Goal: Task Accomplishment & Management: Use online tool/utility

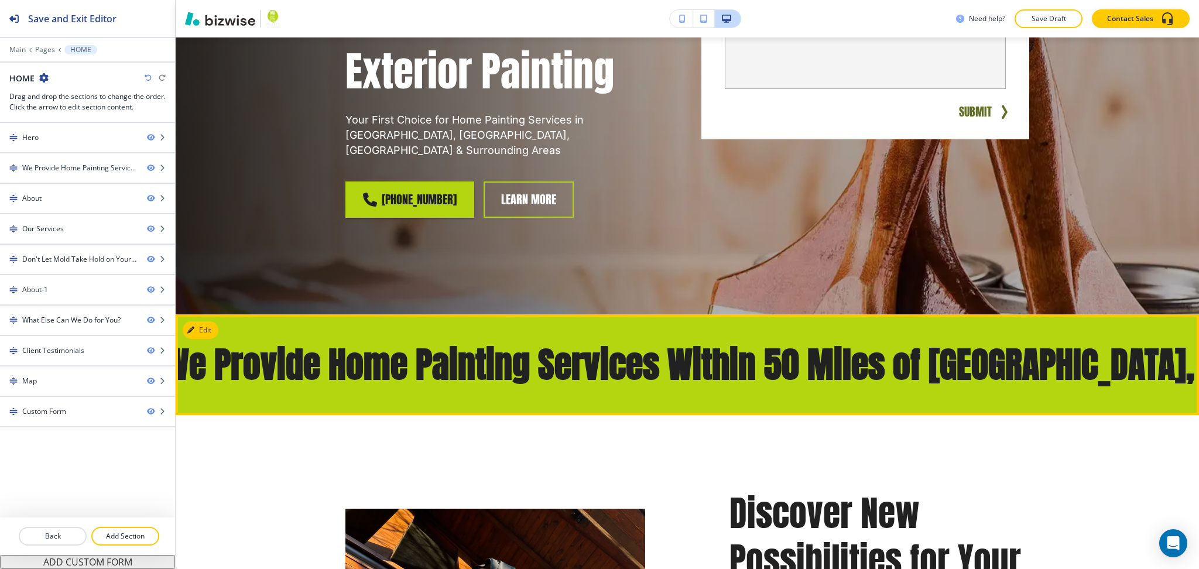
scroll to position [365, 0]
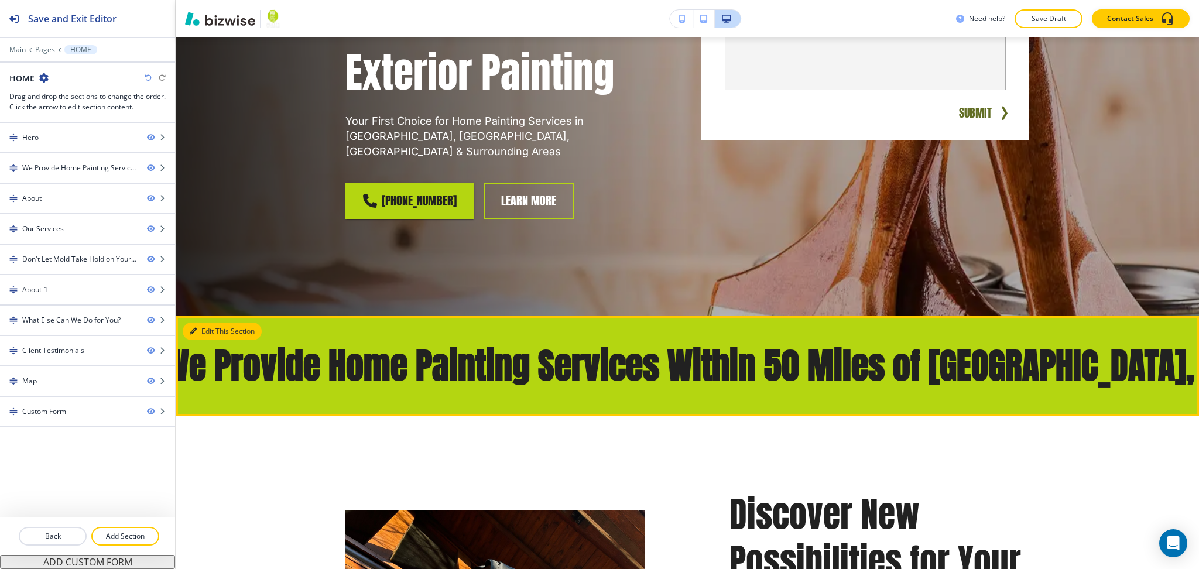
click at [200, 323] on button "Edit This Section" at bounding box center [222, 332] width 79 height 18
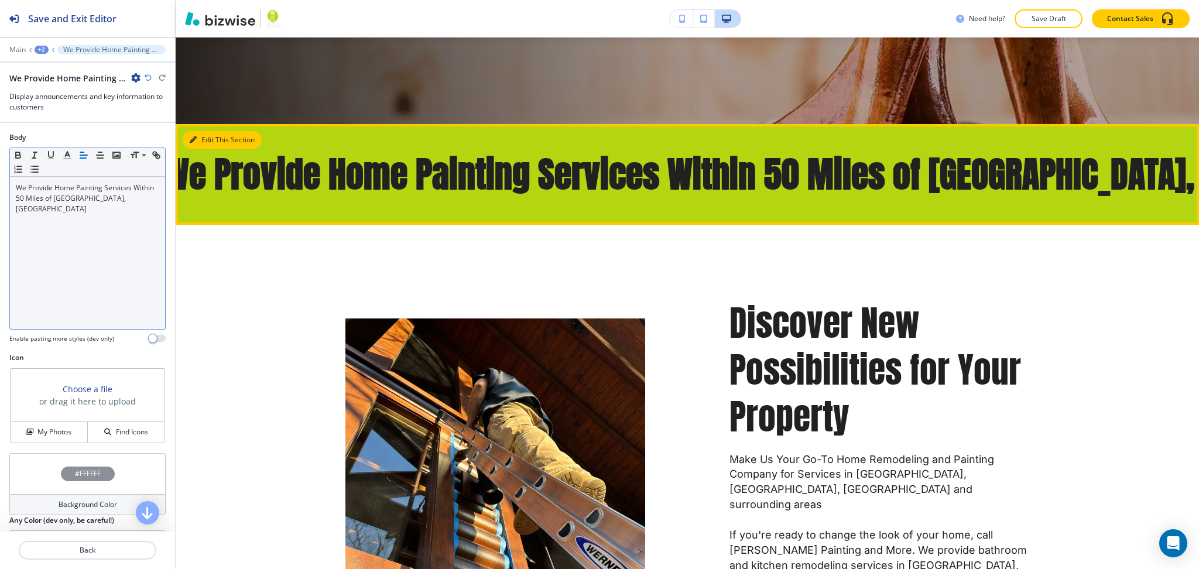
scroll to position [573, 0]
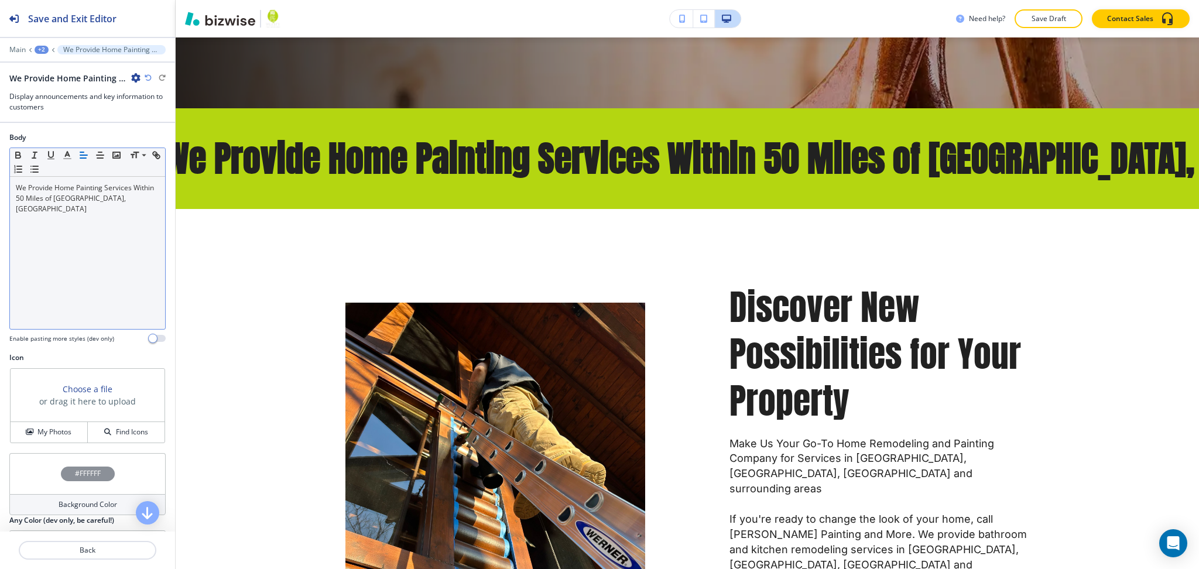
click at [112, 258] on div "We Provide Home Painting Services Within 50 Miles of [GEOGRAPHIC_DATA], [GEOGRA…" at bounding box center [87, 253] width 155 height 152
click at [138, 174] on span at bounding box center [143, 172] width 26 height 14
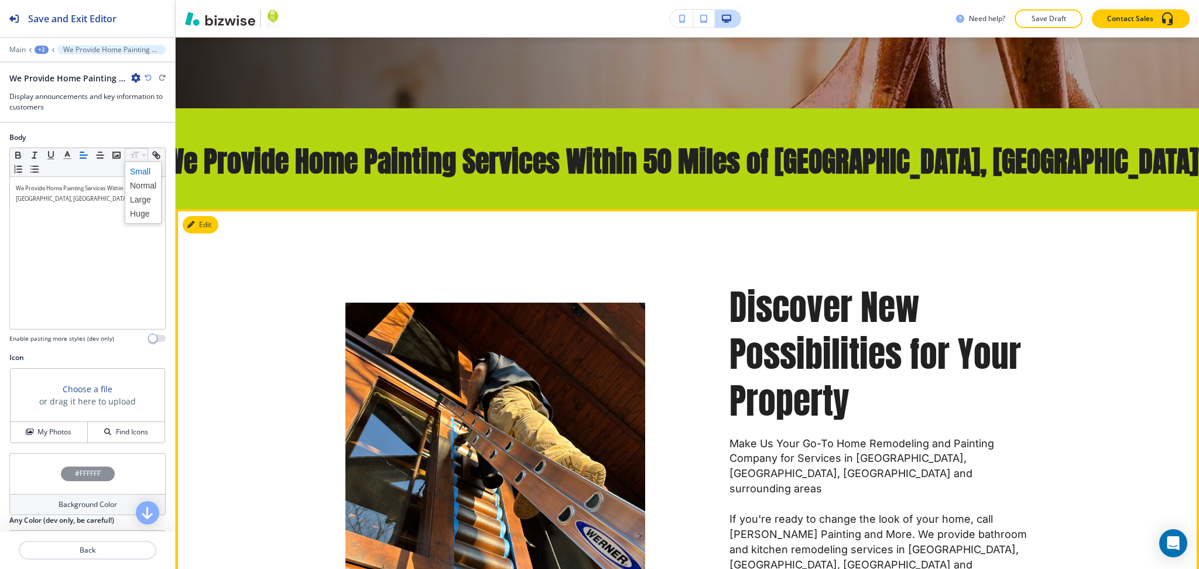
click at [952, 284] on p "Discover New Possibilities for Your Property" at bounding box center [880, 354] width 300 height 140
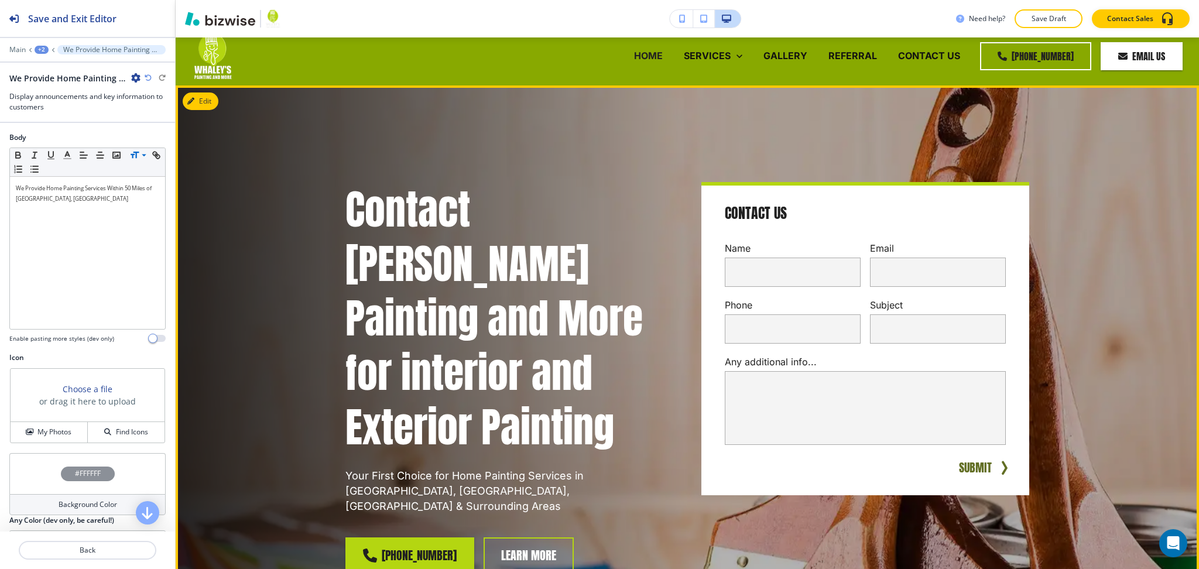
scroll to position [0, 0]
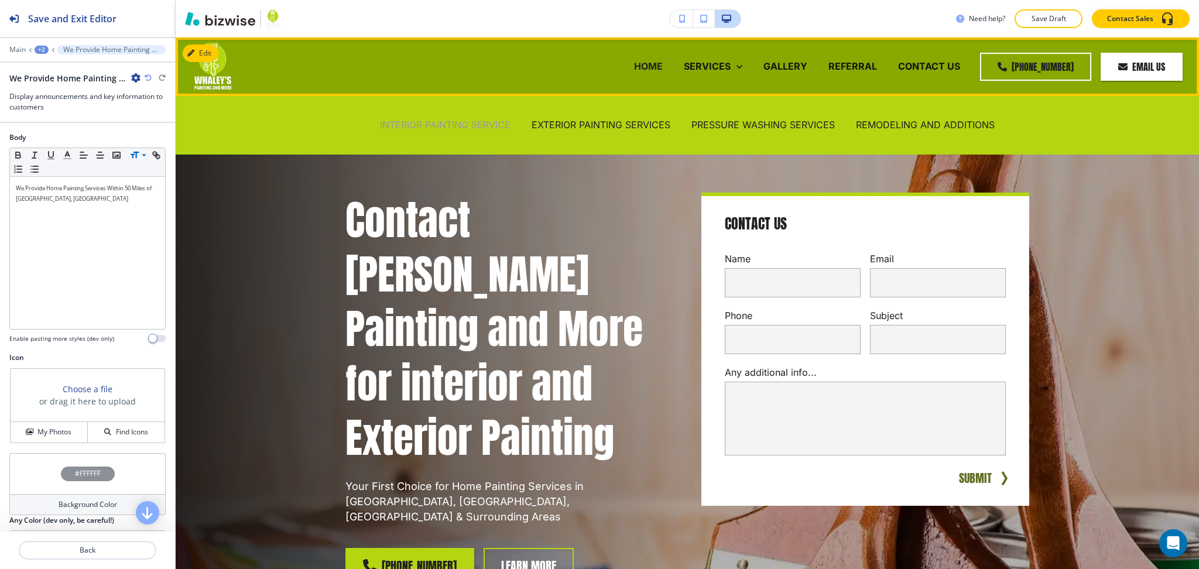
click at [481, 125] on p "INTERIOR PAINTING SERVICE" at bounding box center [445, 124] width 131 height 13
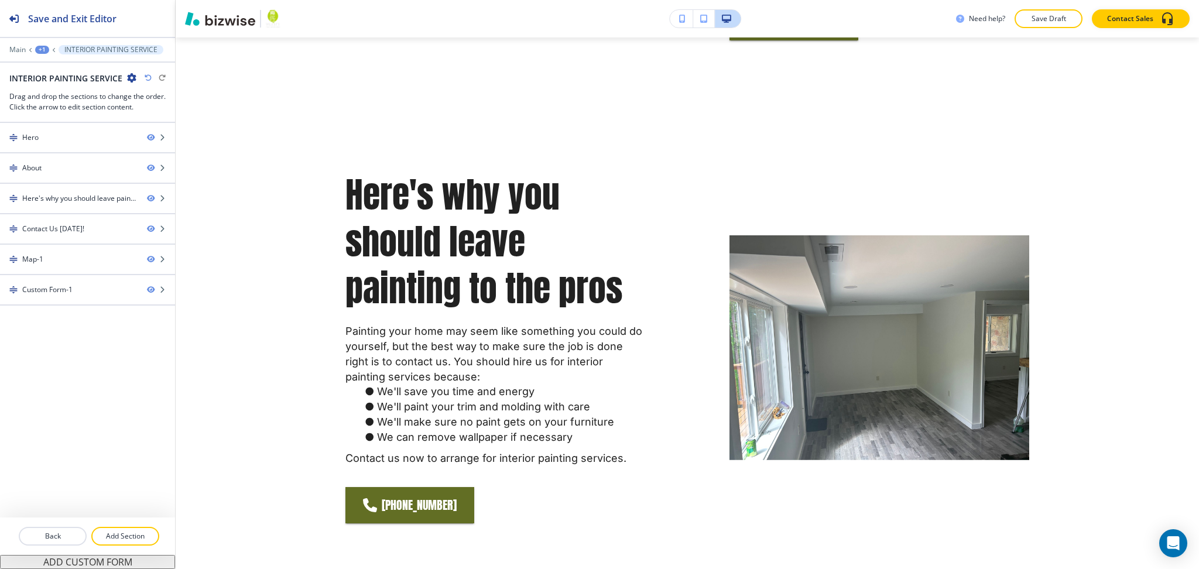
scroll to position [859, 0]
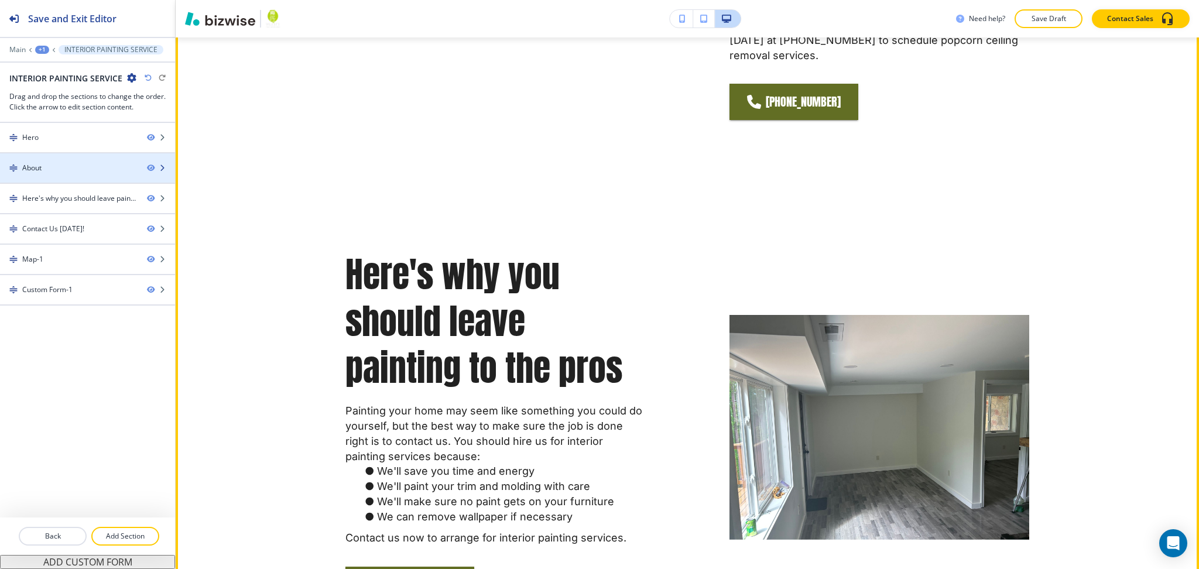
click at [93, 163] on div "About" at bounding box center [69, 168] width 138 height 11
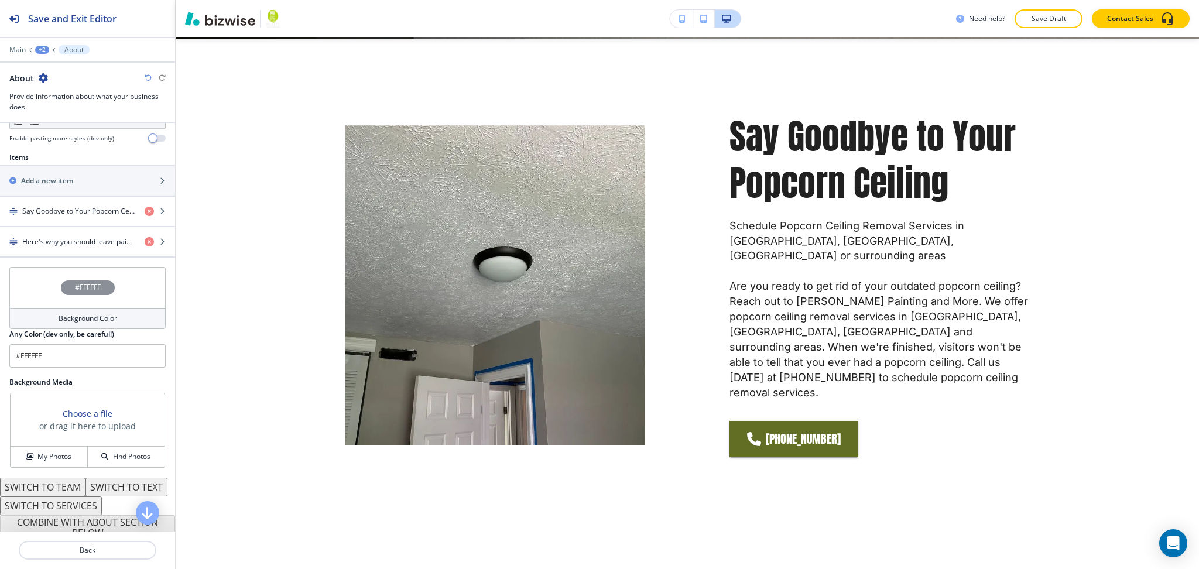
scroll to position [389, 0]
click at [18, 45] on div at bounding box center [87, 41] width 175 height 7
click at [18, 46] on p "Main" at bounding box center [17, 50] width 16 height 8
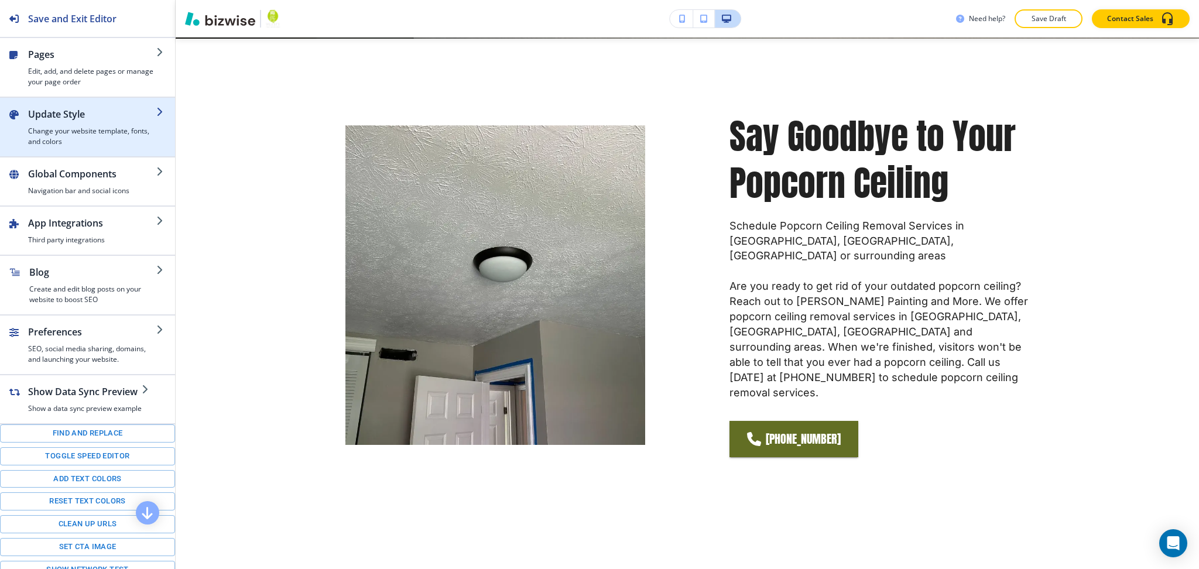
click at [43, 124] on div "button" at bounding box center [92, 123] width 128 height 5
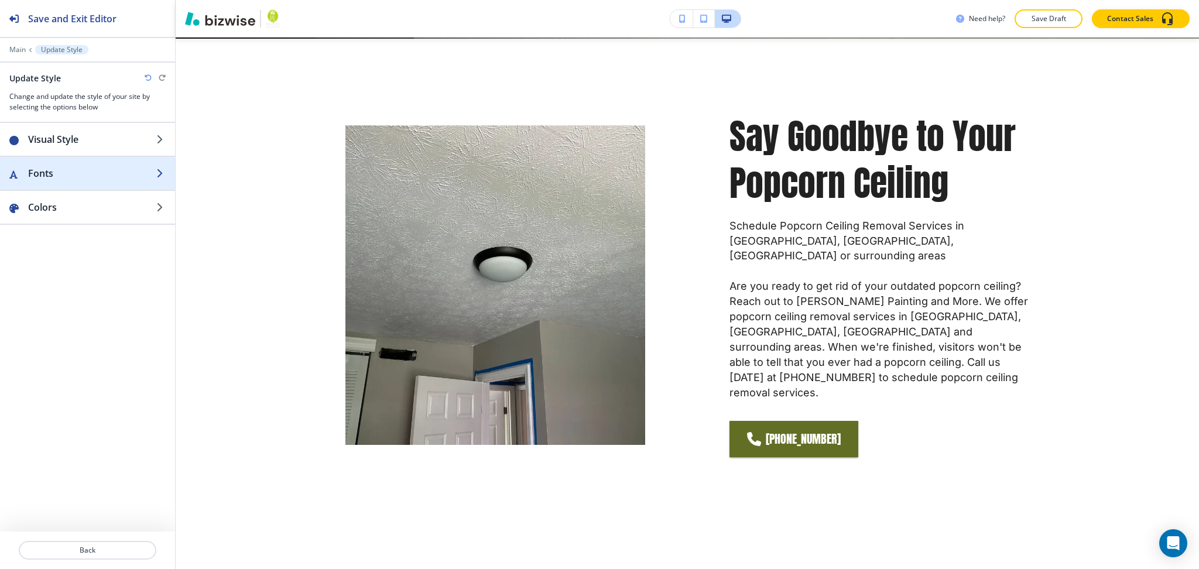
click at [57, 170] on h2 "Fonts" at bounding box center [92, 173] width 128 height 14
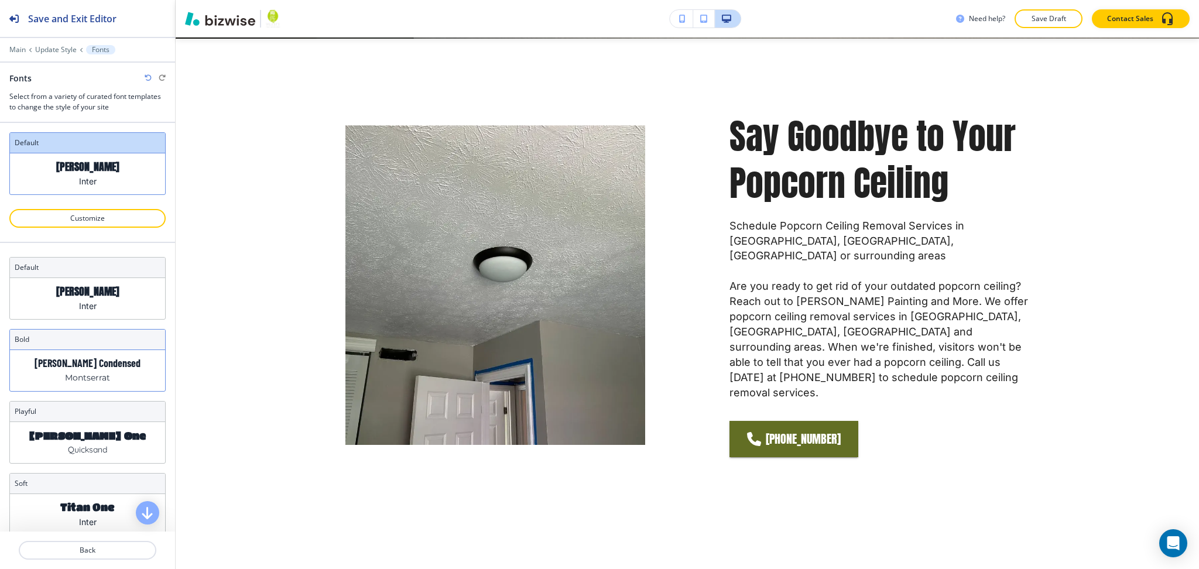
click at [85, 367] on p "[PERSON_NAME] Condensed" at bounding box center [88, 363] width 106 height 12
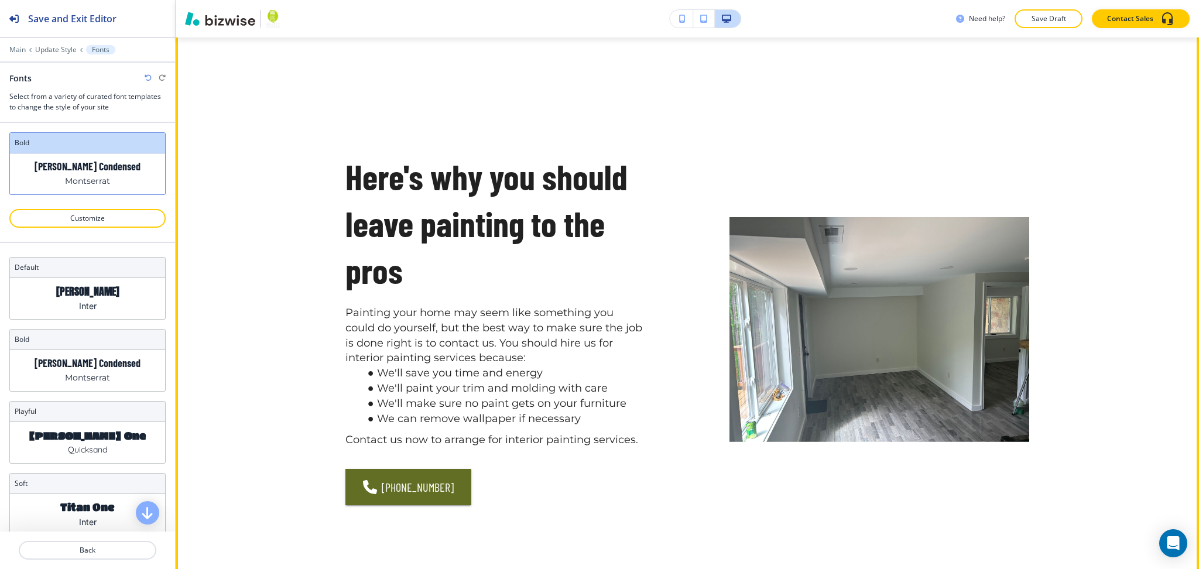
scroll to position [896, 0]
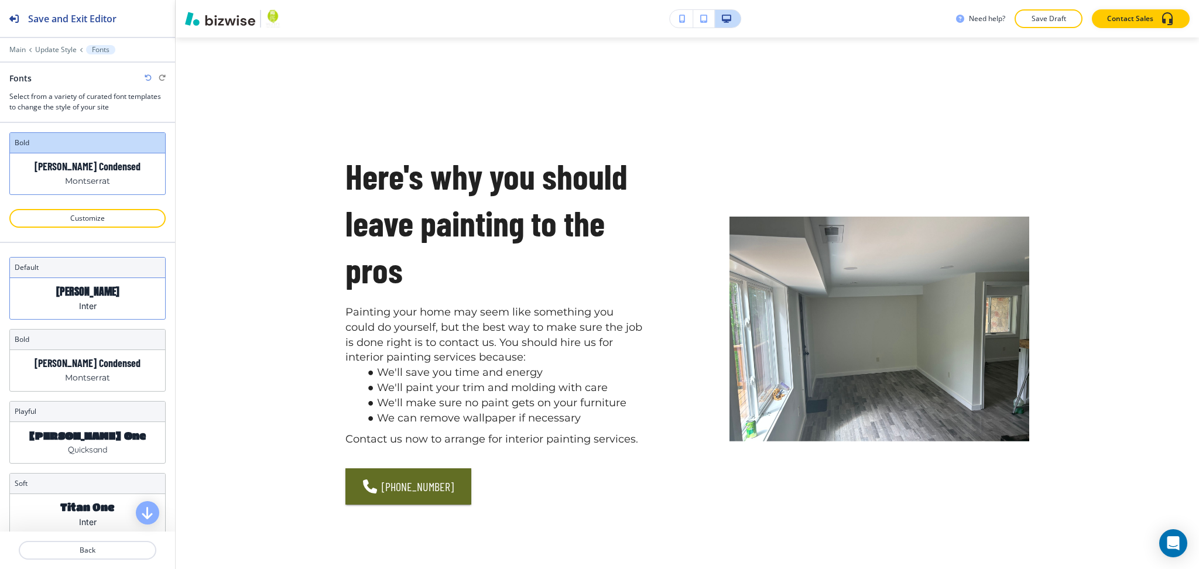
click at [125, 272] on h3 "default" at bounding box center [88, 267] width 146 height 11
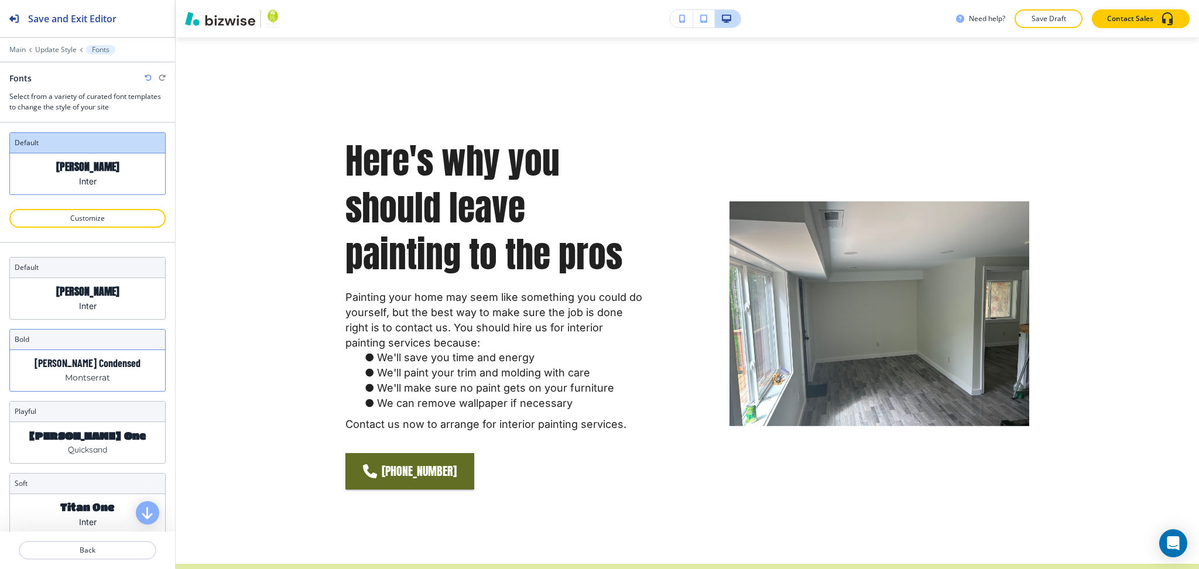
click at [122, 368] on div "[PERSON_NAME] Condensed Montserrat" at bounding box center [87, 370] width 155 height 41
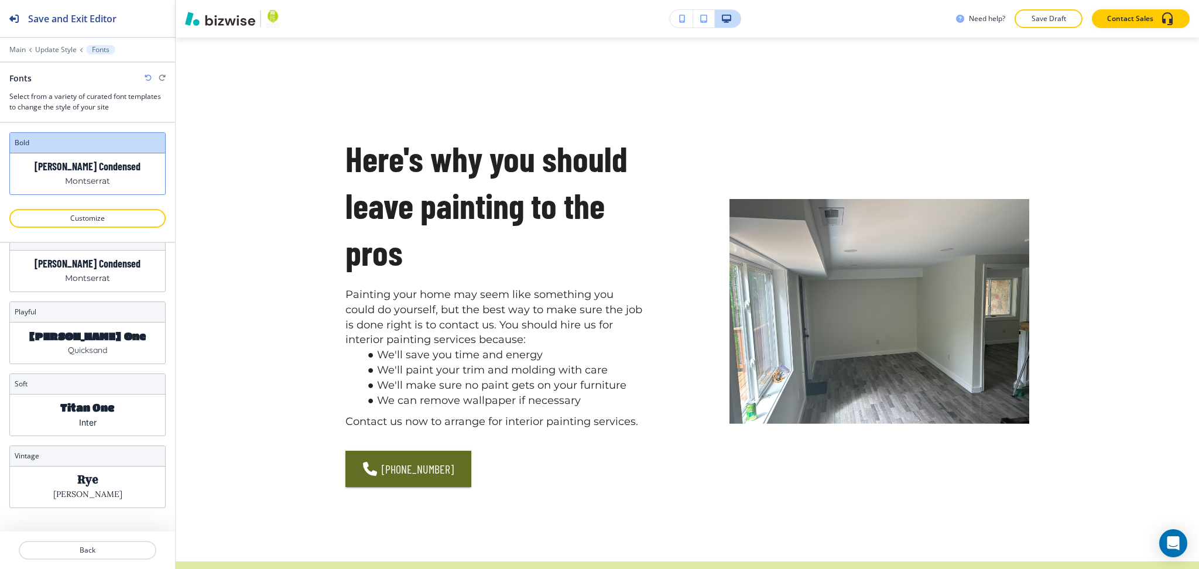
scroll to position [867, 0]
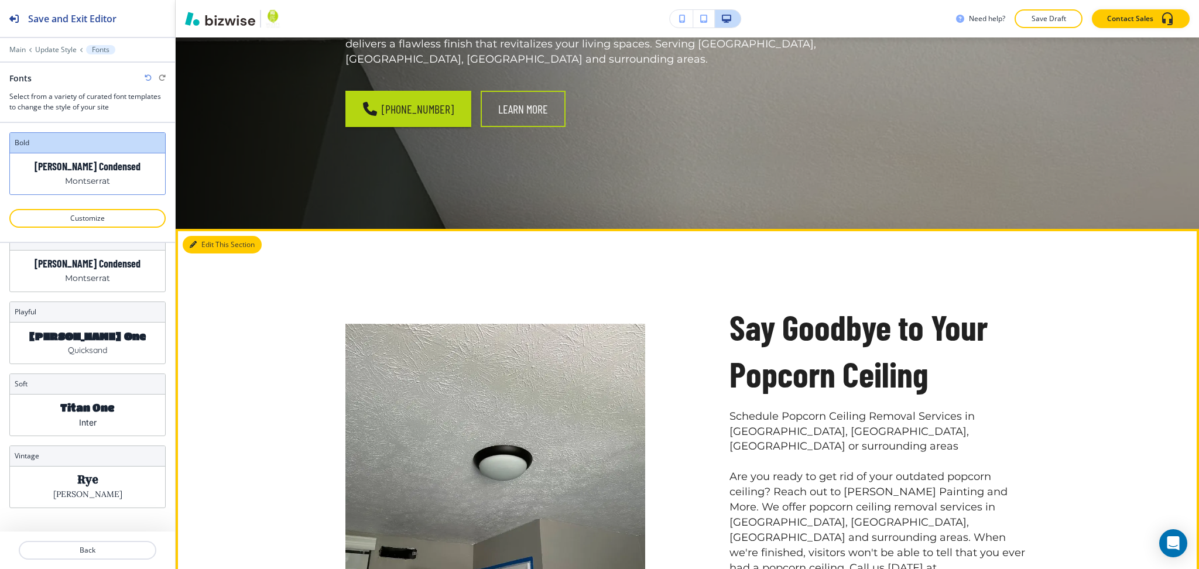
click at [210, 244] on button "Edit This Section" at bounding box center [222, 245] width 79 height 18
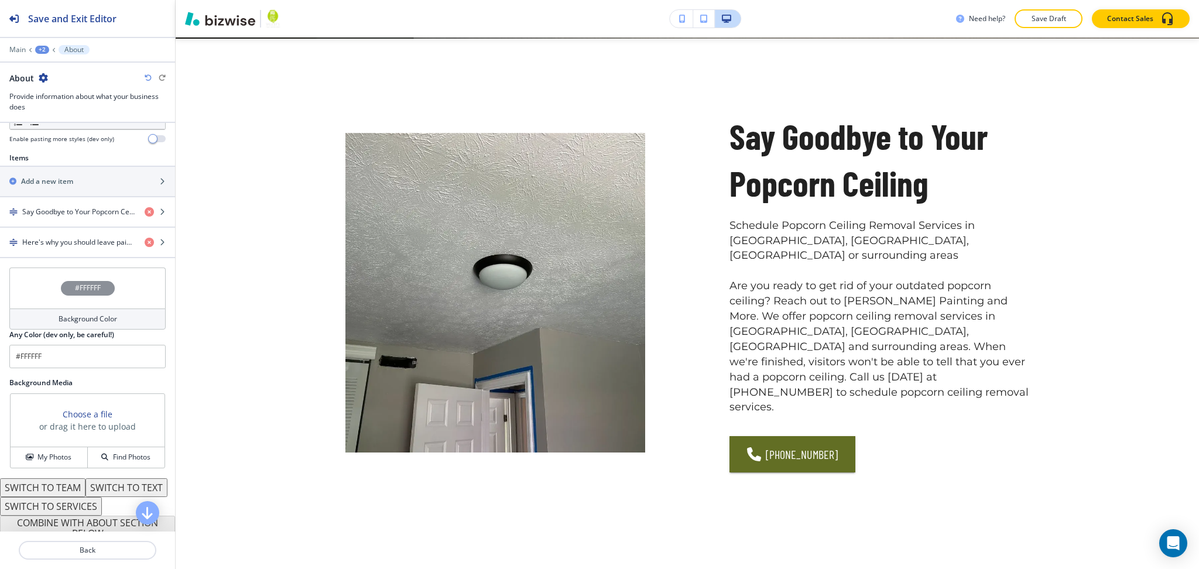
scroll to position [389, 0]
click at [71, 230] on div "button" at bounding box center [87, 231] width 175 height 9
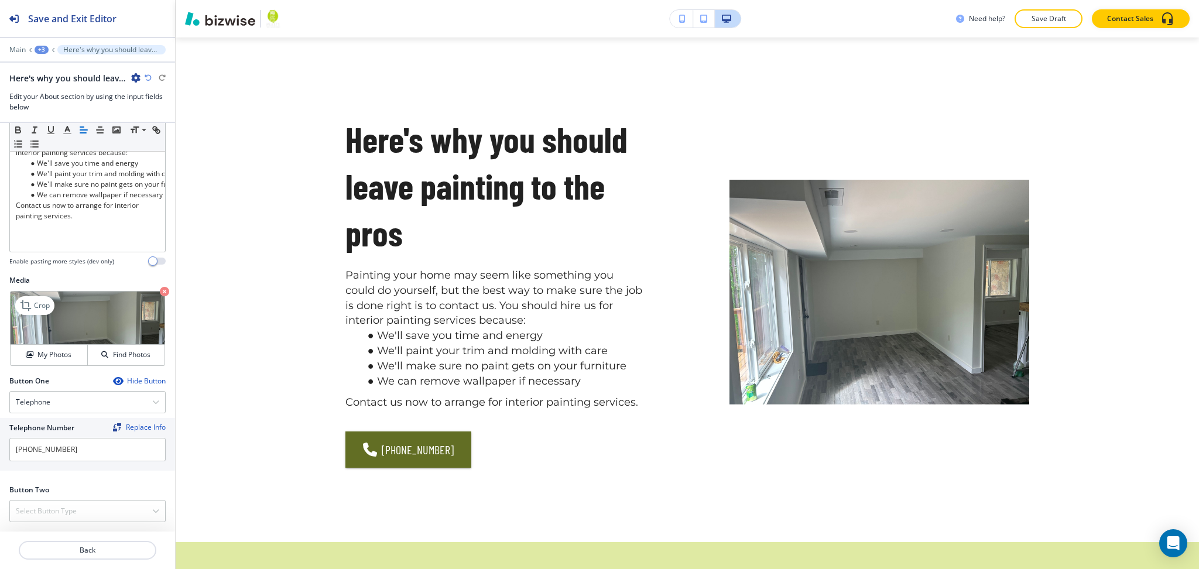
scroll to position [934, 0]
click at [45, 305] on p "Crop" at bounding box center [42, 305] width 16 height 11
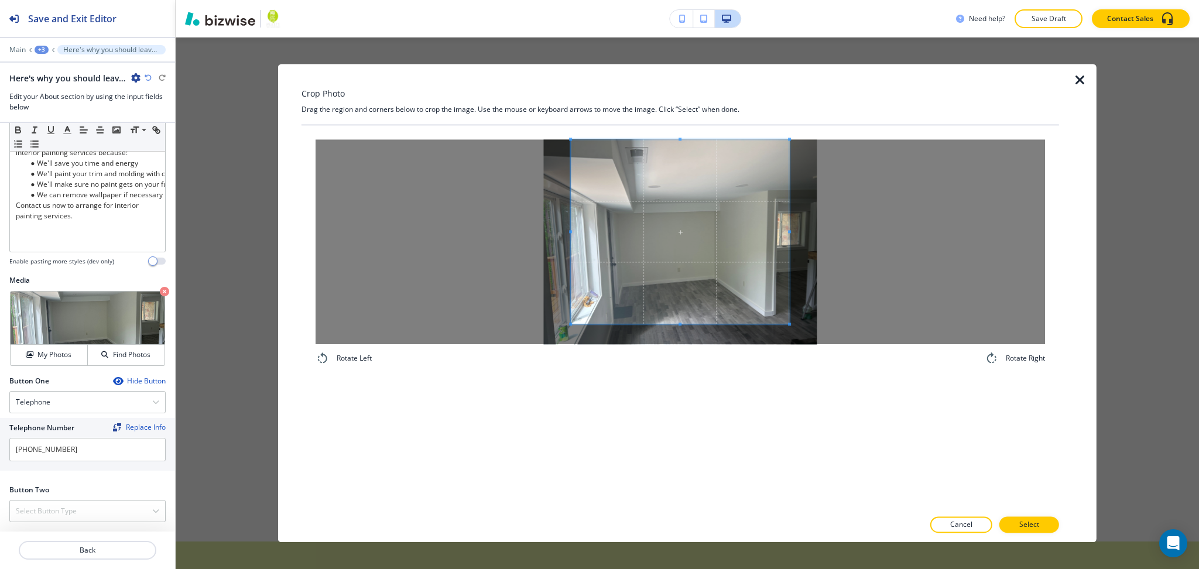
click at [685, 112] on div "Crop Photo Drag the region and corners below to crop the image. Use the mouse o…" at bounding box center [681, 303] width 758 height 478
click at [692, 327] on div at bounding box center [681, 241] width 730 height 205
click at [697, 389] on div "Rotate Left Rotate Right" at bounding box center [681, 317] width 758 height 384
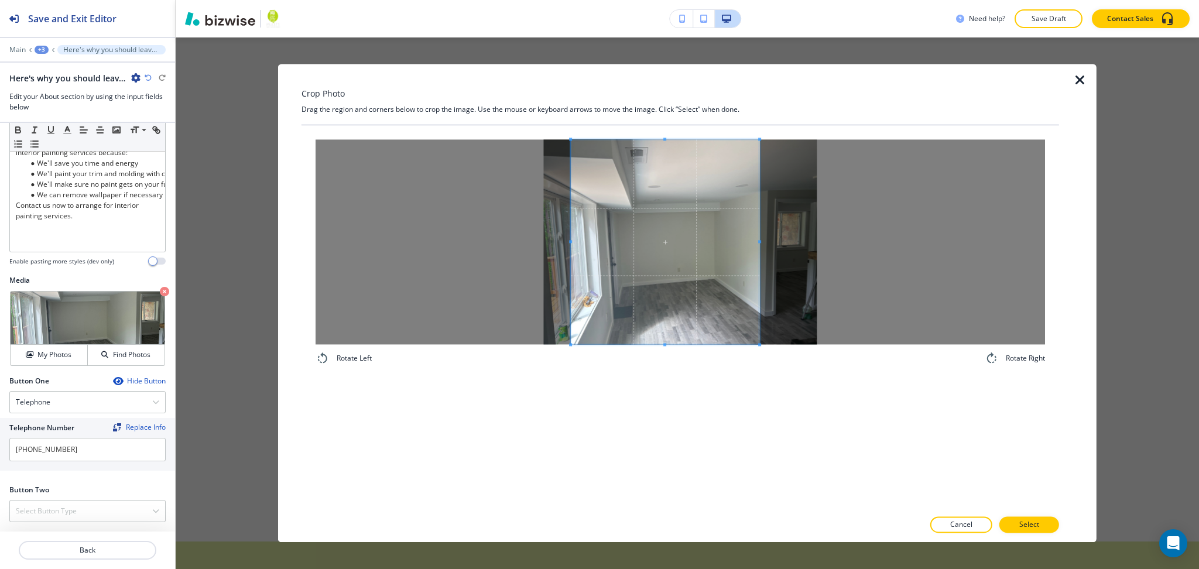
click at [759, 240] on span at bounding box center [759, 241] width 3 height 3
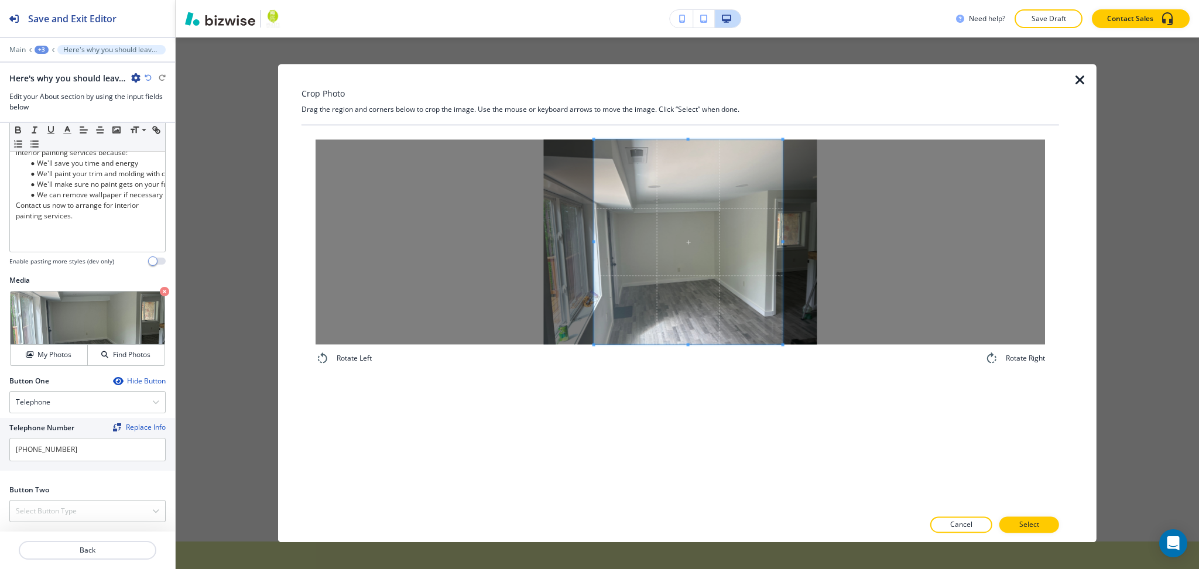
click at [704, 276] on span at bounding box center [688, 241] width 189 height 205
click at [1036, 526] on p "Select" at bounding box center [1029, 525] width 20 height 11
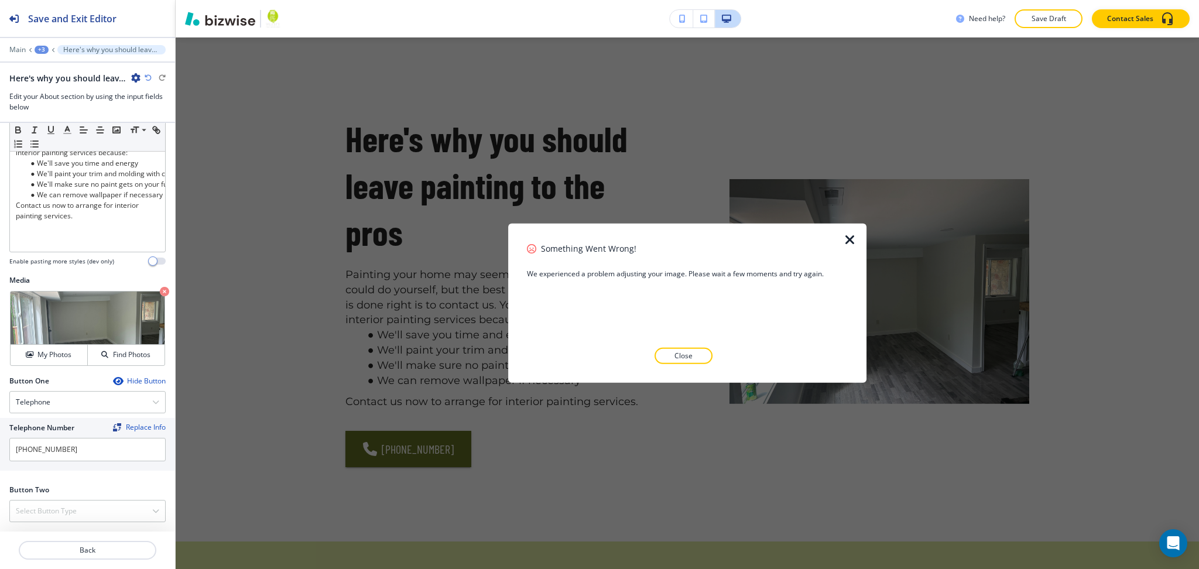
click at [847, 235] on icon "button" at bounding box center [850, 240] width 14 height 14
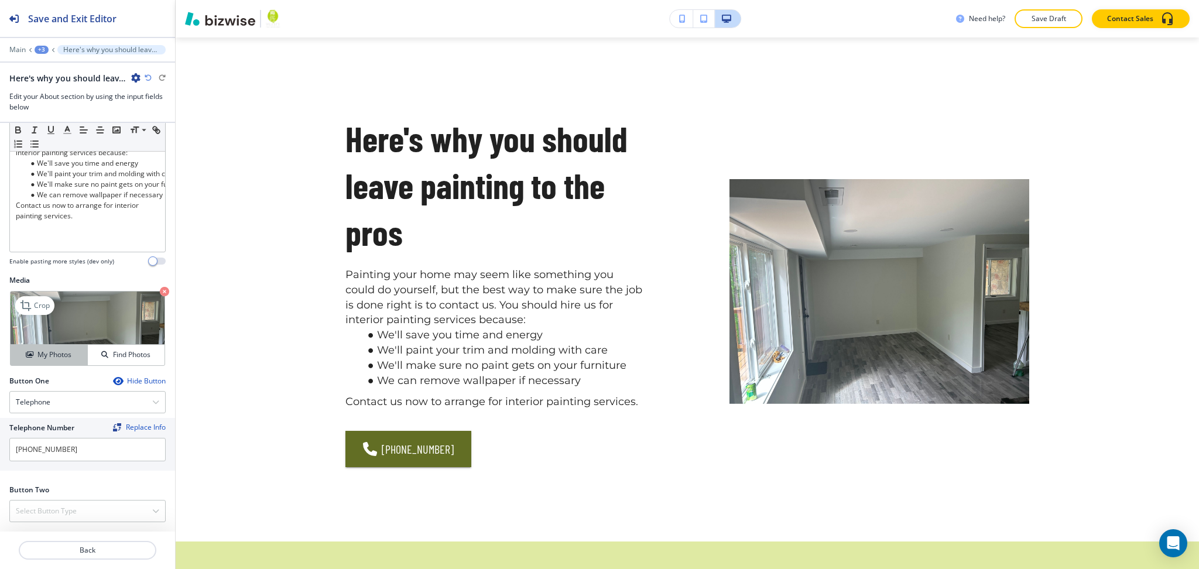
click at [62, 350] on h4 "My Photos" at bounding box center [54, 355] width 34 height 11
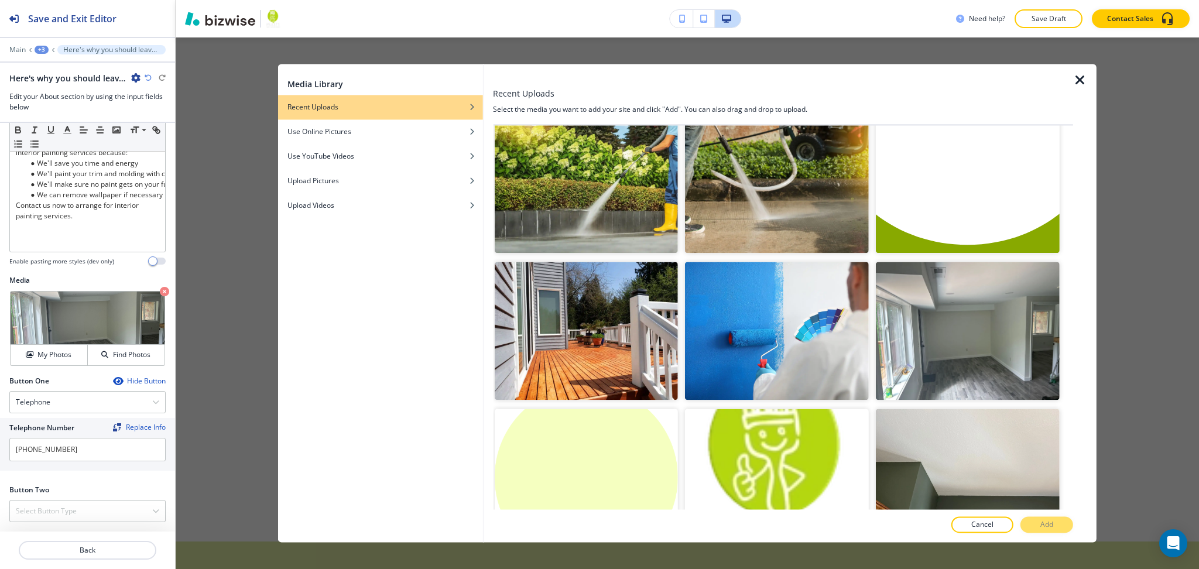
scroll to position [4139, 0]
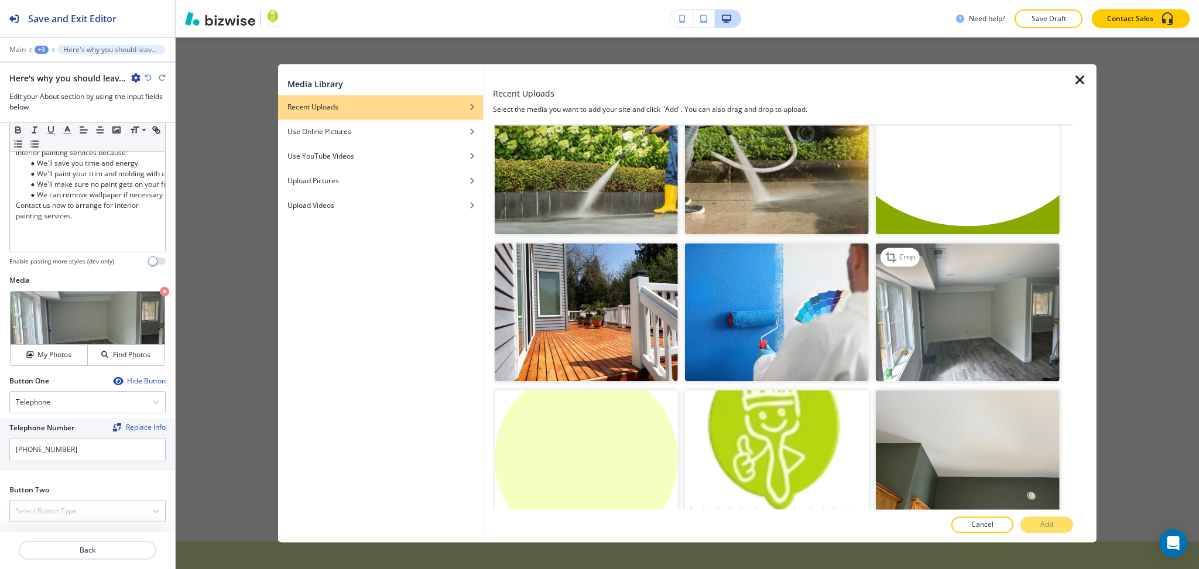
click at [1009, 244] on img "button" at bounding box center [968, 313] width 184 height 138
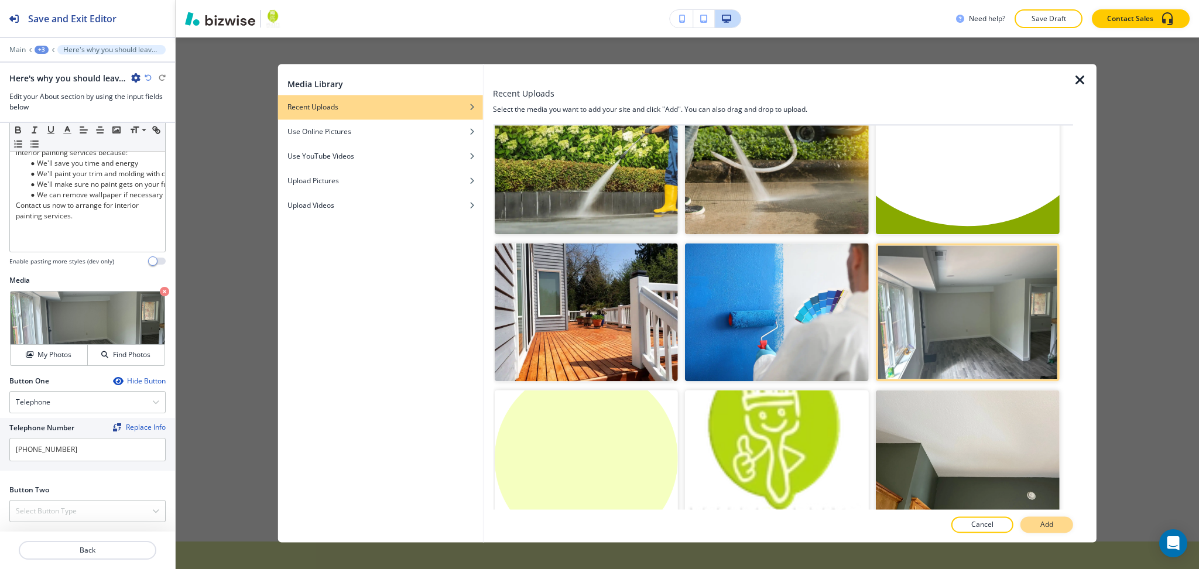
click at [1037, 520] on button "Add" at bounding box center [1047, 525] width 53 height 16
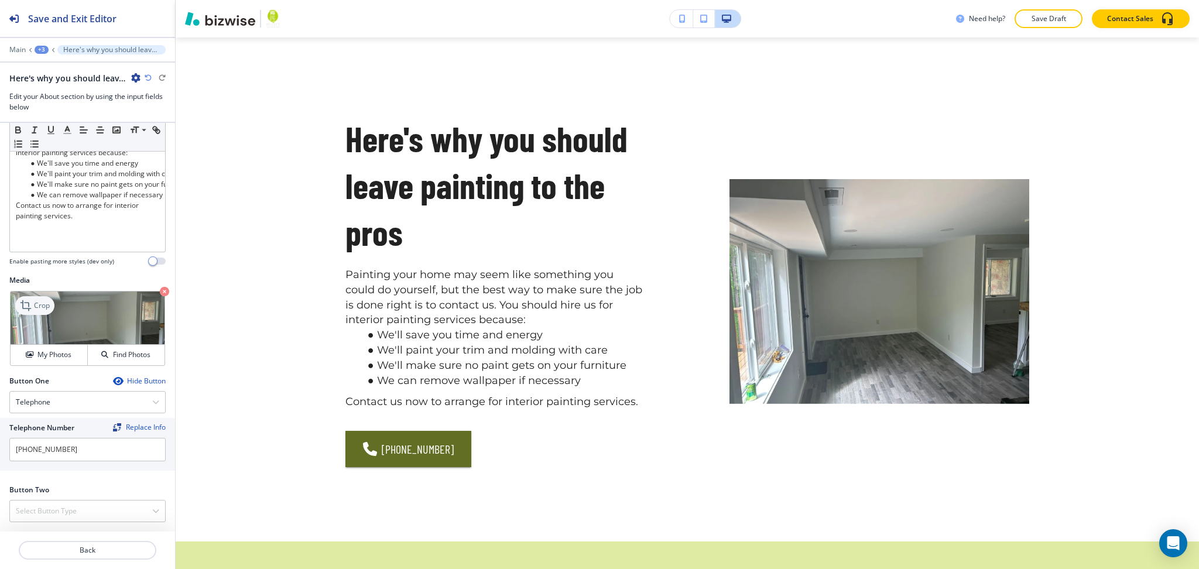
click at [36, 303] on p "Crop" at bounding box center [42, 305] width 16 height 11
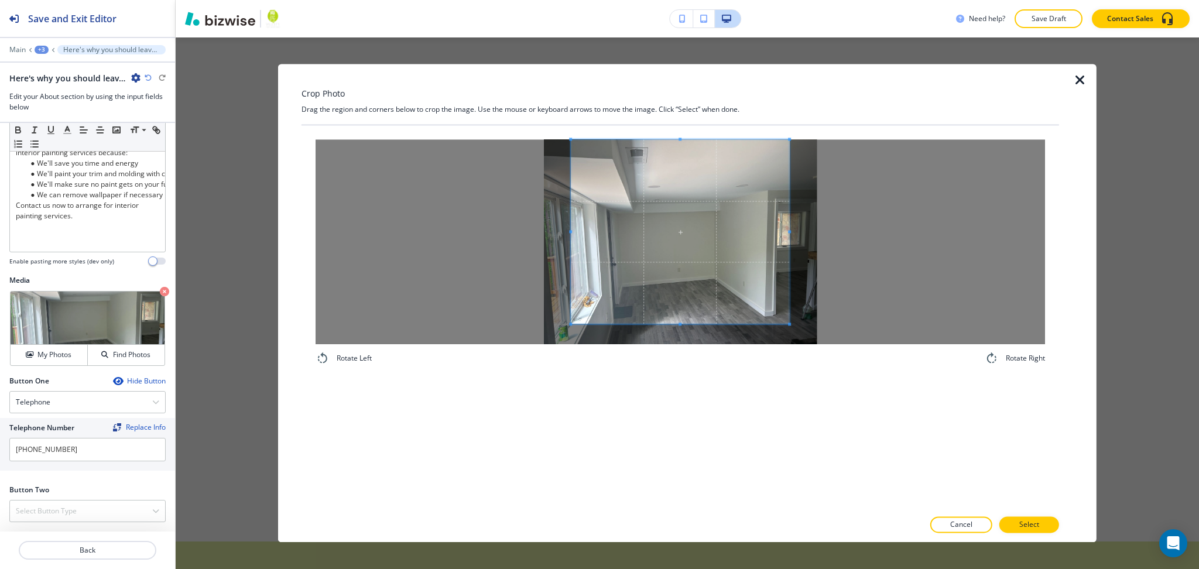
click at [698, 118] on div "Crop Photo Drag the region and corners below to crop the image. Use the mouse o…" at bounding box center [681, 303] width 758 height 478
click at [685, 409] on div "Rotate Left Rotate Right" at bounding box center [681, 317] width 758 height 384
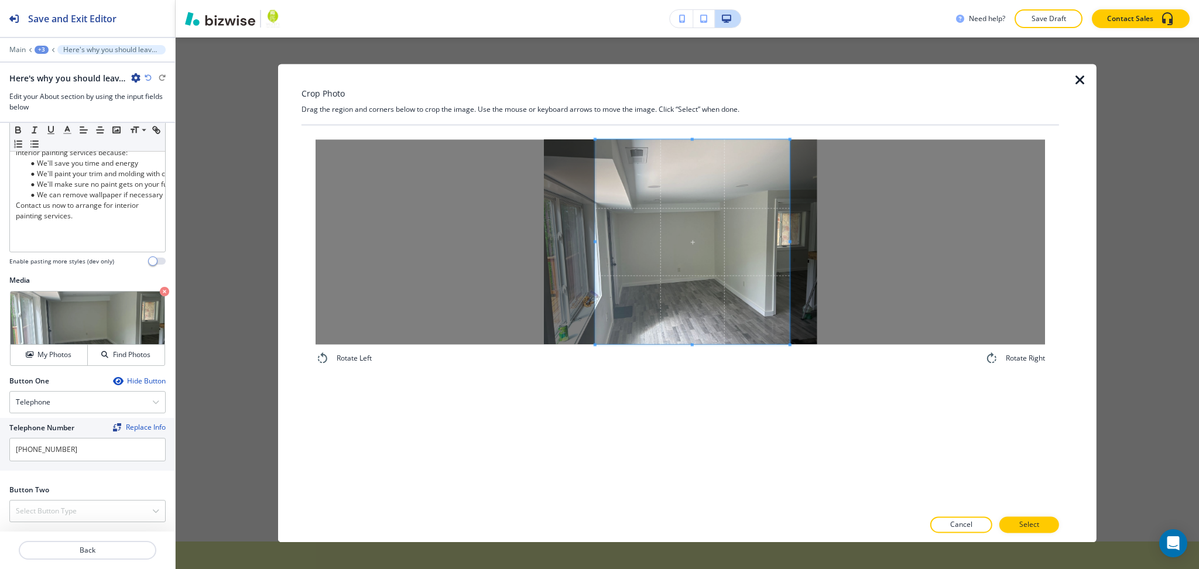
click at [594, 247] on span at bounding box center [595, 241] width 3 height 205
click at [684, 296] on span at bounding box center [687, 241] width 194 height 205
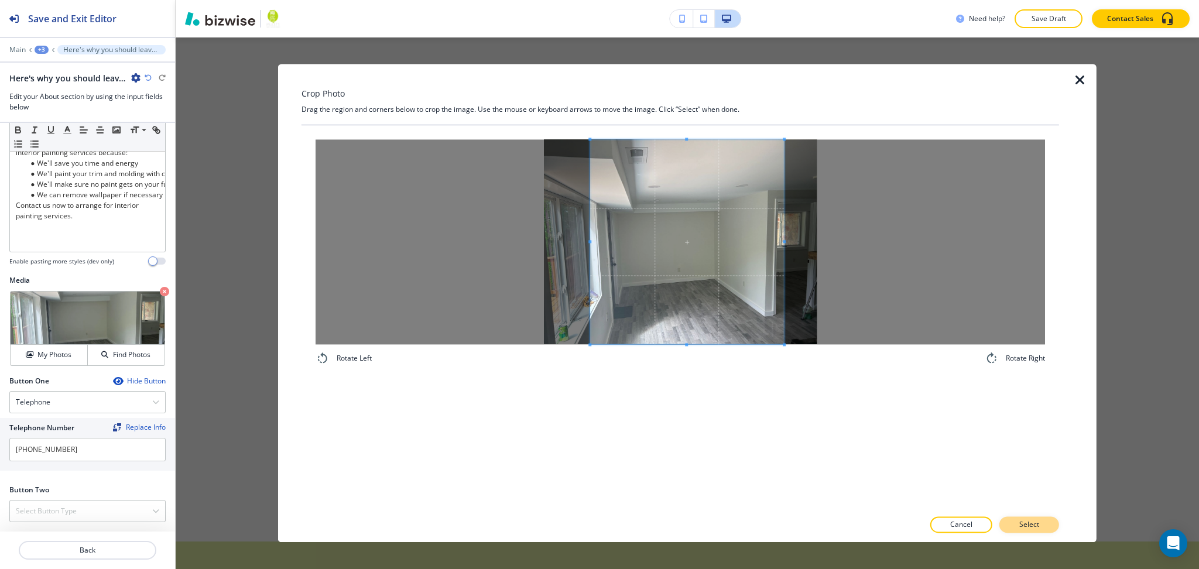
click at [1038, 529] on p "Select" at bounding box center [1029, 525] width 20 height 11
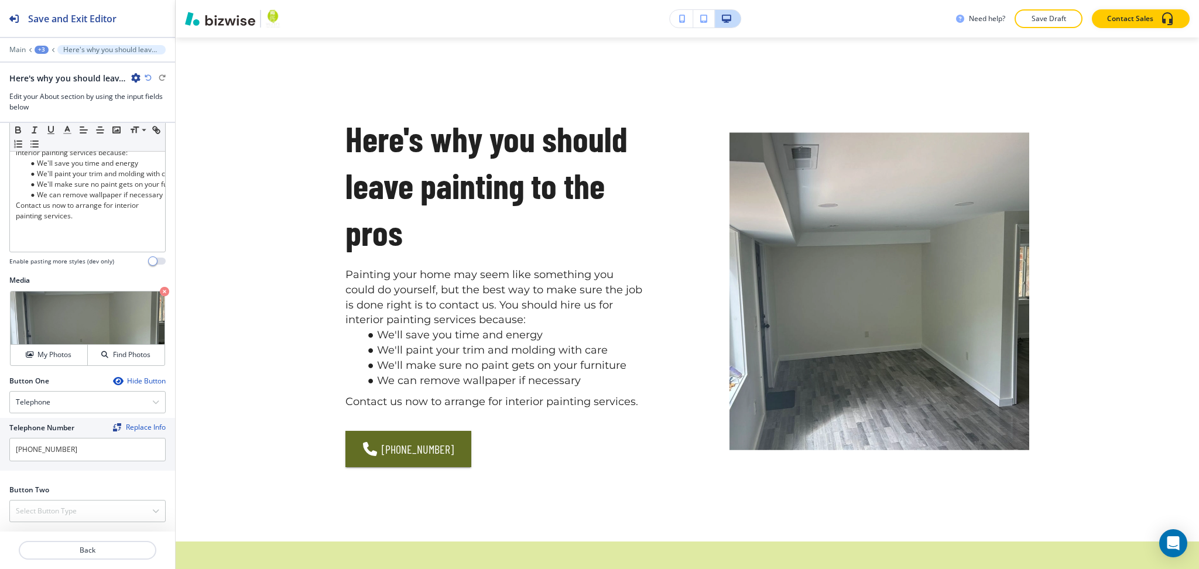
click at [134, 380] on div "Hide Button" at bounding box center [139, 380] width 53 height 9
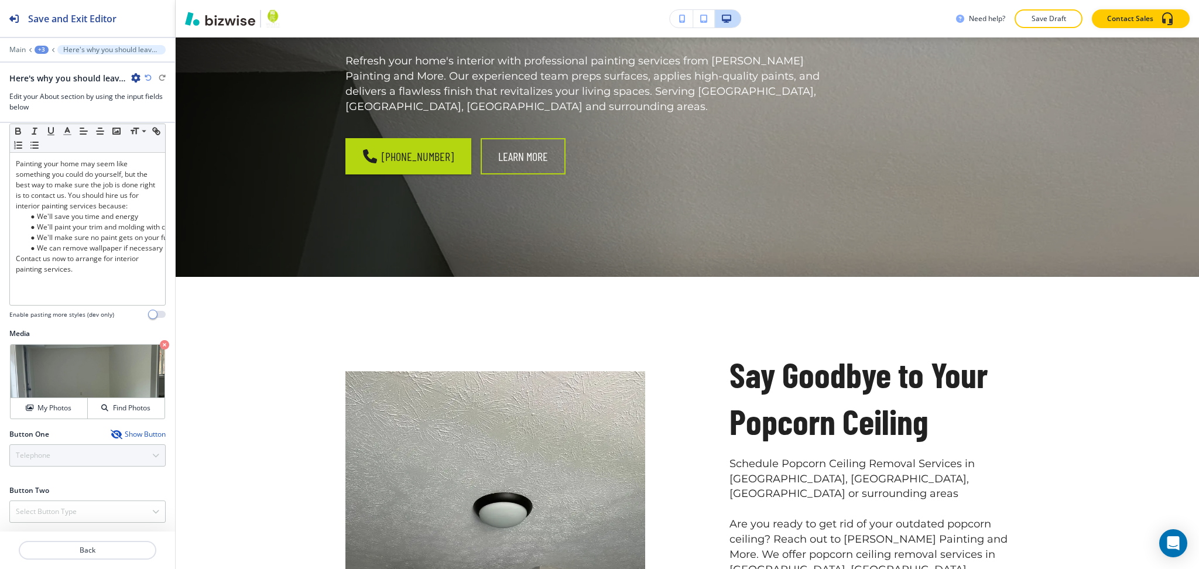
scroll to position [204, 0]
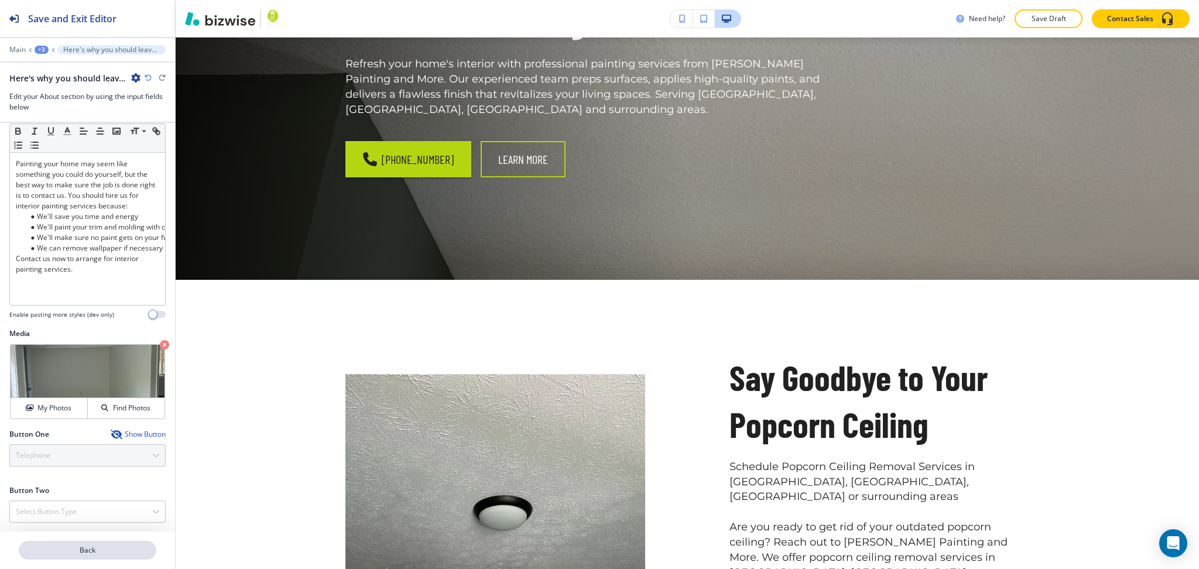
click at [99, 555] on p "Back" at bounding box center [87, 550] width 135 height 11
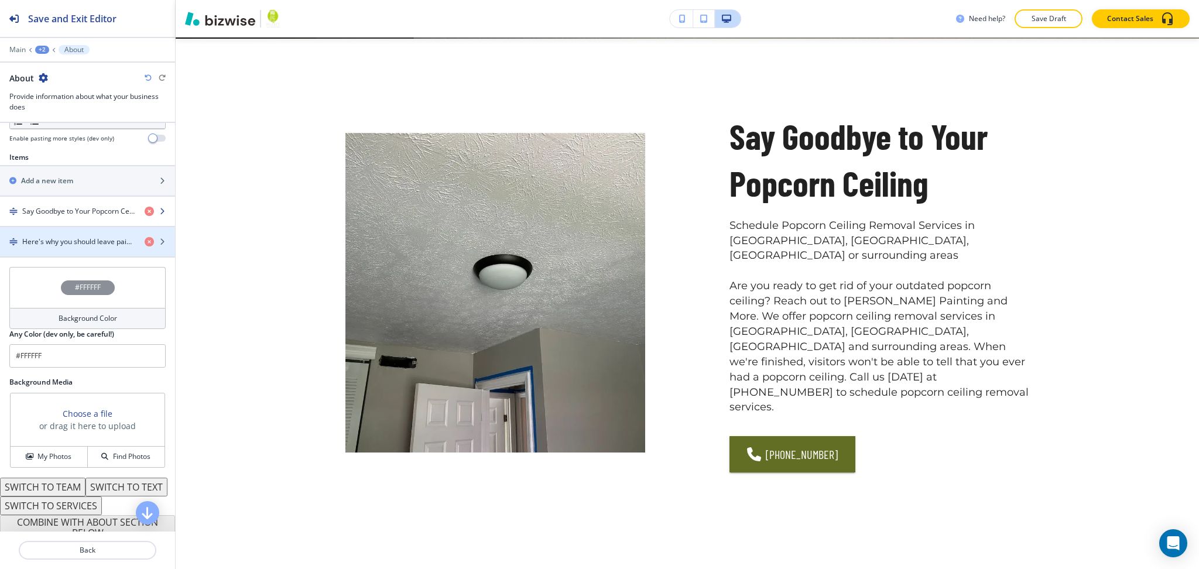
scroll to position [389, 0]
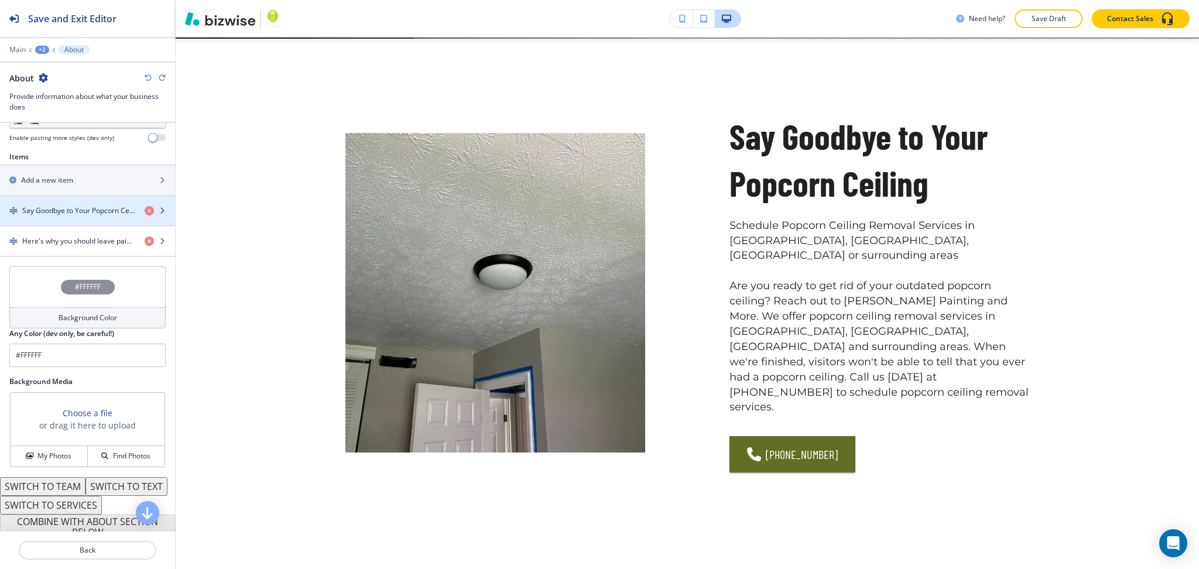
click at [59, 205] on div "button" at bounding box center [87, 200] width 175 height 9
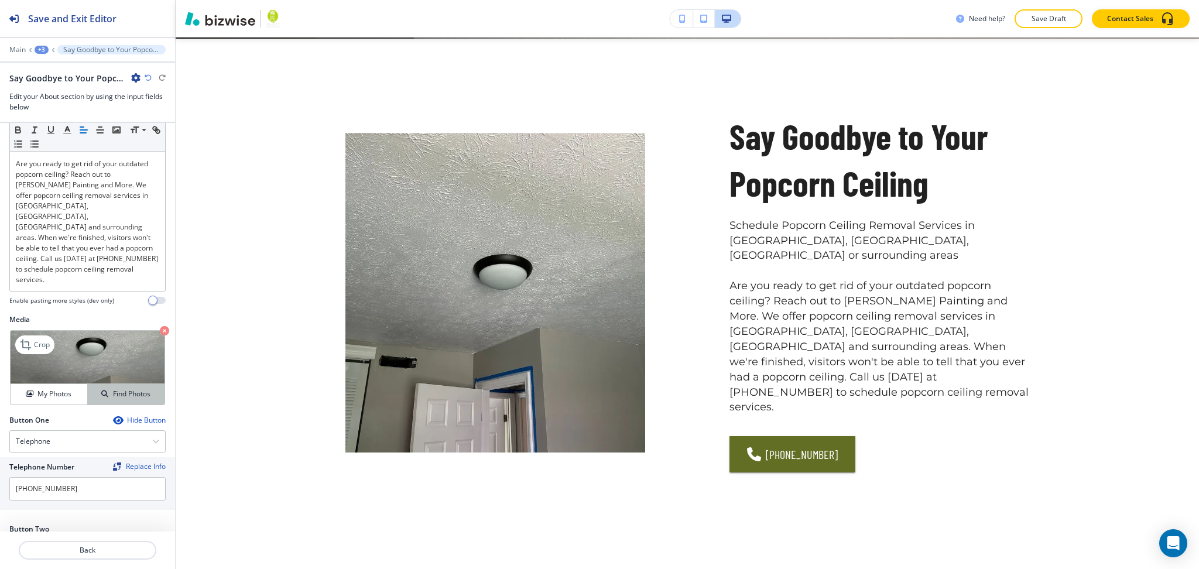
scroll to position [273, 0]
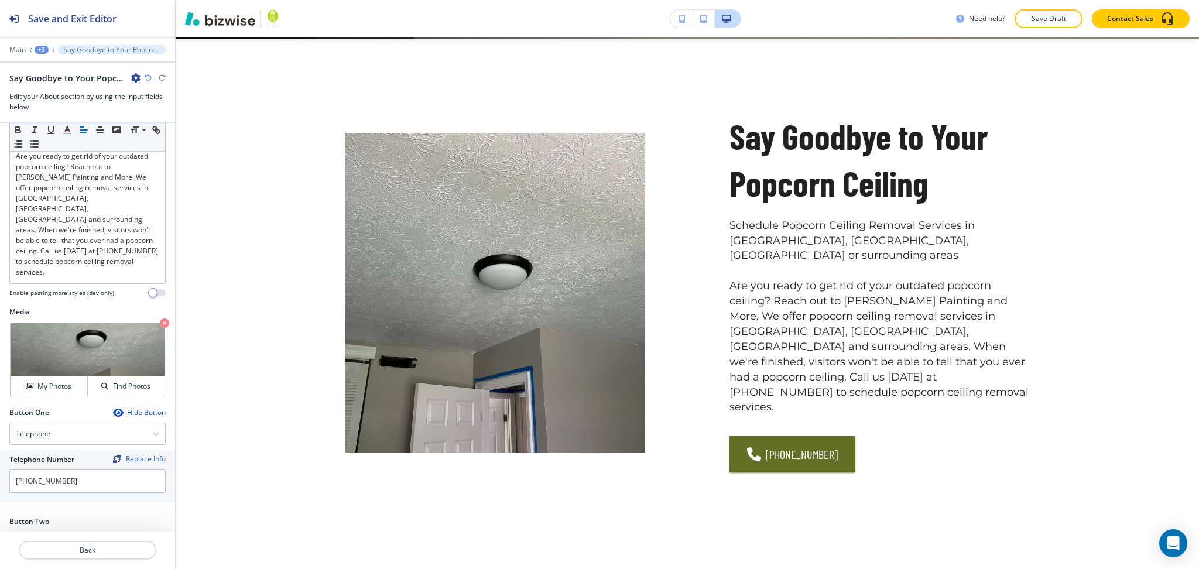
click at [137, 408] on div "Hide Button" at bounding box center [139, 412] width 53 height 9
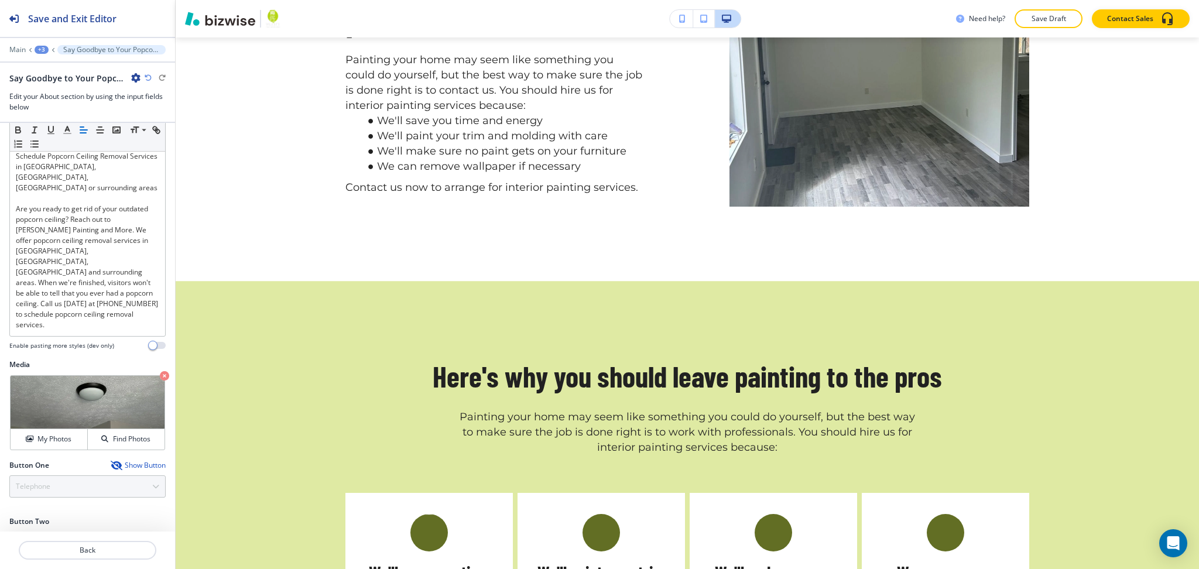
scroll to position [1135, 0]
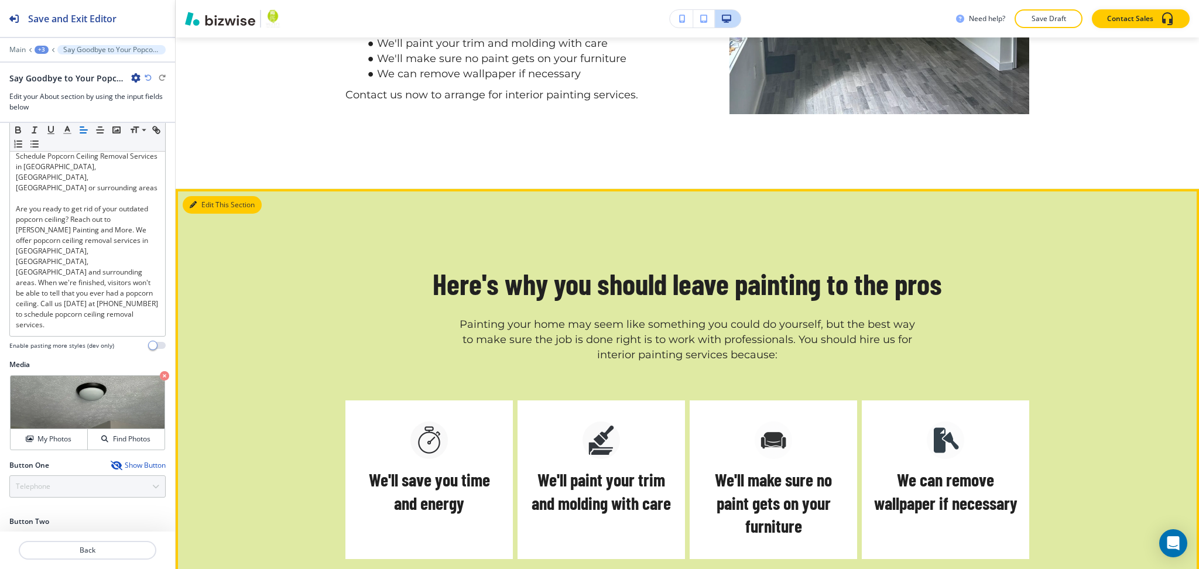
click at [197, 204] on button "Edit This Section" at bounding box center [222, 205] width 79 height 18
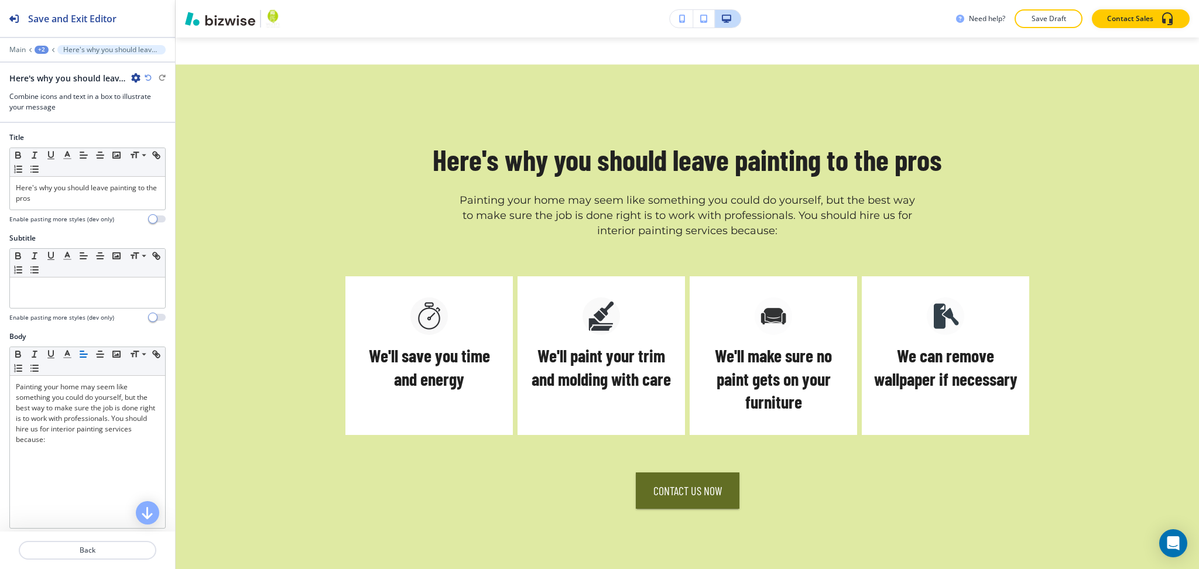
scroll to position [1364, 0]
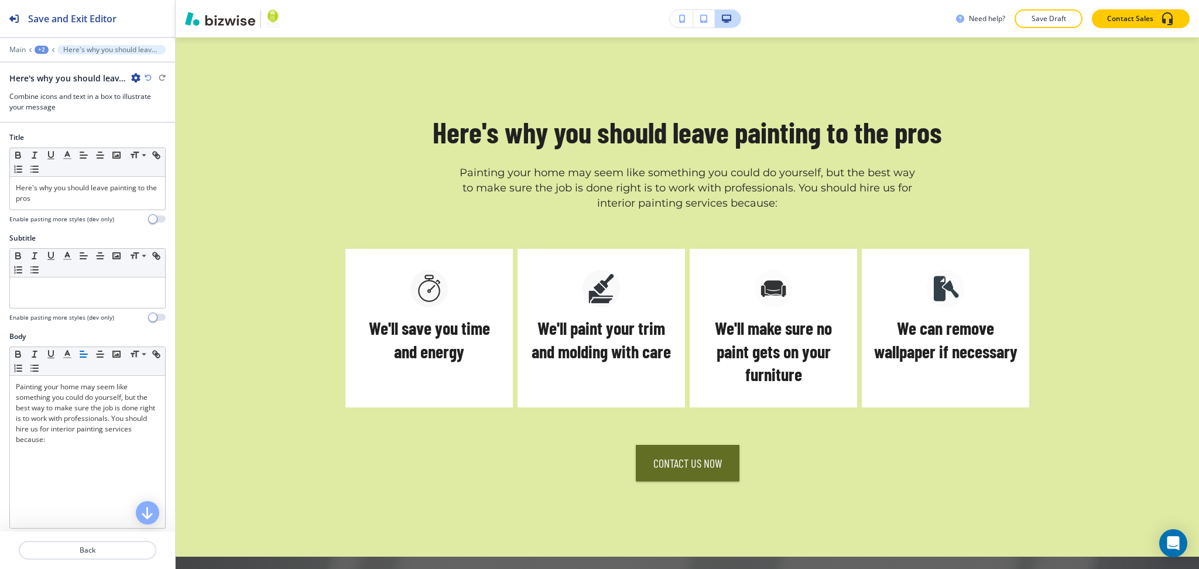
click at [134, 77] on icon "button" at bounding box center [135, 77] width 9 height 9
click at [161, 143] on p "Delete Section" at bounding box center [169, 139] width 60 height 11
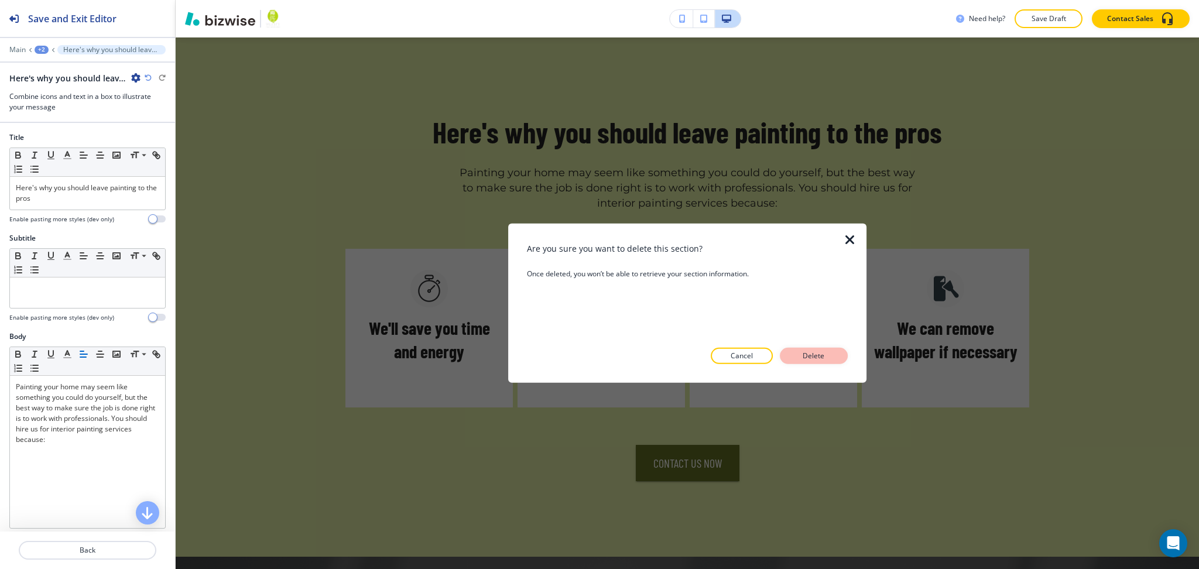
click at [827, 358] on p "Delete" at bounding box center [814, 356] width 28 height 11
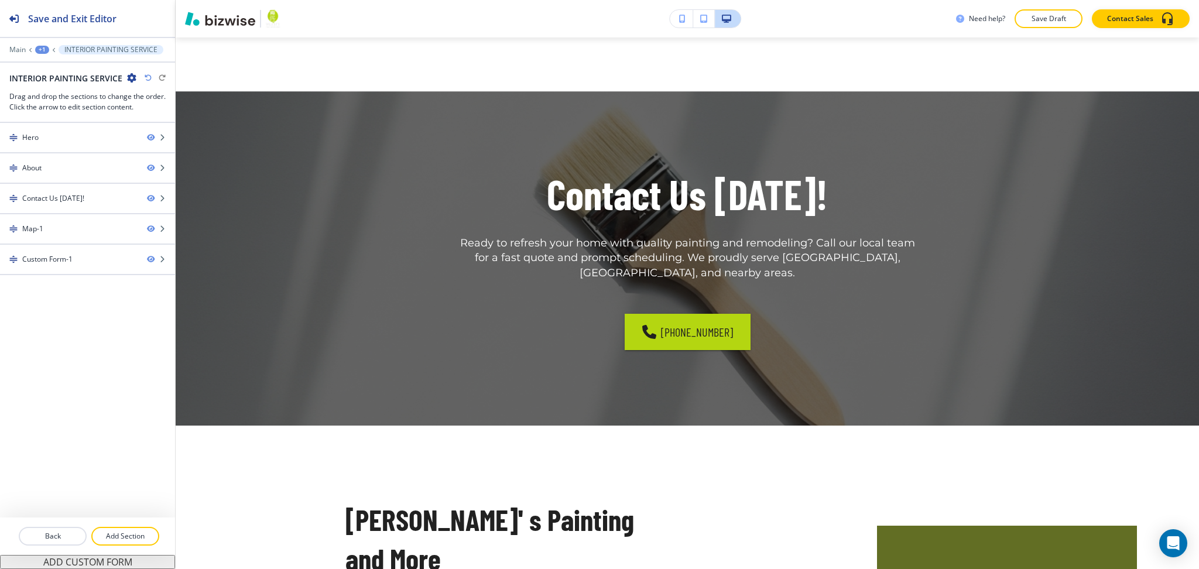
scroll to position [1303, 0]
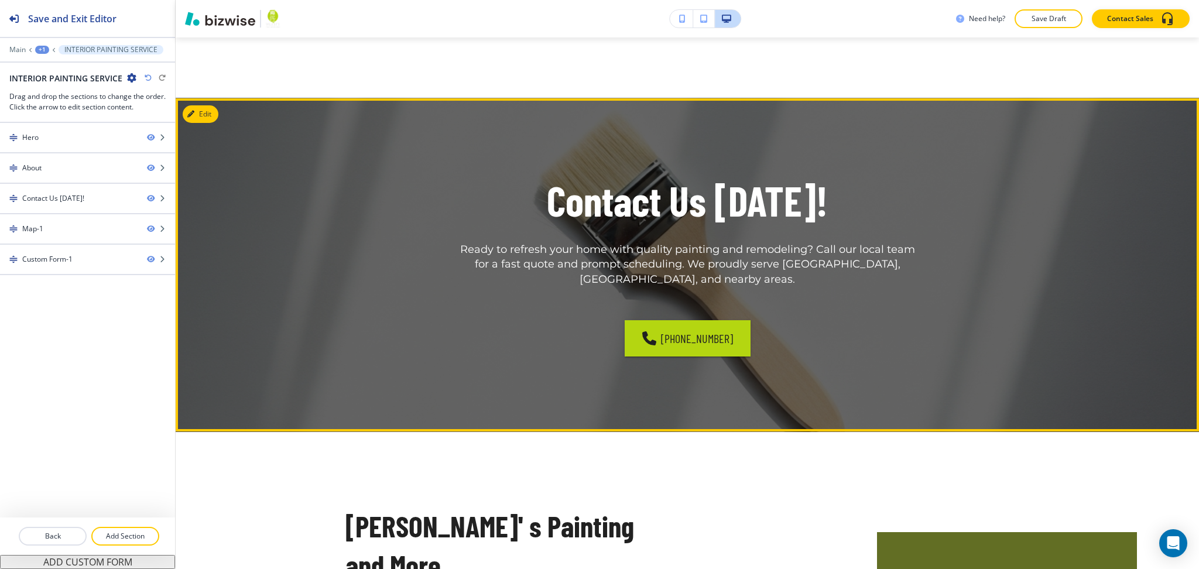
click at [219, 114] on div "Contact Us [DATE]! Ready to refresh your home with quality painting and remodel…" at bounding box center [688, 264] width 1024 height 333
click at [211, 110] on button "Edit This Section" at bounding box center [222, 114] width 79 height 18
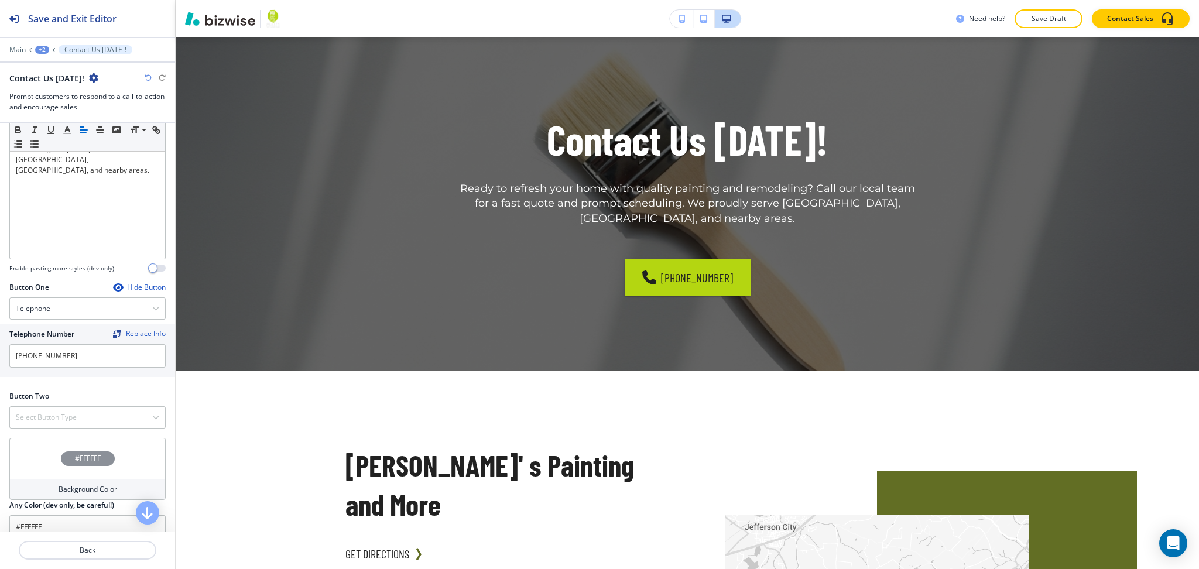
scroll to position [258, 0]
click at [111, 420] on div "Select Button Type" at bounding box center [87, 418] width 155 height 21
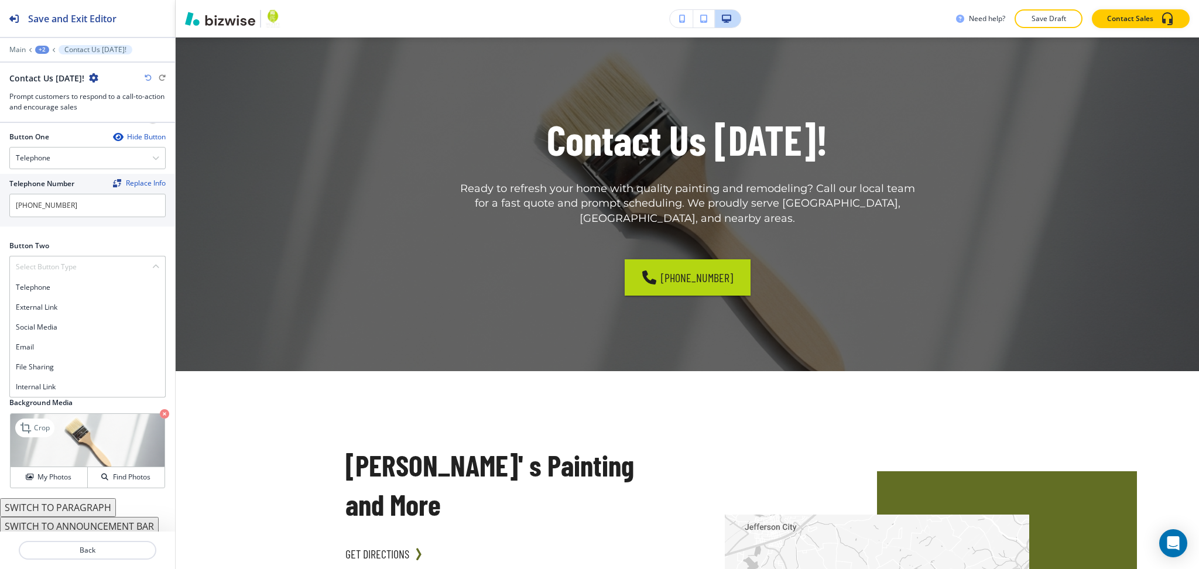
scroll to position [413, 0]
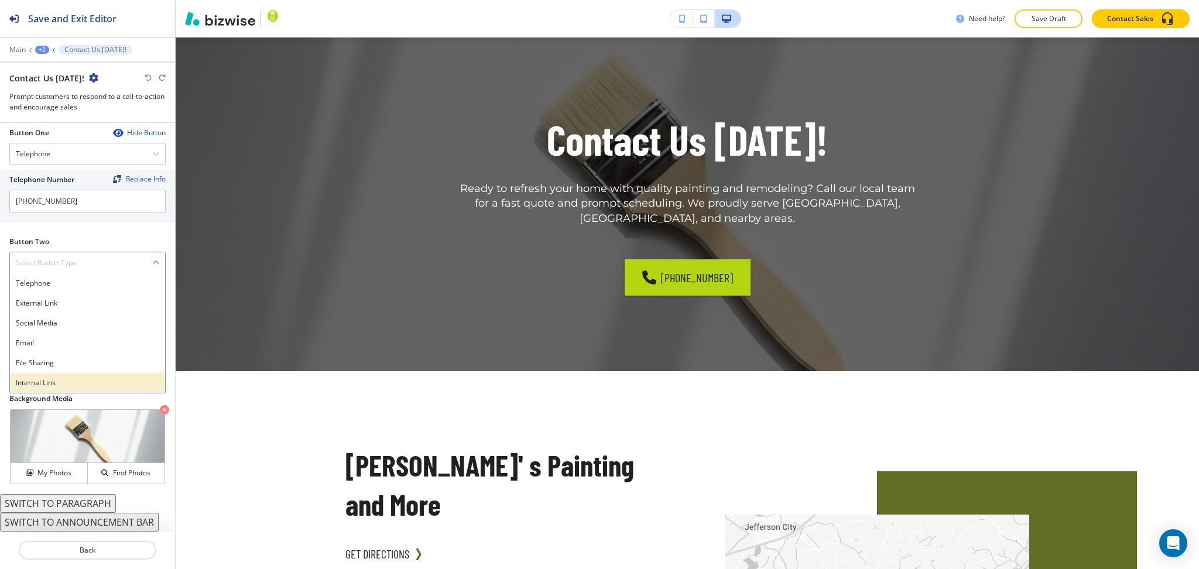
click at [80, 375] on div "Internal Link" at bounding box center [87, 383] width 155 height 20
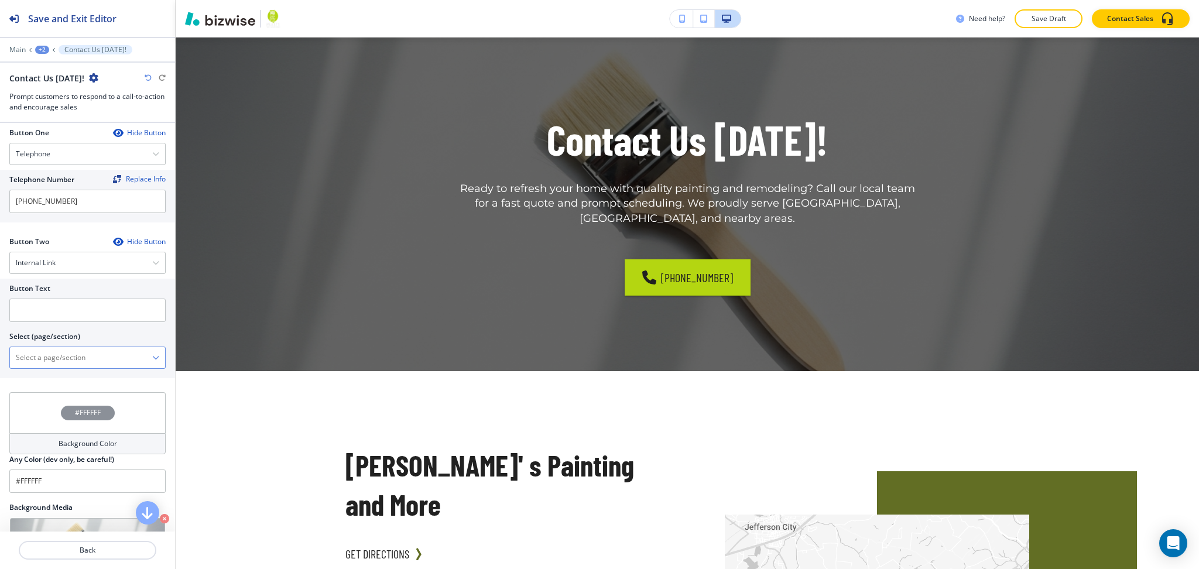
click at [80, 368] on \(page\/section\) "Manual Input" at bounding box center [81, 358] width 142 height 20
type \(page\/section\) "CONTACT US"
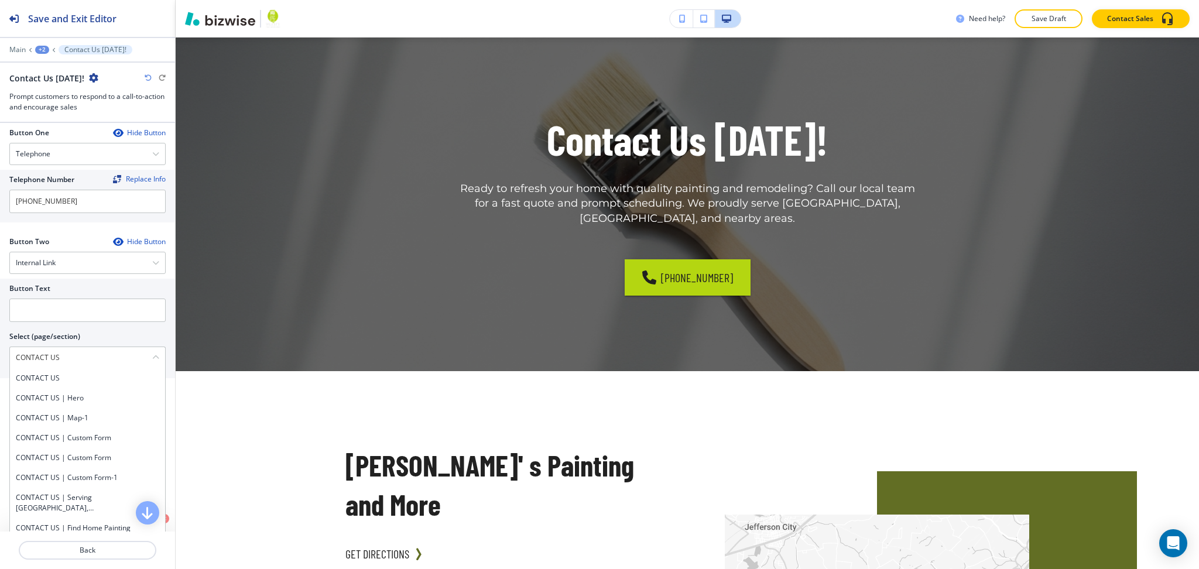
drag, startPoint x: 70, startPoint y: 361, endPoint x: 3, endPoint y: 357, distance: 67.4
click at [0, 357] on div "Button Text Select (page/section) CONTACT US CONTACT US CONTACT US | Hero CONTA…" at bounding box center [87, 329] width 175 height 100
click at [33, 379] on h4 "CONTACT US" at bounding box center [87, 378] width 143 height 11
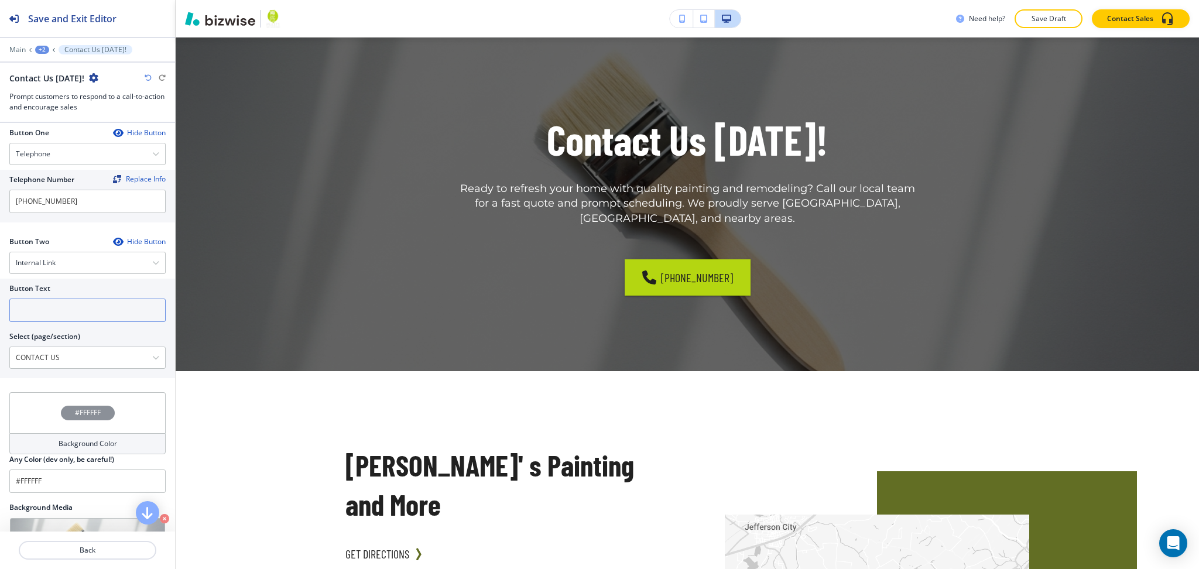
click at [36, 309] on input "text" at bounding box center [87, 310] width 156 height 23
paste input "CONTACT US"
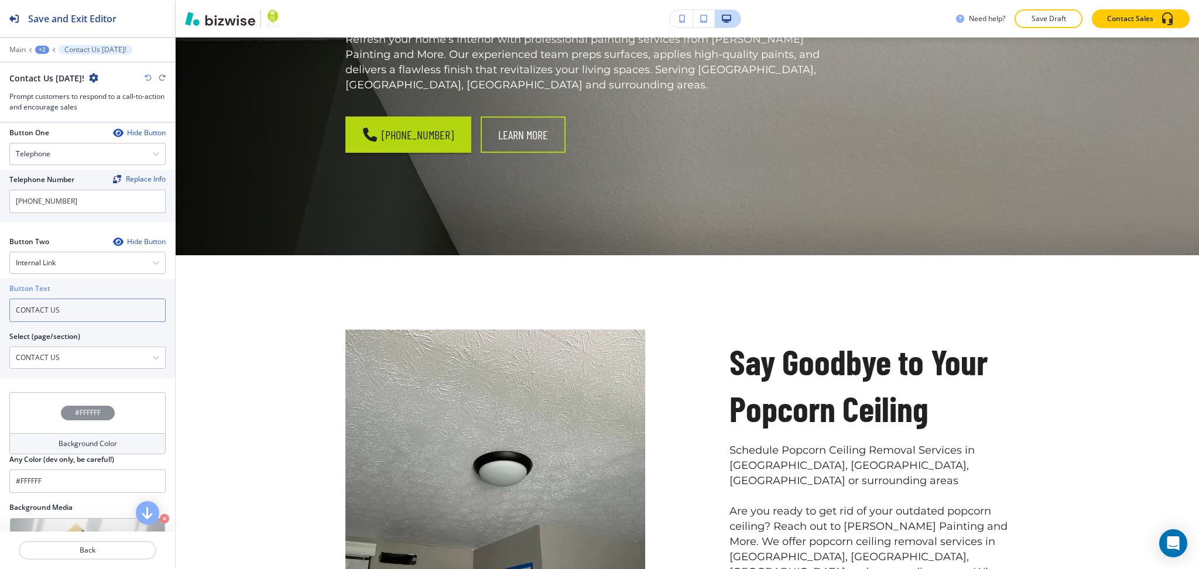
scroll to position [0, 0]
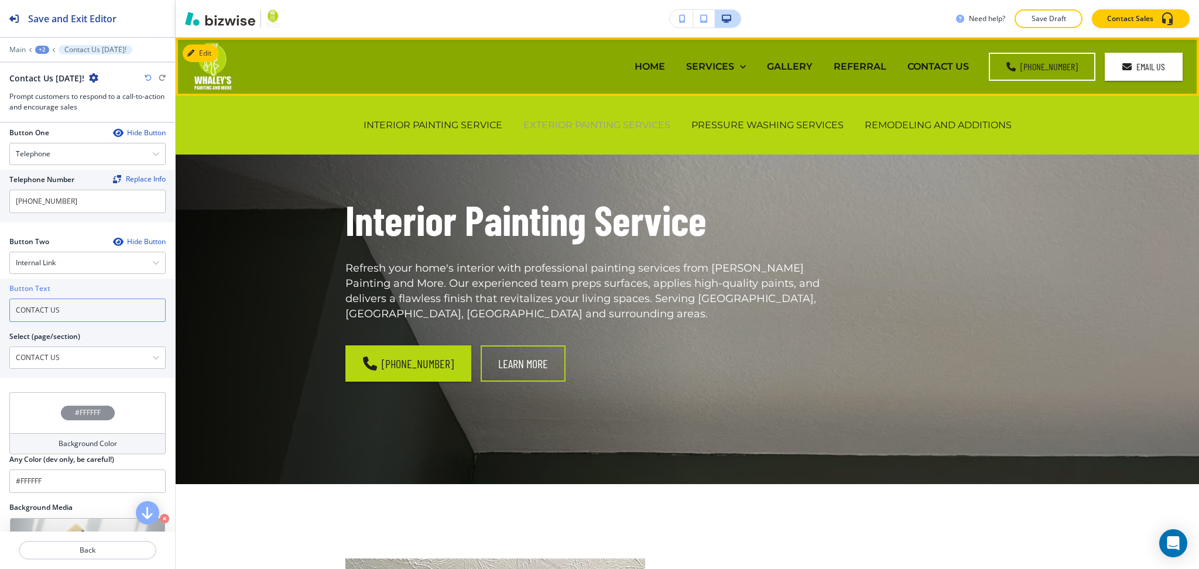
type input "CONTACT US"
click at [627, 125] on p "EXTERIOR PAINTING SERVICES" at bounding box center [596, 124] width 147 height 13
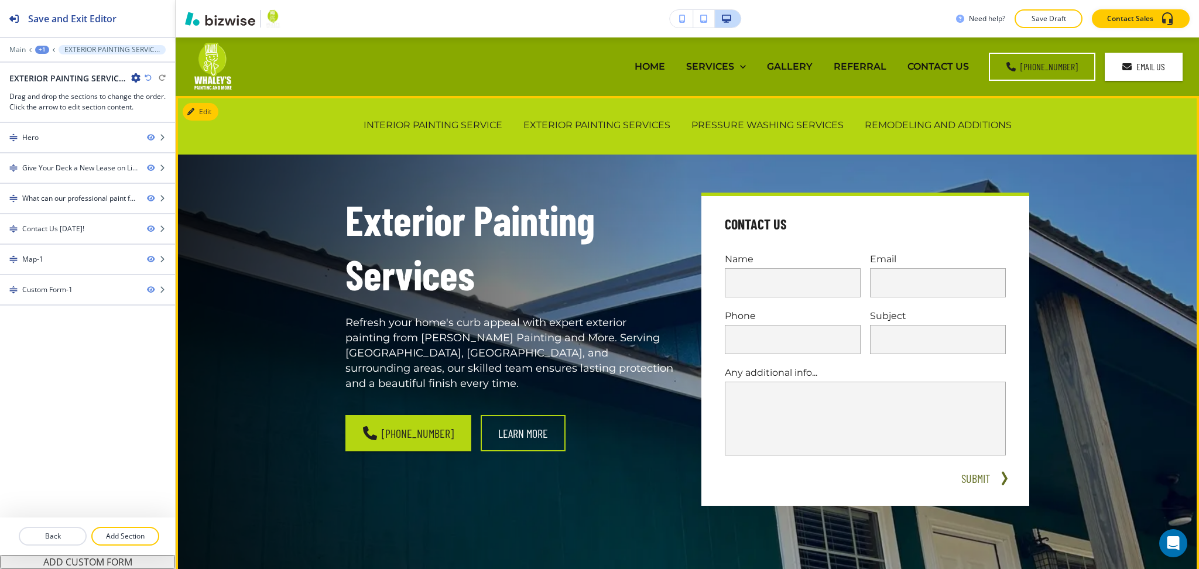
click at [573, 299] on h1 "Exterior Painting Services" at bounding box center [509, 247] width 328 height 109
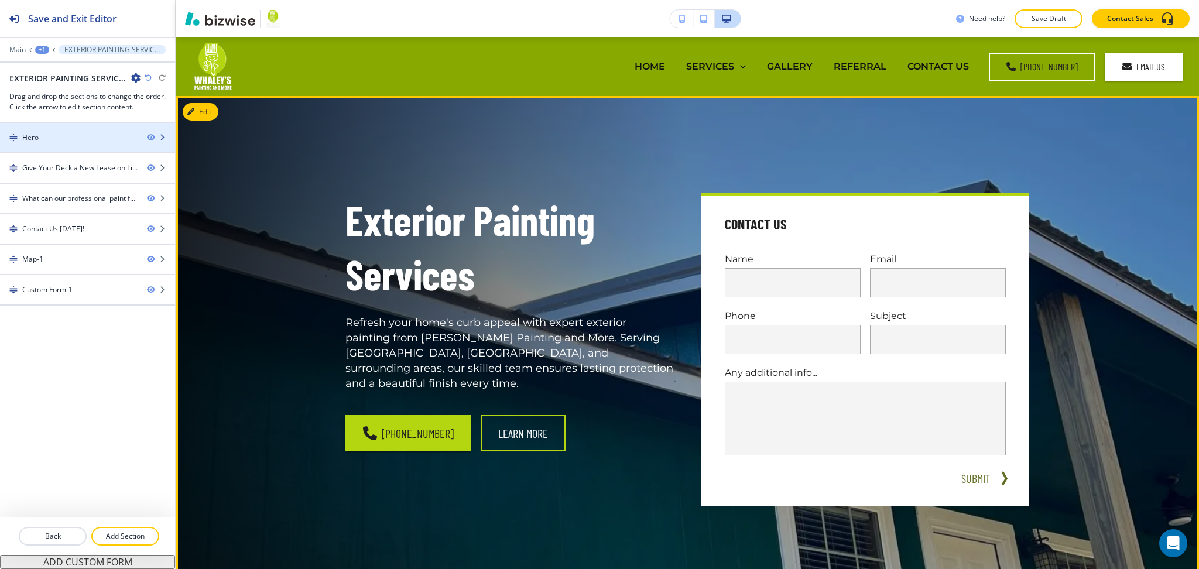
click at [95, 132] on div "Hero" at bounding box center [69, 137] width 138 height 11
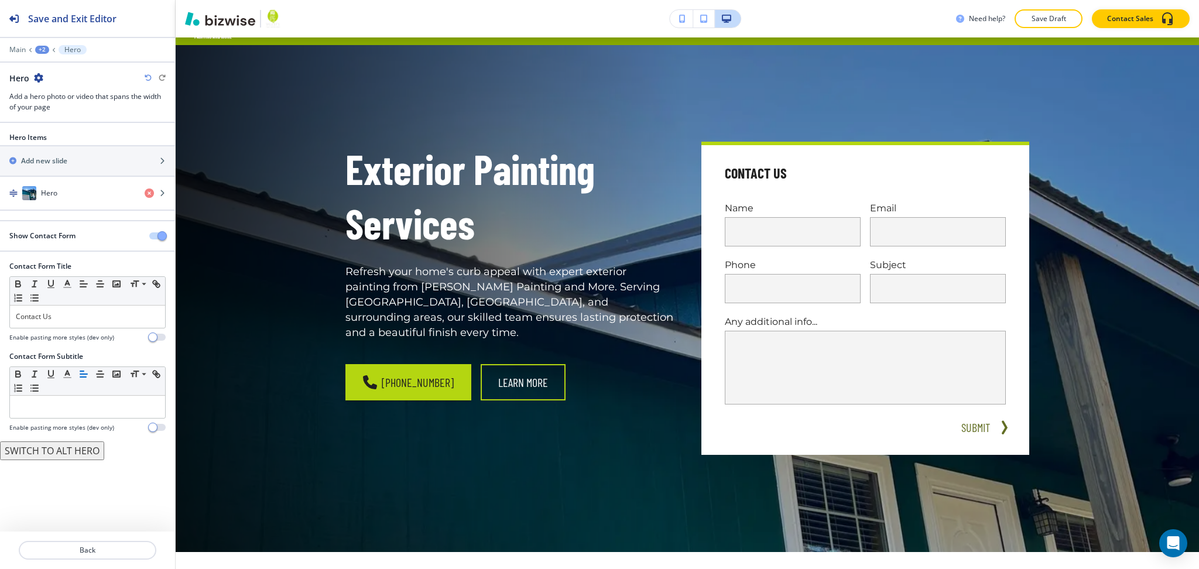
scroll to position [59, 0]
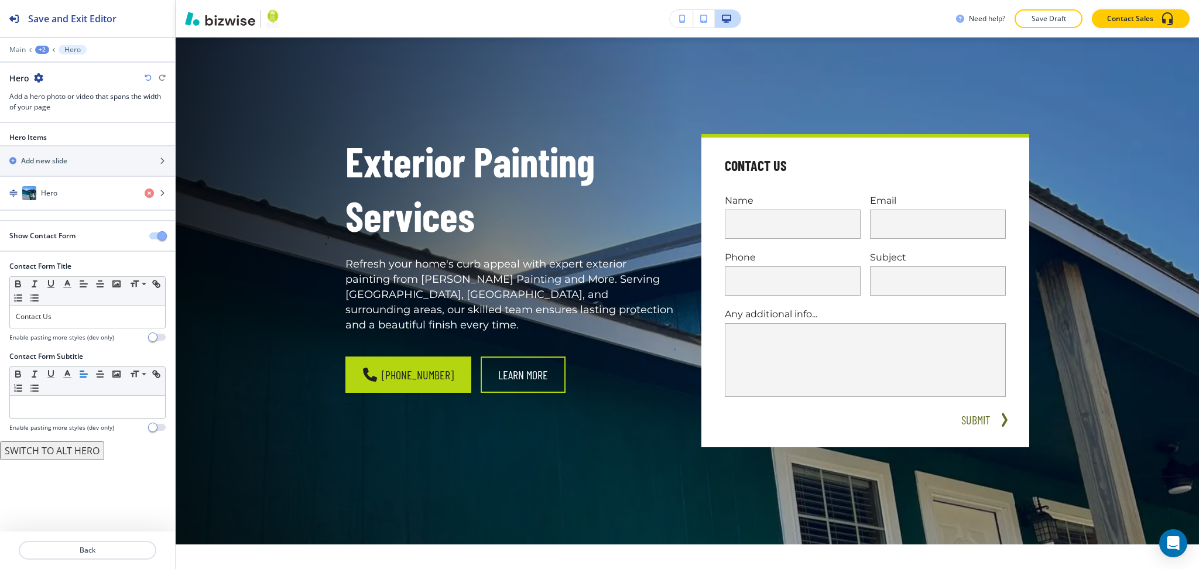
click at [158, 236] on span "button" at bounding box center [162, 235] width 9 height 9
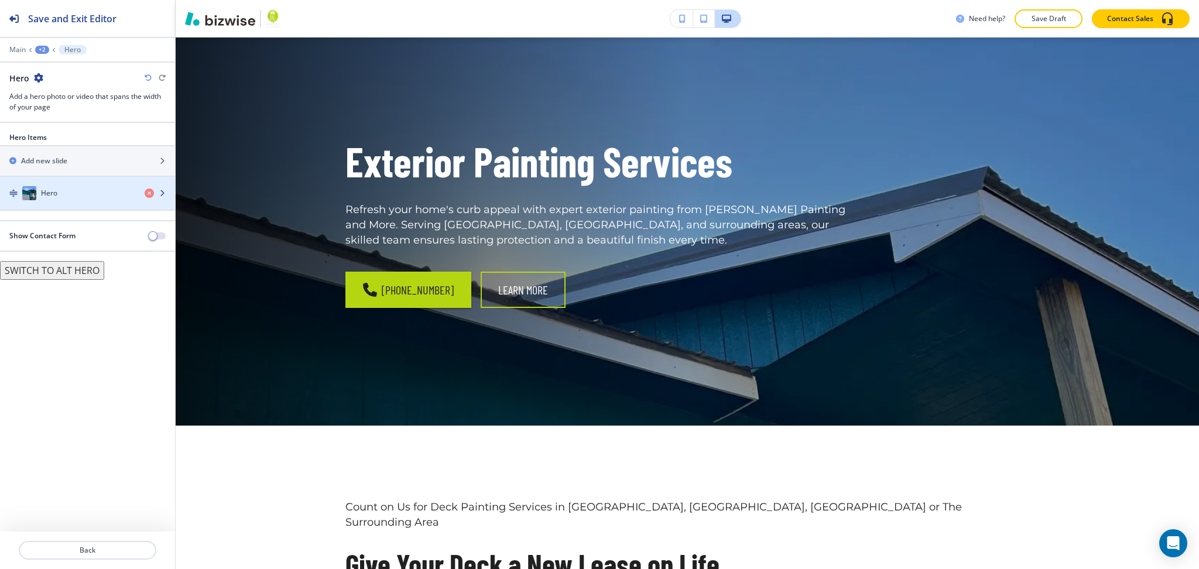
click at [47, 189] on h4 "Hero" at bounding box center [49, 193] width 16 height 11
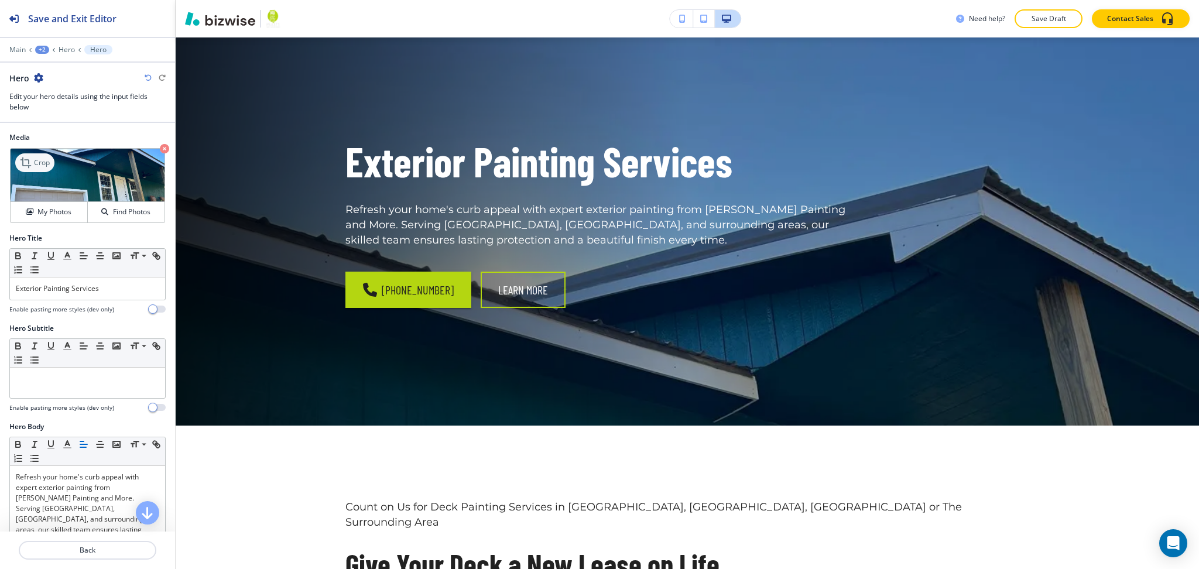
click at [36, 167] on p "Crop" at bounding box center [42, 163] width 16 height 11
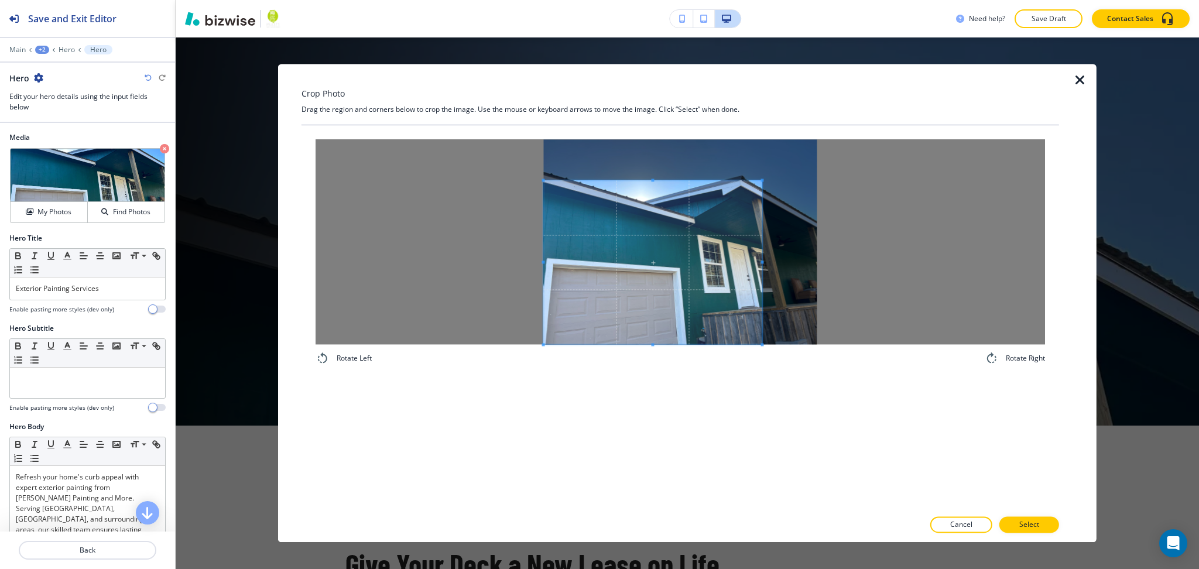
click at [649, 293] on span at bounding box center [652, 262] width 218 height 164
click at [764, 263] on div at bounding box center [681, 241] width 730 height 205
click at [1061, 291] on div "Crop Photo Drag the region and corners below to crop the image. Use the mouse o…" at bounding box center [687, 303] width 790 height 478
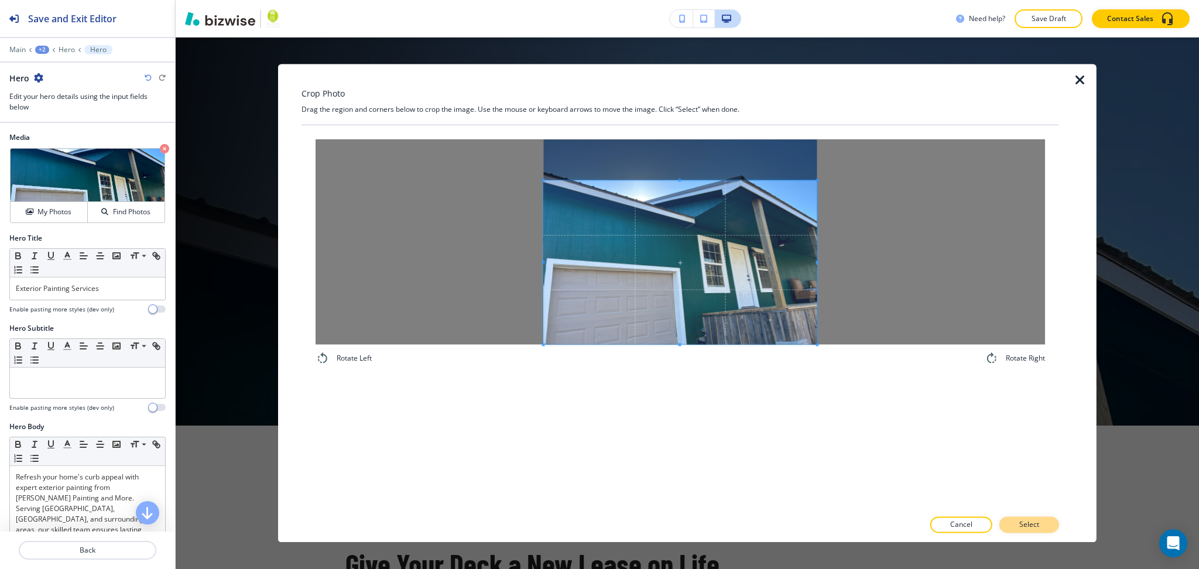
click at [1026, 525] on p "Select" at bounding box center [1029, 525] width 20 height 11
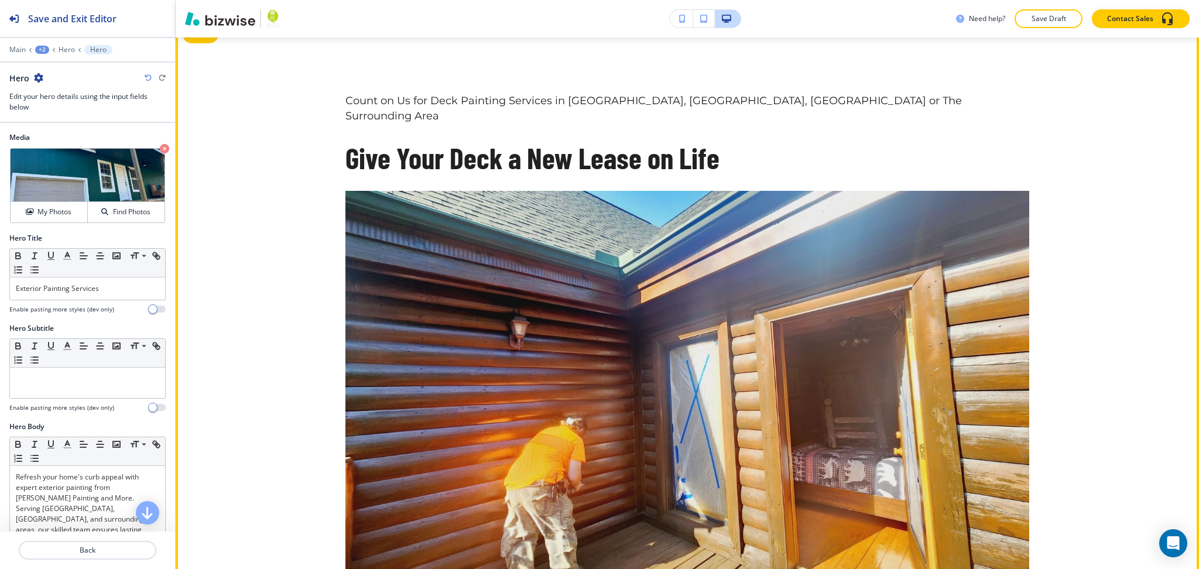
scroll to position [465, 0]
click at [211, 39] on button "Edit This Section" at bounding box center [222, 34] width 79 height 18
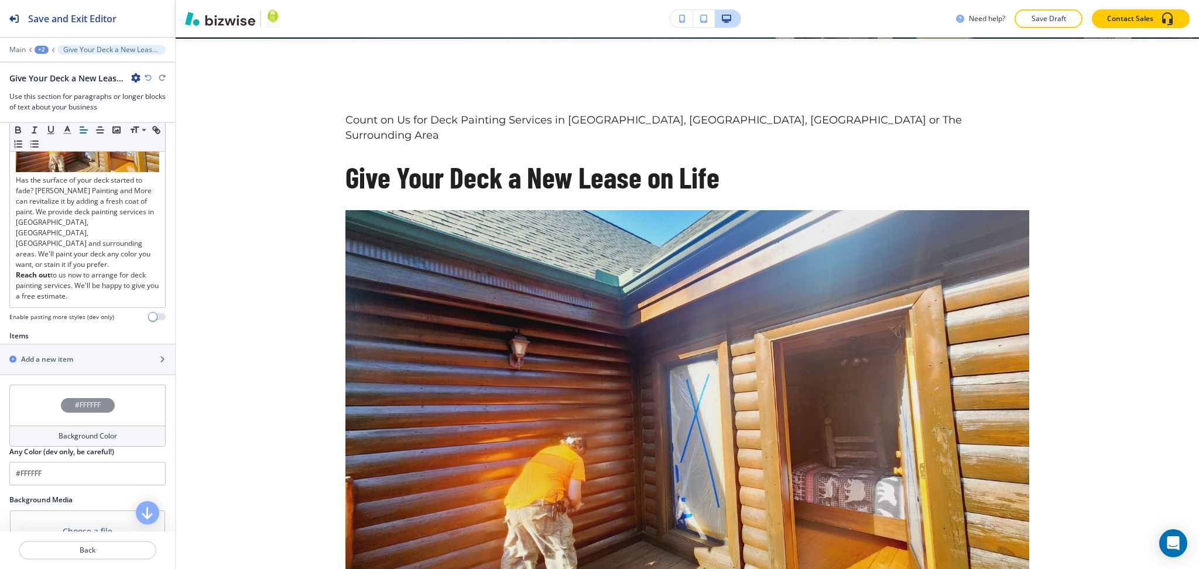
scroll to position [415, 0]
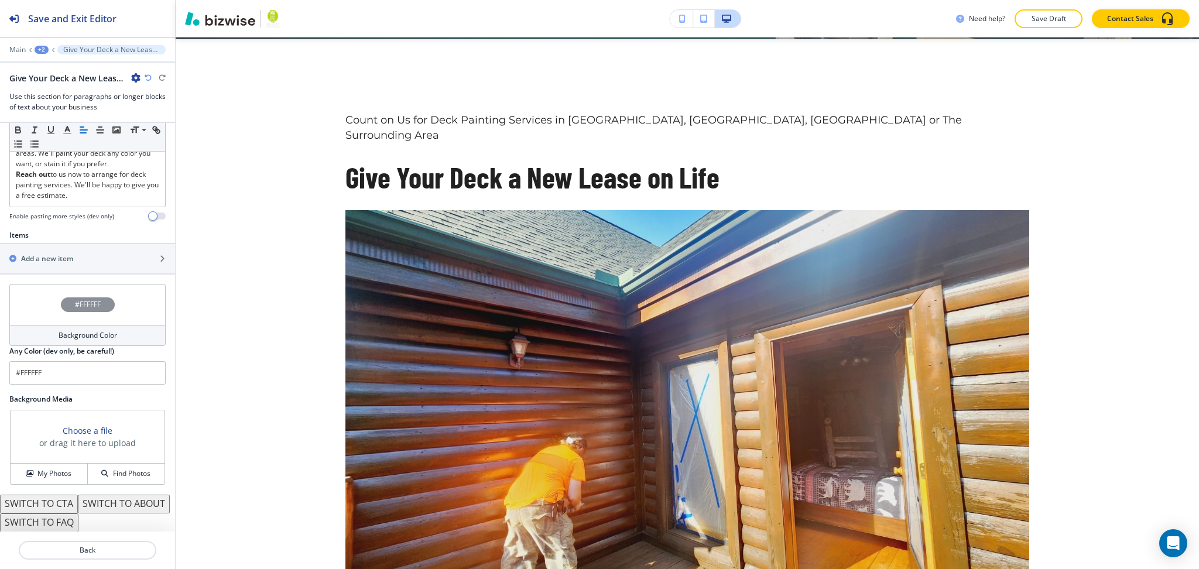
click at [80, 495] on button "SWITCH TO ABOUT" at bounding box center [124, 504] width 92 height 19
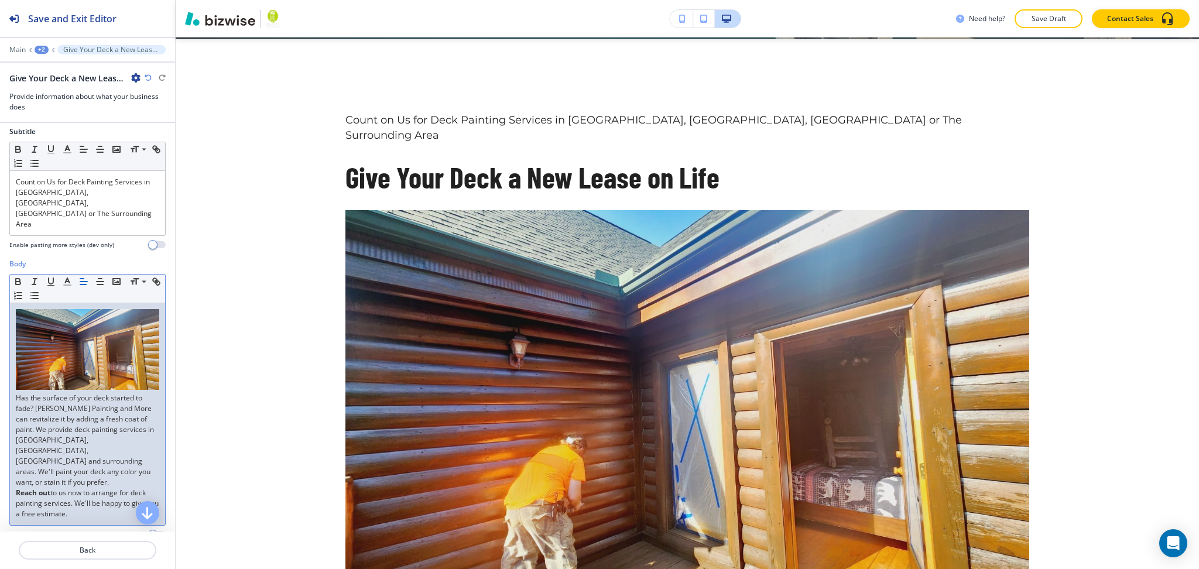
click at [98, 350] on img at bounding box center [87, 349] width 143 height 81
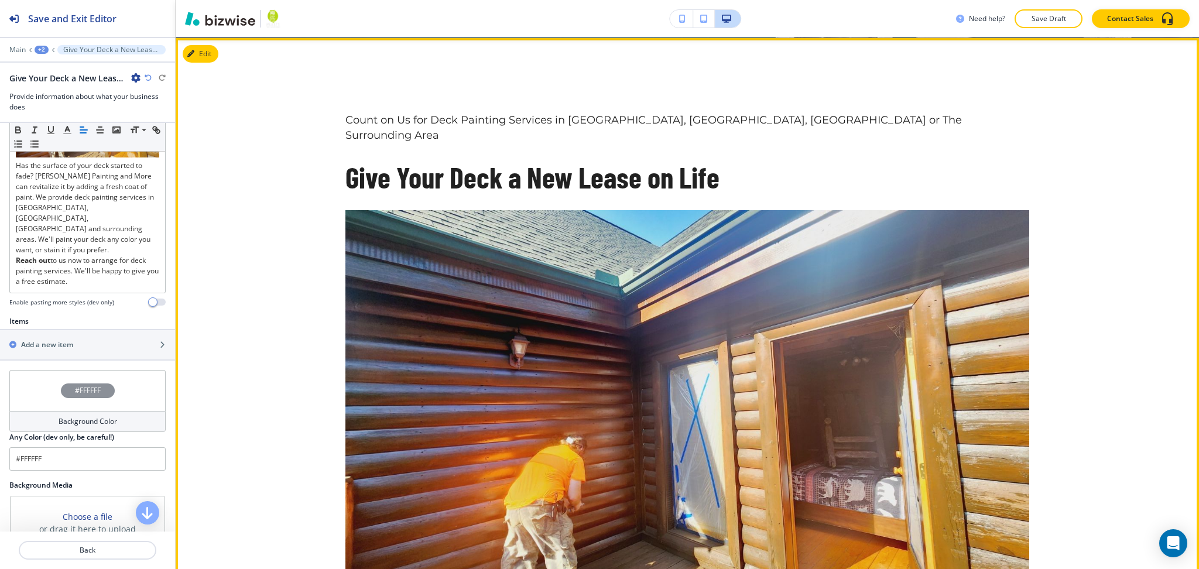
scroll to position [329, 0]
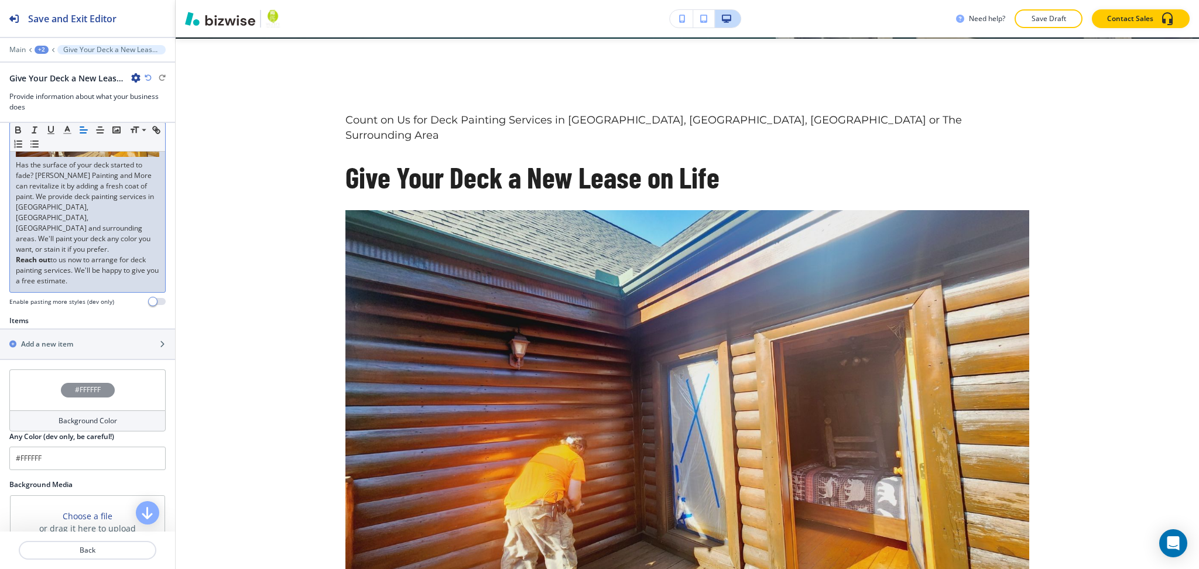
click at [98, 208] on p "Has the surface of your deck started to fade? [PERSON_NAME] Painting and More c…" at bounding box center [87, 165] width 143 height 179
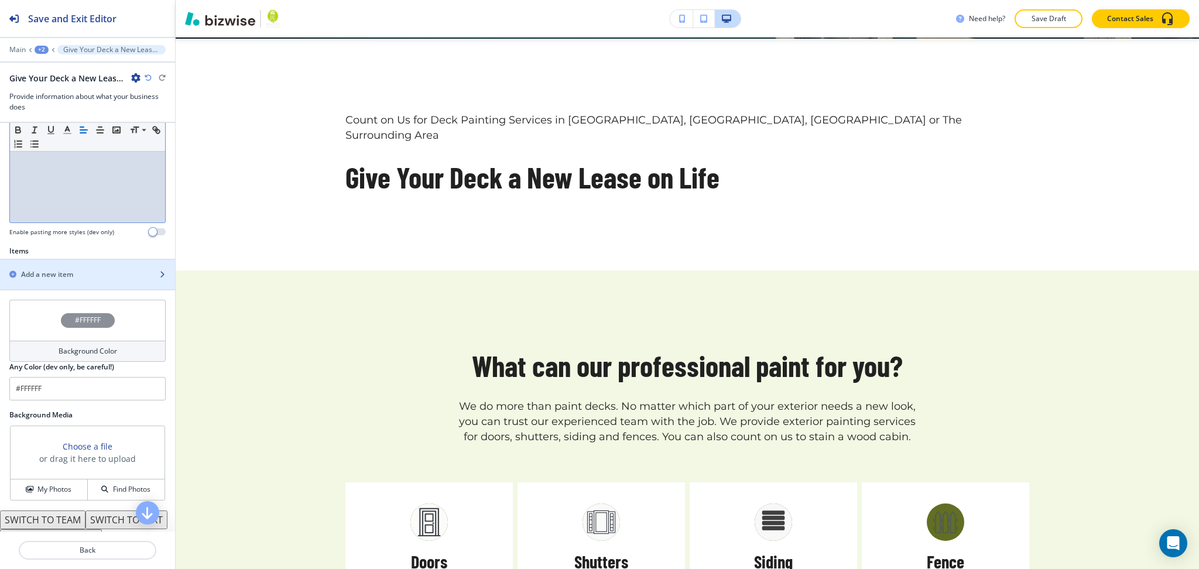
click at [44, 269] on h2 "Add a new item" at bounding box center [47, 274] width 52 height 11
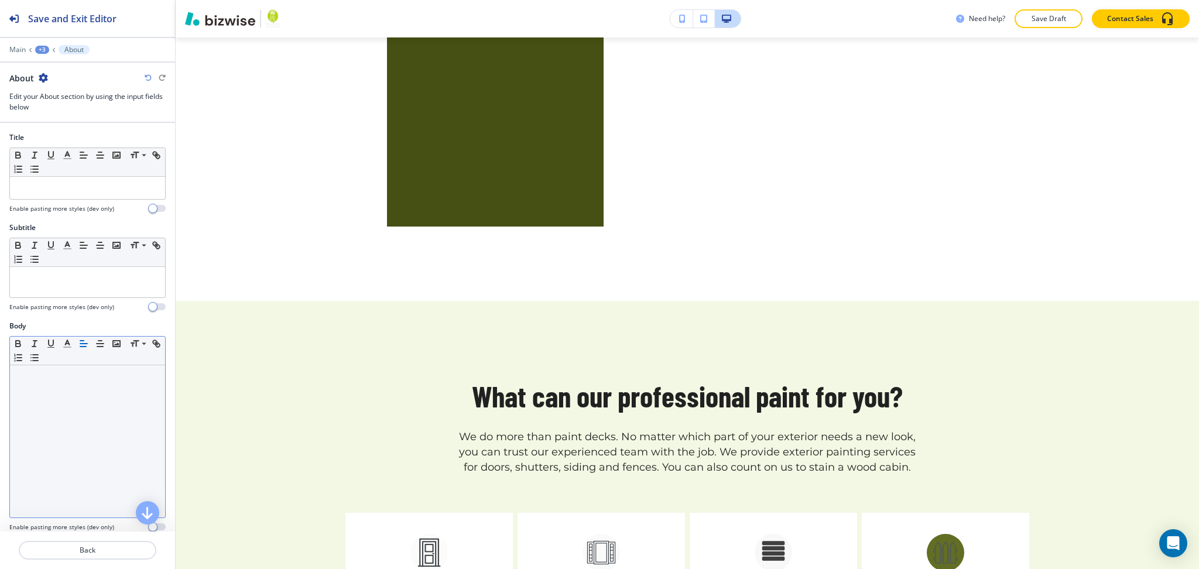
scroll to position [663, 0]
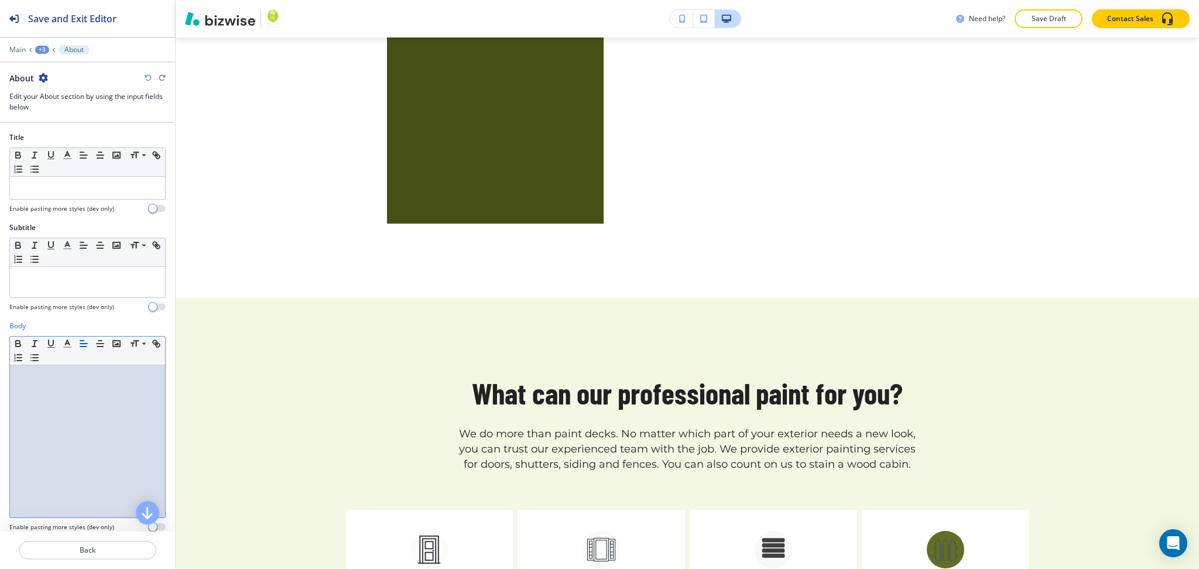
click at [70, 399] on div at bounding box center [87, 441] width 155 height 152
click at [78, 413] on div at bounding box center [87, 441] width 155 height 152
click at [95, 546] on button "Back" at bounding box center [88, 550] width 138 height 19
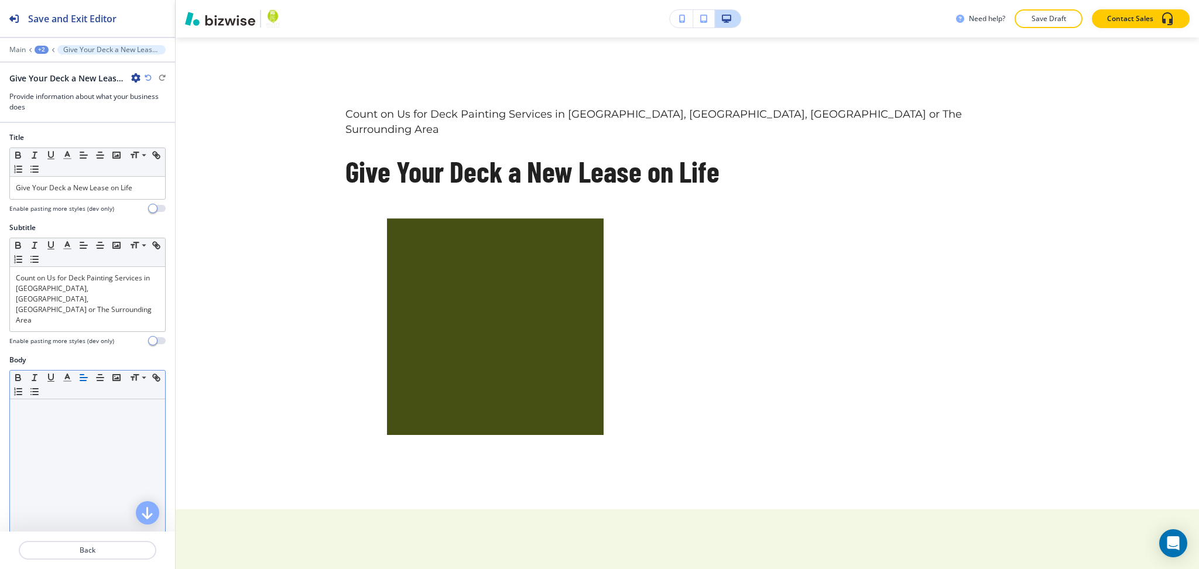
scroll to position [446, 0]
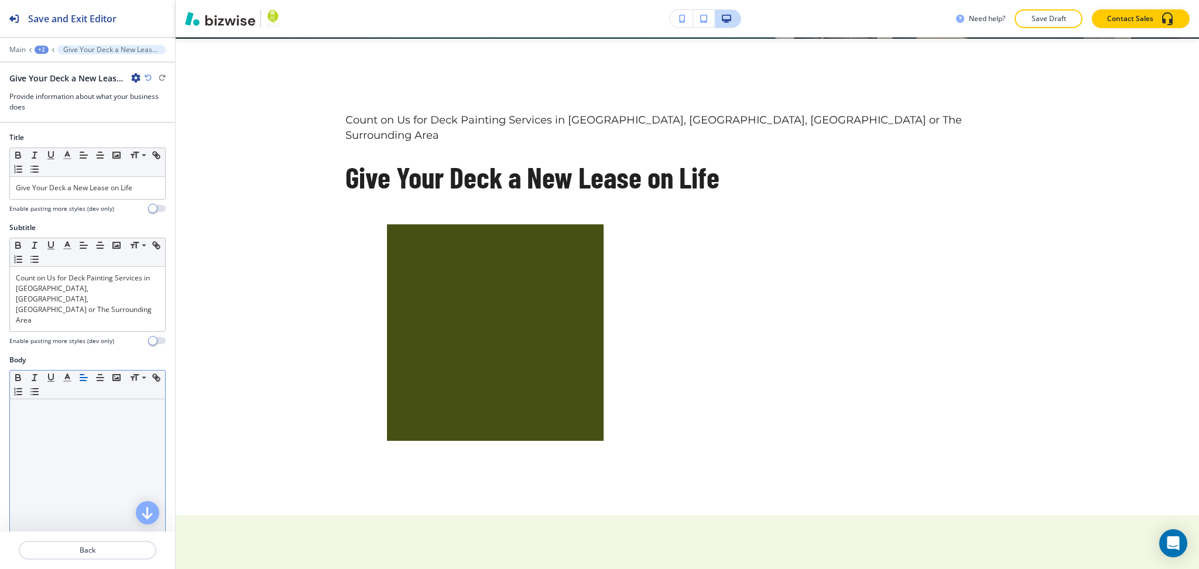
click at [72, 414] on div at bounding box center [87, 475] width 155 height 152
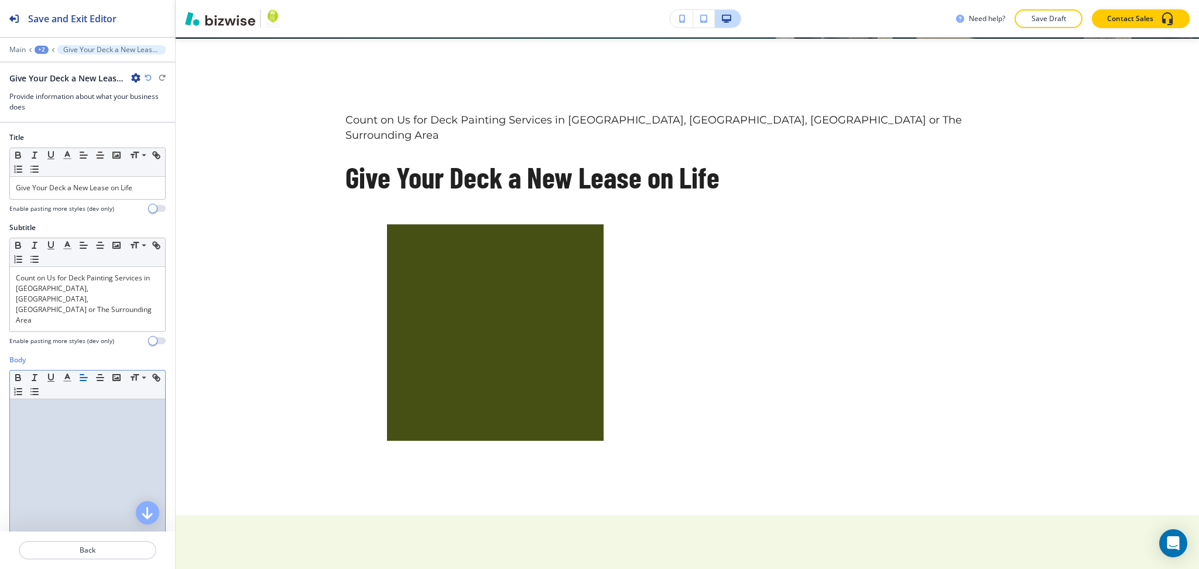
click at [146, 78] on icon "button" at bounding box center [148, 77] width 7 height 7
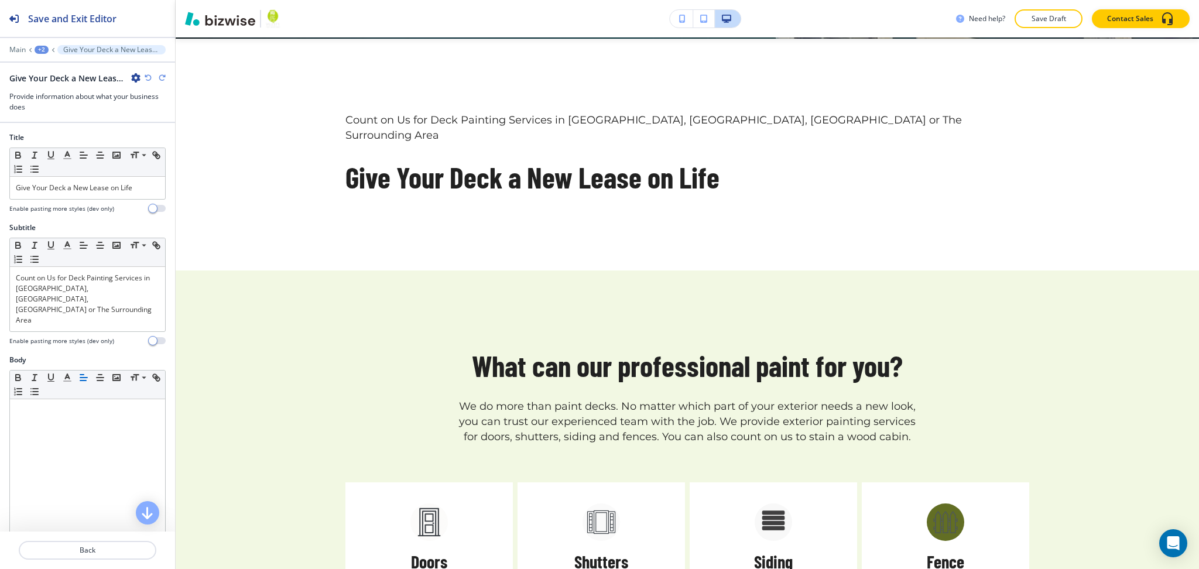
click at [146, 78] on icon "button" at bounding box center [148, 77] width 7 height 7
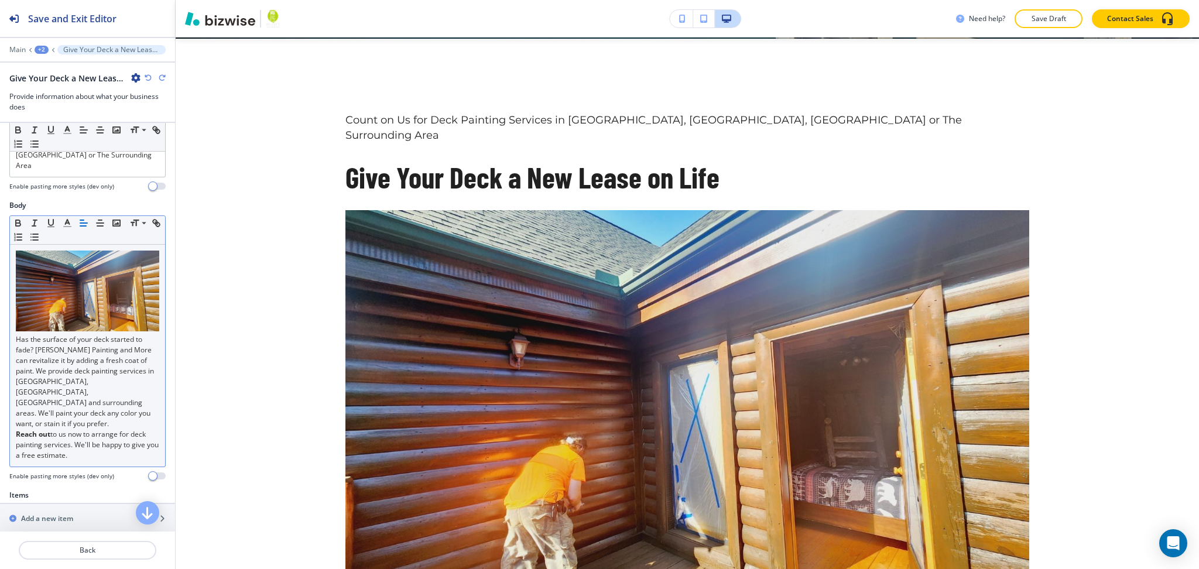
scroll to position [156, 0]
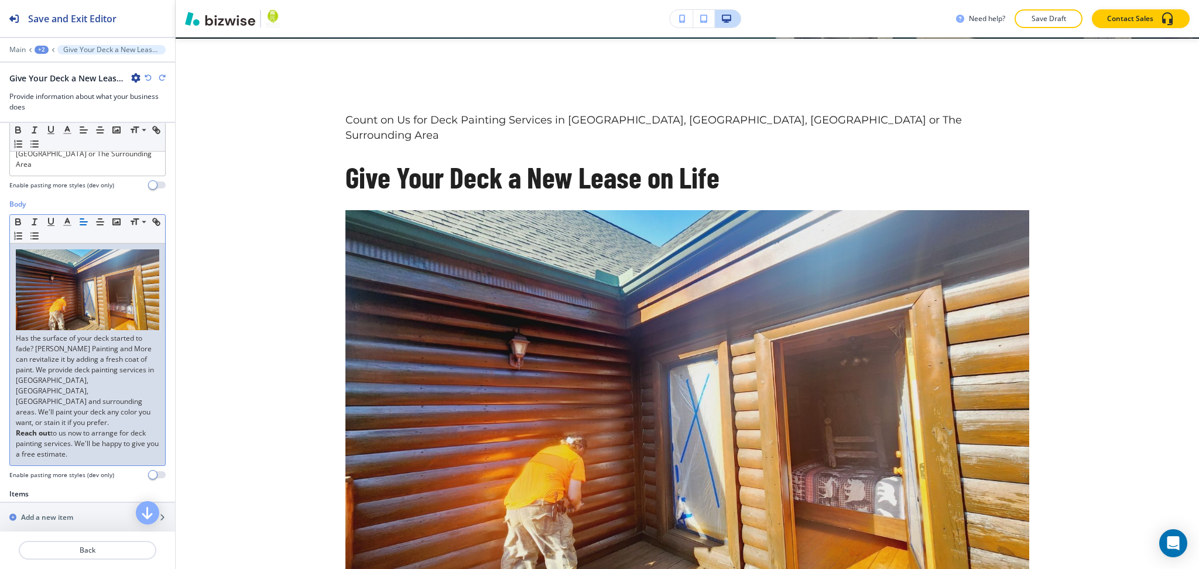
drag, startPoint x: 12, startPoint y: 313, endPoint x: 128, endPoint y: 423, distance: 160.3
click at [128, 423] on div "Has the surface of your deck started to fade? [PERSON_NAME] Painting and More c…" at bounding box center [87, 355] width 155 height 222
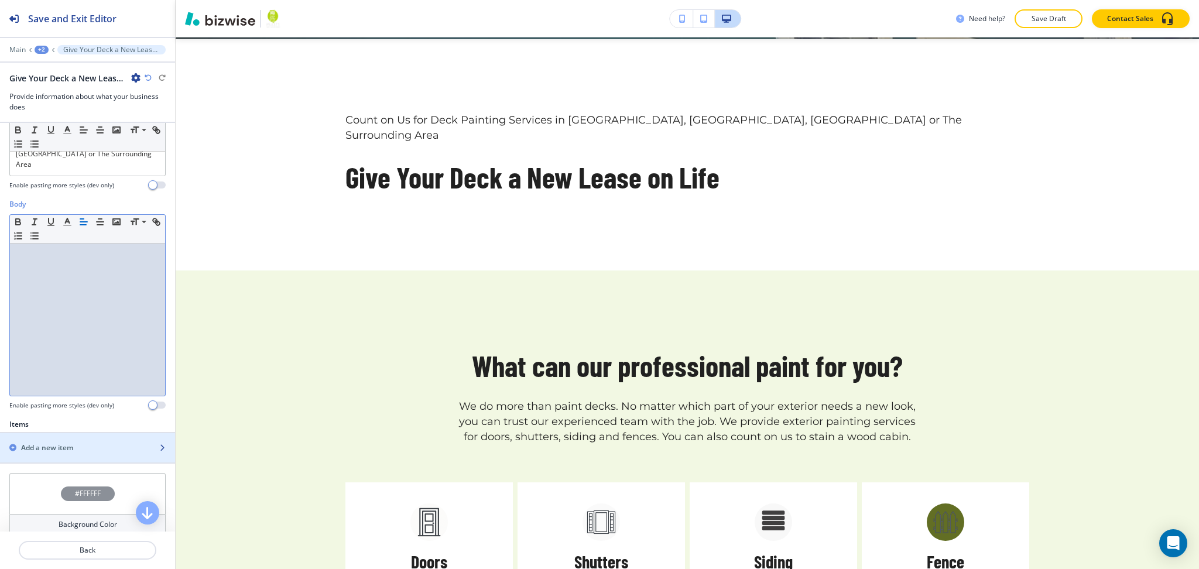
click at [68, 433] on div "button" at bounding box center [87, 437] width 175 height 9
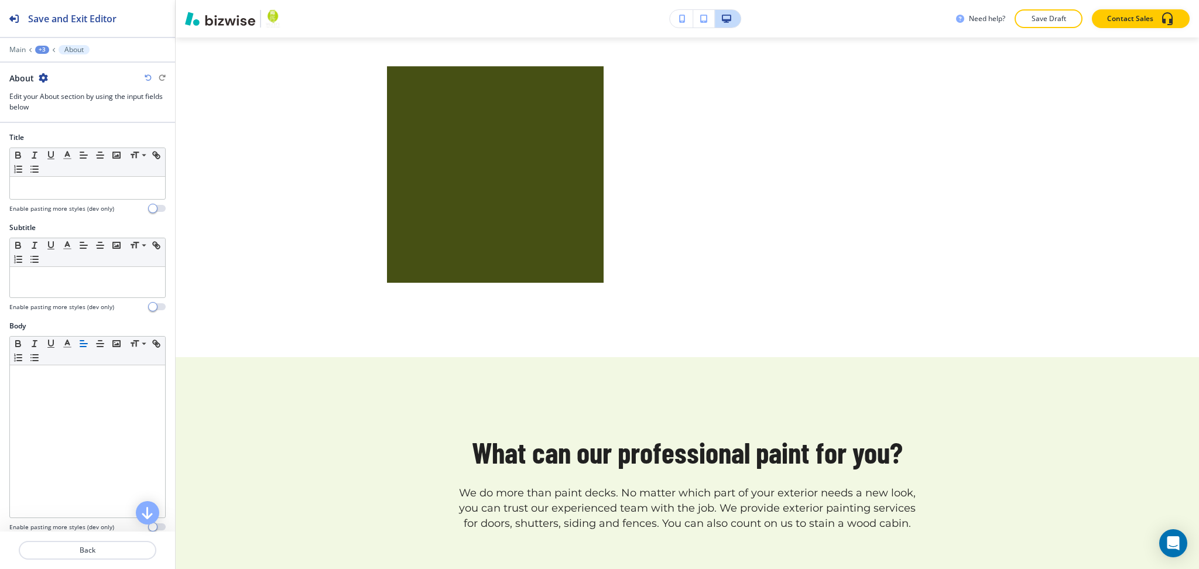
scroll to position [663, 0]
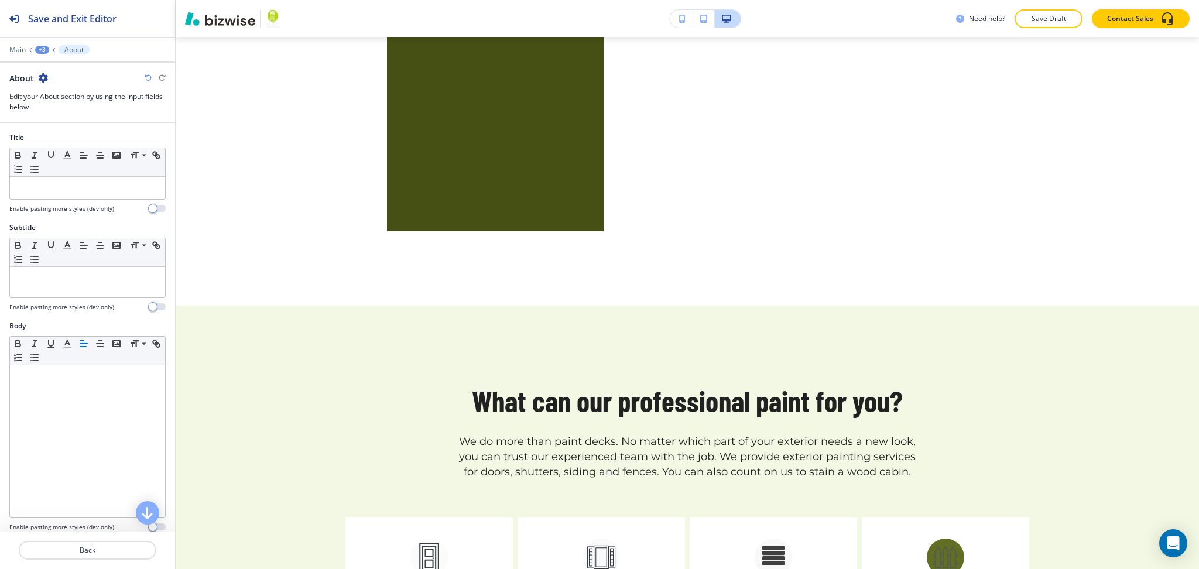
click at [88, 328] on div "Body" at bounding box center [87, 326] width 156 height 11
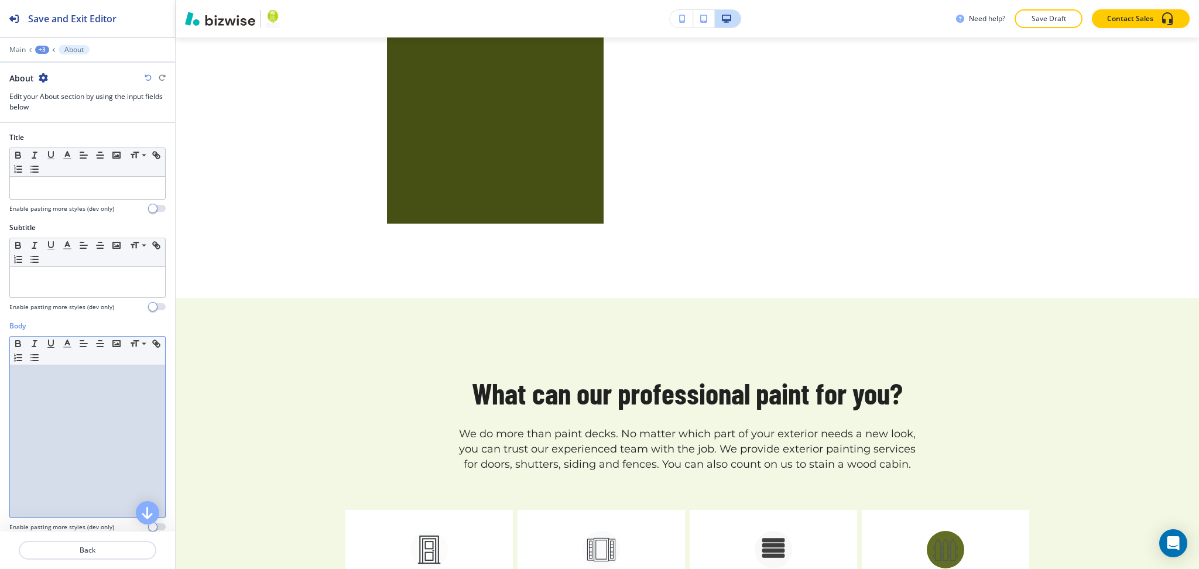
click at [96, 410] on div at bounding box center [87, 441] width 155 height 152
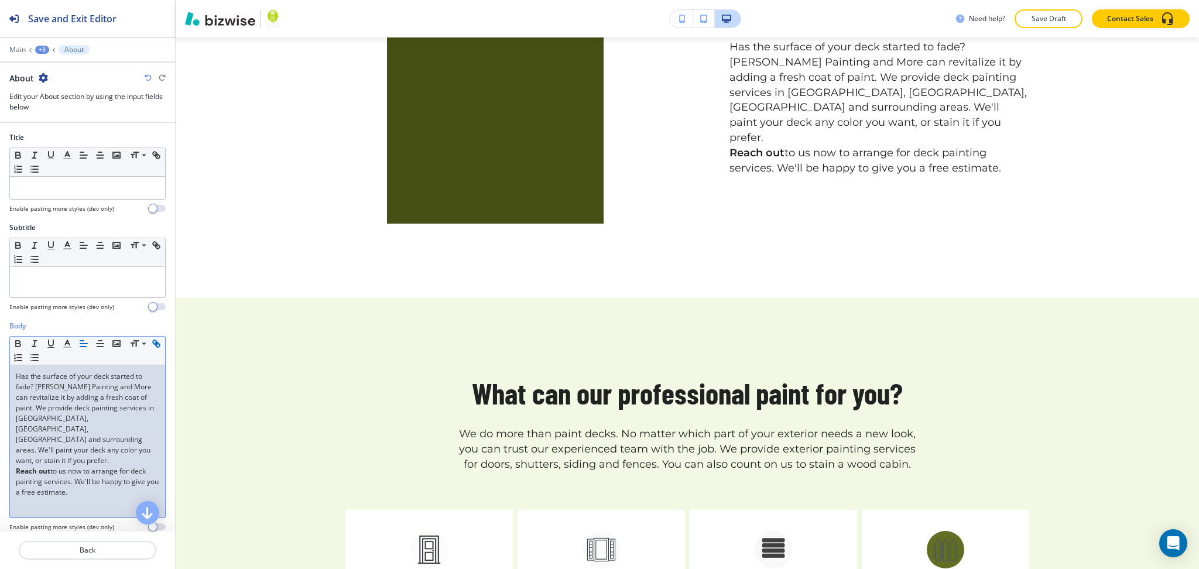
click at [71, 449] on p "Has the surface of your deck started to fade? [PERSON_NAME] Painting and More c…" at bounding box center [87, 418] width 143 height 95
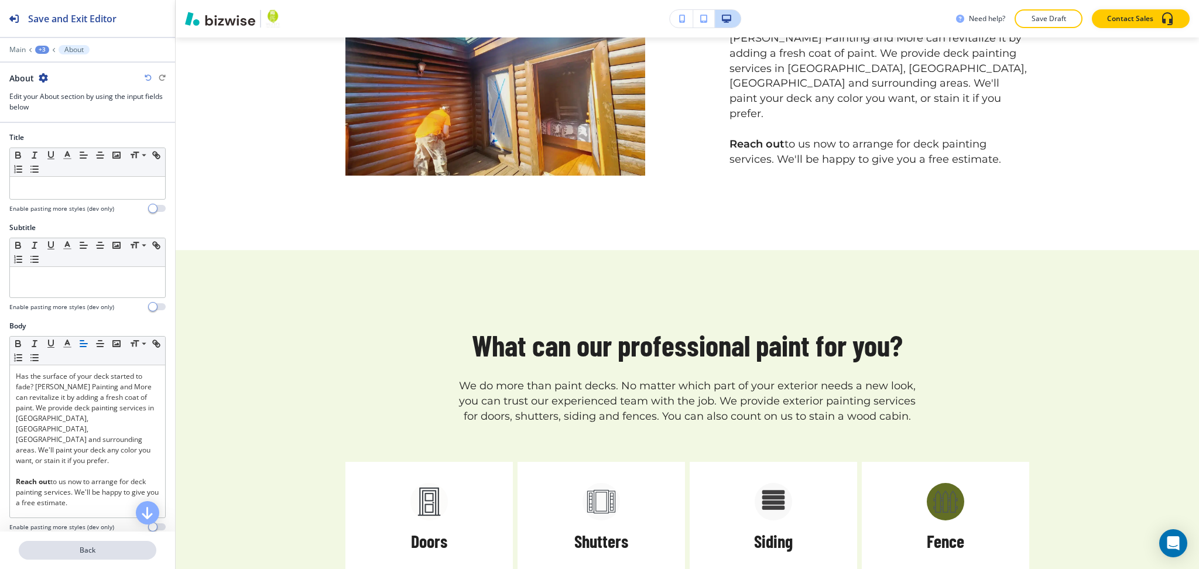
click at [96, 550] on p "Back" at bounding box center [87, 550] width 135 height 11
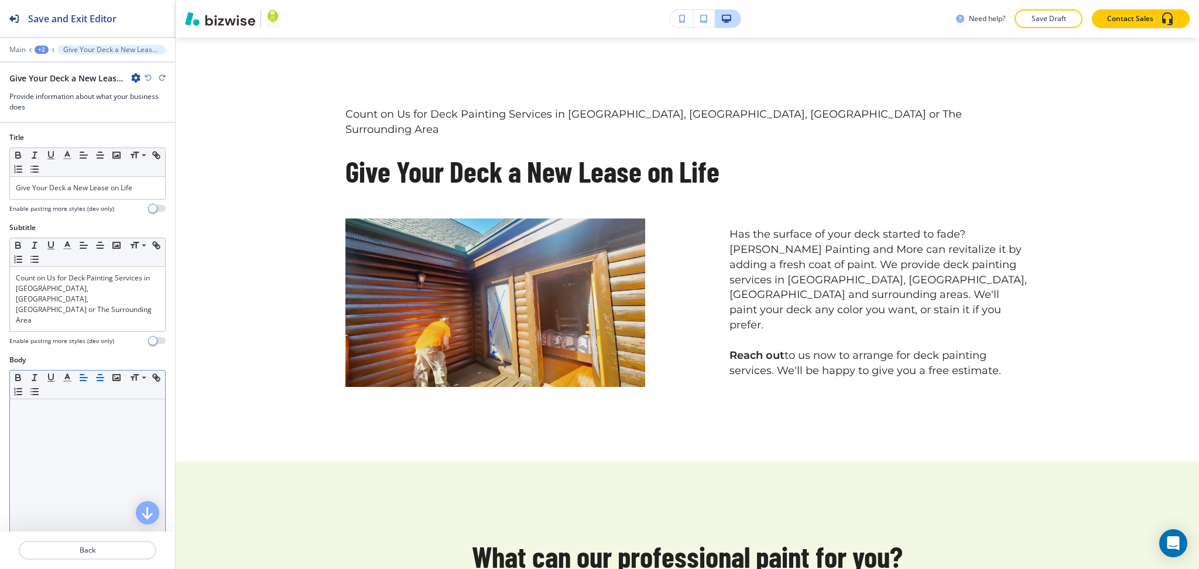
scroll to position [446, 0]
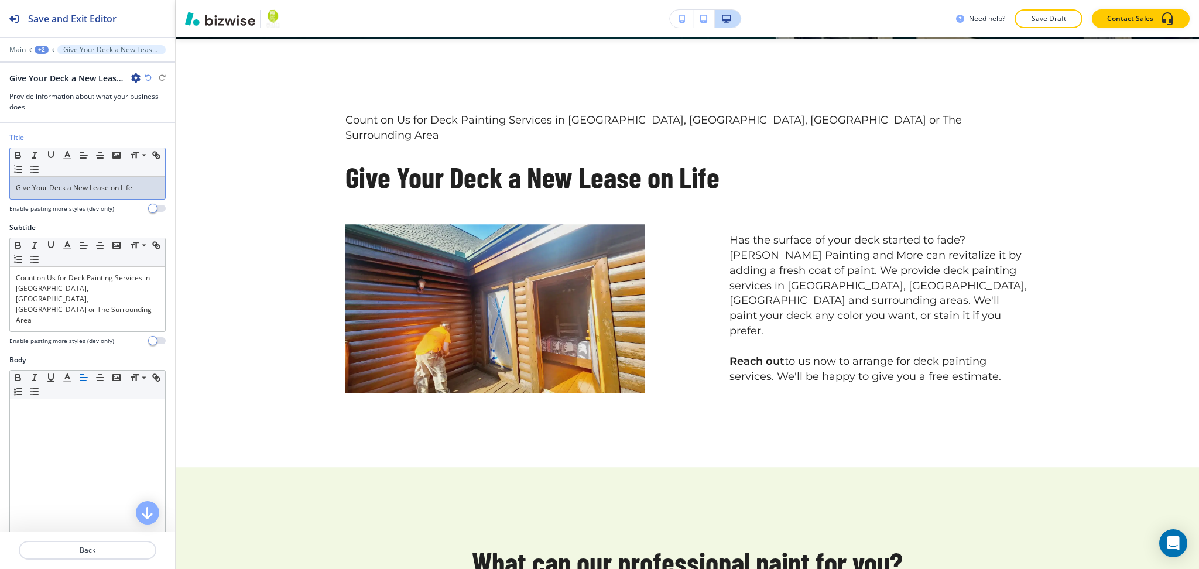
click at [80, 195] on div "Give Your Deck a New Lease on Life" at bounding box center [87, 188] width 155 height 22
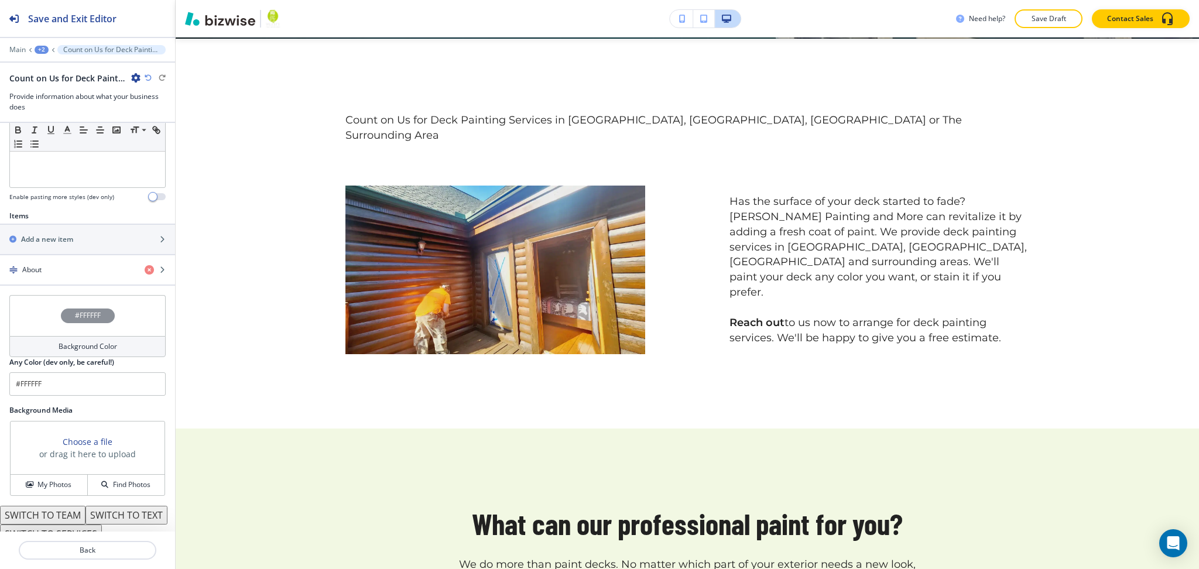
scroll to position [397, 0]
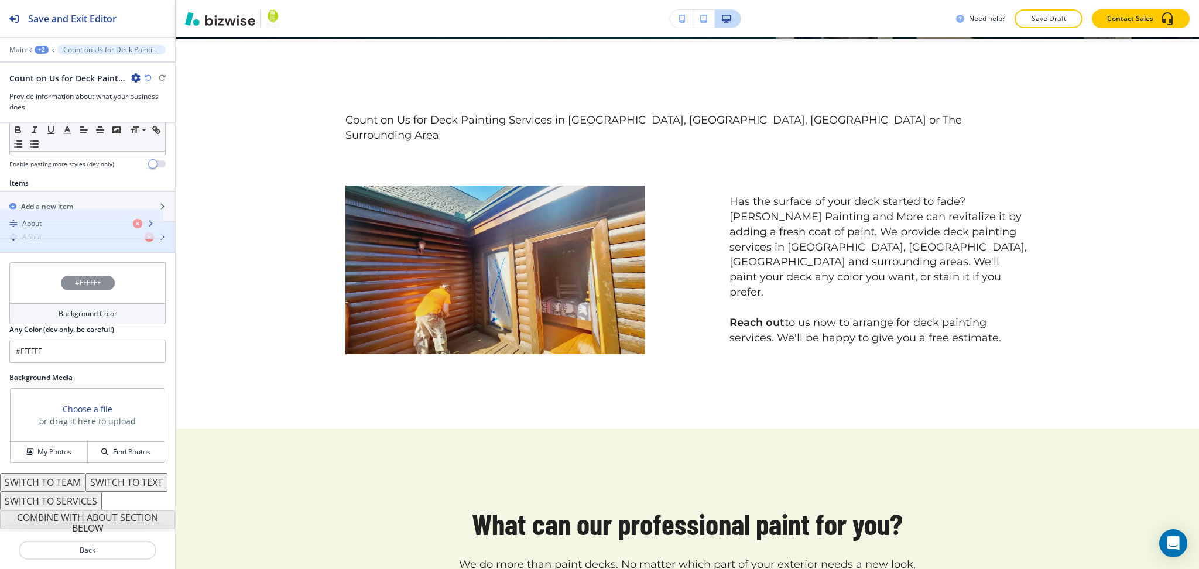
click at [47, 223] on div "About" at bounding box center [87, 237] width 175 height 29
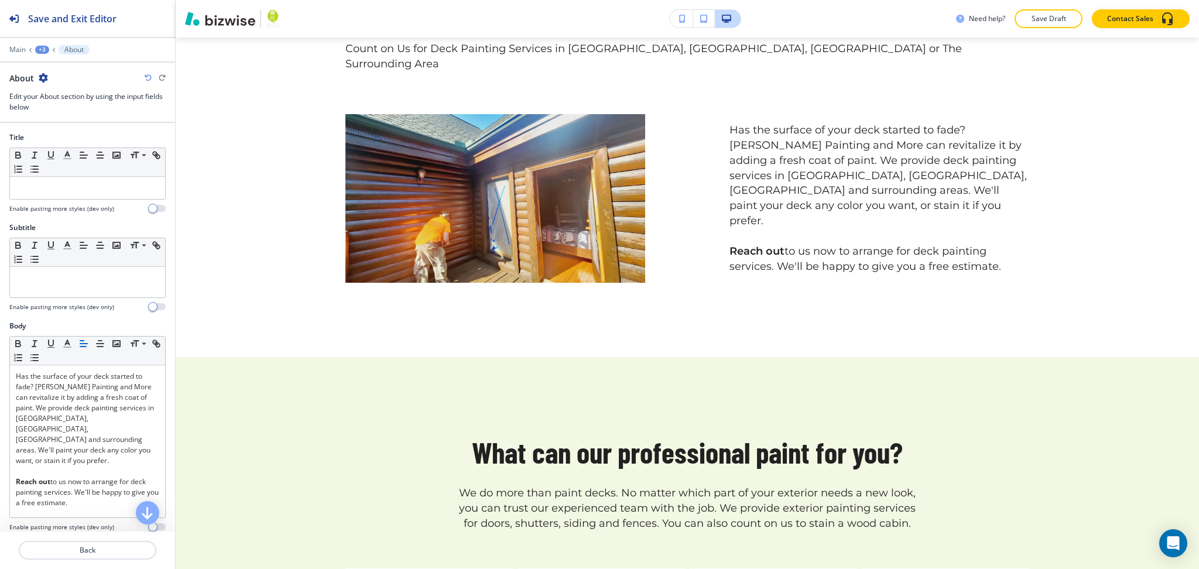
scroll to position [522, 0]
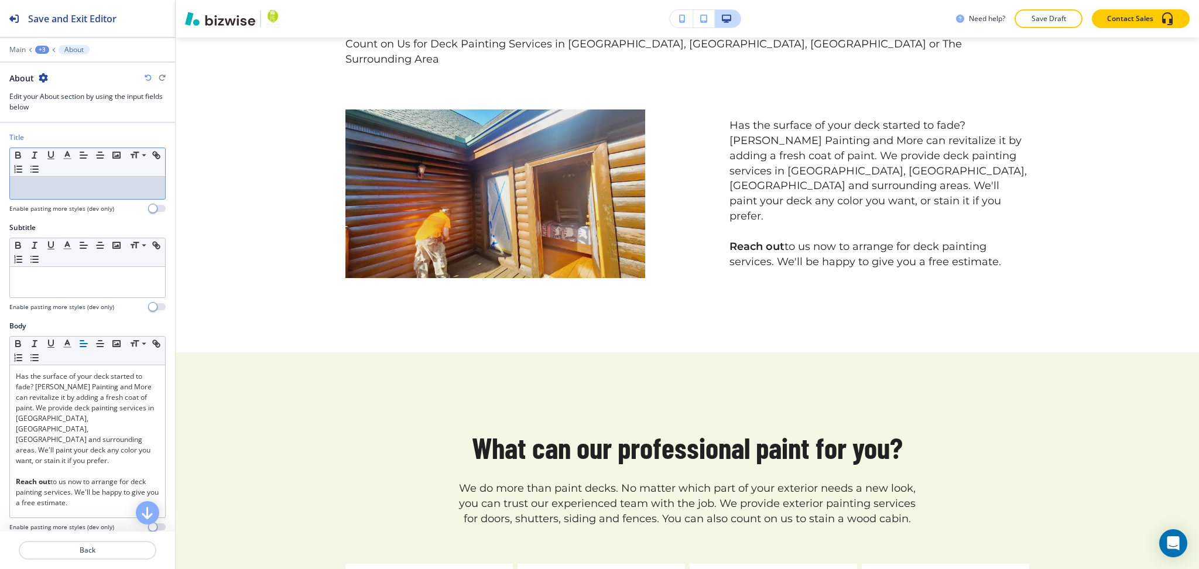
click at [59, 196] on div at bounding box center [87, 188] width 155 height 22
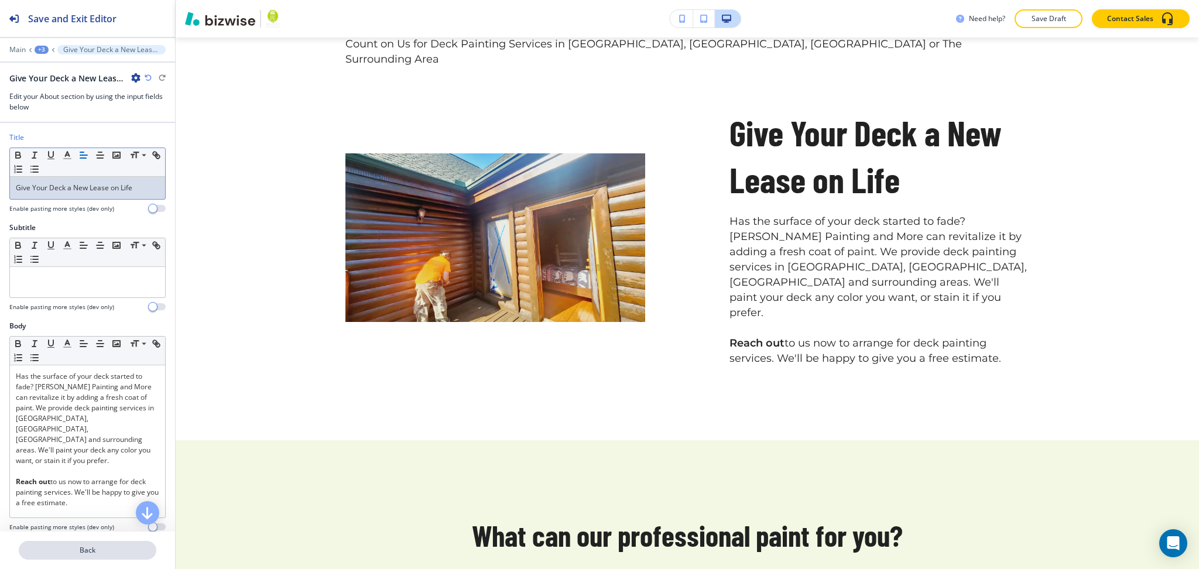
click at [84, 547] on p "Back" at bounding box center [87, 550] width 135 height 11
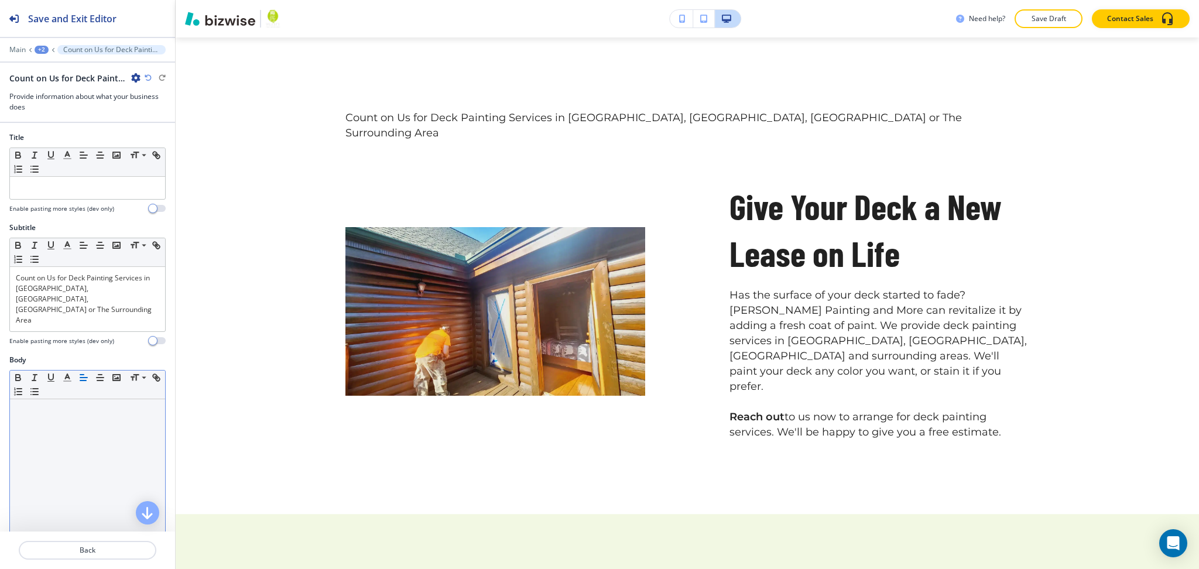
scroll to position [446, 0]
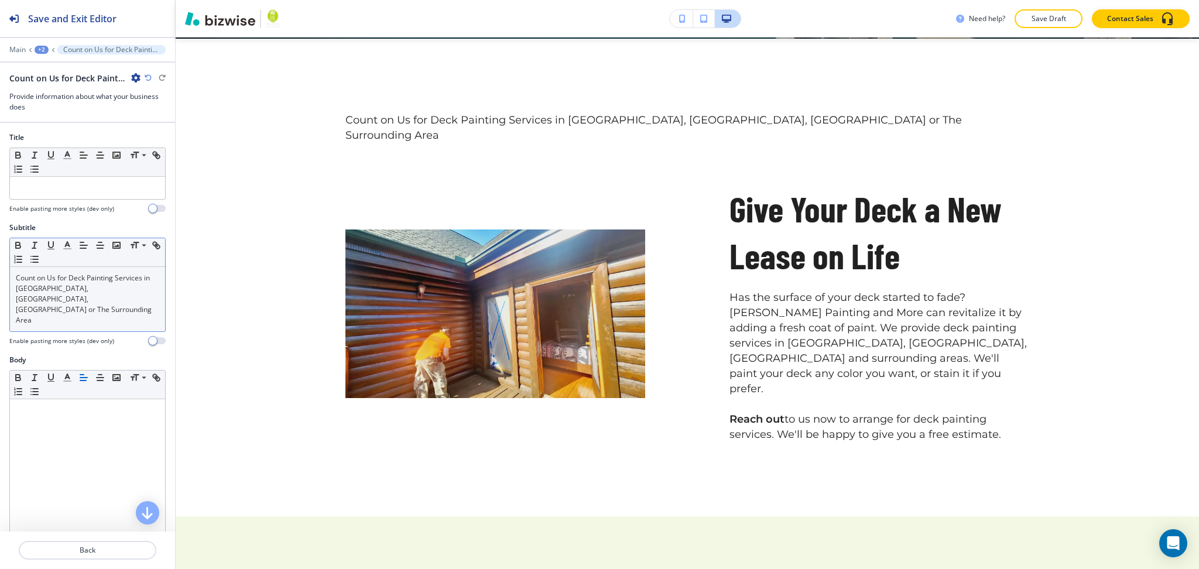
click at [82, 302] on p "Count on Us for Deck Painting Services in [GEOGRAPHIC_DATA], [GEOGRAPHIC_DATA],…" at bounding box center [87, 299] width 143 height 53
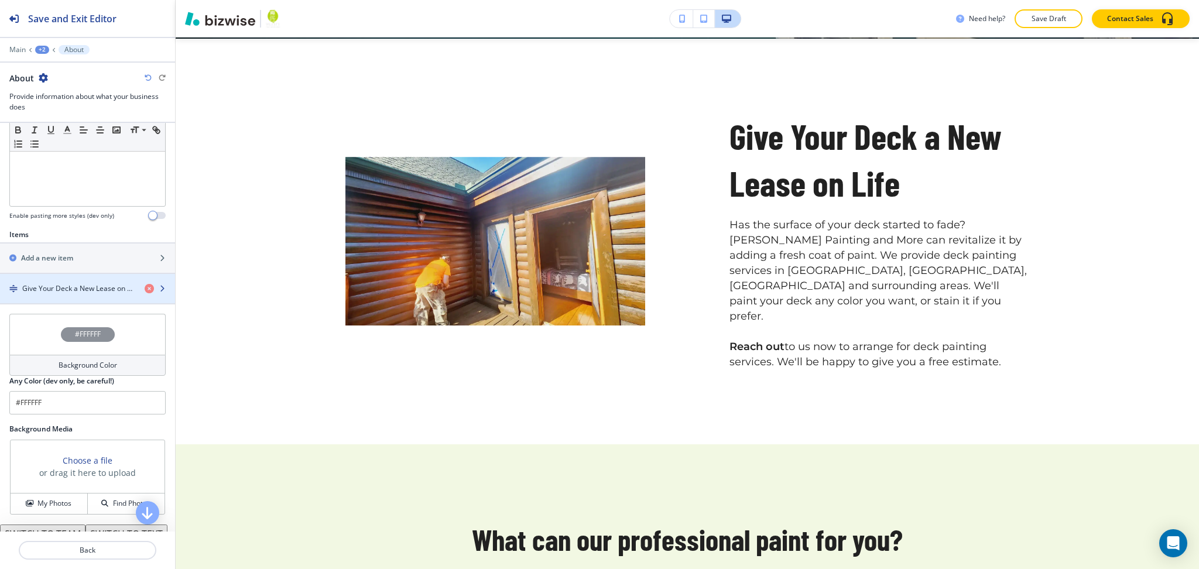
scroll to position [312, 0]
click at [69, 283] on h4 "Give Your Deck a New Lease on Life" at bounding box center [78, 288] width 113 height 11
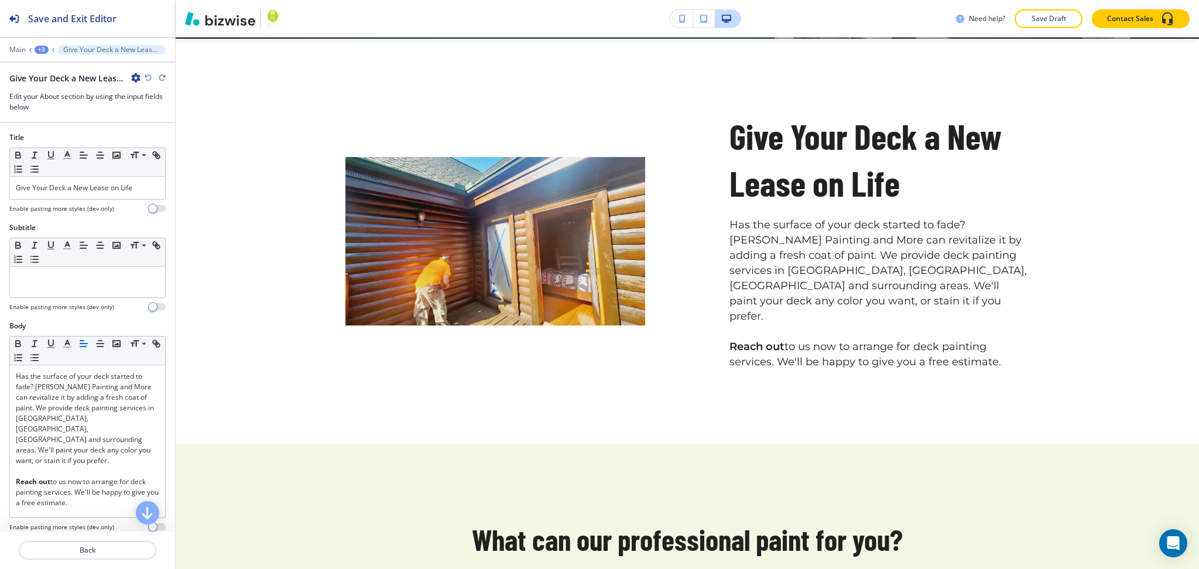
scroll to position [464, 0]
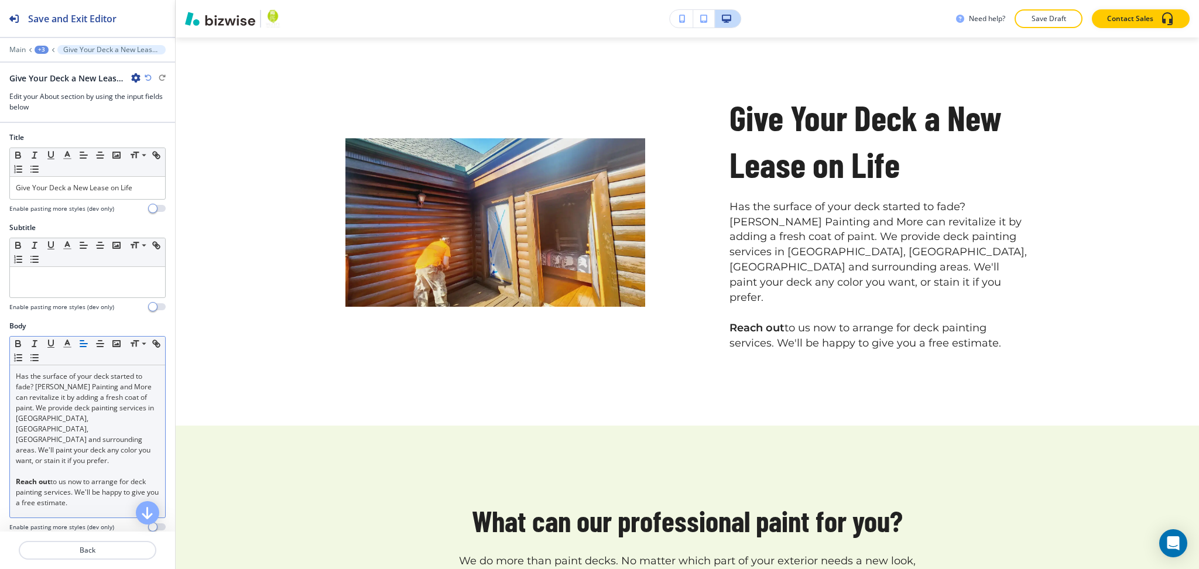
click at [16, 372] on p "Has the surface of your deck started to fade? [PERSON_NAME] Painting and More c…" at bounding box center [87, 418] width 143 height 95
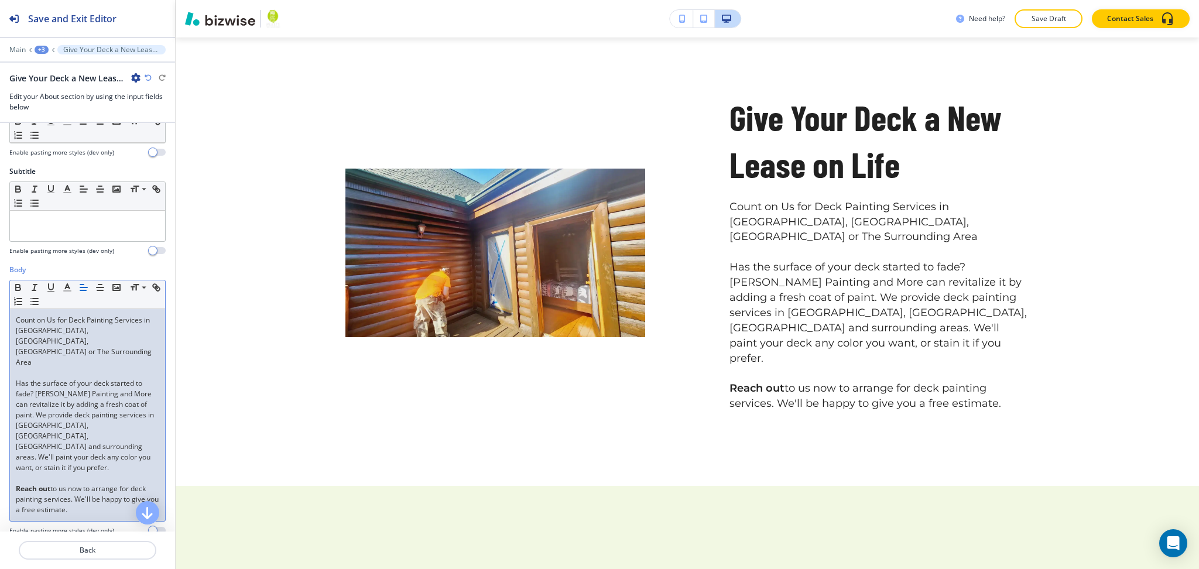
scroll to position [232, 0]
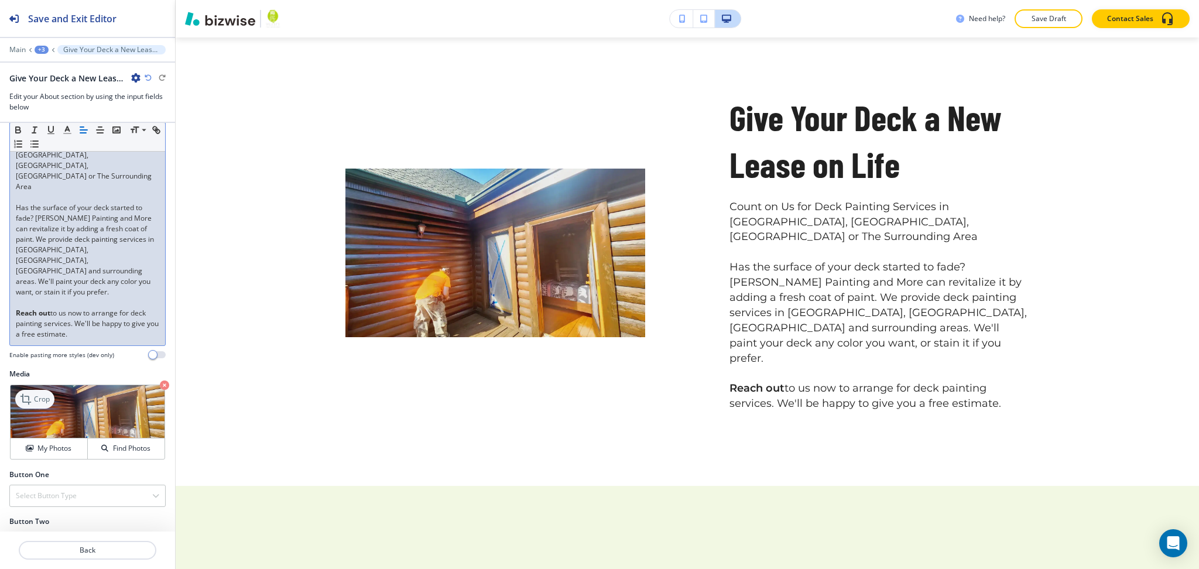
click at [30, 392] on icon at bounding box center [27, 399] width 14 height 14
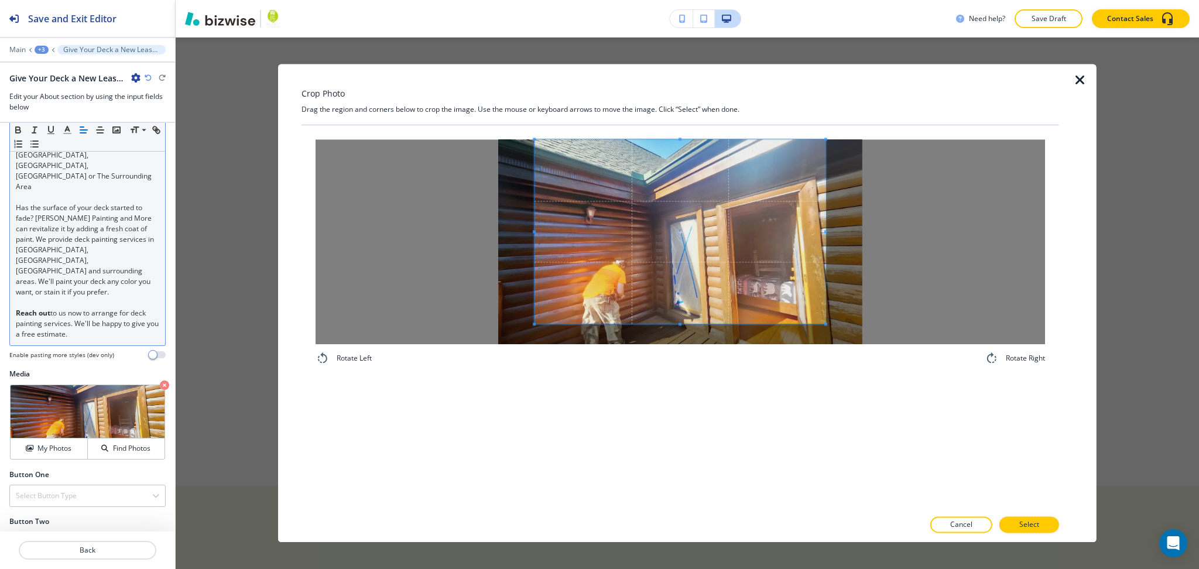
click at [685, 95] on div "Crop Photo Drag the region and corners below to crop the image. Use the mouse o…" at bounding box center [681, 303] width 758 height 478
click at [688, 374] on div "Rotate Left Rotate Right" at bounding box center [681, 252] width 758 height 254
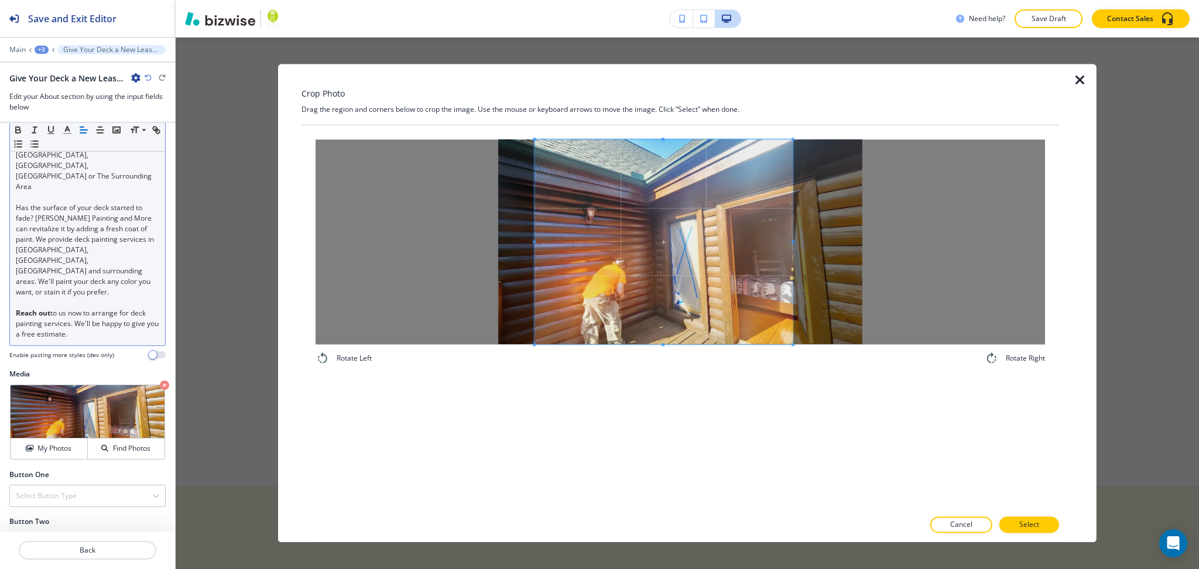
click at [793, 239] on div at bounding box center [664, 241] width 258 height 205
click at [549, 245] on div at bounding box center [663, 241] width 255 height 205
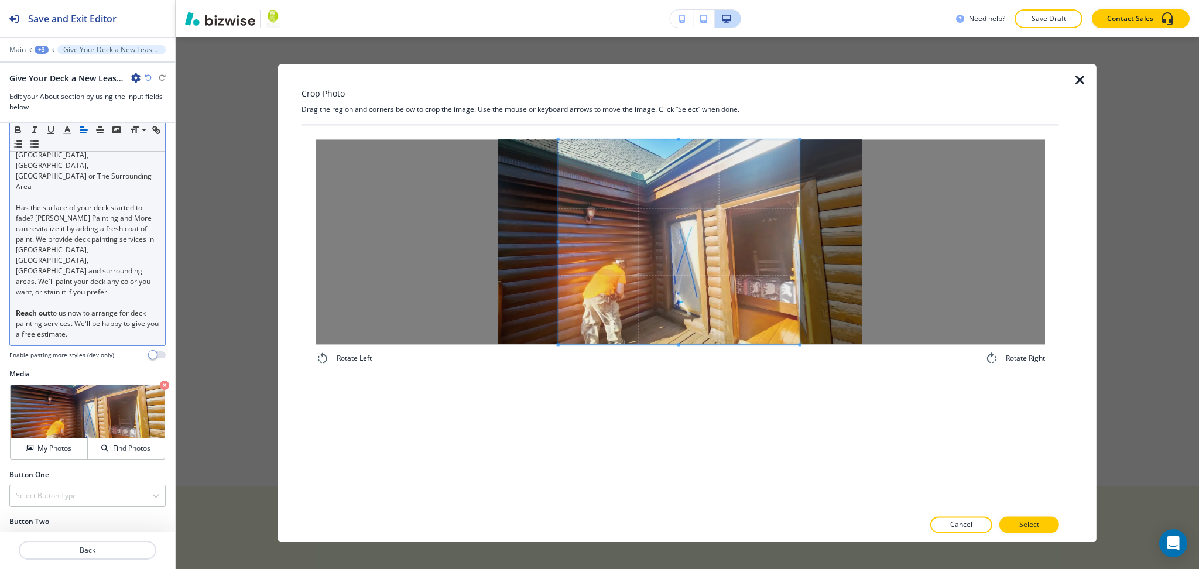
click at [679, 286] on span at bounding box center [679, 241] width 241 height 205
click at [1024, 523] on p "Select" at bounding box center [1029, 525] width 20 height 11
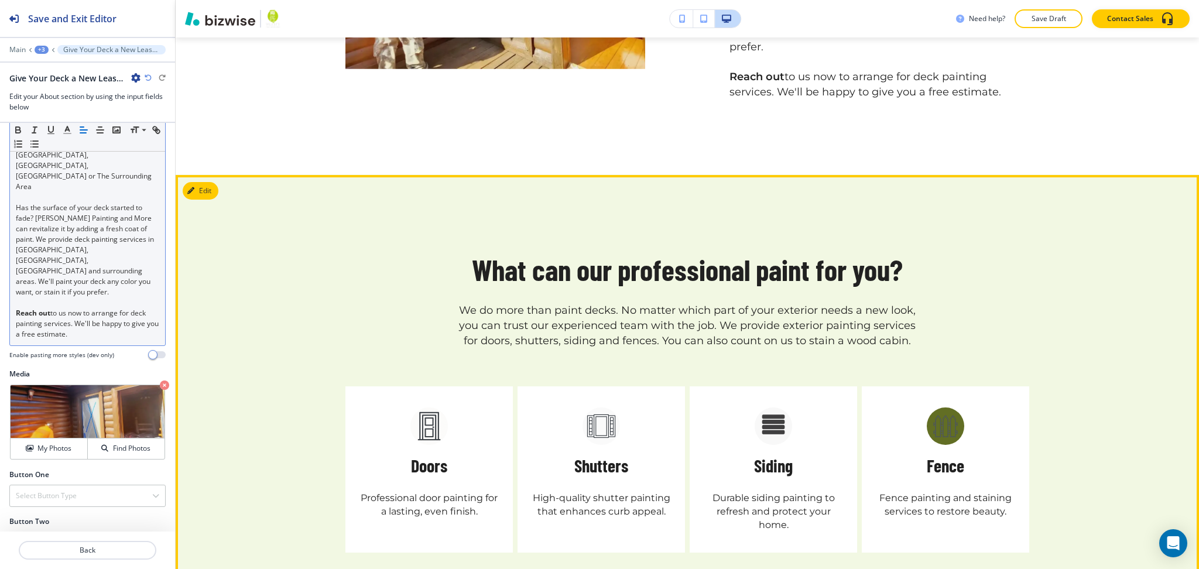
scroll to position [776, 0]
click at [197, 182] on button "Edit This Section" at bounding box center [222, 191] width 79 height 18
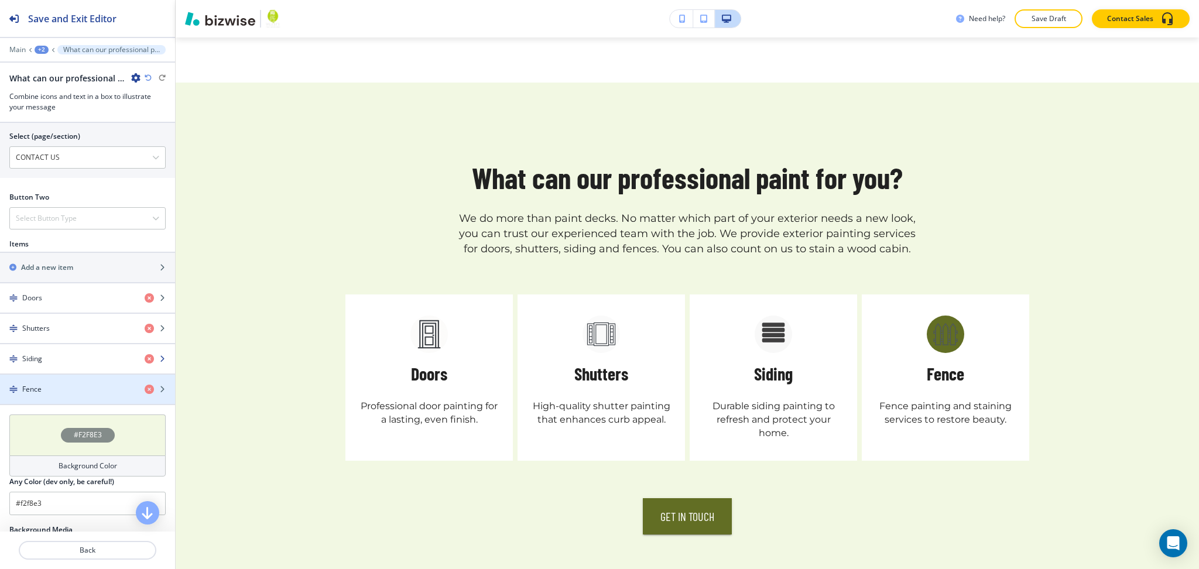
scroll to position [506, 0]
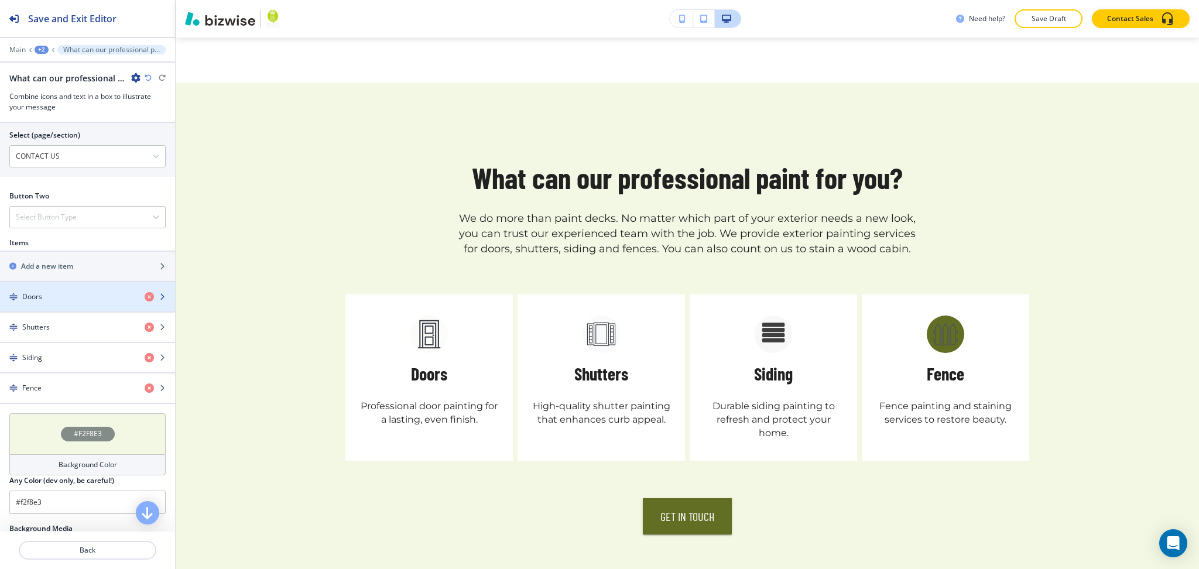
click at [53, 312] on div "button" at bounding box center [87, 306] width 175 height 9
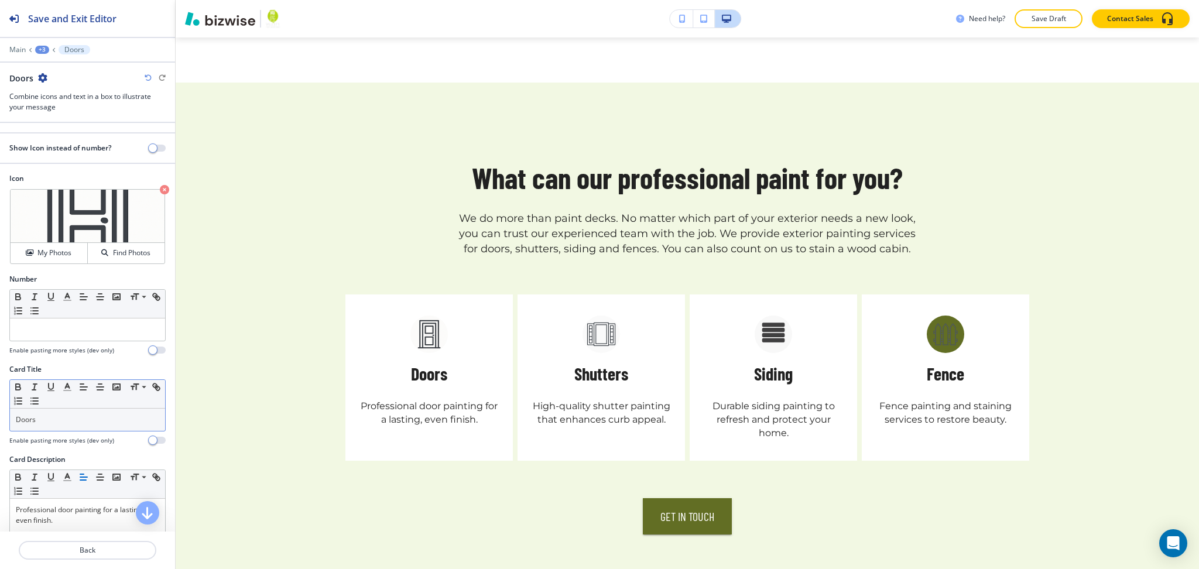
click at [25, 413] on div "Doors" at bounding box center [87, 420] width 155 height 22
copy p "Doors"
click at [51, 256] on h4 "My Photos" at bounding box center [54, 253] width 34 height 11
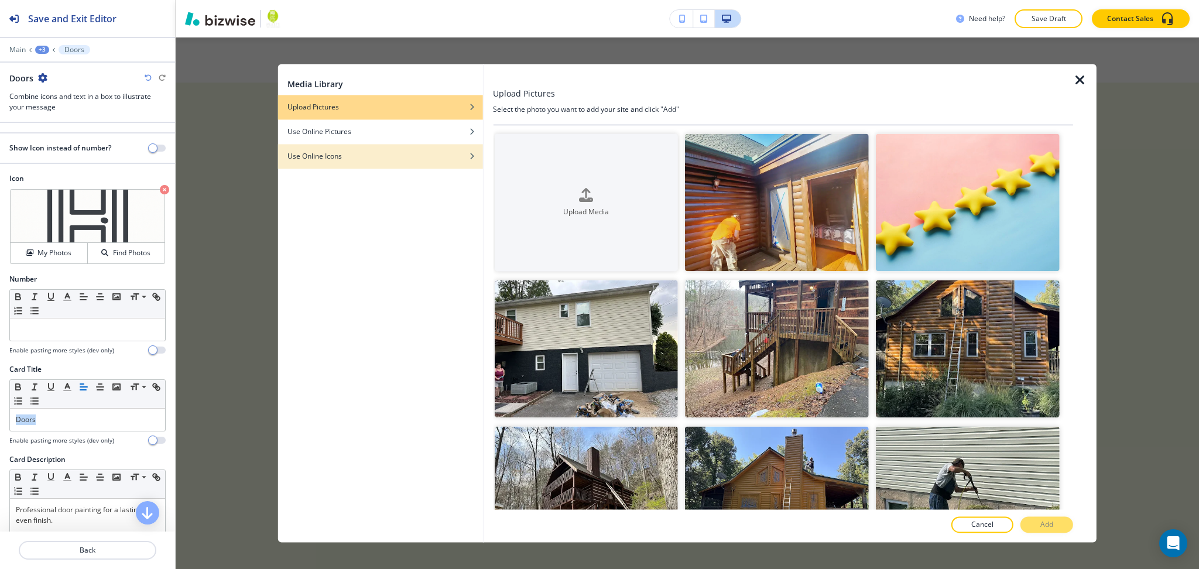
drag, startPoint x: 309, startPoint y: 159, endPoint x: 316, endPoint y: 158, distance: 7.1
click at [310, 159] on h4 "Use Online Icons" at bounding box center [314, 156] width 54 height 11
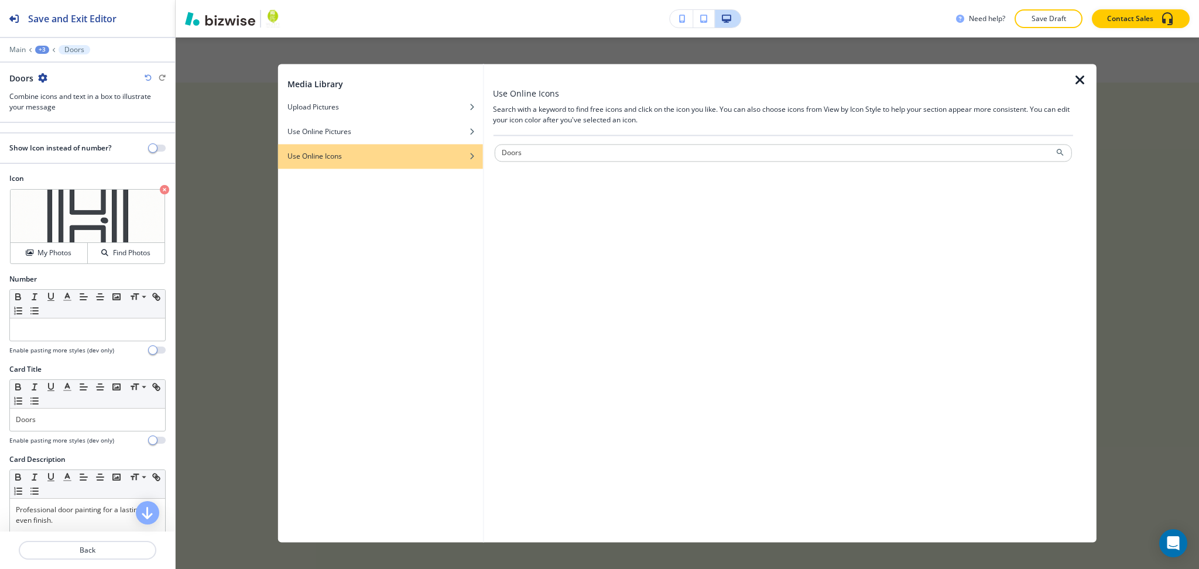
type input "Doors"
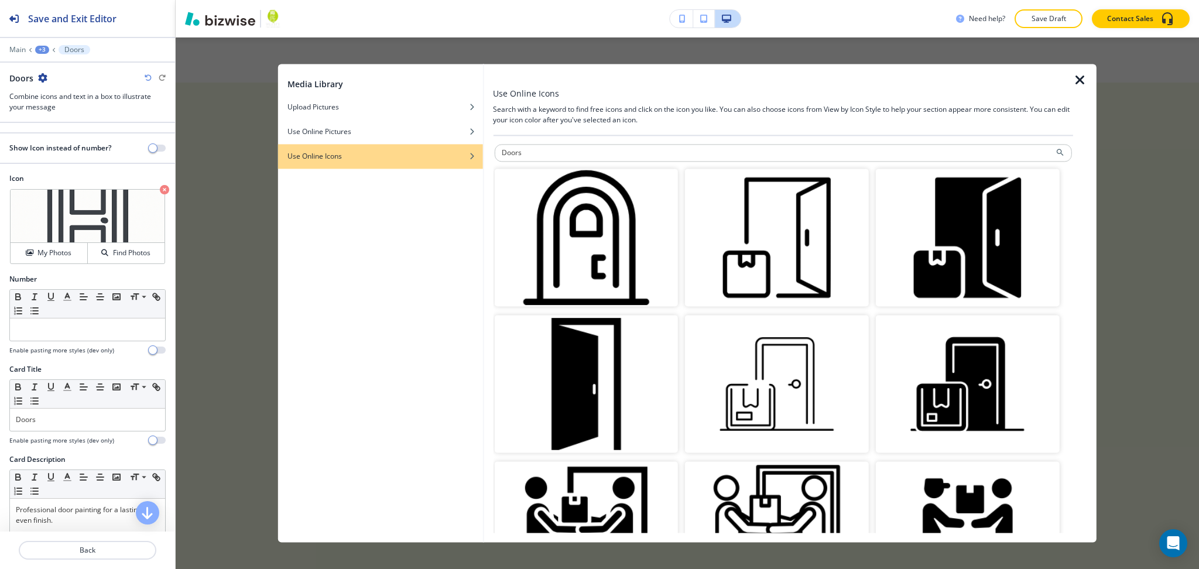
click at [940, 244] on img "button" at bounding box center [968, 238] width 184 height 138
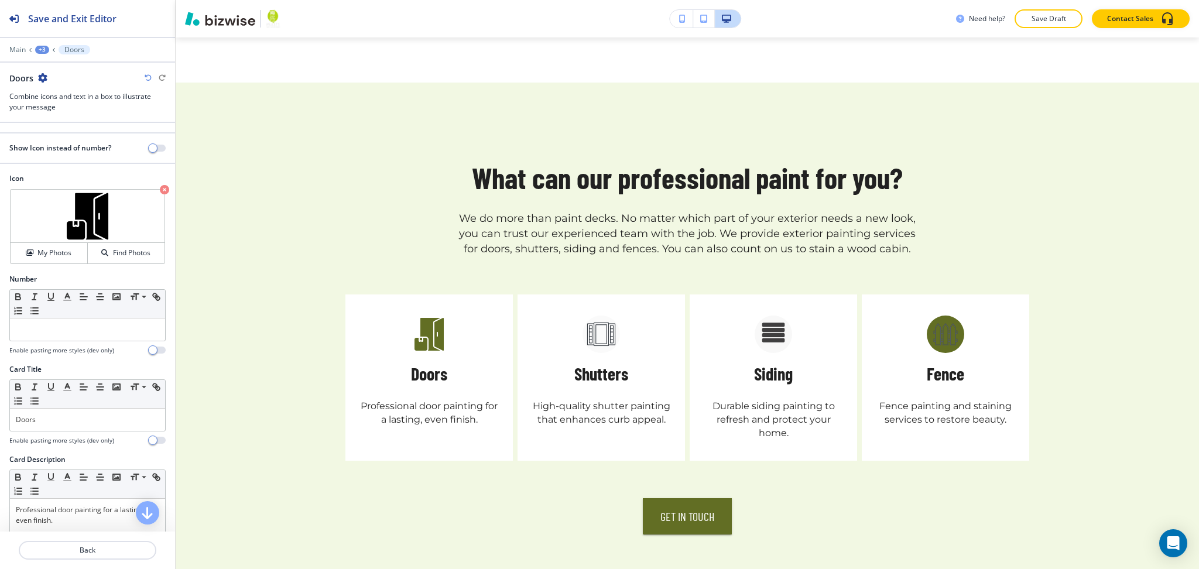
click at [598, 362] on h5 "Shutters" at bounding box center [601, 373] width 54 height 23
copy h5 "Shutters"
click at [78, 545] on p "Back" at bounding box center [87, 550] width 135 height 11
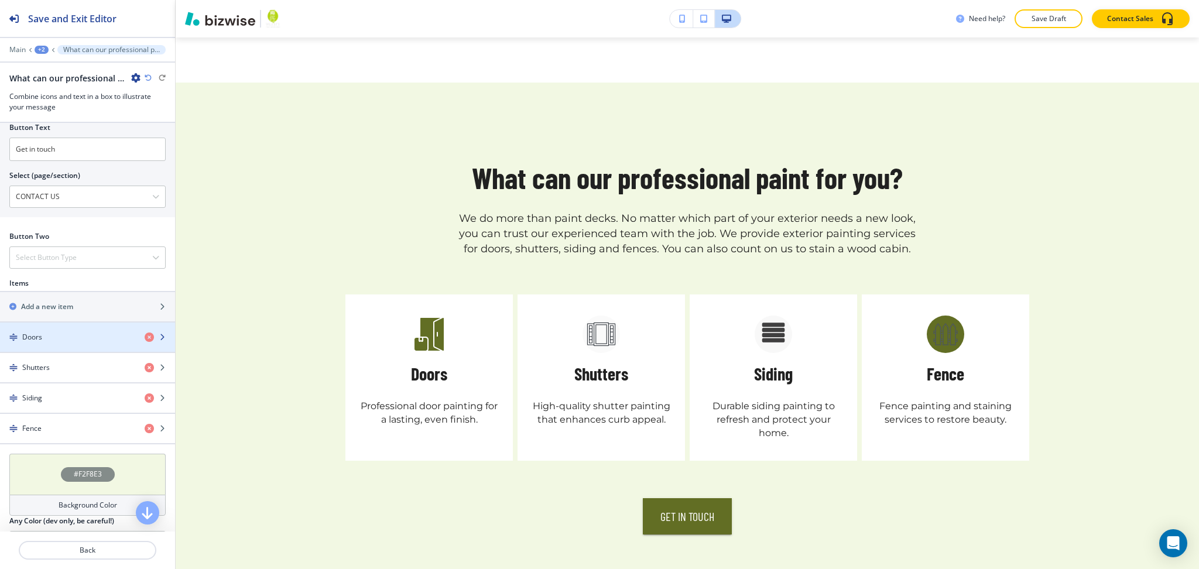
scroll to position [467, 0]
click at [69, 371] on div "Shutters" at bounding box center [67, 366] width 135 height 11
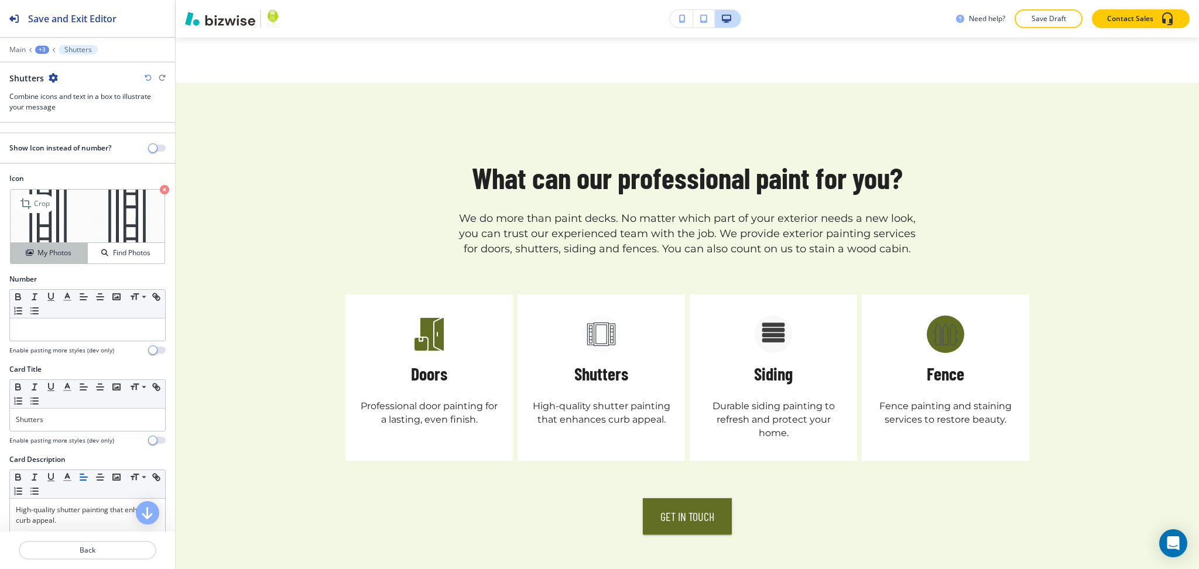
click at [53, 254] on h4 "My Photos" at bounding box center [54, 253] width 34 height 11
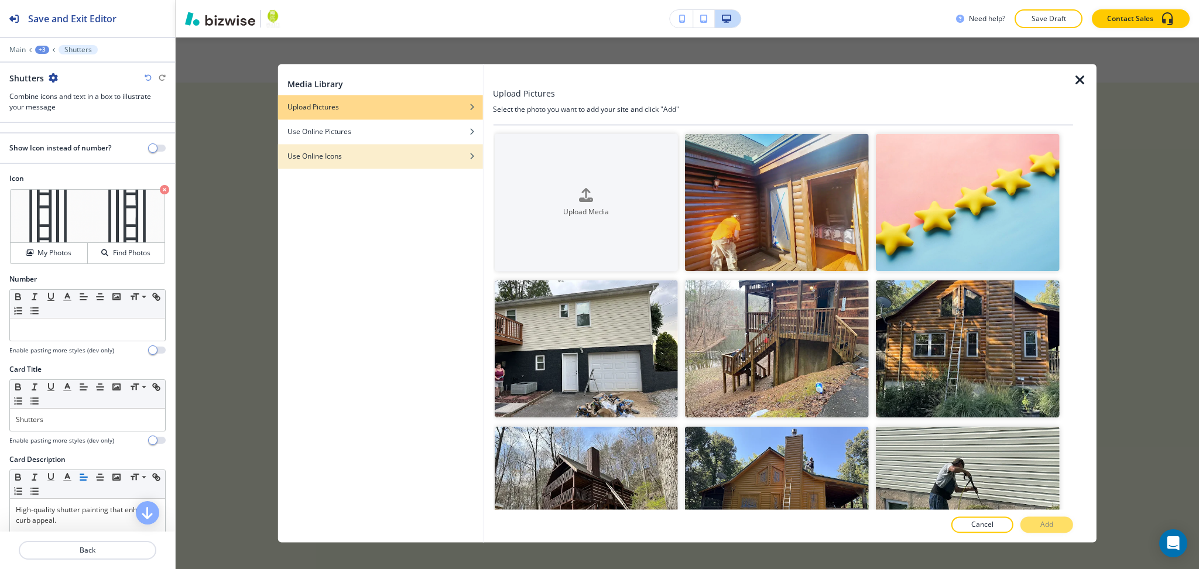
click at [409, 150] on div "button" at bounding box center [380, 147] width 205 height 7
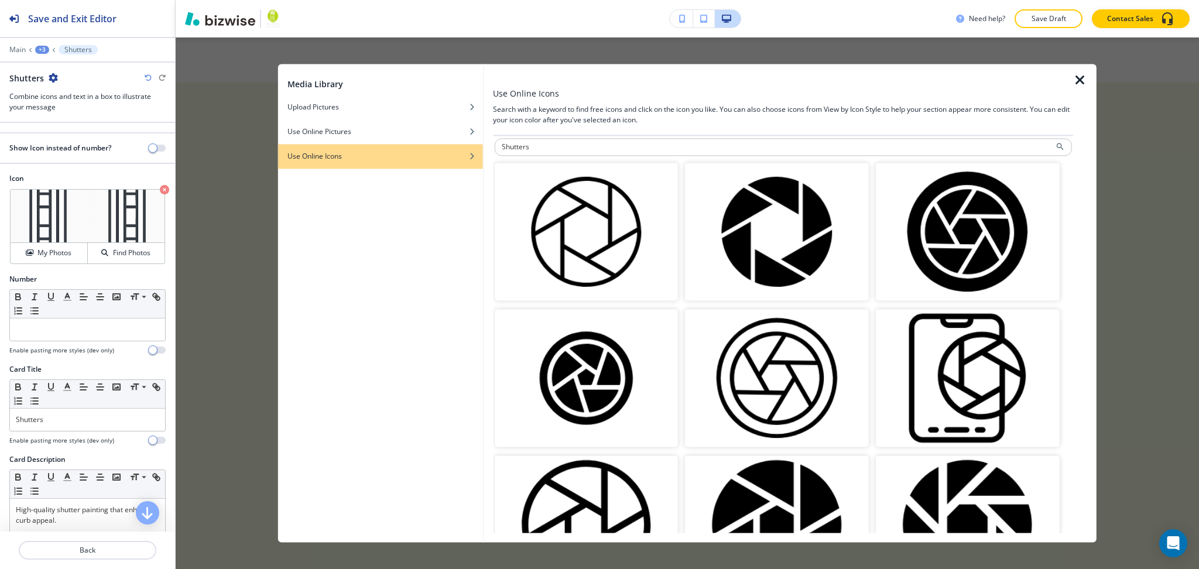
scroll to position [0, 0]
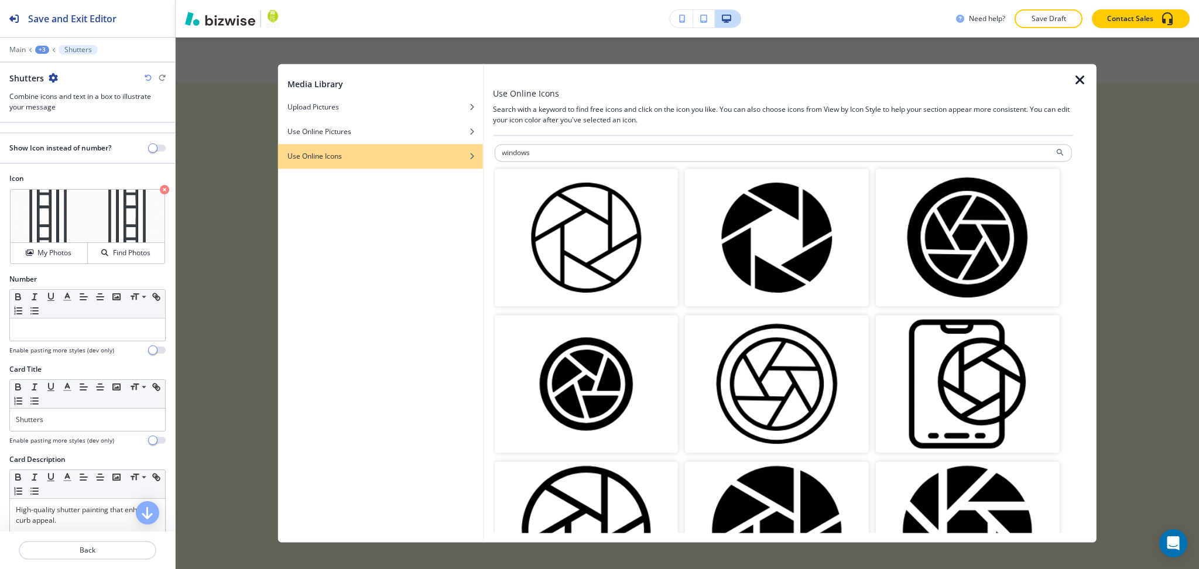
type input "windows"
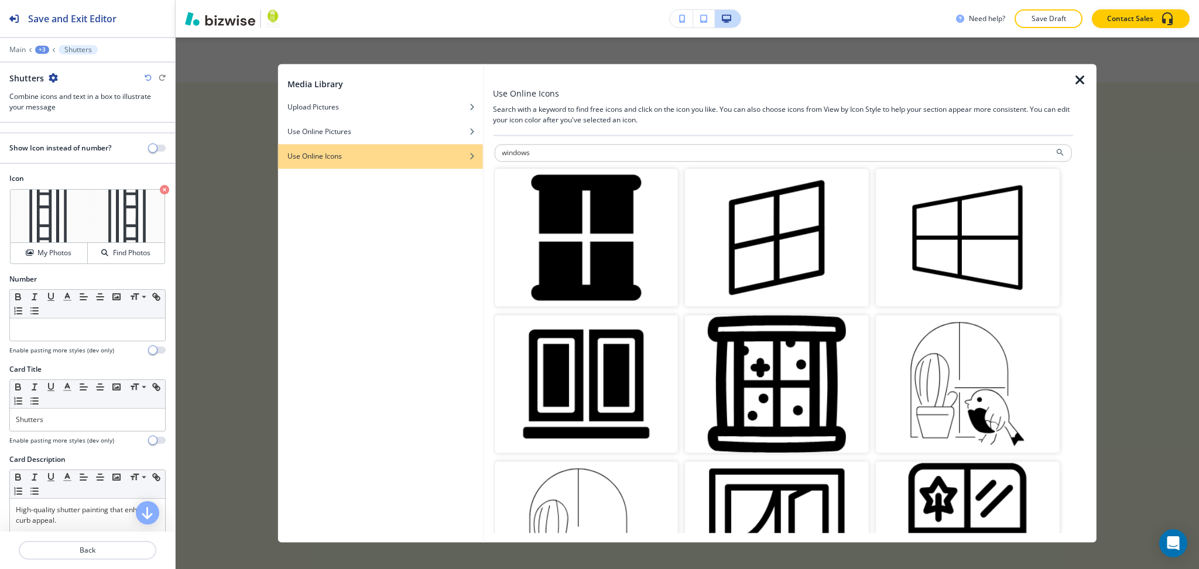
click at [606, 385] on img "button" at bounding box center [586, 385] width 184 height 138
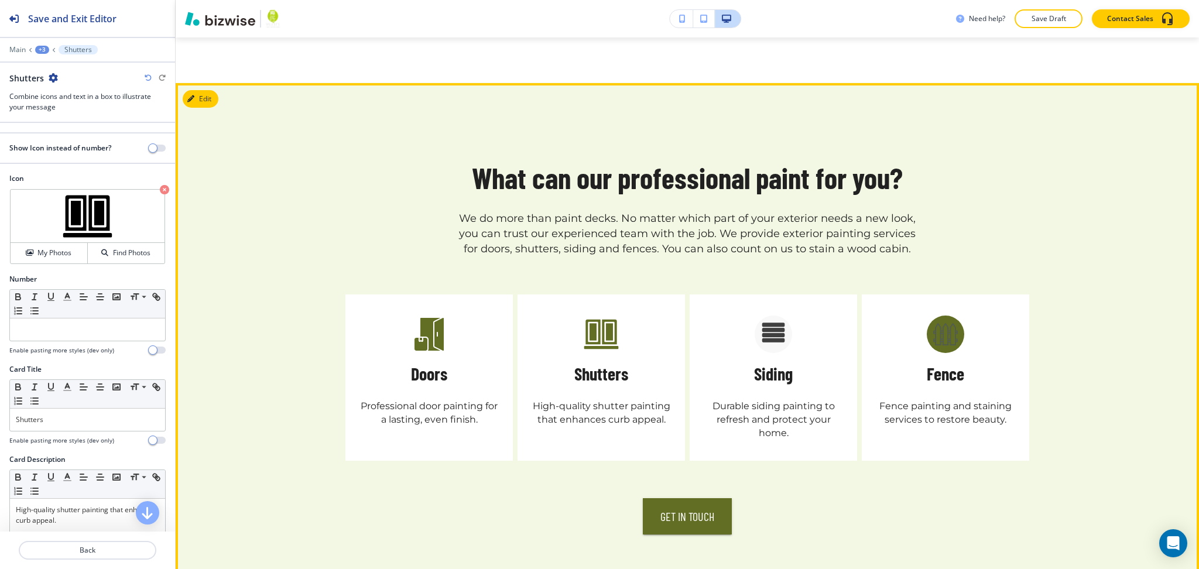
click at [789, 337] on div "Siding Durable siding painting to refresh and protect your home." at bounding box center [773, 378] width 167 height 167
click at [775, 362] on h5 "Siding" at bounding box center [773, 373] width 39 height 23
copy h5 "Siding"
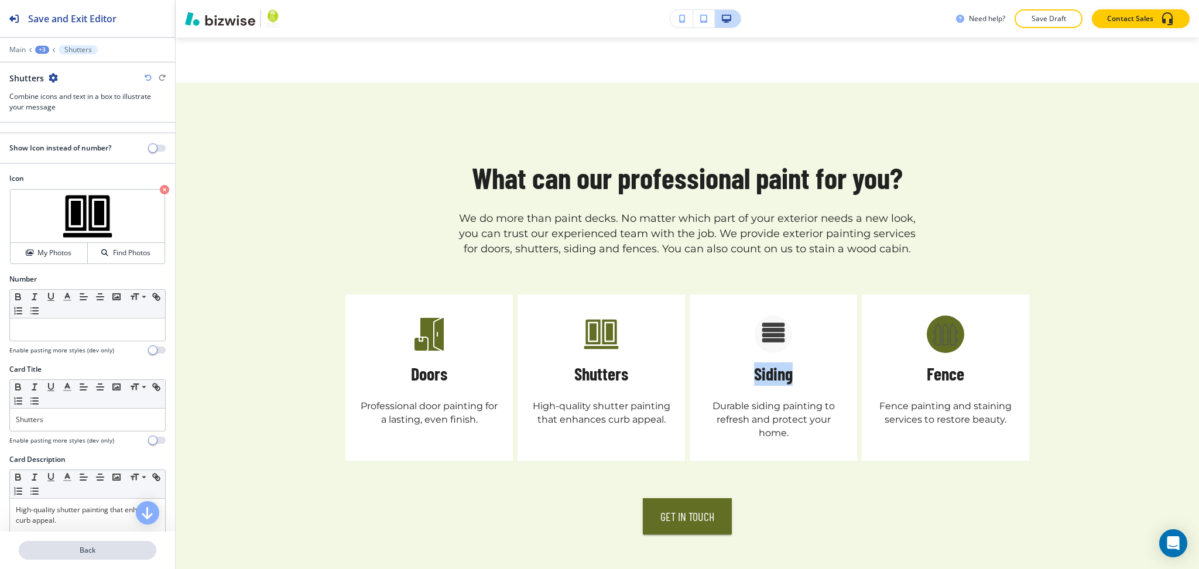
click at [75, 546] on p "Back" at bounding box center [87, 550] width 135 height 11
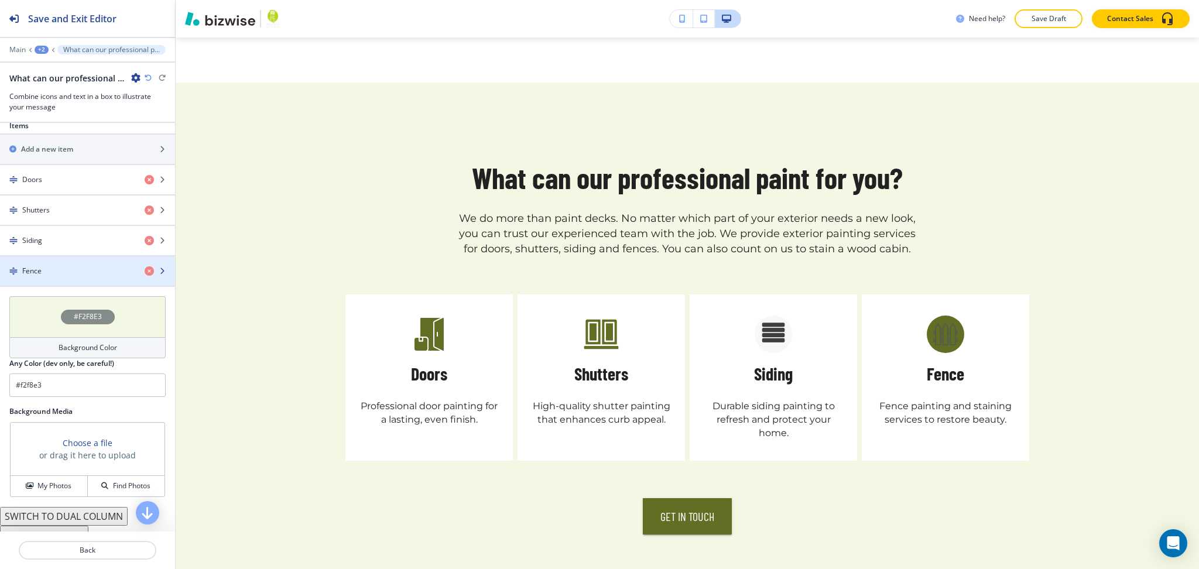
scroll to position [624, 0]
click at [36, 245] on h4 "Siding" at bounding box center [32, 240] width 20 height 11
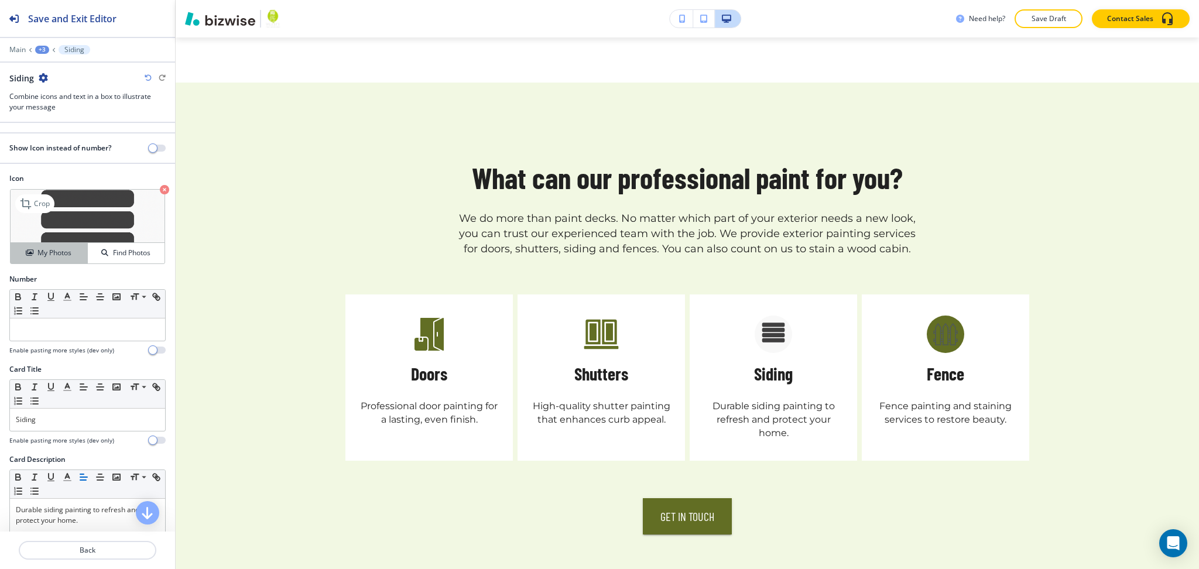
click at [37, 254] on h4 "My Photos" at bounding box center [54, 253] width 34 height 11
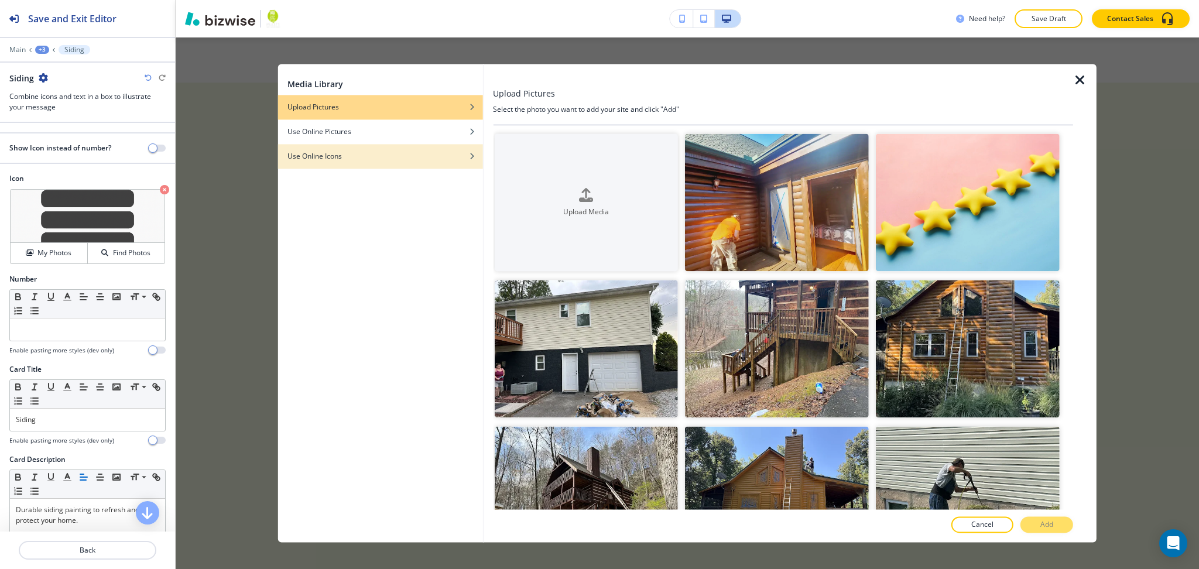
click at [426, 158] on div "Use Online Icons" at bounding box center [380, 156] width 205 height 11
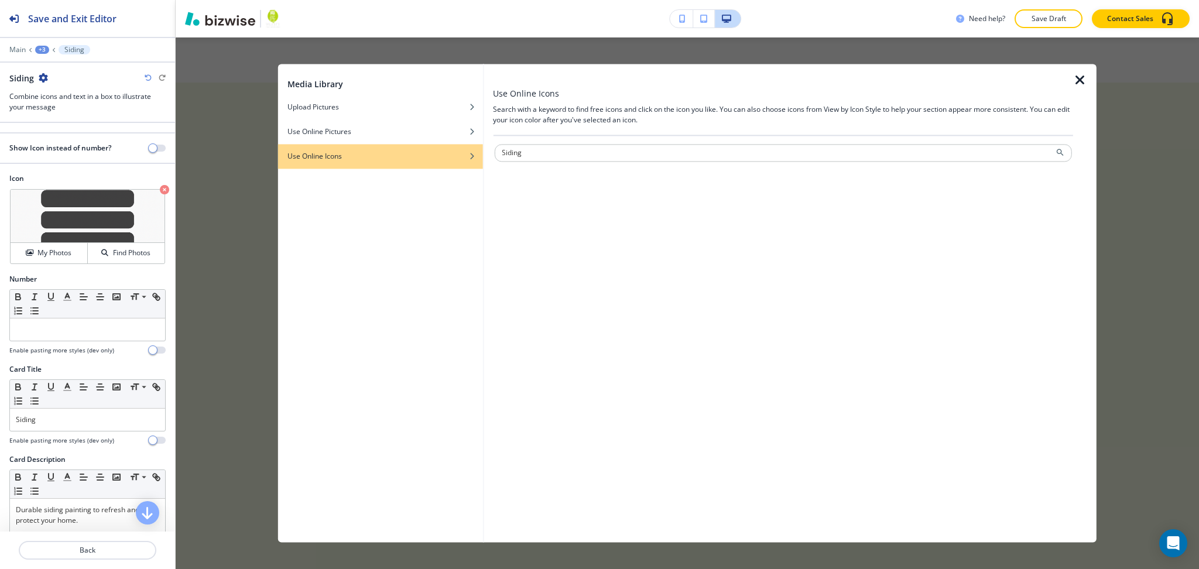
type input "Siding"
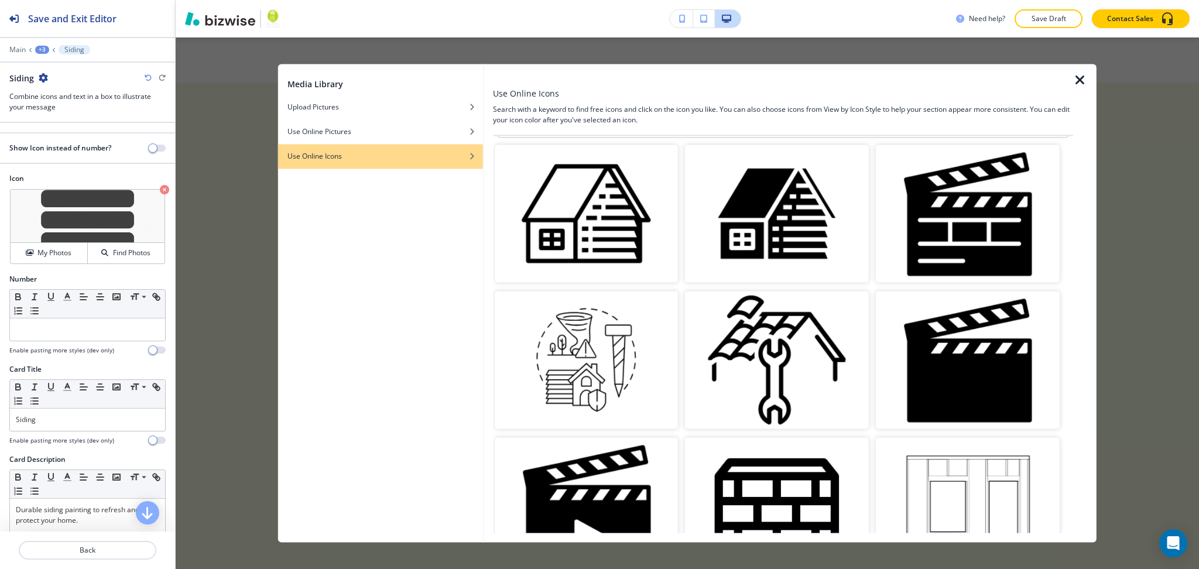
scroll to position [0, 0]
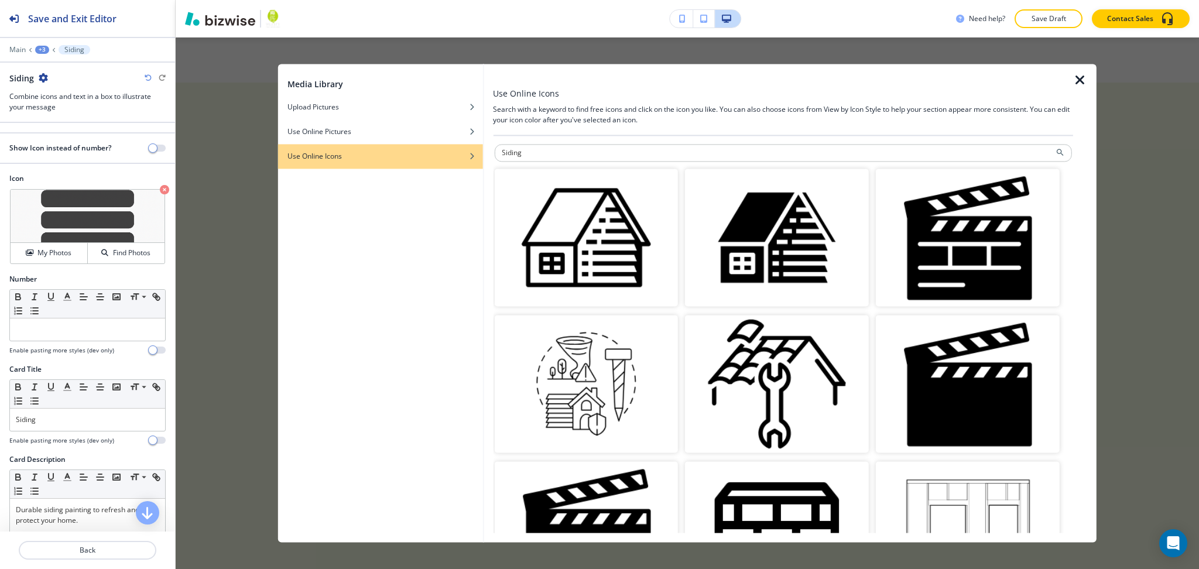
click at [768, 206] on img "button" at bounding box center [777, 238] width 184 height 138
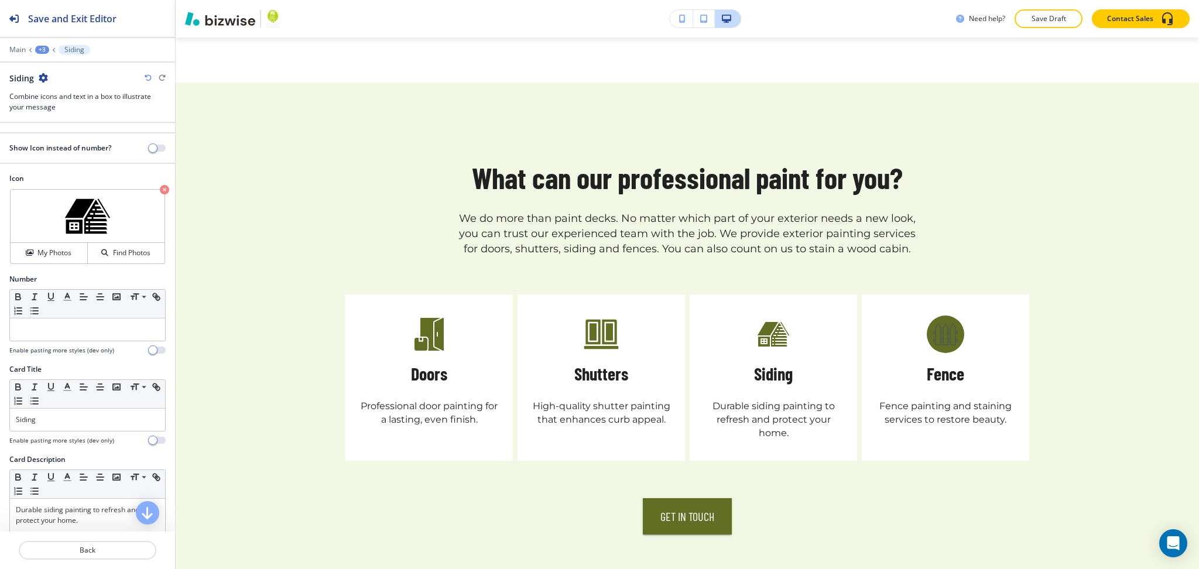
click at [942, 362] on h5 "Fence" at bounding box center [945, 373] width 37 height 23
copy h5 "Fence"
click at [88, 546] on p "Back" at bounding box center [87, 550] width 135 height 11
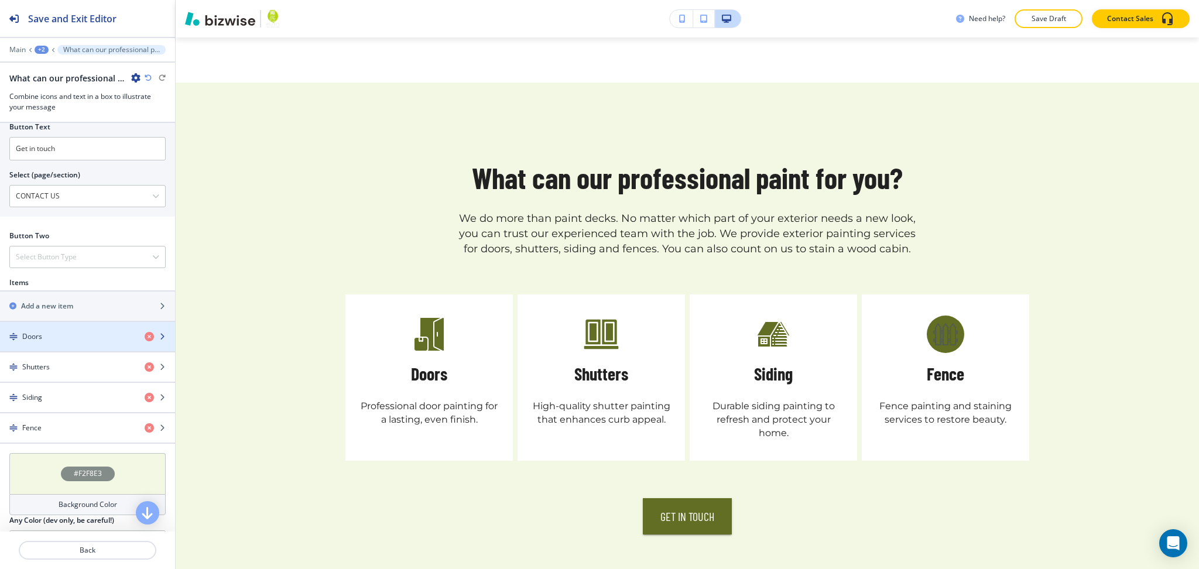
scroll to position [467, 0]
click at [67, 422] on div "button" at bounding box center [87, 416] width 175 height 9
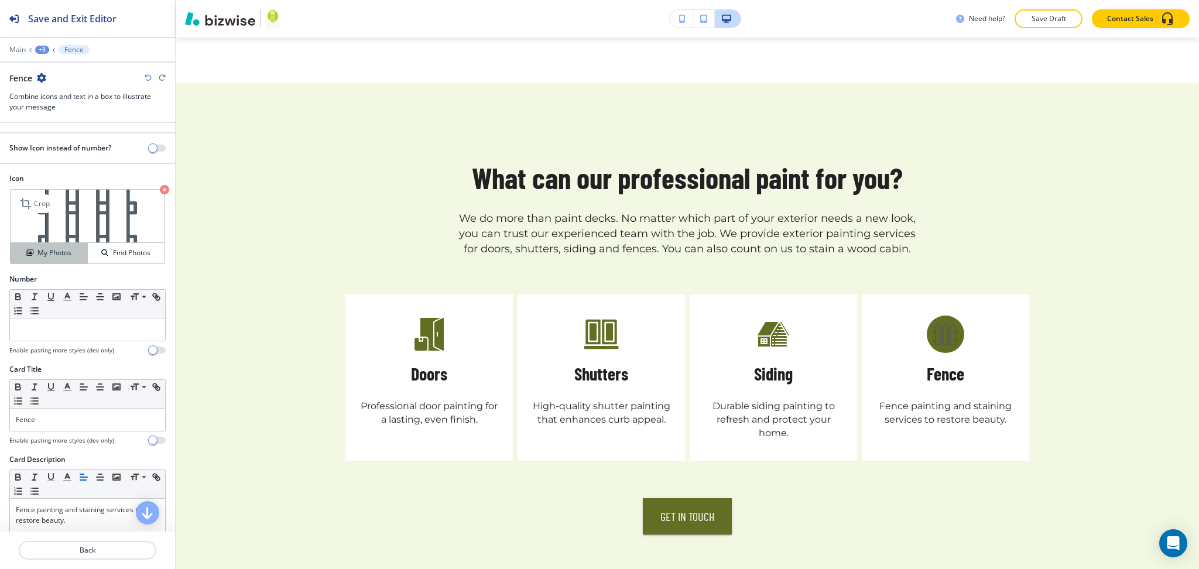
click at [54, 258] on h4 "My Photos" at bounding box center [54, 253] width 34 height 11
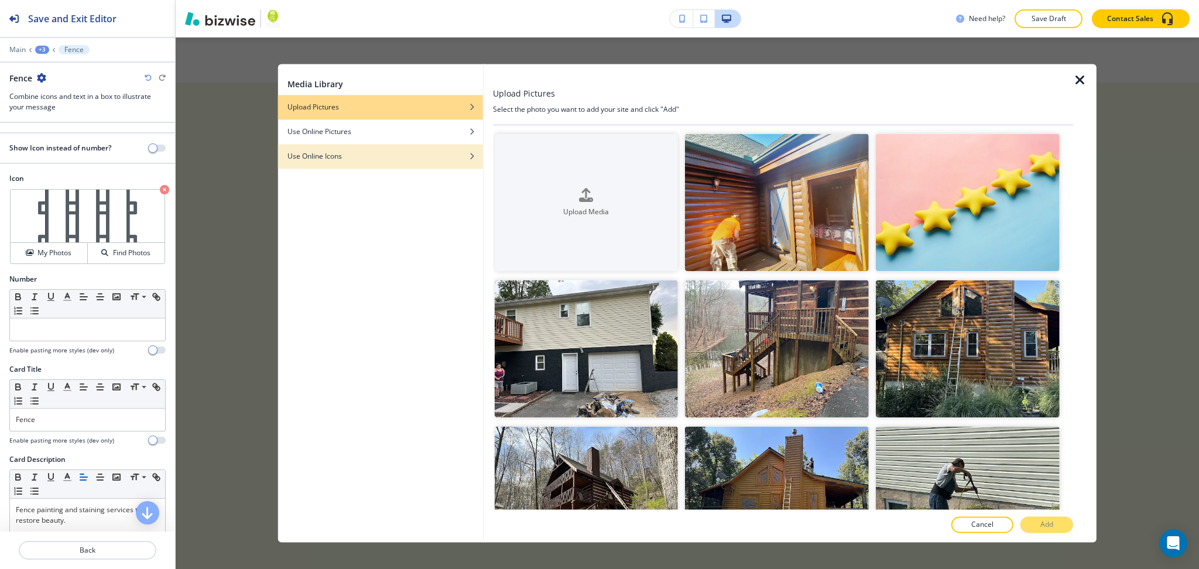
click at [437, 160] on div "Use Online Icons" at bounding box center [380, 156] width 205 height 11
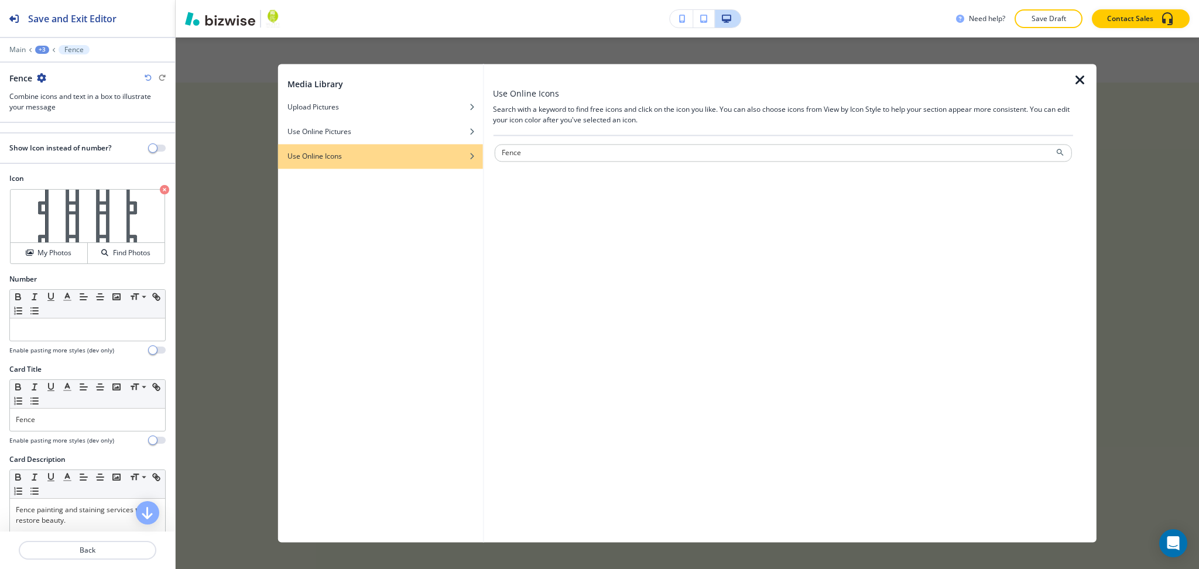
type input "Fence"
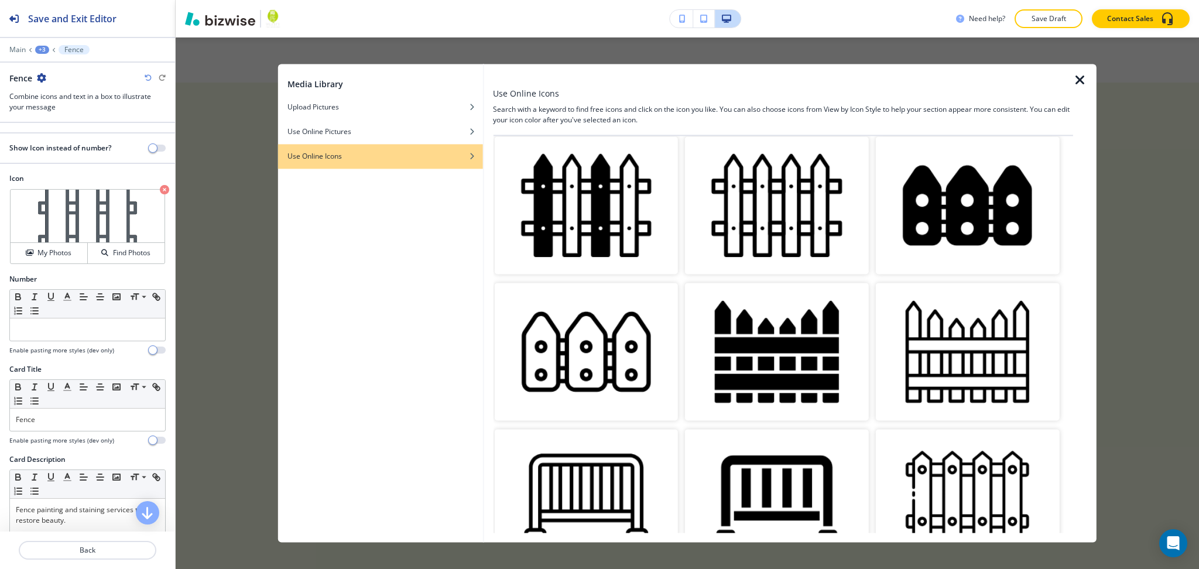
scroll to position [619, 0]
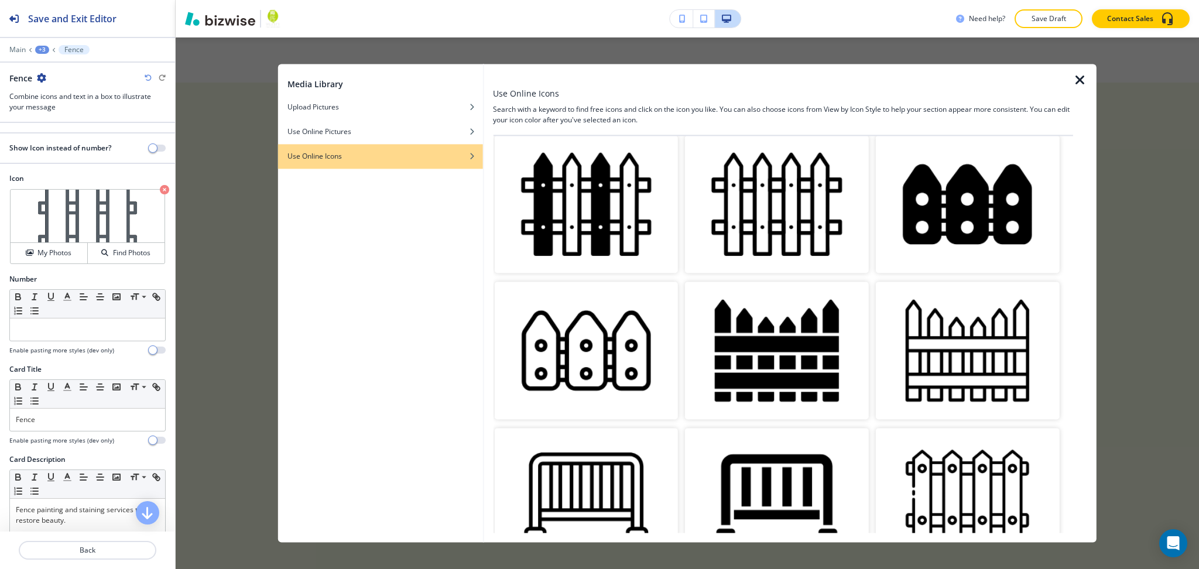
click at [753, 330] on img "button" at bounding box center [777, 351] width 184 height 138
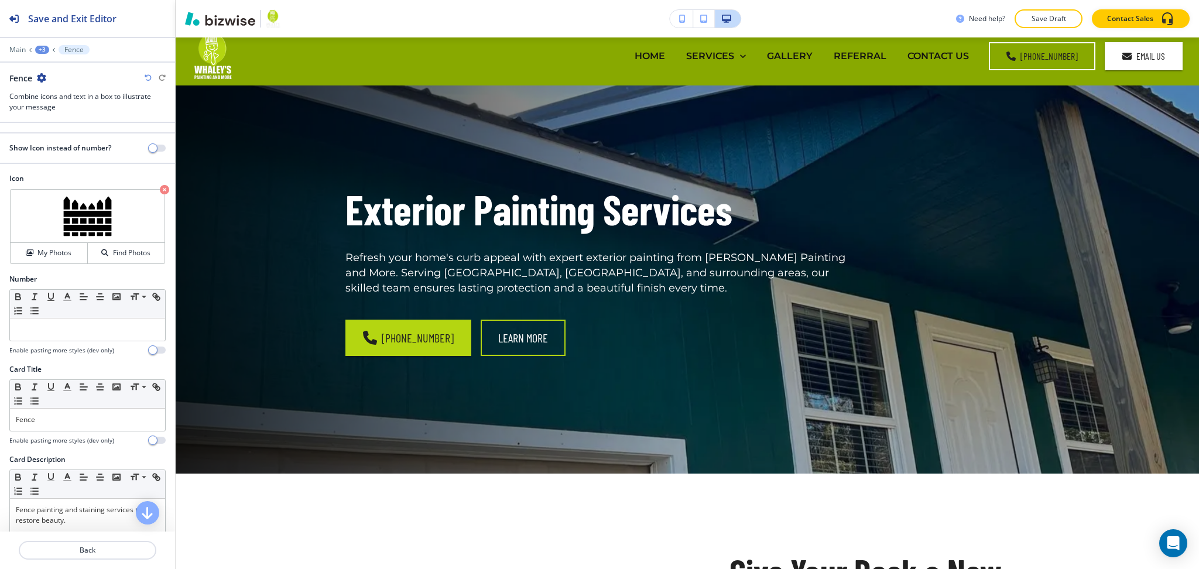
scroll to position [0, 0]
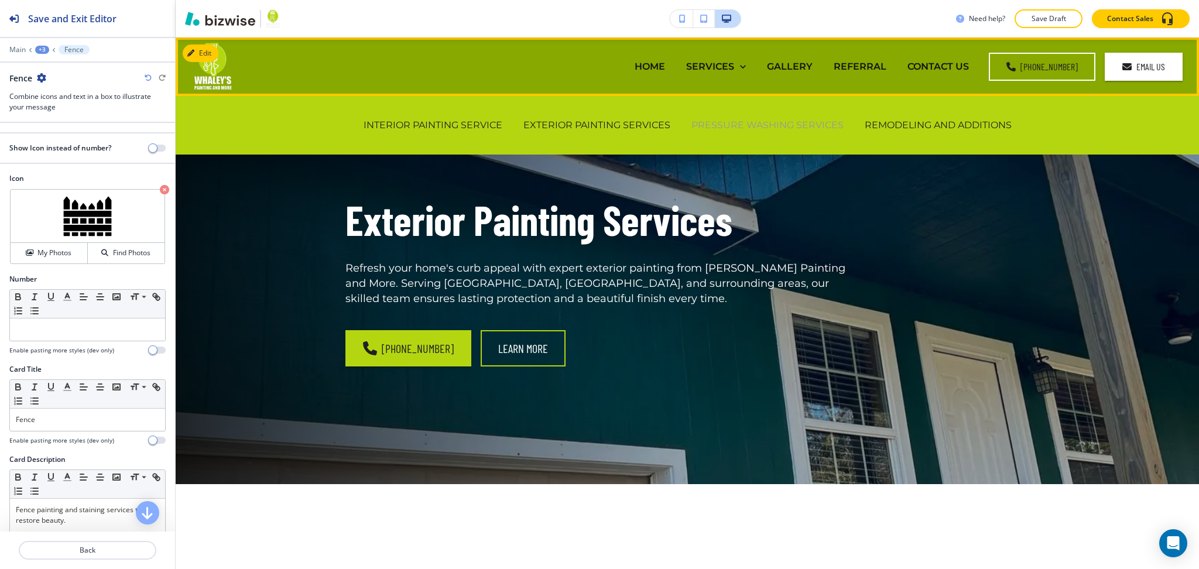
click at [726, 121] on p "PRESSURE WASHING SERVICES" at bounding box center [768, 124] width 152 height 13
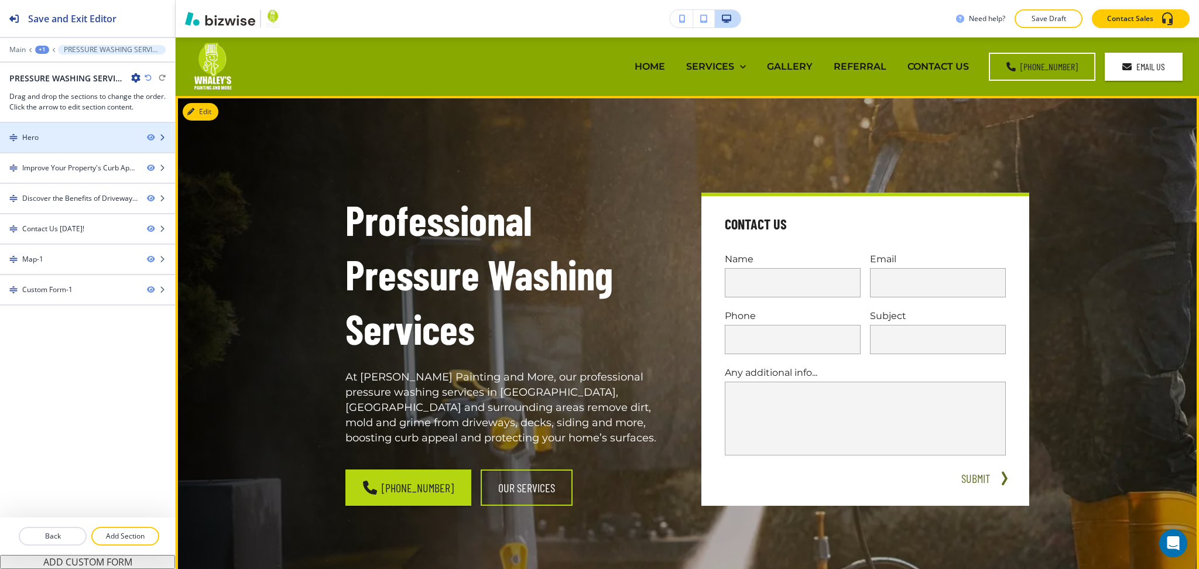
click at [55, 134] on div "Hero" at bounding box center [69, 137] width 138 height 11
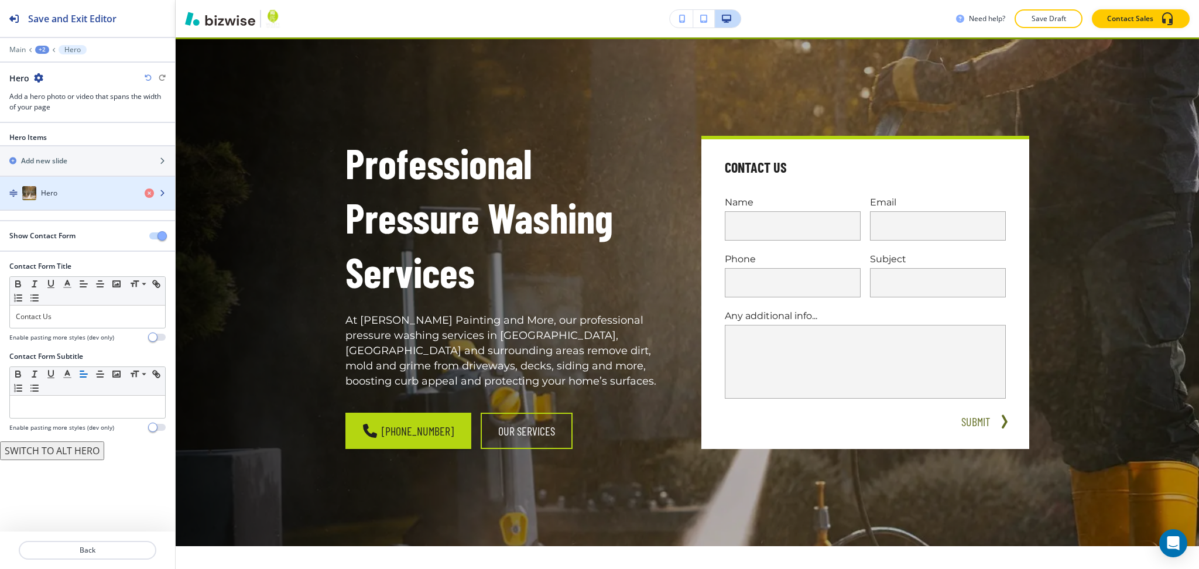
scroll to position [59, 0]
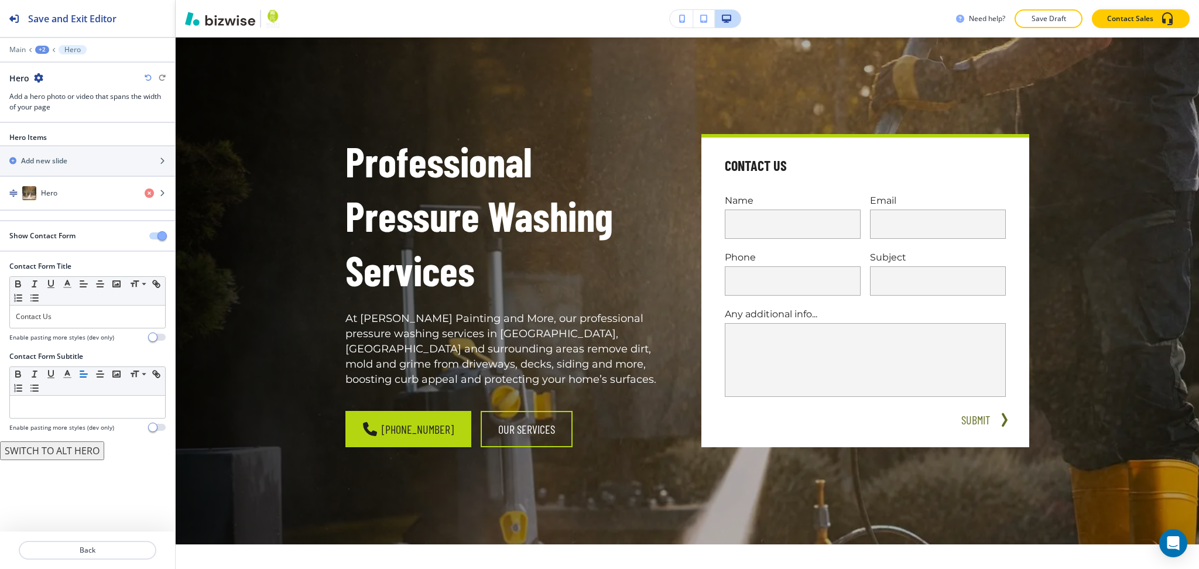
click at [156, 231] on div "Show Contact Form" at bounding box center [87, 236] width 175 height 11
click at [158, 237] on span "button" at bounding box center [162, 235] width 9 height 9
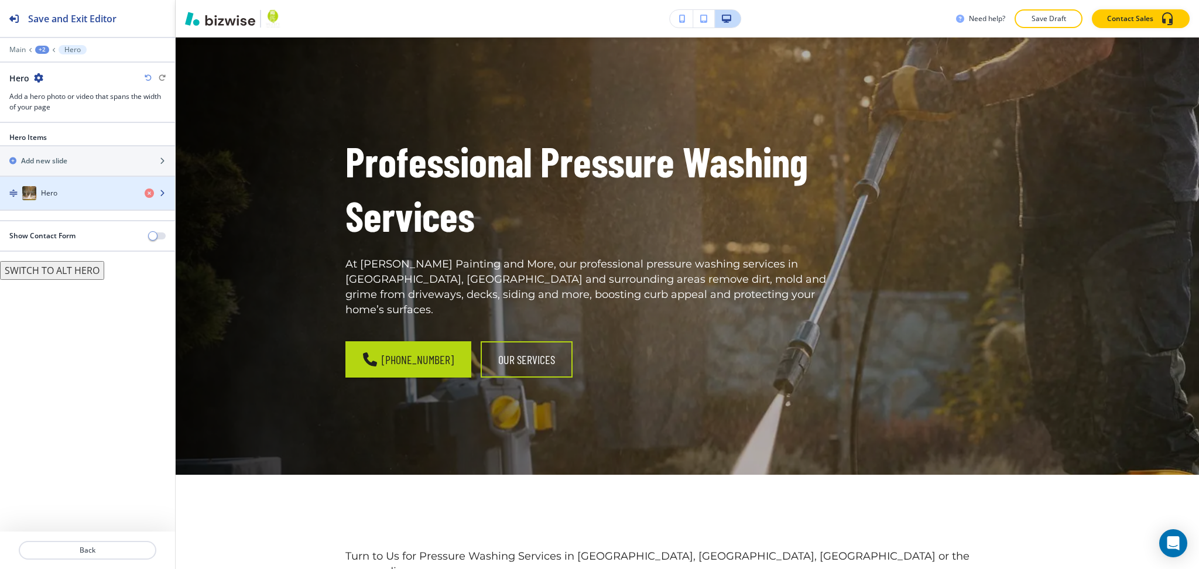
click at [70, 194] on div "Hero" at bounding box center [67, 193] width 135 height 14
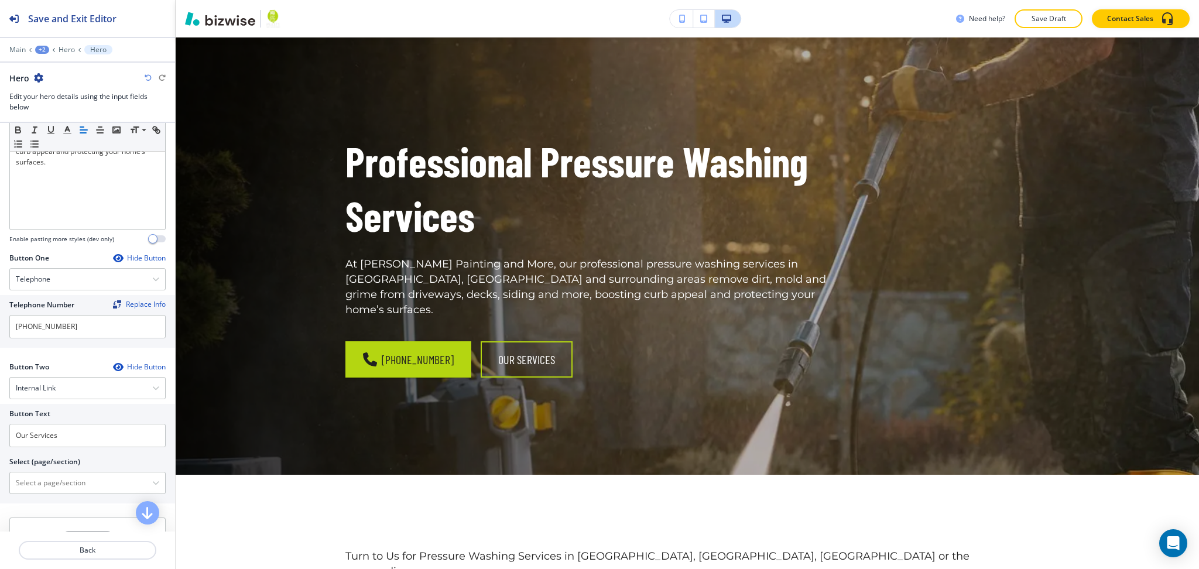
scroll to position [390, 0]
click at [94, 495] on div "Button Text Our Services Select (page/section) HOME HOME | Hero HOME | We Provi…" at bounding box center [87, 453] width 175 height 100
click at [90, 480] on \(page\/section\) "Manual Input" at bounding box center [81, 482] width 142 height 20
type \(page\/section\) "CONTACT US"
drag, startPoint x: 69, startPoint y: 482, endPoint x: 0, endPoint y: 479, distance: 69.2
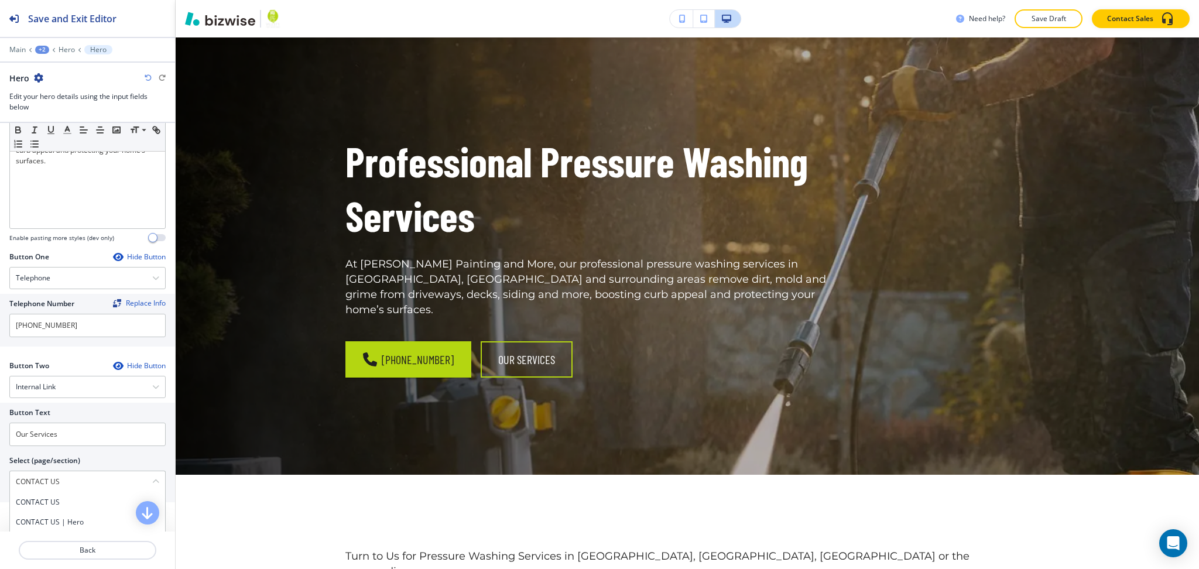
click at [0, 479] on div "Button Text Our Services Select (page/section) CONTACT US CONTACT US CONTACT US…" at bounding box center [87, 453] width 175 height 100
drag, startPoint x: 40, startPoint y: 500, endPoint x: 37, endPoint y: 493, distance: 7.6
click at [42, 501] on h4 "CONTACT US" at bounding box center [87, 502] width 143 height 11
click at [63, 427] on input "Our Services" at bounding box center [87, 434] width 156 height 23
paste input "CONTACT US"
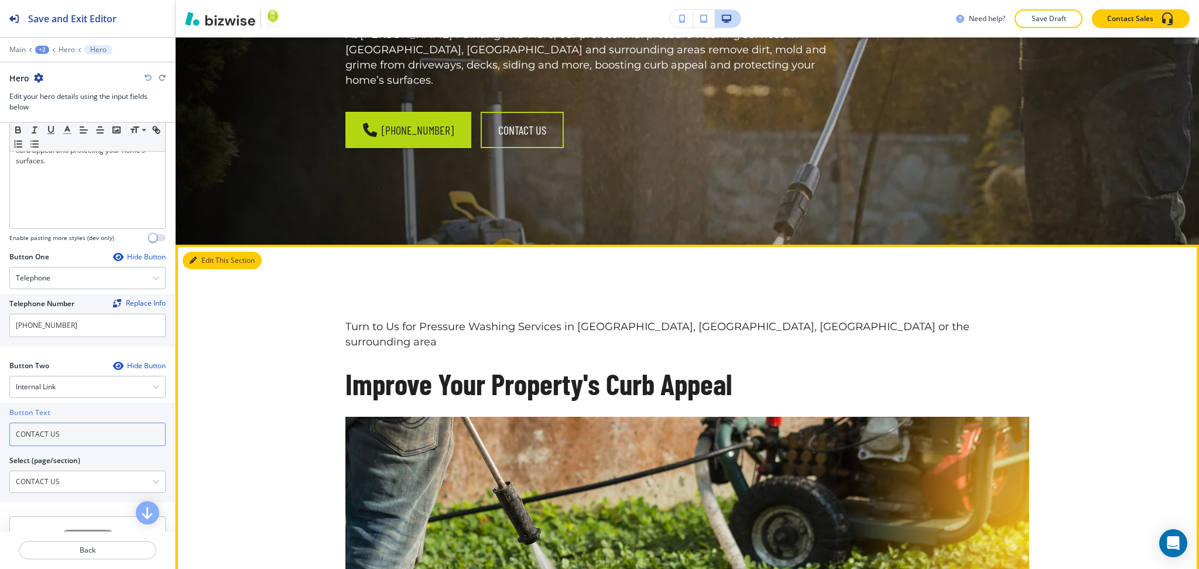
type input "CONTACT US"
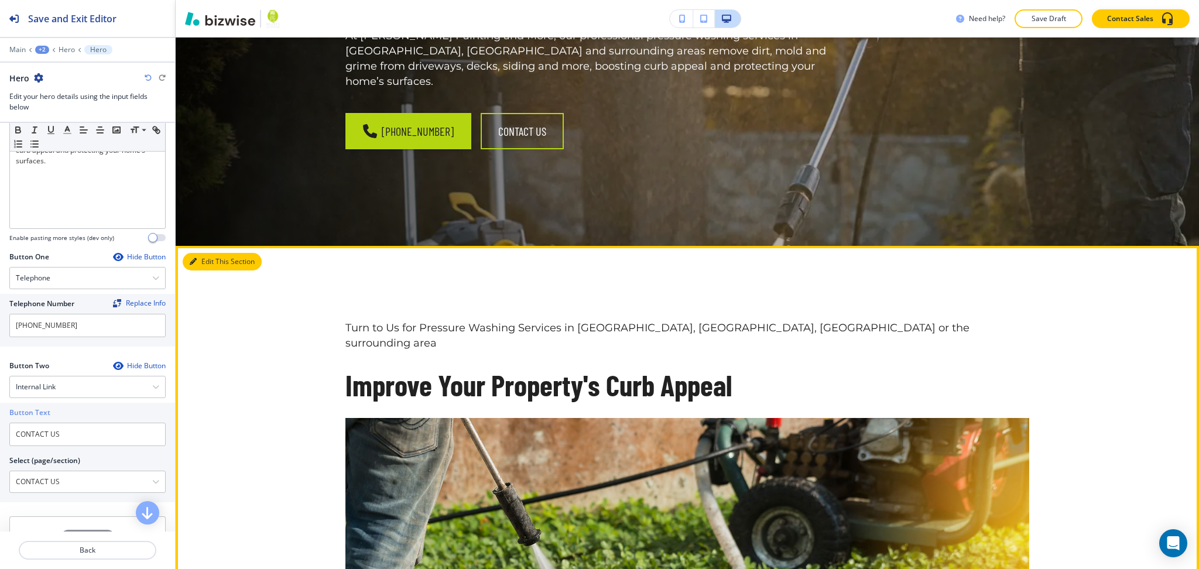
click at [213, 253] on button "Edit This Section" at bounding box center [222, 262] width 79 height 18
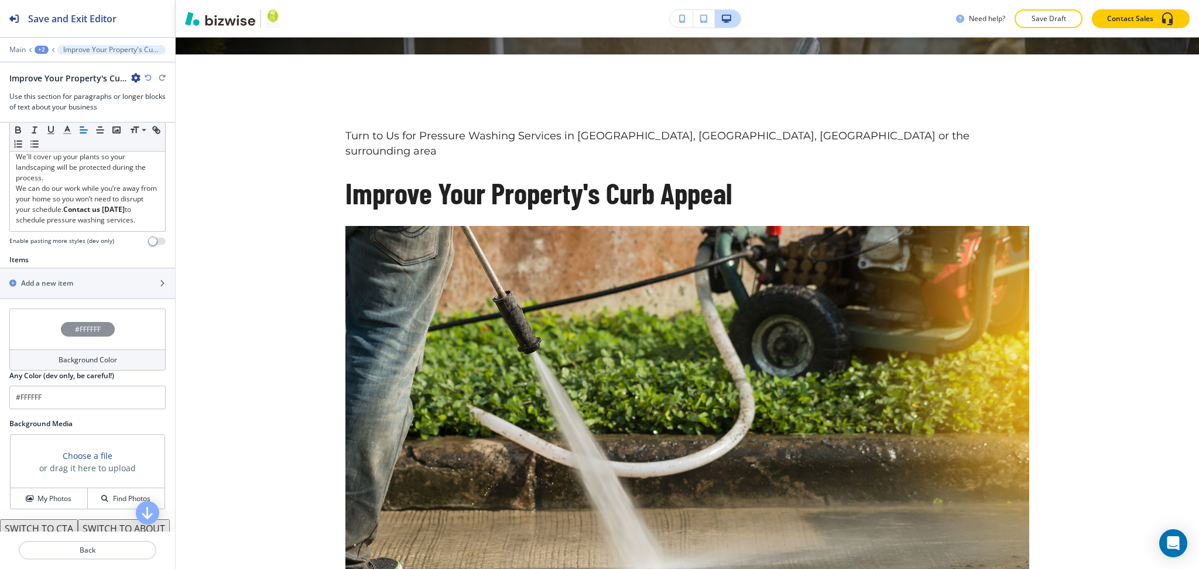
scroll to position [544, 0]
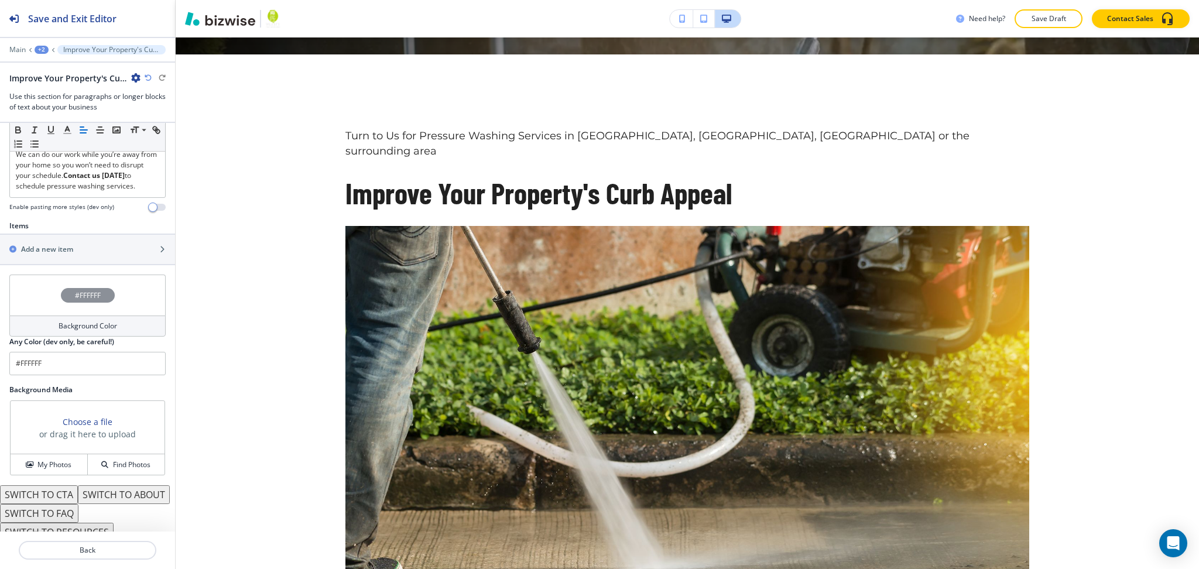
click at [78, 489] on button "SWITCH TO ABOUT" at bounding box center [124, 494] width 92 height 19
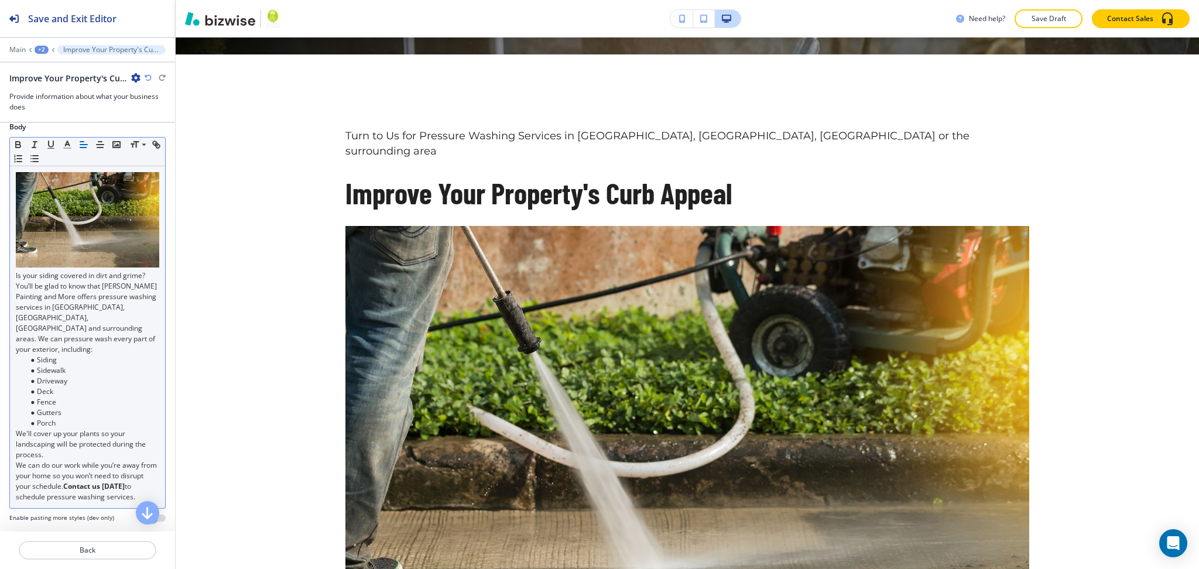
scroll to position [232, 0]
click at [90, 202] on img at bounding box center [87, 220] width 143 height 95
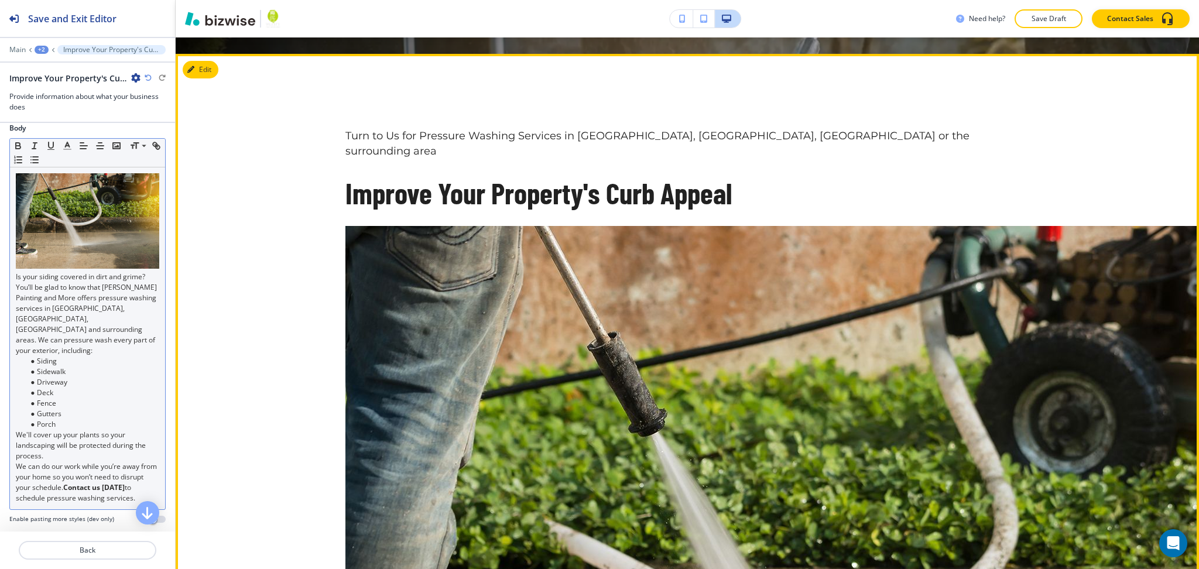
drag, startPoint x: 90, startPoint y: 202, endPoint x: 492, endPoint y: 338, distance: 425.1
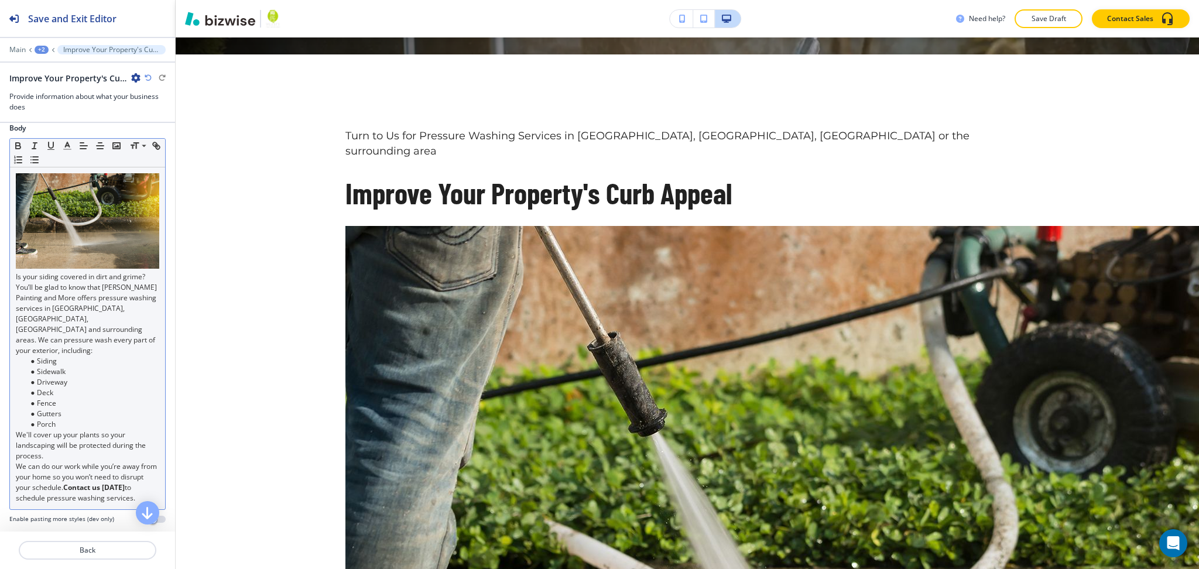
click at [15, 249] on div "Is your siding covered in dirt and grime? You’ll be glad to know that [PERSON_N…" at bounding box center [87, 338] width 155 height 342
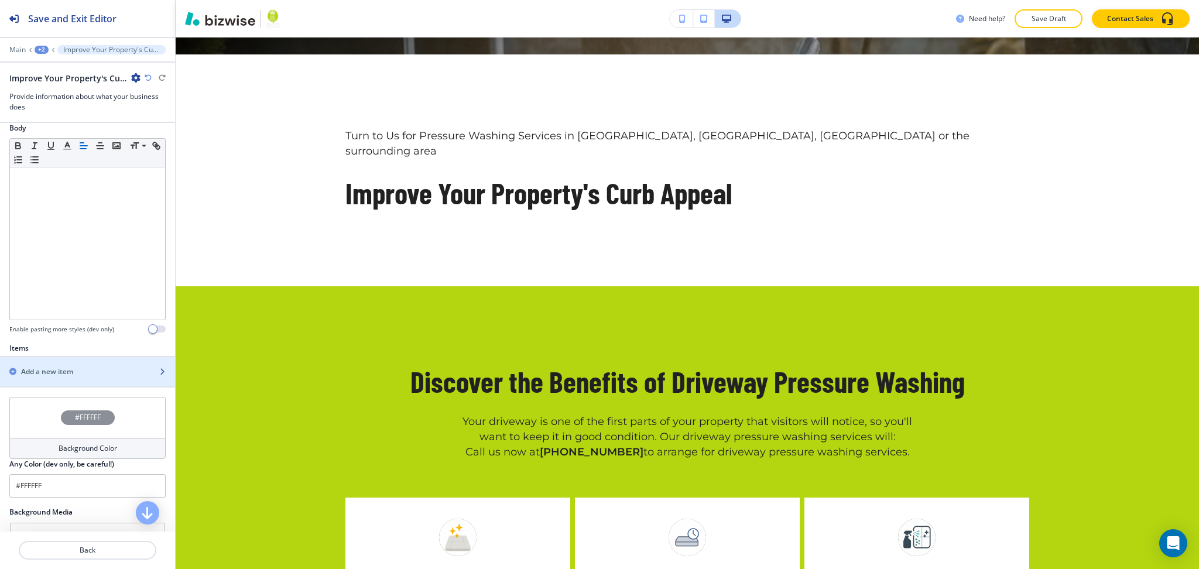
click at [47, 377] on div "button" at bounding box center [87, 381] width 175 height 9
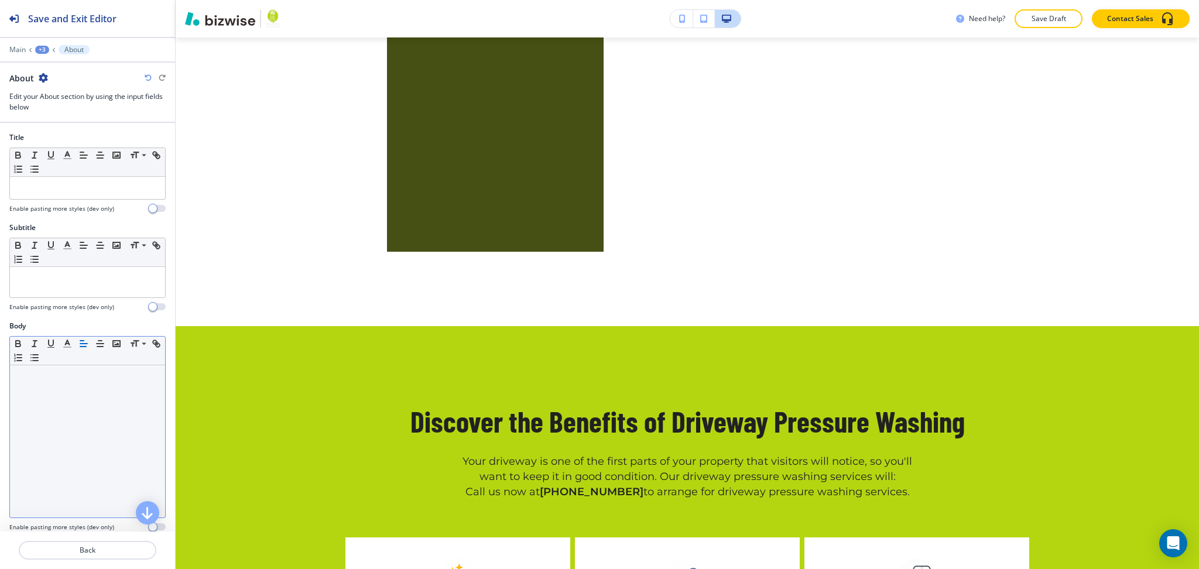
scroll to position [696, 0]
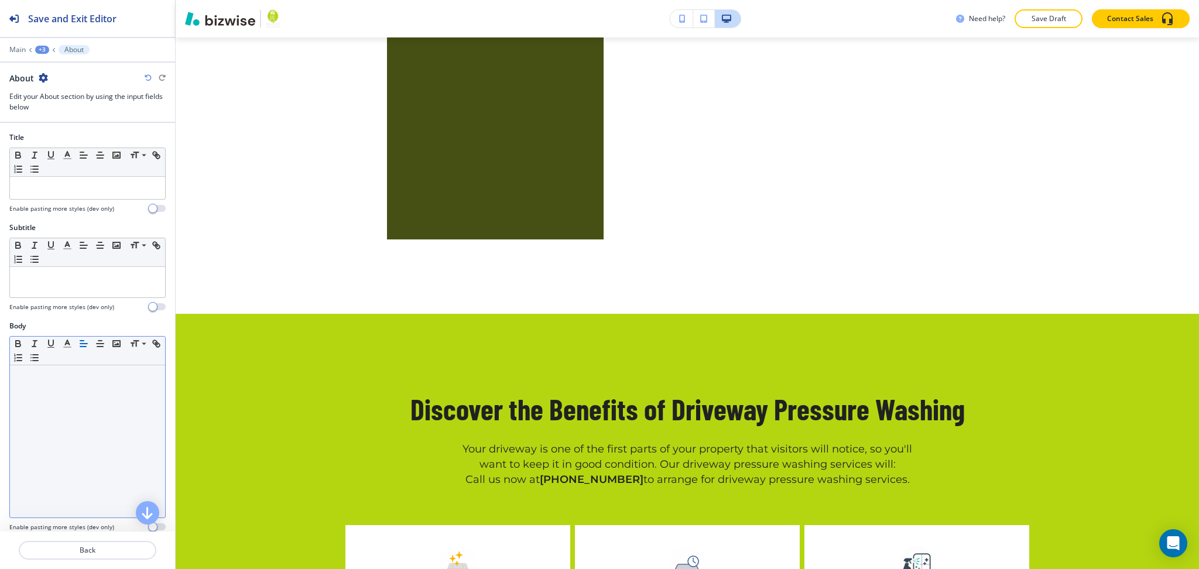
click at [54, 403] on div at bounding box center [87, 441] width 155 height 152
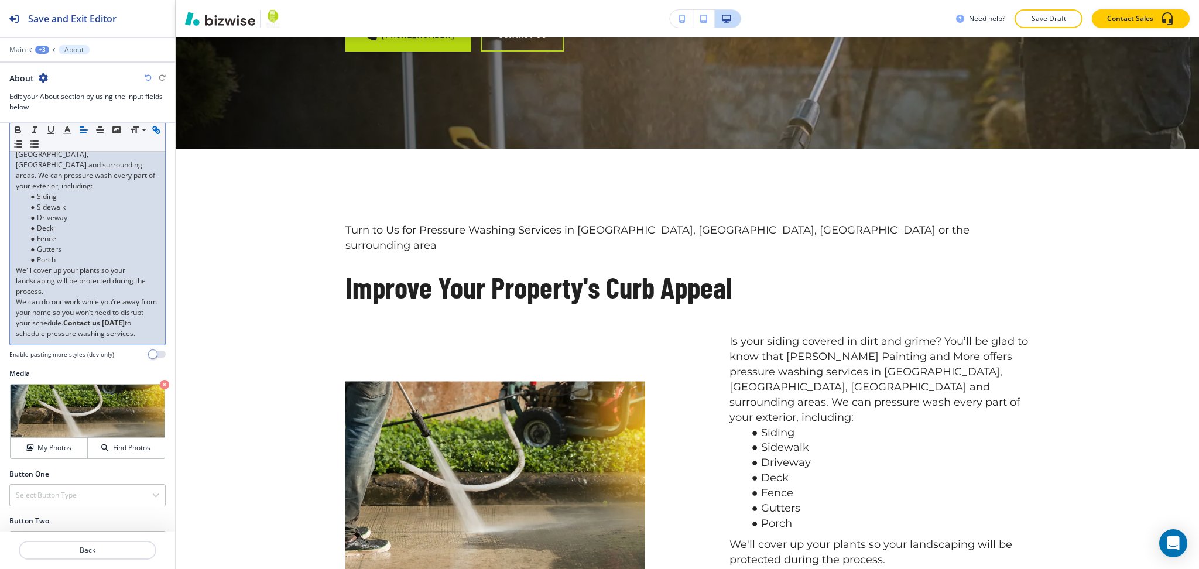
scroll to position [295, 0]
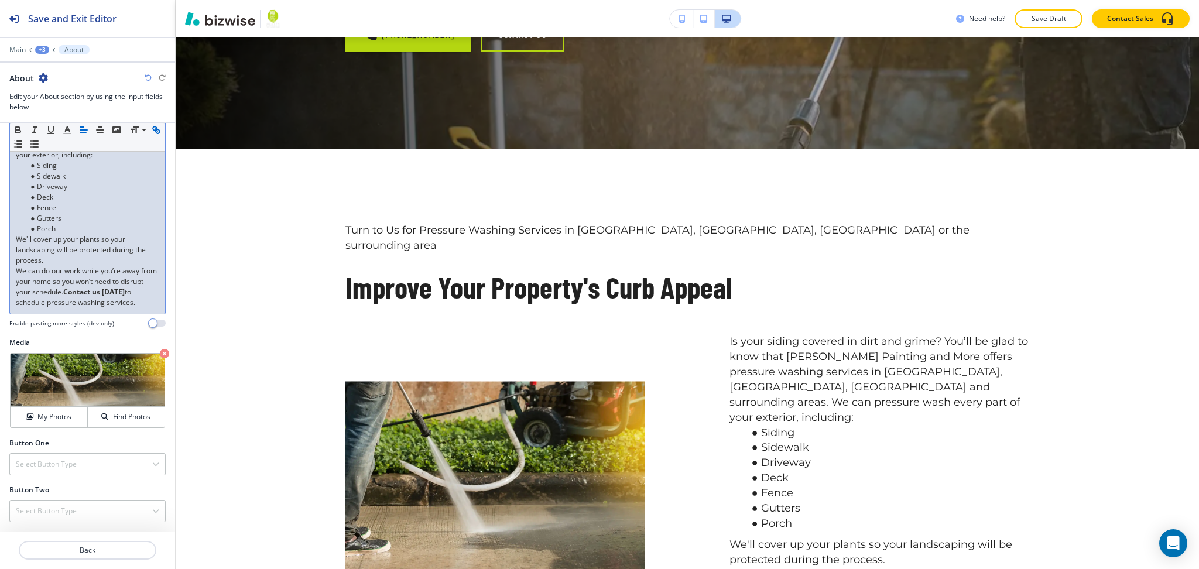
click at [139, 192] on li "Deck" at bounding box center [92, 197] width 133 height 11
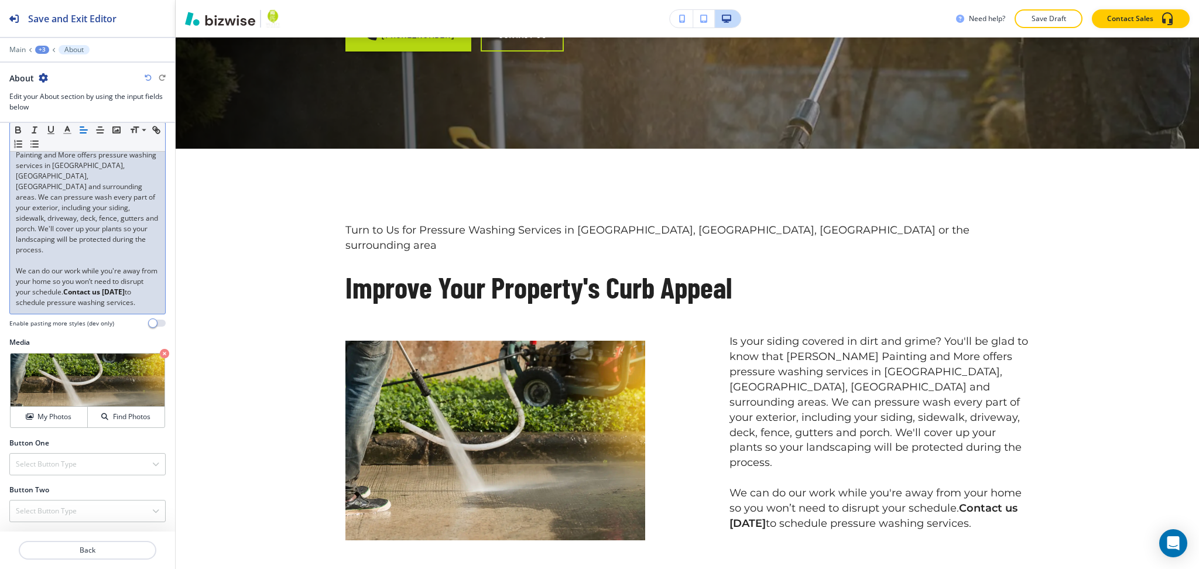
scroll to position [242, 0]
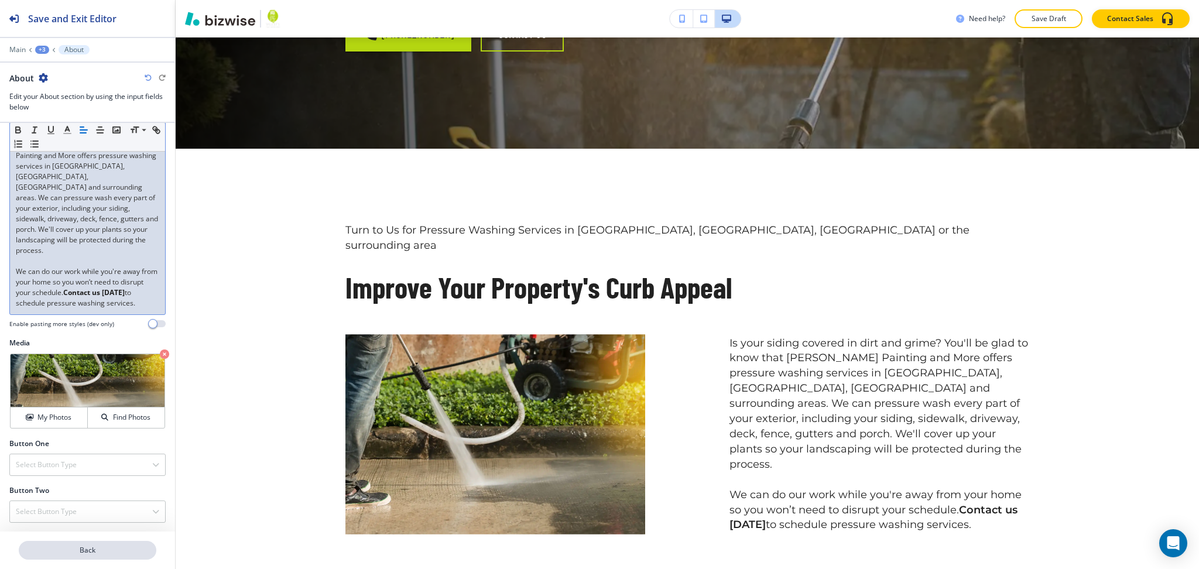
click at [98, 552] on p "Back" at bounding box center [87, 550] width 135 height 11
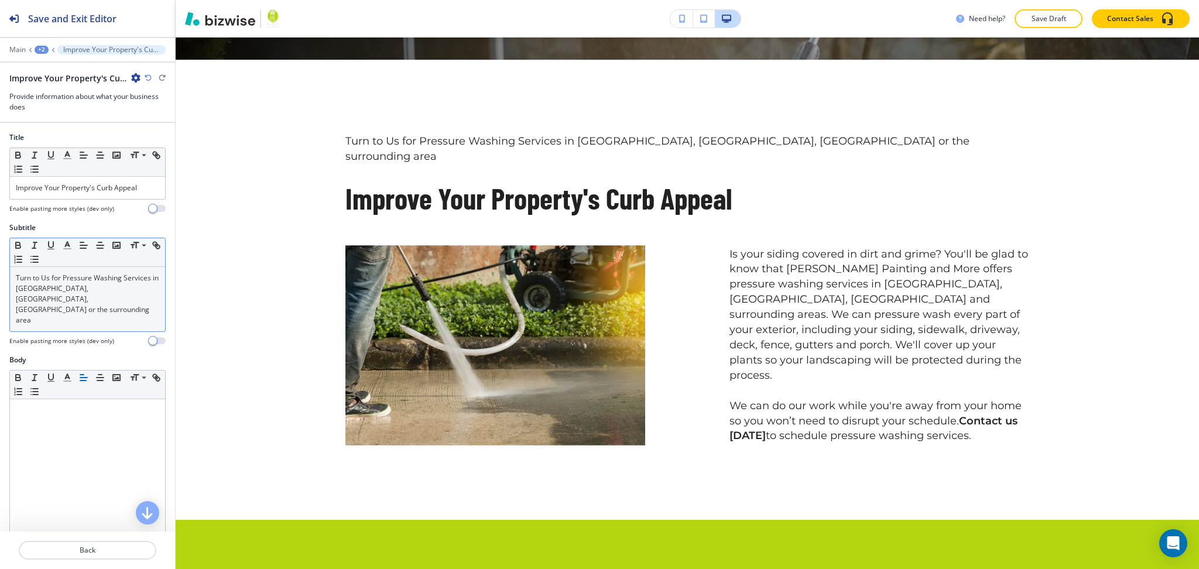
scroll to position [479, 0]
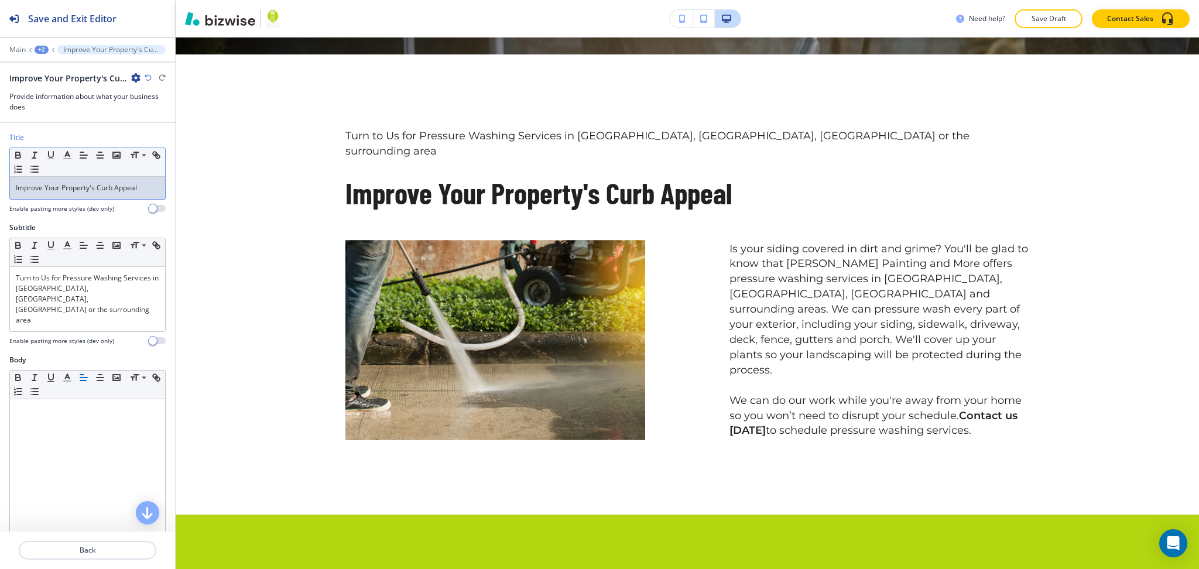
click at [82, 198] on div "Improve Your Property's Curb Appeal" at bounding box center [87, 188] width 155 height 22
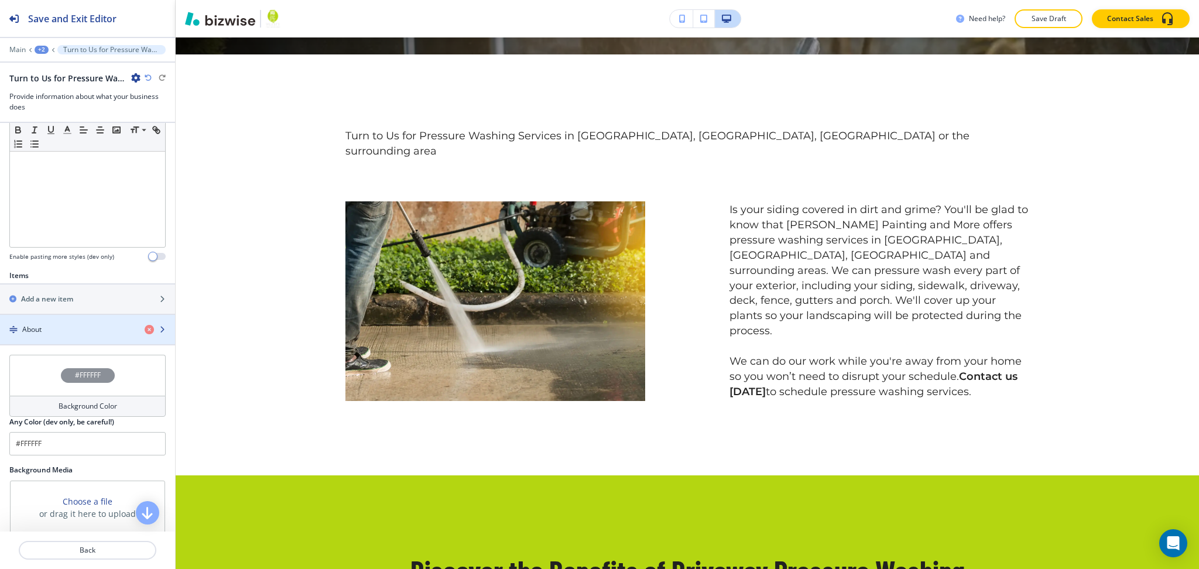
scroll to position [305, 0]
click at [66, 324] on div "About" at bounding box center [67, 329] width 135 height 11
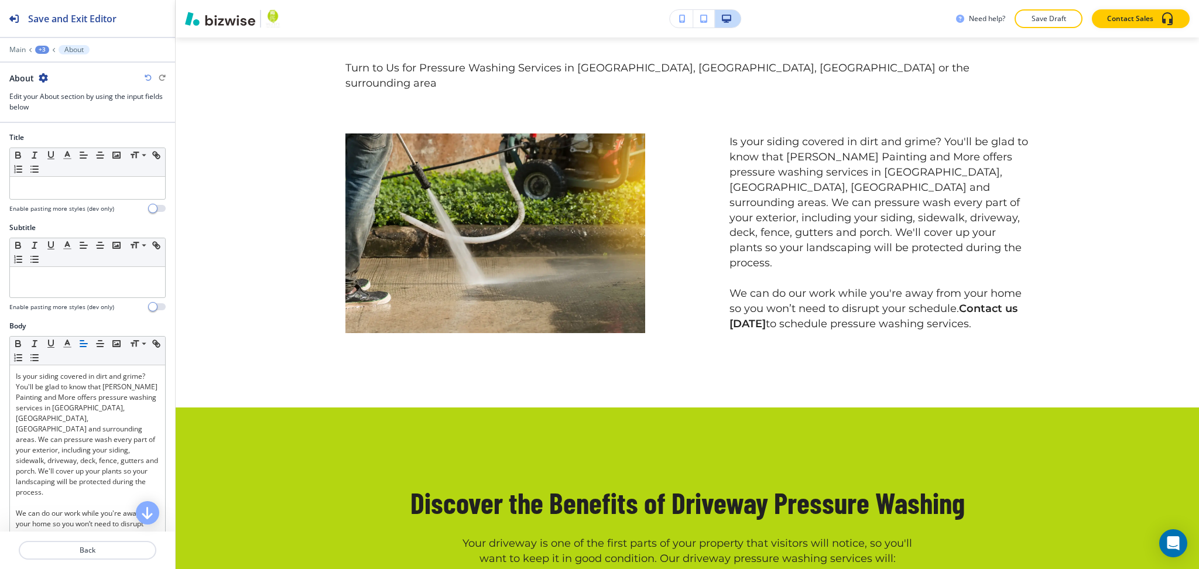
scroll to position [555, 0]
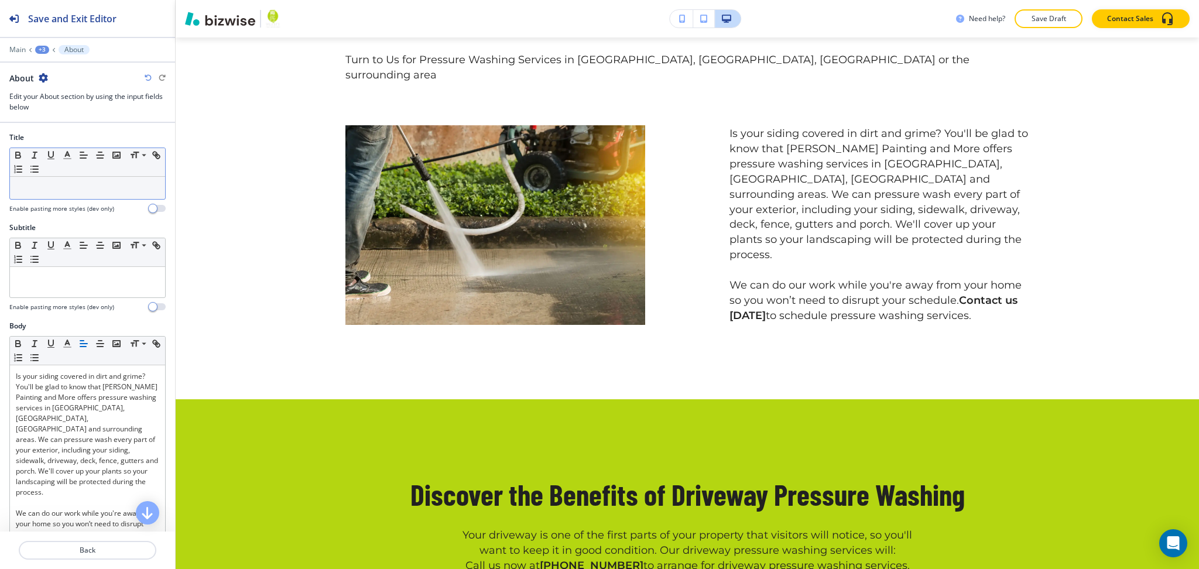
click at [54, 183] on p at bounding box center [87, 188] width 143 height 11
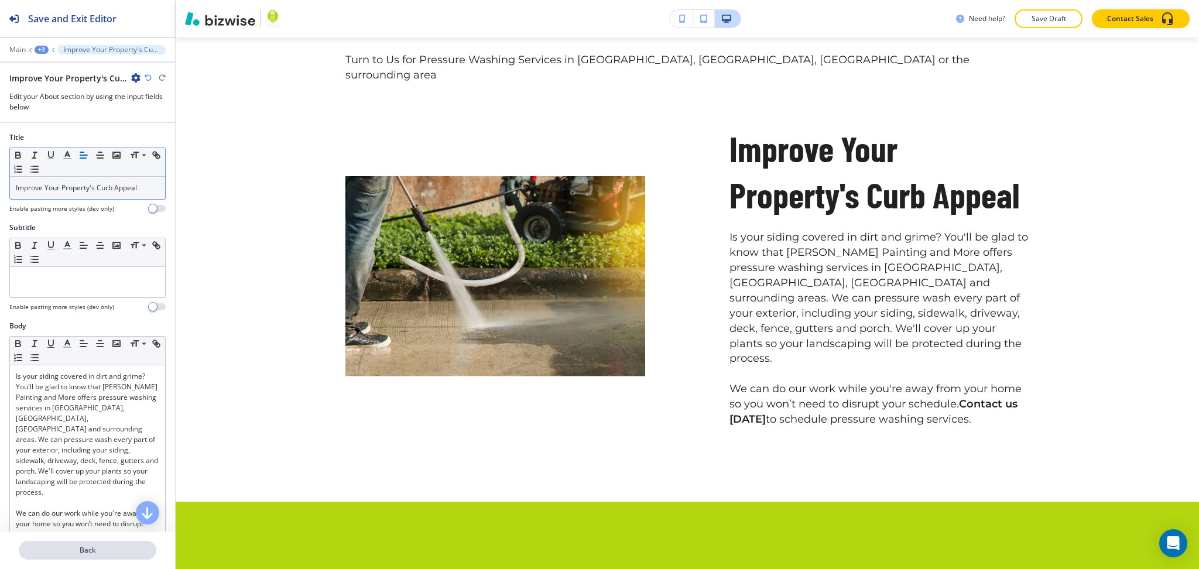
click at [90, 559] on button "Back" at bounding box center [88, 550] width 138 height 19
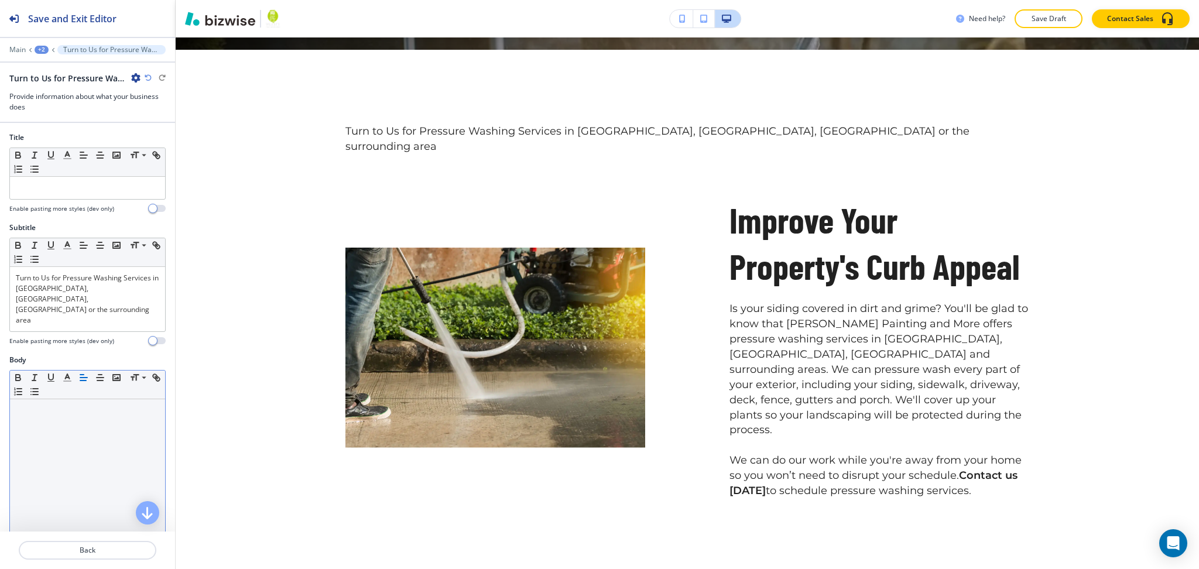
scroll to position [479, 0]
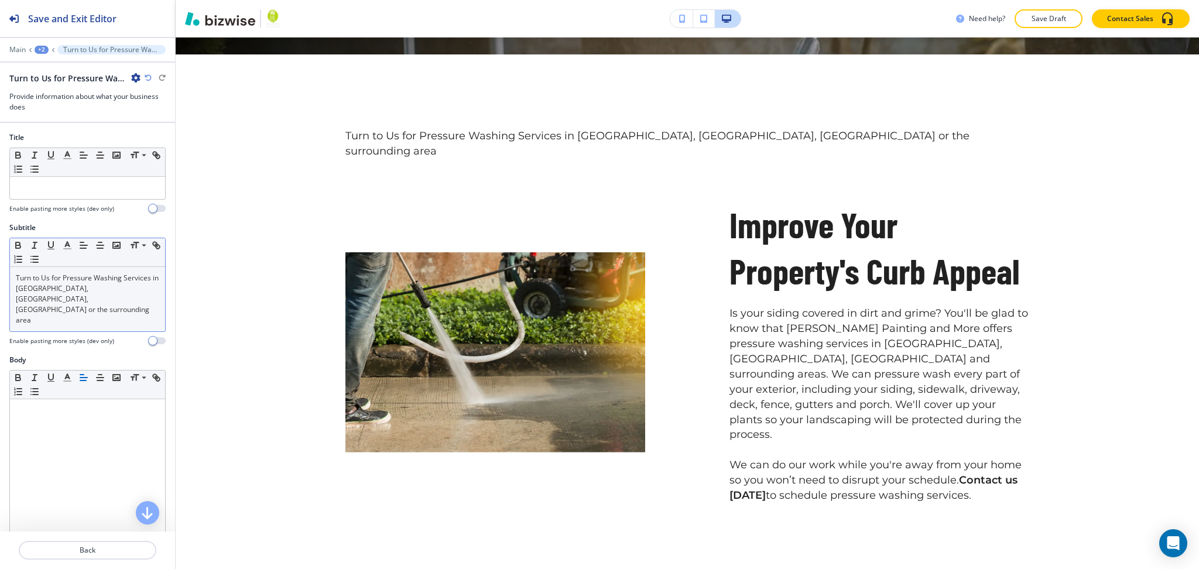
click at [76, 284] on p "Turn to Us for Pressure Washing Services in [GEOGRAPHIC_DATA], [GEOGRAPHIC_DATA…" at bounding box center [87, 299] width 143 height 53
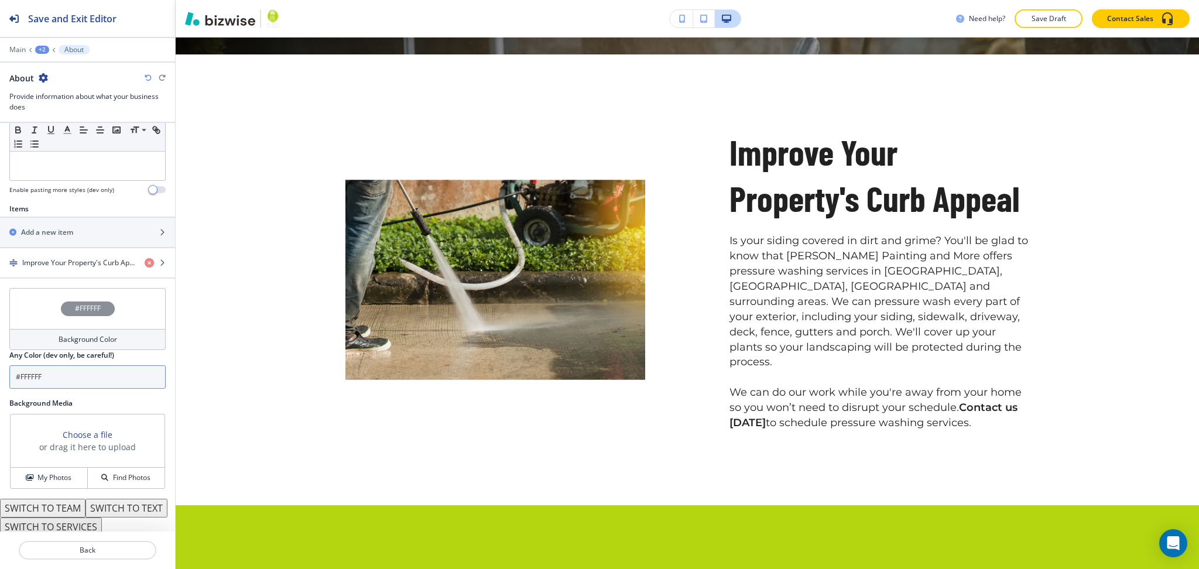
scroll to position [384, 0]
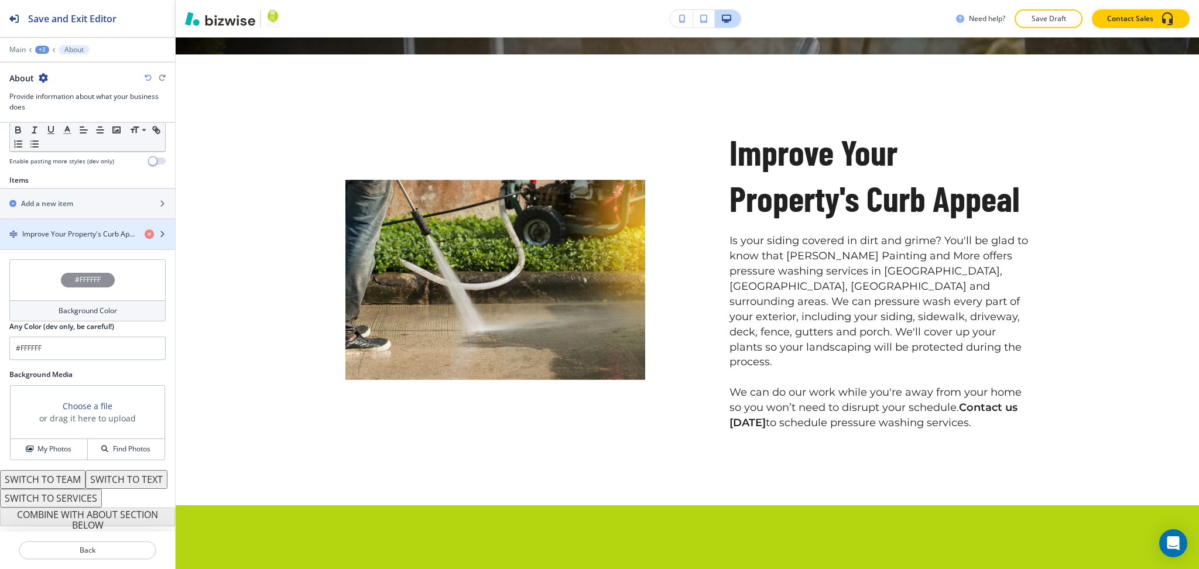
click at [64, 229] on h4 "Improve Your Property's Curb Appeal" at bounding box center [78, 234] width 113 height 11
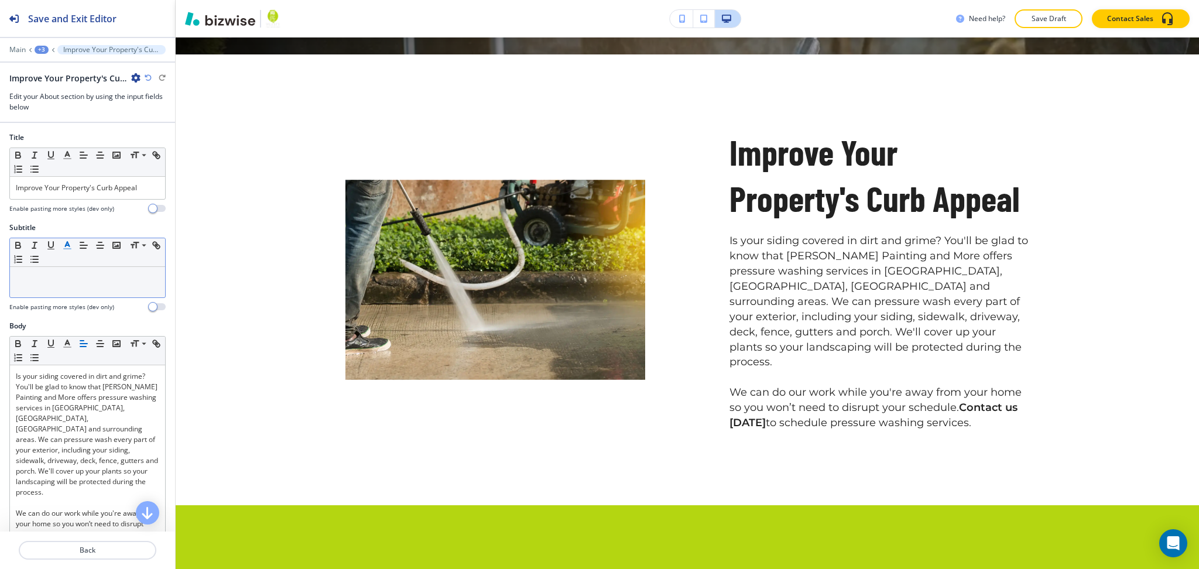
scroll to position [498, 0]
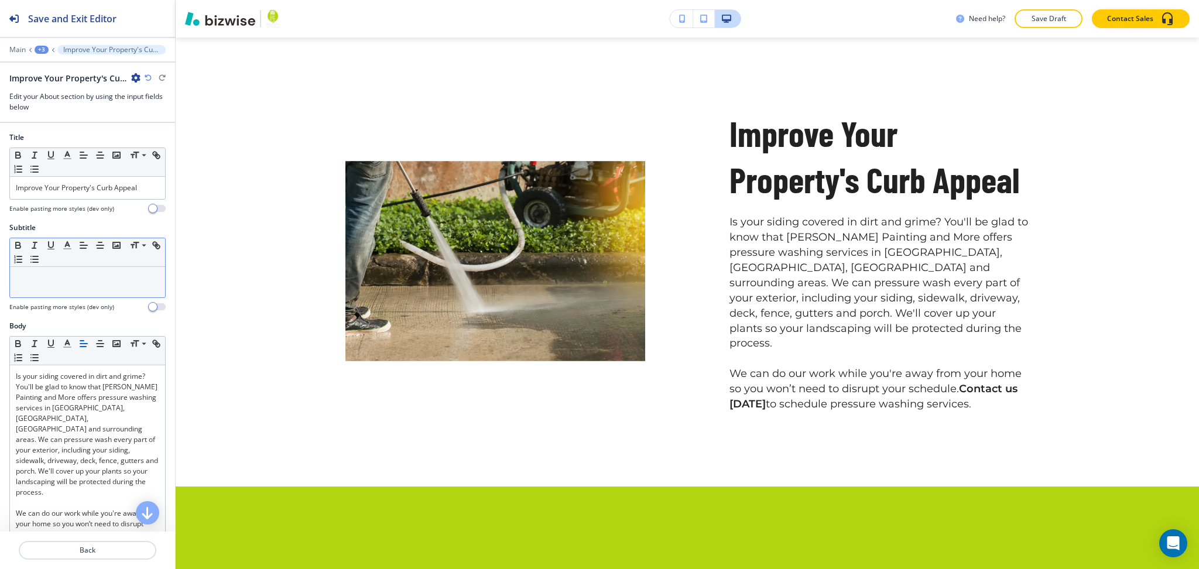
click at [47, 282] on p at bounding box center [87, 278] width 143 height 11
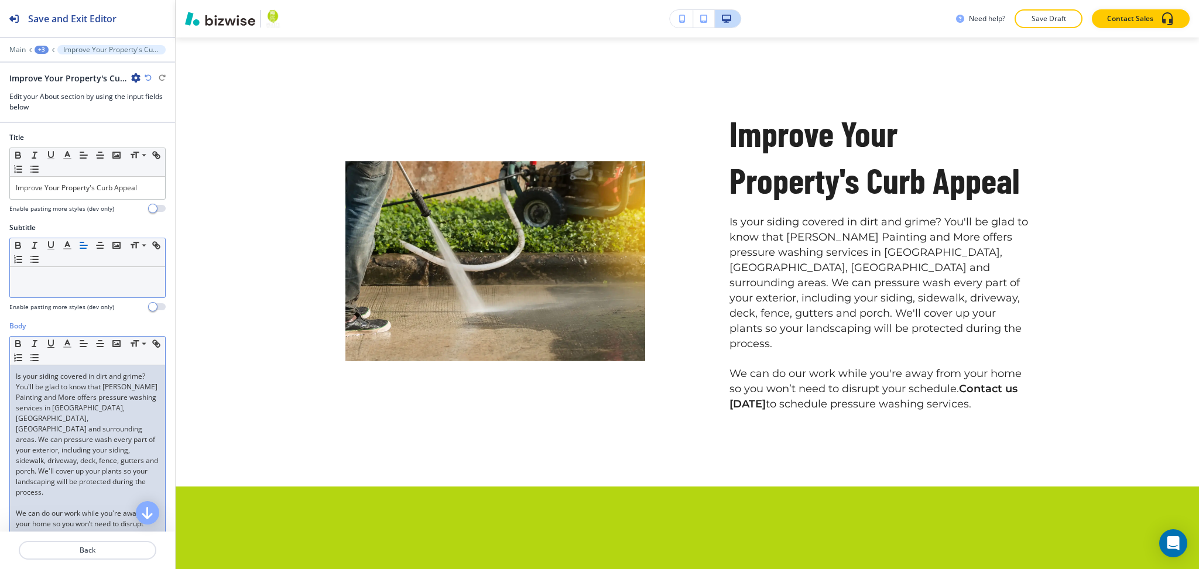
click at [15, 374] on div "Is your siding covered in dirt and grime? You'll be glad to know that [PERSON_N…" at bounding box center [87, 460] width 155 height 191
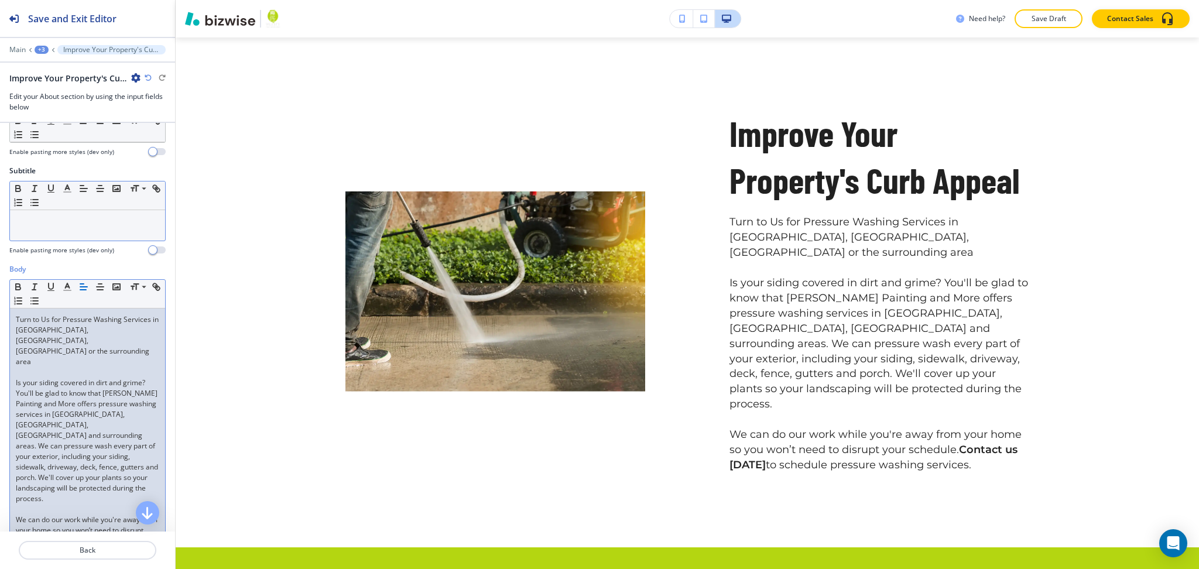
scroll to position [285, 0]
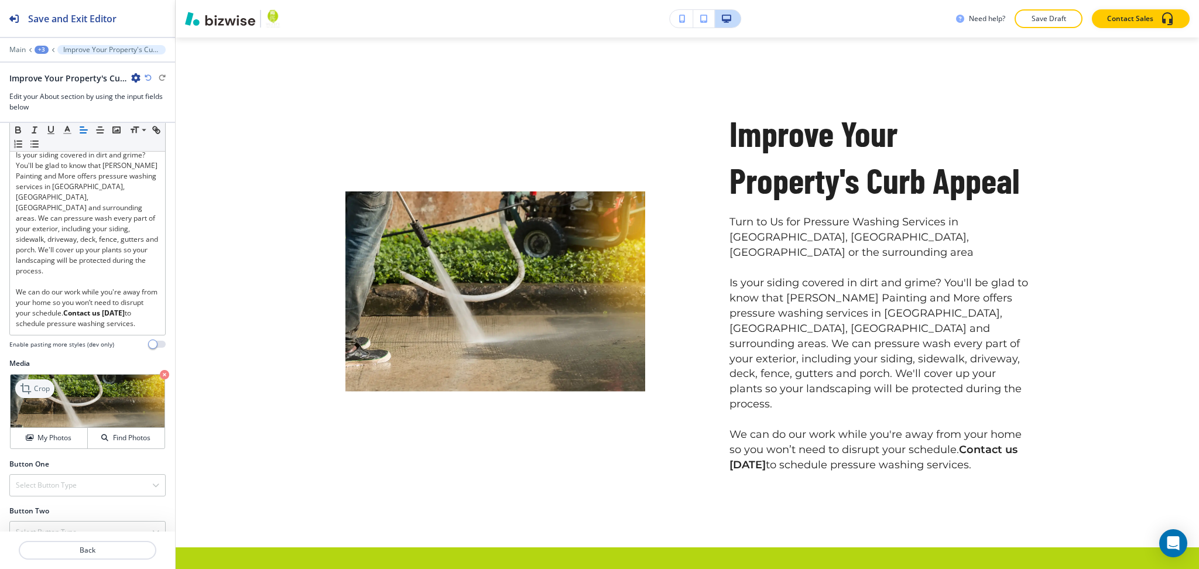
click at [30, 382] on icon at bounding box center [27, 389] width 14 height 14
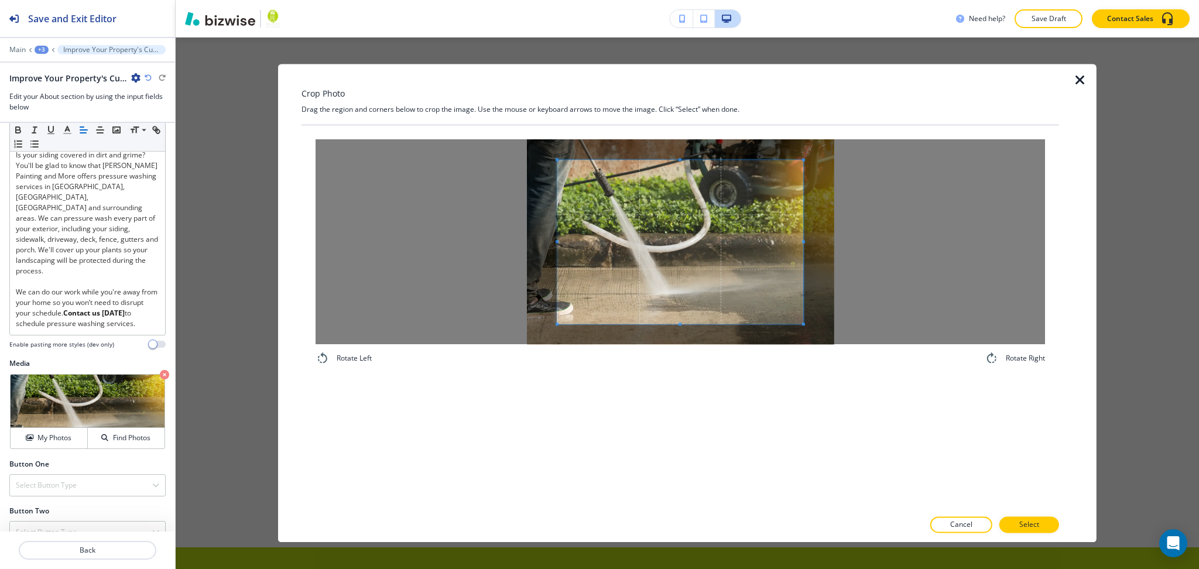
click at [689, 163] on span at bounding box center [680, 242] width 246 height 164
click at [686, 129] on div "Rotate Left Rotate Right" at bounding box center [681, 252] width 758 height 254
click at [682, 388] on div "Rotate Left Rotate Right" at bounding box center [681, 317] width 758 height 384
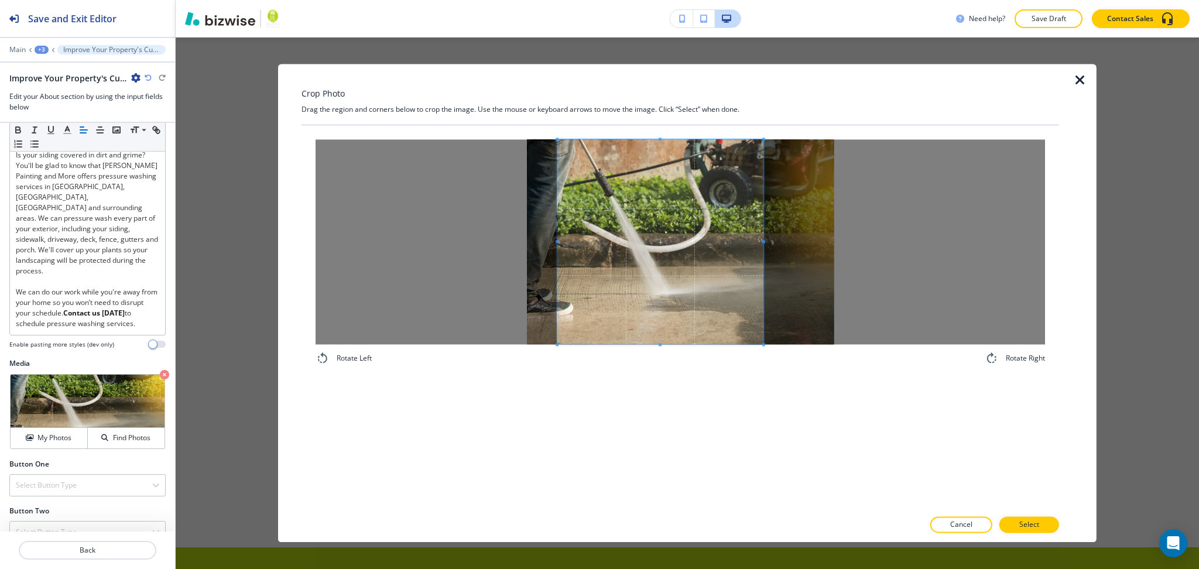
click at [764, 232] on div at bounding box center [660, 241] width 206 height 205
click at [752, 234] on span at bounding box center [752, 241] width 3 height 205
click at [1027, 532] on button "Select" at bounding box center [1030, 525] width 60 height 16
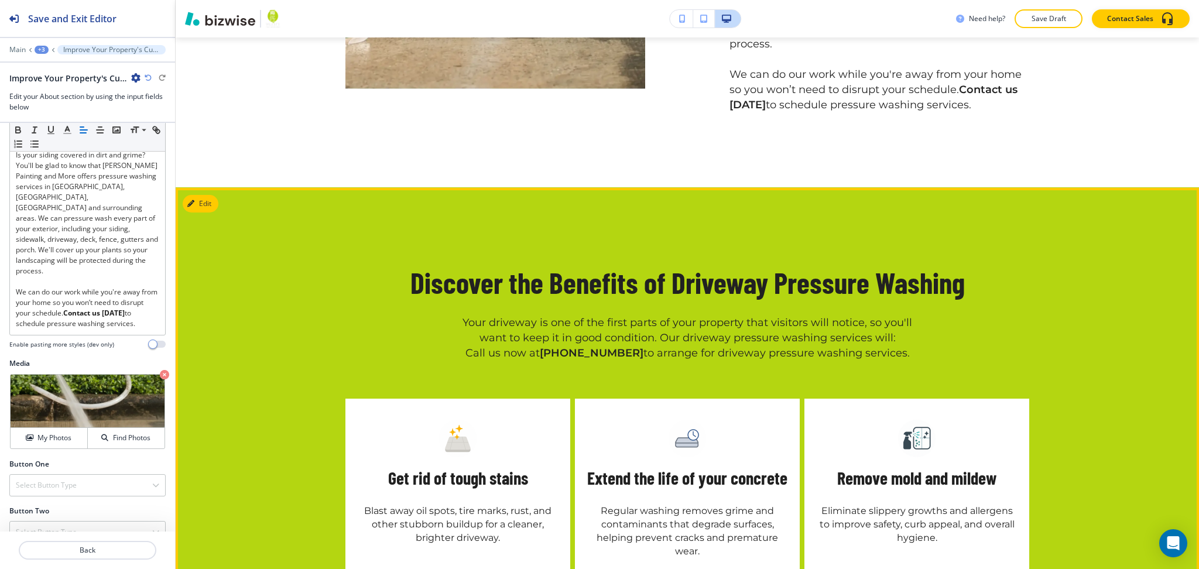
scroll to position [862, 0]
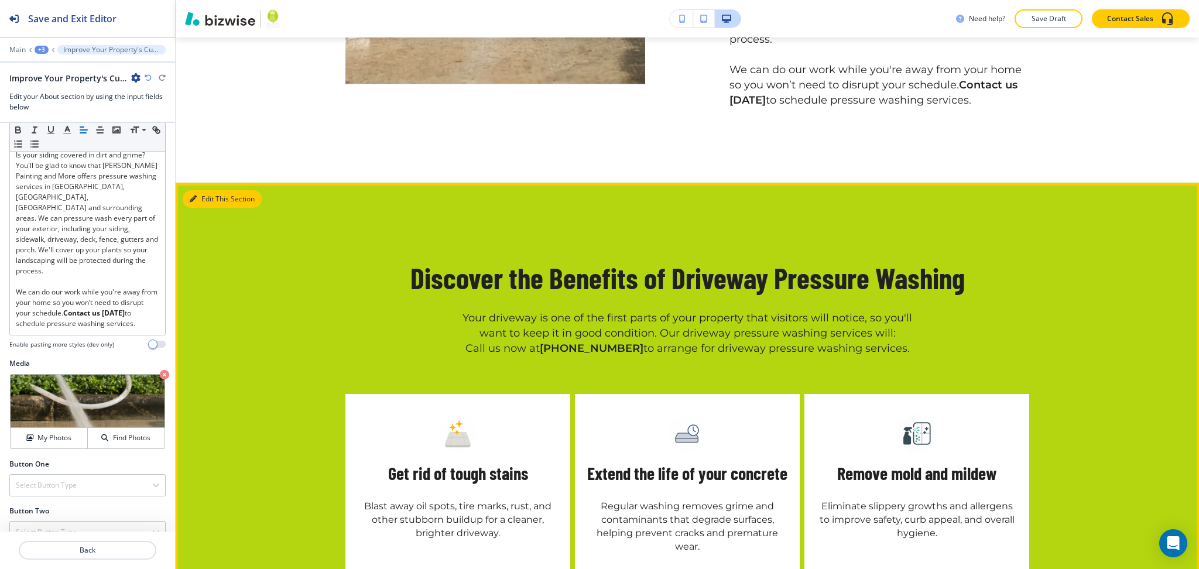
click at [201, 190] on button "Edit This Section" at bounding box center [222, 199] width 79 height 18
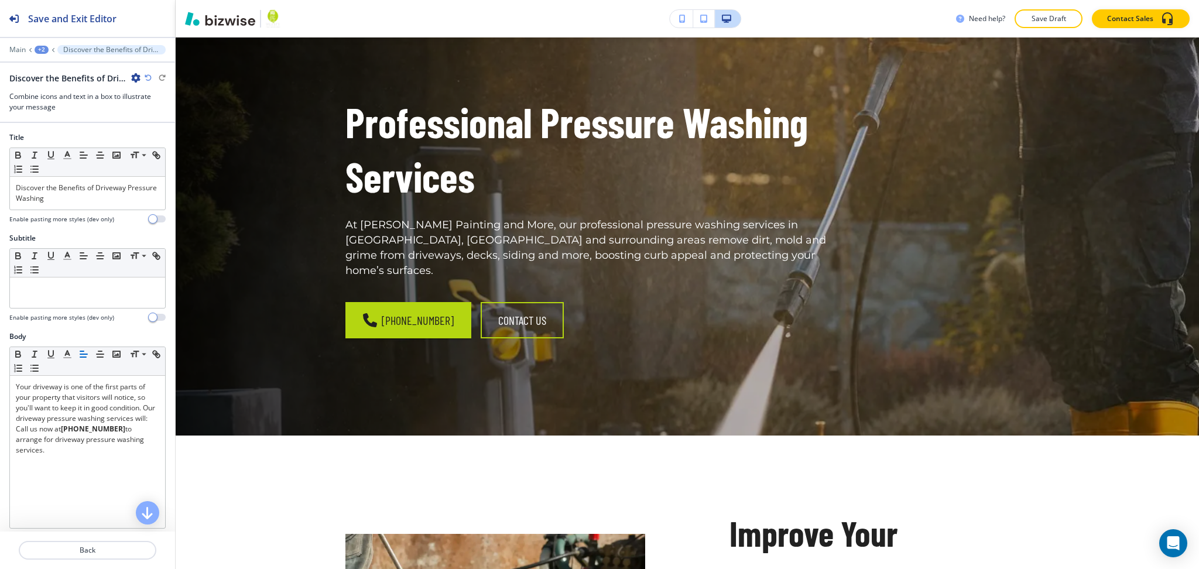
scroll to position [0, 0]
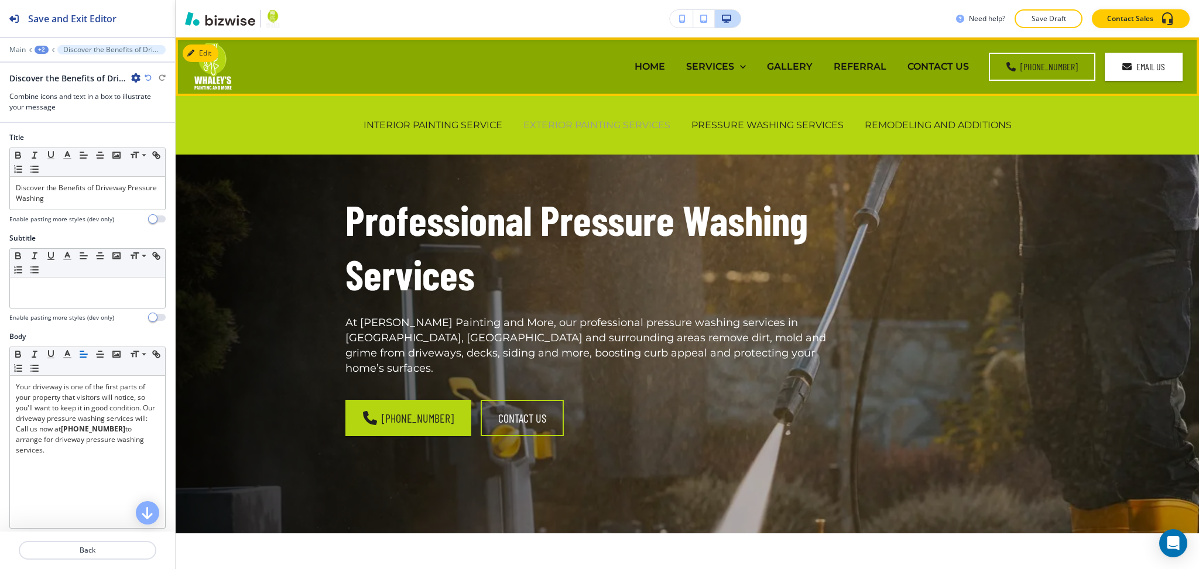
click at [568, 126] on p "EXTERIOR PAINTING SERVICES" at bounding box center [596, 124] width 147 height 13
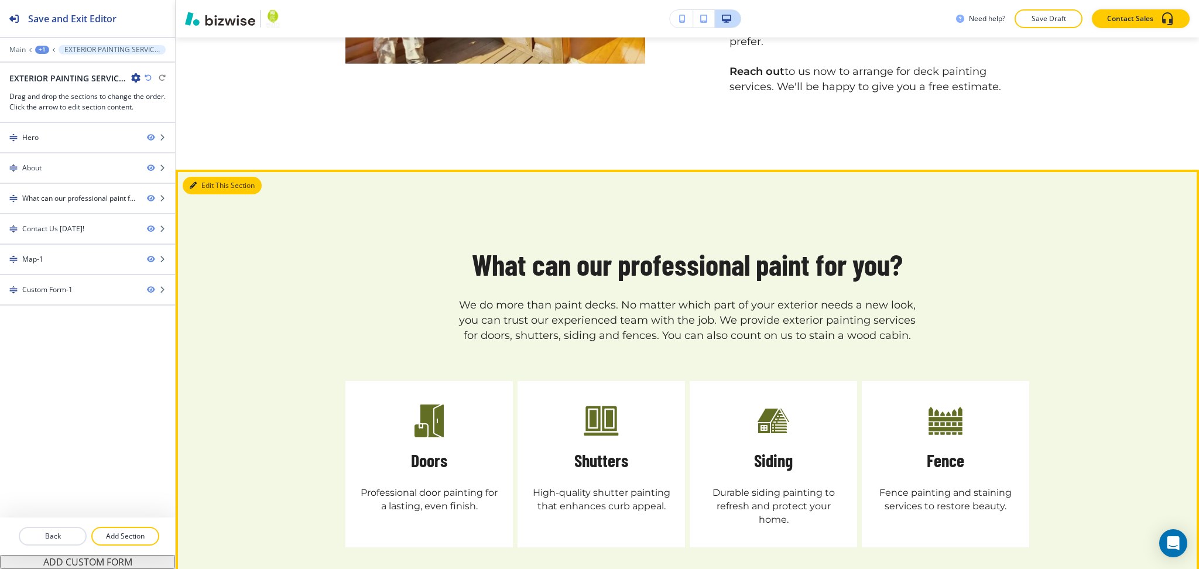
click at [209, 177] on button "Edit This Section" at bounding box center [222, 186] width 79 height 18
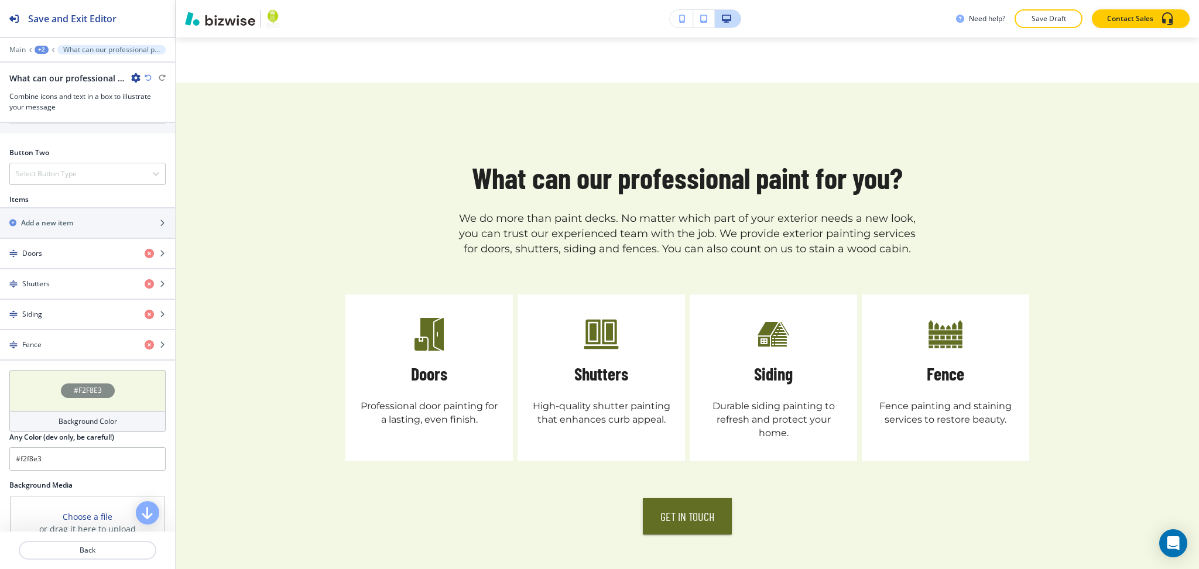
scroll to position [600, 0]
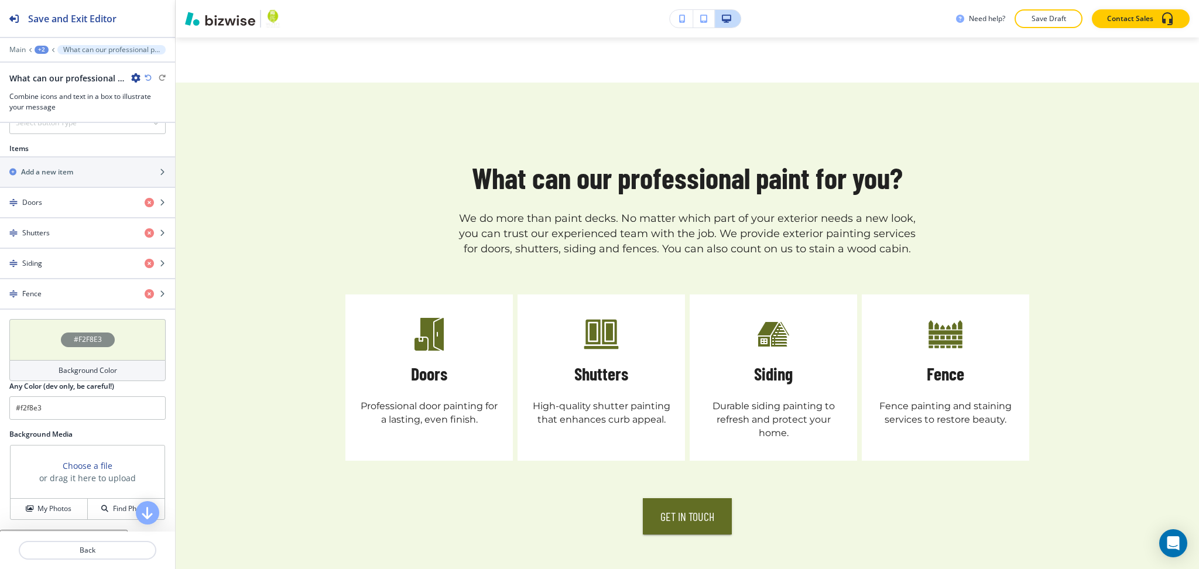
click at [121, 375] on div "Background Color" at bounding box center [87, 370] width 156 height 21
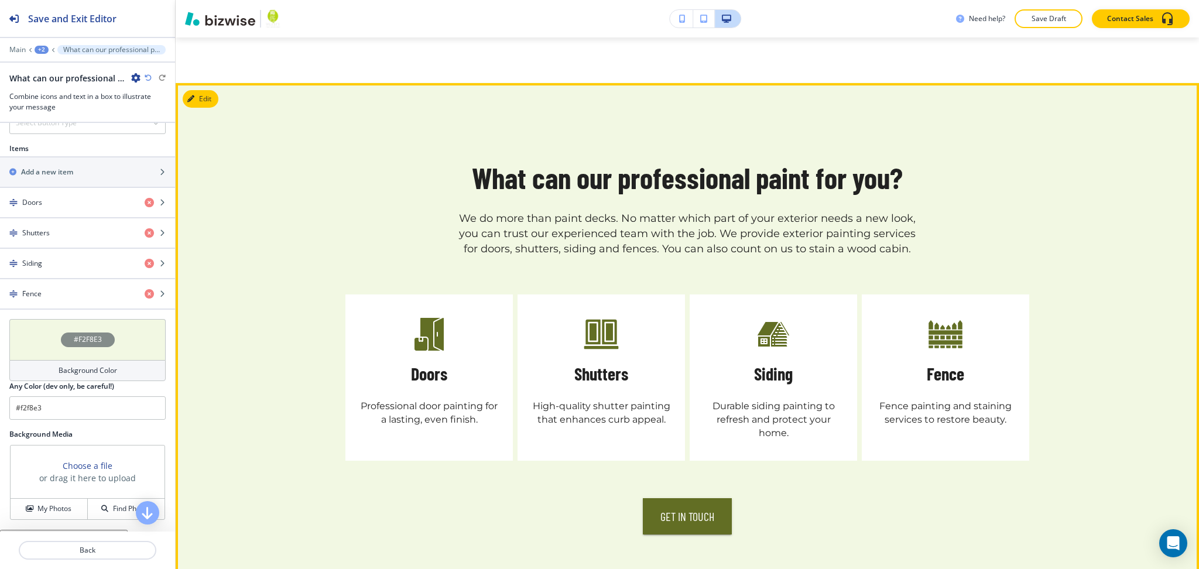
click at [314, 207] on div "What can our professional paint for you? We do more than paint decks. No matter…" at bounding box center [687, 346] width 749 height 376
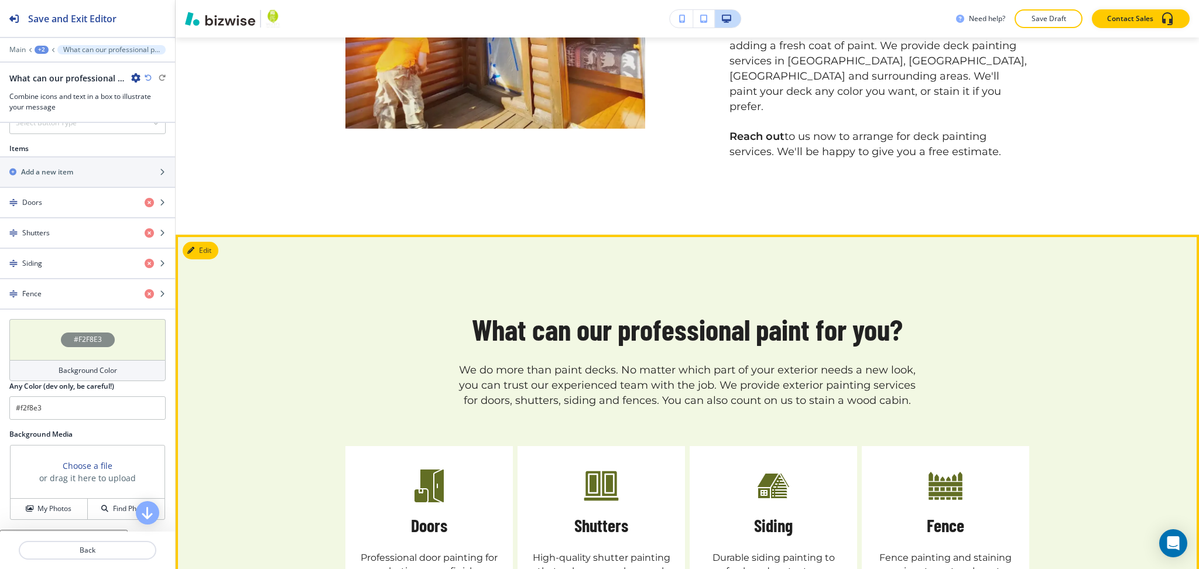
scroll to position [715, 0]
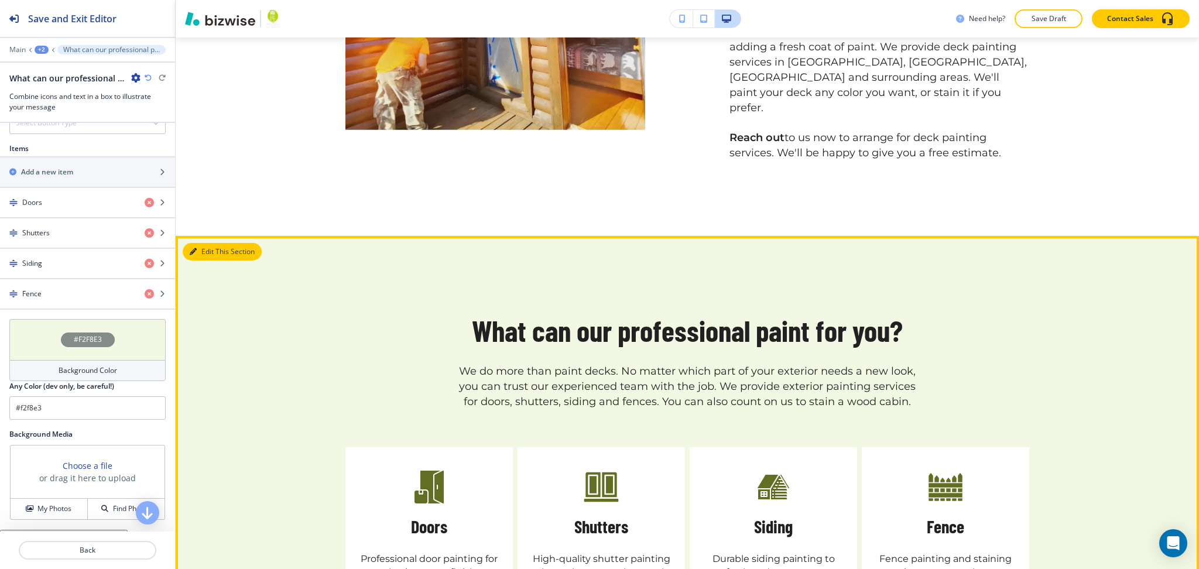
click at [199, 243] on button "Edit This Section" at bounding box center [222, 252] width 79 height 18
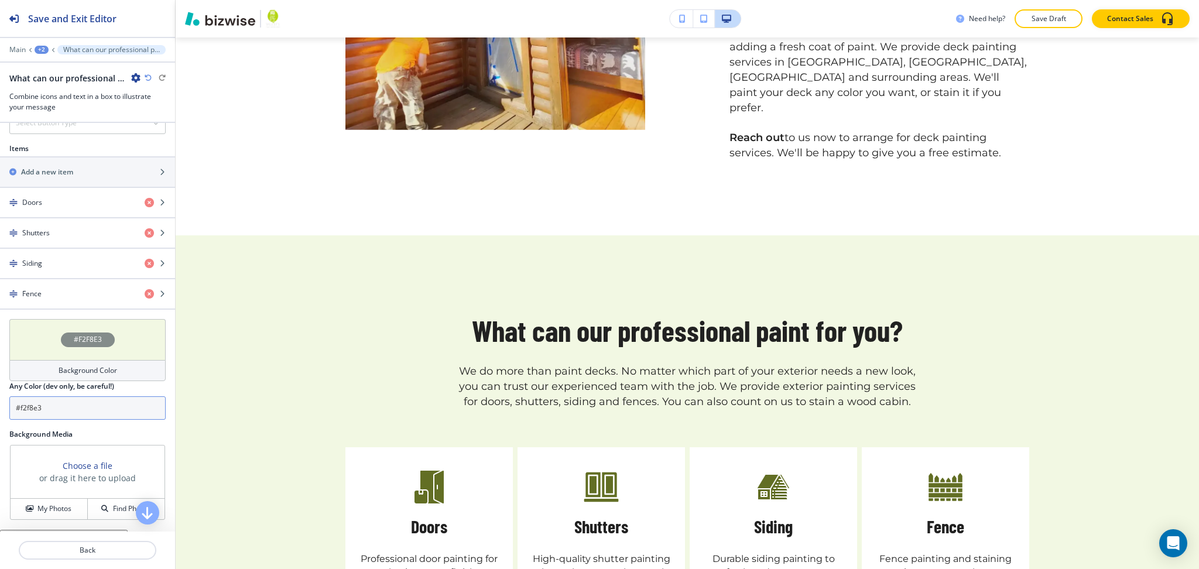
click at [86, 420] on input "#f2f8e3" at bounding box center [87, 407] width 156 height 23
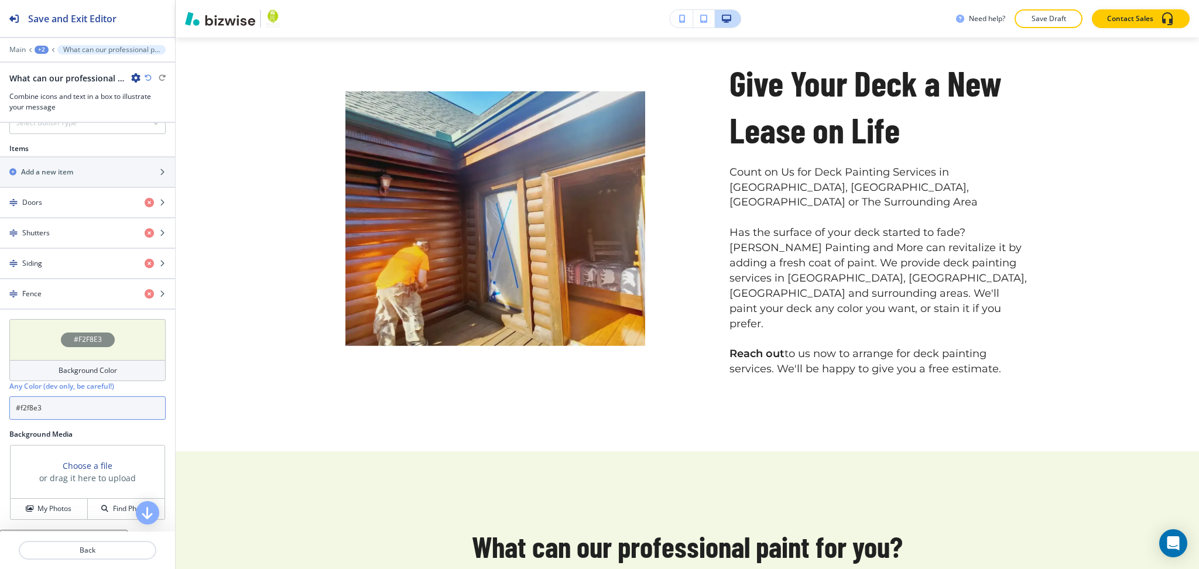
scroll to position [0, 0]
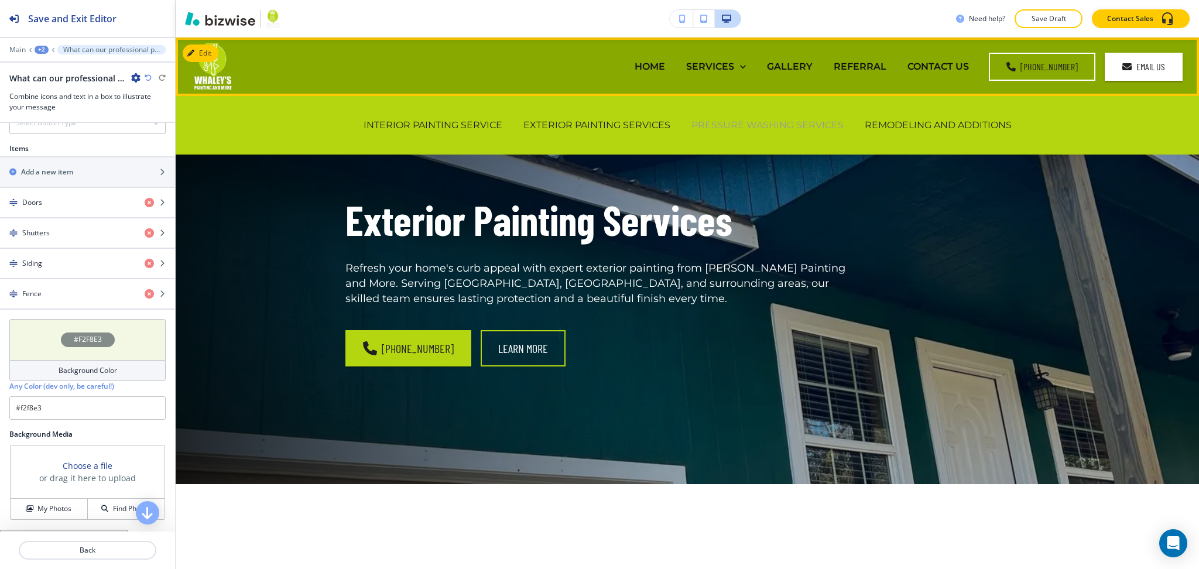
click at [732, 124] on p "PRESSURE WASHING SERVICES" at bounding box center [768, 124] width 152 height 13
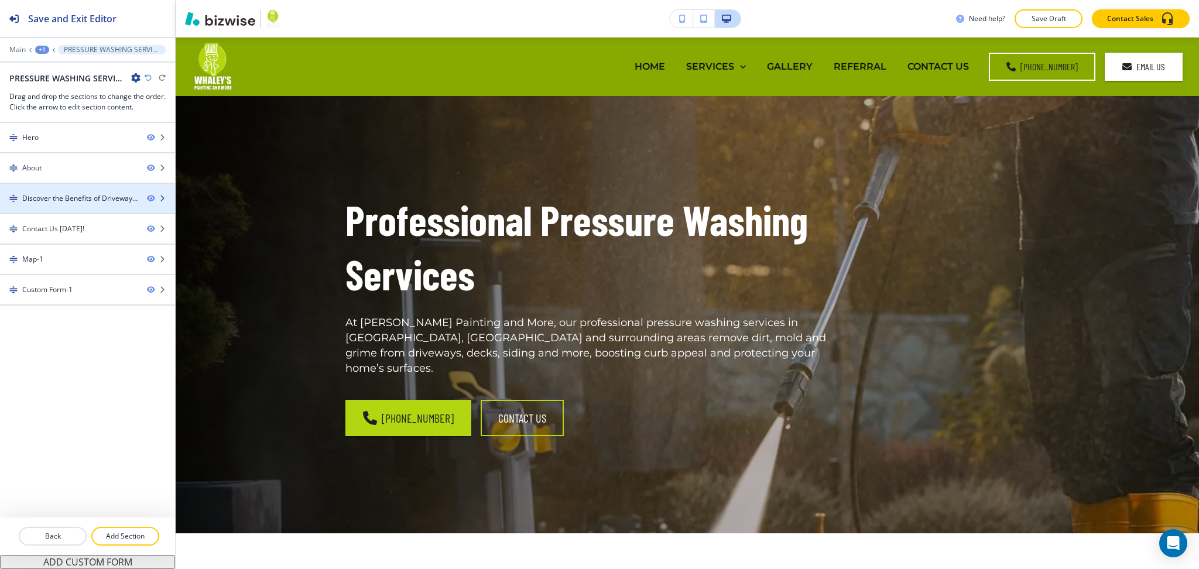
click at [63, 200] on div "Discover the Benefits of Driveway Pressure Washing" at bounding box center [79, 198] width 115 height 11
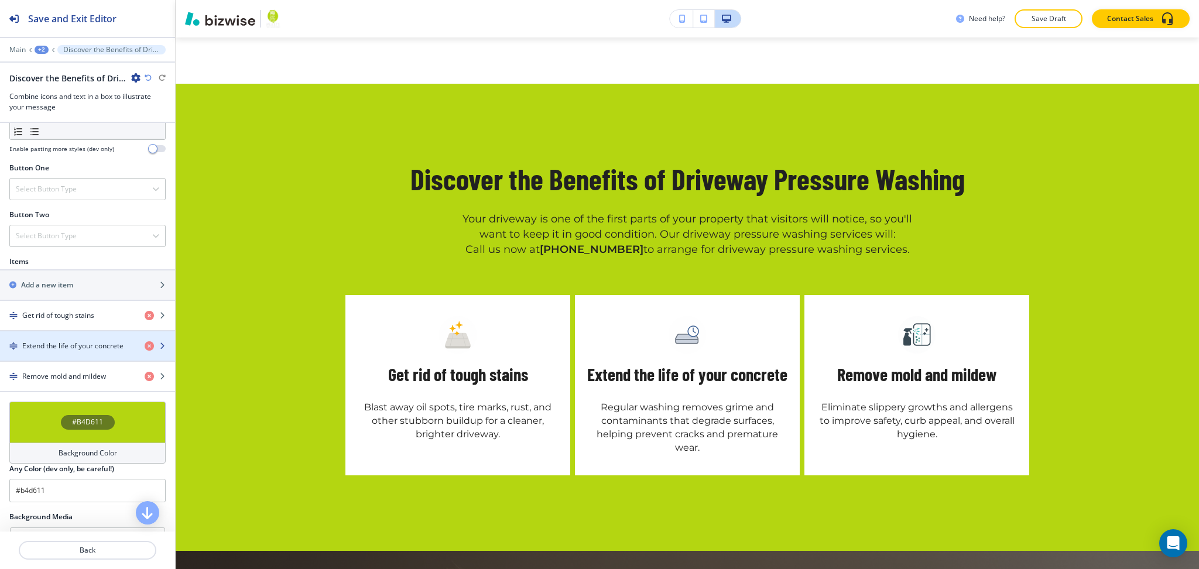
scroll to position [389, 0]
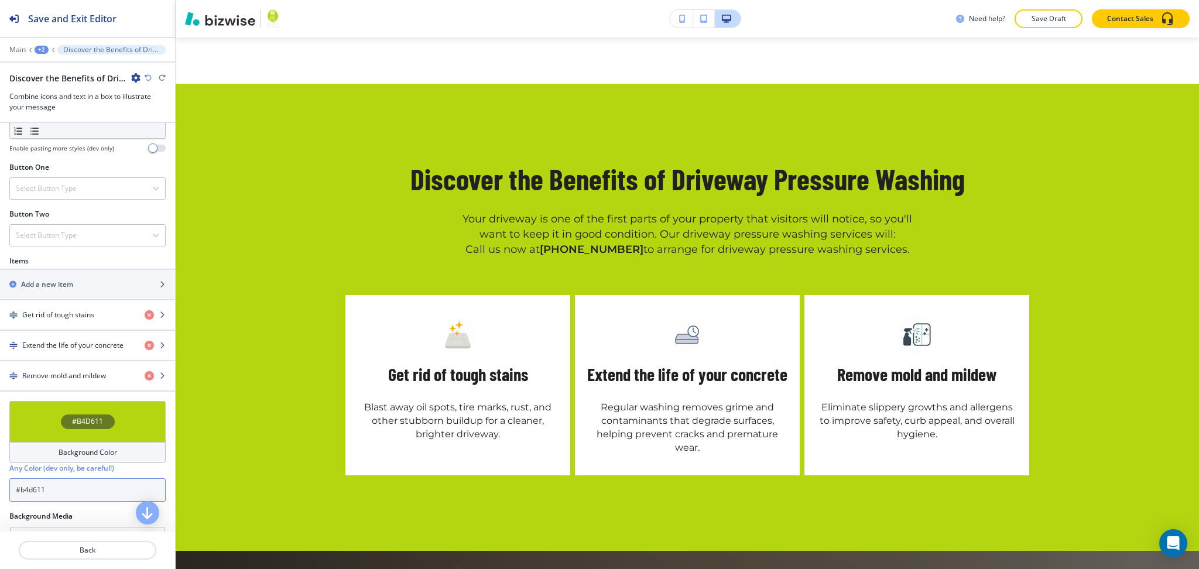
click at [78, 490] on input "#b4d611" at bounding box center [87, 489] width 156 height 23
paste input "f2f8e3"
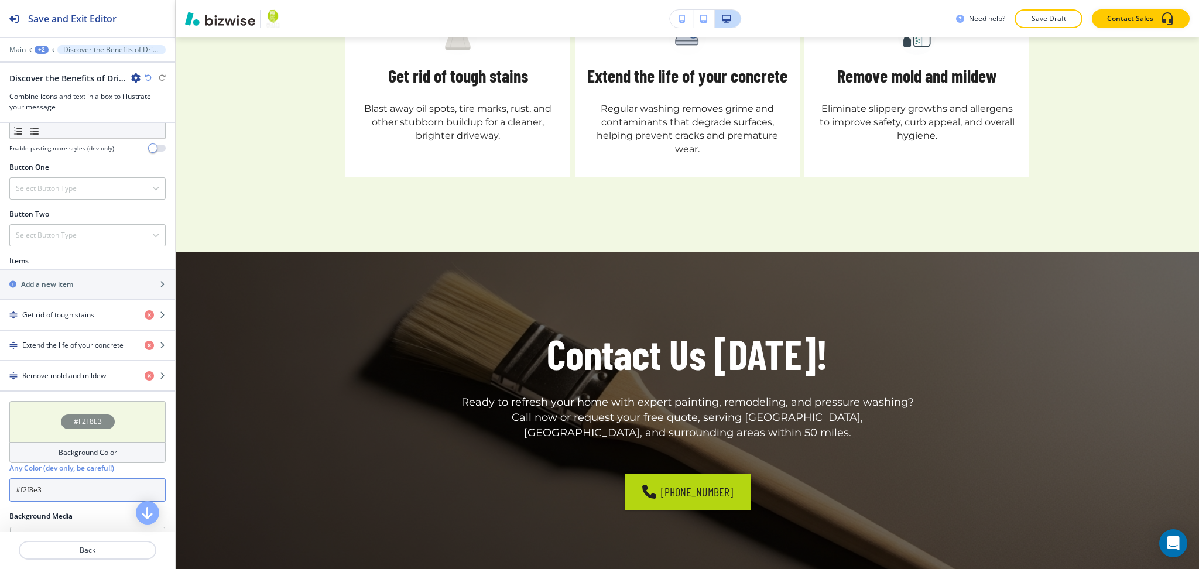
scroll to position [1257, 0]
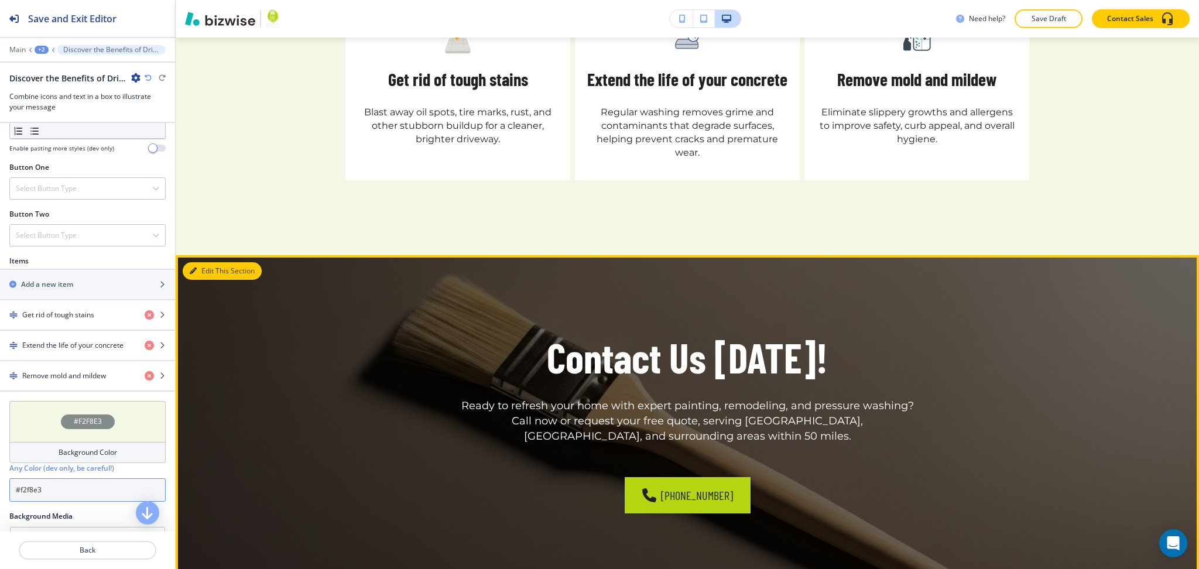
type input "#f2f8e3"
click at [210, 262] on button "Edit This Section" at bounding box center [222, 271] width 79 height 18
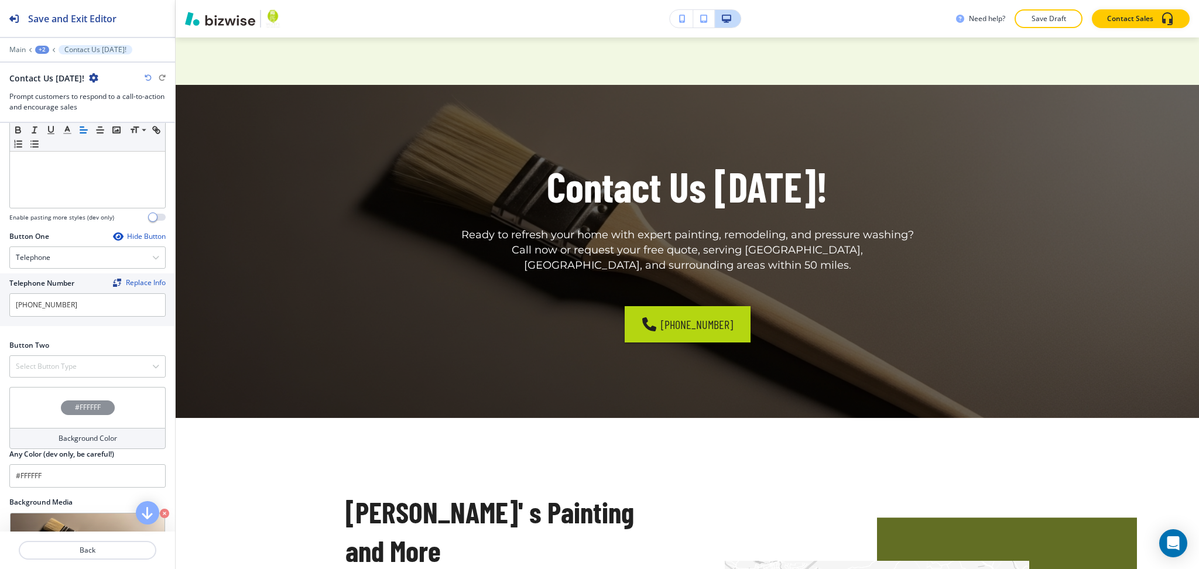
scroll to position [312, 0]
click at [76, 367] on h4 "Select Button Type" at bounding box center [46, 365] width 61 height 11
click at [62, 488] on h4 "Internal Link" at bounding box center [87, 485] width 143 height 11
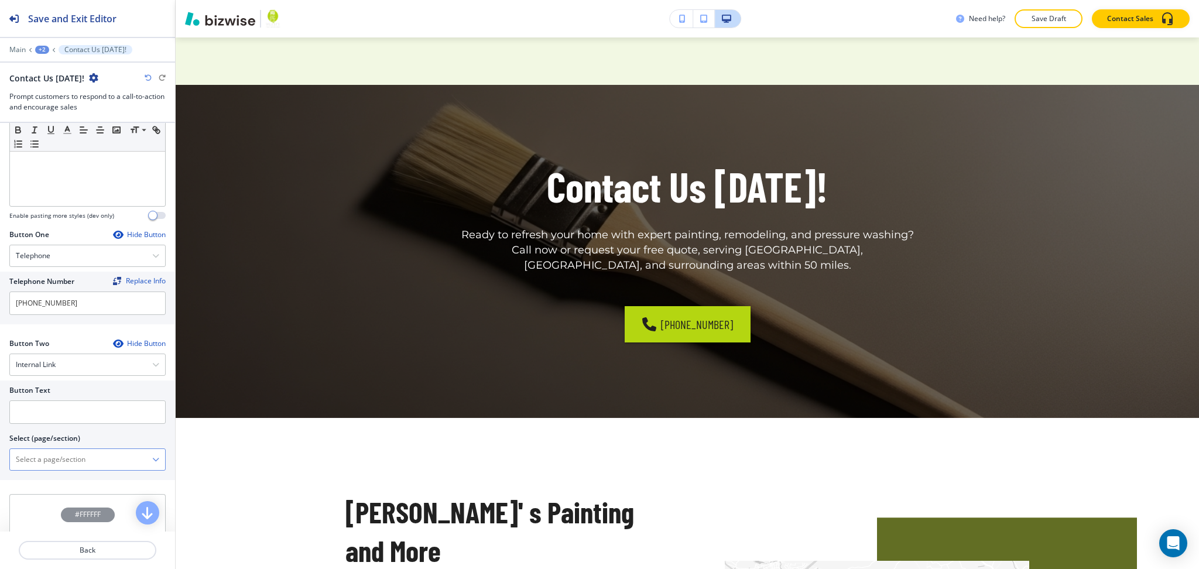
click at [66, 463] on \(page\/section\) "Manual Input" at bounding box center [81, 460] width 142 height 20
type \(page\/section\) "CONTACT US"
drag, startPoint x: 78, startPoint y: 461, endPoint x: 0, endPoint y: 456, distance: 78.1
click at [0, 456] on div "Button Text Select (page/section) CONTACT US CONTACT US CONTACT US | Hero CONTA…" at bounding box center [87, 431] width 175 height 100
click at [30, 479] on h4 "CONTACT US" at bounding box center [87, 480] width 143 height 11
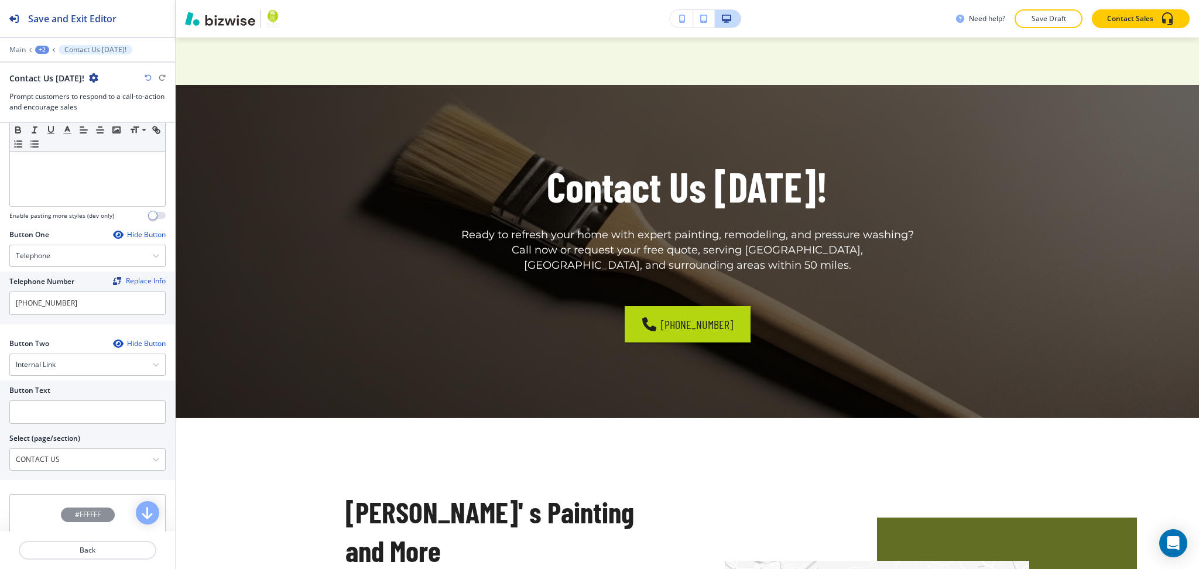
drag, startPoint x: 71, startPoint y: 459, endPoint x: 0, endPoint y: 457, distance: 70.9
click at [0, 457] on div "Button Text Select (page/section) CONTACT US CONTACT US CONTACT US | Hero CONTA…" at bounding box center [87, 431] width 175 height 100
click at [27, 402] on input "text" at bounding box center [87, 412] width 156 height 23
paste input "CONTACT US"
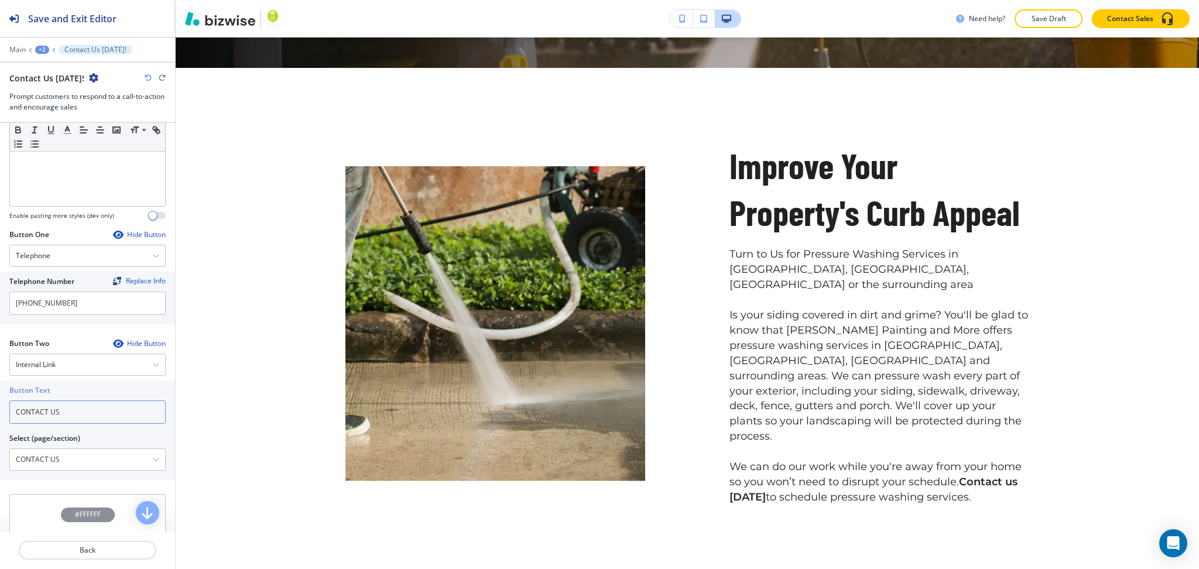
scroll to position [0, 0]
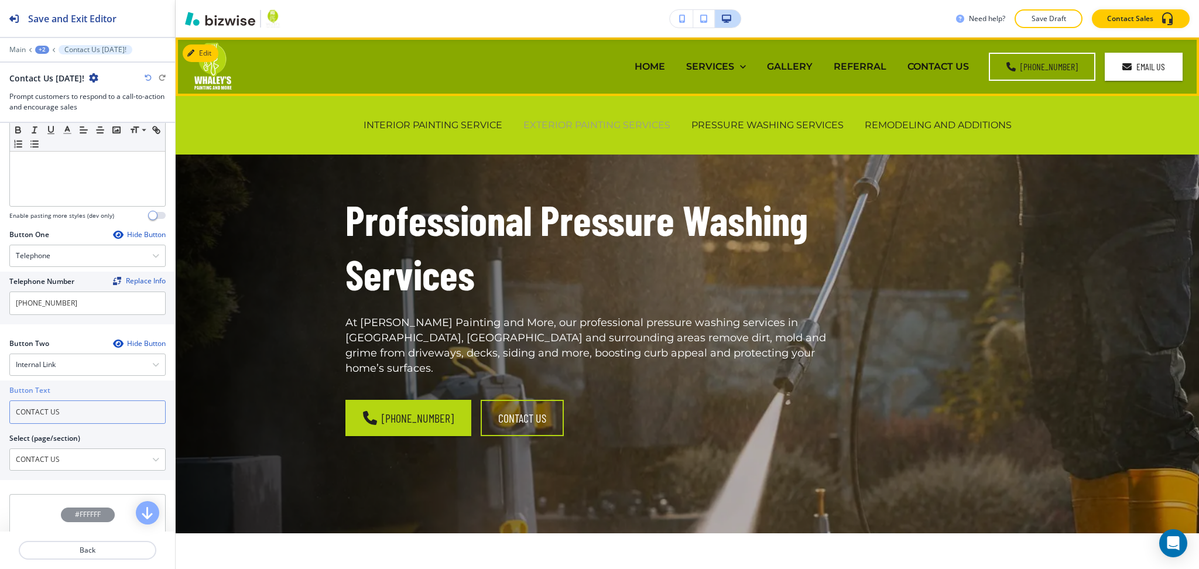
type input "CONTACT US"
click at [635, 129] on p "EXTERIOR PAINTING SERVICES" at bounding box center [596, 124] width 147 height 13
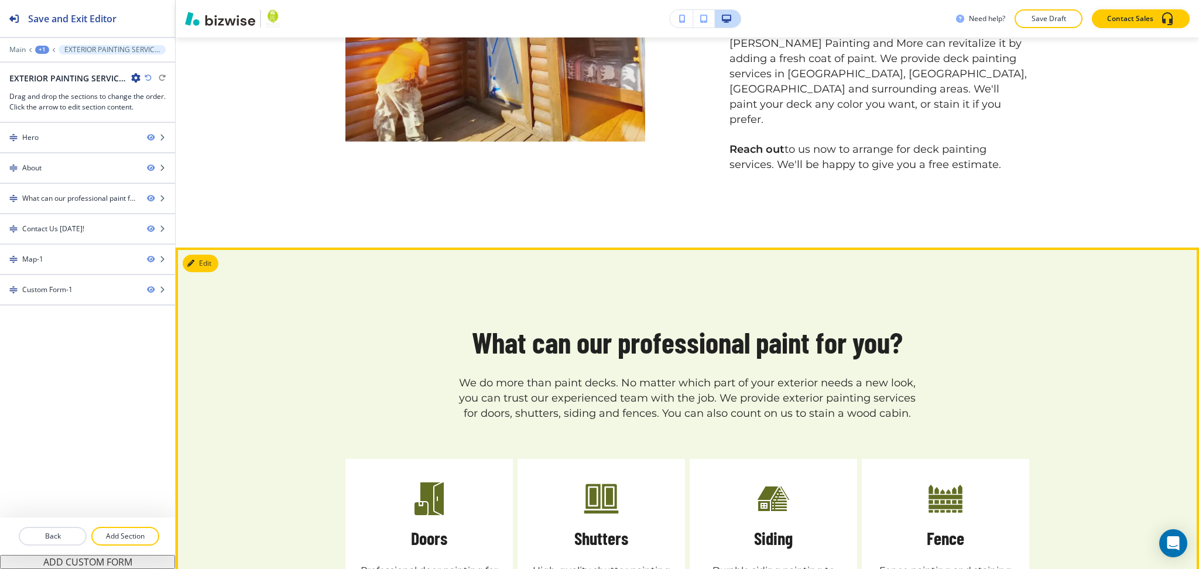
click at [208, 255] on button "Edit" at bounding box center [201, 264] width 36 height 18
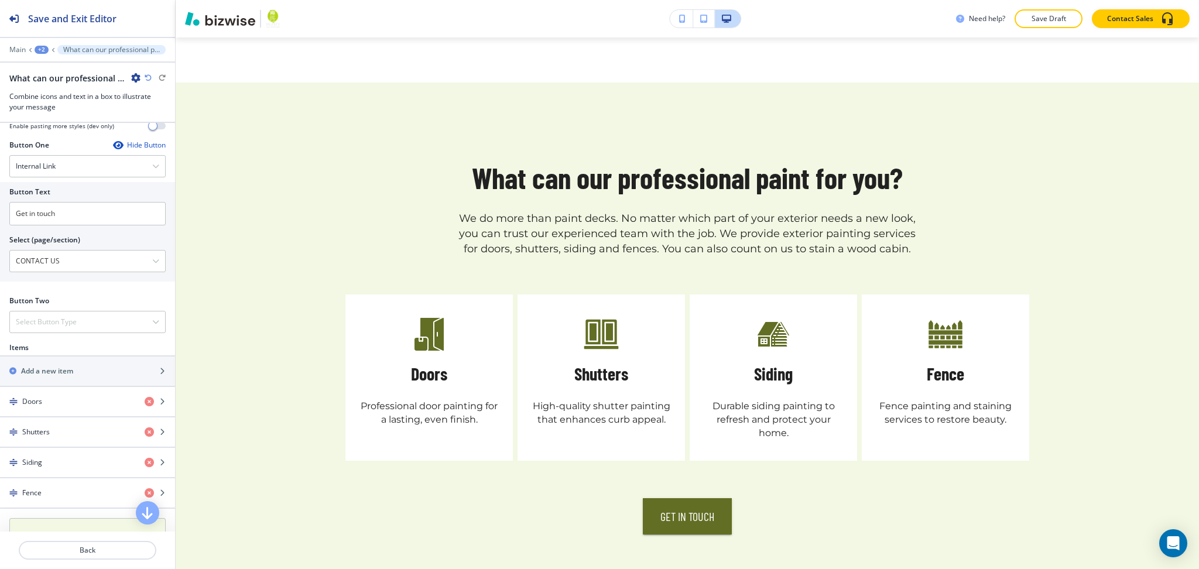
scroll to position [402, 0]
click at [126, 149] on div "Hide Button" at bounding box center [139, 144] width 53 height 9
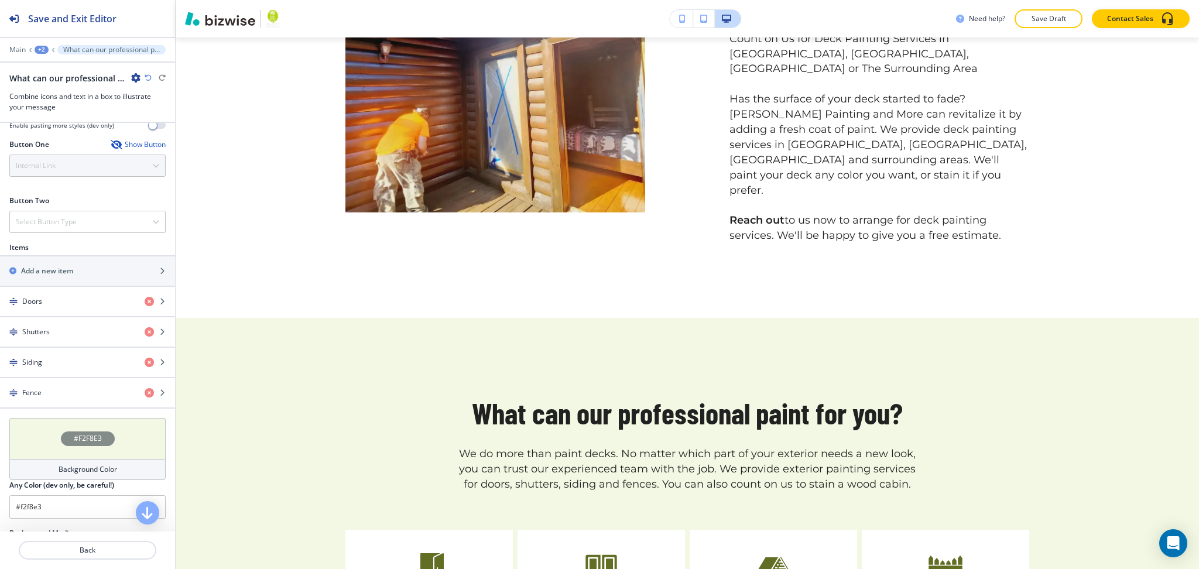
scroll to position [0, 0]
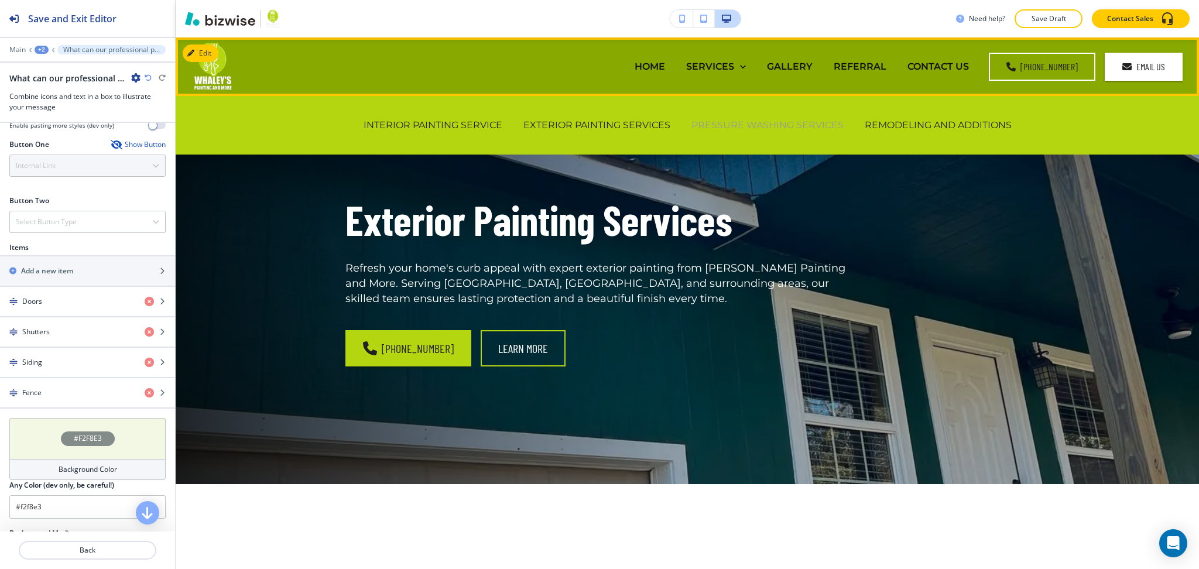
click at [745, 119] on p "PRESSURE WASHING SERVICES" at bounding box center [768, 124] width 152 height 13
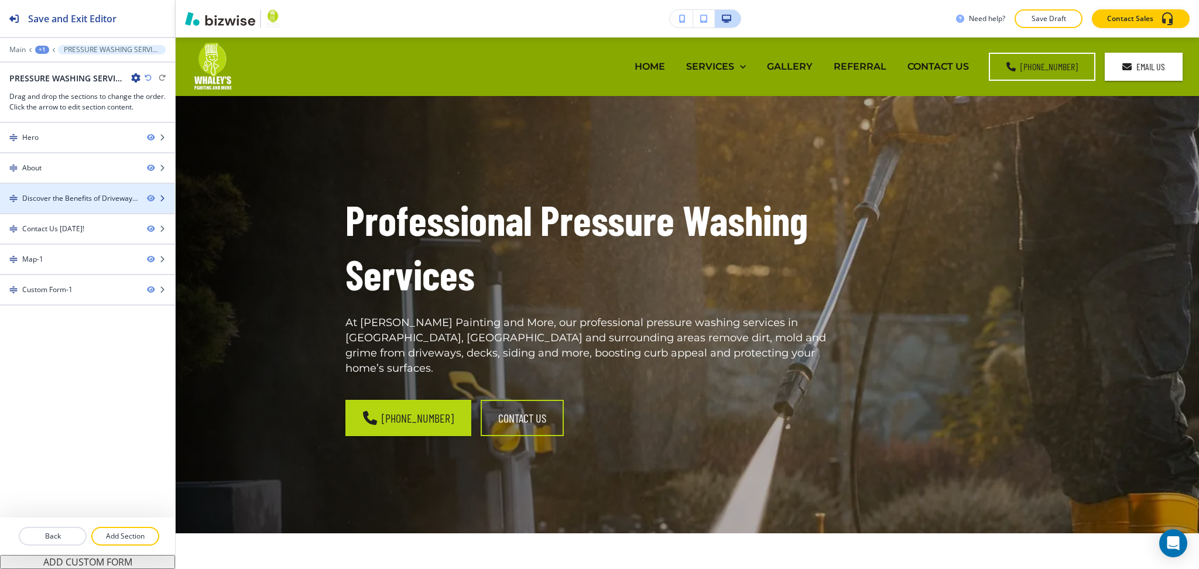
click at [51, 193] on div "Discover the Benefits of Driveway Pressure Washing" at bounding box center [79, 198] width 115 height 11
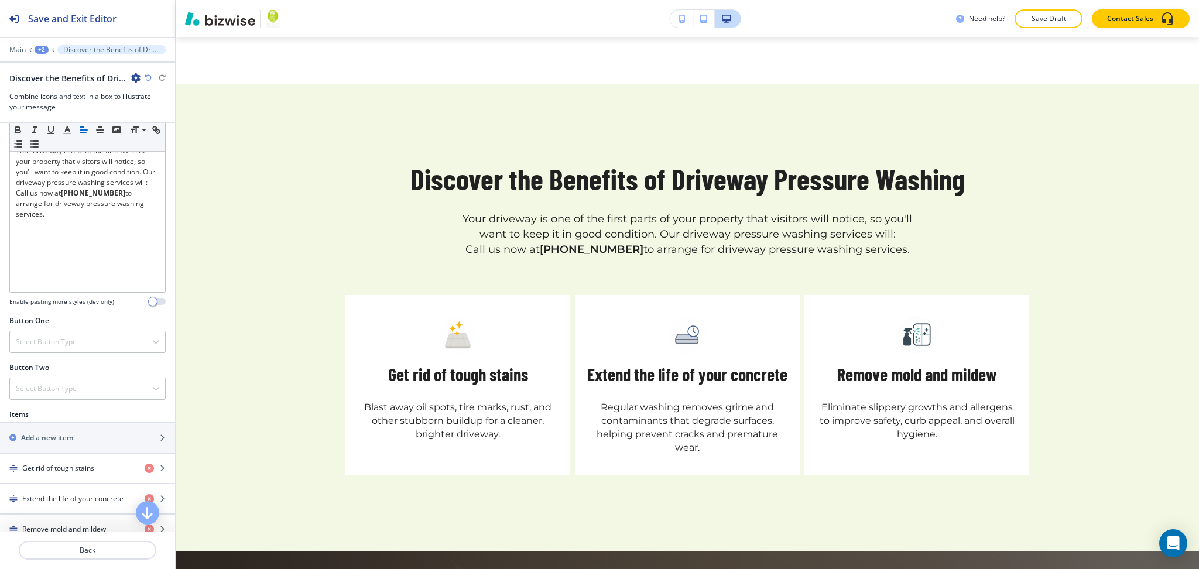
scroll to position [235, 0]
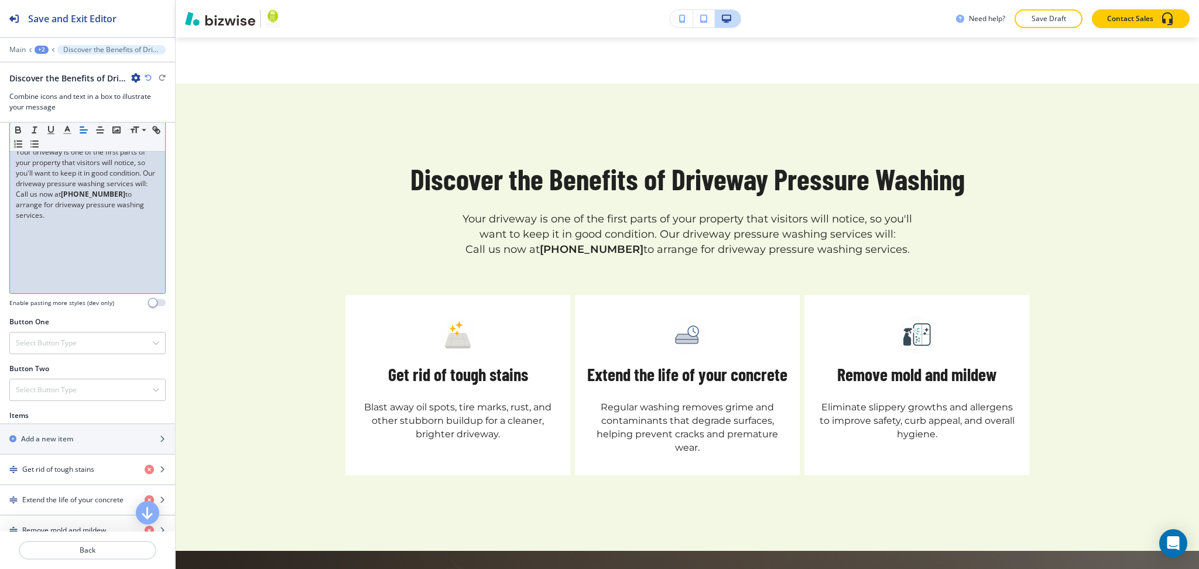
click at [60, 189] on p "Your driveway is one of the first parts of your property that visitors will not…" at bounding box center [87, 168] width 143 height 42
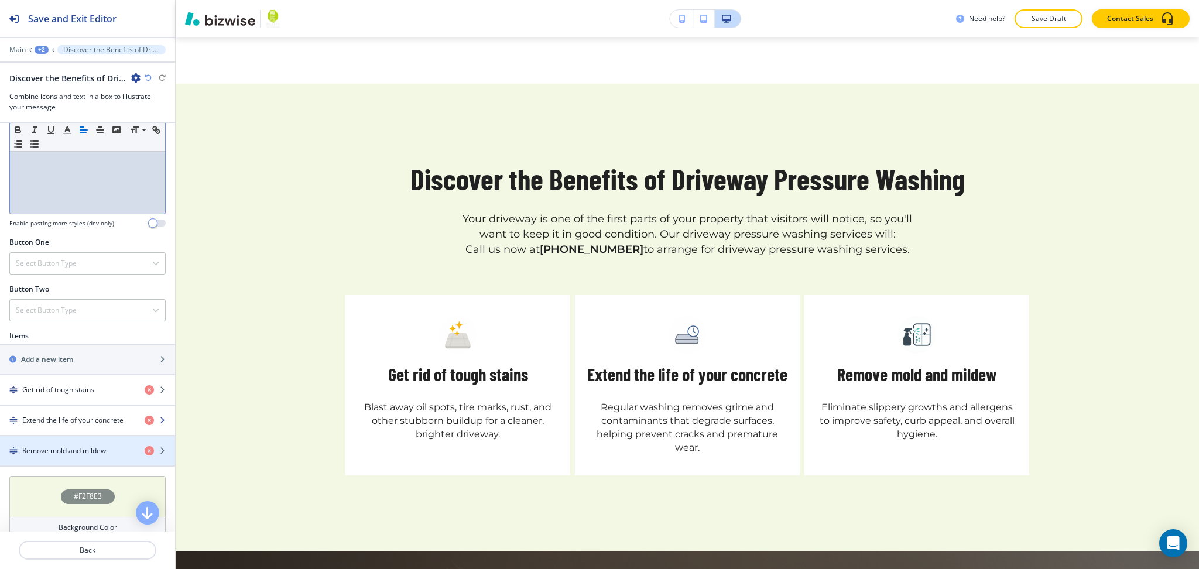
scroll to position [313, 0]
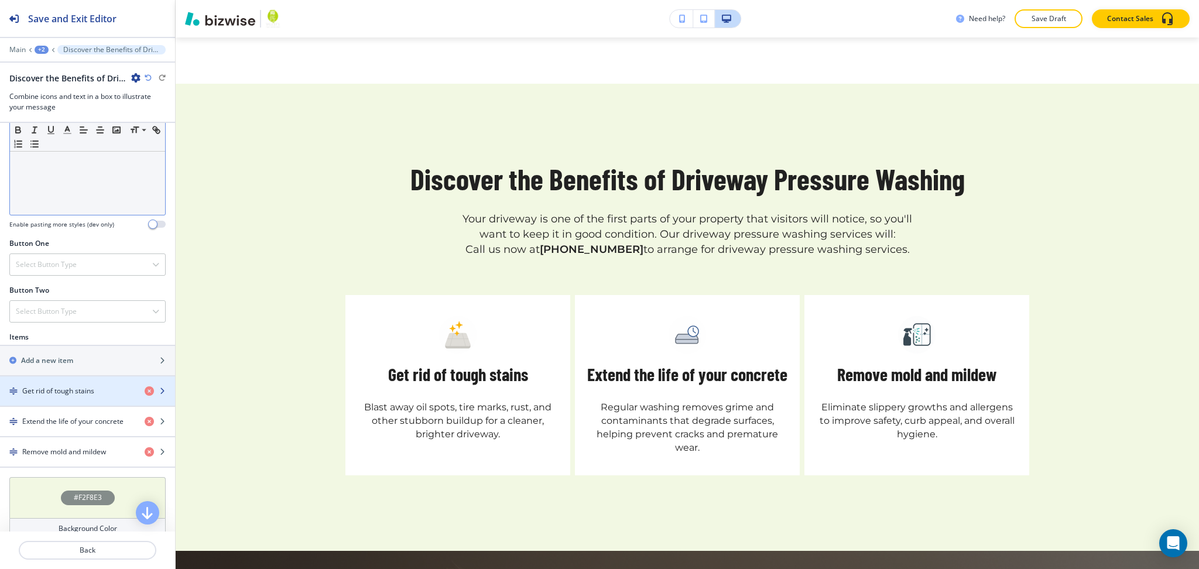
click at [64, 393] on h4 "Get rid of tough stains" at bounding box center [58, 391] width 72 height 11
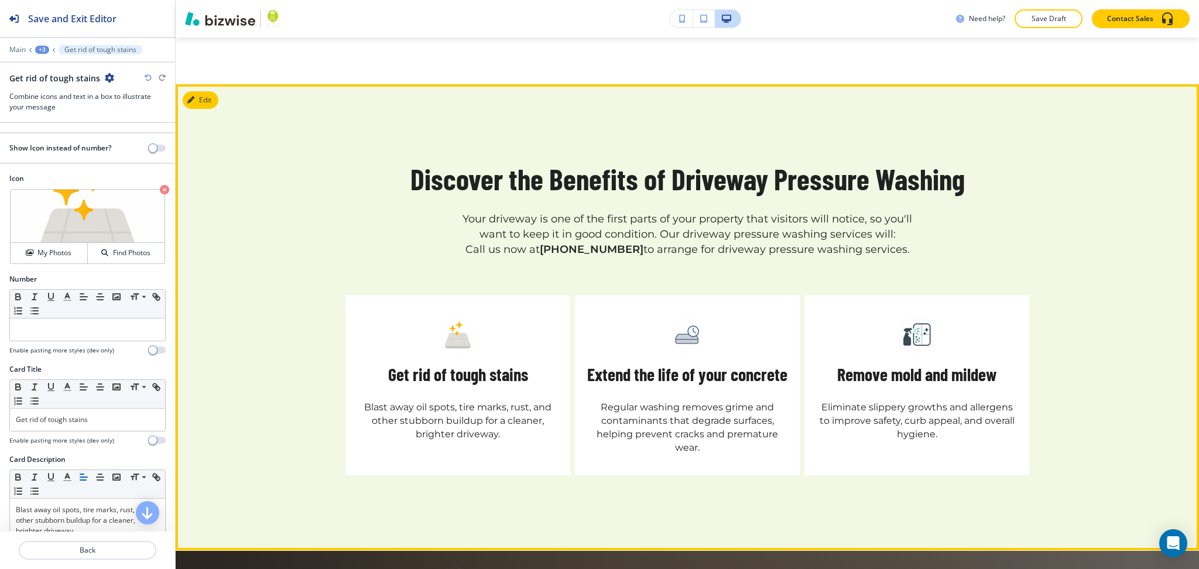
click at [494, 363] on h5 "Get rid of tough stains" at bounding box center [458, 374] width 140 height 23
copy h5 "stains"
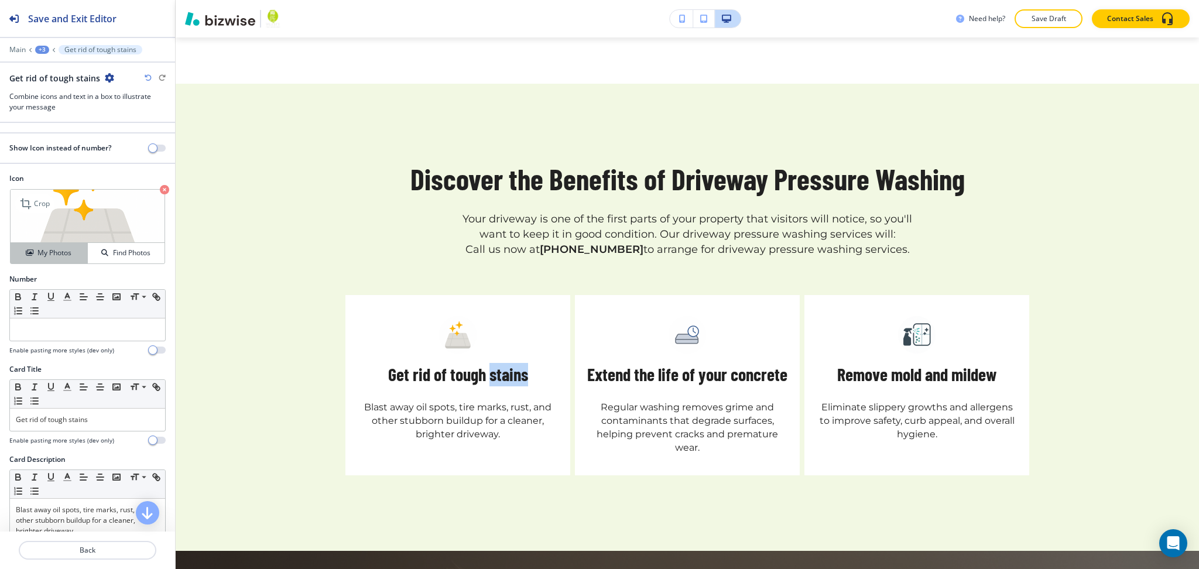
click at [20, 257] on div "My Photos" at bounding box center [49, 253] width 77 height 11
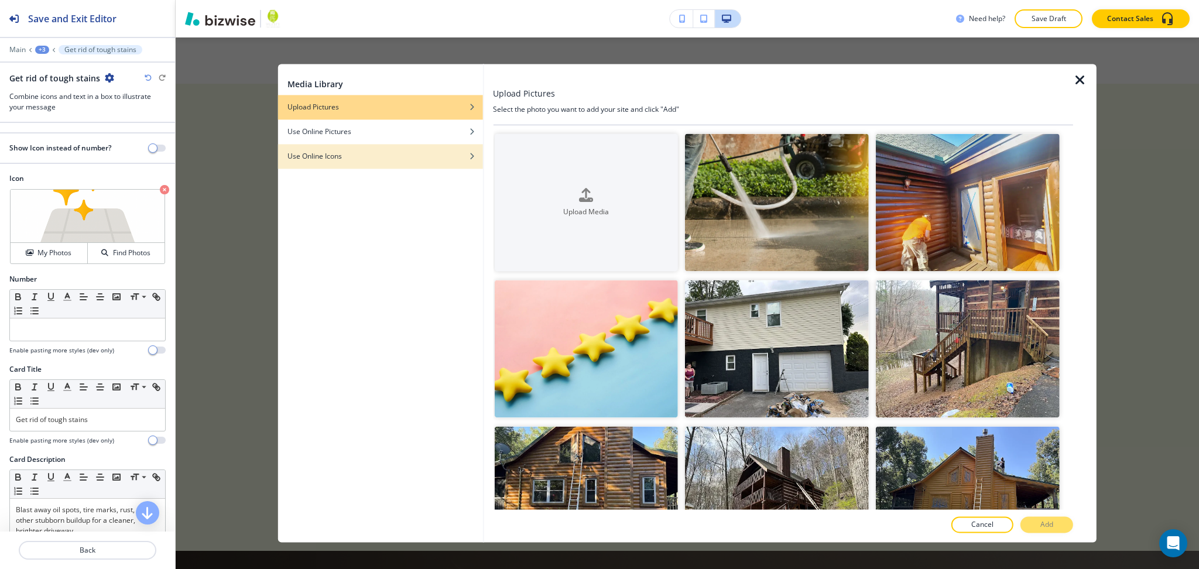
click at [344, 159] on div "Use Online Icons" at bounding box center [380, 156] width 205 height 11
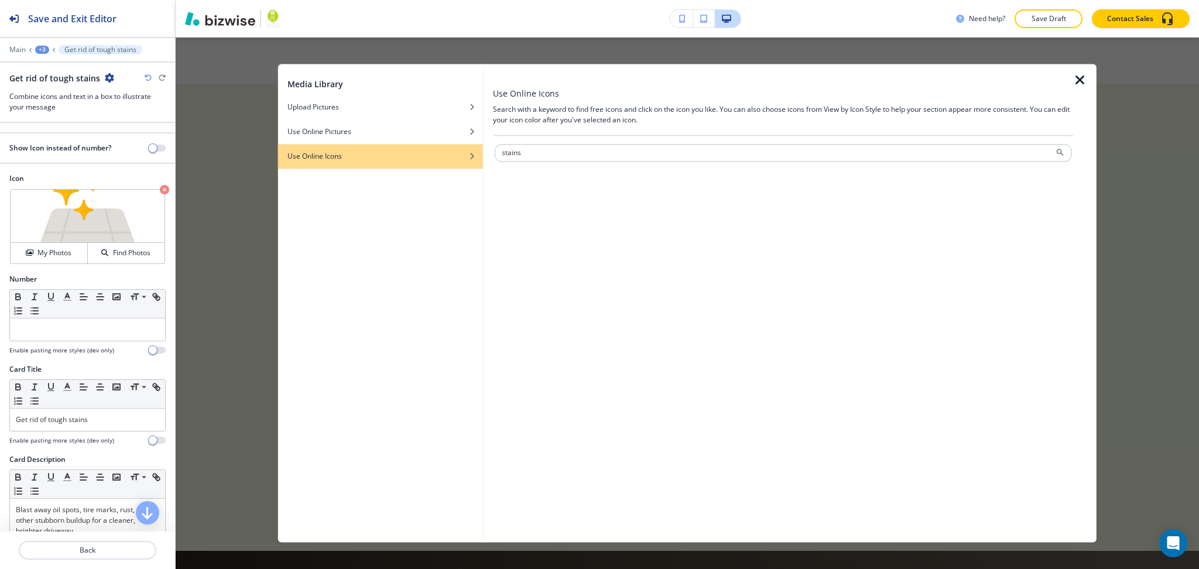
type input "stains"
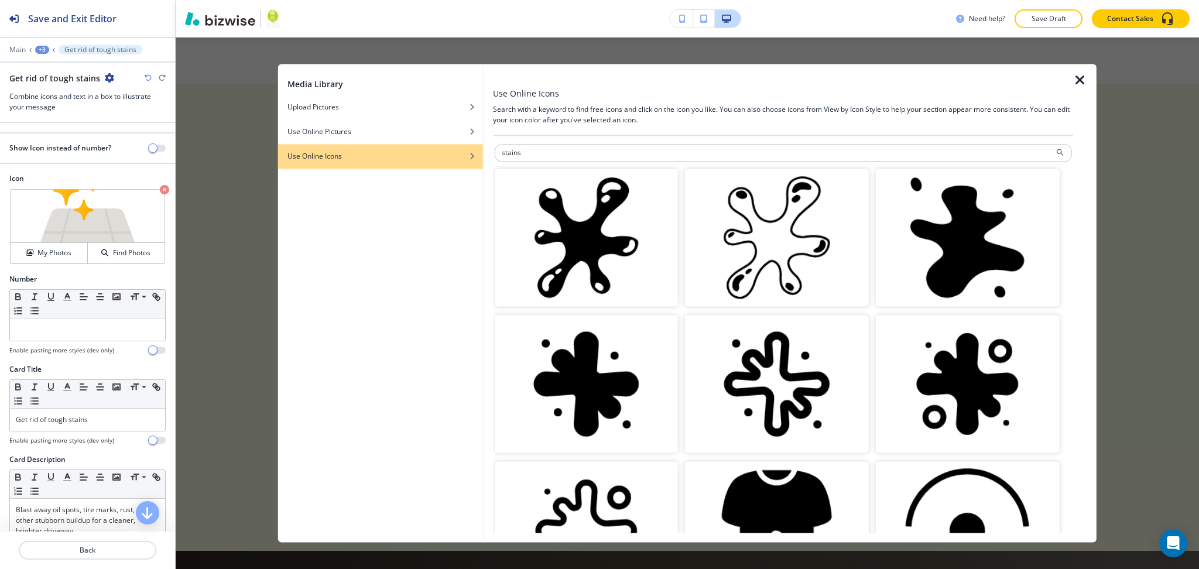
click at [604, 251] on img "button" at bounding box center [586, 238] width 184 height 138
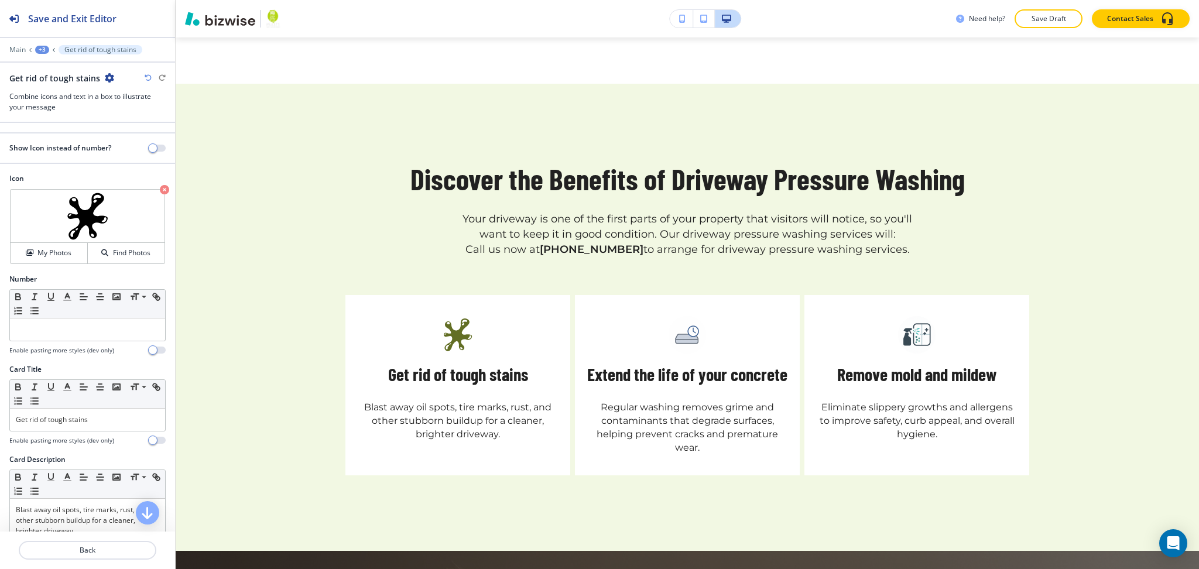
click at [754, 363] on h5 "Extend the life of your concrete" at bounding box center [687, 374] width 200 height 23
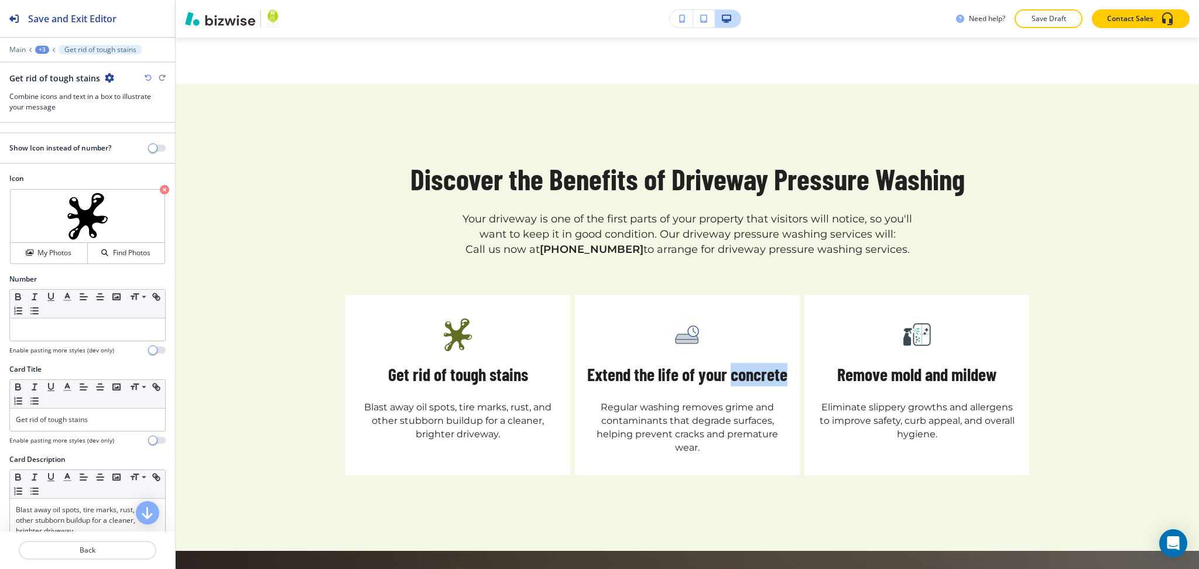
click at [754, 363] on h5 "Extend the life of your concrete" at bounding box center [687, 374] width 200 height 23
click at [81, 552] on p "Back" at bounding box center [87, 550] width 135 height 11
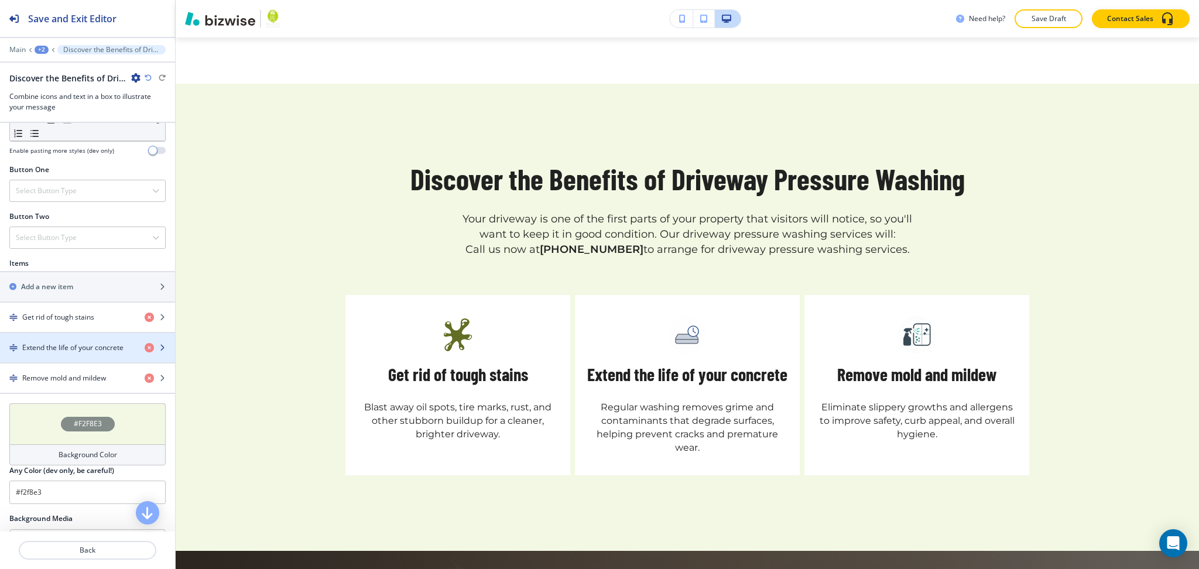
scroll to position [389, 0]
click at [75, 341] on h4 "Extend the life of your concrete" at bounding box center [72, 346] width 101 height 11
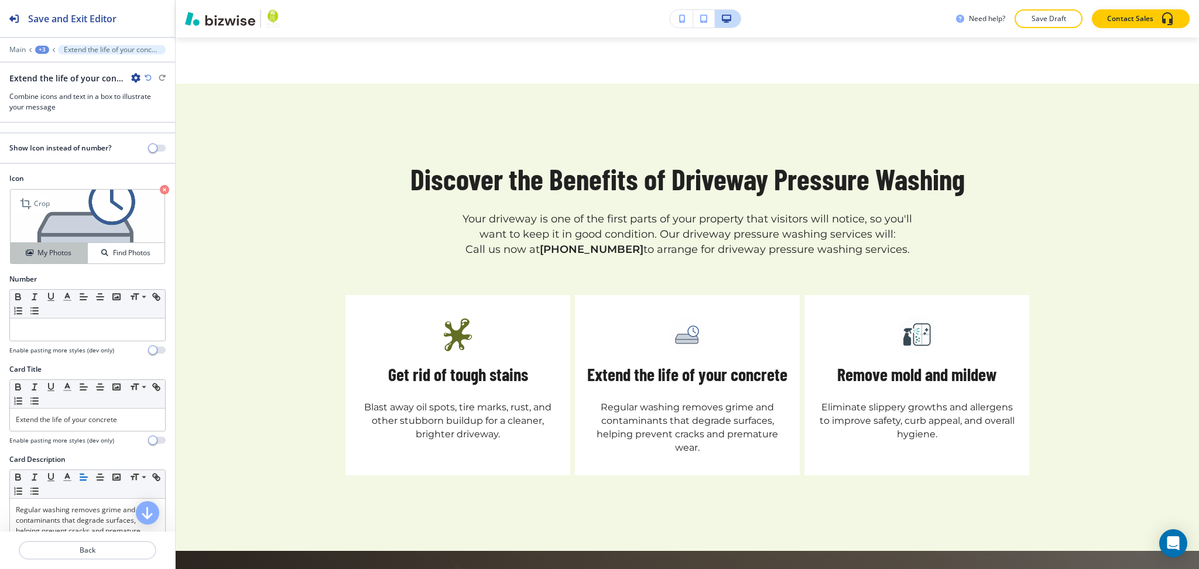
click at [37, 248] on h4 "My Photos" at bounding box center [54, 253] width 34 height 11
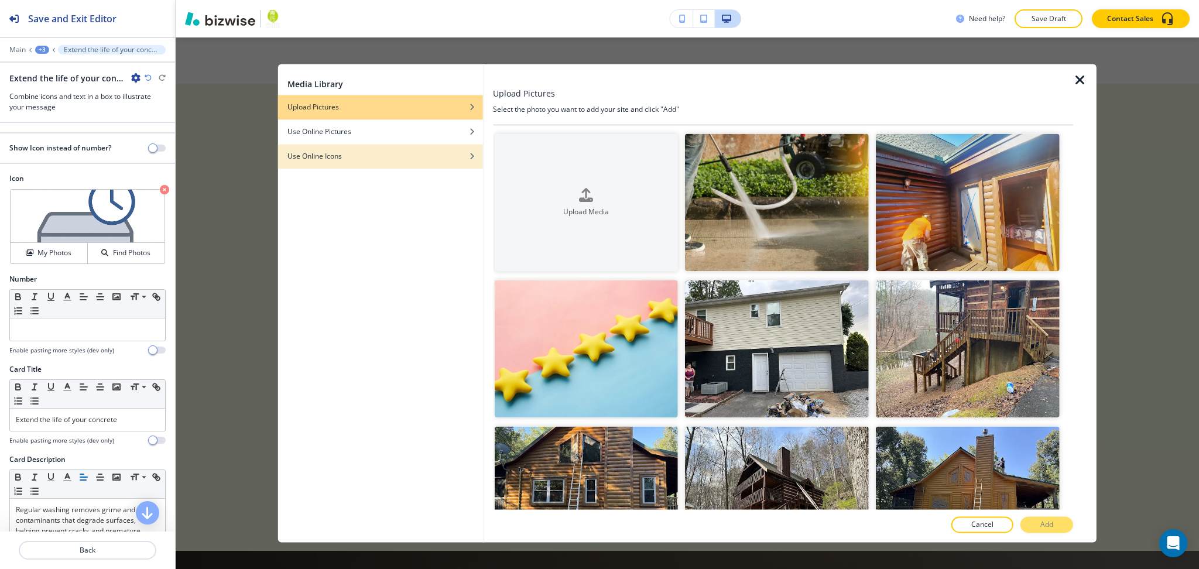
click at [317, 163] on div "button" at bounding box center [380, 165] width 205 height 7
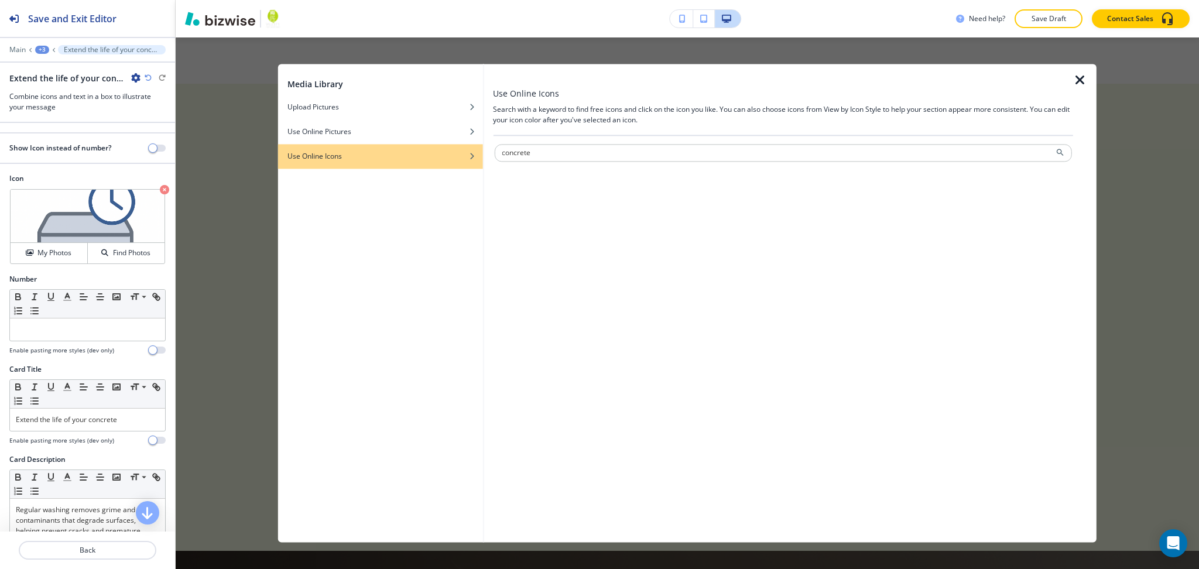
type input "concrete"
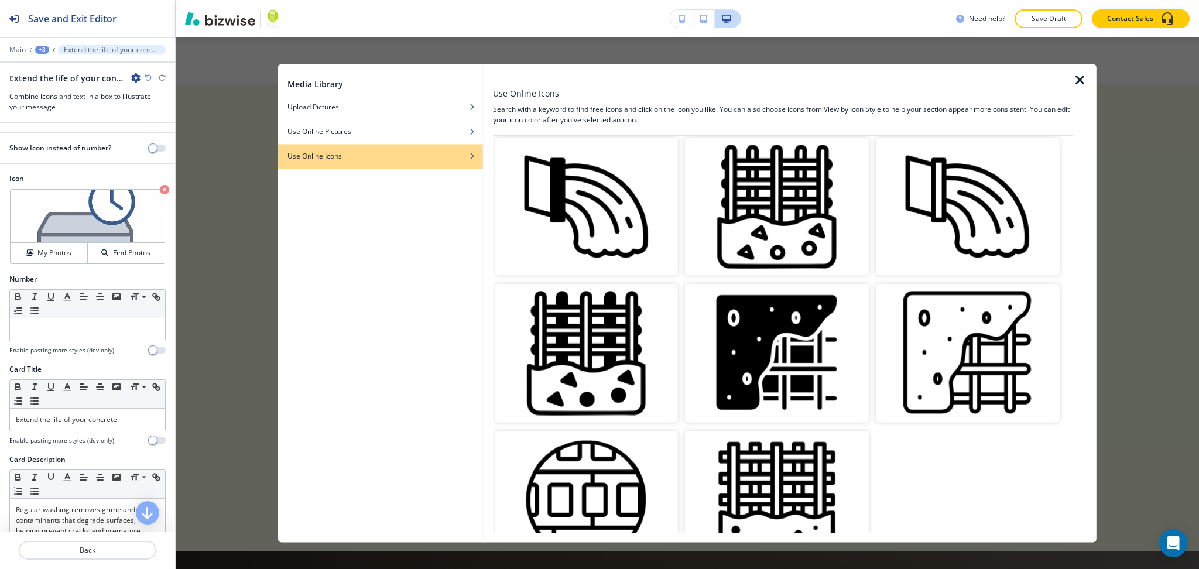
click at [779, 302] on img "button" at bounding box center [777, 354] width 184 height 138
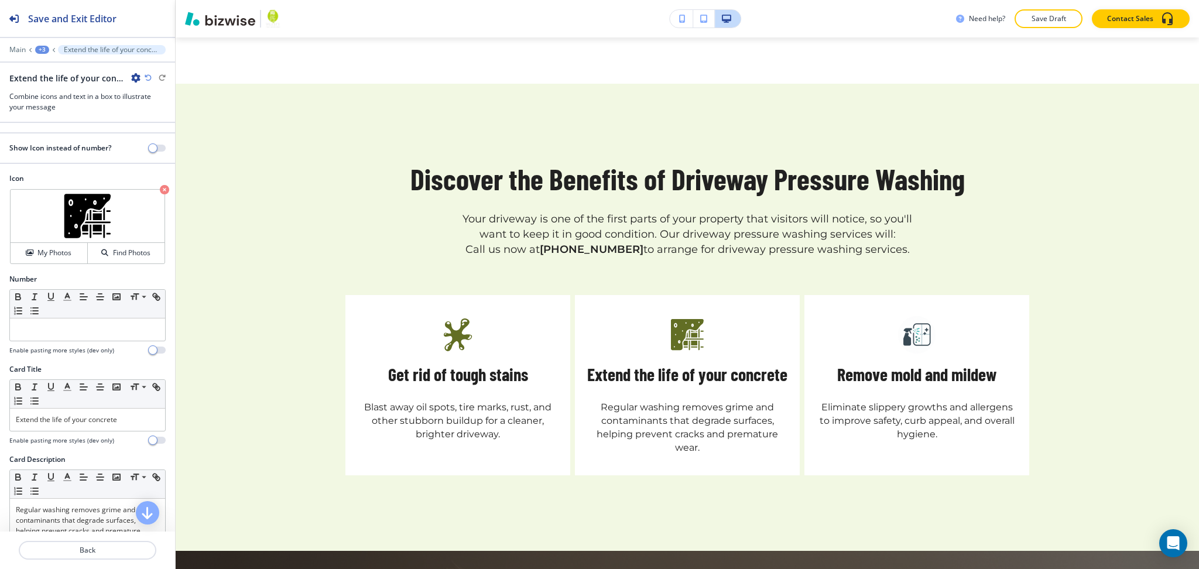
click at [906, 363] on h5 "Remove mold and mildew" at bounding box center [916, 374] width 159 height 23
copy h5 "mold"
click at [82, 547] on p "Back" at bounding box center [87, 550] width 135 height 11
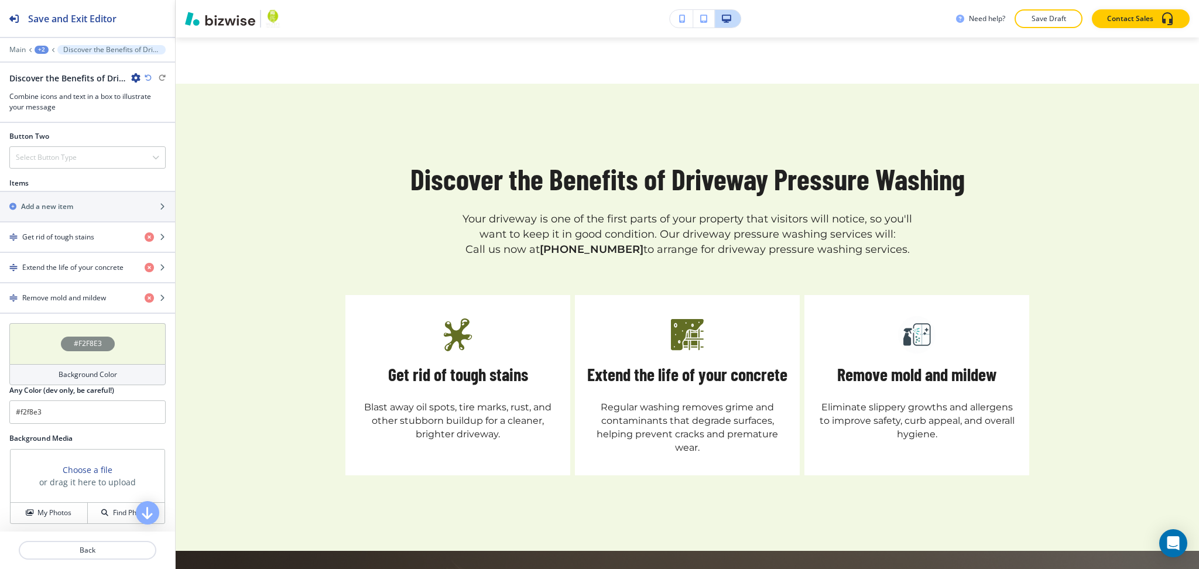
scroll to position [468, 0]
click at [64, 290] on div "button" at bounding box center [87, 286] width 175 height 9
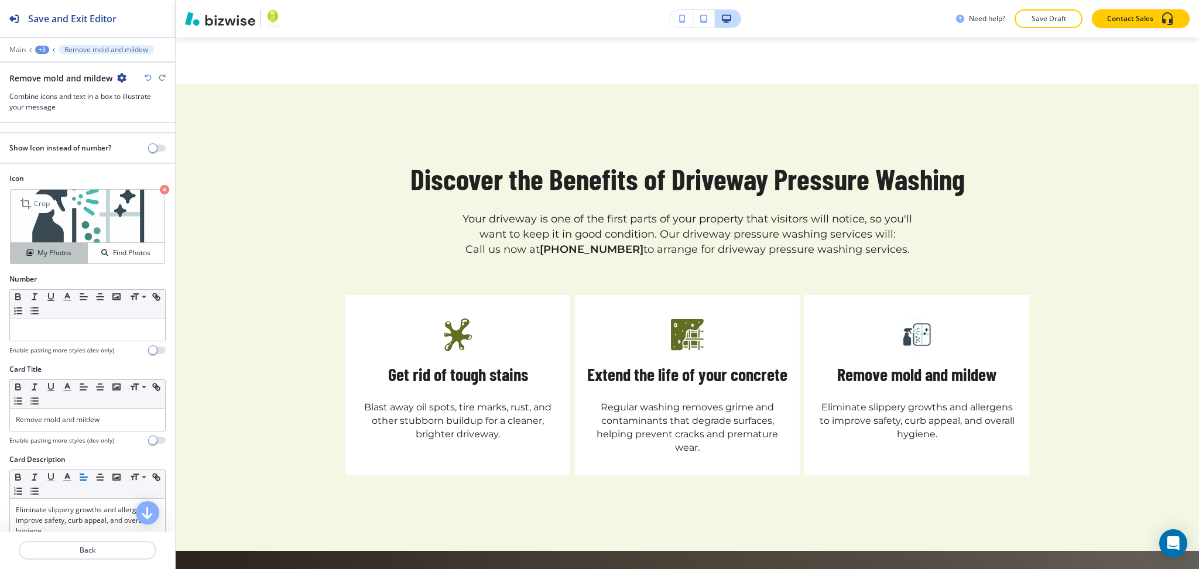
click at [48, 249] on h4 "My Photos" at bounding box center [54, 253] width 34 height 11
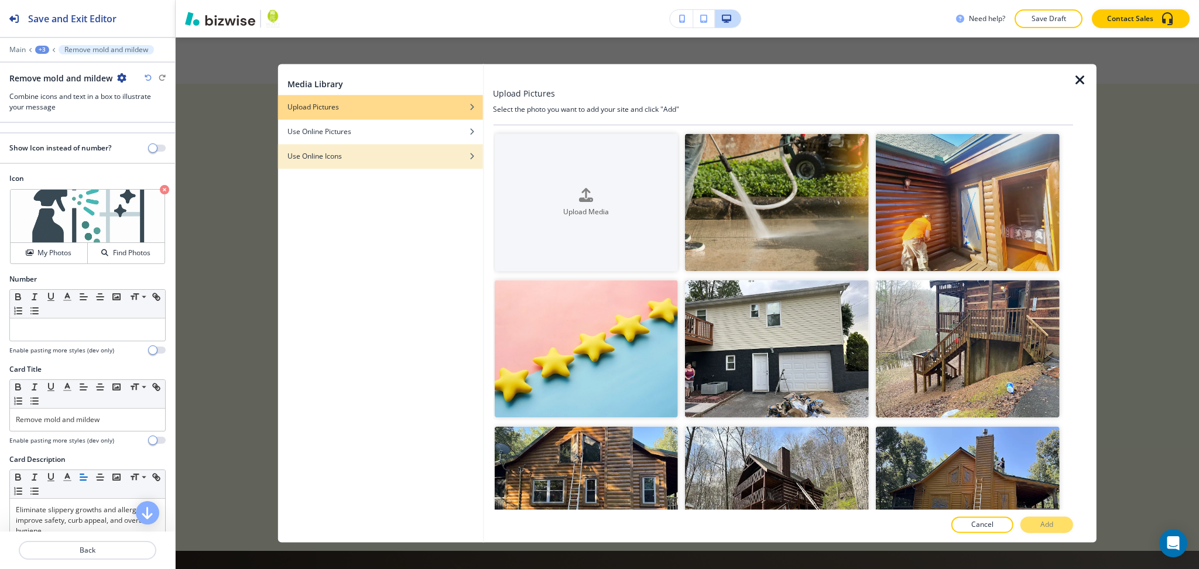
click at [385, 167] on div "button" at bounding box center [380, 165] width 205 height 7
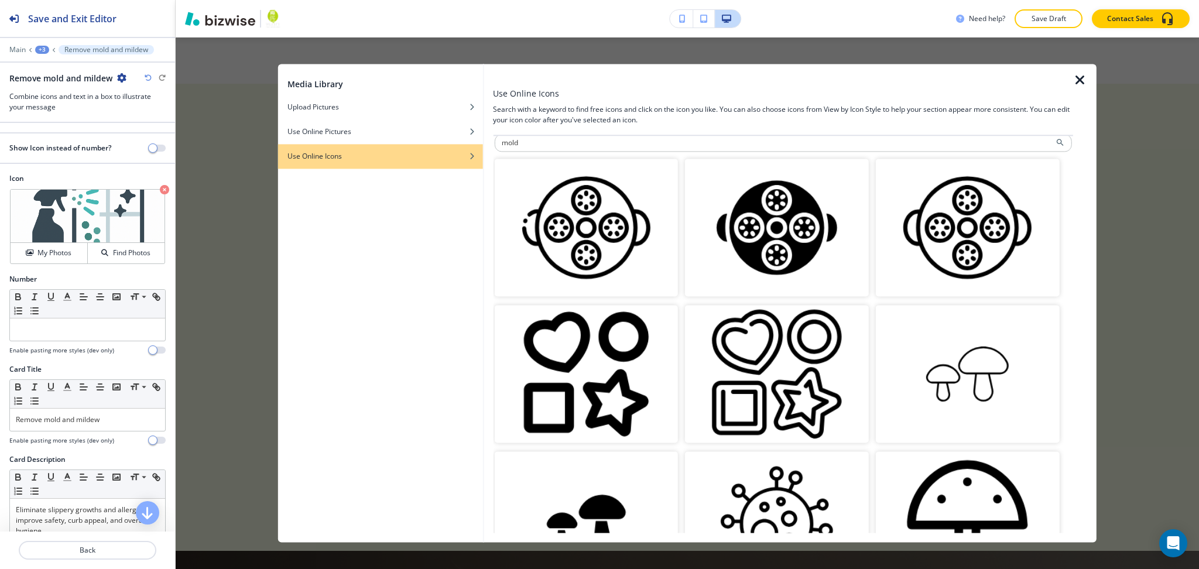
scroll to position [0, 0]
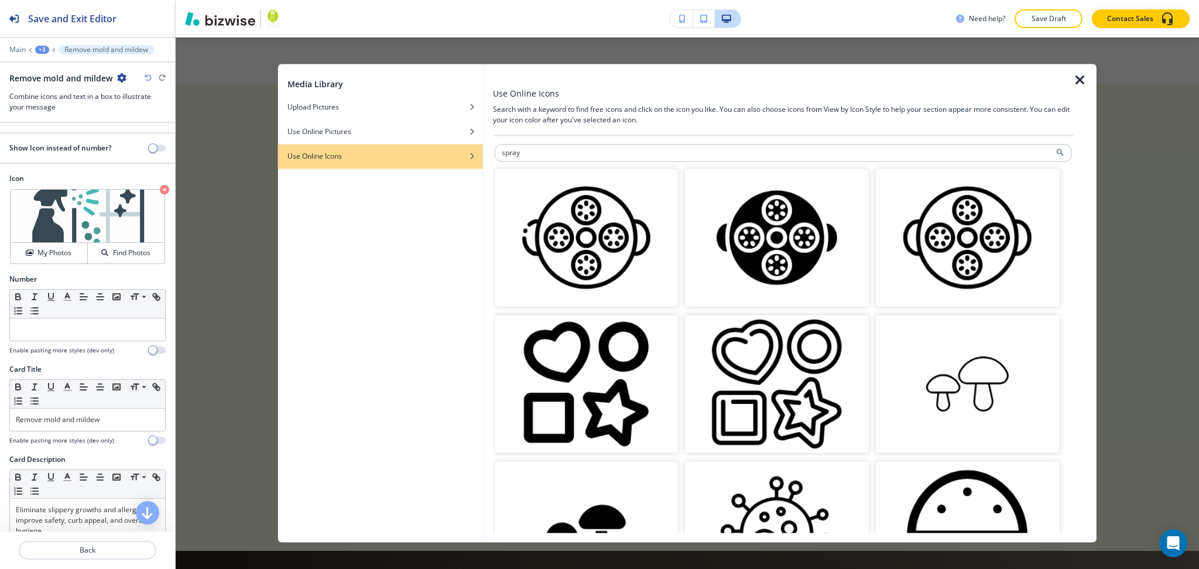
type input "spray"
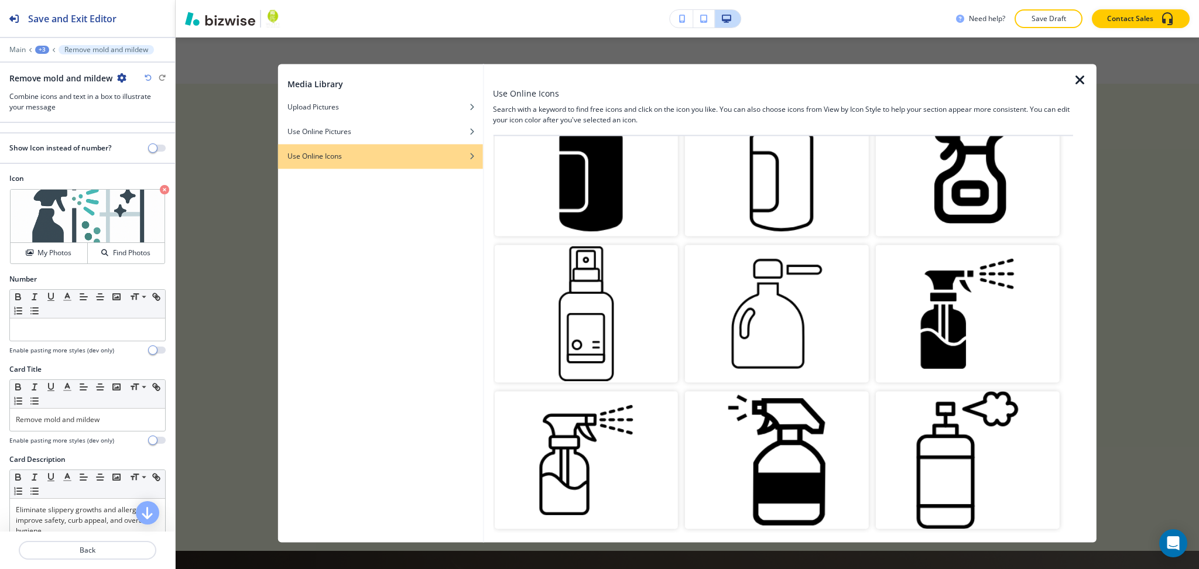
scroll to position [1242, 0]
click at [926, 302] on img "button" at bounding box center [968, 314] width 184 height 138
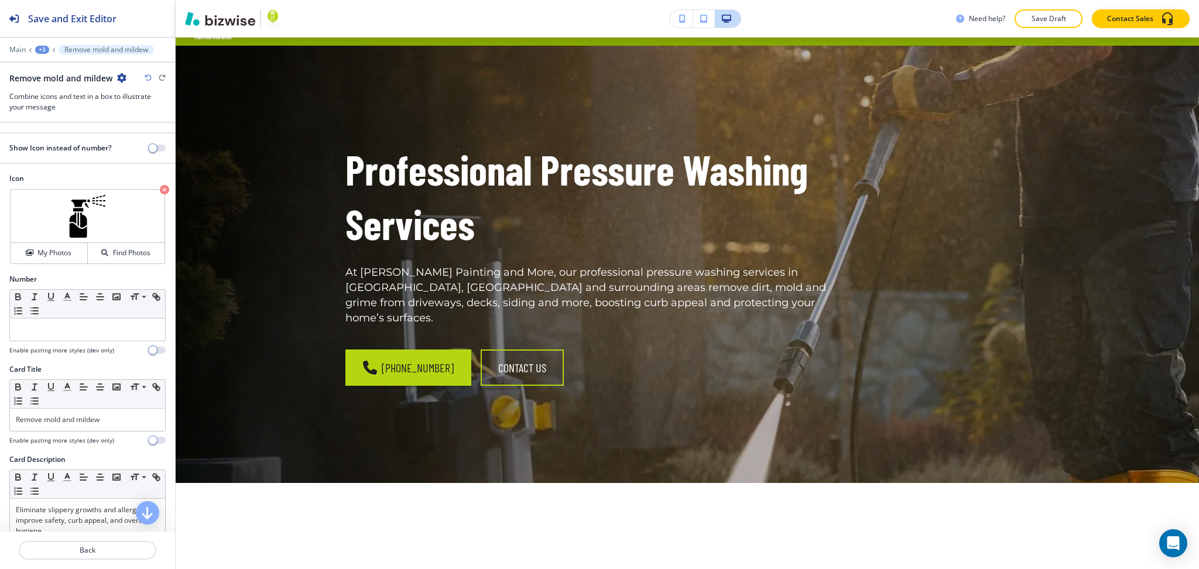
scroll to position [0, 0]
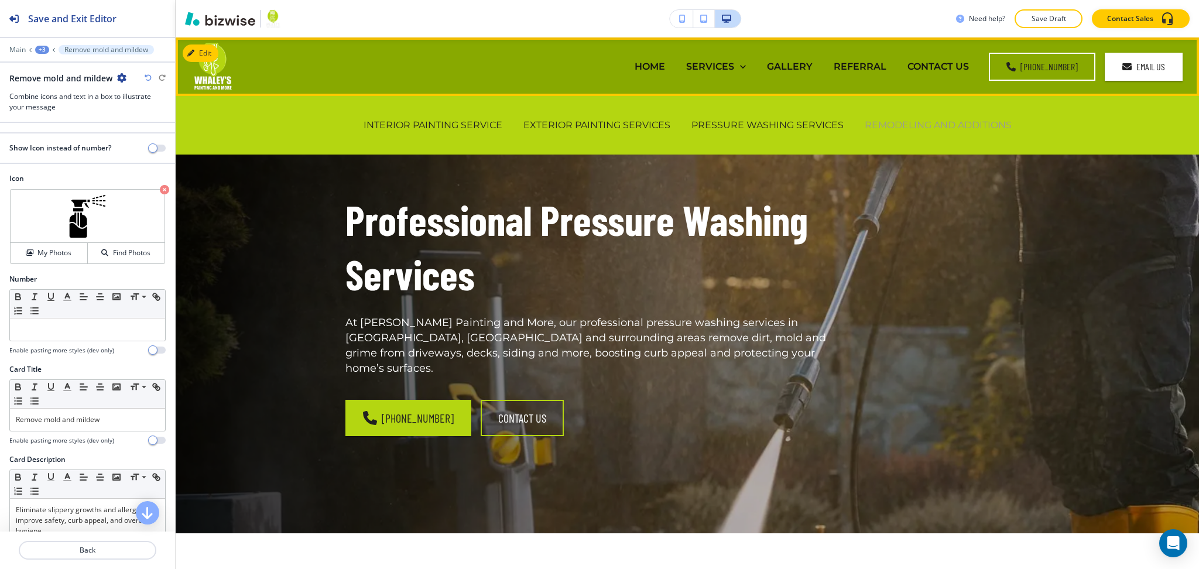
click at [899, 124] on p "REMODELING AND ADDITIONS" at bounding box center [938, 124] width 147 height 13
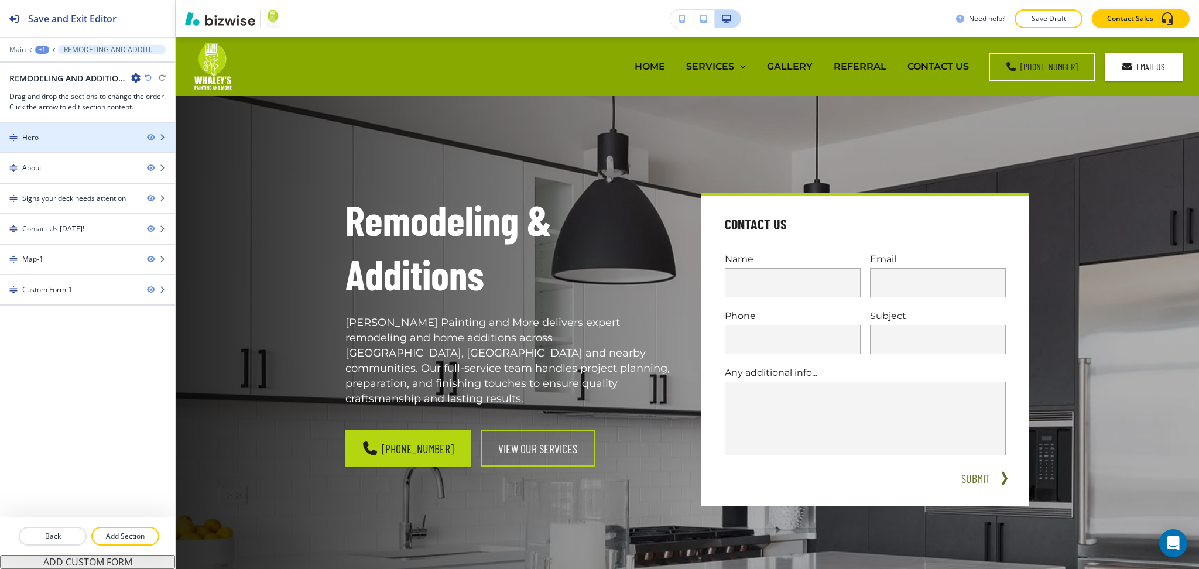
click at [52, 142] on div "Hero" at bounding box center [69, 137] width 138 height 11
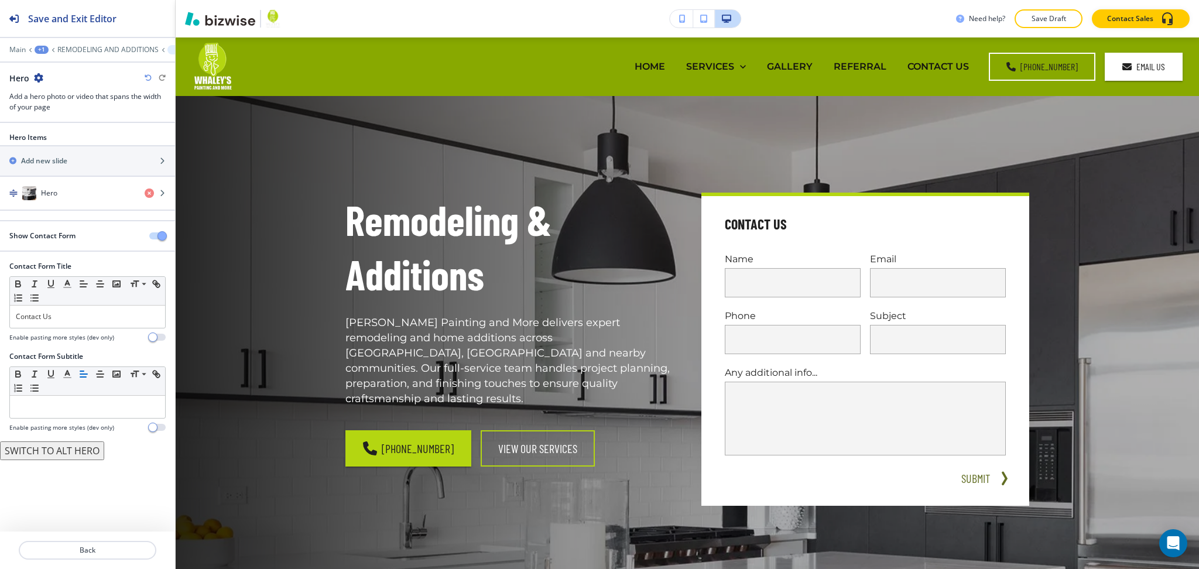
scroll to position [59, 0]
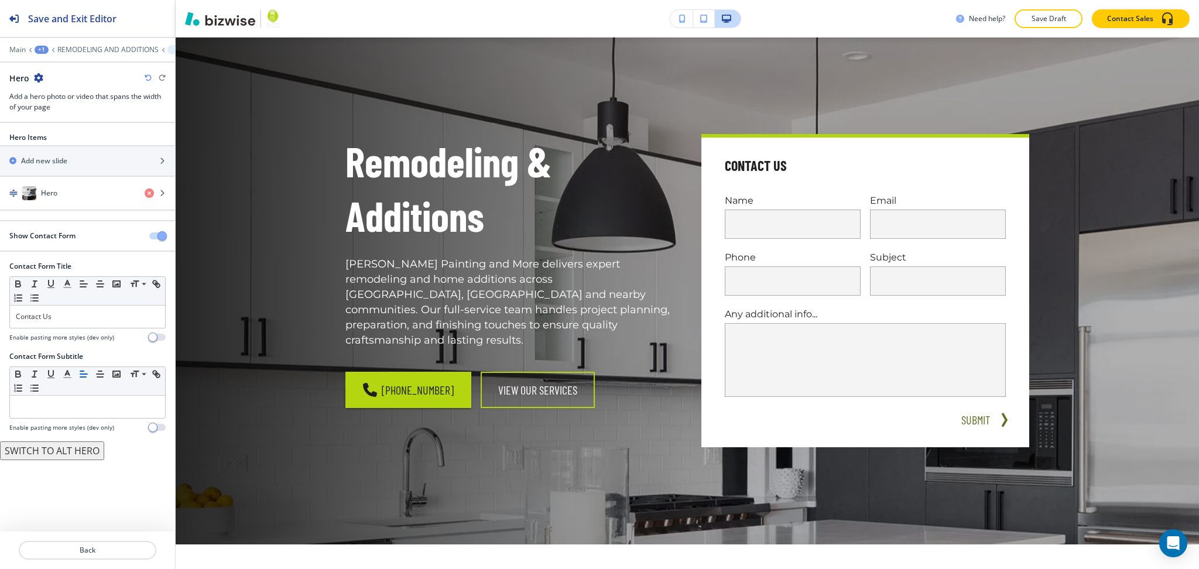
click at [162, 235] on span "button" at bounding box center [162, 235] width 9 height 9
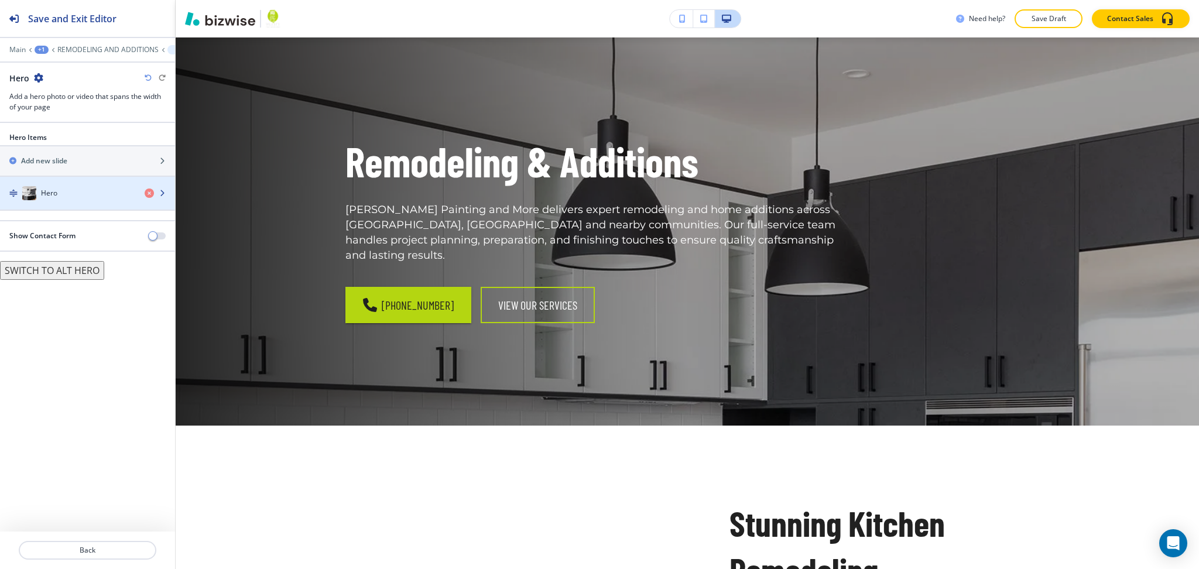
click at [82, 187] on div "Hero" at bounding box center [67, 193] width 135 height 14
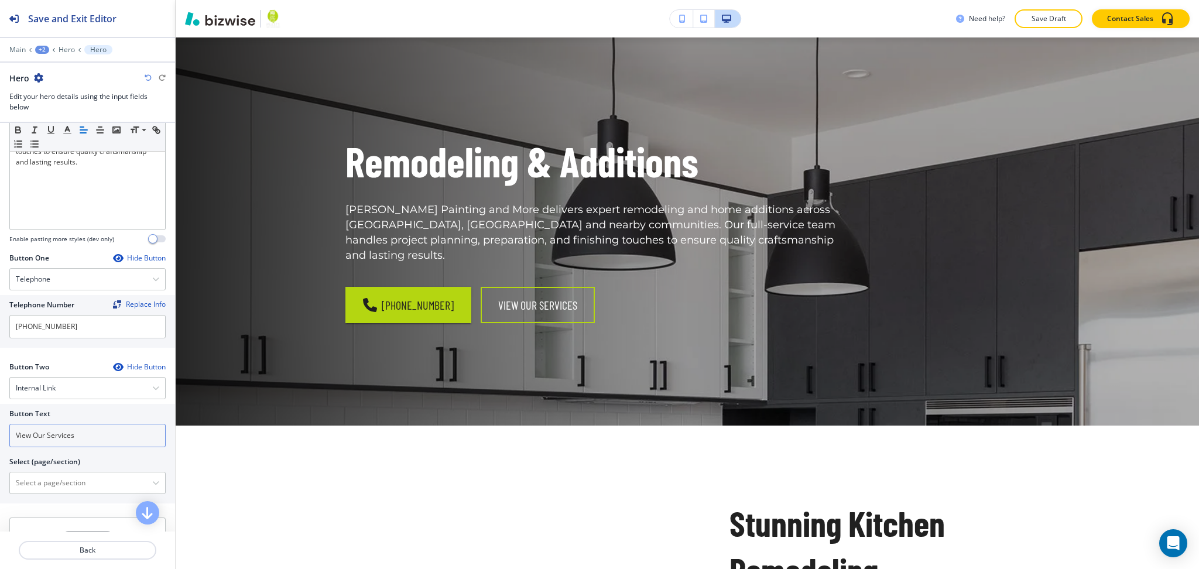
scroll to position [389, 0]
drag, startPoint x: 84, startPoint y: 483, endPoint x: 87, endPoint y: 474, distance: 9.3
click at [84, 484] on \(page\/section\) "Manual Input" at bounding box center [81, 483] width 142 height 20
type \(page\/section\) "CONTACT US"
drag, startPoint x: 75, startPoint y: 482, endPoint x: 0, endPoint y: 478, distance: 75.1
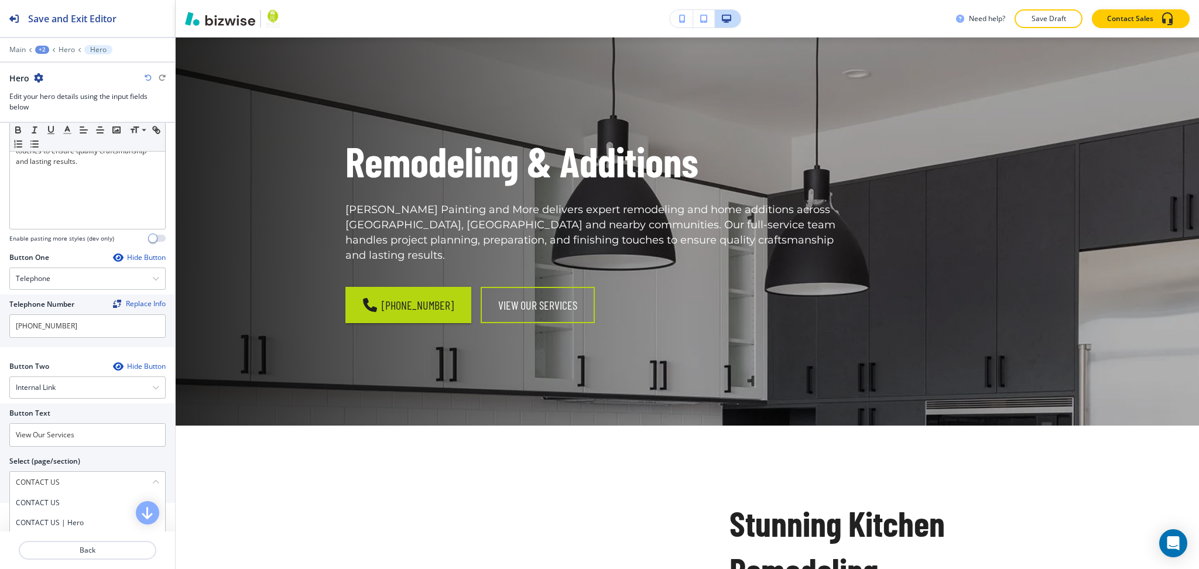
click at [0, 478] on div "Button Text View Our Services Select (page/section) CONTACT US CONTACT US CONTA…" at bounding box center [87, 453] width 175 height 100
drag, startPoint x: 37, startPoint y: 495, endPoint x: 37, endPoint y: 477, distance: 18.2
click at [38, 495] on div "CONTACT US" at bounding box center [87, 503] width 155 height 20
click at [36, 449] on div at bounding box center [87, 451] width 156 height 9
click at [35, 439] on input "View Our Services" at bounding box center [87, 434] width 156 height 23
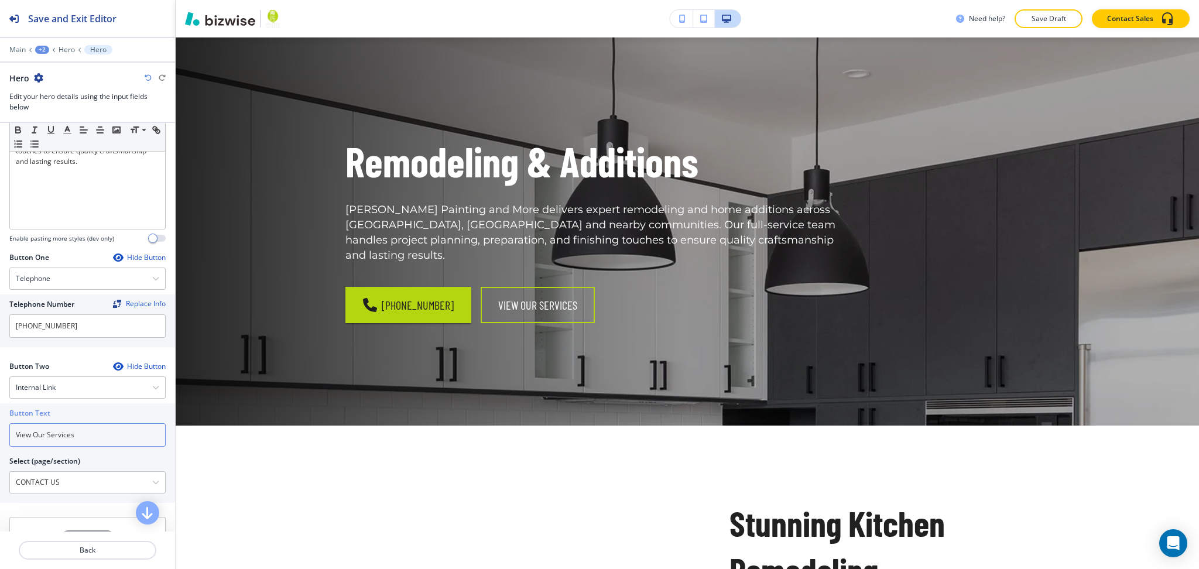
paste input "CONTACT US"
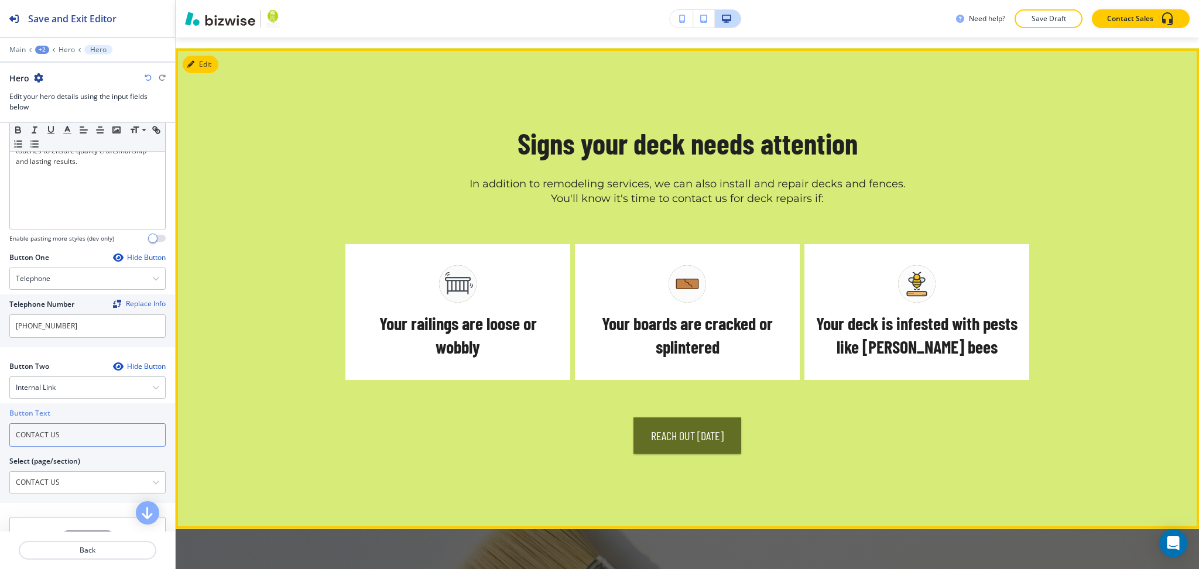
scroll to position [1607, 0]
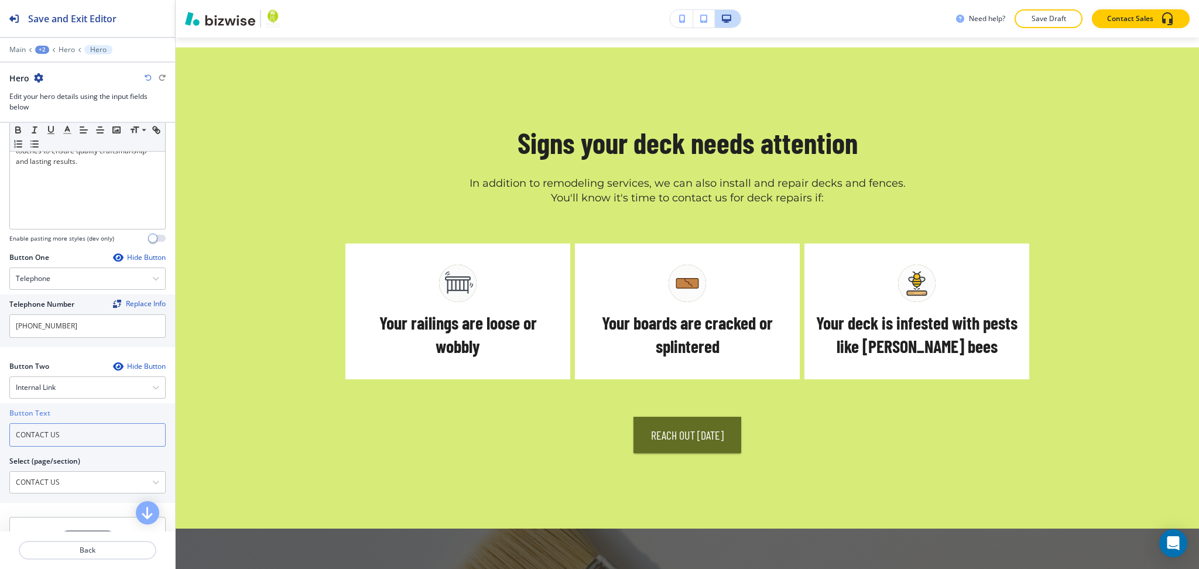
type input "CONTACT US"
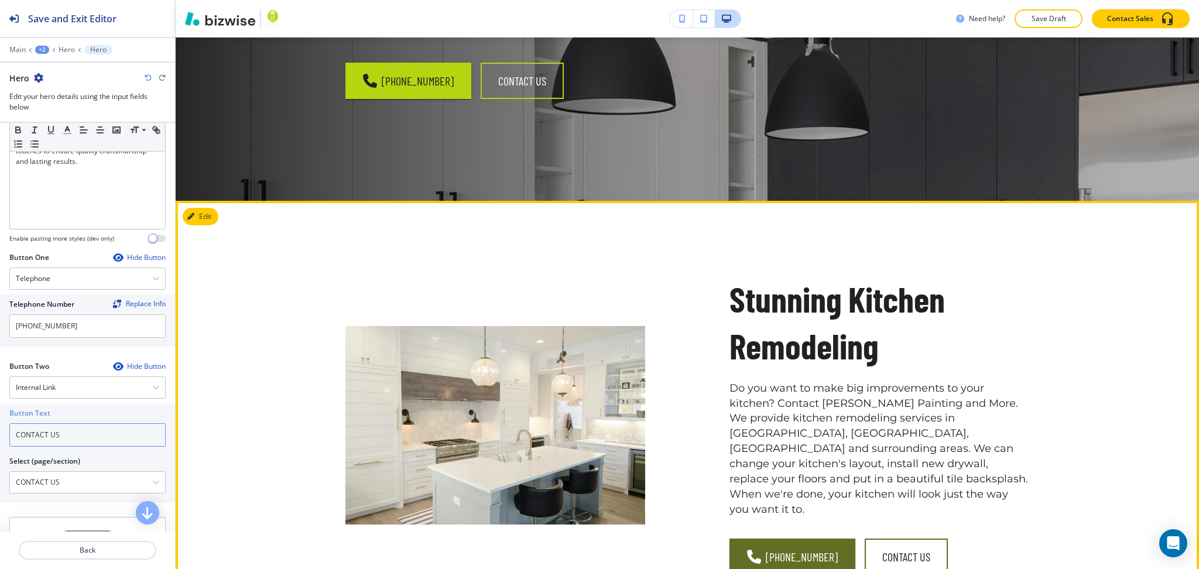
scroll to position [282, 0]
click at [216, 218] on button "Edit This Section" at bounding box center [222, 217] width 79 height 18
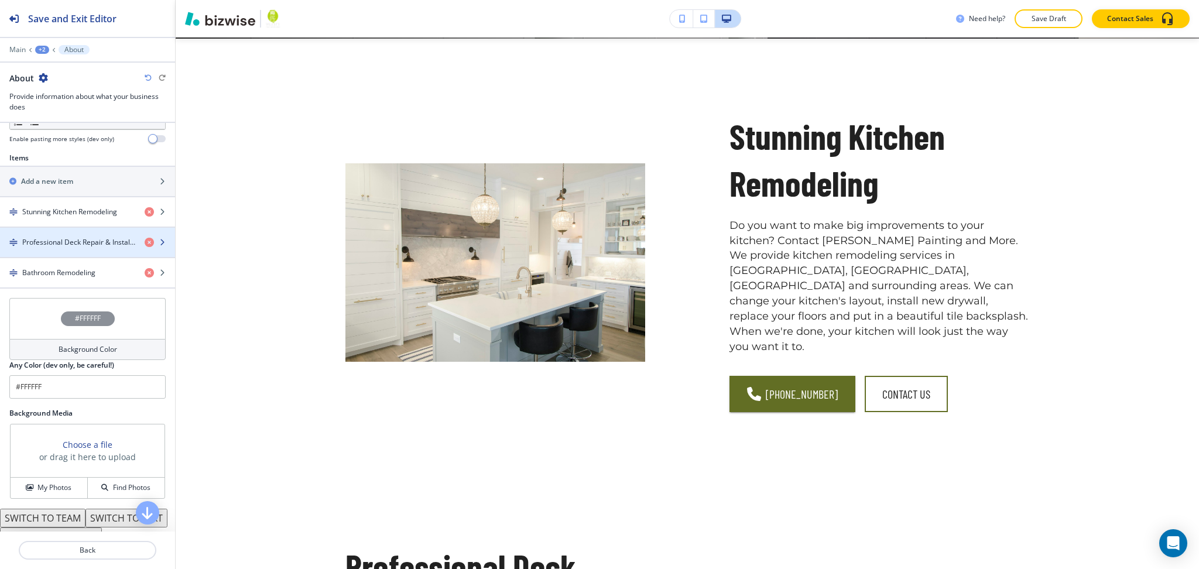
scroll to position [389, 0]
click at [67, 216] on div "button" at bounding box center [87, 220] width 175 height 9
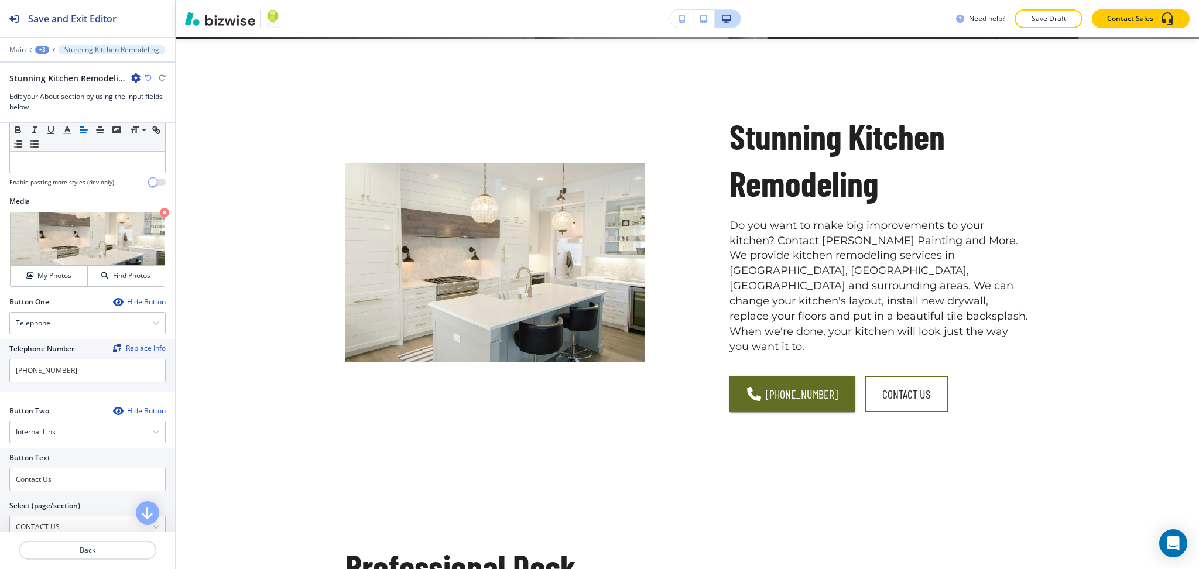
scroll to position [375, 0]
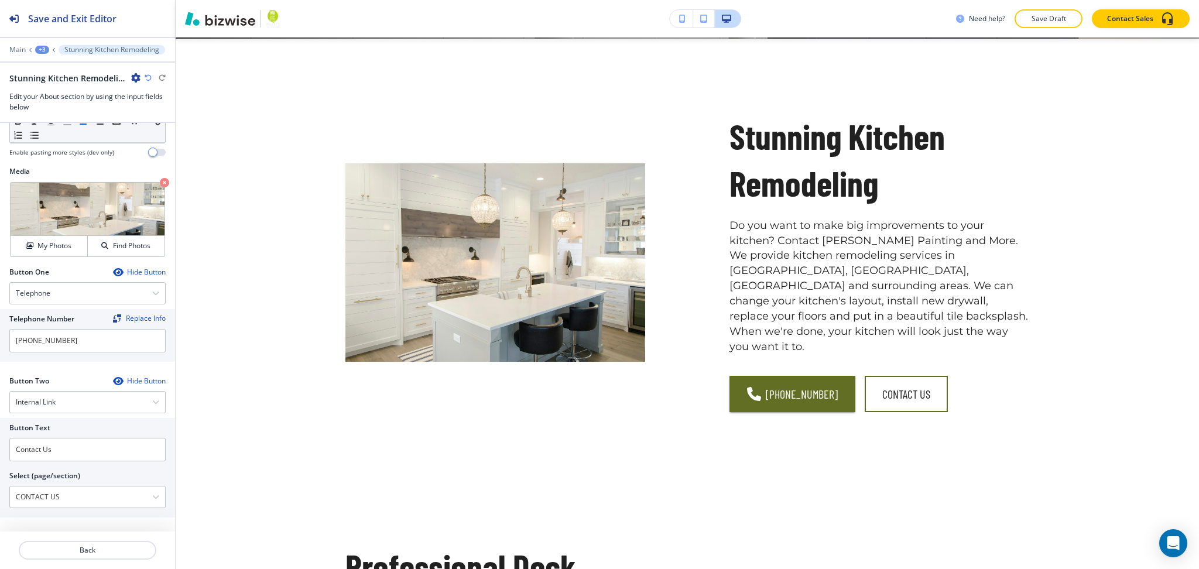
click at [125, 271] on div "Hide Button" at bounding box center [139, 272] width 53 height 9
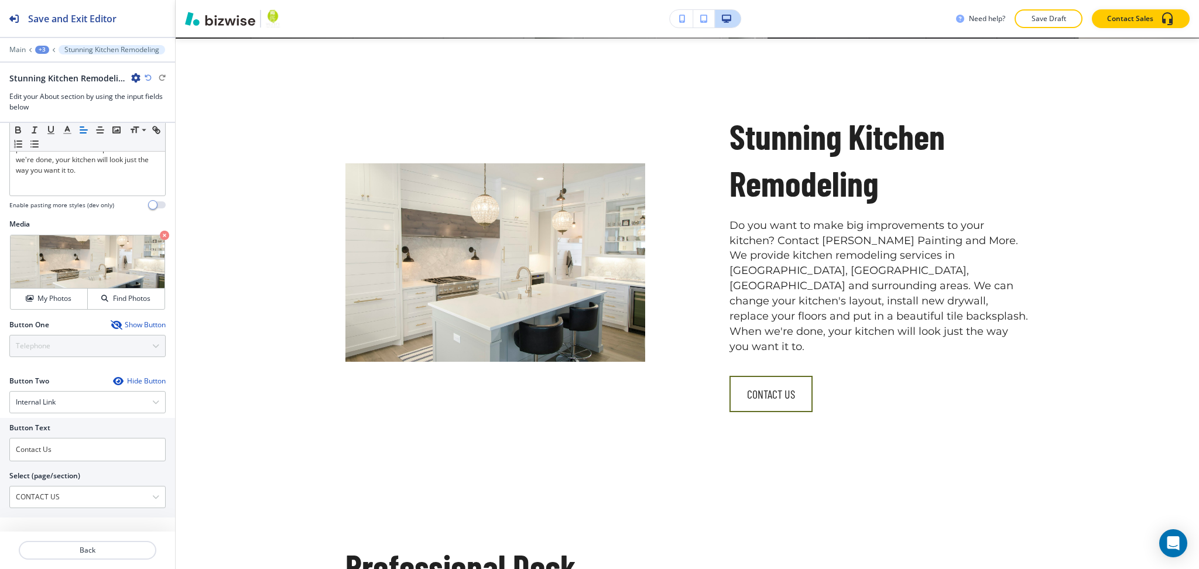
click at [128, 381] on div "Hide Button" at bounding box center [139, 380] width 53 height 9
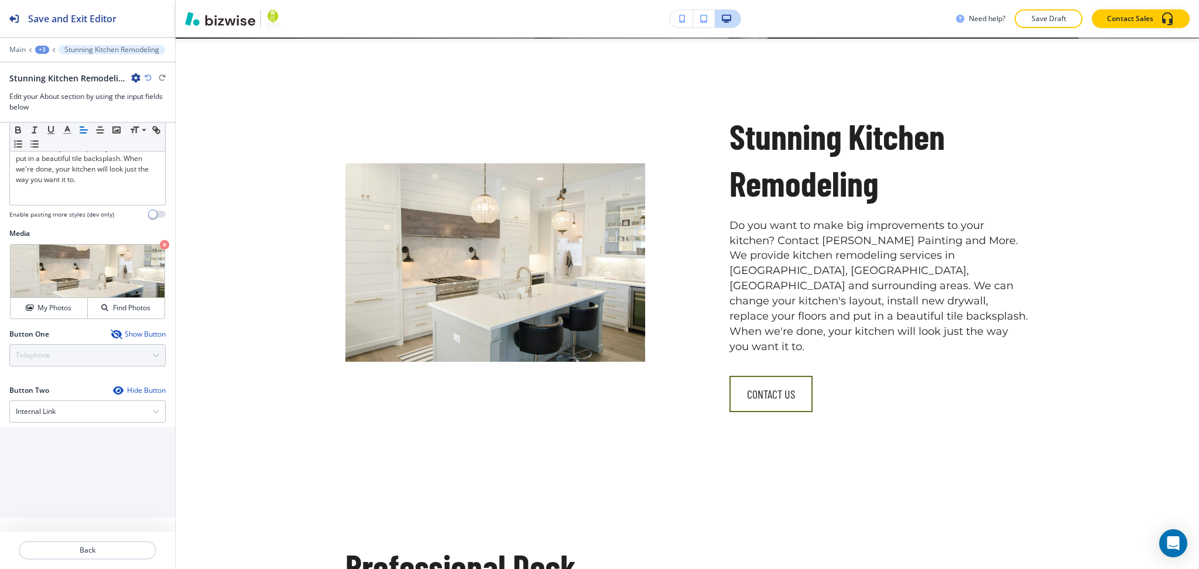
scroll to position [223, 0]
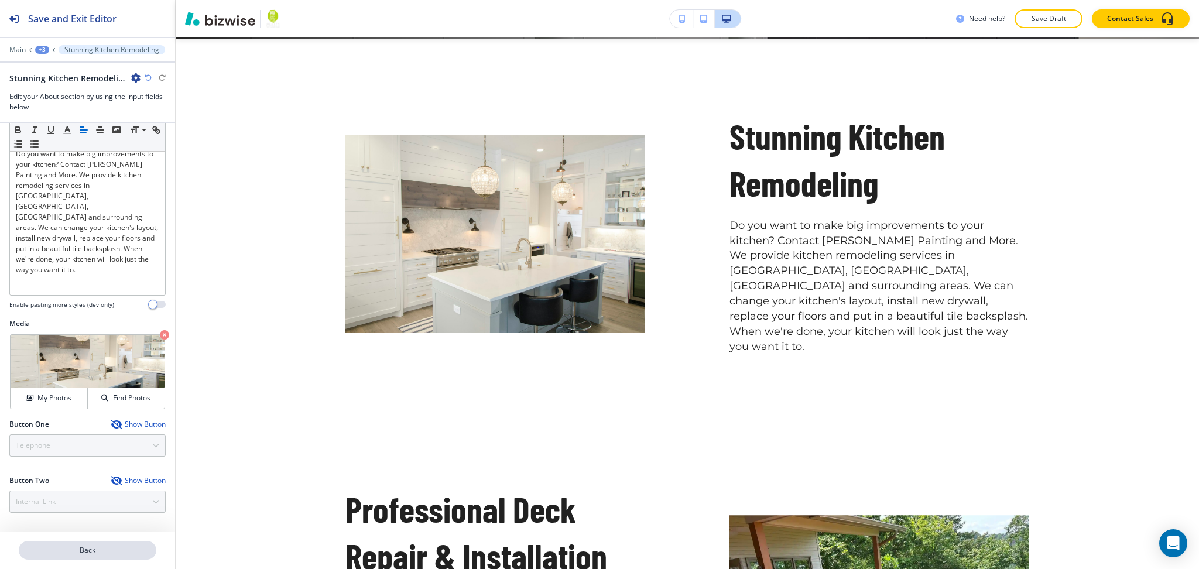
click at [103, 550] on p "Back" at bounding box center [87, 550] width 135 height 11
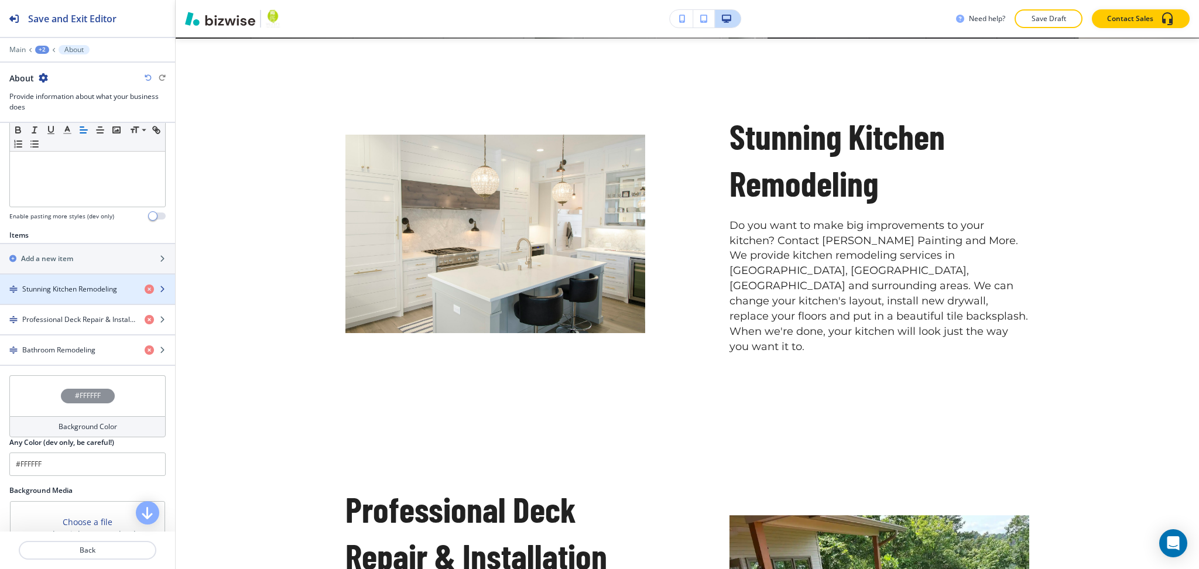
scroll to position [312, 0]
click at [81, 280] on div "button" at bounding box center [87, 278] width 175 height 9
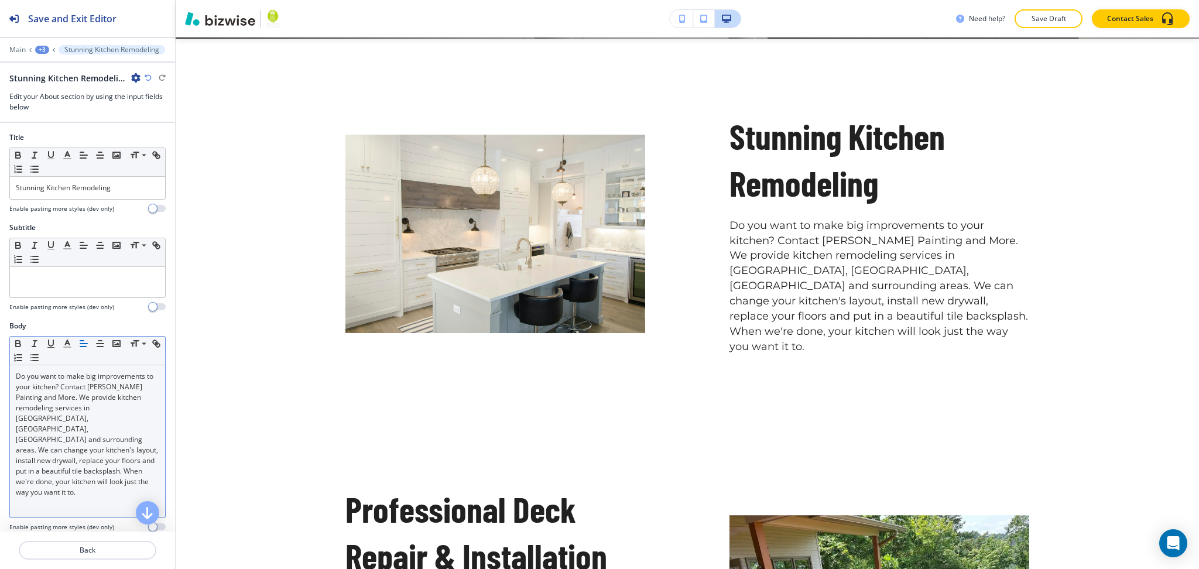
click at [146, 420] on p "Do you want to make big improvements to your kitchen? Contact [PERSON_NAME] Pai…" at bounding box center [87, 434] width 143 height 126
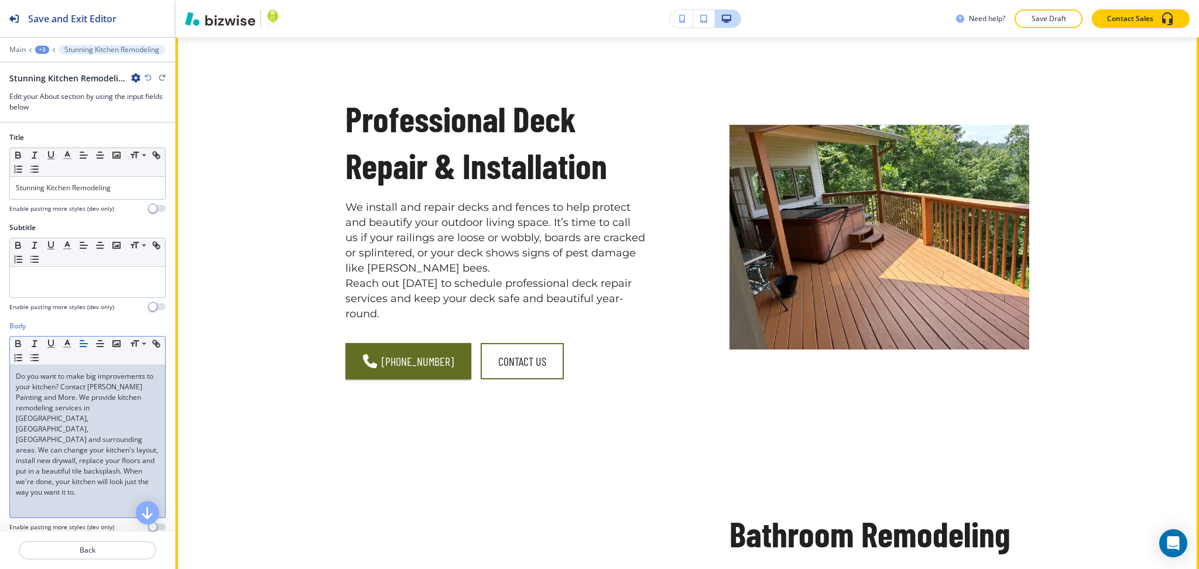
scroll to position [837, 0]
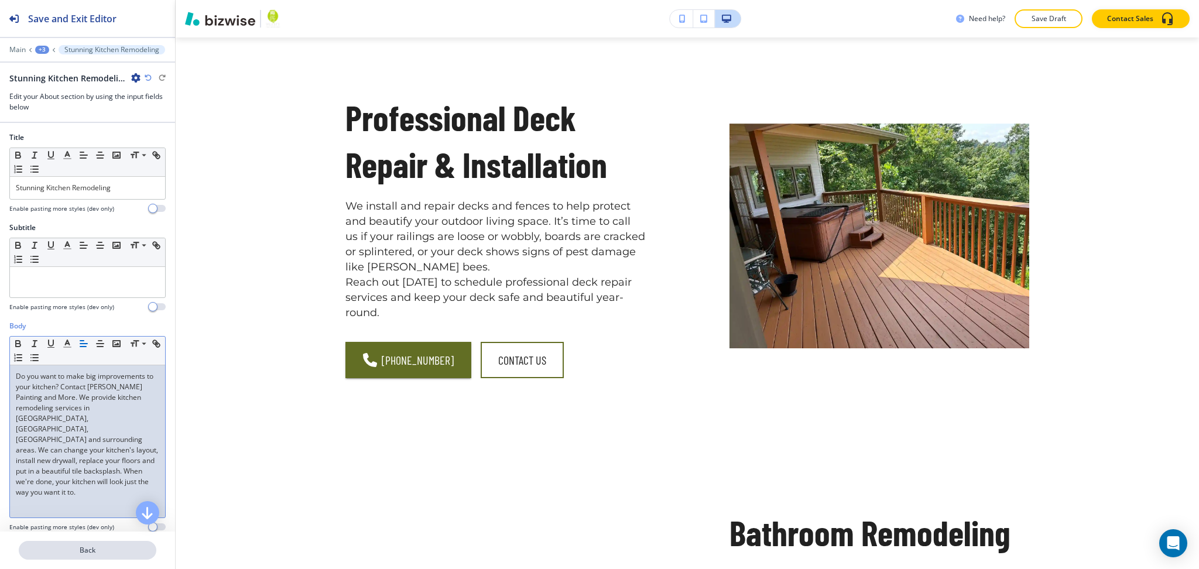
click at [109, 556] on p "Back" at bounding box center [87, 550] width 135 height 11
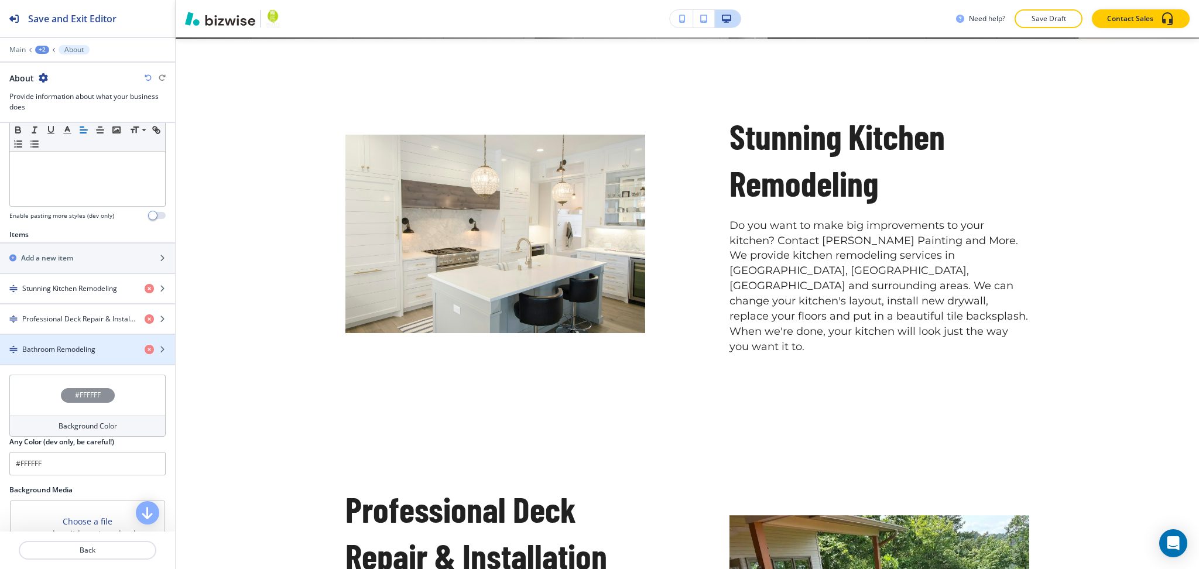
scroll to position [312, 0]
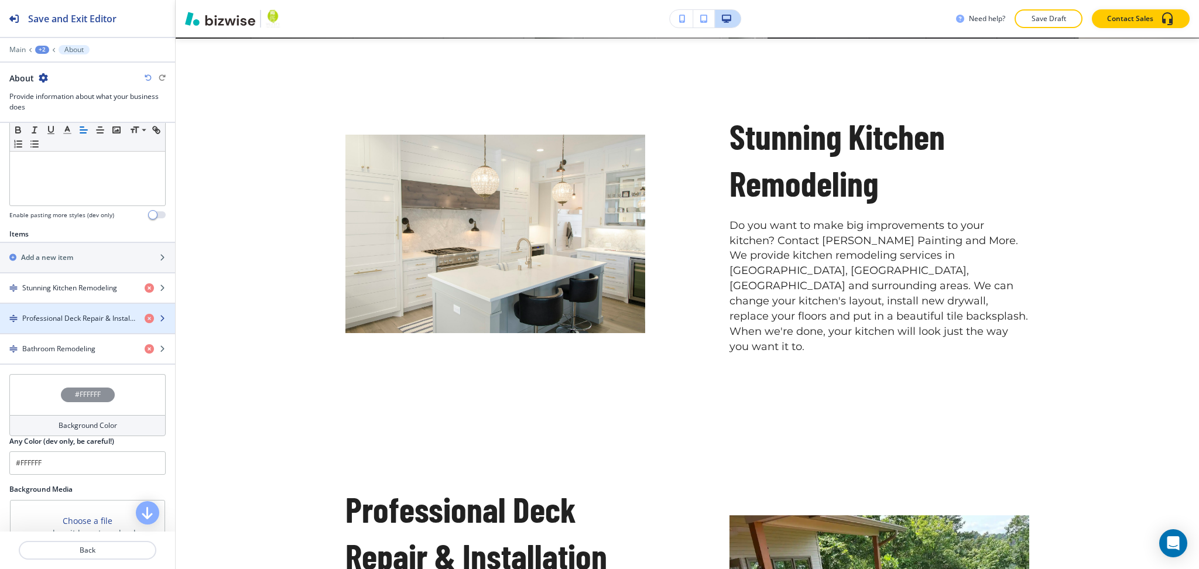
click at [62, 313] on div "button" at bounding box center [87, 308] width 175 height 9
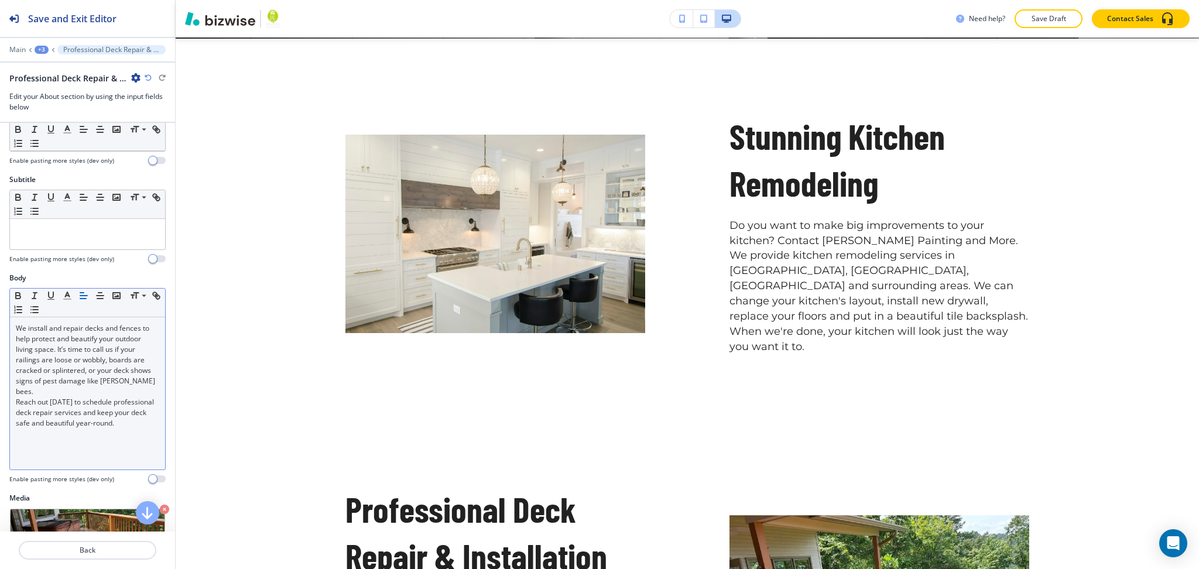
scroll to position [375, 0]
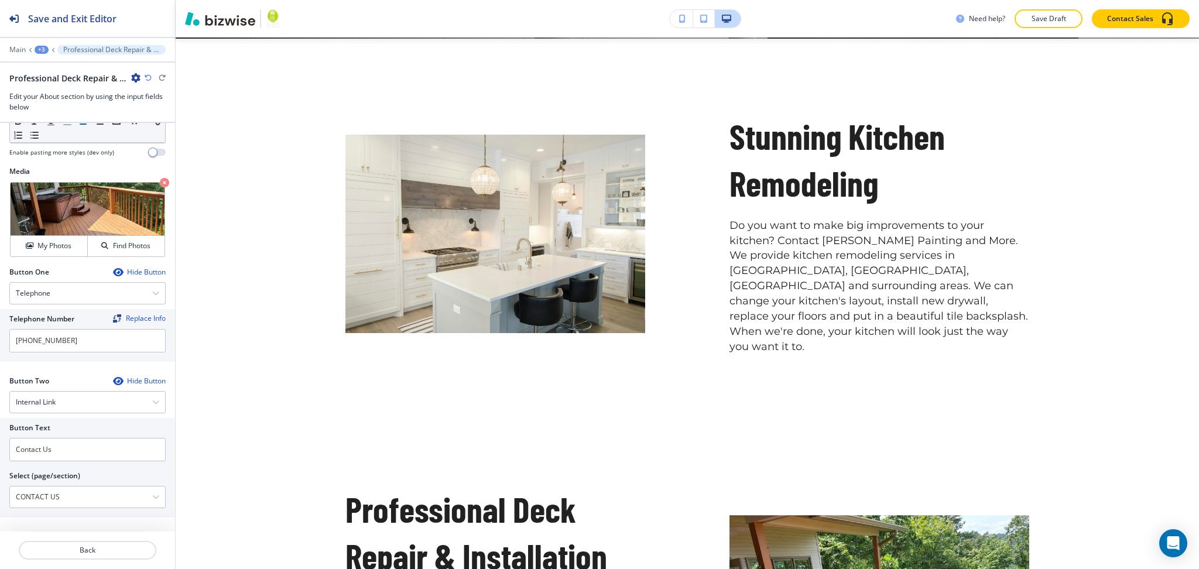
click at [129, 269] on div "Hide Button" at bounding box center [139, 272] width 53 height 9
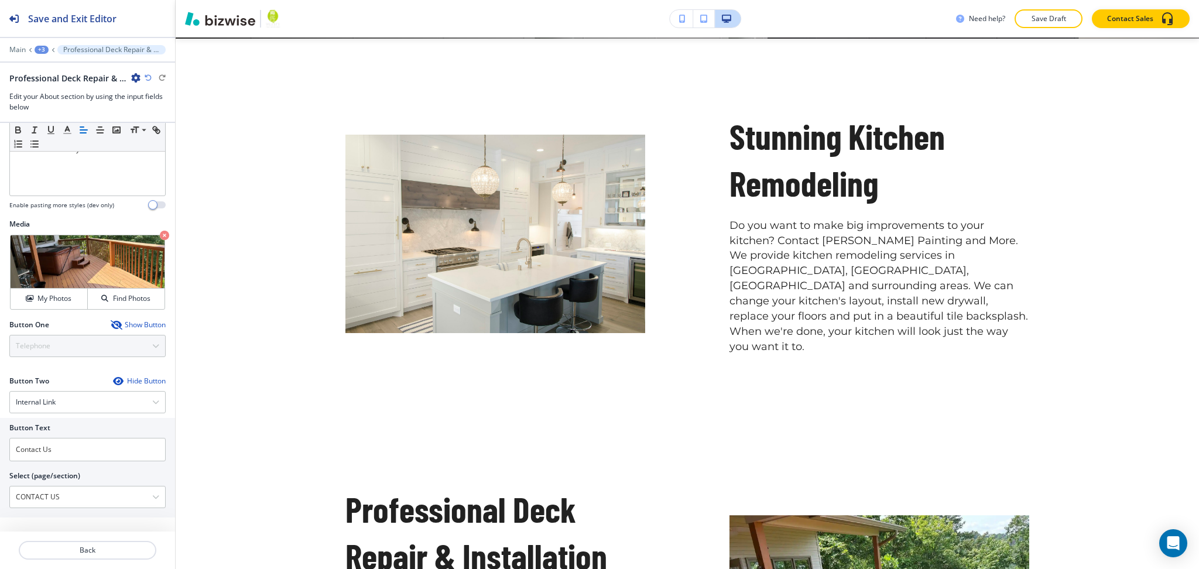
click at [137, 379] on div "Hide Button" at bounding box center [139, 380] width 53 height 9
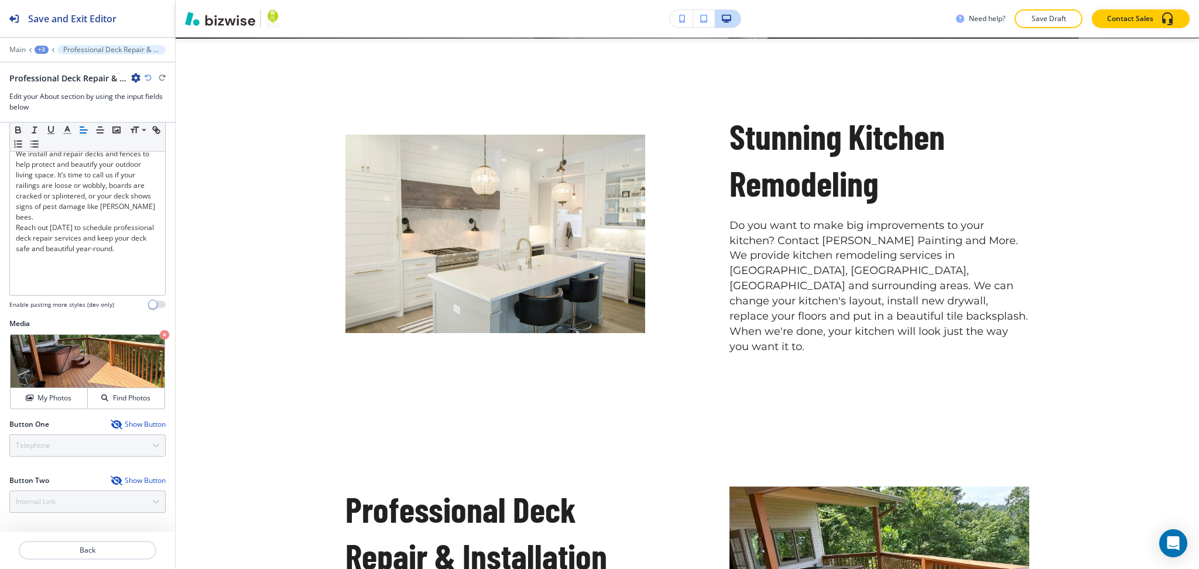
scroll to position [223, 0]
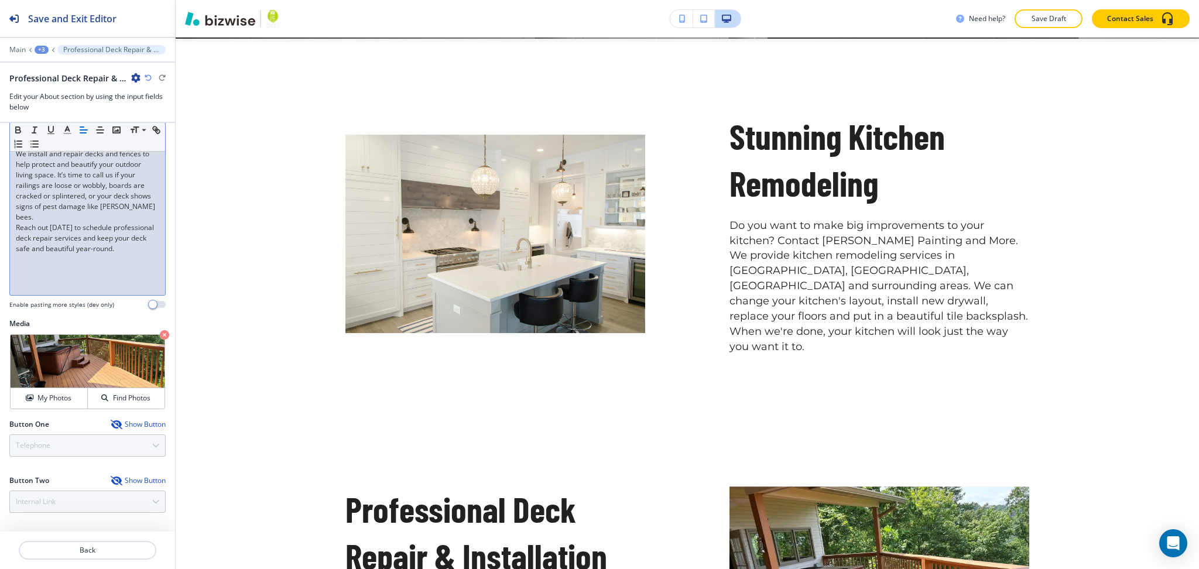
click at [82, 220] on p "We install and repair decks and fences to help protect and beautify your outdoo…" at bounding box center [87, 186] width 143 height 74
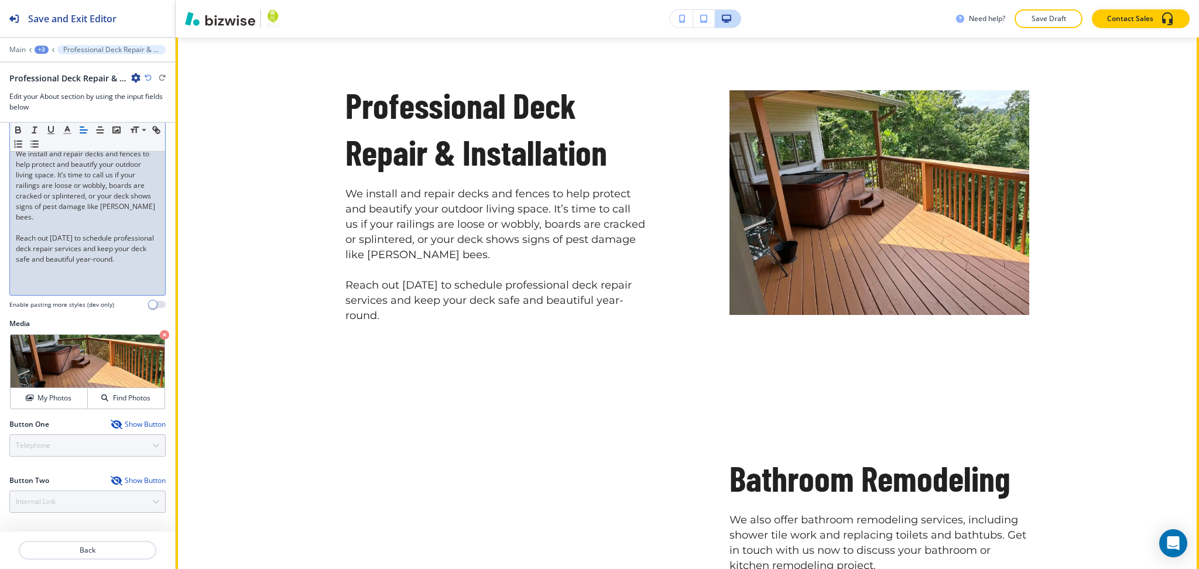
scroll to position [850, 0]
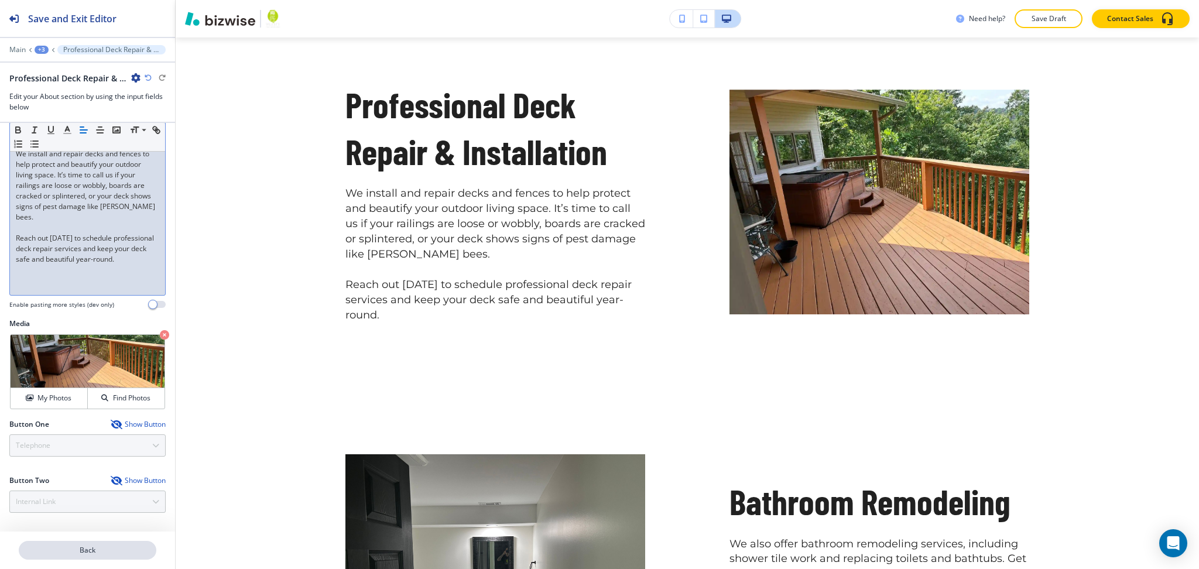
click at [100, 549] on p "Back" at bounding box center [87, 550] width 135 height 11
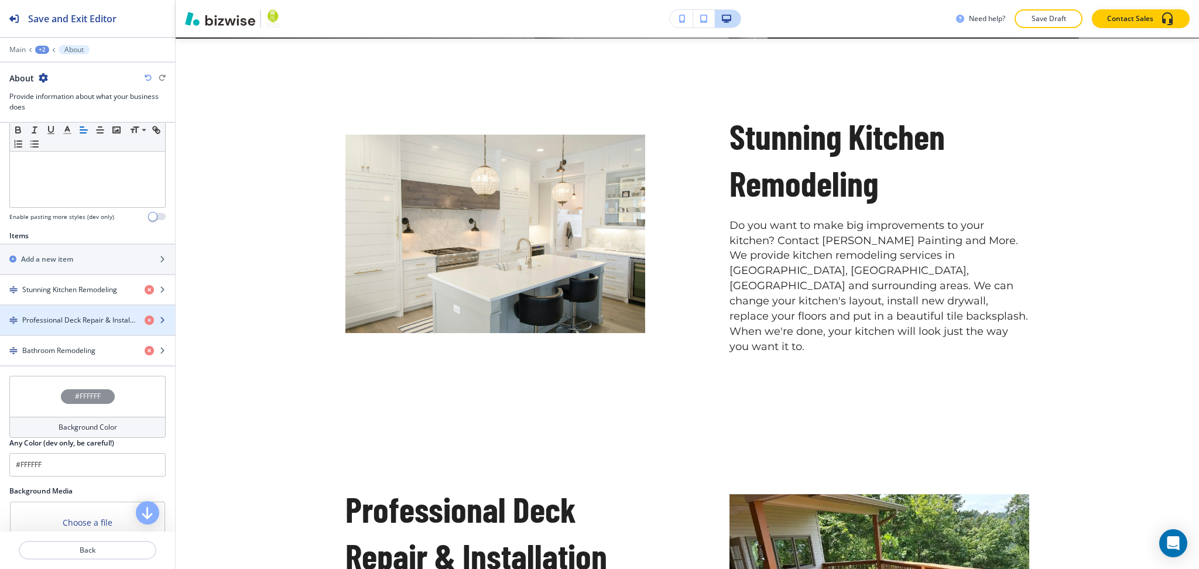
scroll to position [312, 0]
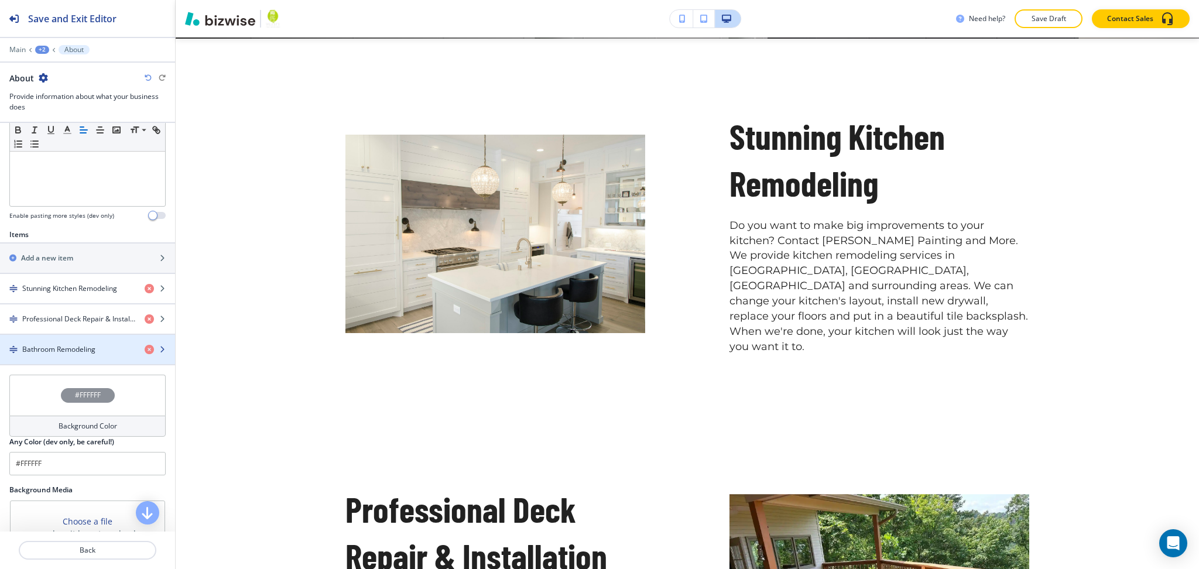
click at [71, 349] on h4 "Bathroom Remodeling" at bounding box center [58, 349] width 73 height 11
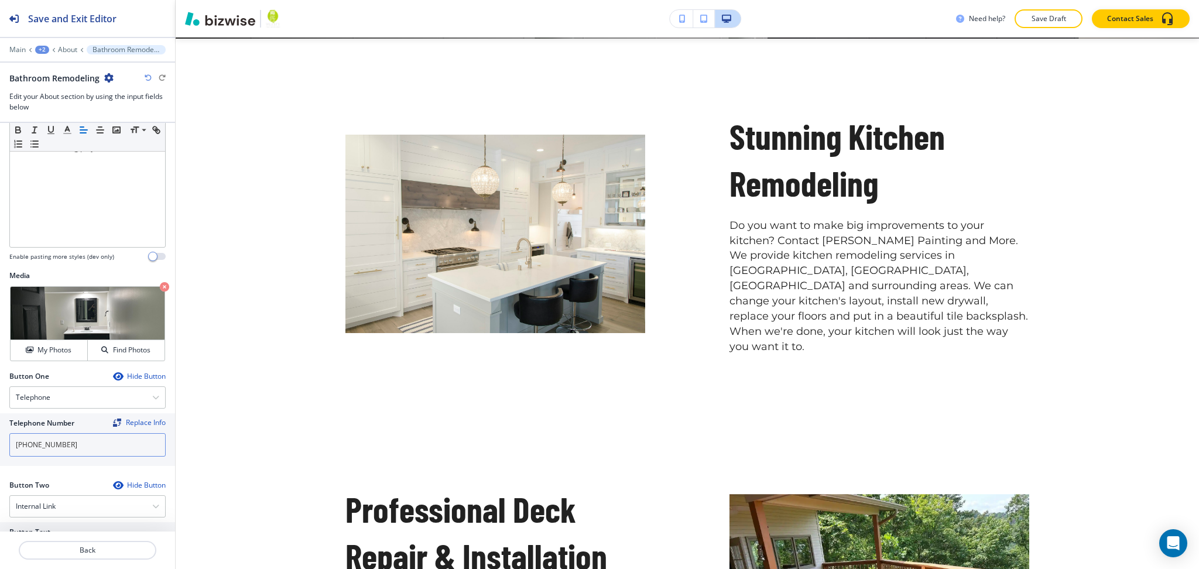
scroll to position [375, 0]
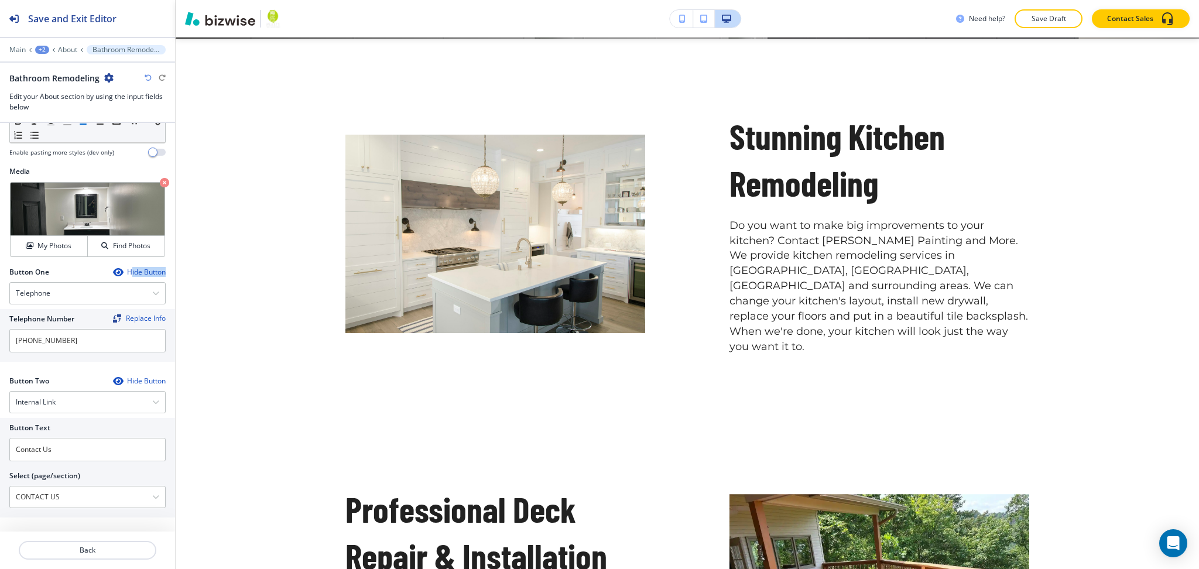
click at [119, 275] on div "Button One Hide Button Telephone Telephone External Link Social Media Email Fil…" at bounding box center [87, 285] width 156 height 37
click at [120, 273] on div "Hide Button" at bounding box center [139, 272] width 53 height 9
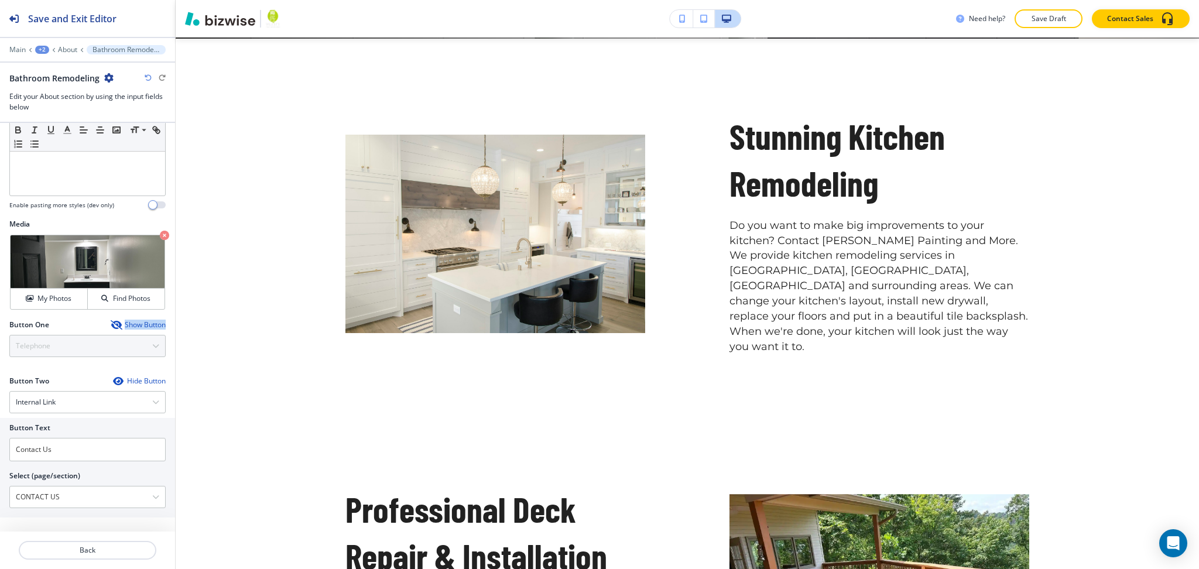
click at [133, 376] on div "Hide Button" at bounding box center [139, 380] width 53 height 9
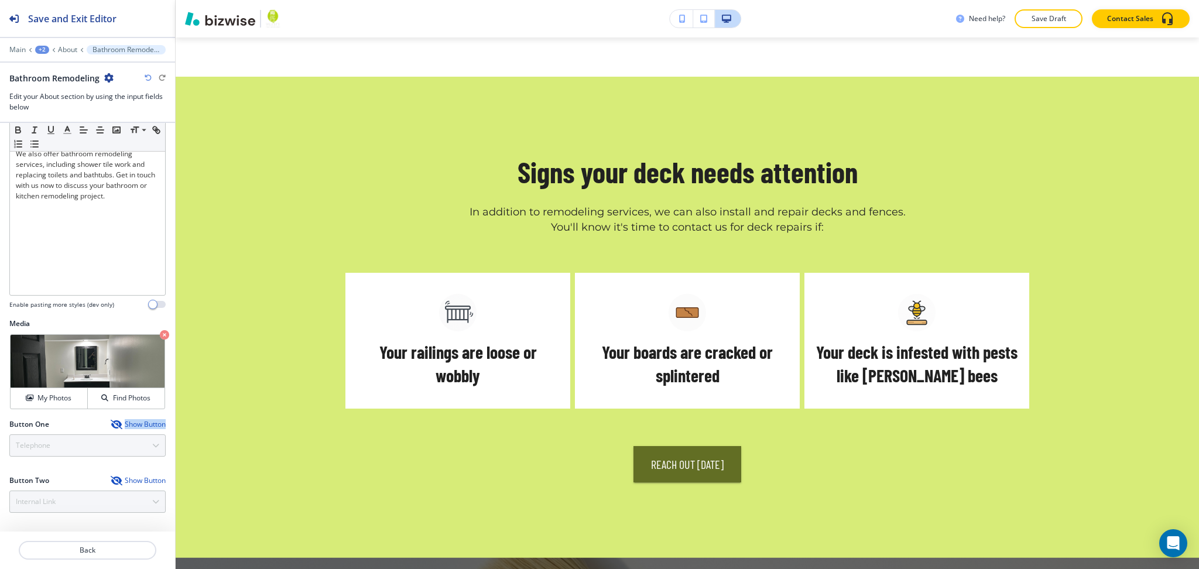
scroll to position [1532, 0]
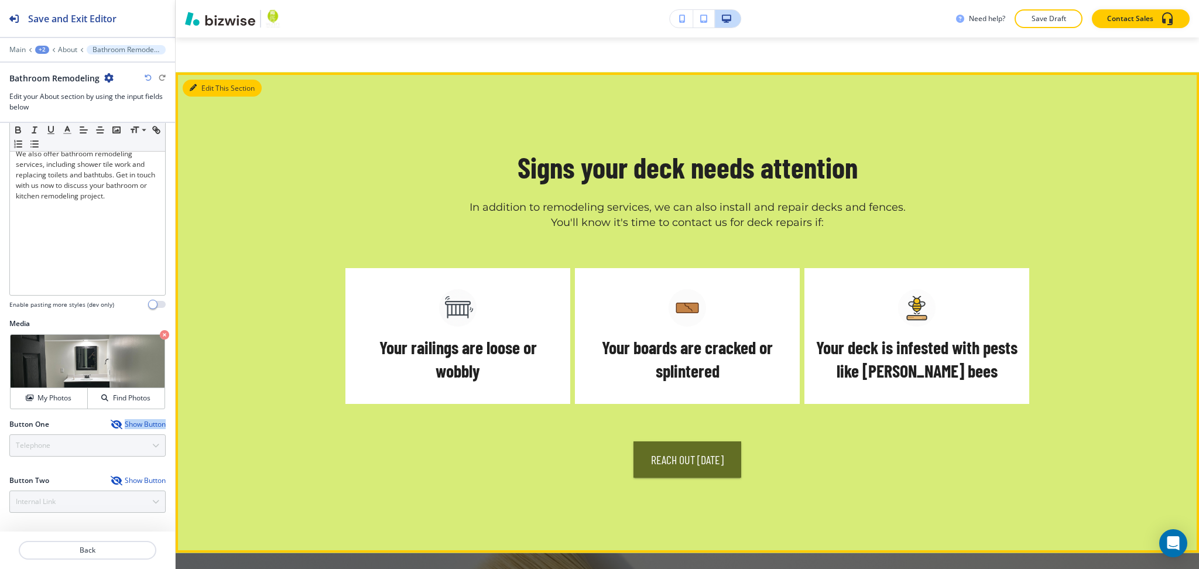
click at [199, 80] on button "Edit This Section" at bounding box center [222, 89] width 79 height 18
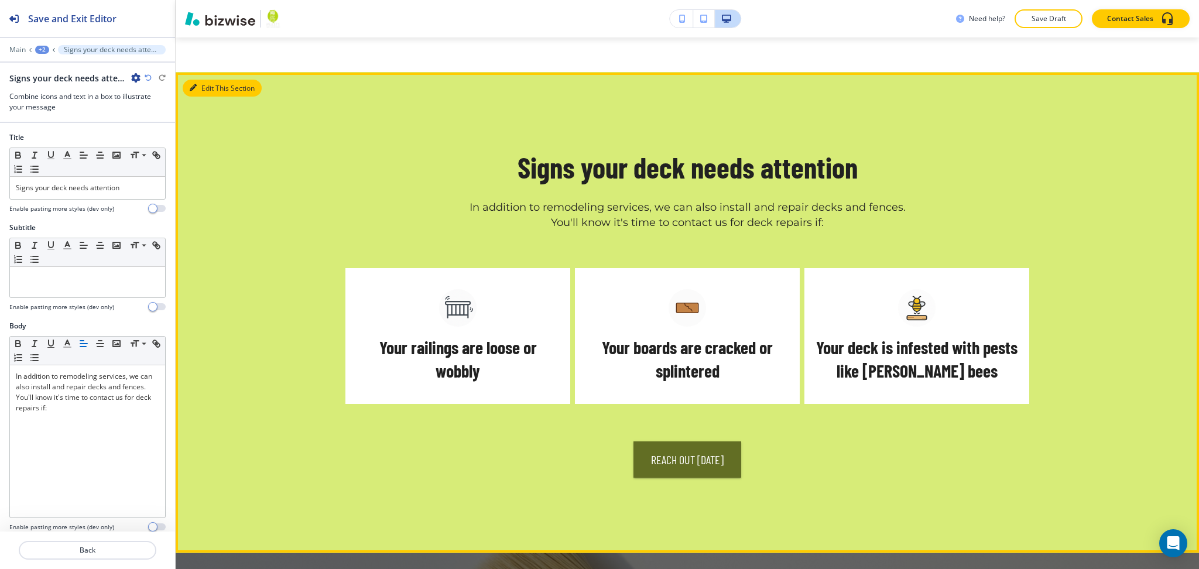
scroll to position [1536, 0]
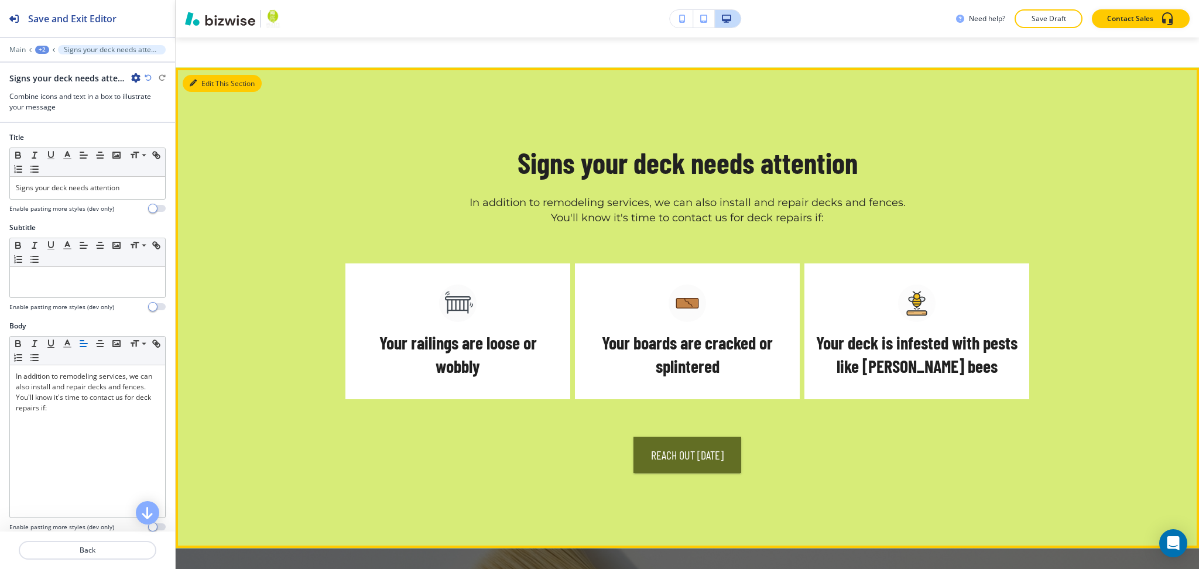
click at [201, 75] on button "Edit This Section" at bounding box center [222, 84] width 79 height 18
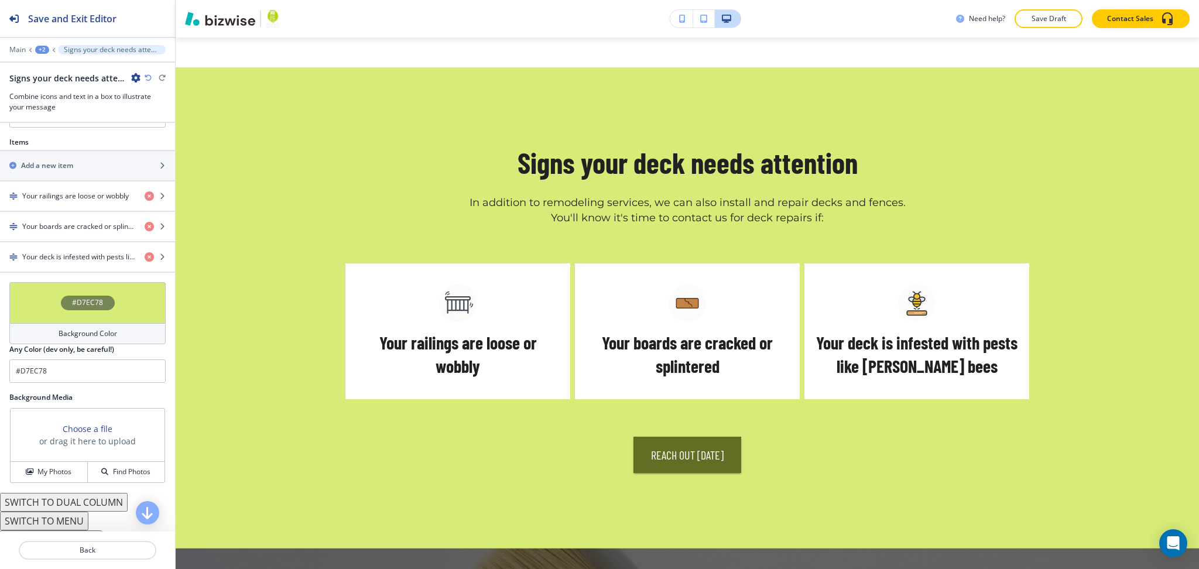
scroll to position [643, 0]
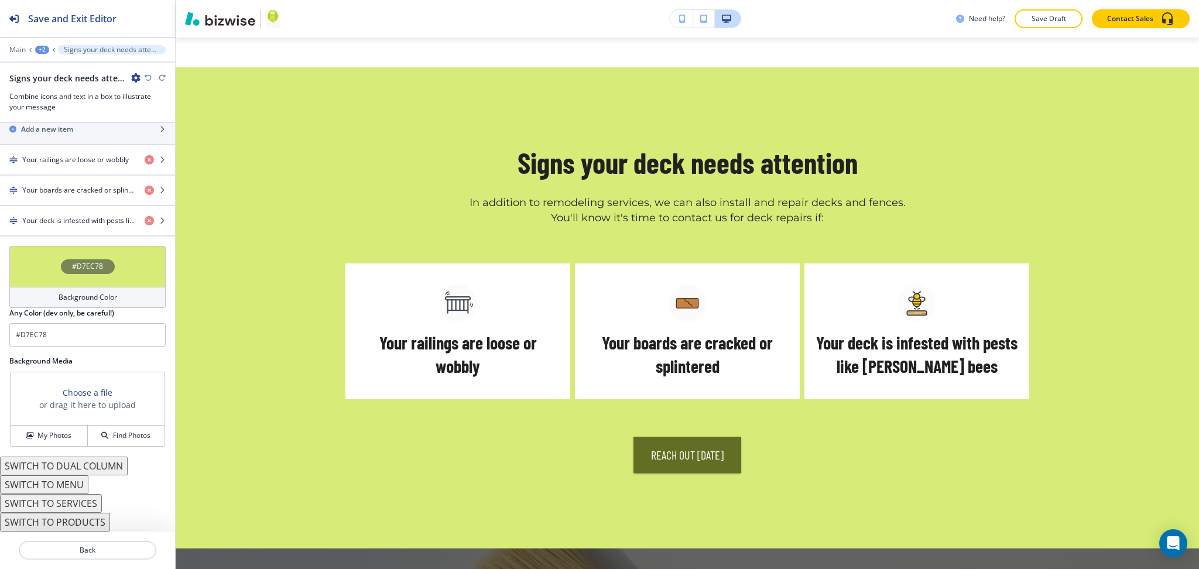
click at [72, 285] on div "#D7EC78" at bounding box center [87, 266] width 156 height 41
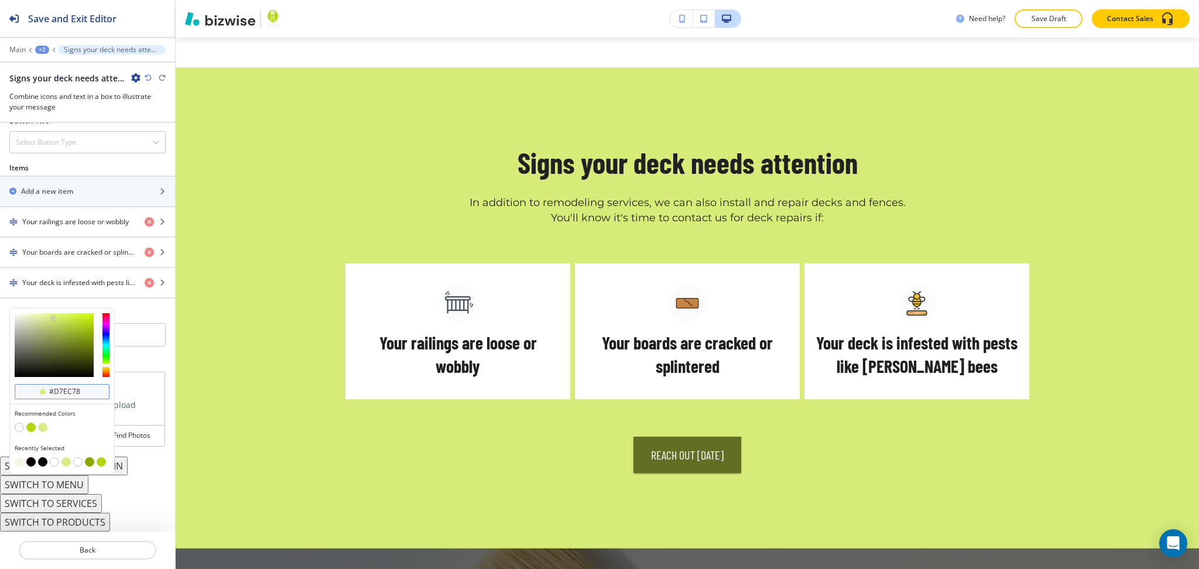
click at [83, 392] on input "#d7ec78" at bounding box center [68, 391] width 41 height 9
type input "#d7ec78"
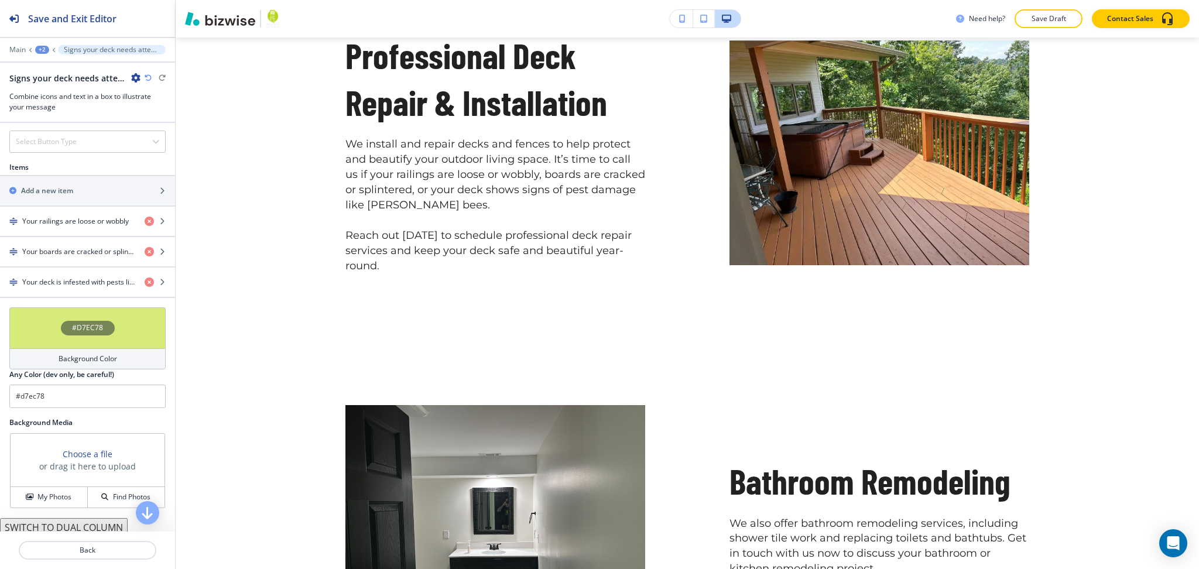
scroll to position [0, 0]
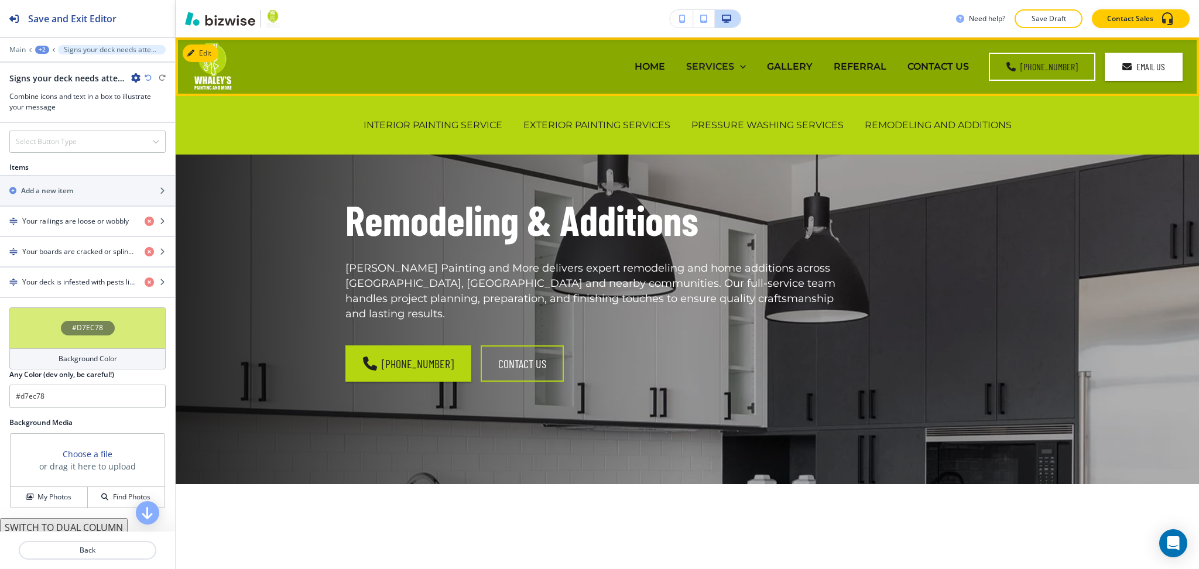
click at [725, 70] on p "SERVICES" at bounding box center [710, 66] width 48 height 13
click at [750, 121] on p "PRESSURE WASHING SERVICES" at bounding box center [768, 124] width 152 height 13
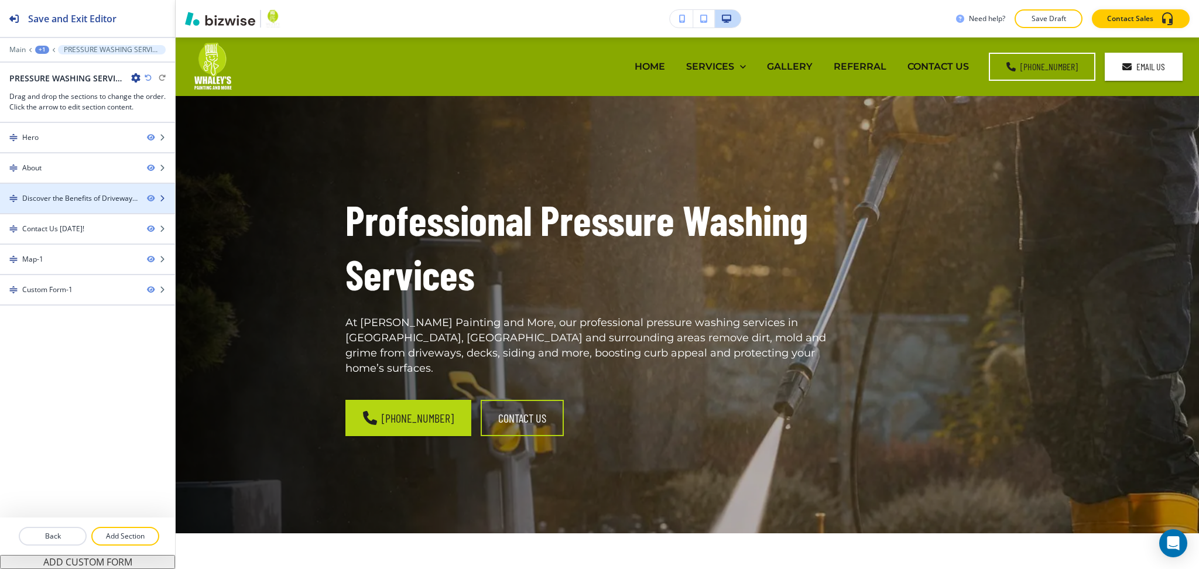
click at [75, 202] on div "Discover the Benefits of Driveway Pressure Washing" at bounding box center [79, 198] width 115 height 11
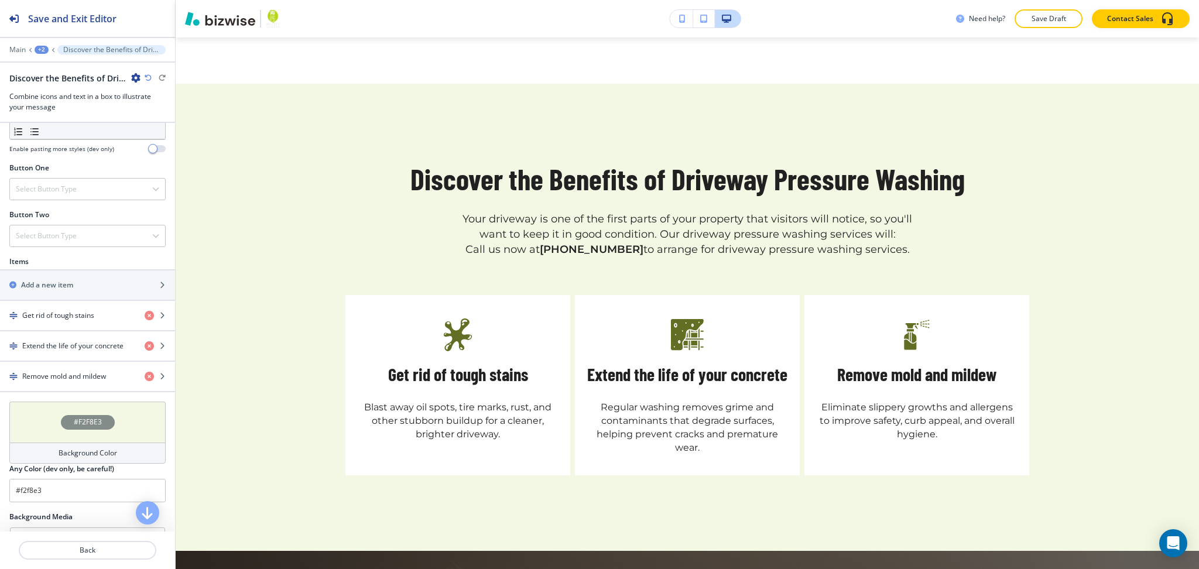
scroll to position [390, 0]
click at [85, 490] on input "#f2f8e3" at bounding box center [87, 489] width 156 height 23
paste input "d7ec78"
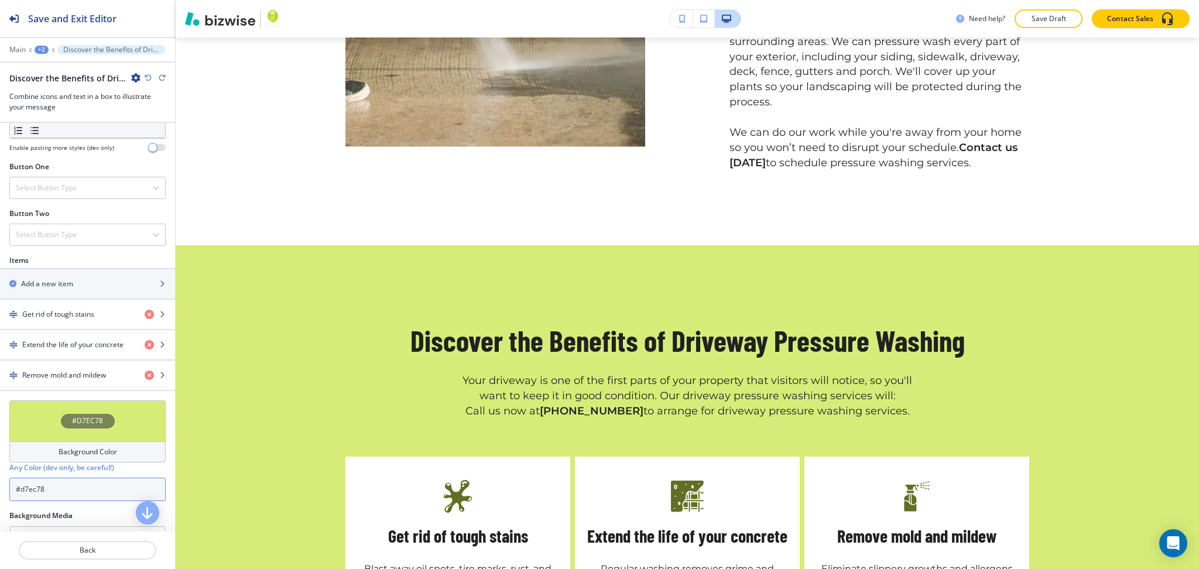
scroll to position [0, 0]
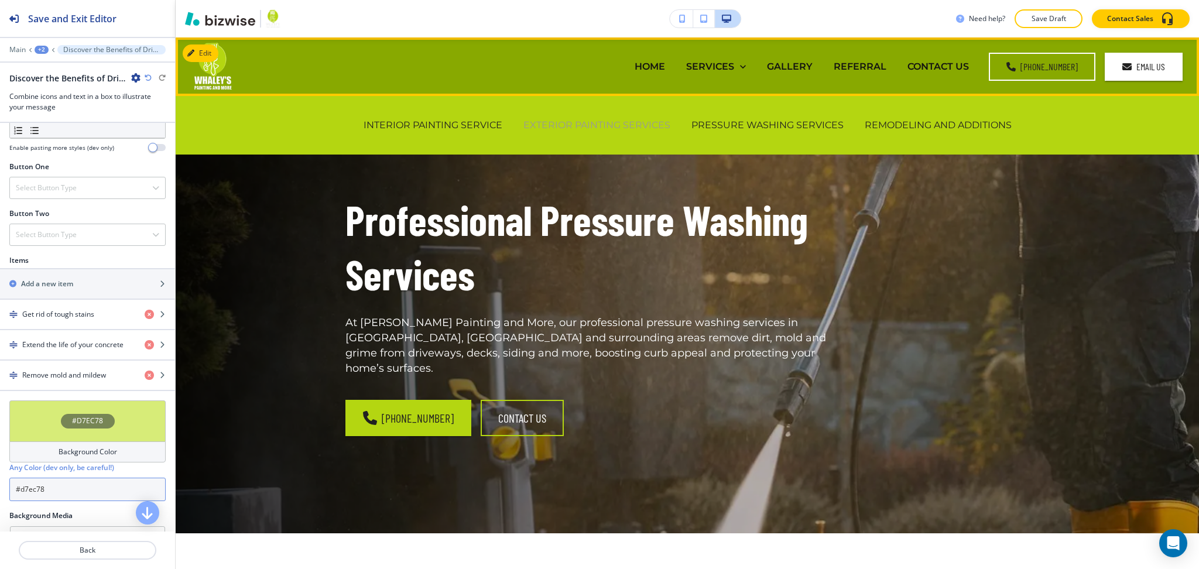
type input "#d7ec78"
click at [555, 128] on p "EXTERIOR PAINTING SERVICES" at bounding box center [596, 124] width 147 height 13
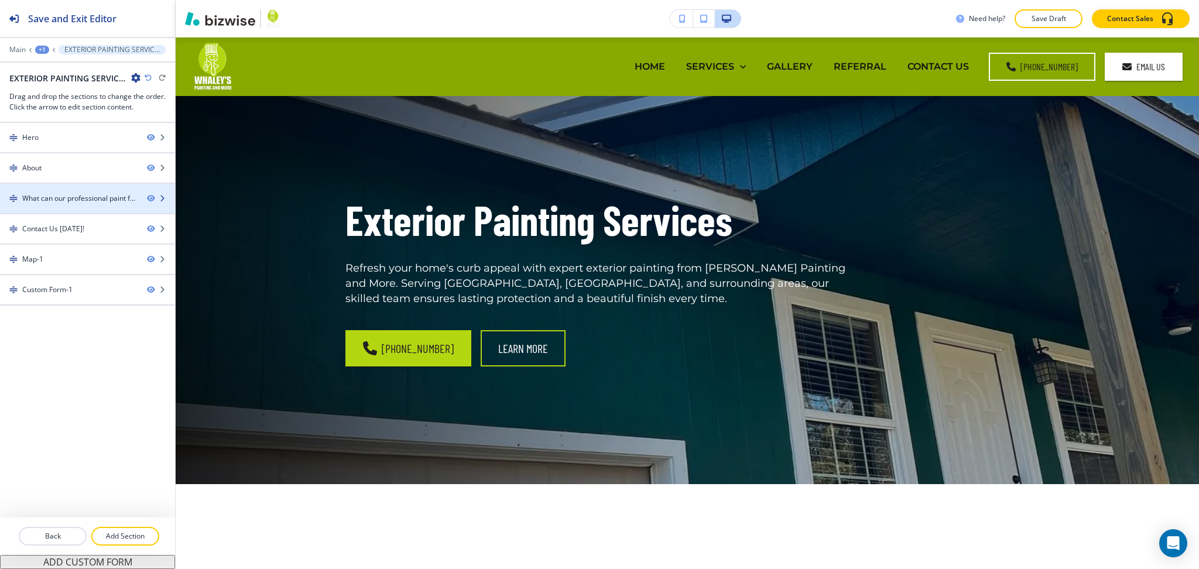
click at [94, 204] on div at bounding box center [87, 208] width 175 height 9
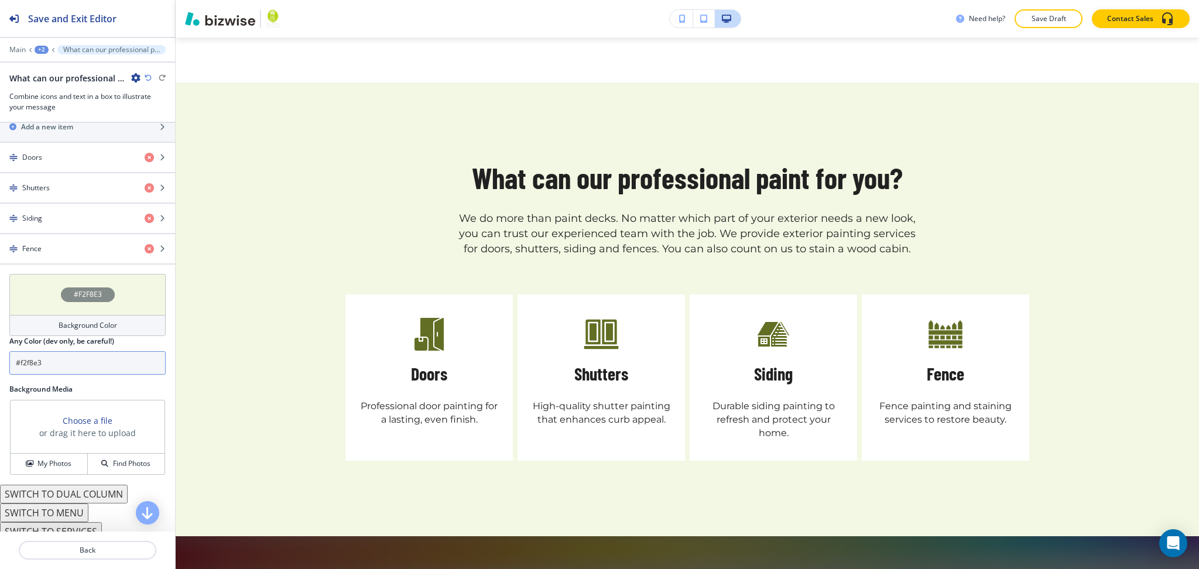
click at [83, 369] on input "#f2f8e3" at bounding box center [87, 362] width 156 height 23
paste input "d7ec78"
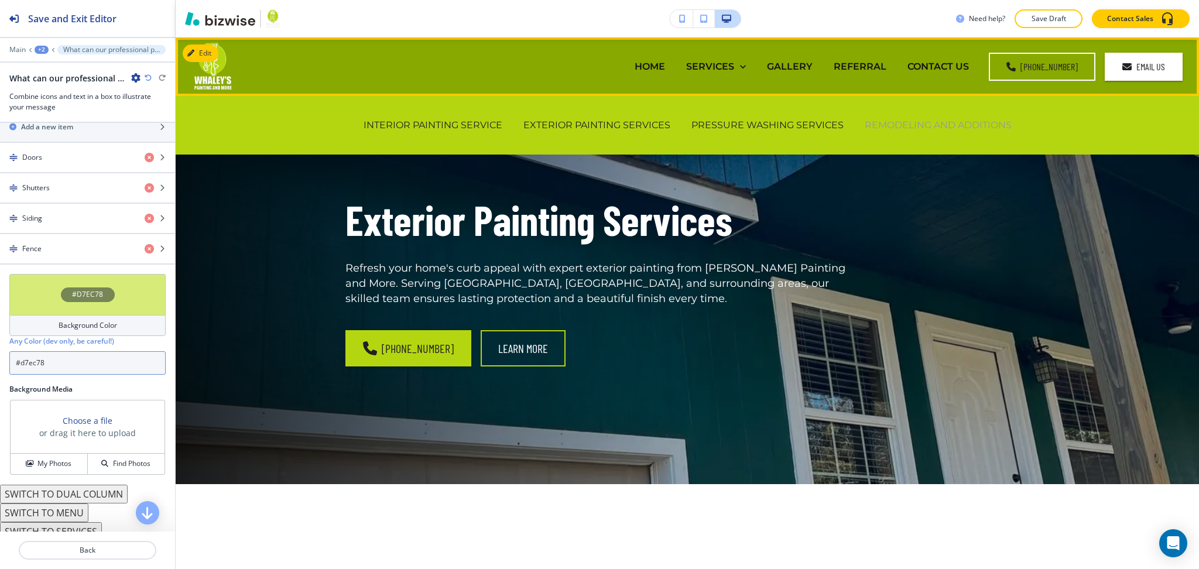
type input "#d7ec78"
drag, startPoint x: 910, startPoint y: 123, endPoint x: 888, endPoint y: 131, distance: 23.5
click at [911, 123] on p "REMODELING AND ADDITIONS" at bounding box center [938, 124] width 147 height 13
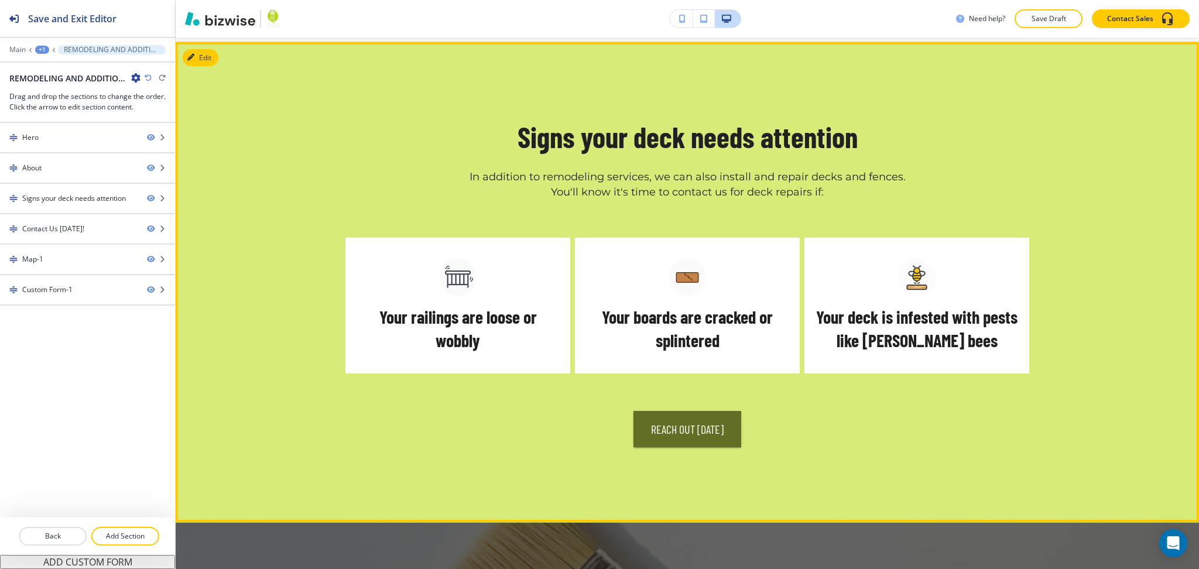
click at [436, 306] on h5 "Your railings are loose or wobbly" at bounding box center [457, 329] width 201 height 47
copy h5 "railings"
click at [63, 195] on div "Signs your deck needs attention" at bounding box center [74, 198] width 104 height 11
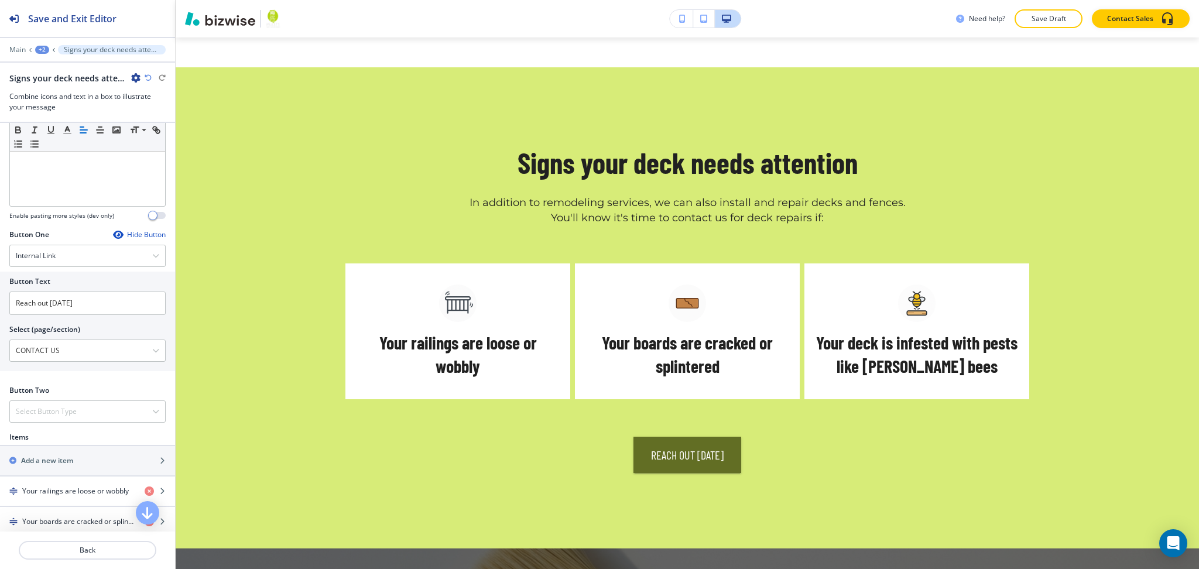
click at [128, 234] on div "Hide Button" at bounding box center [139, 234] width 53 height 9
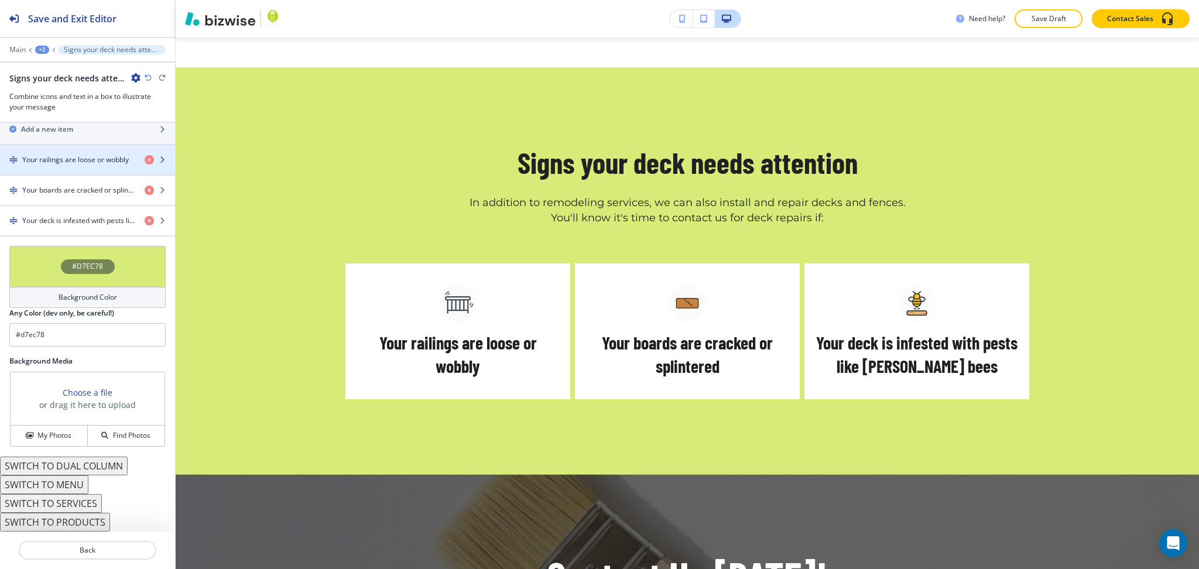
click at [67, 158] on h4 "Your railings are loose or wobbly" at bounding box center [75, 160] width 107 height 11
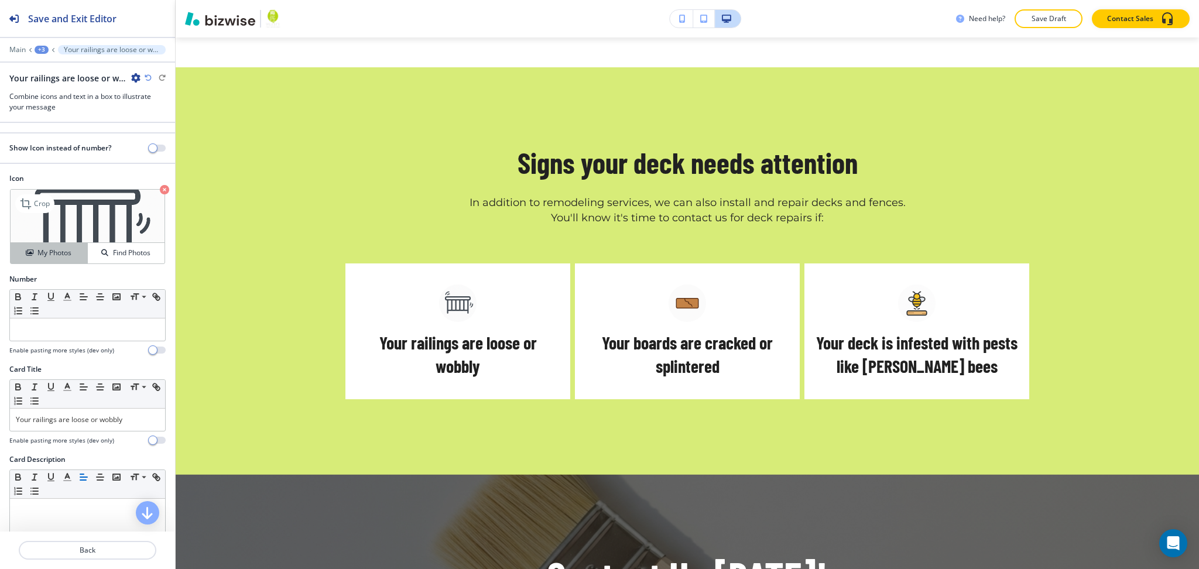
click at [51, 249] on h4 "My Photos" at bounding box center [54, 253] width 34 height 11
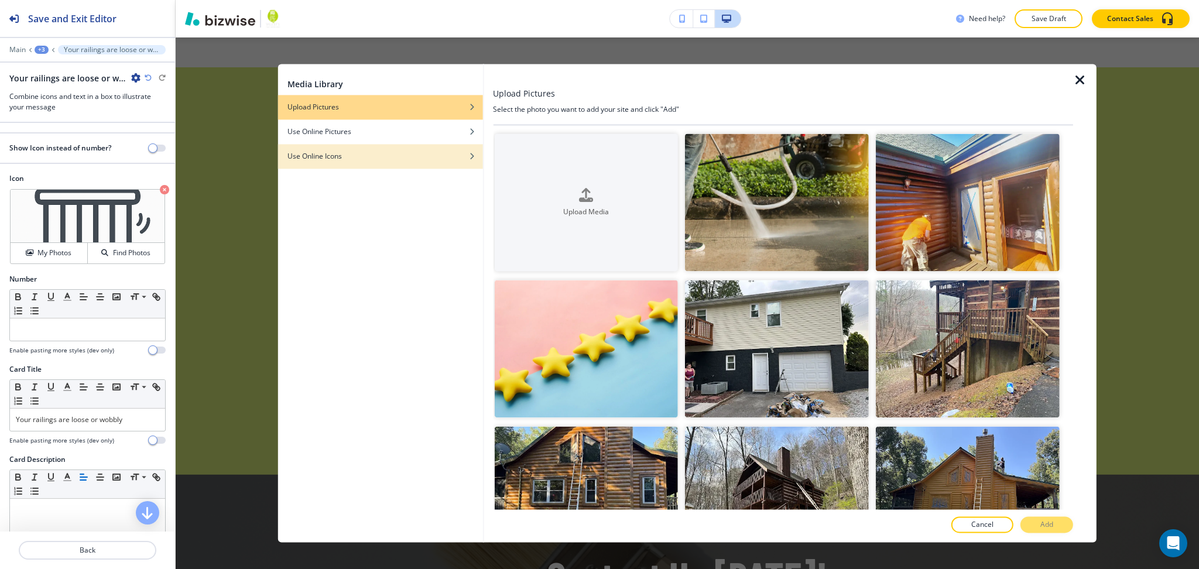
click at [423, 160] on div "Use Online Icons" at bounding box center [380, 156] width 205 height 11
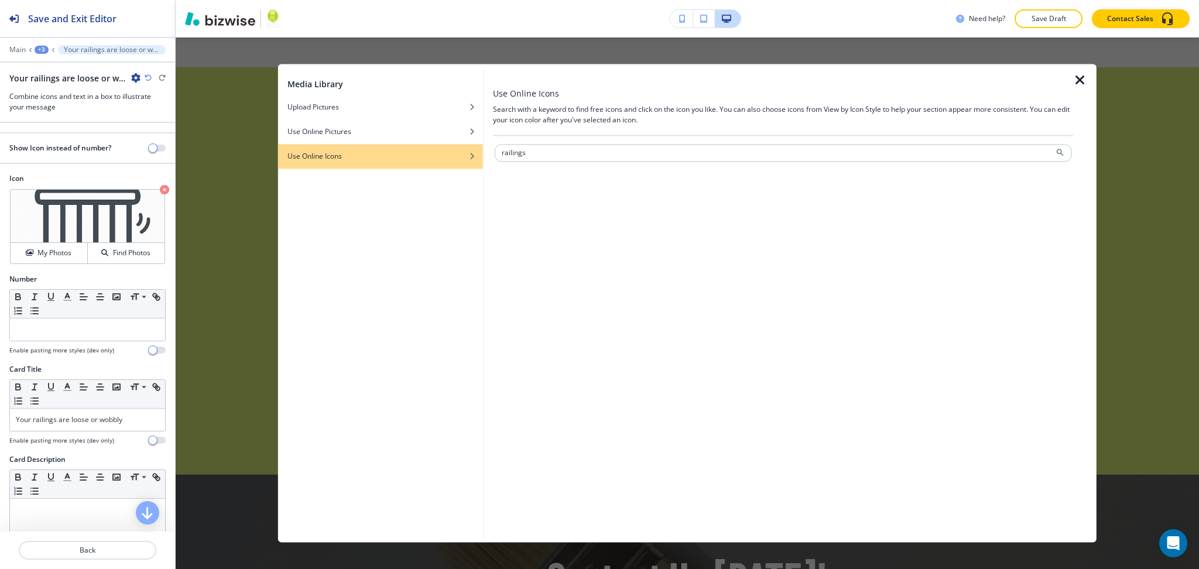
type input "railings"
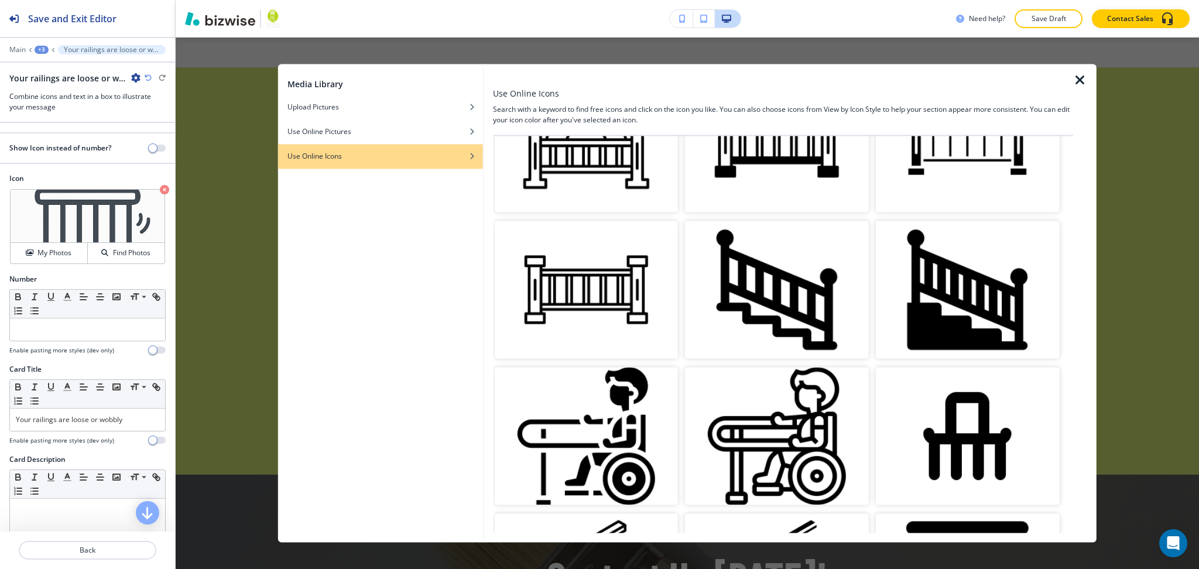
scroll to position [389, 0]
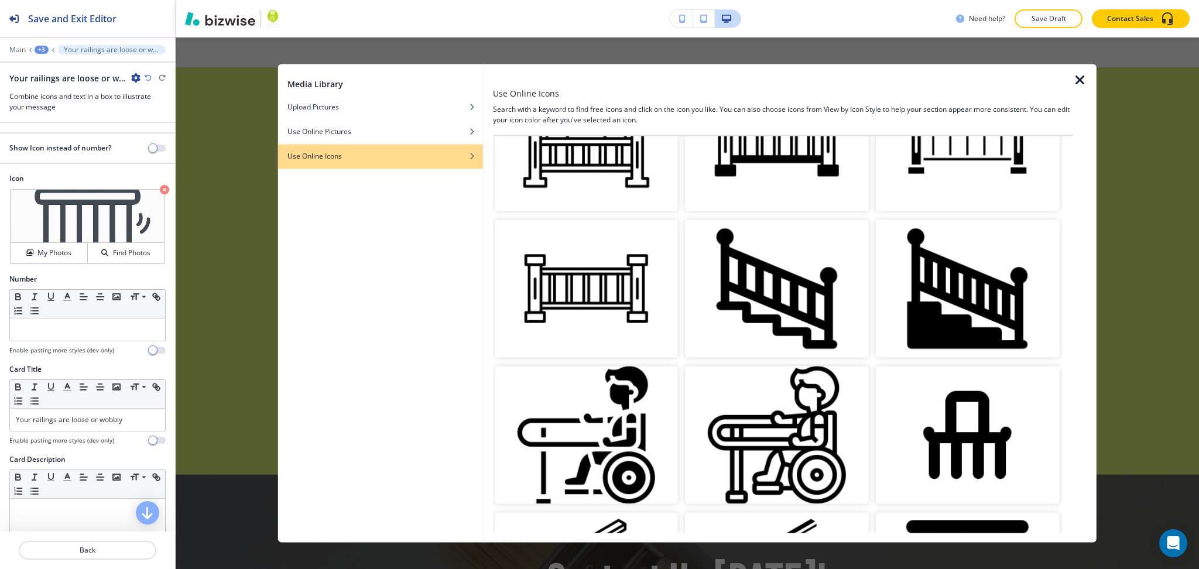
click at [947, 298] on img "button" at bounding box center [968, 289] width 184 height 138
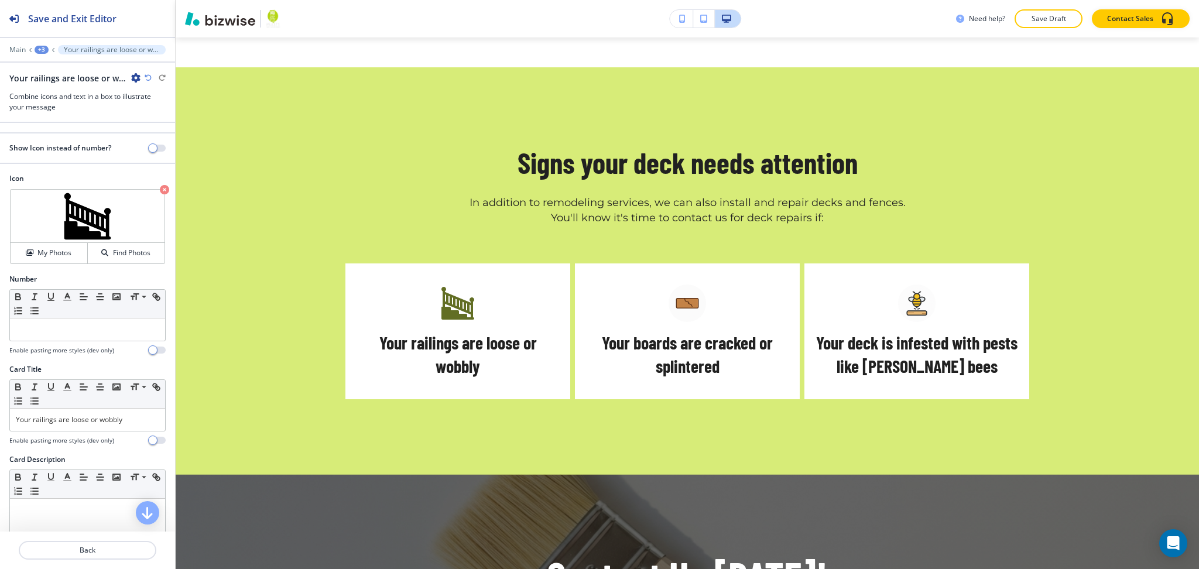
click at [647, 331] on h5 "Your boards are cracked or splintered" at bounding box center [687, 354] width 201 height 47
copy h5 "boards"
click at [94, 548] on p "Back" at bounding box center [87, 550] width 135 height 11
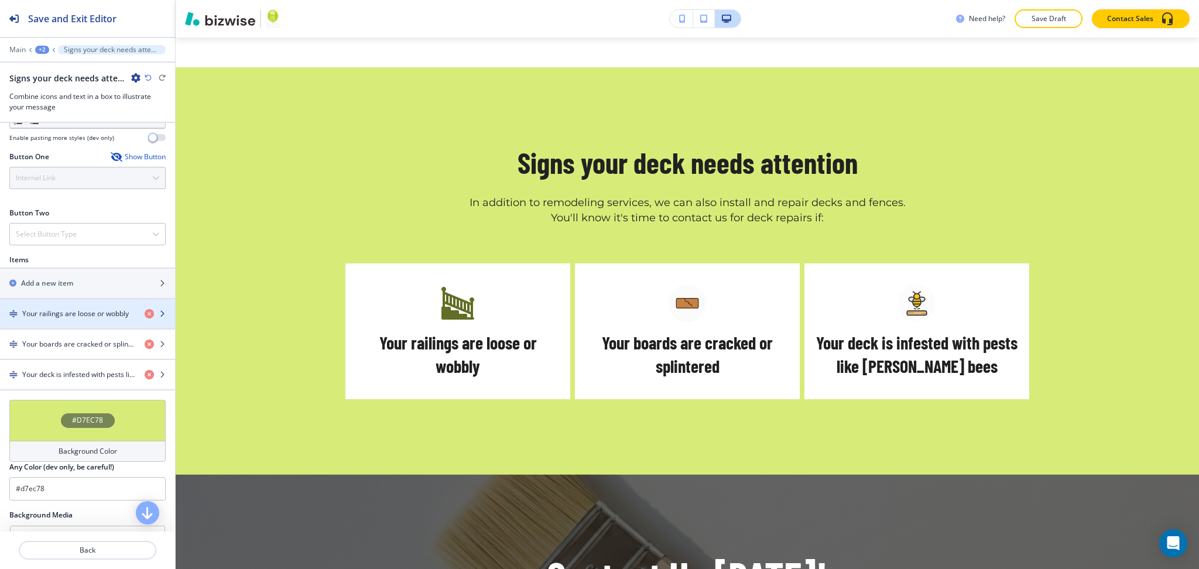
scroll to position [390, 0]
click at [64, 344] on h4 "Your boards are cracked or splintered" at bounding box center [78, 343] width 113 height 11
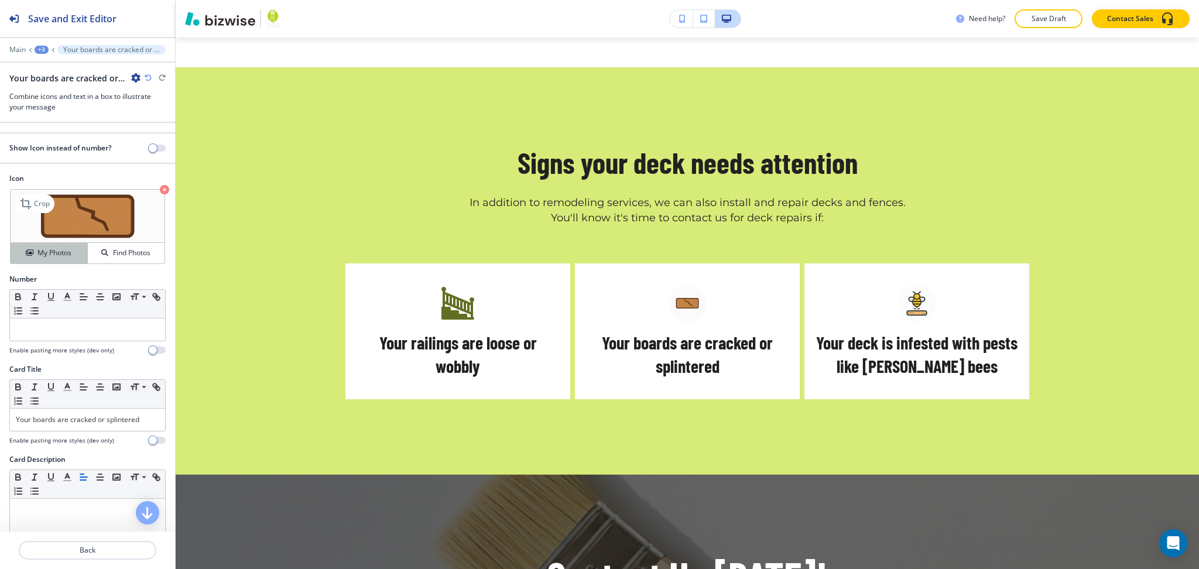
click at [51, 249] on h4 "My Photos" at bounding box center [54, 253] width 34 height 11
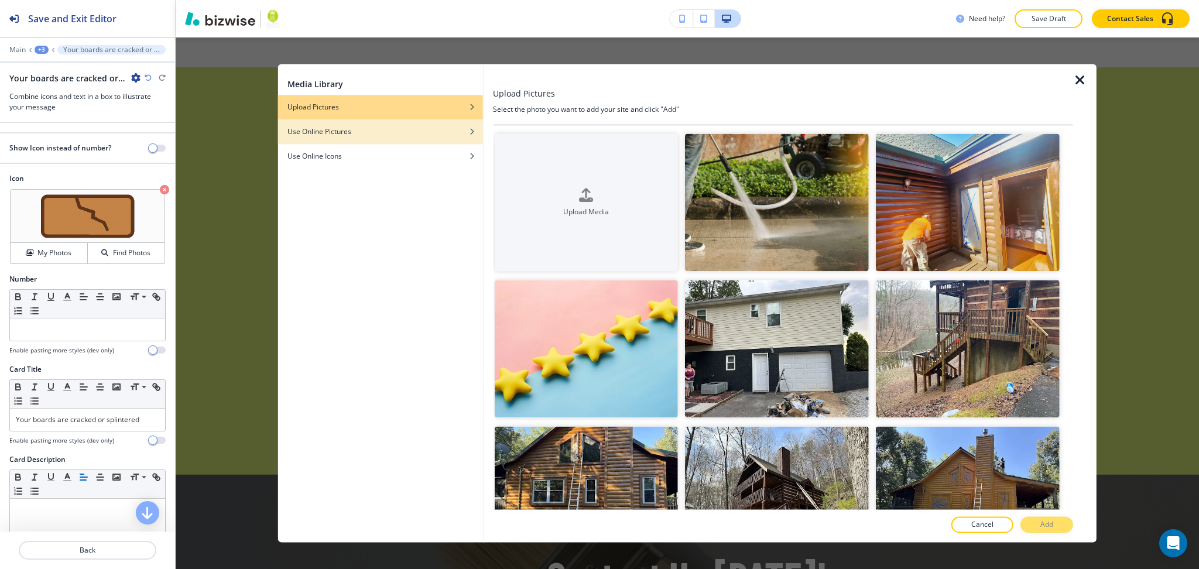
click at [350, 138] on button "Use Online Pictures" at bounding box center [380, 131] width 205 height 25
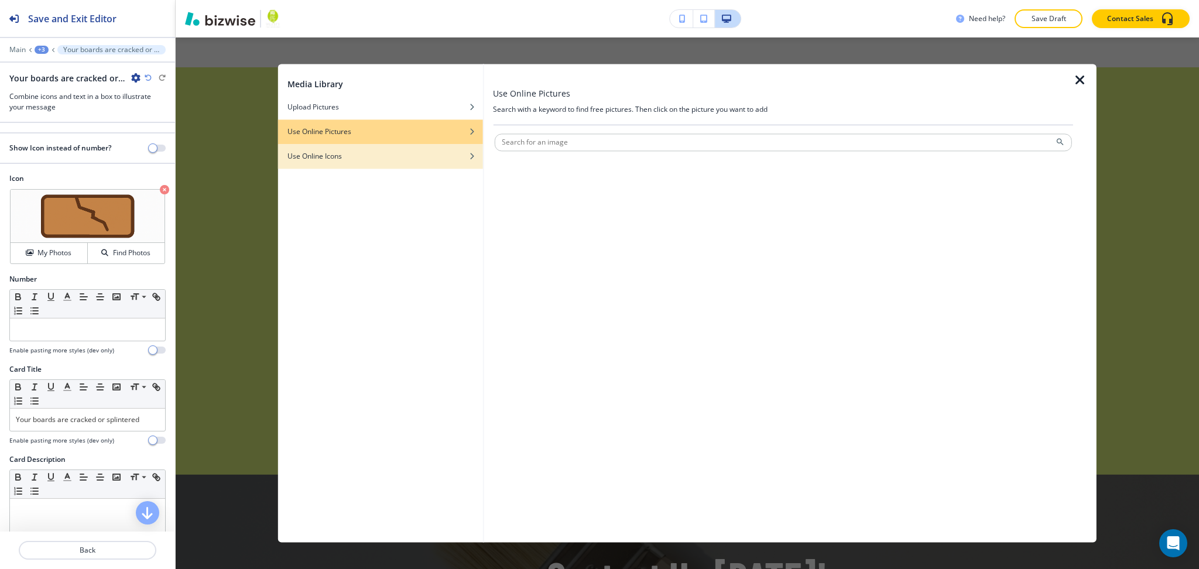
click at [354, 151] on div "Use Online Icons" at bounding box center [380, 156] width 205 height 11
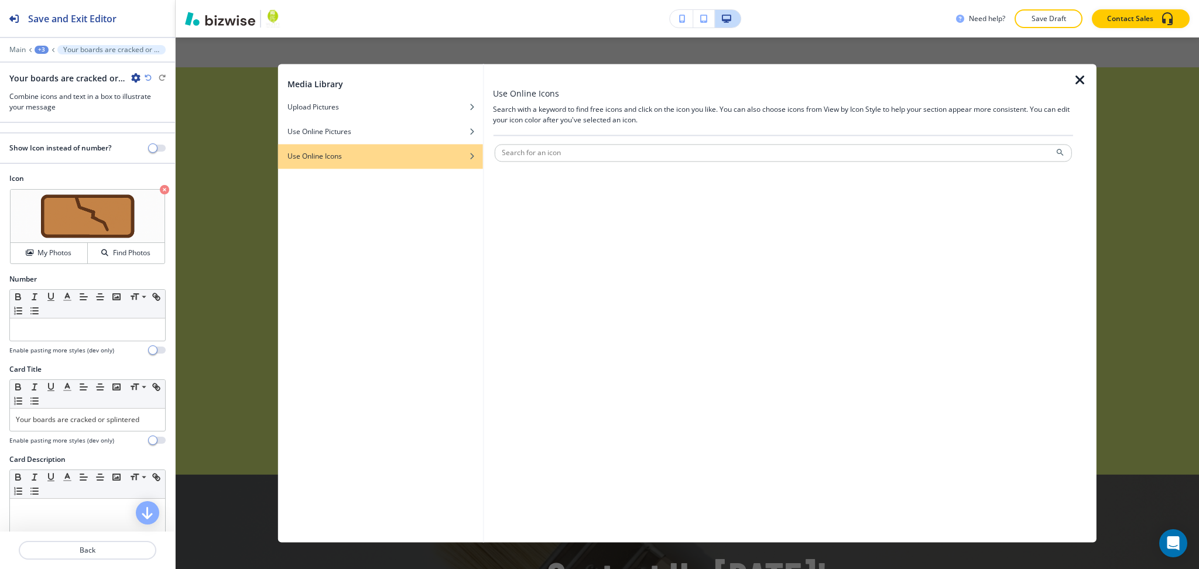
click at [278, 144] on button "Use Online Icons" at bounding box center [380, 156] width 205 height 25
click at [530, 150] on input "text" at bounding box center [783, 153] width 578 height 18
paste input "boards"
type input "boards"
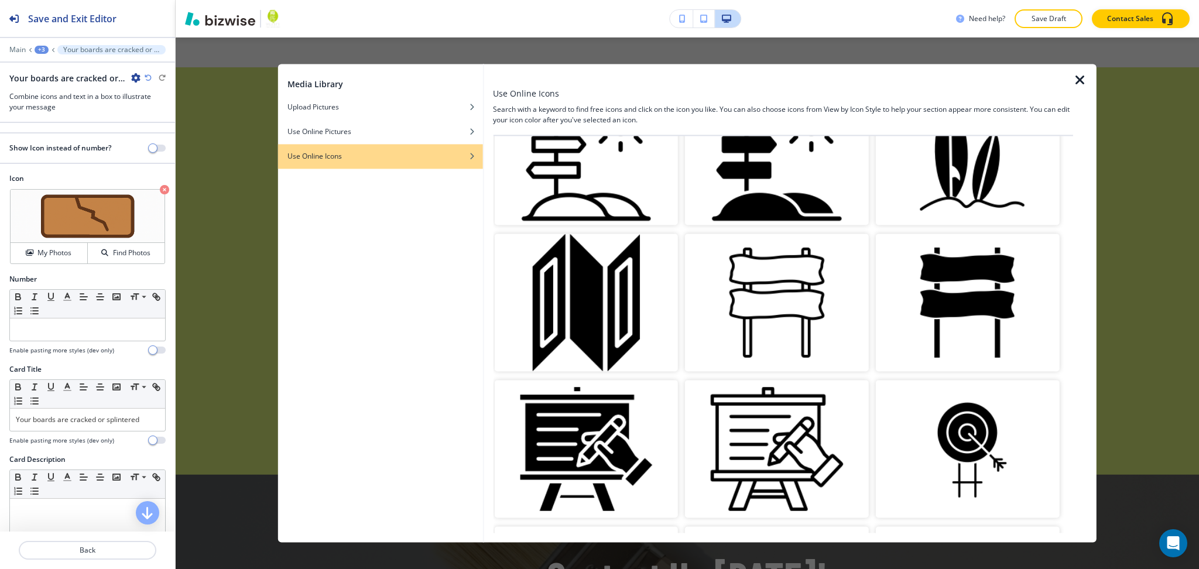
scroll to position [0, 0]
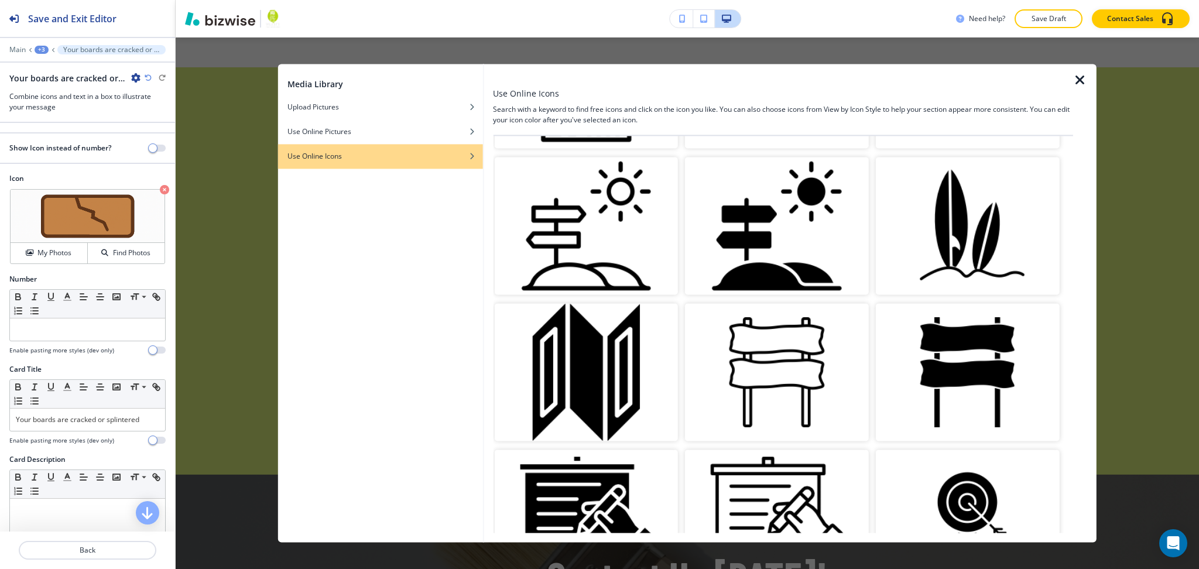
click at [583, 303] on img "button" at bounding box center [586, 372] width 184 height 138
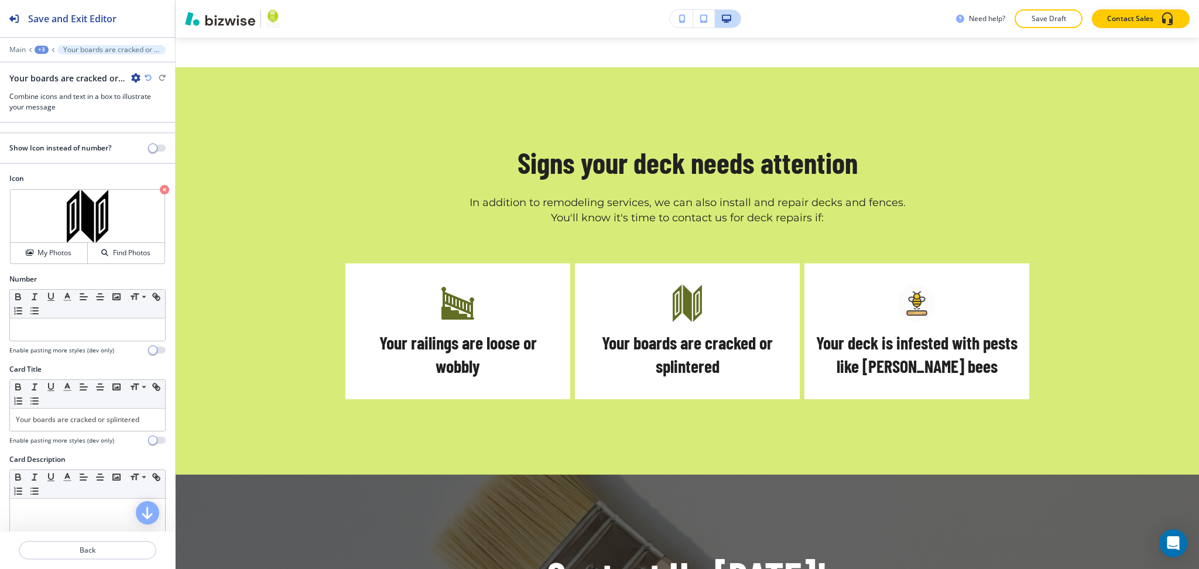
click at [978, 337] on h5 "Your deck is infested with pests like [PERSON_NAME] bees" at bounding box center [916, 354] width 201 height 47
copy h5 "bees"
click at [94, 548] on p "Back" at bounding box center [87, 550] width 135 height 11
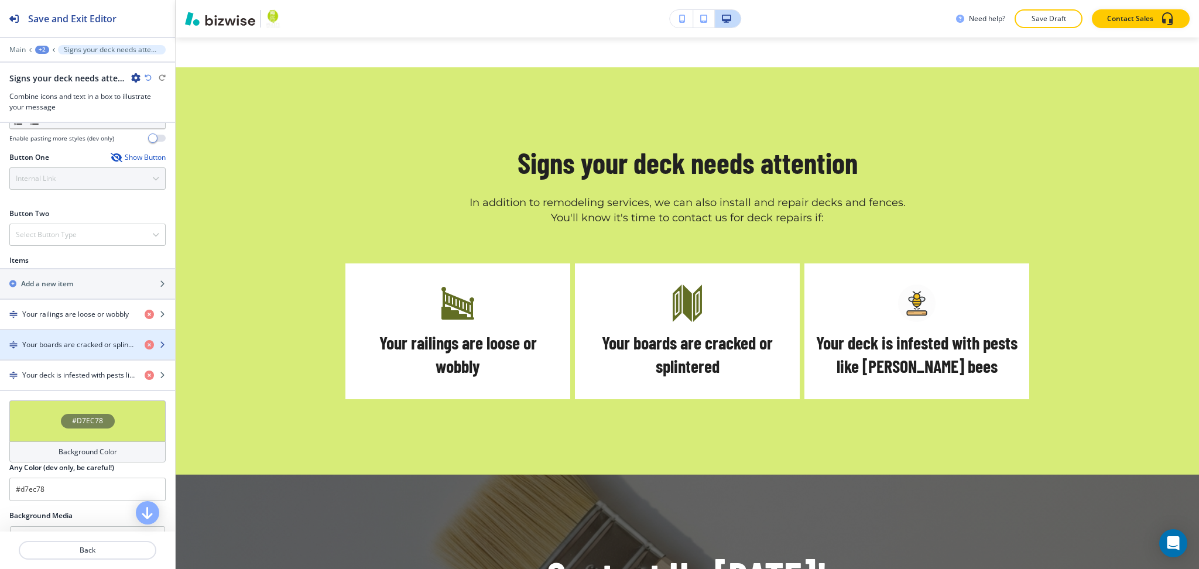
scroll to position [389, 0]
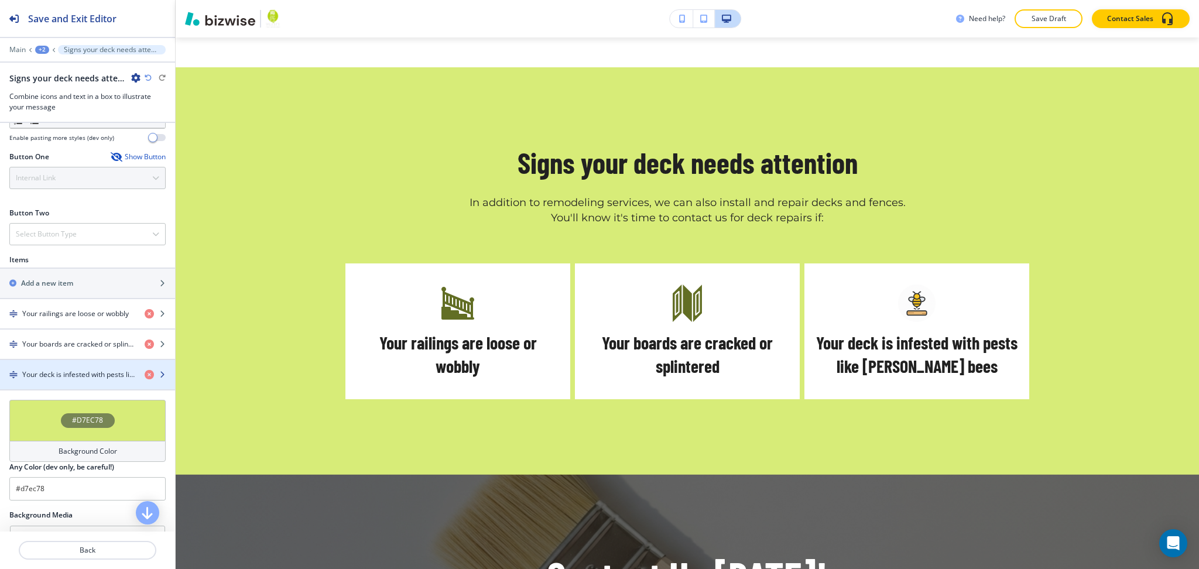
click at [80, 367] on div "button" at bounding box center [87, 364] width 175 height 9
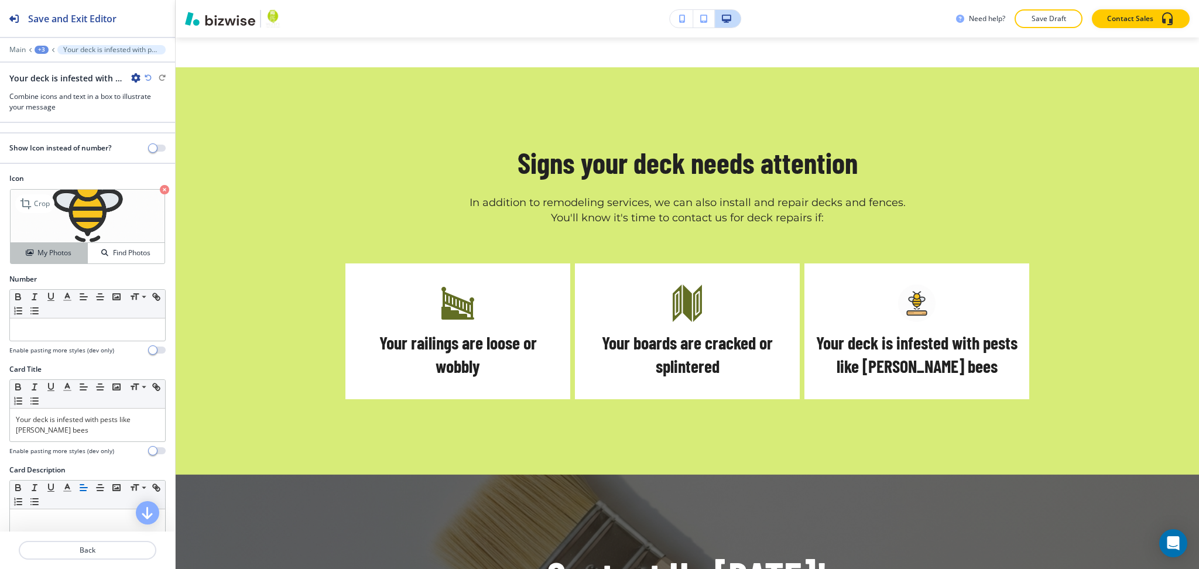
click at [42, 246] on button "My Photos" at bounding box center [49, 253] width 77 height 20
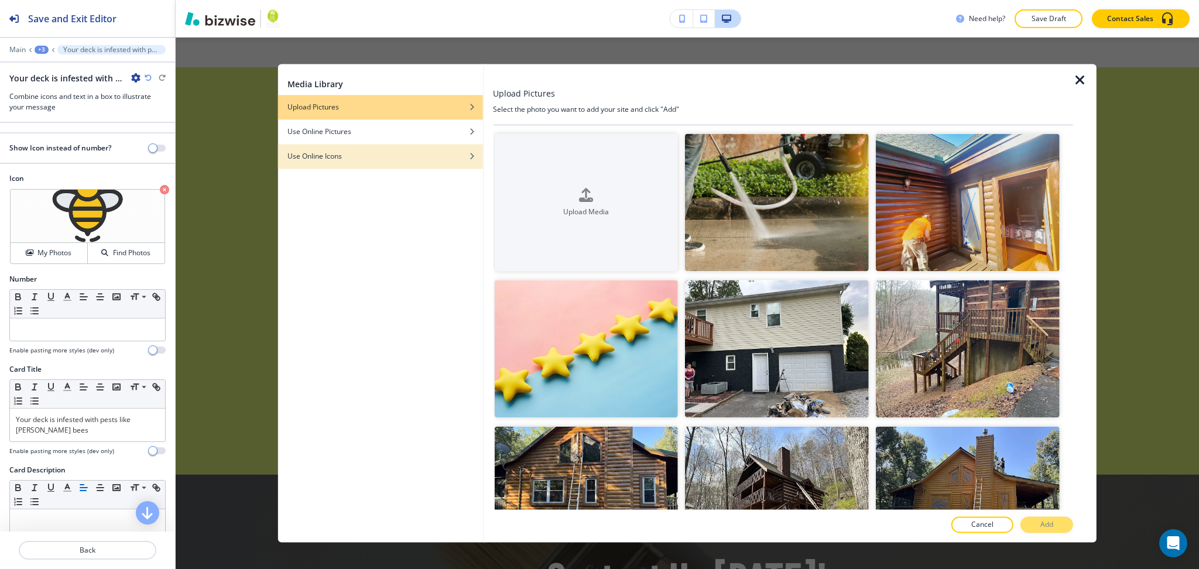
click at [373, 153] on div "Use Online Icons" at bounding box center [380, 156] width 205 height 11
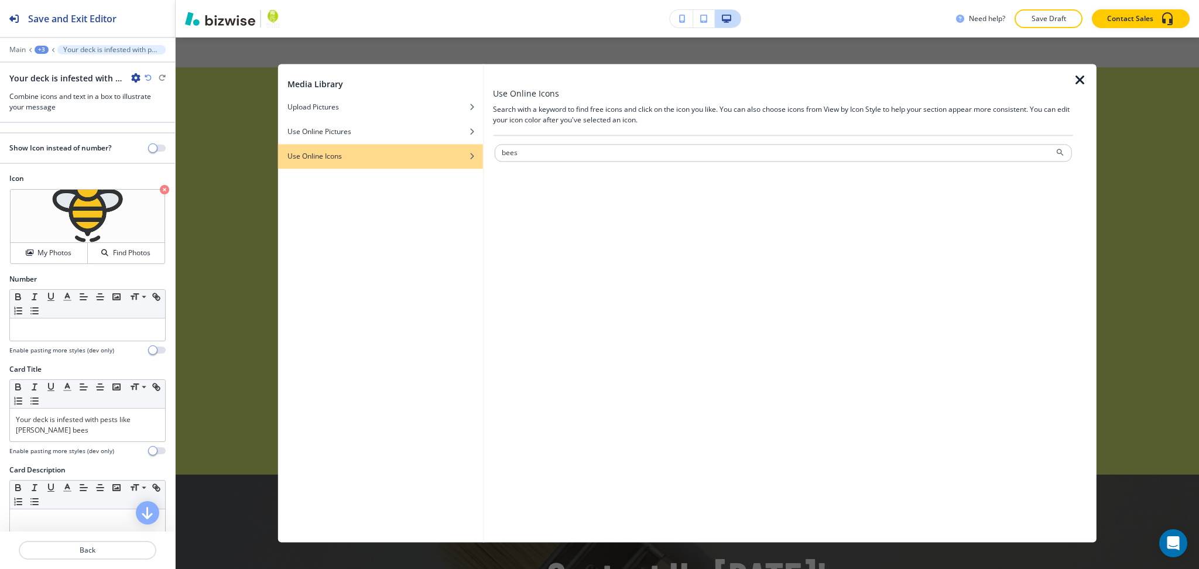
type input "bees"
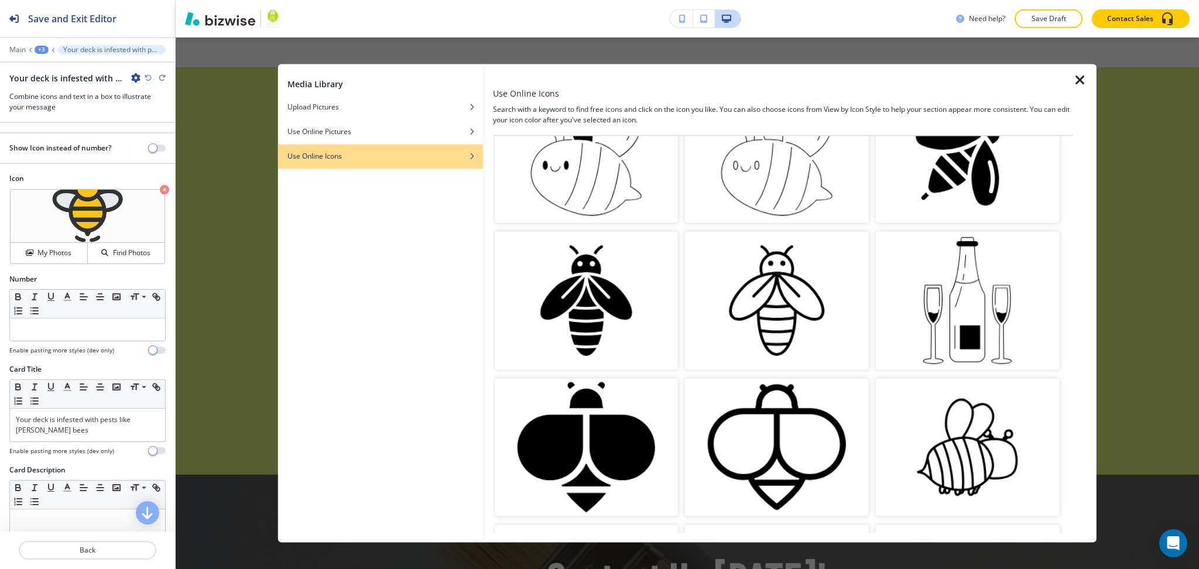
scroll to position [231, 0]
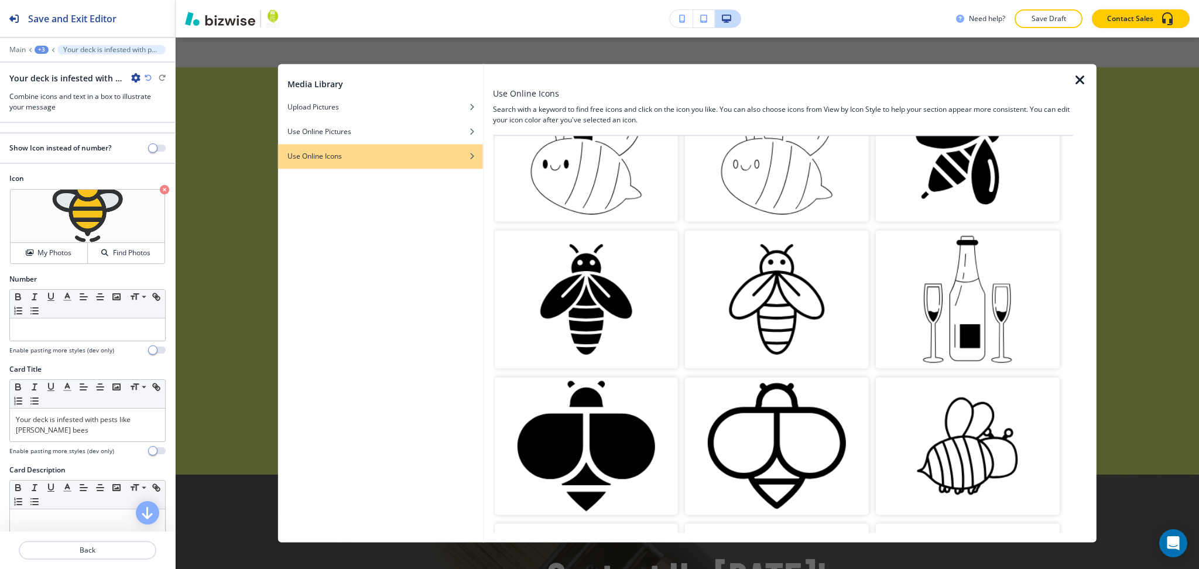
click at [926, 181] on img "button" at bounding box center [968, 153] width 184 height 138
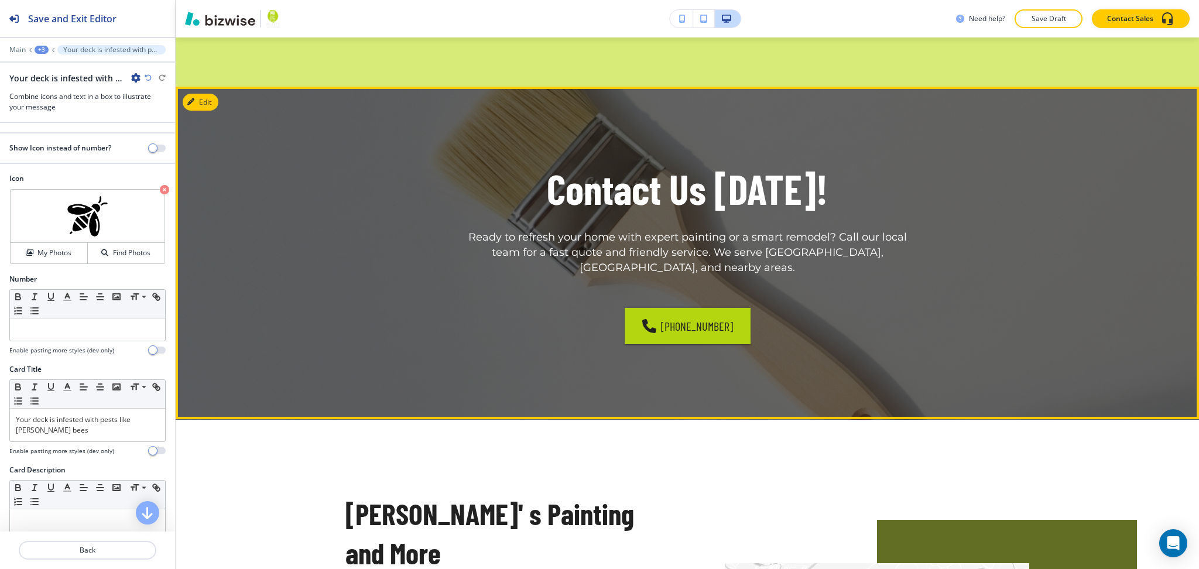
click at [217, 87] on div "Contact Us [DATE]! Ready to refresh your home with expert painting or a smart r…" at bounding box center [688, 253] width 1024 height 333
click at [208, 94] on button "Edit This Section" at bounding box center [222, 103] width 79 height 18
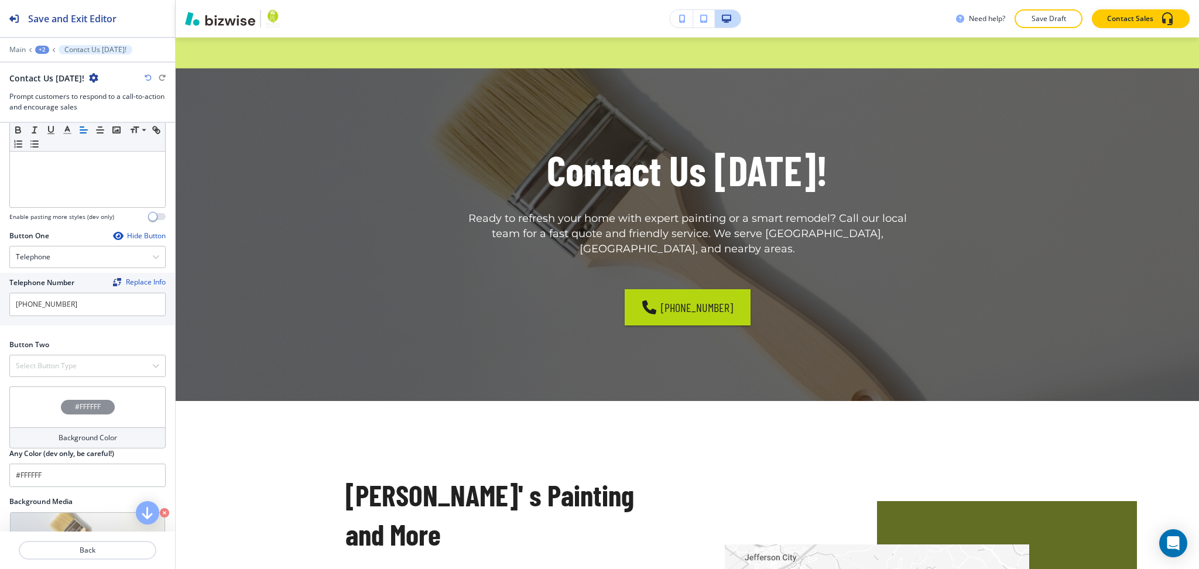
scroll to position [312, 0]
click at [54, 357] on div "Select Button Type" at bounding box center [87, 364] width 155 height 21
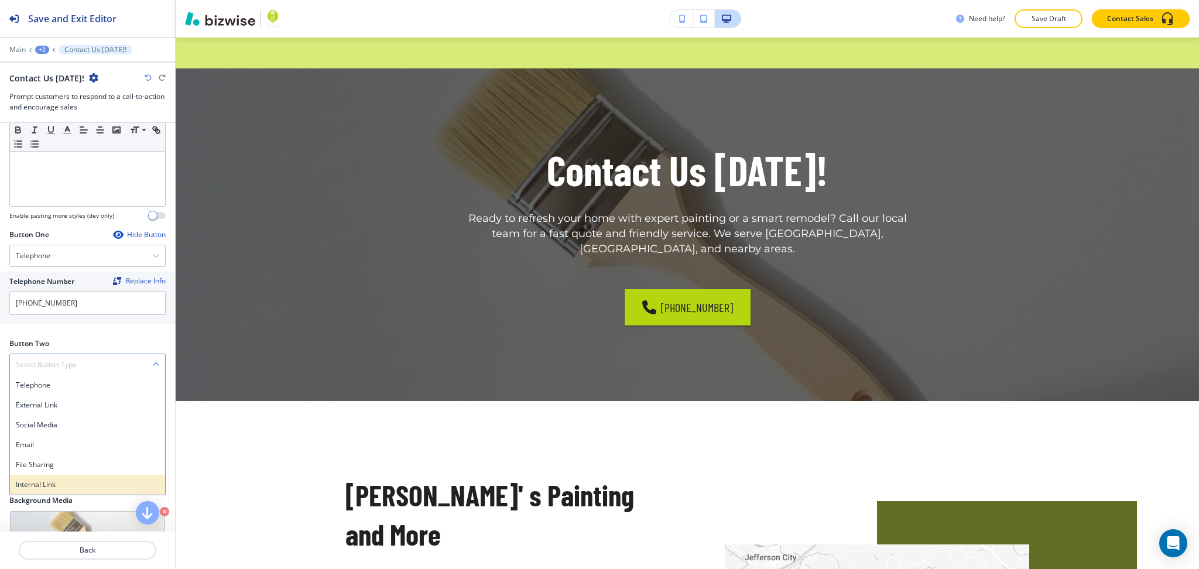
click at [46, 490] on h4 "Internal Link" at bounding box center [87, 485] width 143 height 11
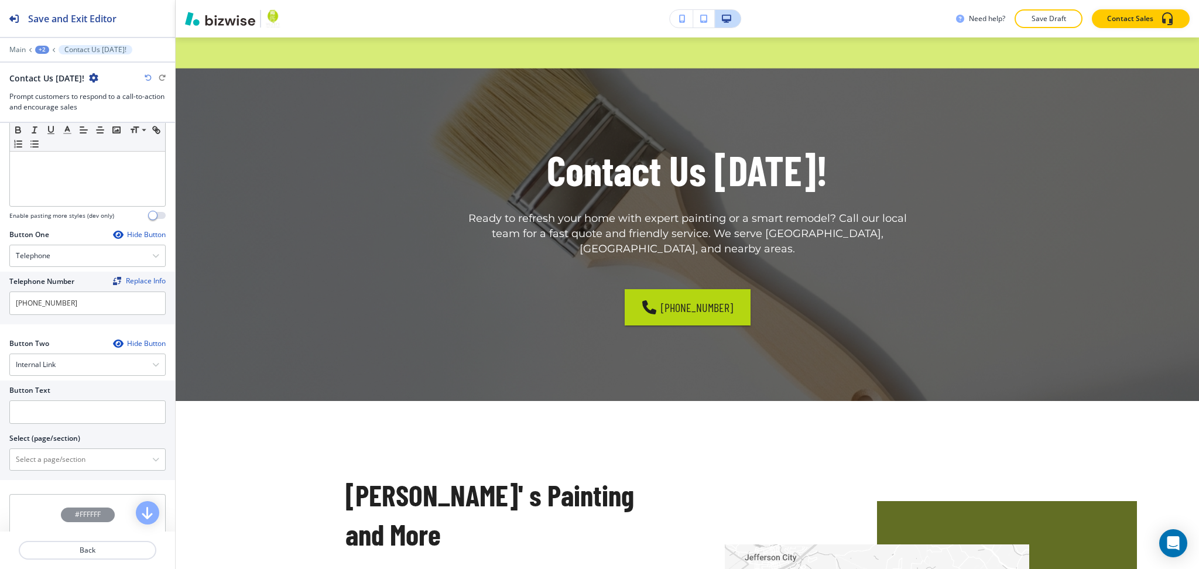
drag, startPoint x: 51, startPoint y: 463, endPoint x: 51, endPoint y: 440, distance: 22.3
click at [51, 463] on \(page\/section\) "Manual Input" at bounding box center [81, 460] width 142 height 20
type \(page\/section\) "CONTACT US"
drag, startPoint x: 67, startPoint y: 460, endPoint x: 0, endPoint y: 454, distance: 67.1
click at [0, 454] on div "Button Text Select (page/section) CONTACT US CONTACT US CONTACT US | Hero CONTA…" at bounding box center [87, 431] width 175 height 100
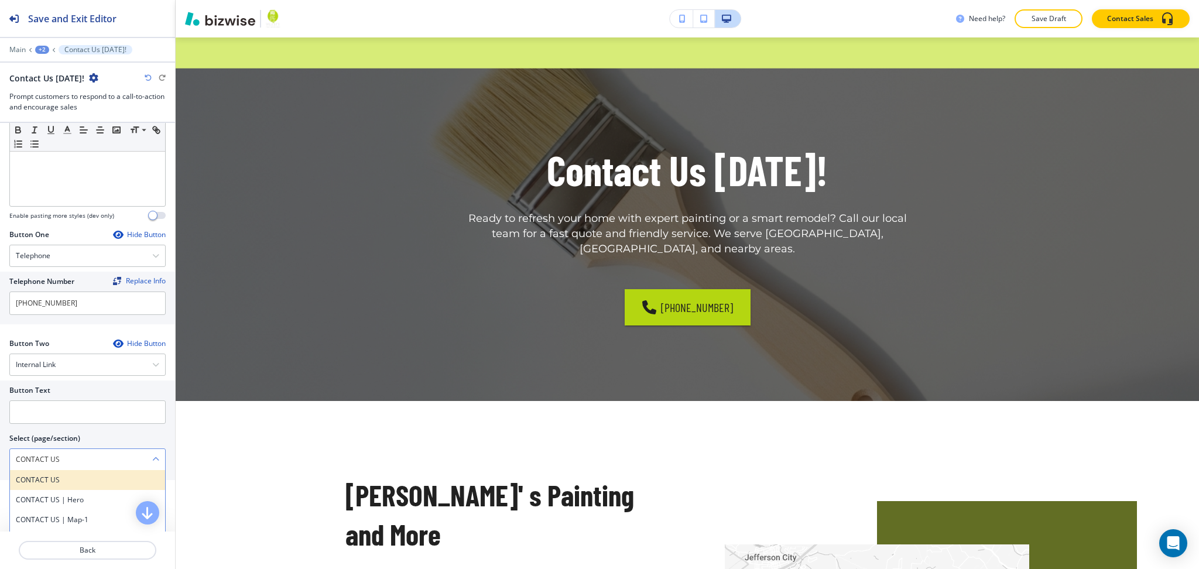
click at [53, 478] on h4 "CONTACT US" at bounding box center [87, 480] width 143 height 11
click at [49, 394] on h2 "Button Text" at bounding box center [29, 390] width 41 height 11
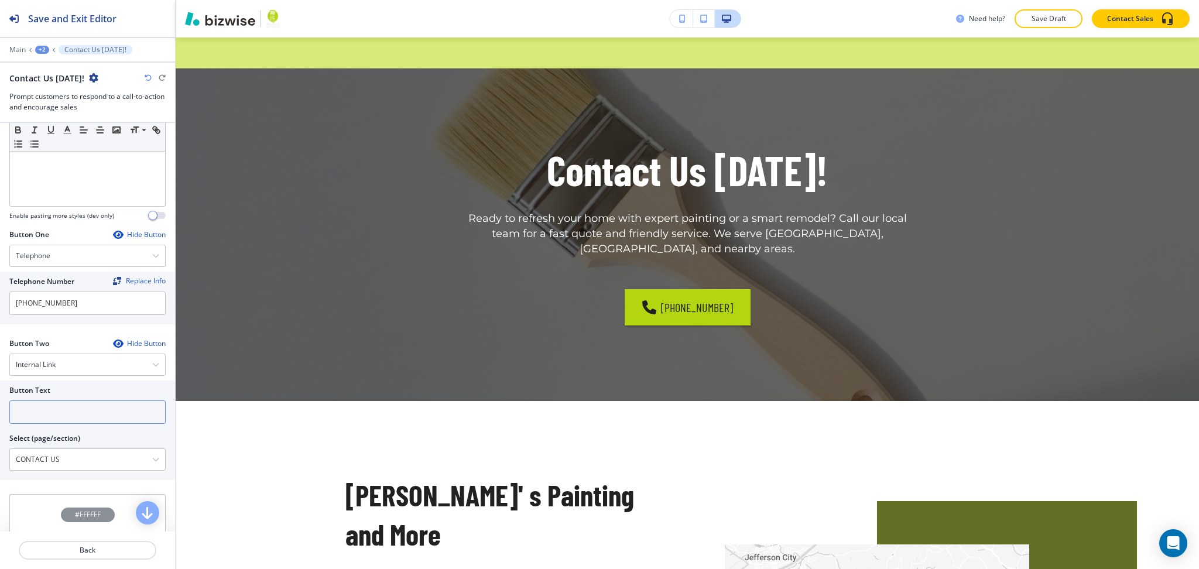
click at [54, 408] on input "text" at bounding box center [87, 412] width 156 height 23
paste input "CONTACT US"
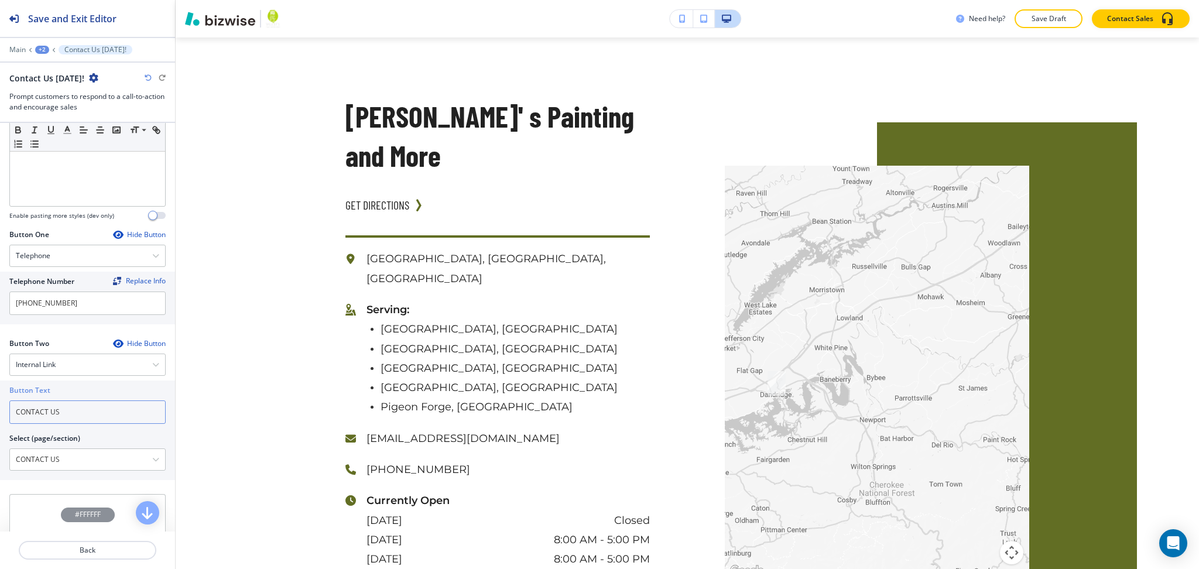
scroll to position [0, 0]
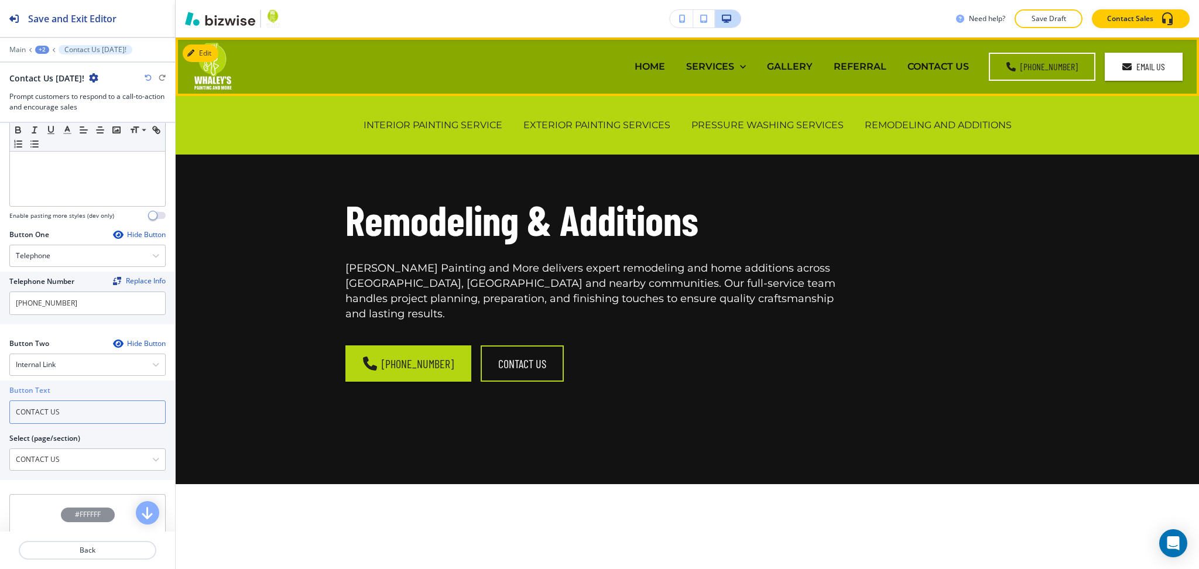
type input "CONTACT US"
click at [790, 66] on p "GALLERY" at bounding box center [790, 66] width 46 height 13
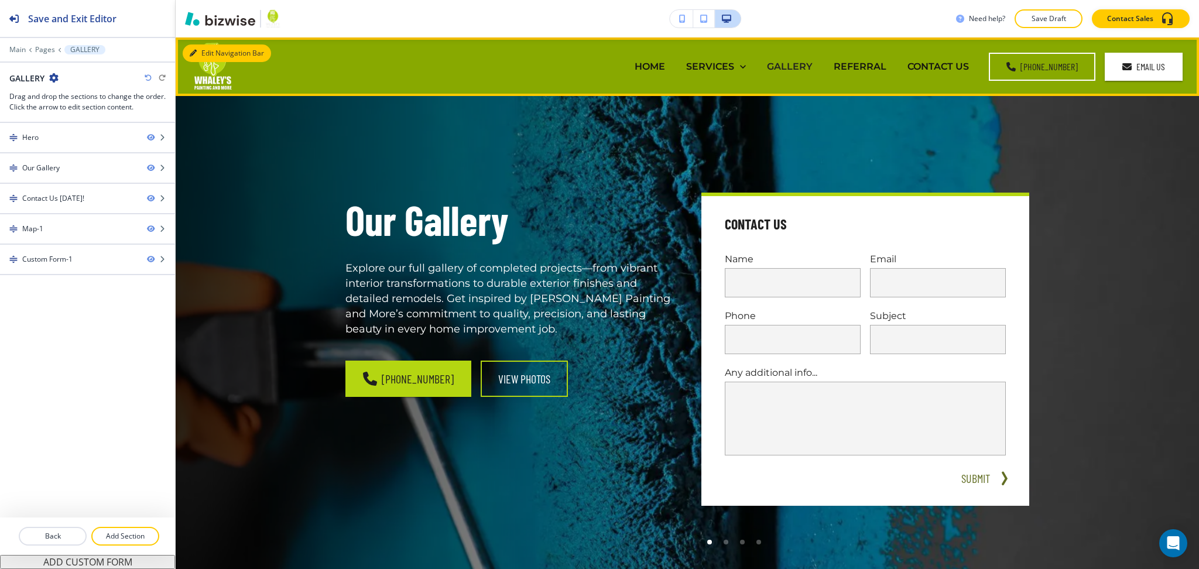
click at [191, 50] on icon "button" at bounding box center [193, 53] width 7 height 7
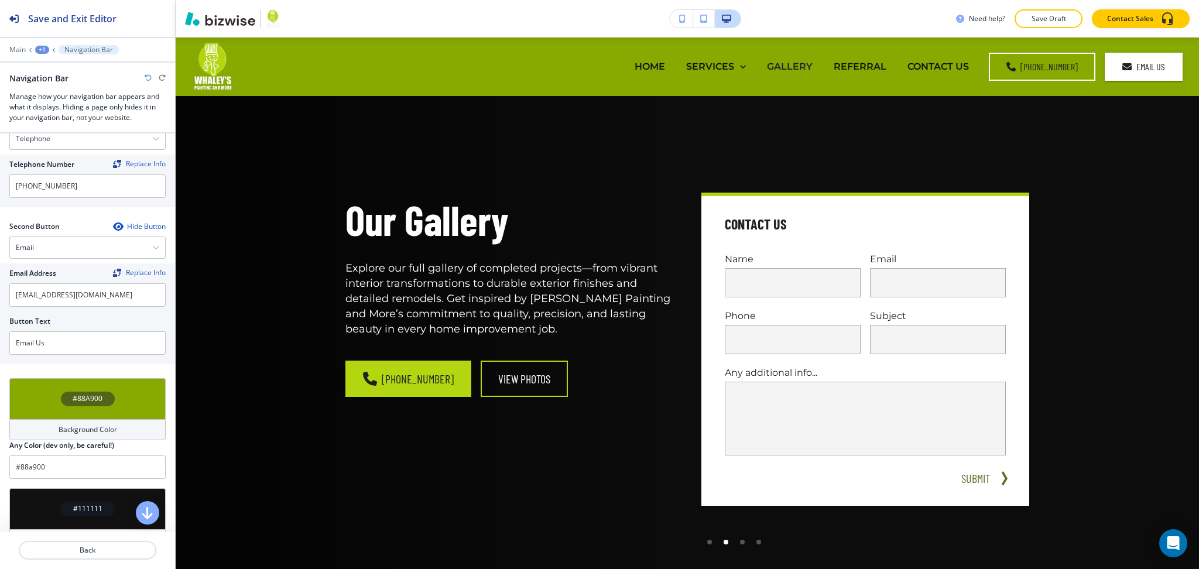
scroll to position [249, 0]
click at [125, 239] on div "Email" at bounding box center [87, 248] width 155 height 21
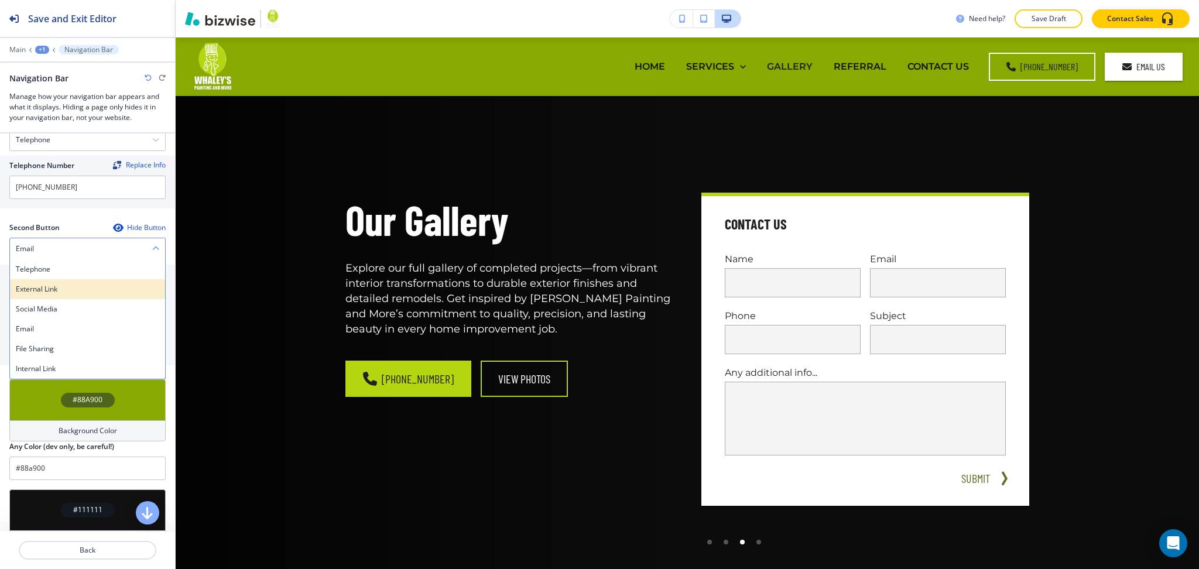
click at [82, 295] on div "External Link" at bounding box center [87, 289] width 155 height 20
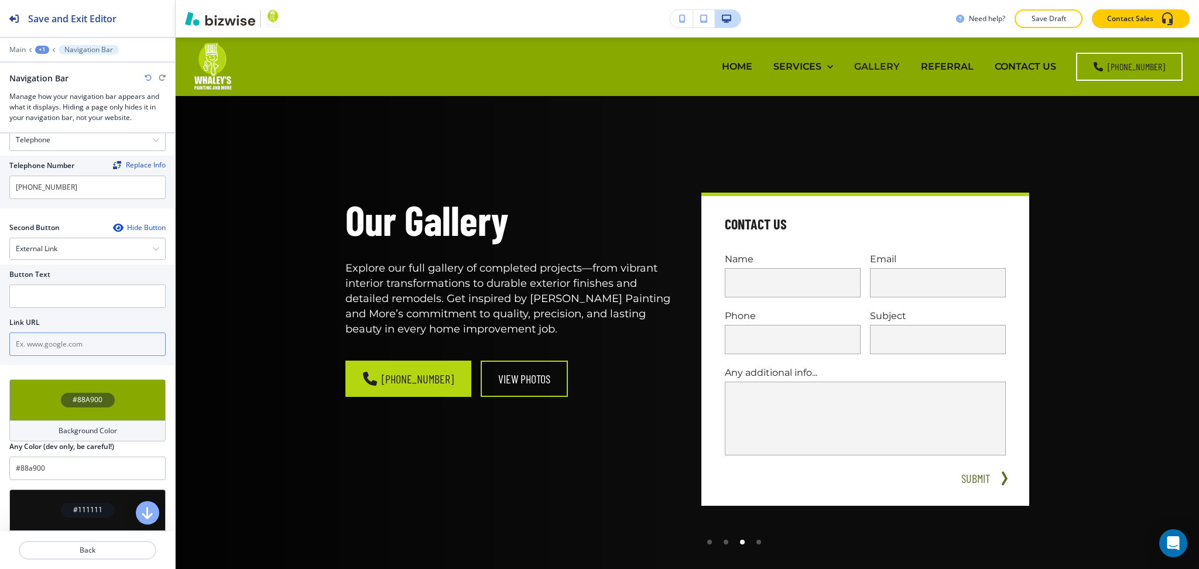
click at [67, 351] on input "text" at bounding box center [87, 344] width 156 height 23
click at [60, 306] on input "text" at bounding box center [87, 296] width 156 height 23
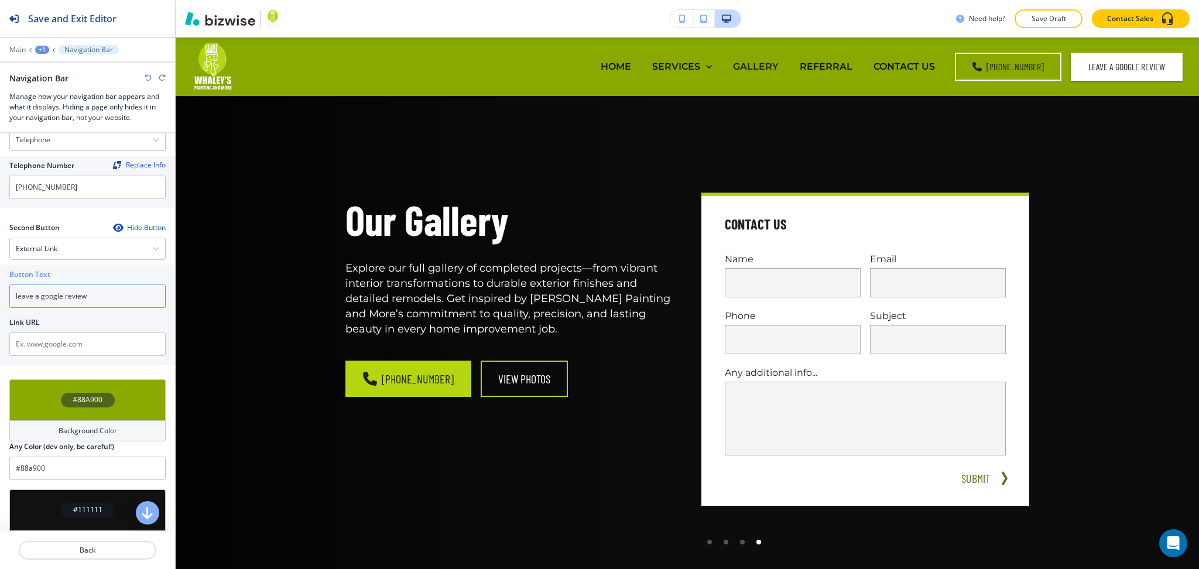
type input "leave a google review"
click at [67, 340] on input "text" at bounding box center [87, 344] width 156 height 23
paste input "[URL][DOMAIN_NAME][PERSON_NAME]"
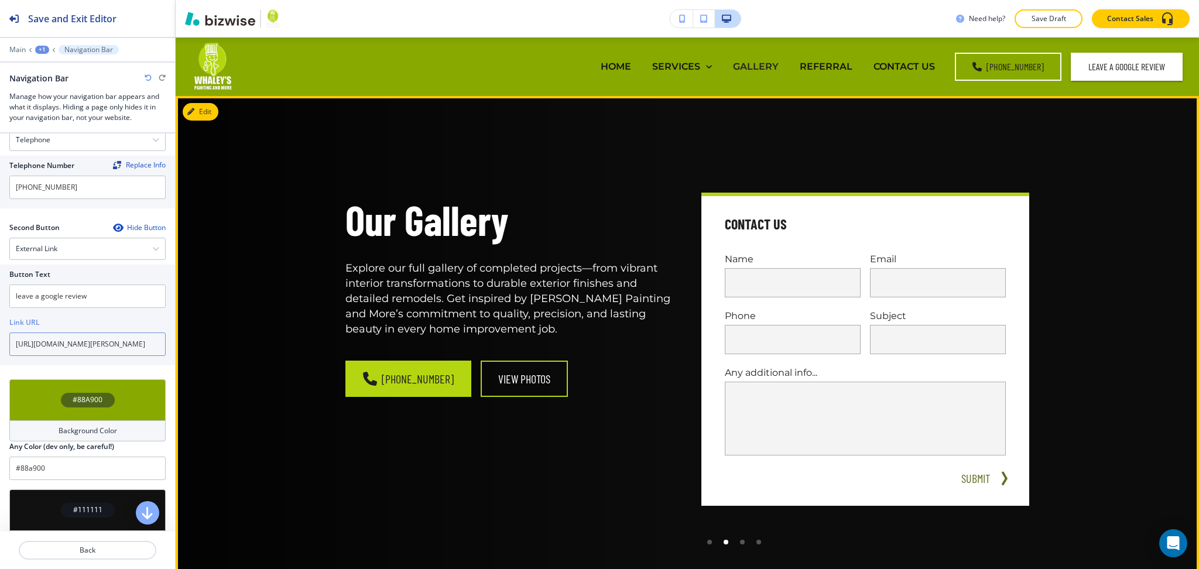
type input "[URL][DOMAIN_NAME][PERSON_NAME]"
click at [207, 119] on button "Edit This Section" at bounding box center [222, 112] width 79 height 18
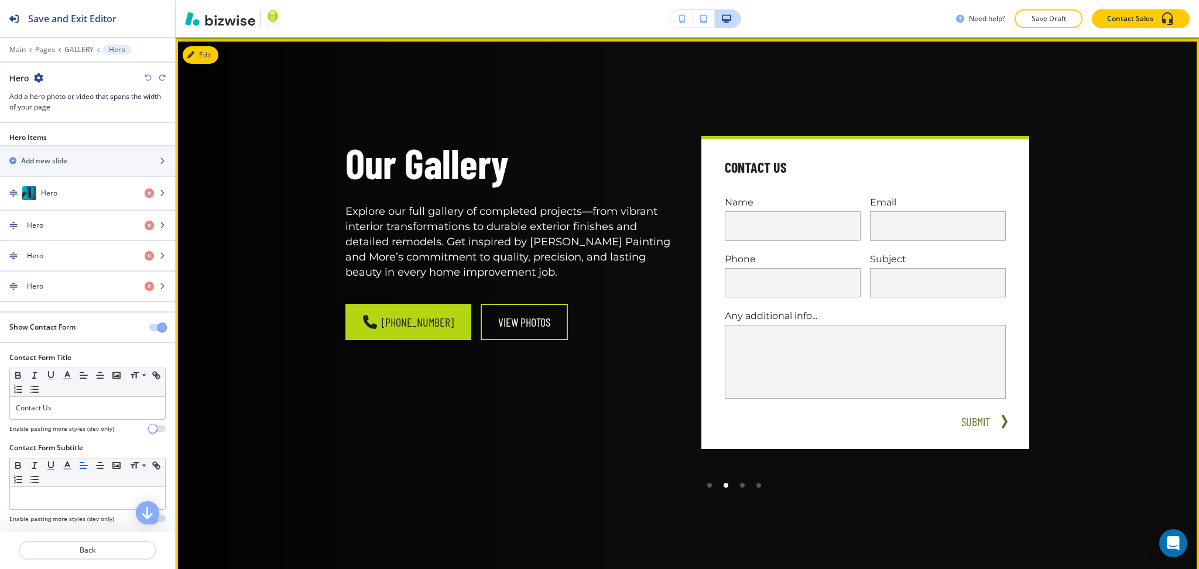
scroll to position [59, 0]
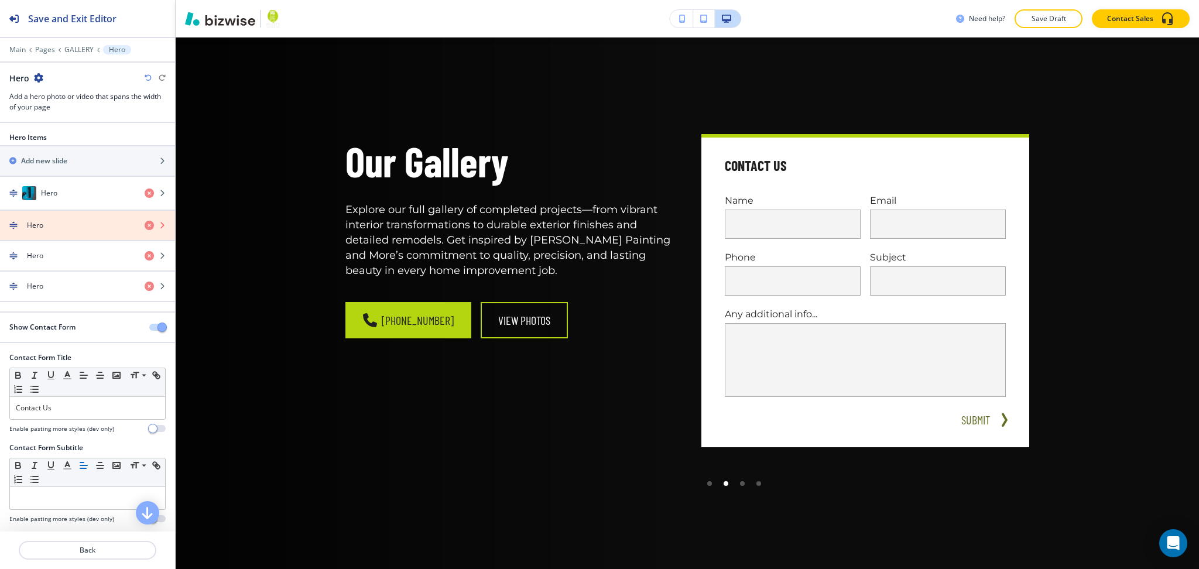
click at [145, 225] on icon "button" at bounding box center [149, 225] width 9 height 9
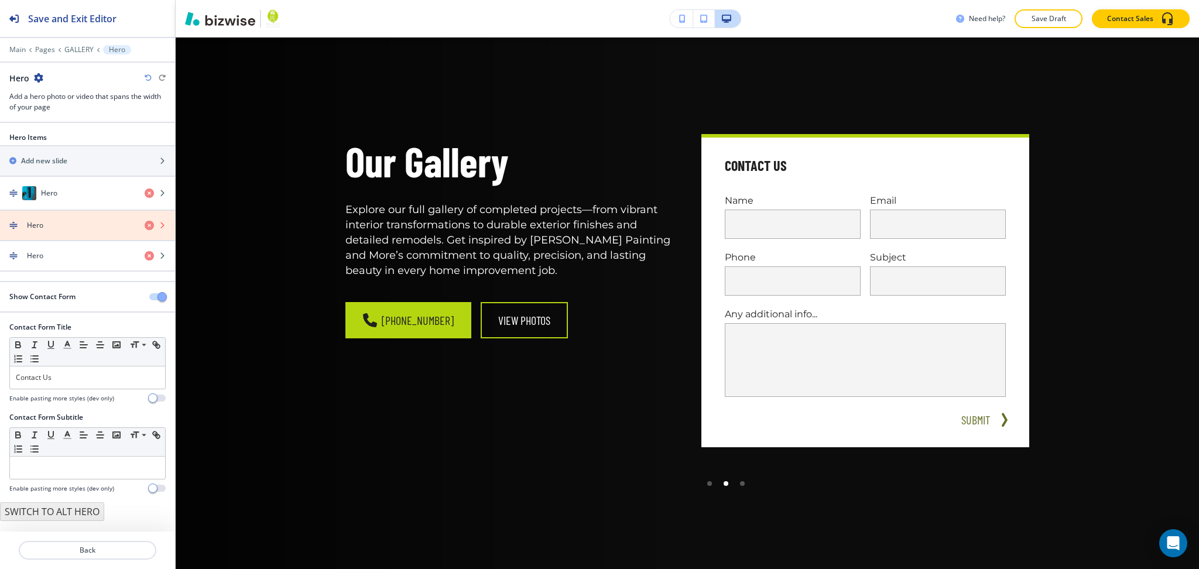
click at [146, 228] on icon "button" at bounding box center [149, 225] width 9 height 9
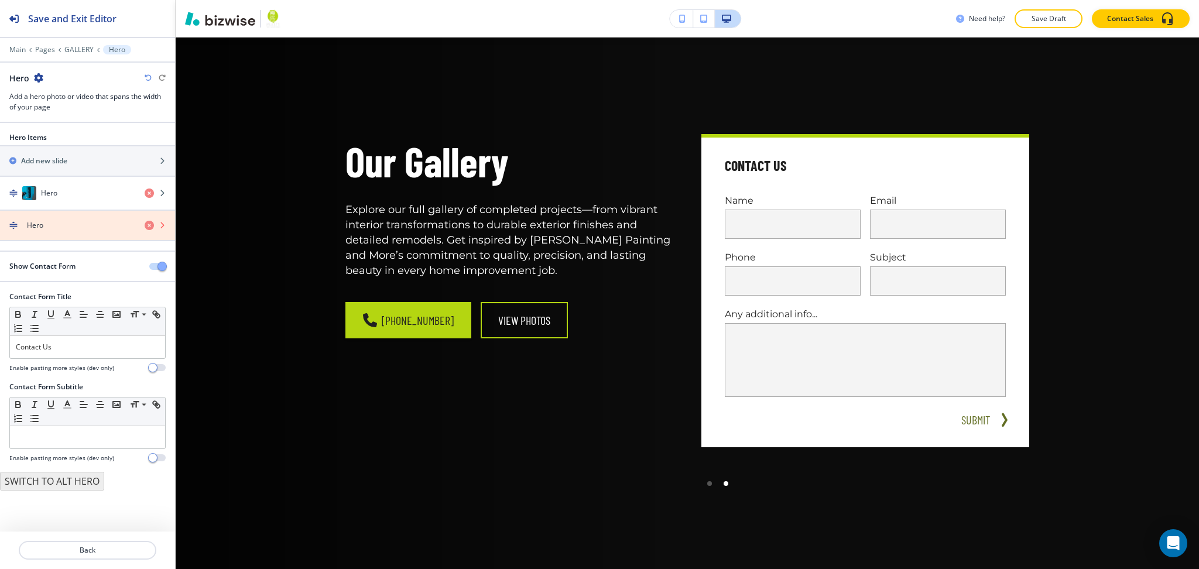
click at [146, 228] on icon "button" at bounding box center [149, 225] width 9 height 9
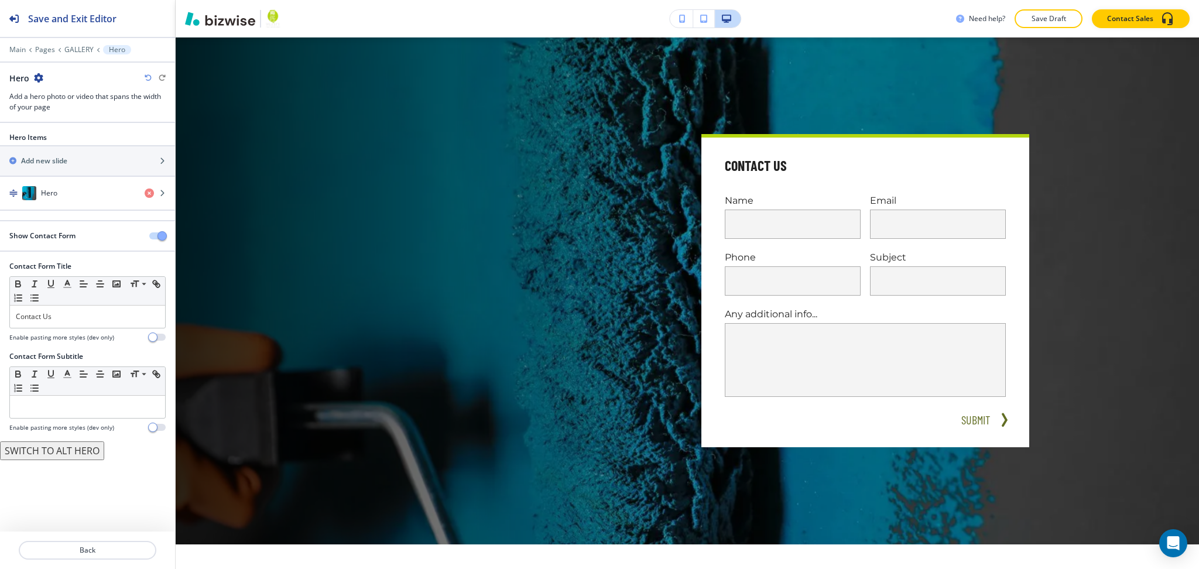
click at [158, 235] on span "button" at bounding box center [162, 235] width 9 height 9
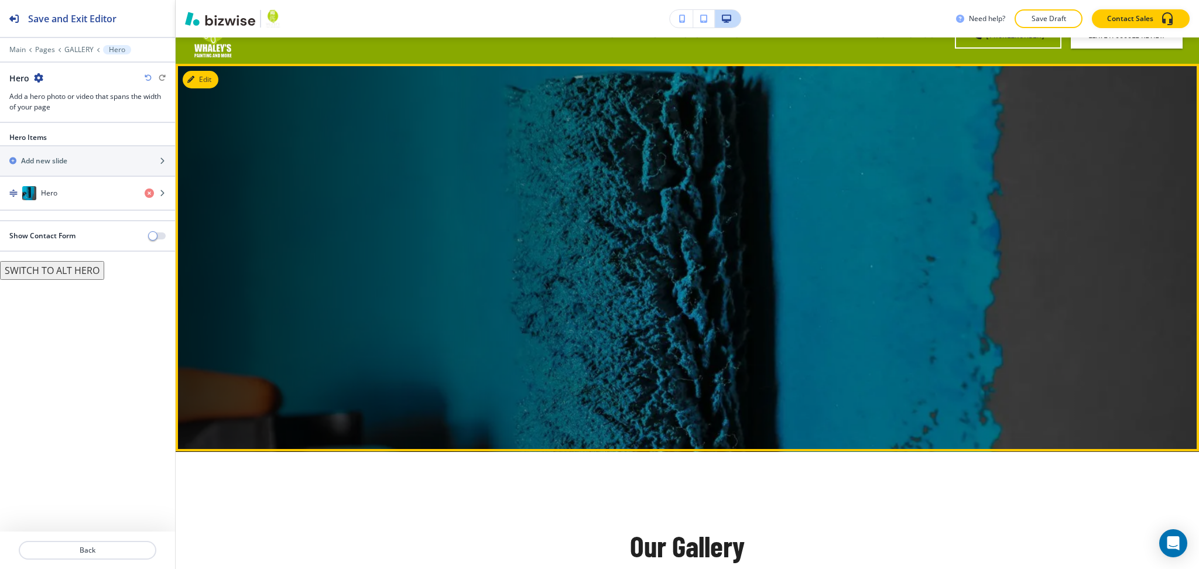
scroll to position [0, 0]
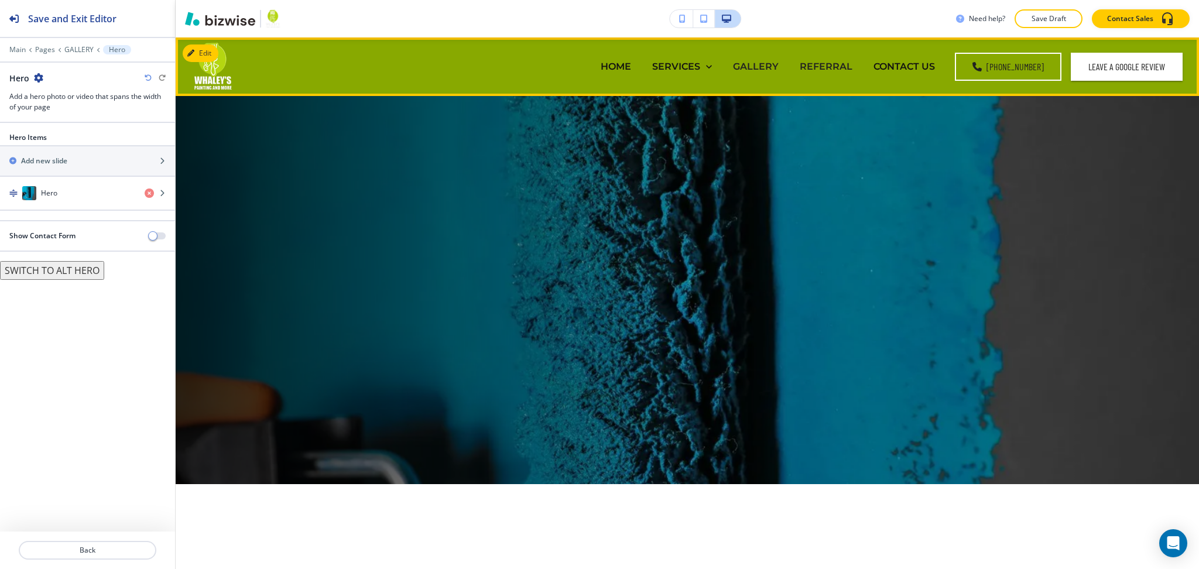
click at [826, 64] on p "REFERRAL" at bounding box center [826, 66] width 53 height 13
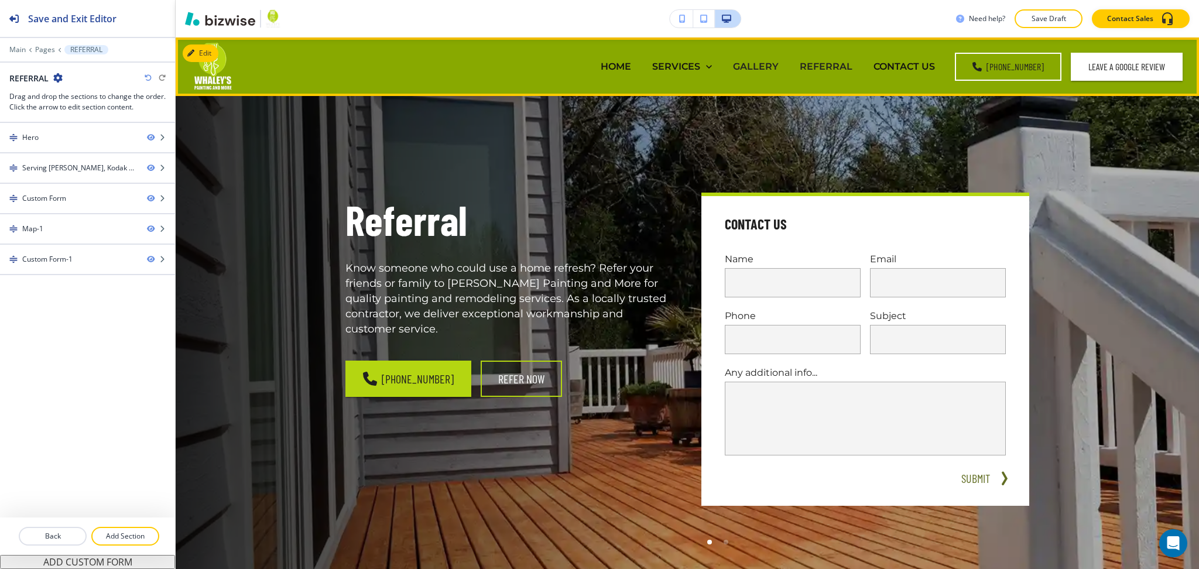
click at [756, 65] on p "GALLERY" at bounding box center [756, 66] width 46 height 13
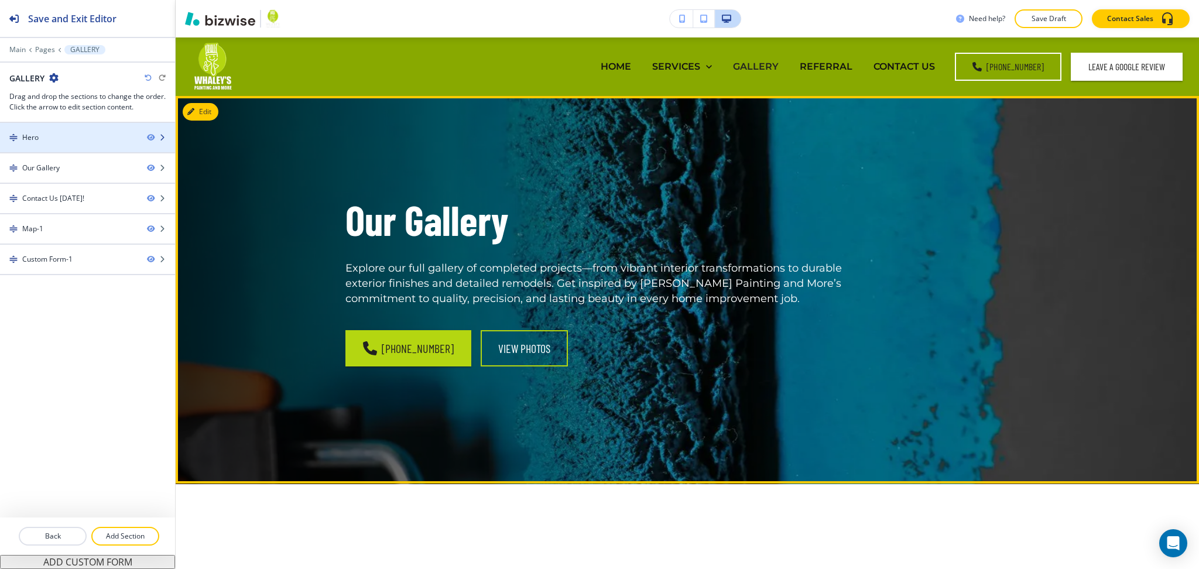
click at [56, 141] on div "Hero" at bounding box center [69, 137] width 138 height 11
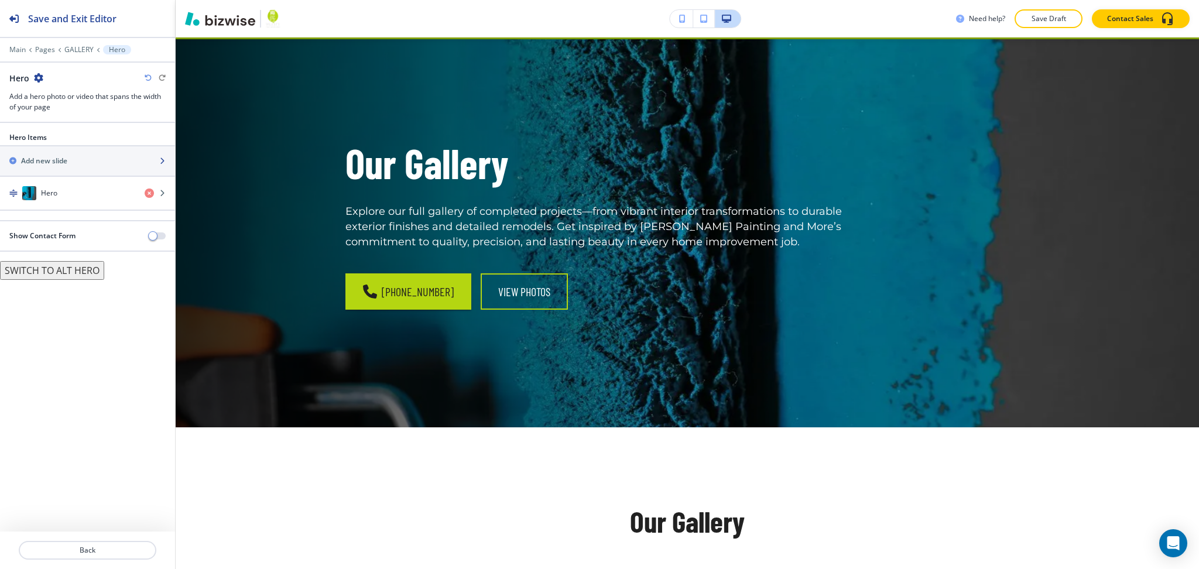
scroll to position [59, 0]
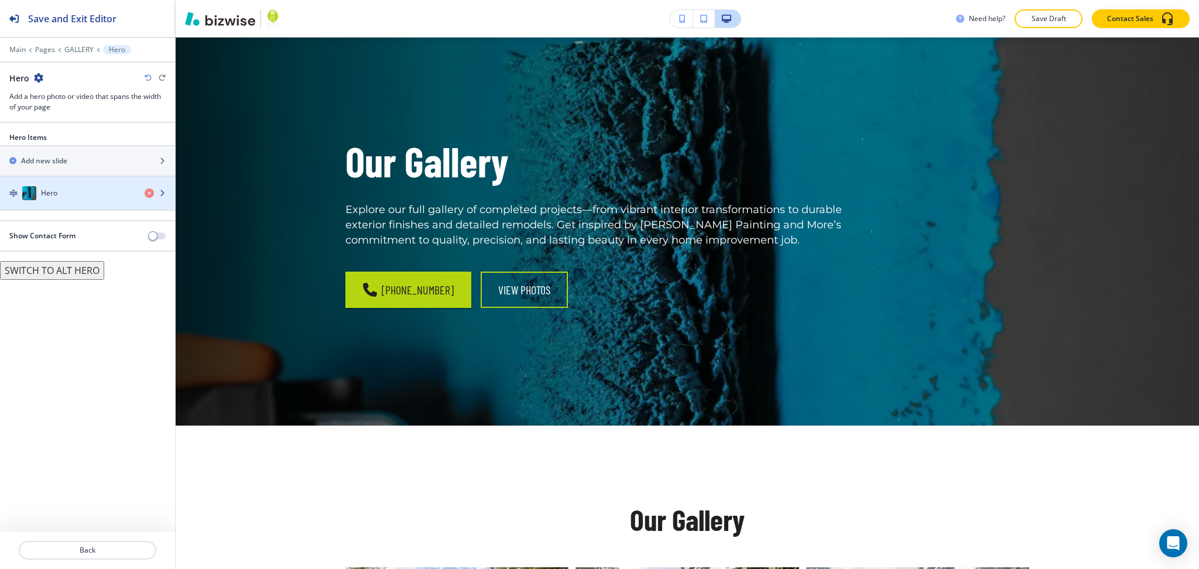
click at [68, 195] on div "Hero" at bounding box center [67, 193] width 135 height 14
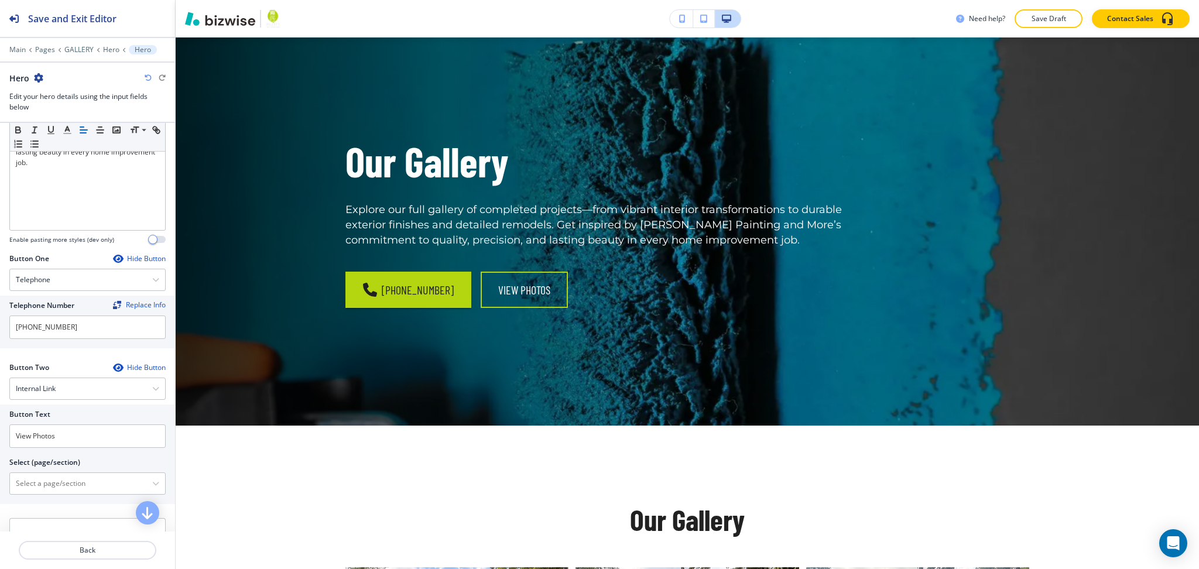
scroll to position [389, 0]
click at [77, 489] on \(page\/section\) "Manual Input" at bounding box center [81, 483] width 142 height 20
type \(page\/section\) "CONTACT US"
drag, startPoint x: 72, startPoint y: 485, endPoint x: 0, endPoint y: 482, distance: 72.1
click at [0, 482] on div "Button Text View Photos Select (page/section) CONTACT US CONTACT US CONTACT US …" at bounding box center [87, 453] width 175 height 100
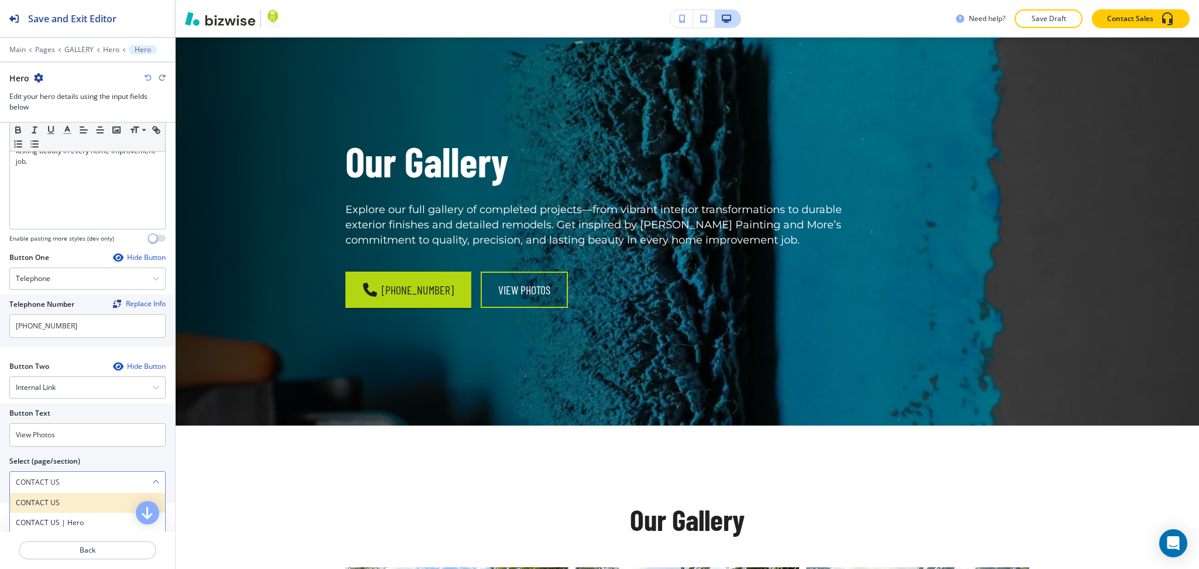
click at [50, 499] on h4 "CONTACT US" at bounding box center [87, 503] width 143 height 11
click at [76, 427] on input "View Photos" at bounding box center [87, 434] width 156 height 23
paste input "CONTACT US"
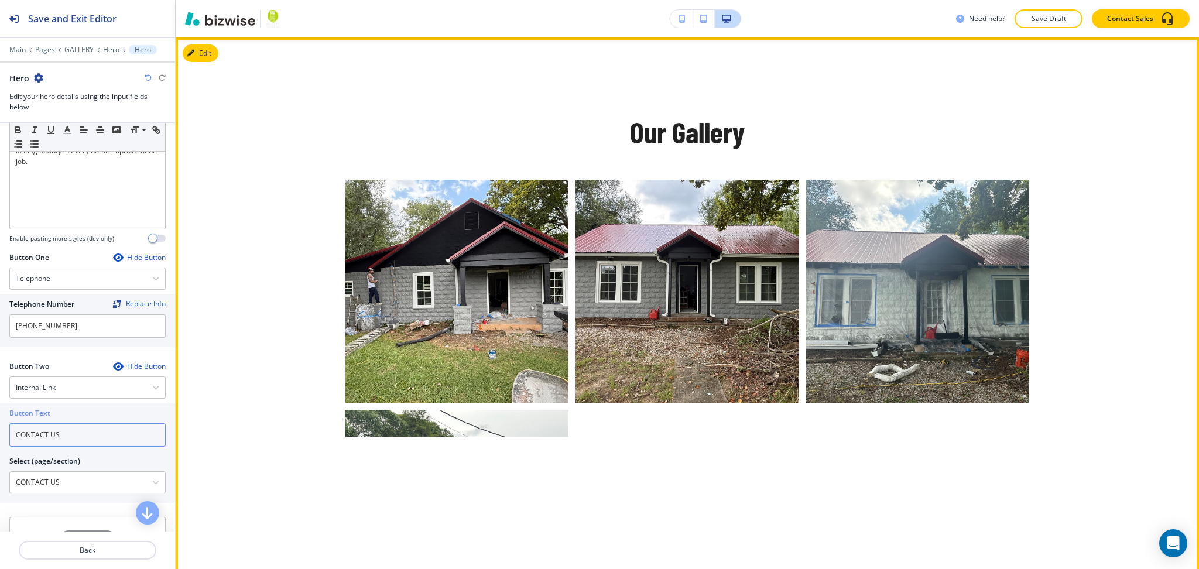
scroll to position [447, 0]
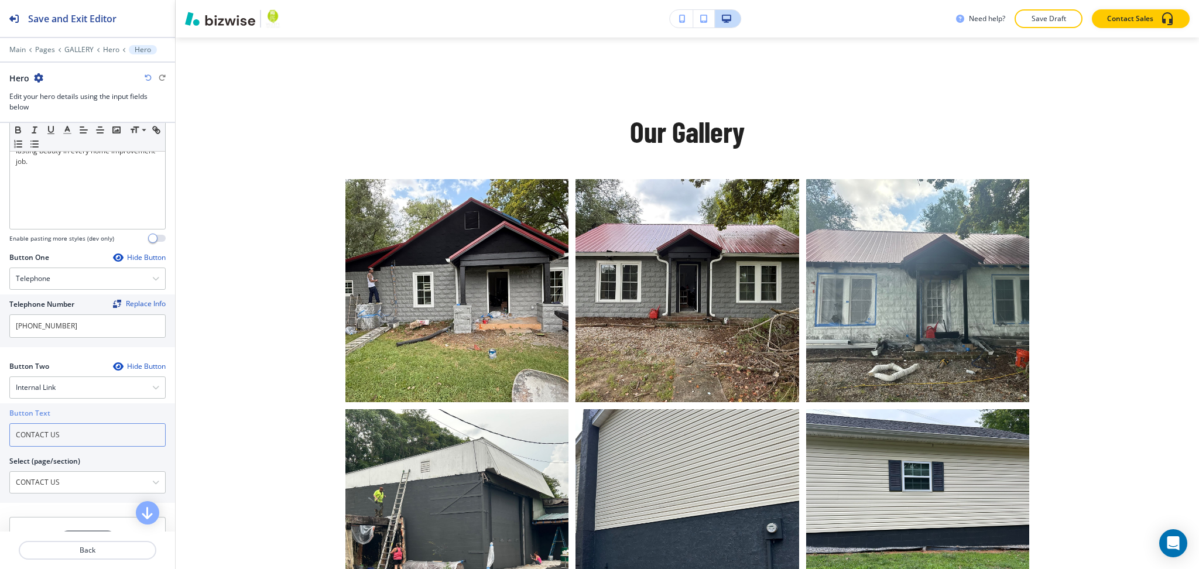
type input "CONTACT US"
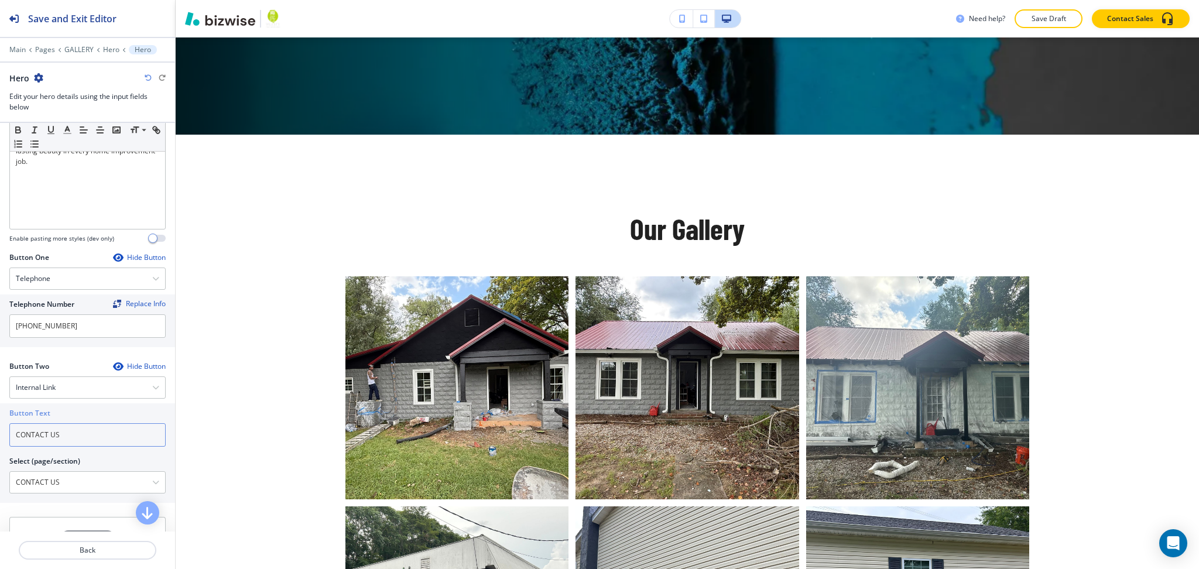
scroll to position [349, 0]
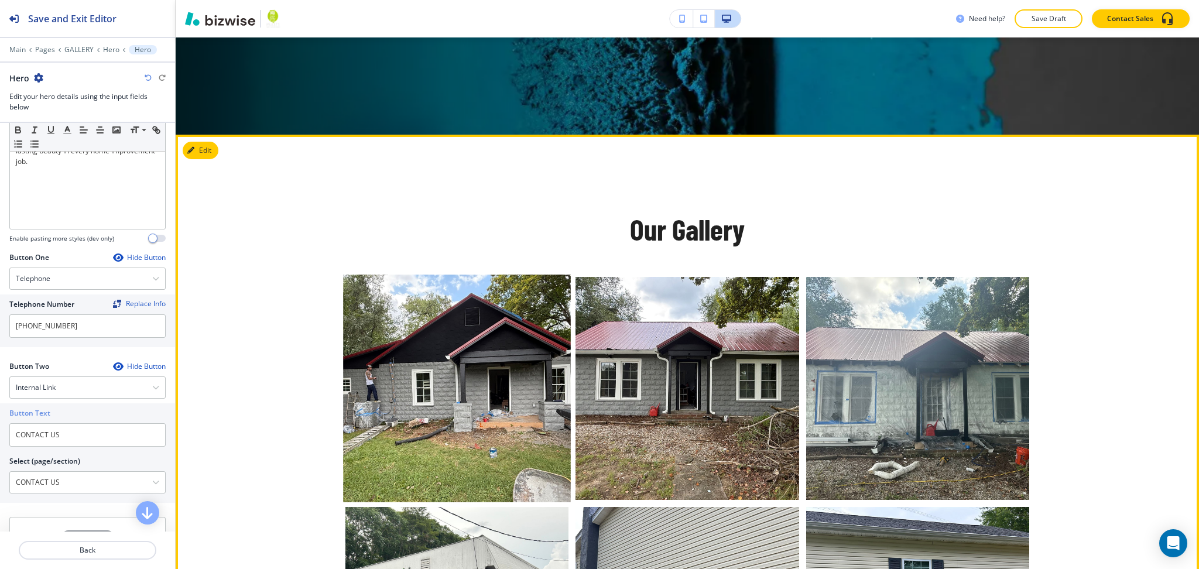
click at [474, 296] on button "button" at bounding box center [456, 388] width 223 height 223
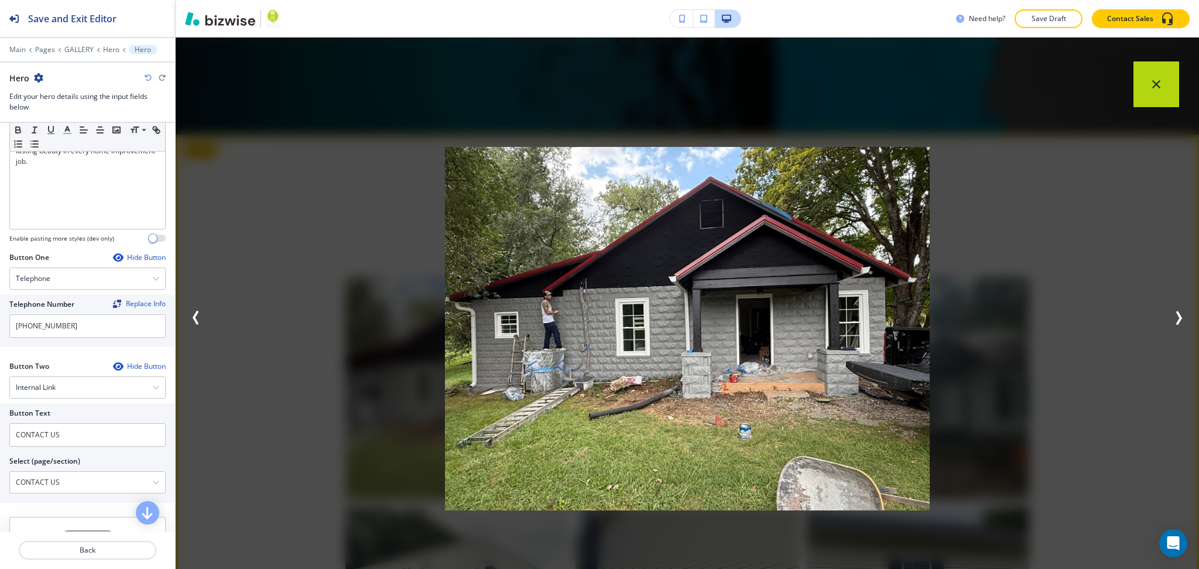
click at [1175, 313] on icon "button" at bounding box center [1179, 318] width 14 height 14
click at [1184, 318] on icon "button" at bounding box center [1179, 318] width 14 height 14
click at [1175, 316] on icon "button" at bounding box center [1179, 318] width 14 height 14
click at [1151, 83] on icon "button" at bounding box center [1156, 83] width 14 height 14
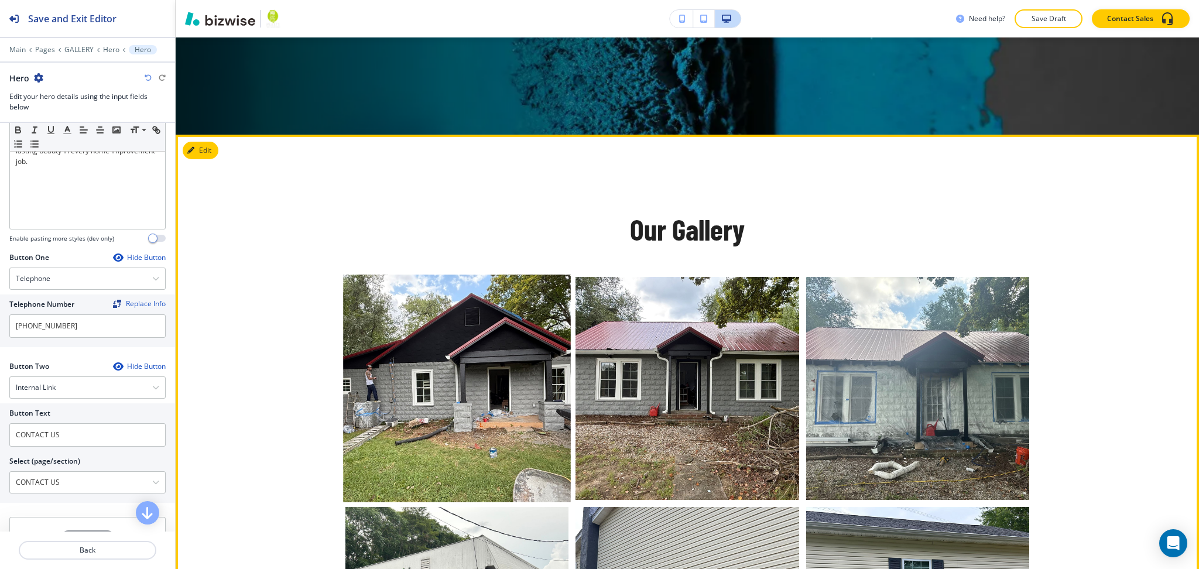
click at [426, 396] on button "button" at bounding box center [456, 388] width 223 height 223
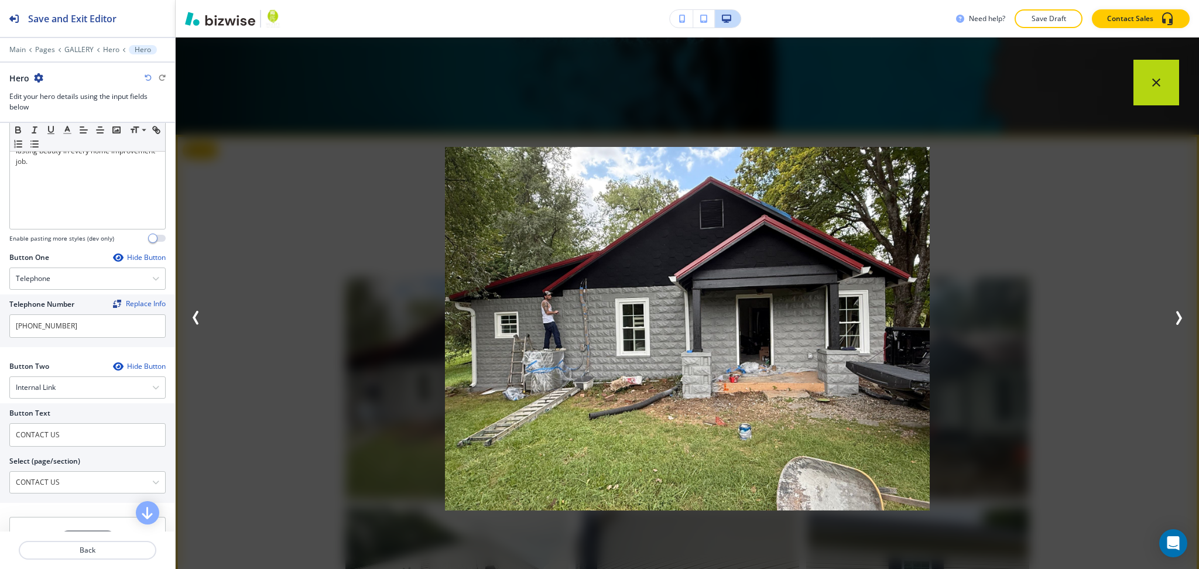
click at [1153, 76] on icon "button" at bounding box center [1156, 83] width 14 height 14
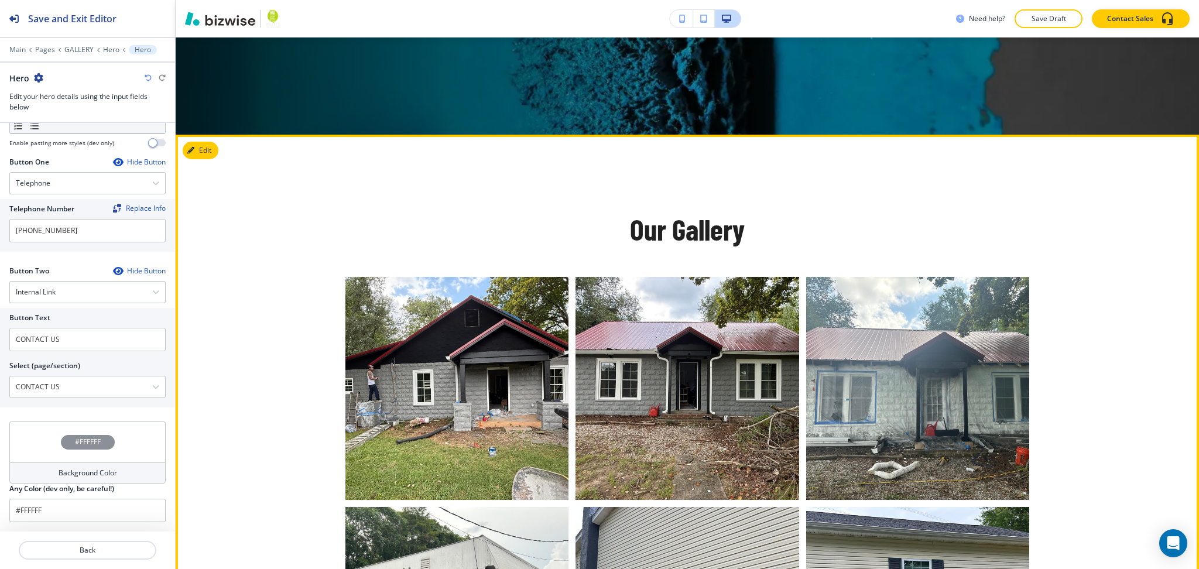
scroll to position [350, 0]
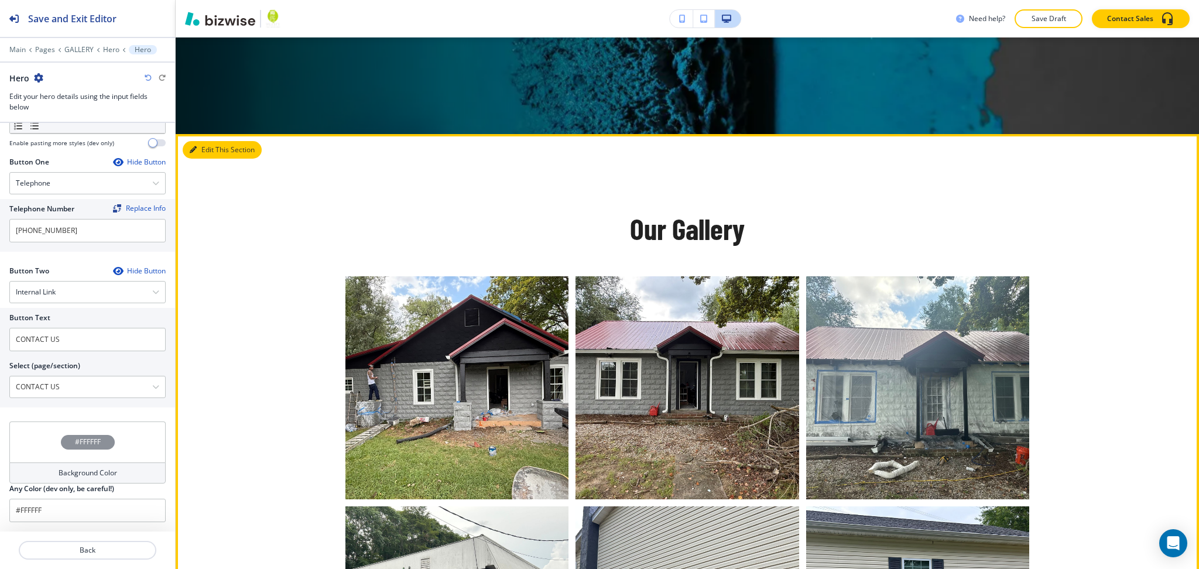
click at [183, 148] on button "Edit This Section" at bounding box center [222, 150] width 79 height 18
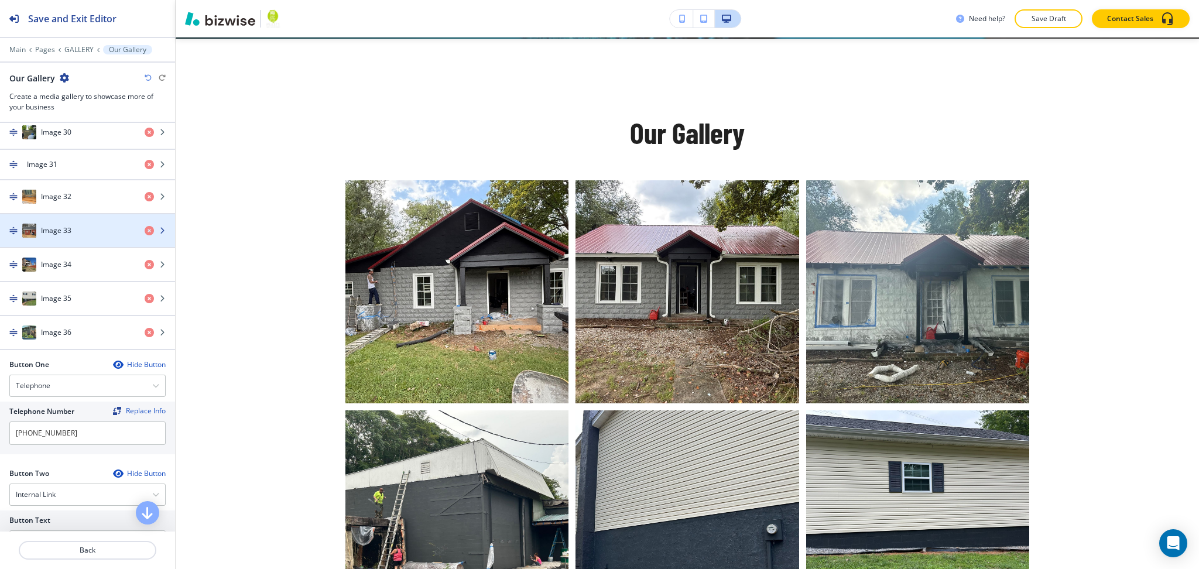
scroll to position [1512, 0]
click at [60, 77] on icon "button" at bounding box center [64, 77] width 9 height 9
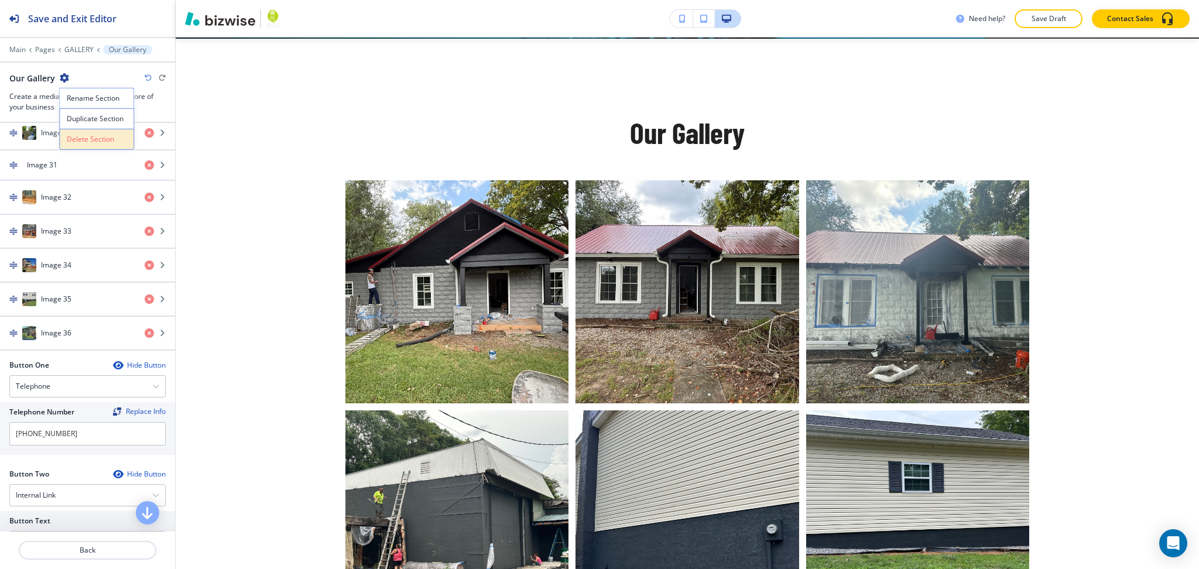
click at [83, 143] on p "Delete Section" at bounding box center [97, 139] width 60 height 11
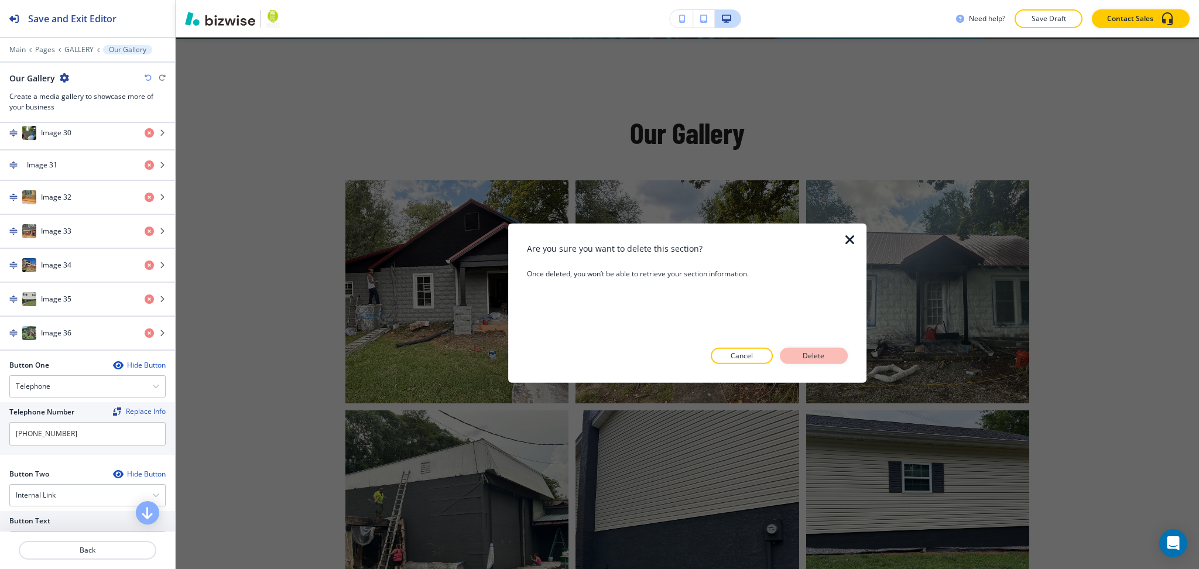
click at [826, 355] on p "Delete" at bounding box center [814, 356] width 28 height 11
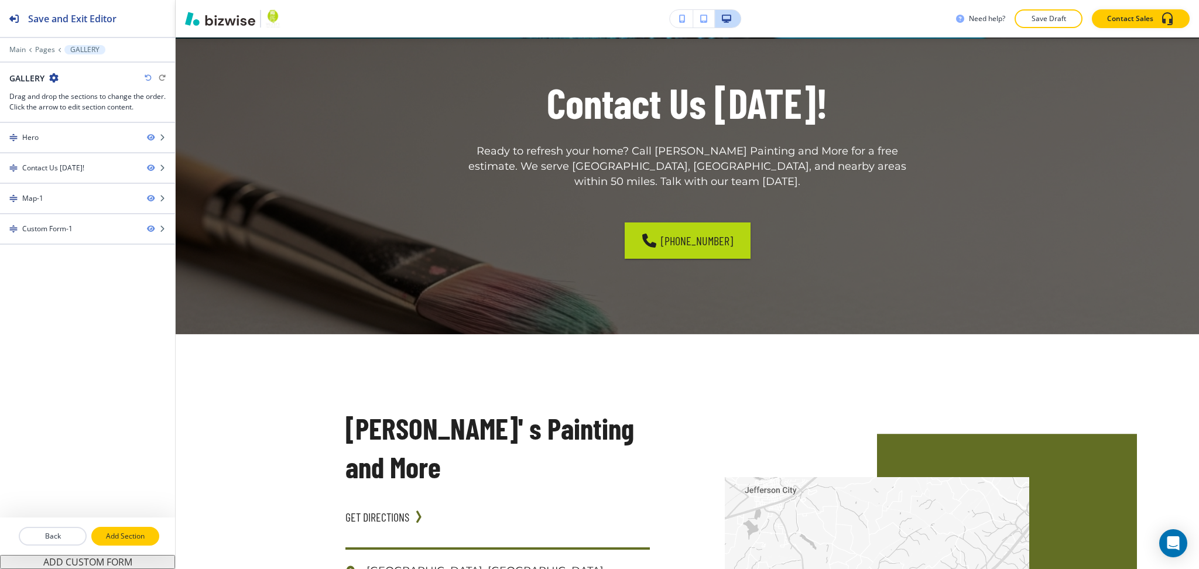
click at [134, 536] on p "Add Section" at bounding box center [126, 536] width 66 height 11
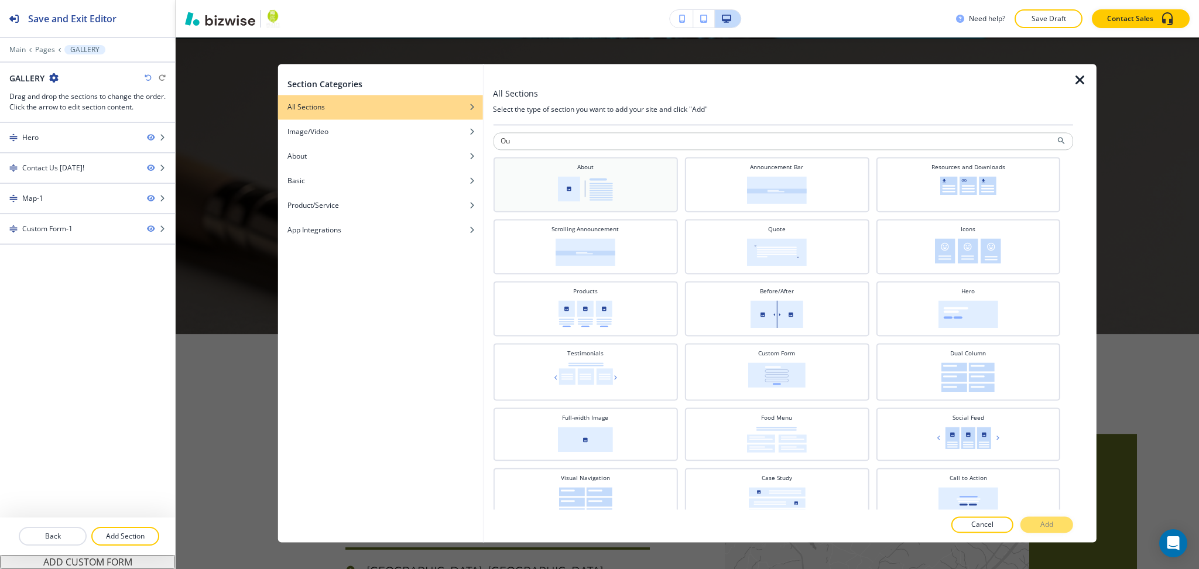
type input "O"
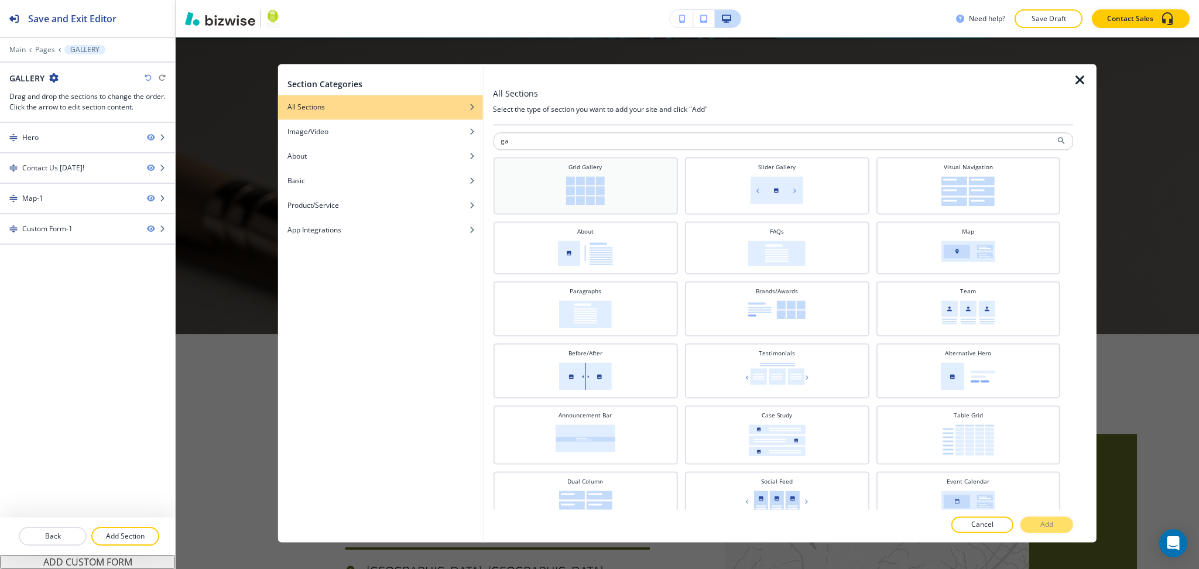
type input "ga"
click at [604, 206] on div "Grid Gallery" at bounding box center [585, 185] width 184 height 57
click at [1053, 523] on p "Add" at bounding box center [1046, 525] width 13 height 11
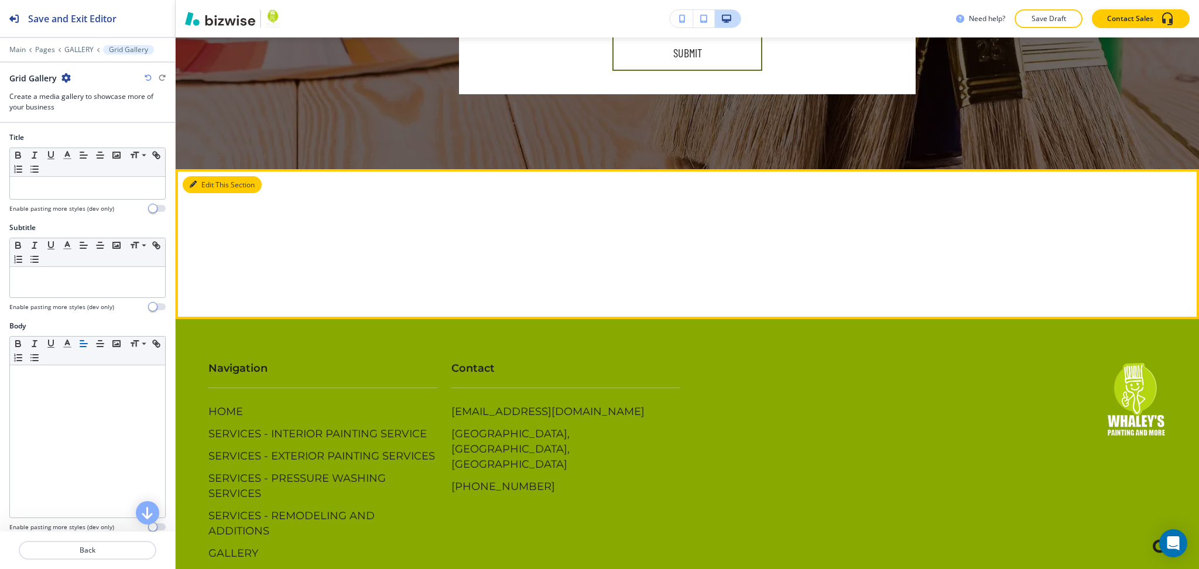
scroll to position [1906, 0]
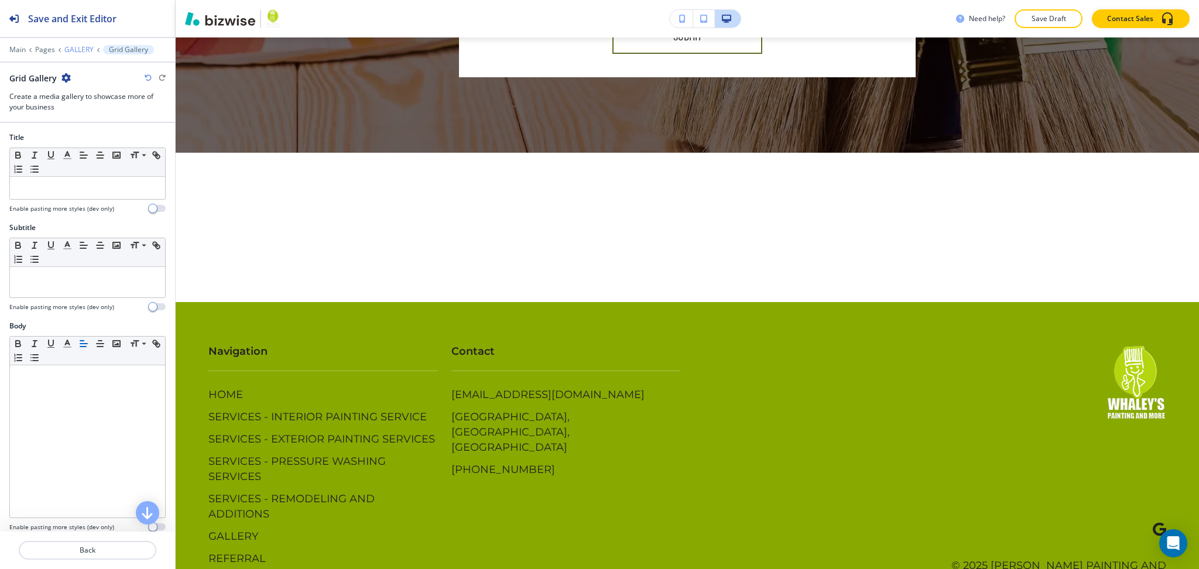
click at [77, 48] on p "GALLERY" at bounding box center [78, 50] width 29 height 8
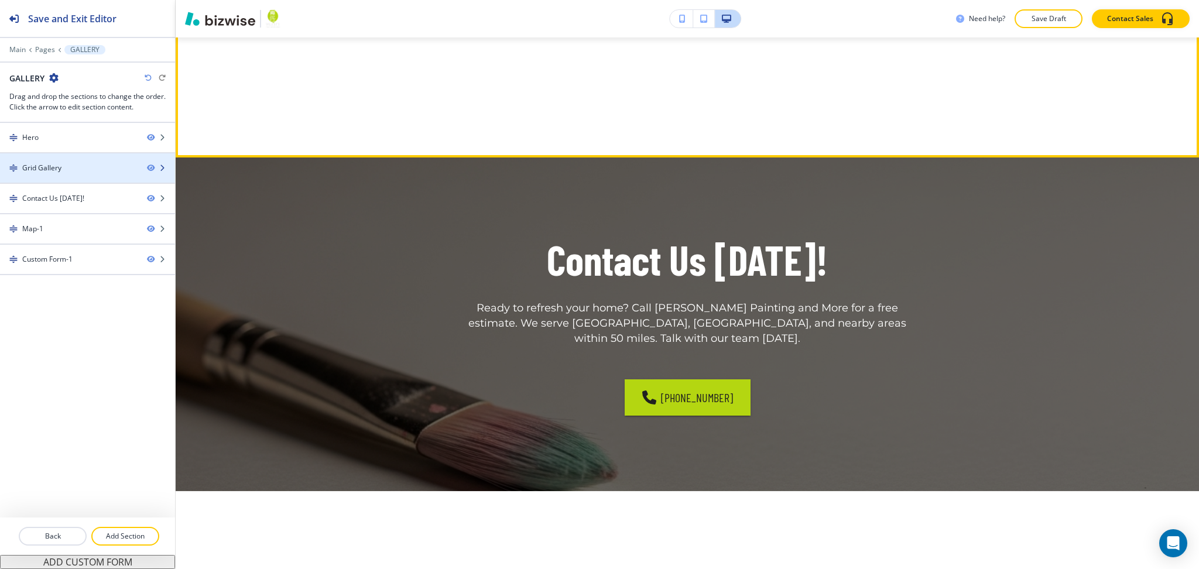
scroll to position [446, 0]
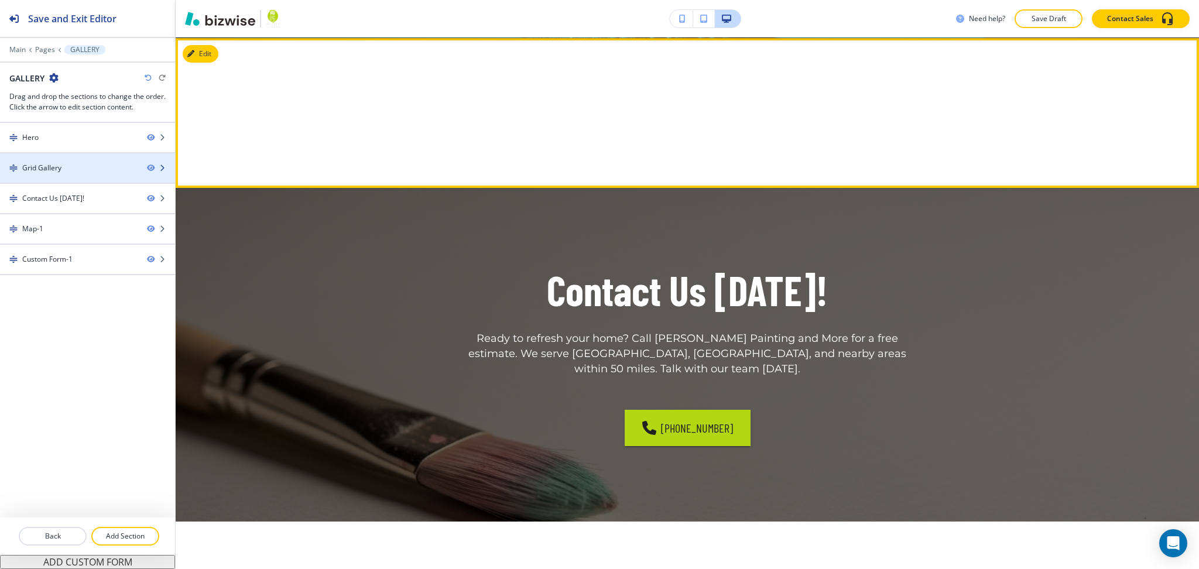
click at [47, 172] on div "Grid Gallery" at bounding box center [41, 168] width 39 height 11
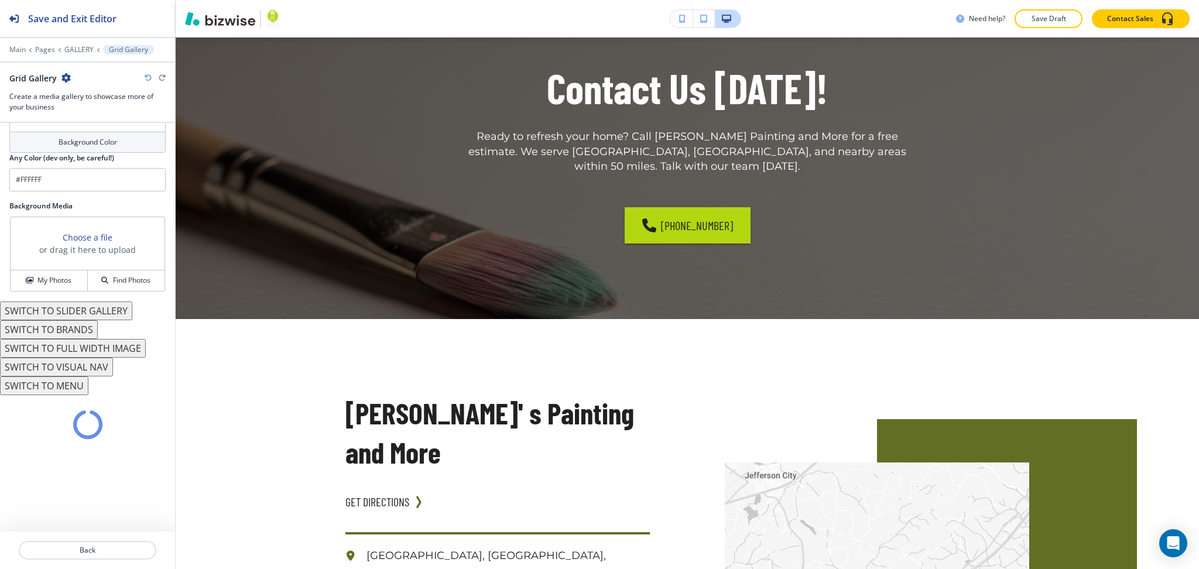
scroll to position [4585, 0]
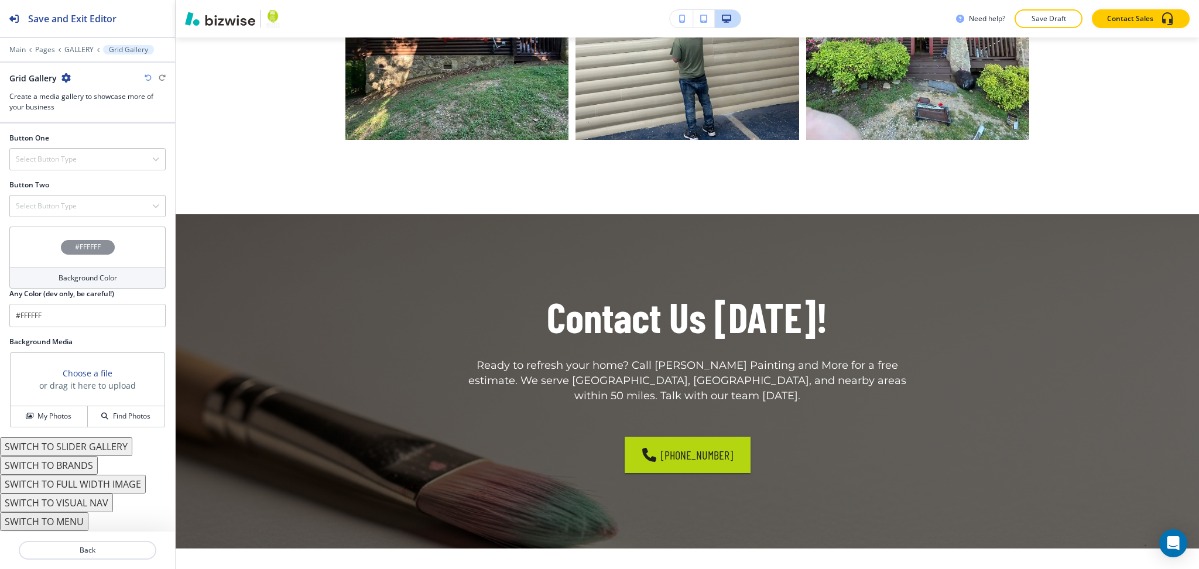
scroll to position [4816, 0]
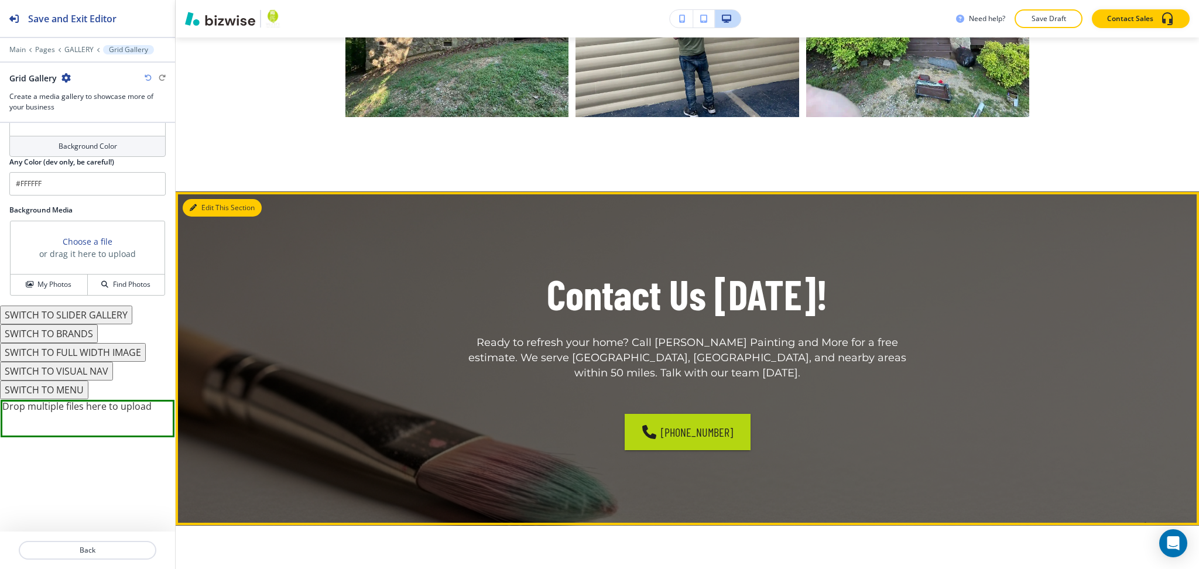
click at [198, 206] on button "Edit This Section" at bounding box center [222, 208] width 79 height 18
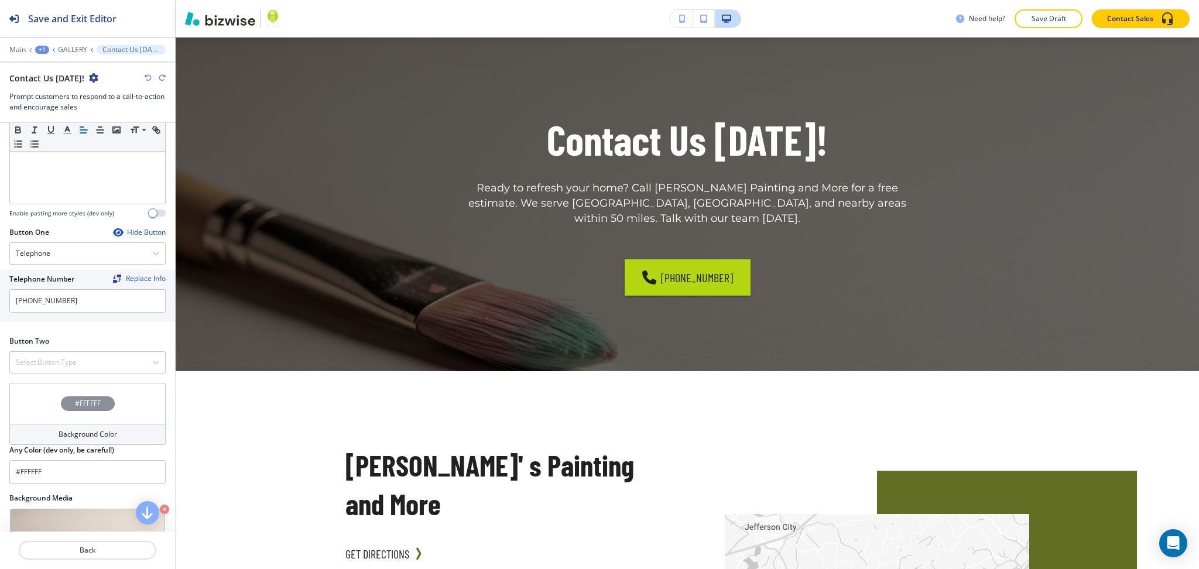
scroll to position [413, 0]
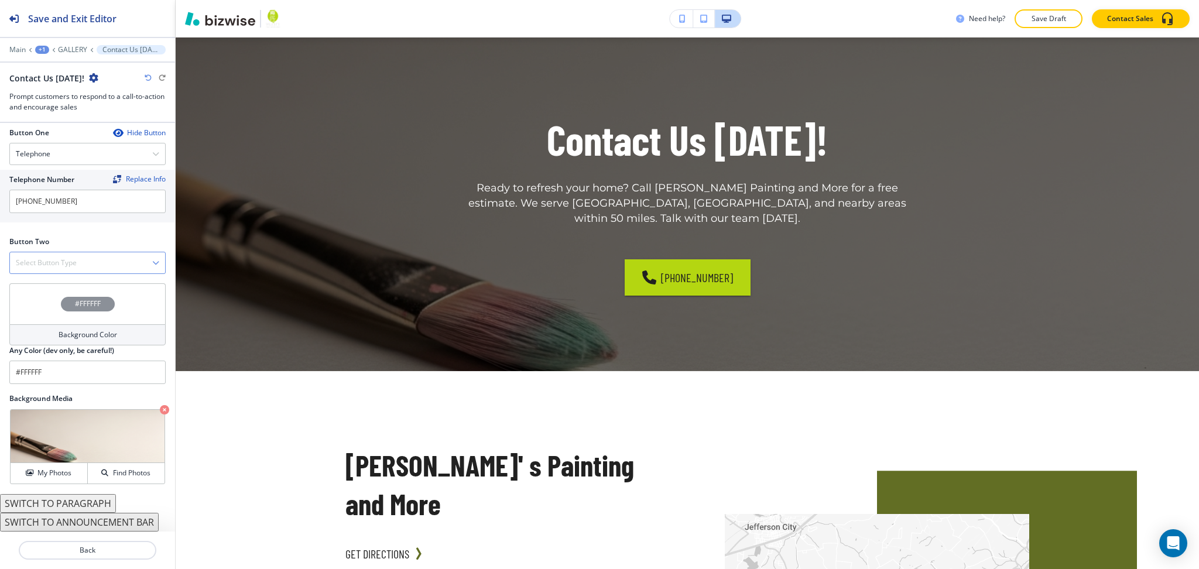
click at [66, 270] on div "Select Button Type" at bounding box center [87, 262] width 155 height 21
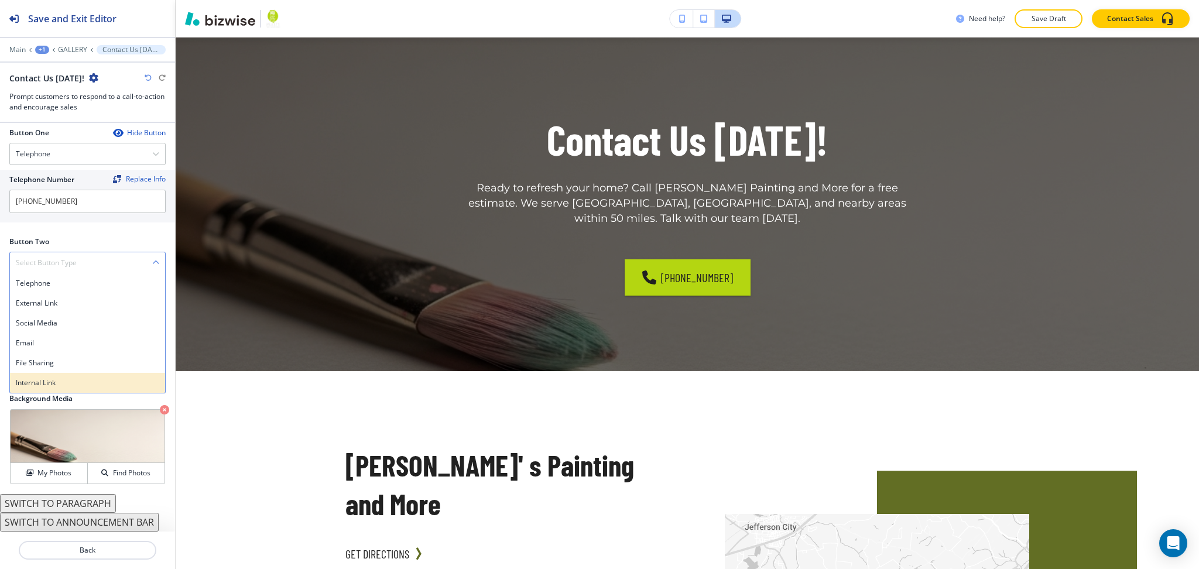
click at [50, 383] on h4 "Internal Link" at bounding box center [87, 383] width 143 height 11
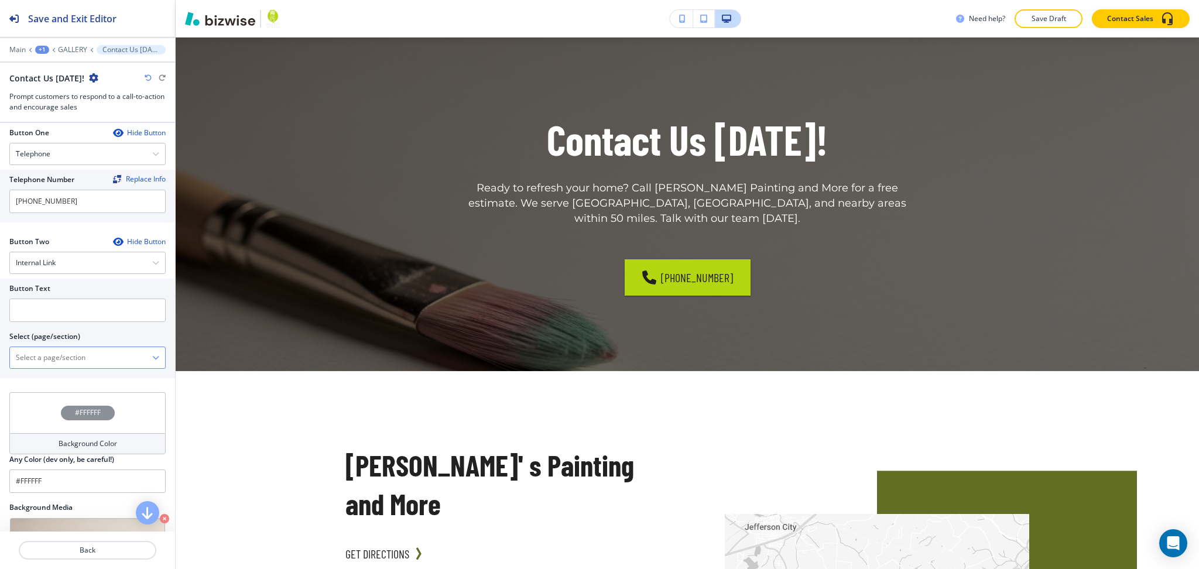
click at [60, 354] on \(page\/section\) "Manual Input" at bounding box center [81, 358] width 142 height 20
type \(page\/section\) "CONTACT US"
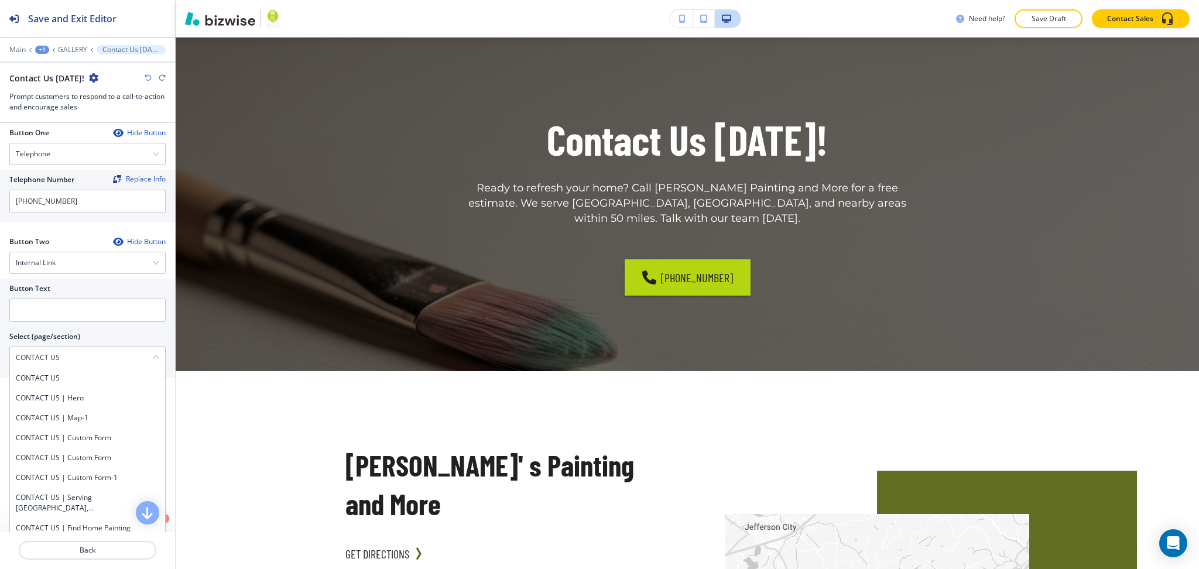
drag, startPoint x: 79, startPoint y: 361, endPoint x: 2, endPoint y: 358, distance: 76.8
click at [0, 360] on div "Button Text Select (page/section) CONTACT US CONTACT US CONTACT US | Hero CONTA…" at bounding box center [87, 329] width 175 height 100
click at [45, 376] on h4 "CONTACT US" at bounding box center [87, 378] width 143 height 11
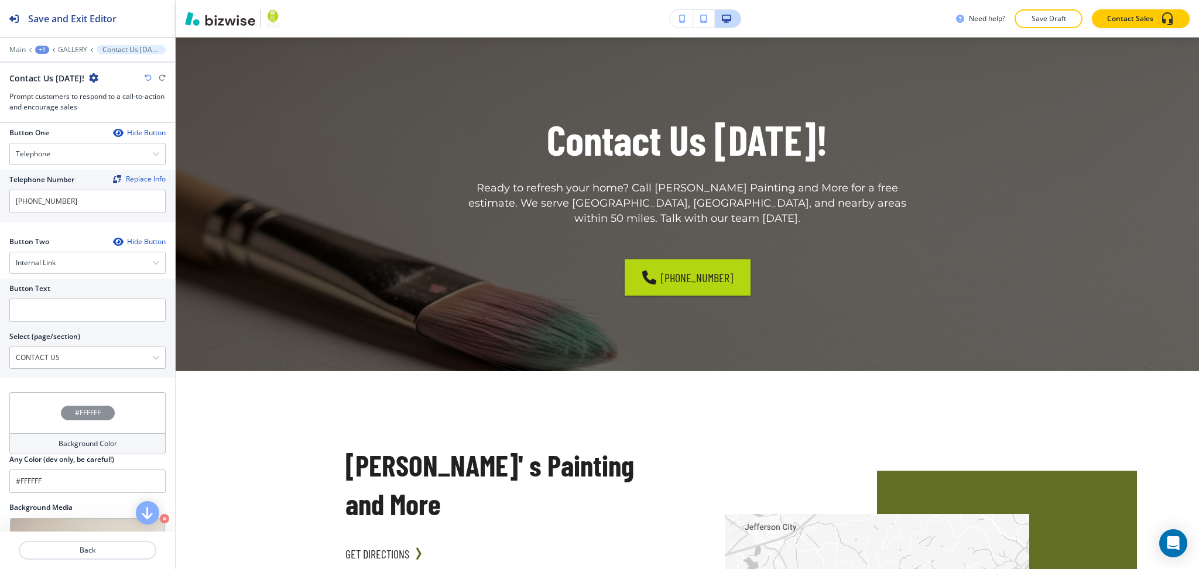
click at [64, 323] on div at bounding box center [87, 326] width 156 height 9
click at [64, 319] on input "text" at bounding box center [87, 310] width 156 height 23
paste input "CONTACT US"
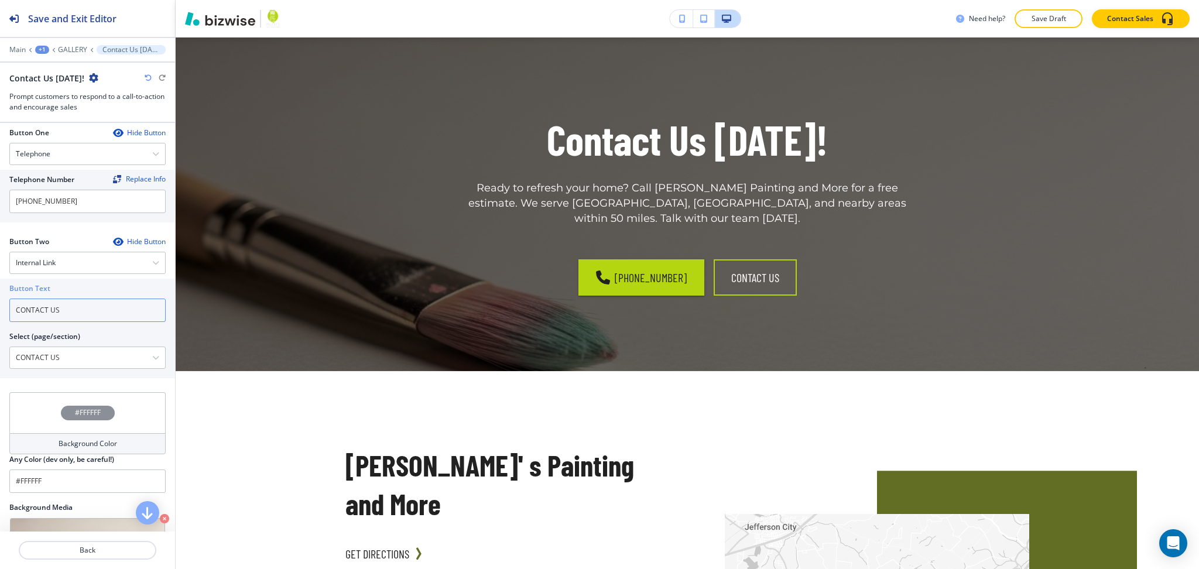
type input "CONTACT US"
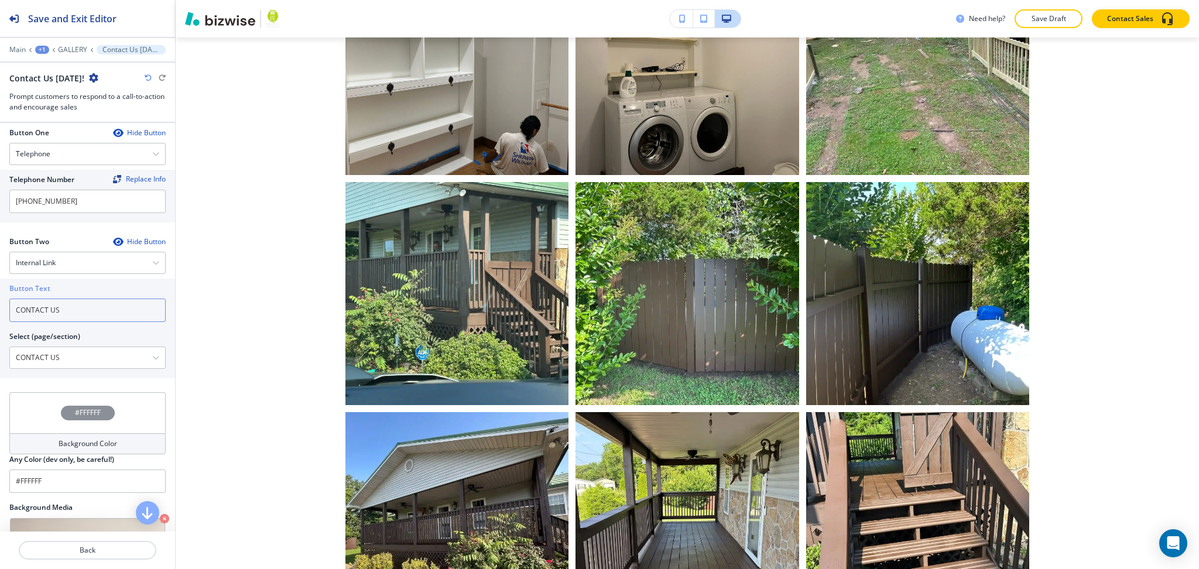
scroll to position [0, 0]
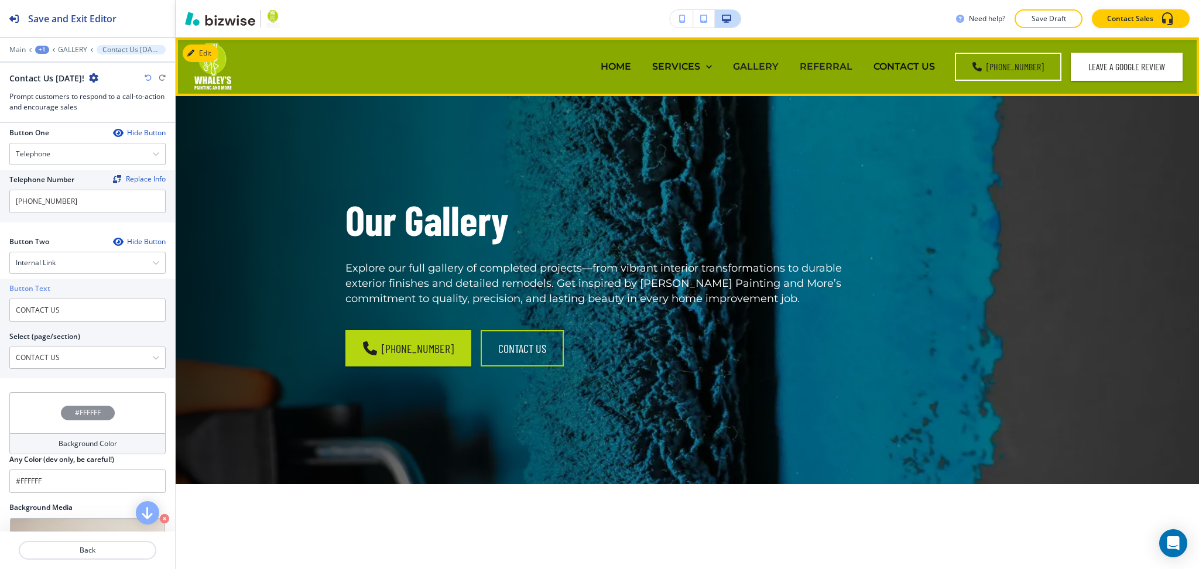
click at [841, 64] on p "REFERRAL" at bounding box center [826, 66] width 53 height 13
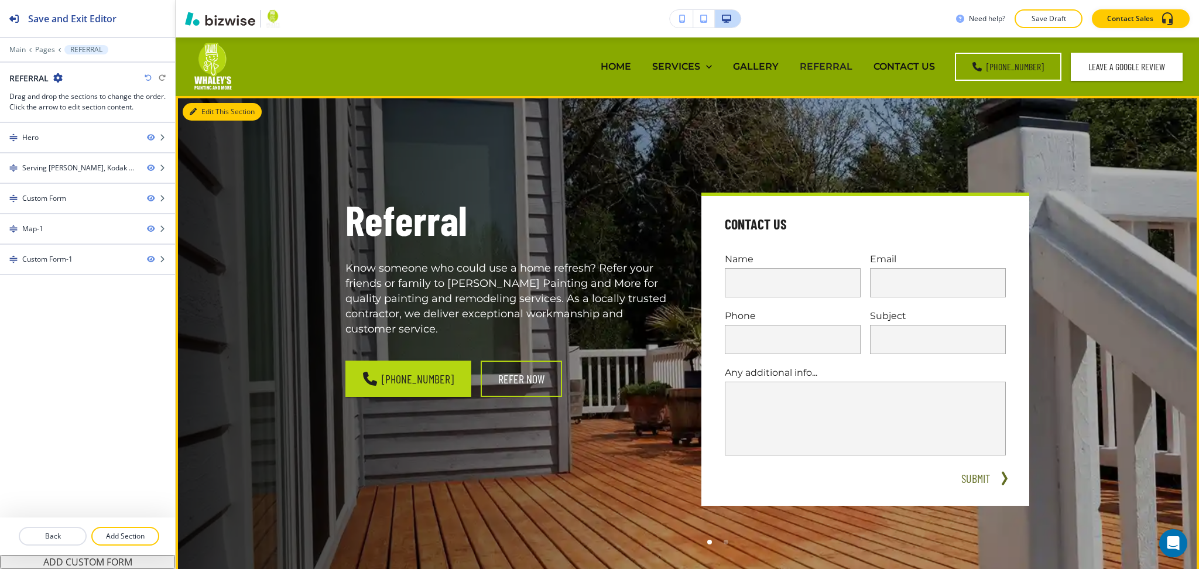
click at [207, 115] on button "Edit This Section" at bounding box center [222, 112] width 79 height 18
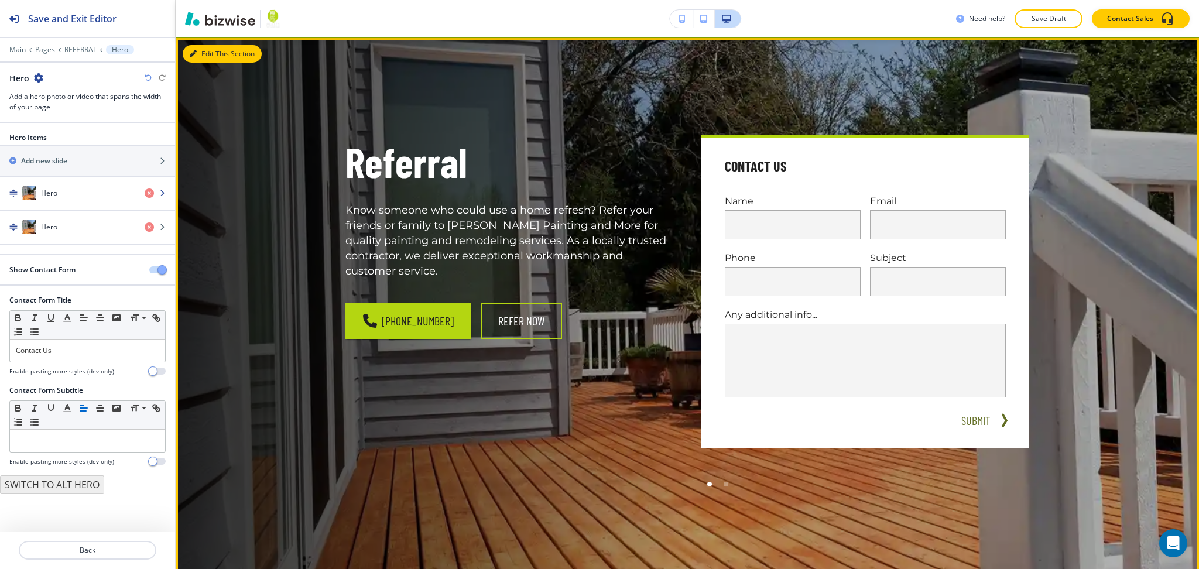
scroll to position [59, 0]
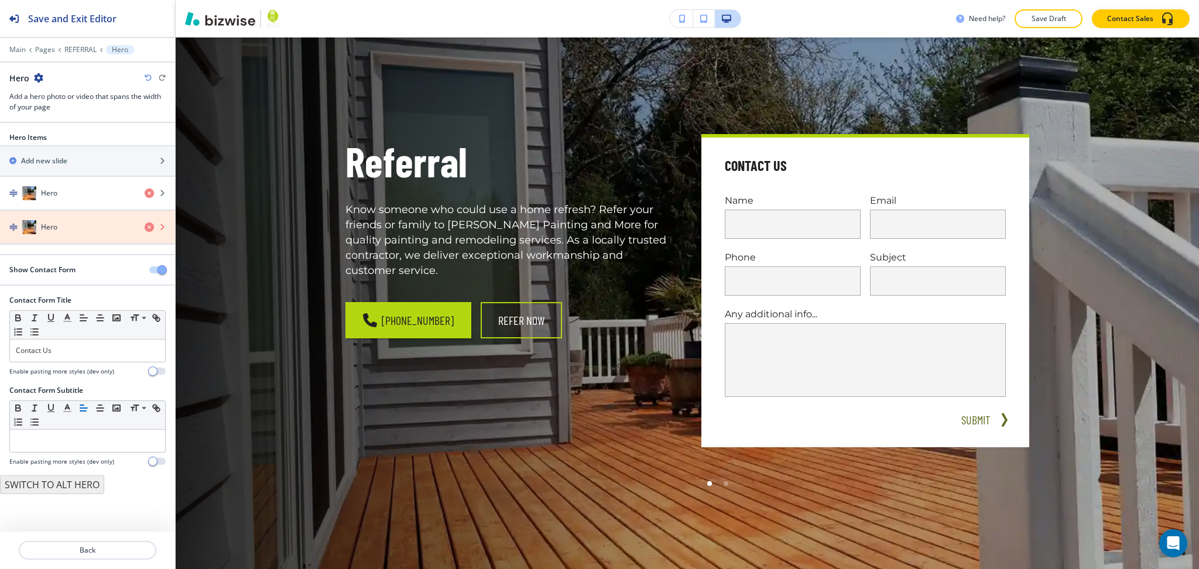
click at [146, 228] on icon "button" at bounding box center [149, 227] width 9 height 9
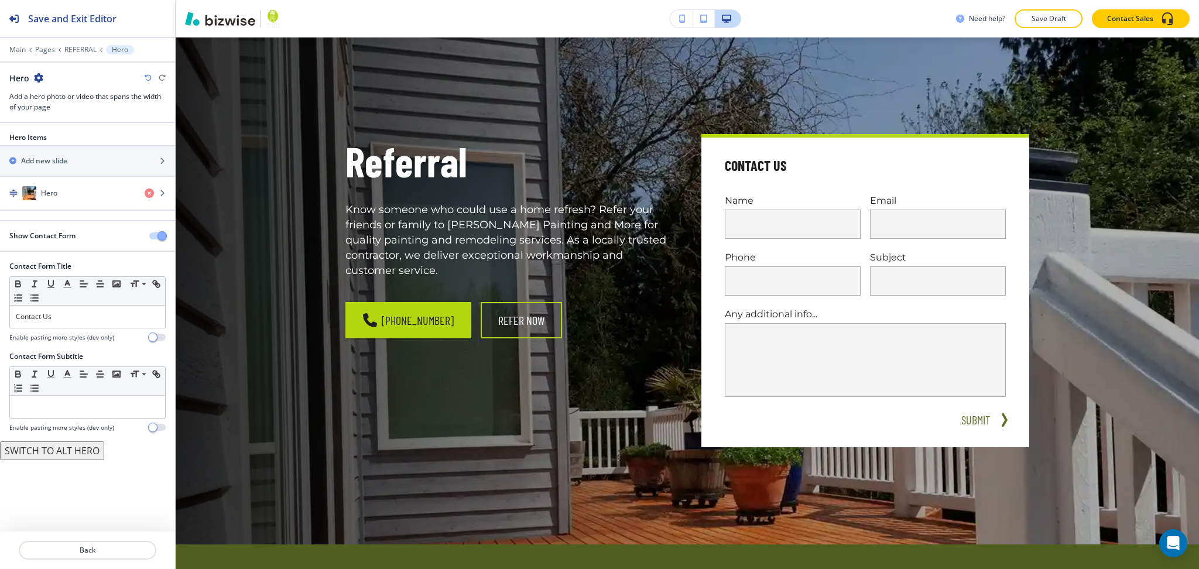
click at [160, 235] on span "button" at bounding box center [162, 235] width 9 height 9
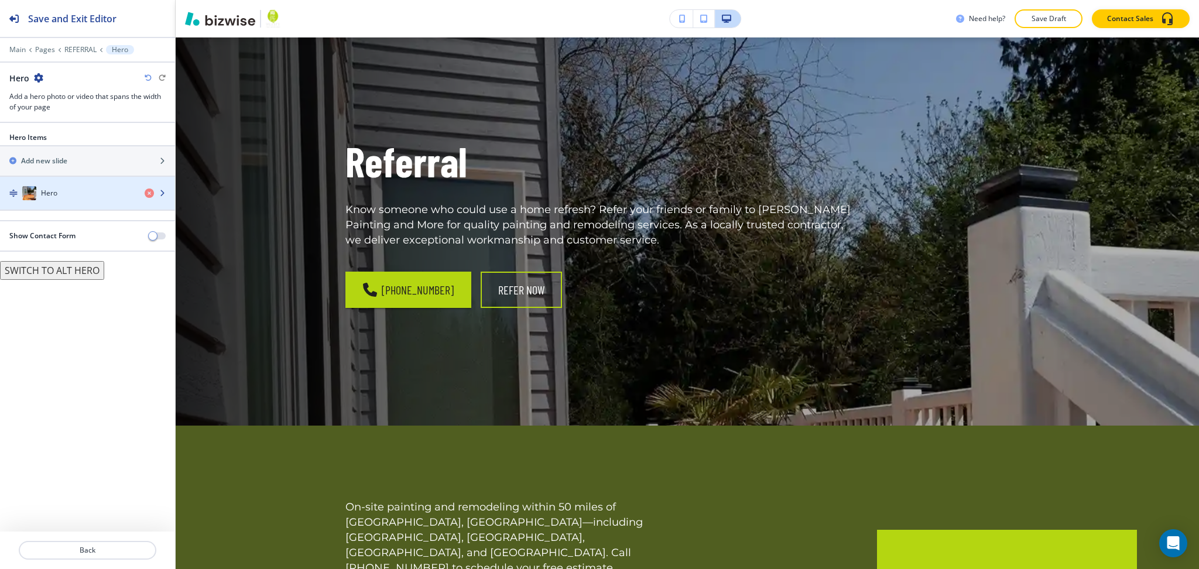
click at [47, 197] on h4 "Hero" at bounding box center [49, 193] width 16 height 11
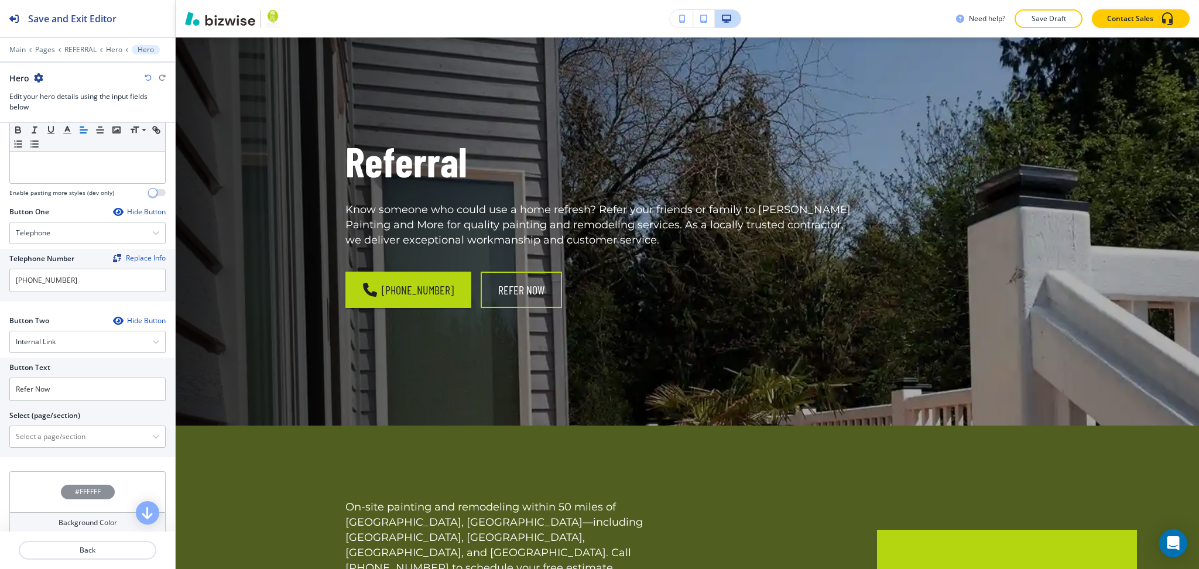
scroll to position [436, 0]
click at [87, 441] on \(page\/section\) "Manual Input" at bounding box center [81, 436] width 142 height 20
type \(page\/section\) "CONTACT US"
drag, startPoint x: 70, startPoint y: 438, endPoint x: 12, endPoint y: 441, distance: 58.0
click at [0, 434] on div "Button Text Refer Now Select (page/section) CONTACT US CONTACT US CONTACT US | …" at bounding box center [87, 407] width 175 height 100
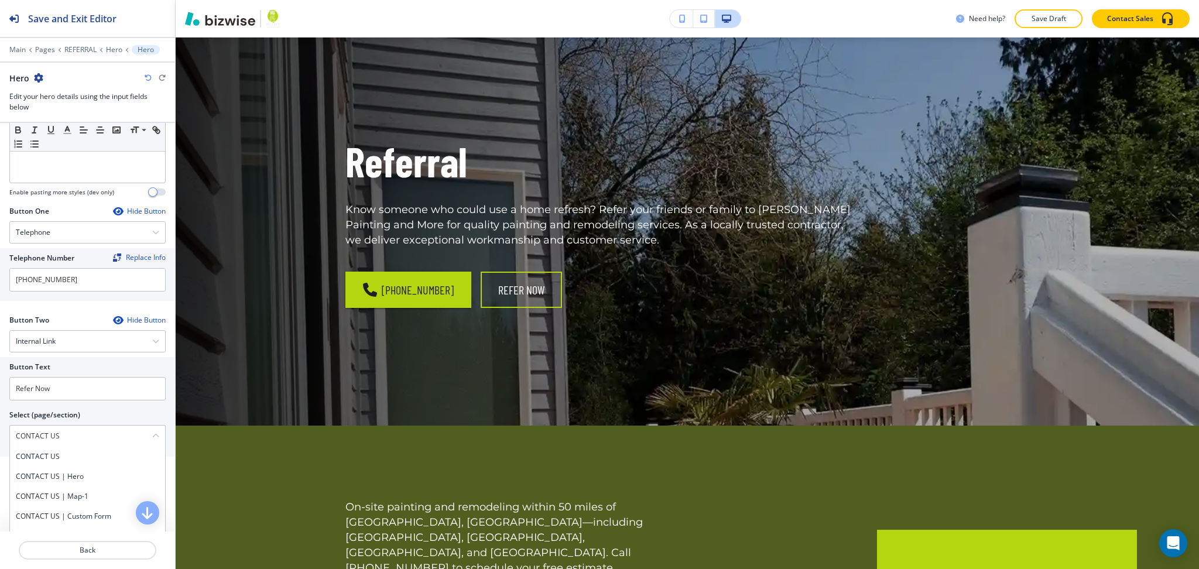
click at [26, 460] on h4 "CONTACT US" at bounding box center [87, 456] width 143 height 11
click at [42, 389] on input "Refer Now" at bounding box center [87, 388] width 156 height 23
paste input "CONTACT US"
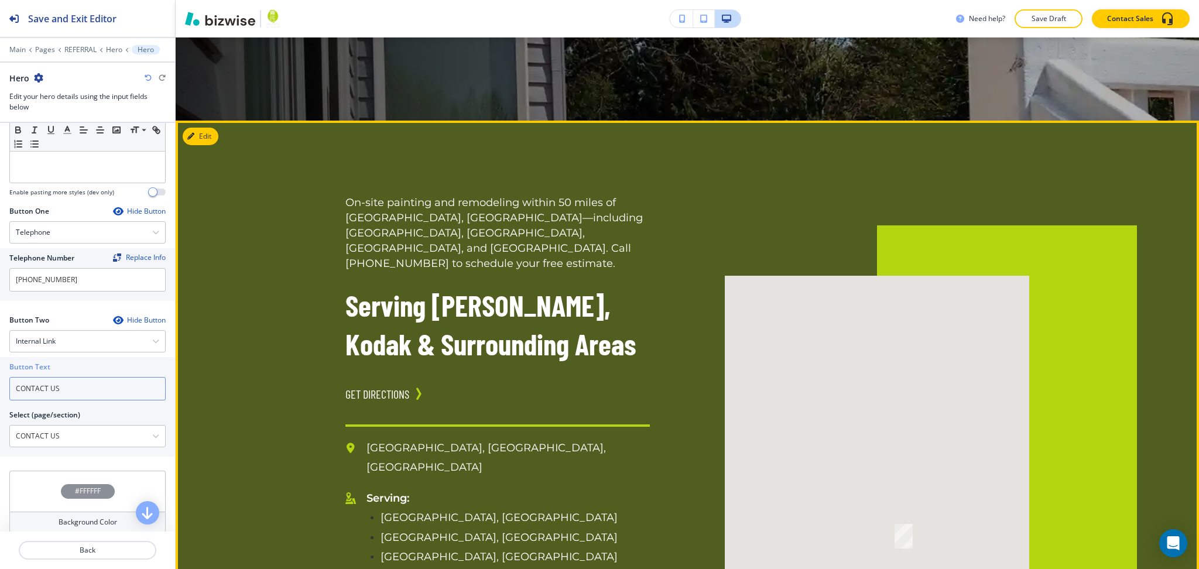
scroll to position [364, 0]
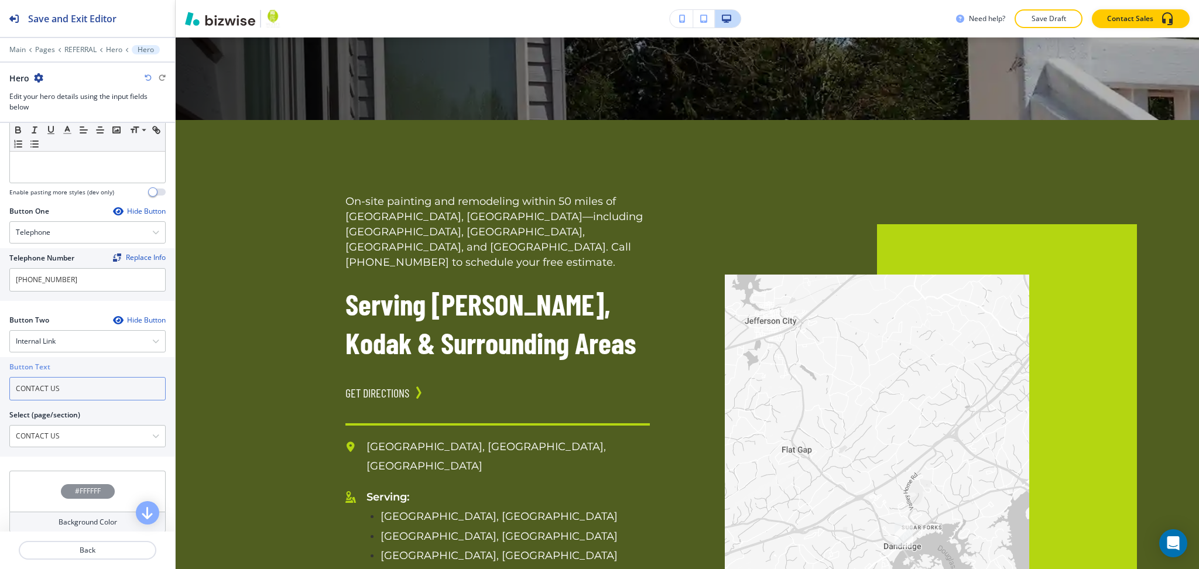
type input "CONTACT US"
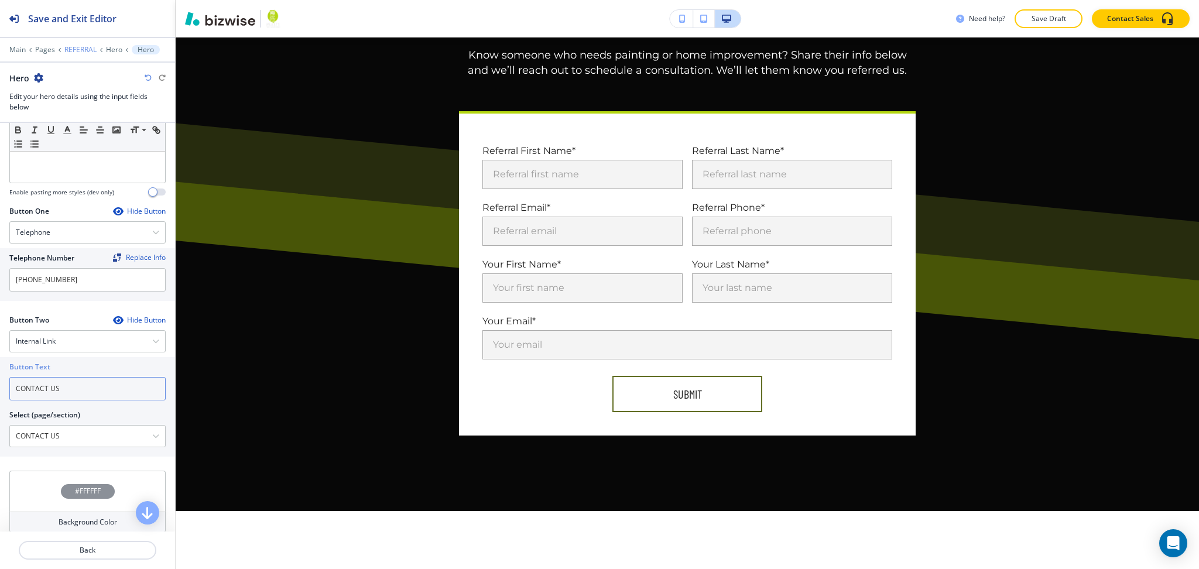
scroll to position [1380, 0]
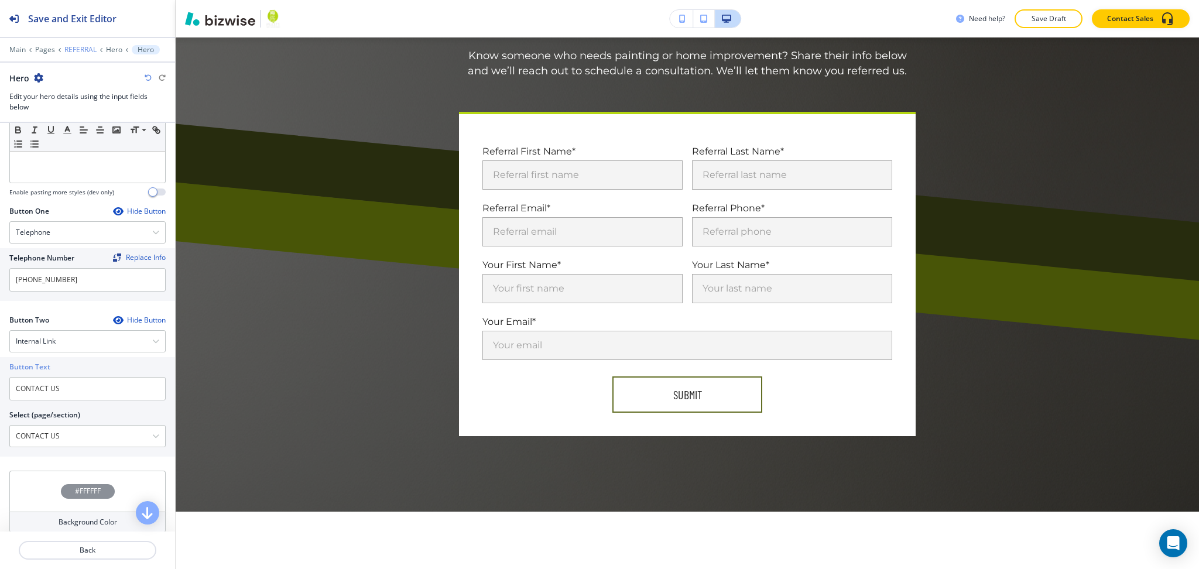
click at [73, 49] on p "REFERRAL" at bounding box center [80, 50] width 32 height 8
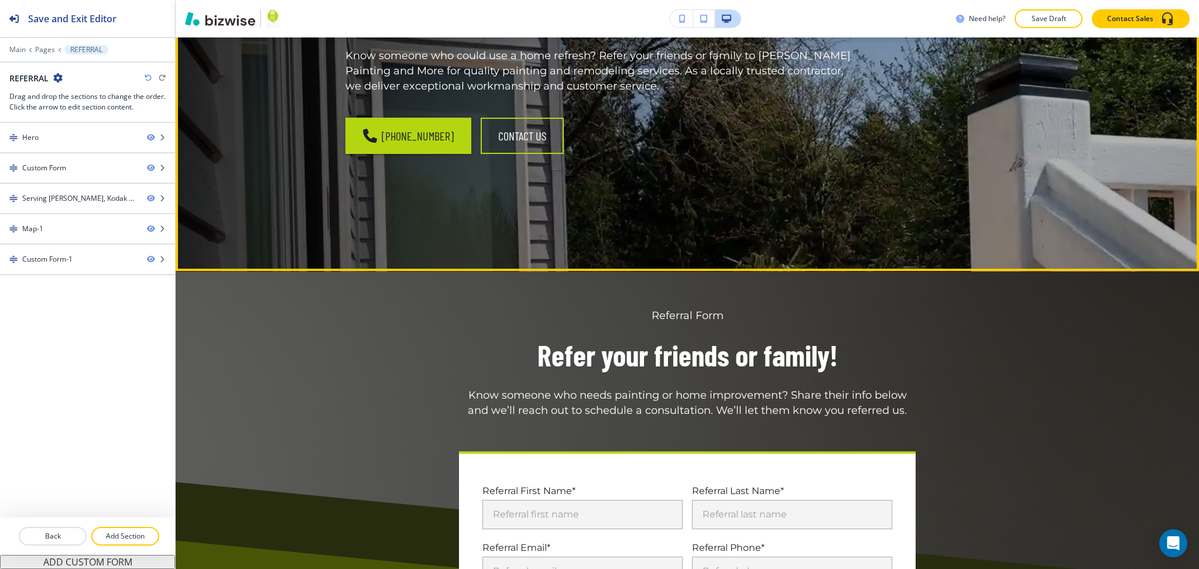
scroll to position [211, 0]
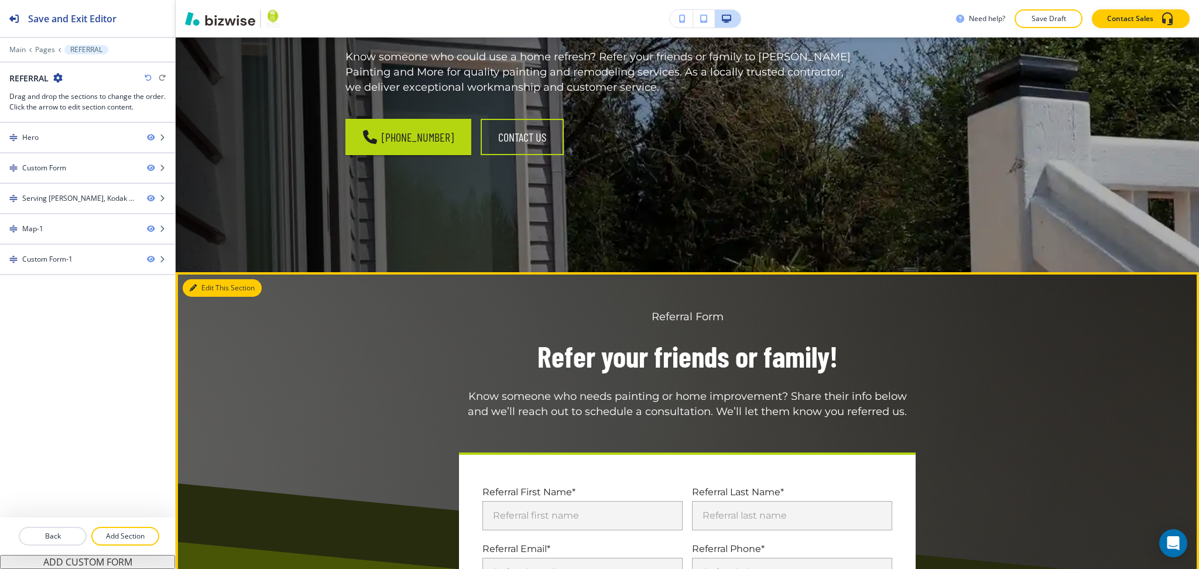
click at [203, 285] on button "Edit This Section" at bounding box center [222, 288] width 79 height 18
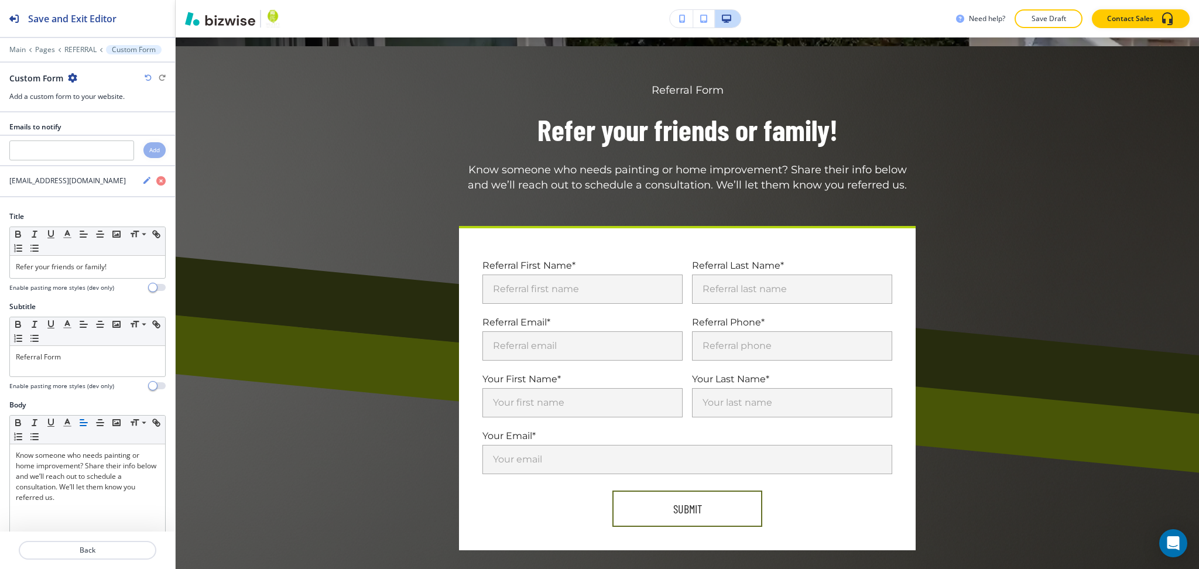
scroll to position [446, 0]
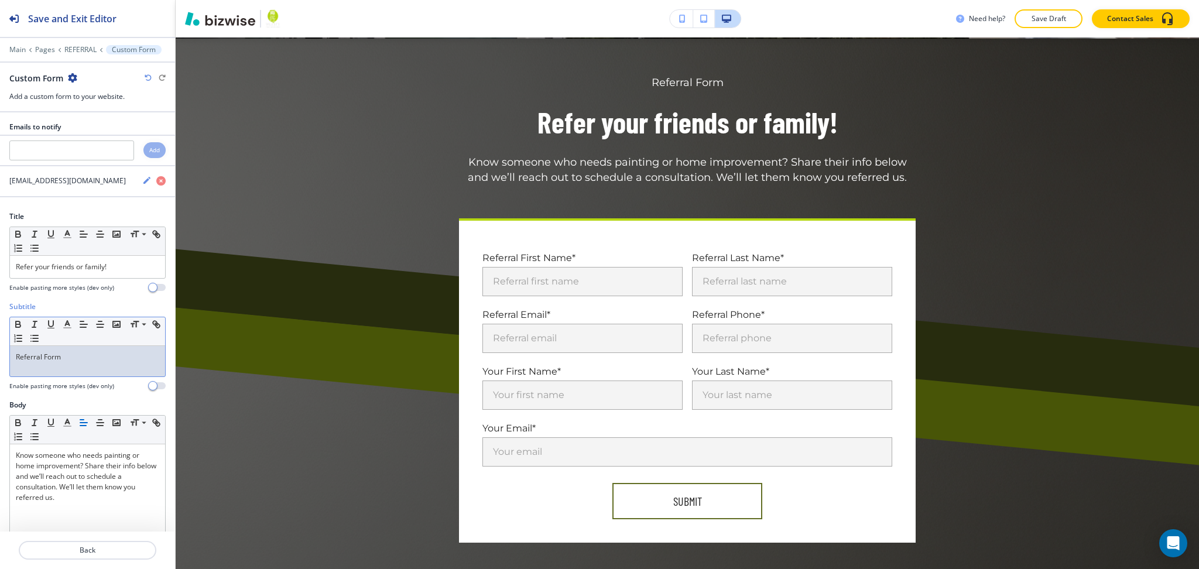
click at [101, 361] on p "Referral Form" at bounding box center [87, 357] width 143 height 11
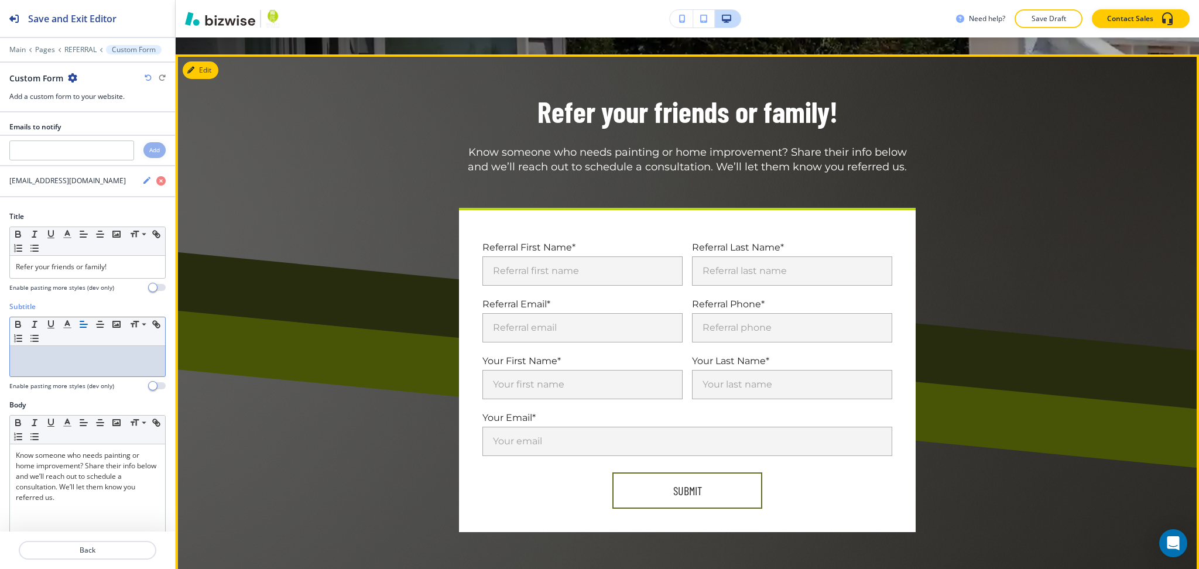
scroll to position [429, 0]
click at [206, 67] on button "Edit This Section" at bounding box center [222, 71] width 79 height 18
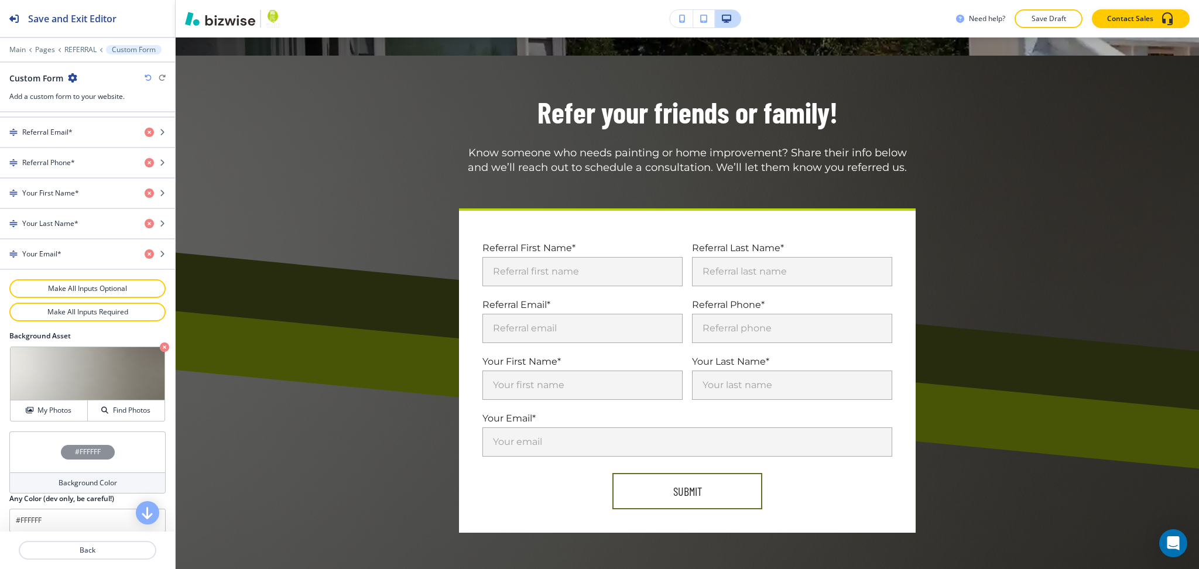
scroll to position [605, 0]
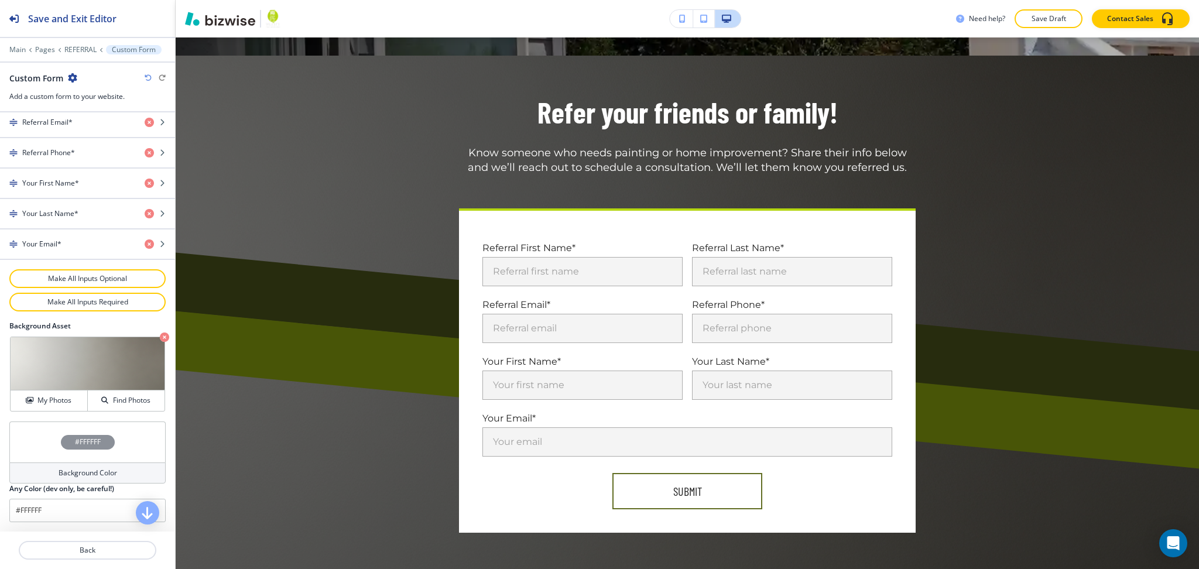
click at [76, 475] on h4 "Background Color" at bounding box center [88, 473] width 59 height 11
click at [201, 443] on div "Refer your friends or family! Know someone who needs painting or home improveme…" at bounding box center [688, 331] width 1024 height 553
type input "#ffffff"
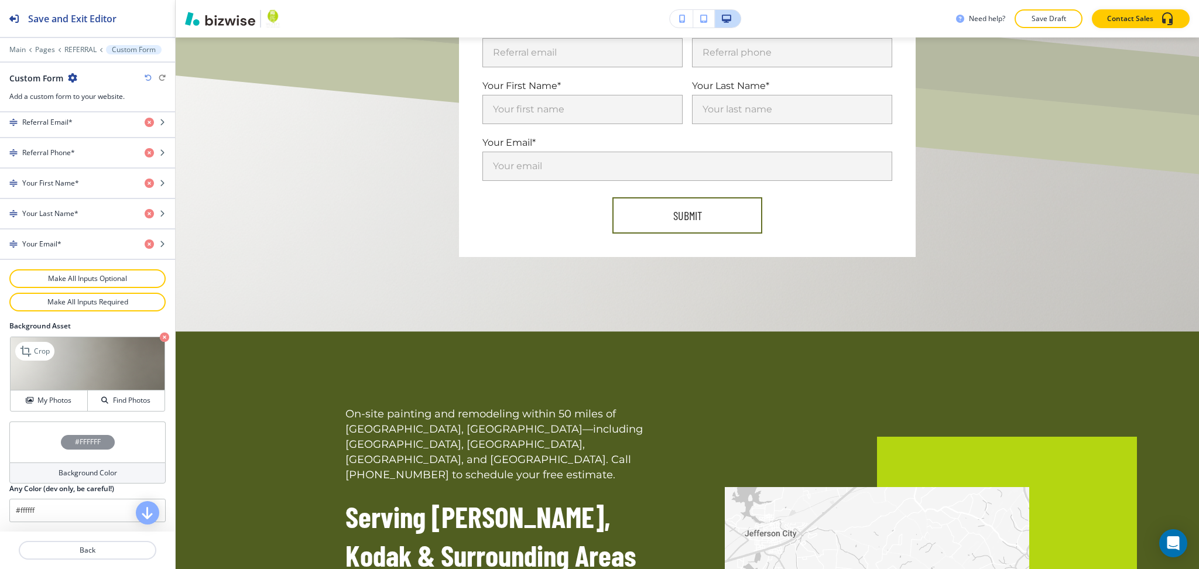
click at [160, 337] on icon "button" at bounding box center [164, 337] width 9 height 9
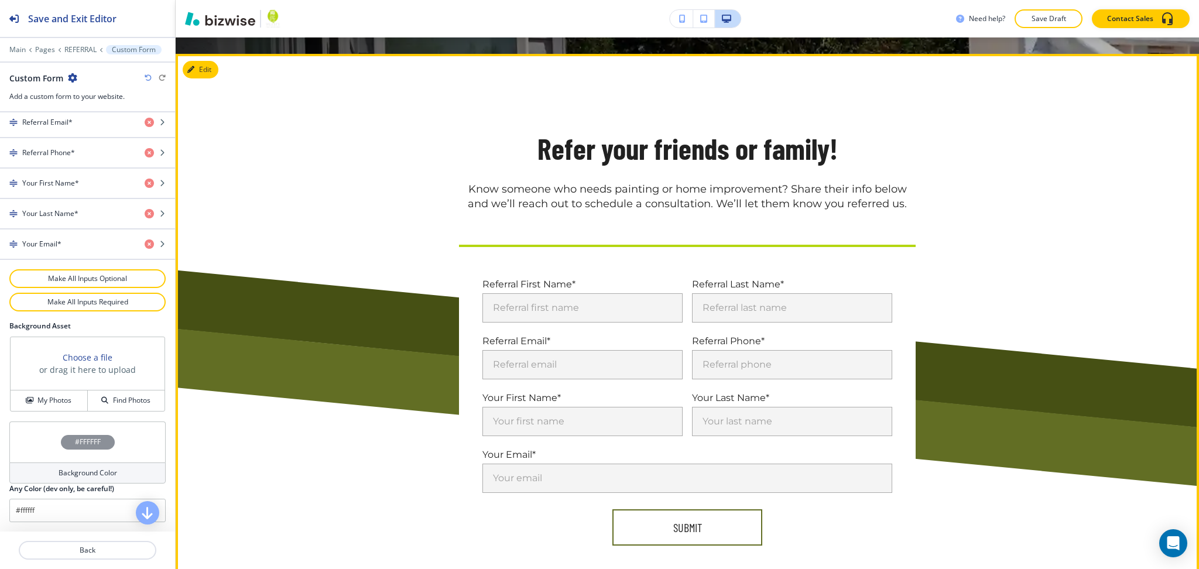
scroll to position [429, 0]
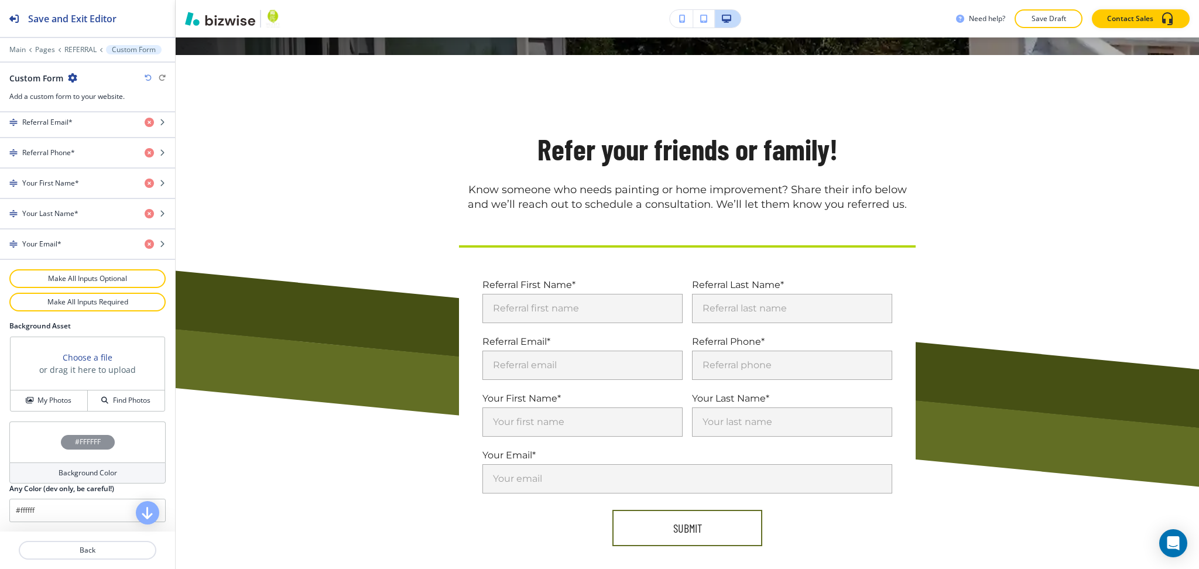
click at [147, 78] on icon "button" at bounding box center [148, 77] width 7 height 7
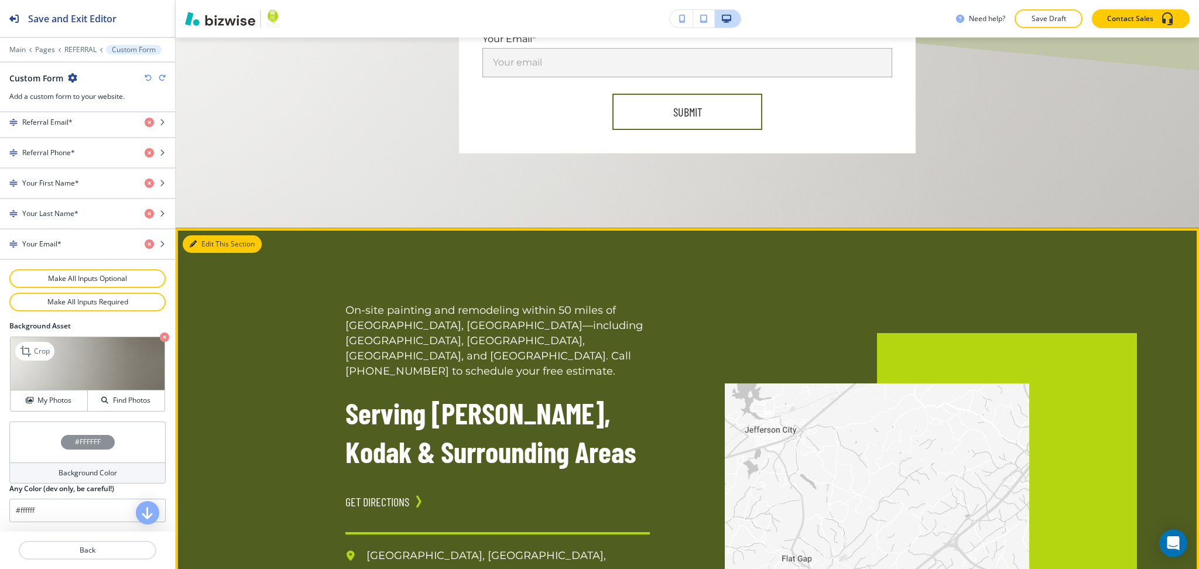
click at [215, 242] on button "Edit This Section" at bounding box center [222, 244] width 79 height 18
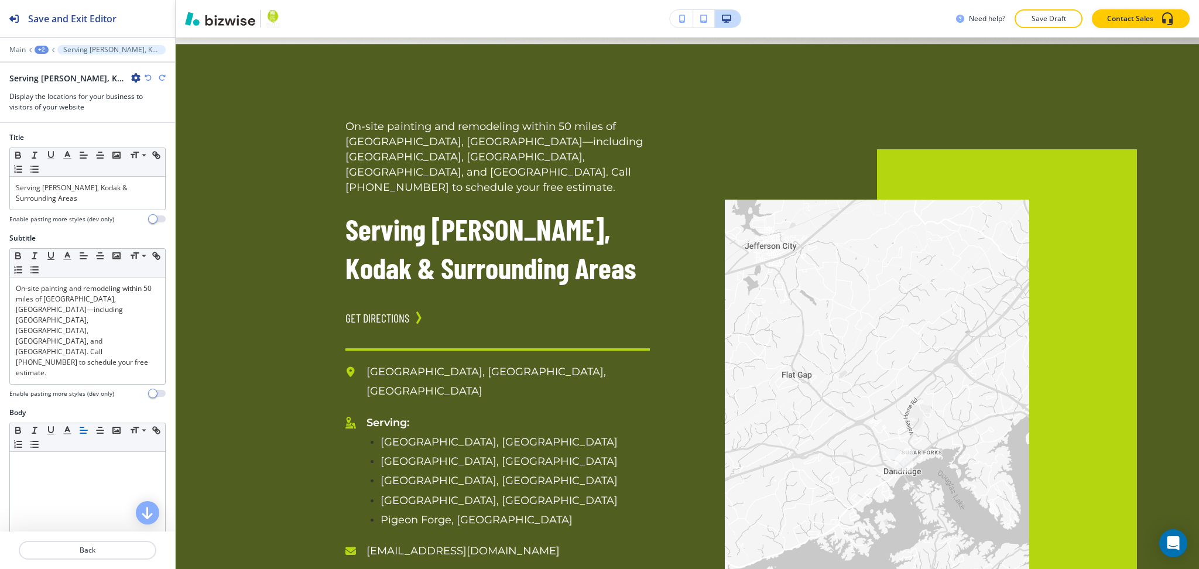
scroll to position [1035, 0]
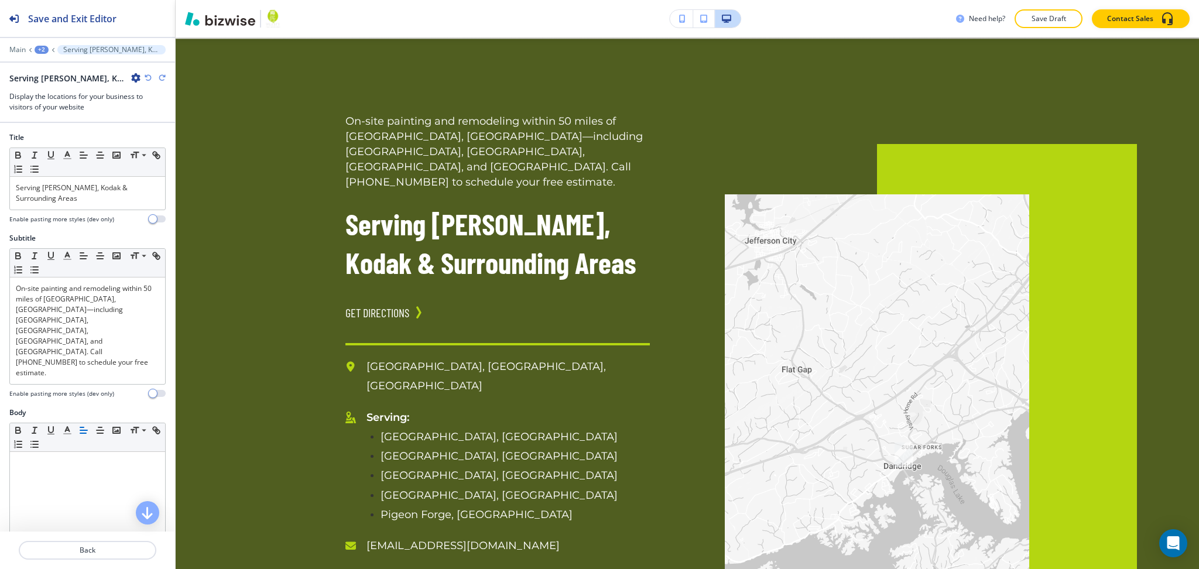
click at [136, 80] on icon "button" at bounding box center [135, 77] width 9 height 9
click at [152, 142] on p "Delete Section" at bounding box center [169, 139] width 60 height 11
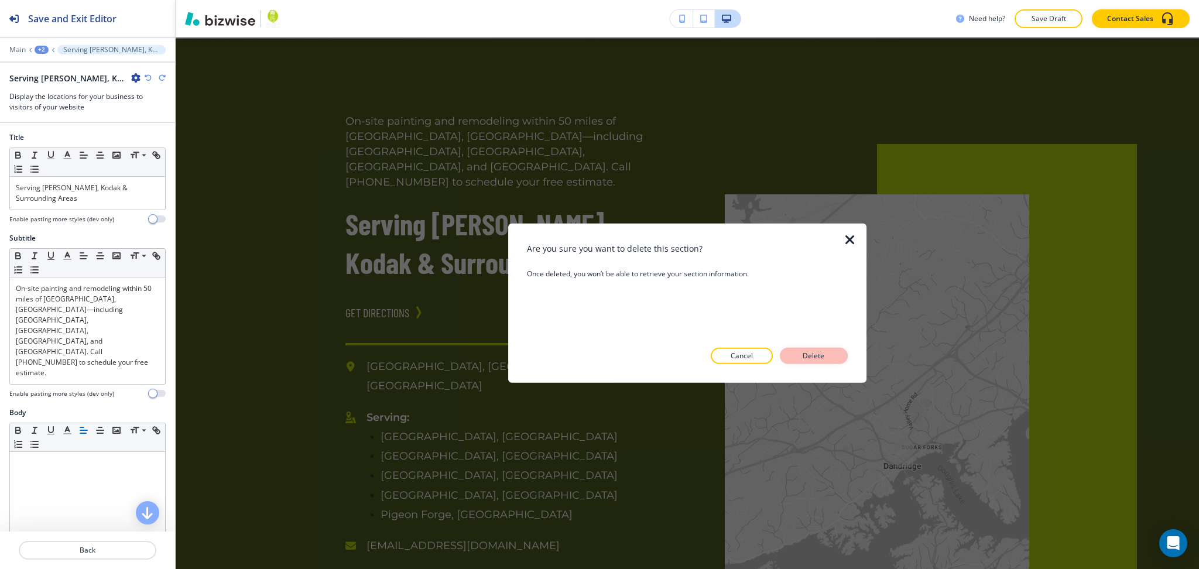
click at [806, 354] on p "Delete" at bounding box center [814, 356] width 28 height 11
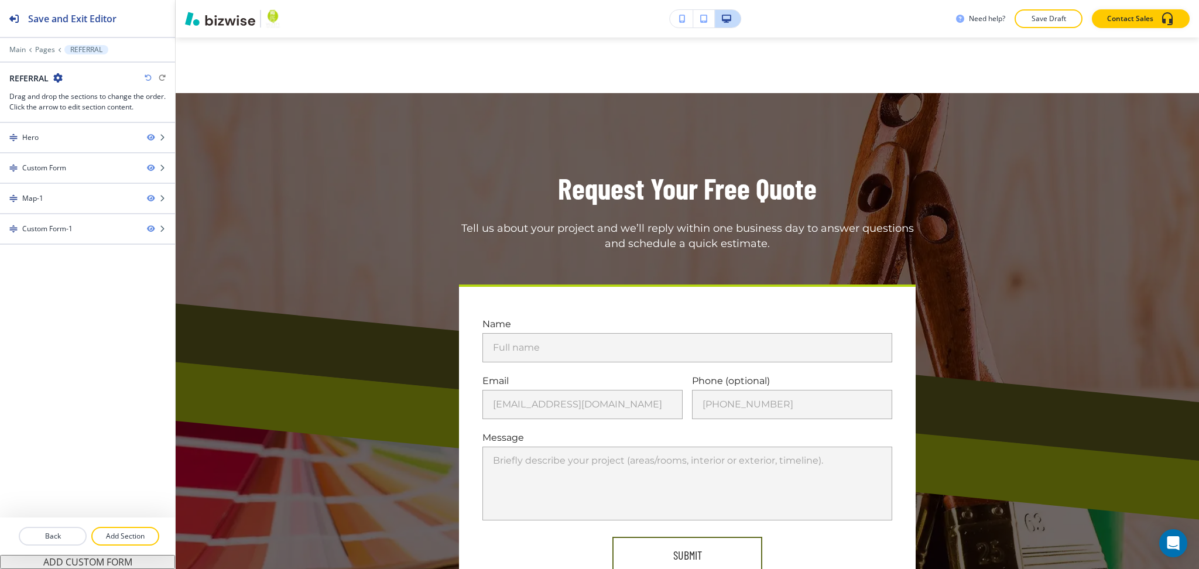
scroll to position [1587, 0]
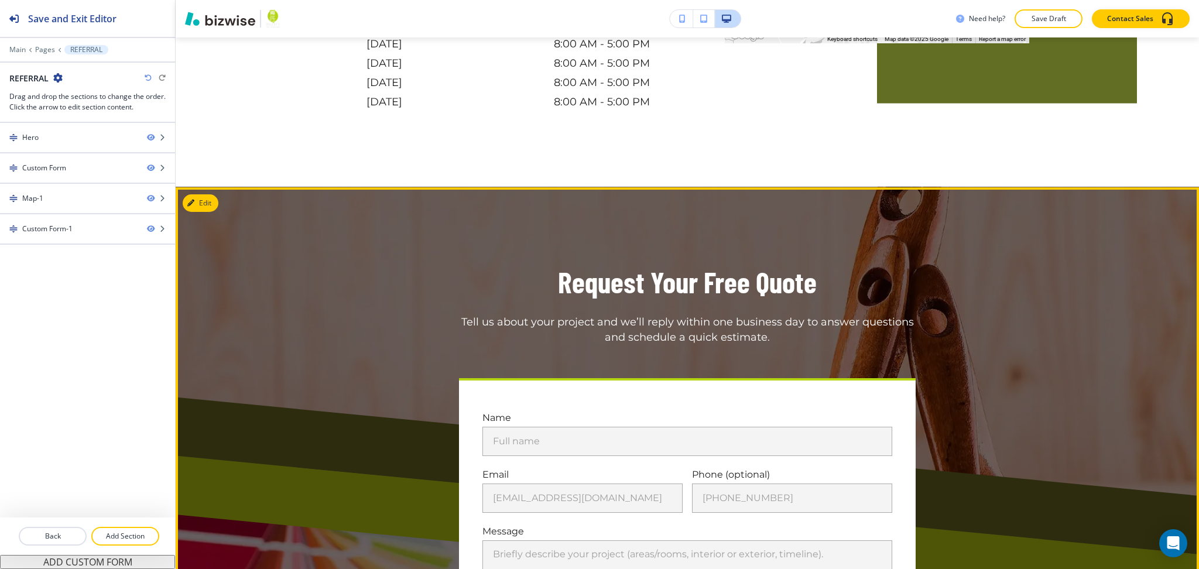
click at [210, 194] on button "Edit" at bounding box center [201, 203] width 36 height 18
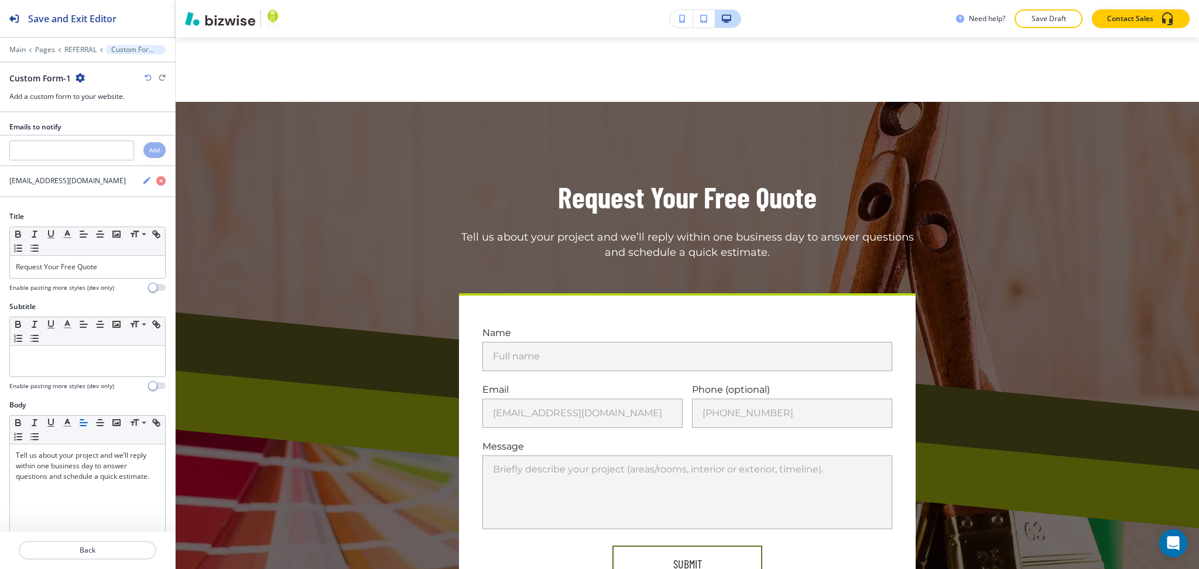
scroll to position [1677, 0]
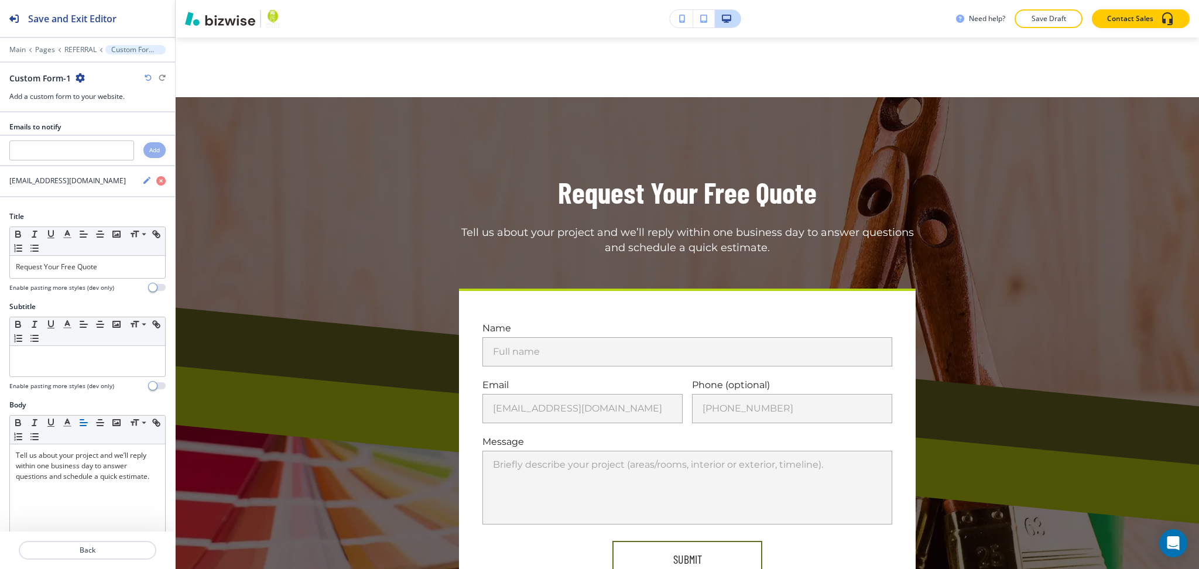
click at [80, 76] on icon "button" at bounding box center [80, 77] width 9 height 9
click at [98, 136] on p "Delete Section" at bounding box center [113, 139] width 60 height 11
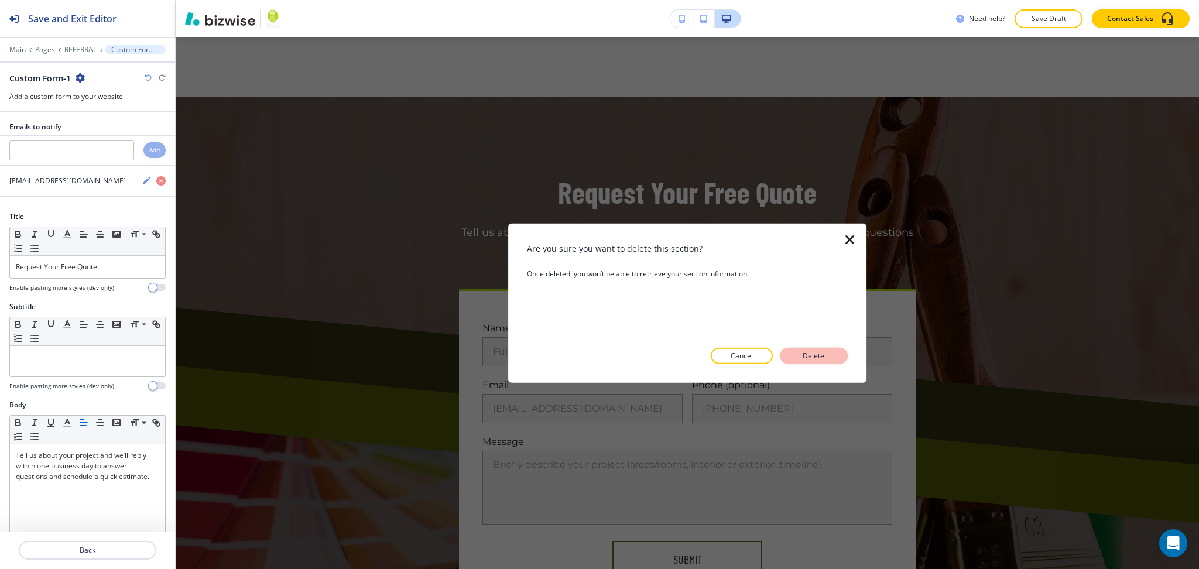
click at [835, 348] on button "Delete" at bounding box center [814, 356] width 68 height 16
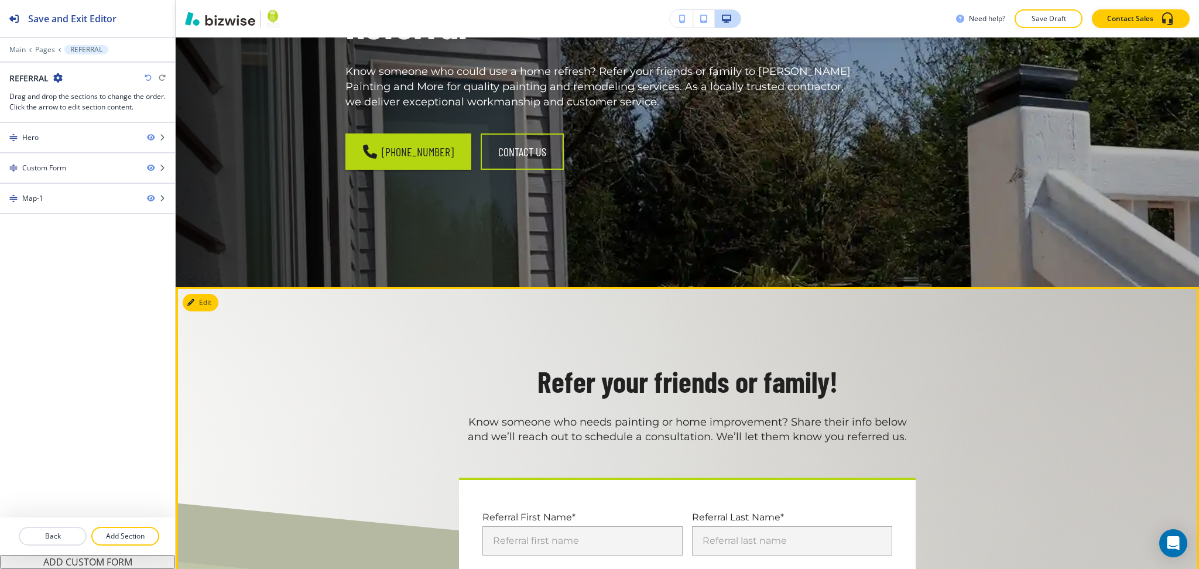
click at [212, 299] on button "Edit" at bounding box center [201, 303] width 36 height 18
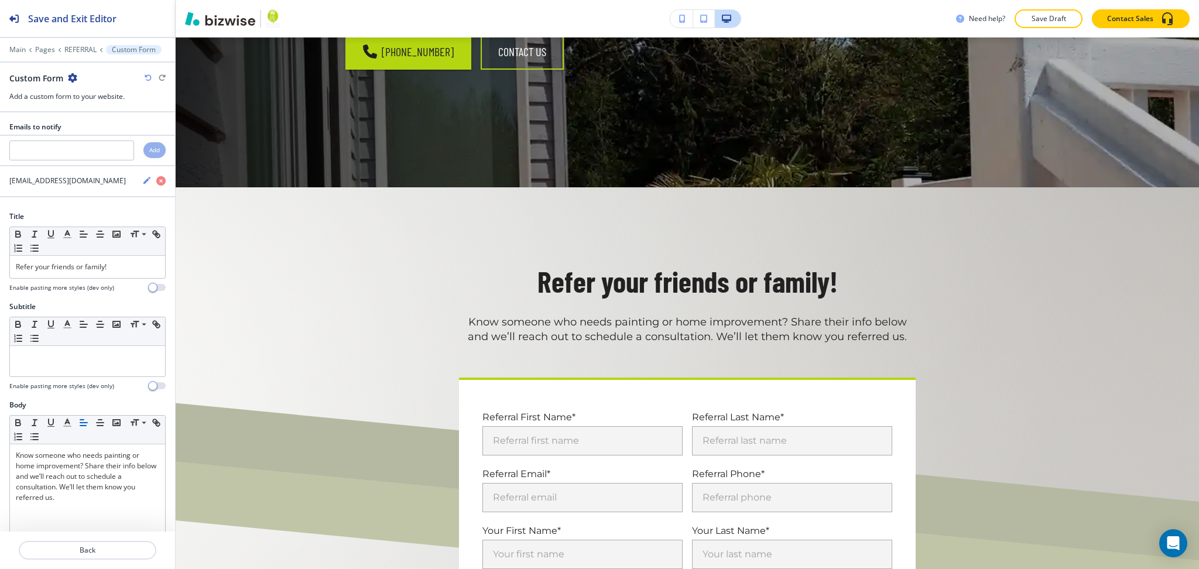
scroll to position [0, 0]
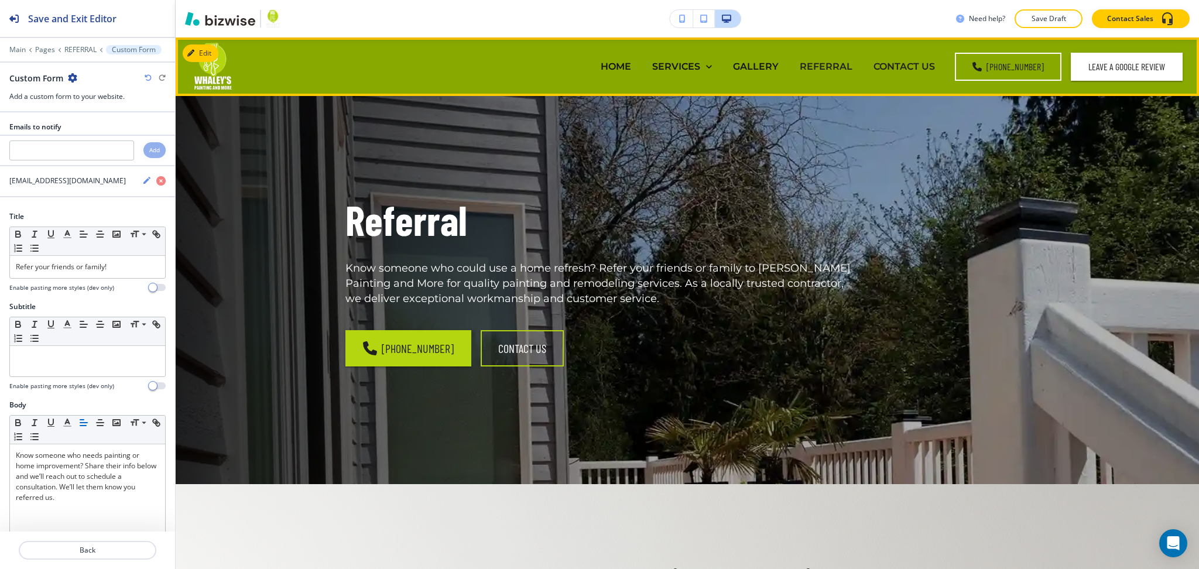
click at [909, 64] on p "CONTACT US" at bounding box center [904, 66] width 61 height 13
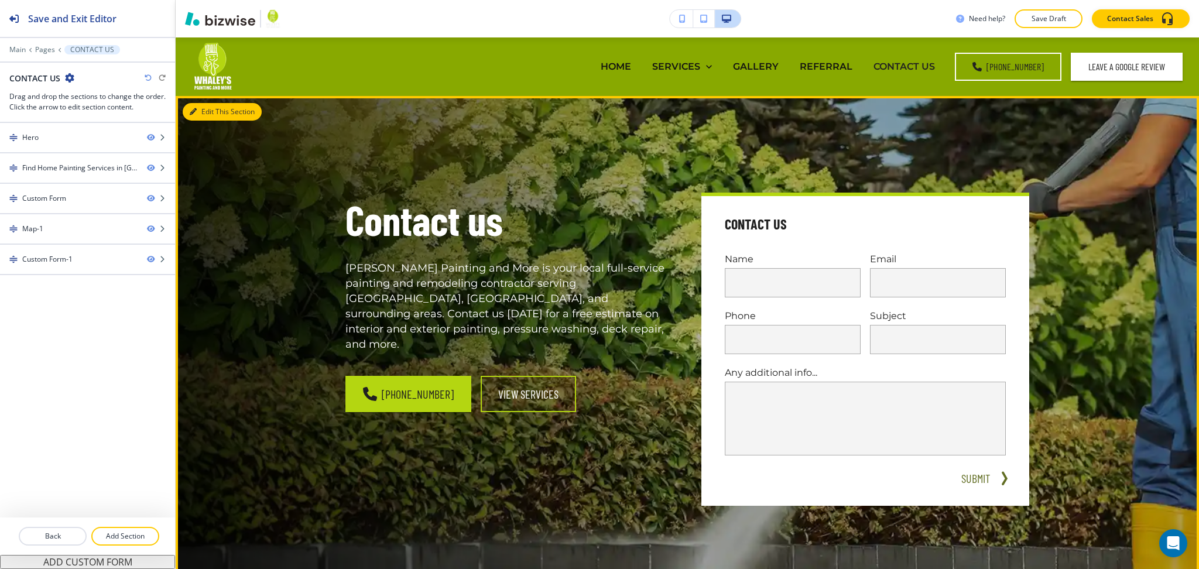
click at [208, 109] on button "Edit This Section" at bounding box center [222, 112] width 79 height 18
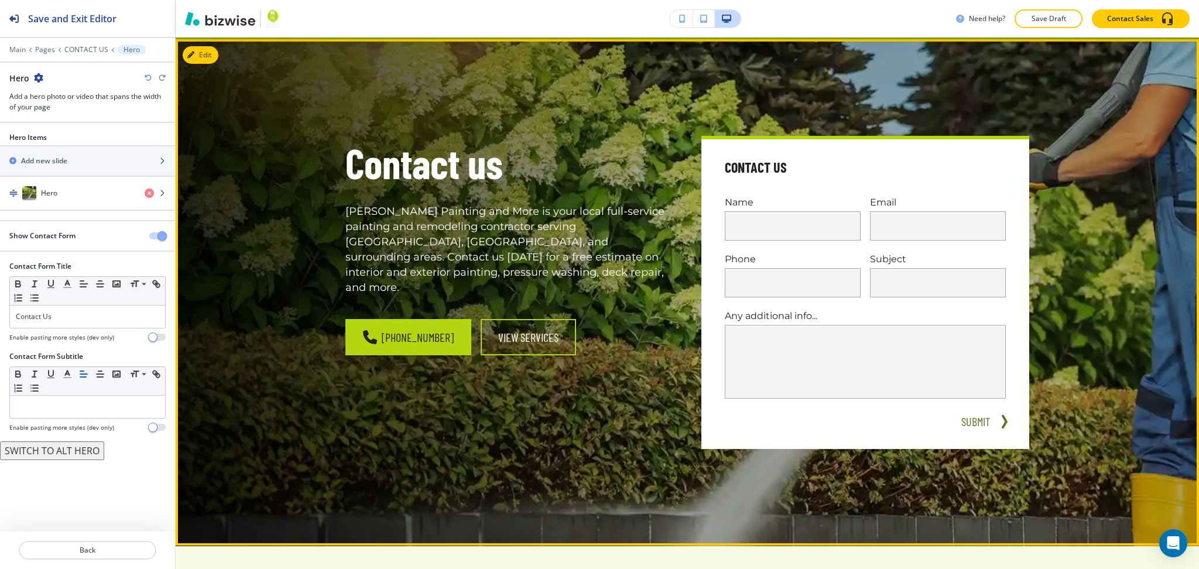
scroll to position [59, 0]
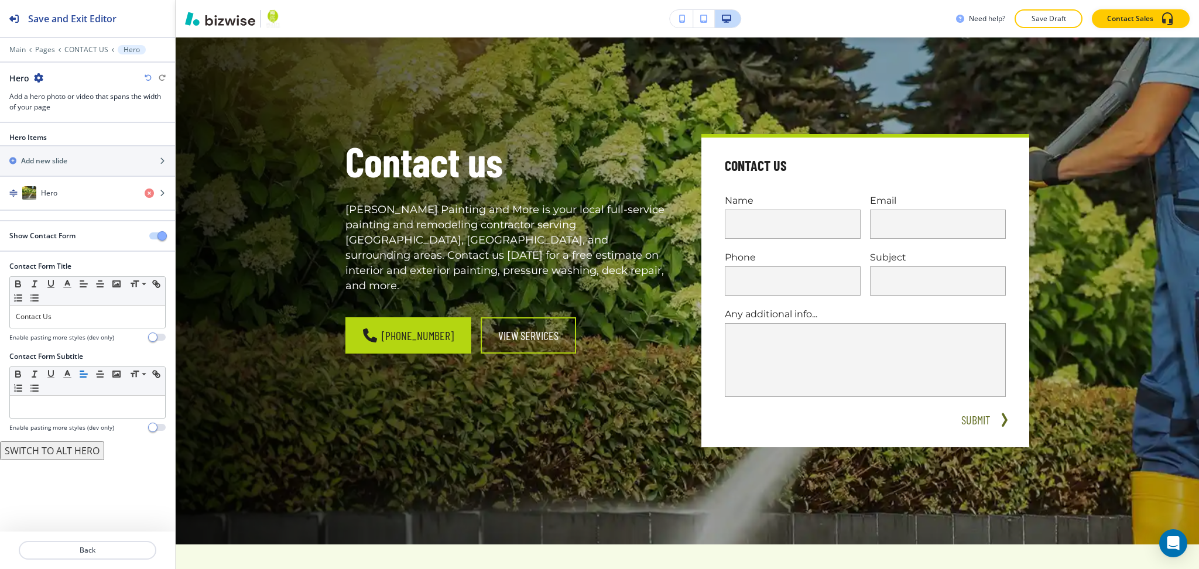
click at [159, 238] on span "button" at bounding box center [162, 235] width 9 height 9
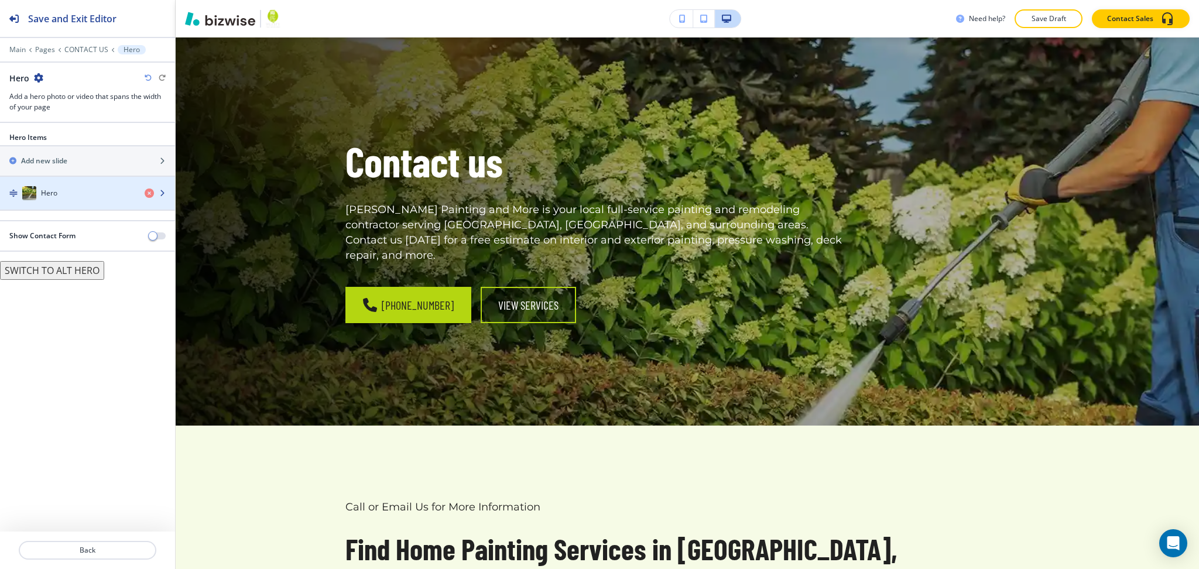
click at [71, 197] on div "Hero" at bounding box center [67, 193] width 135 height 14
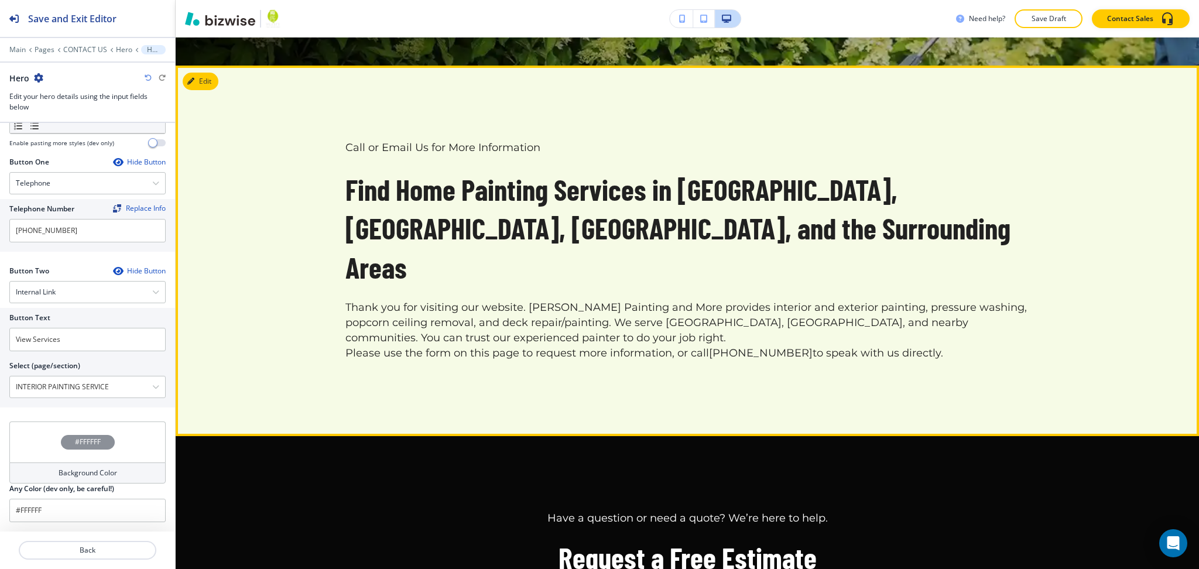
scroll to position [417, 0]
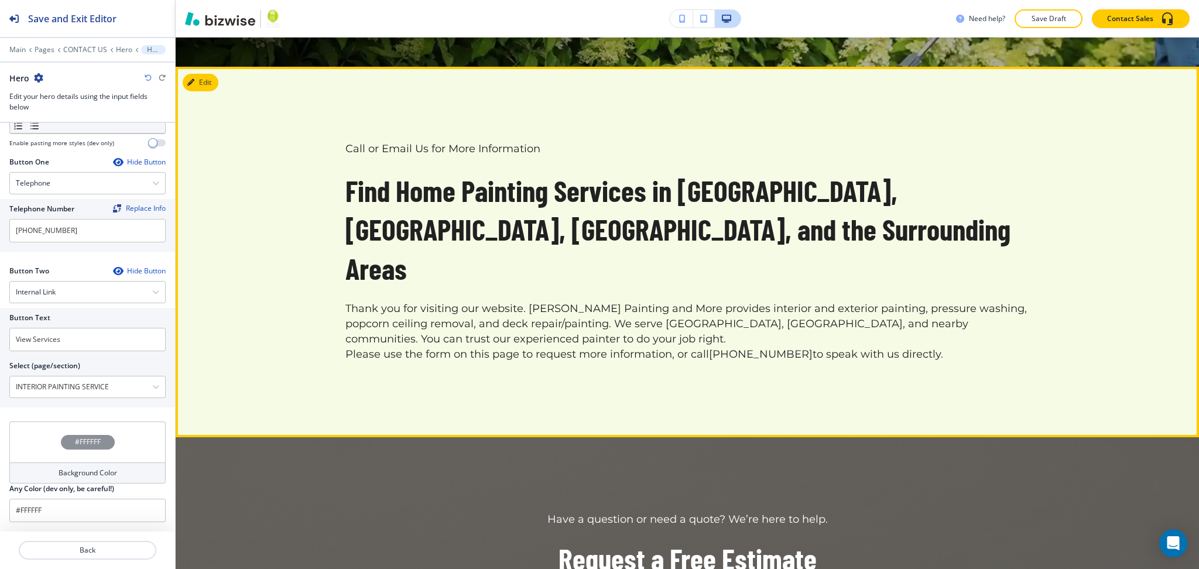
click at [192, 85] on button "Edit" at bounding box center [201, 83] width 36 height 18
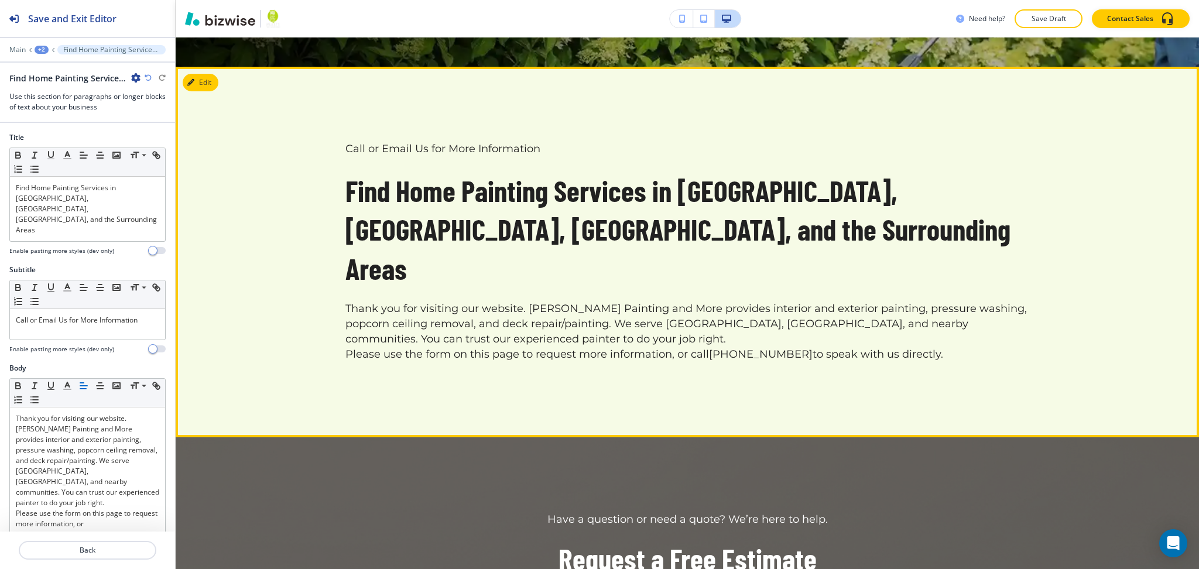
scroll to position [446, 0]
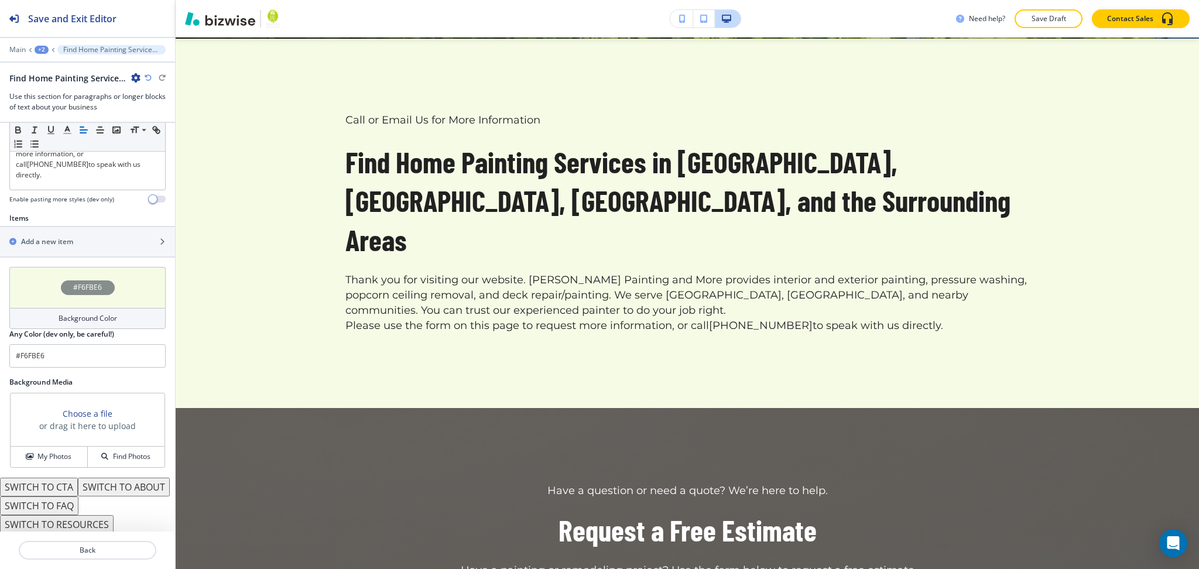
click at [80, 308] on div "Background Color" at bounding box center [87, 318] width 156 height 21
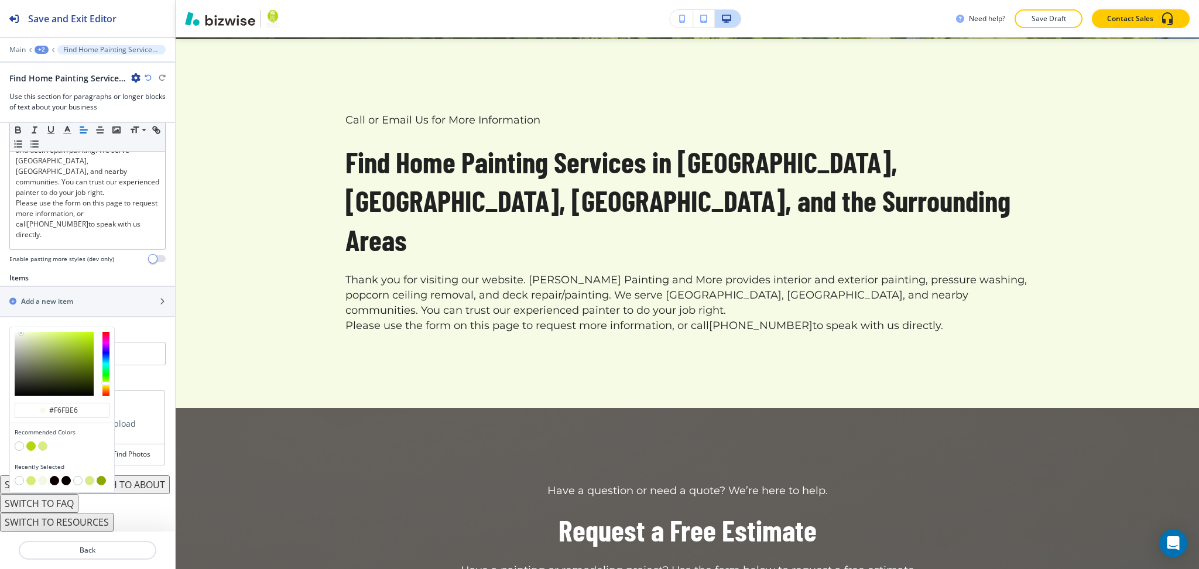
scroll to position [308, 0]
click at [15, 444] on button "button" at bounding box center [19, 448] width 9 height 9
type input "#FFFFFF"
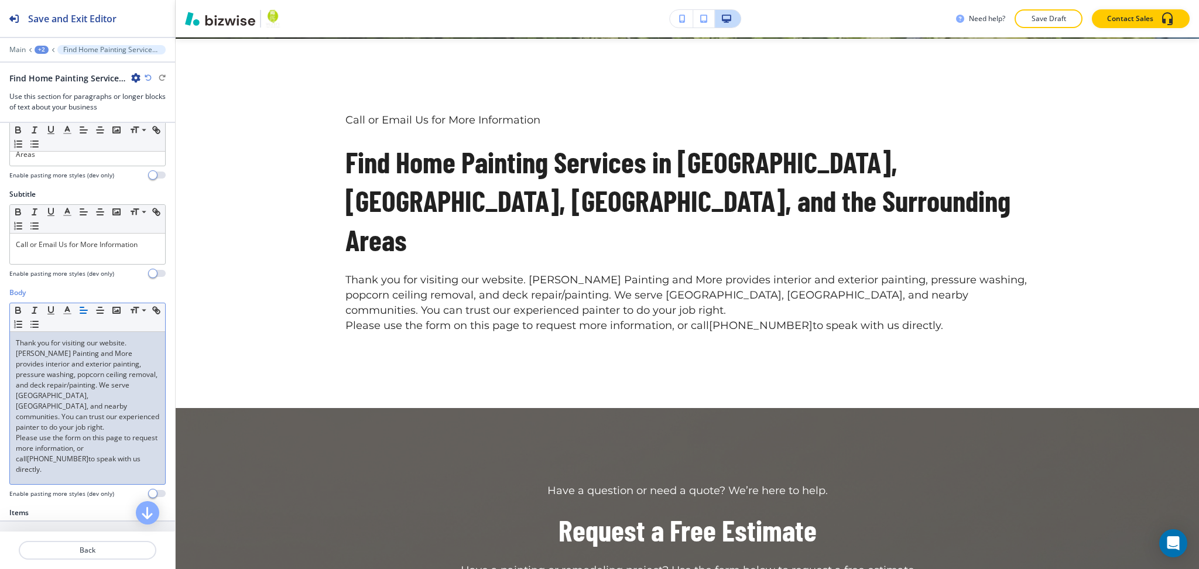
scroll to position [76, 0]
click at [101, 393] on p "Thank you for visiting our website. Whaley’s Painting and More provides interio…" at bounding box center [87, 384] width 143 height 95
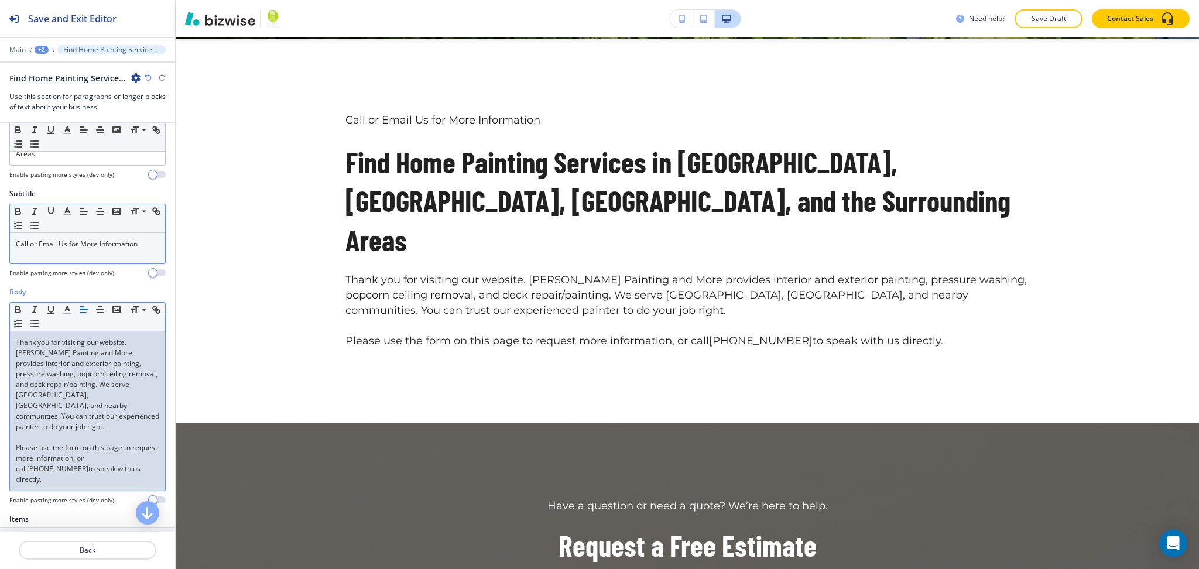
click at [115, 233] on div "Call or Email Us for More Information" at bounding box center [87, 248] width 155 height 30
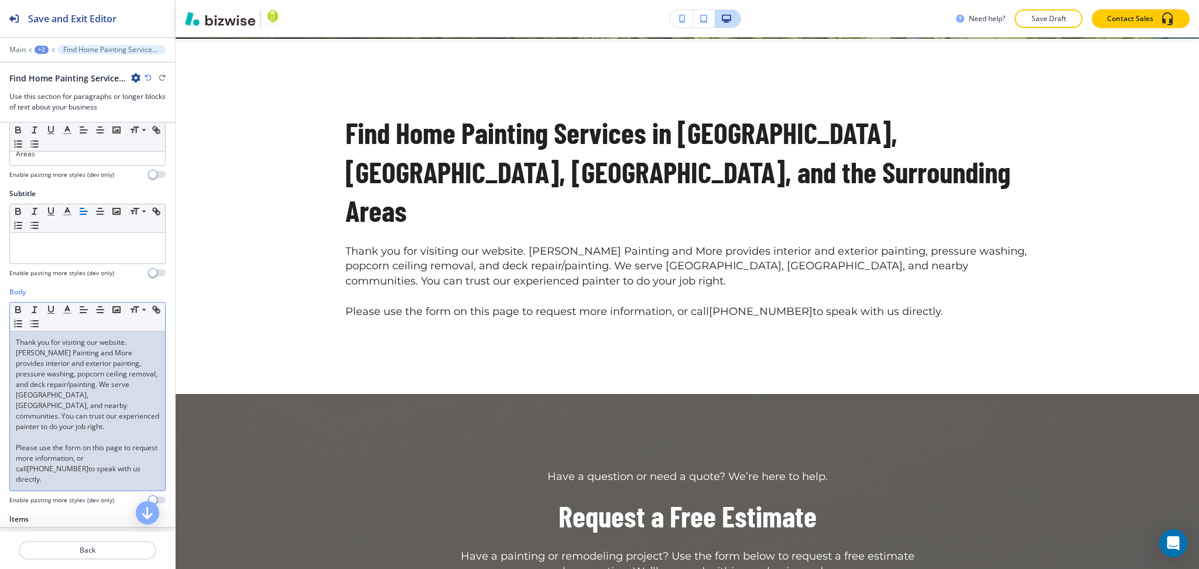
click at [16, 337] on p "Thank you for visiting our website. Whaley’s Painting and More provides interio…" at bounding box center [87, 384] width 143 height 95
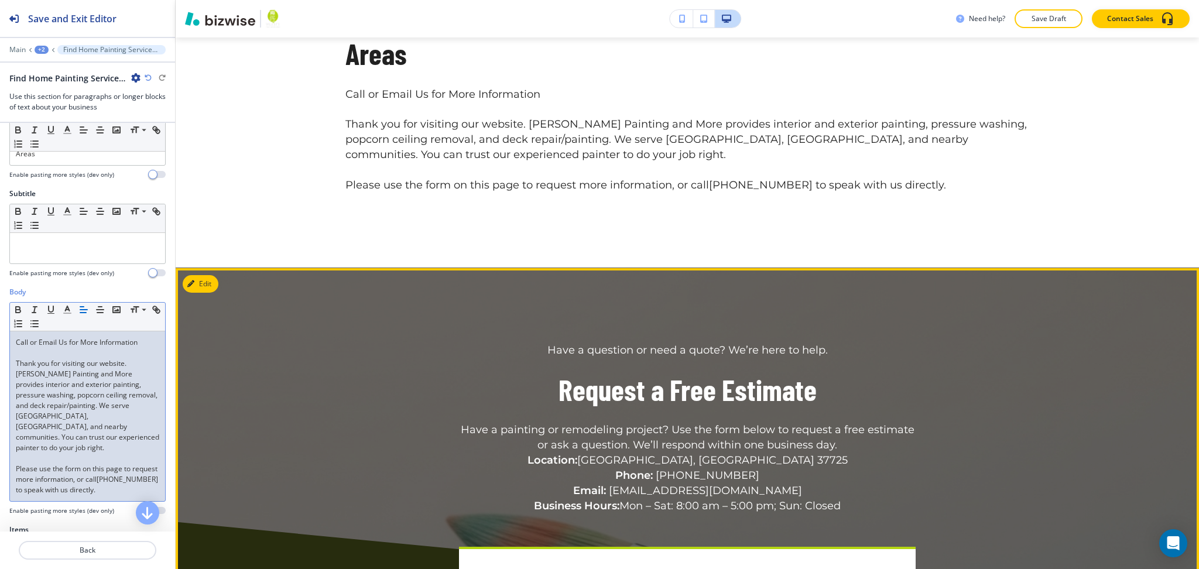
scroll to position [603, 0]
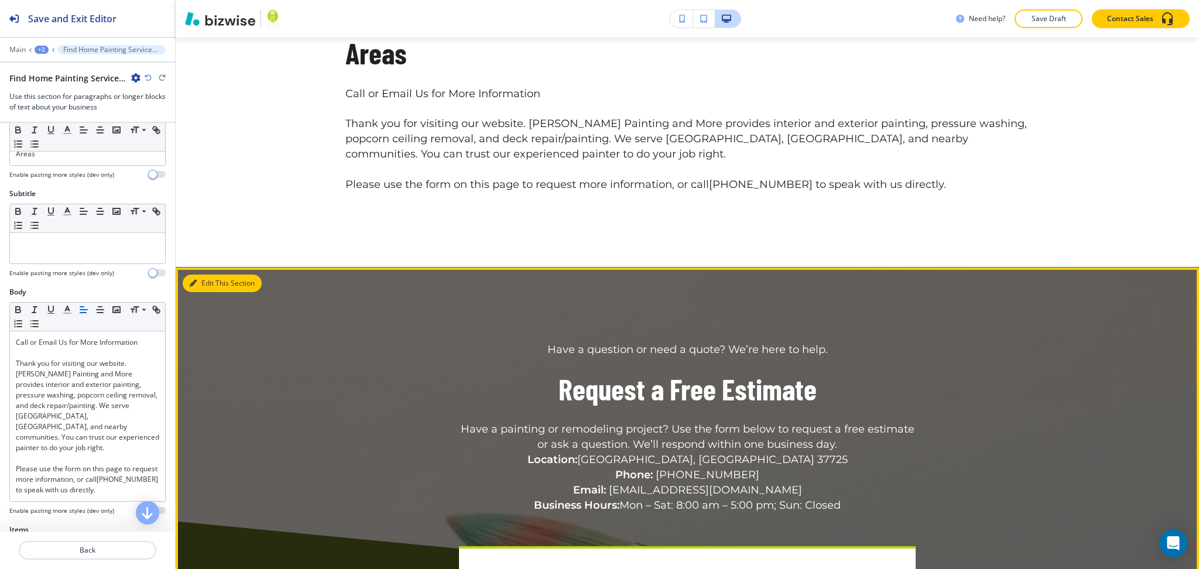
click at [210, 275] on button "Edit This Section" at bounding box center [222, 284] width 79 height 18
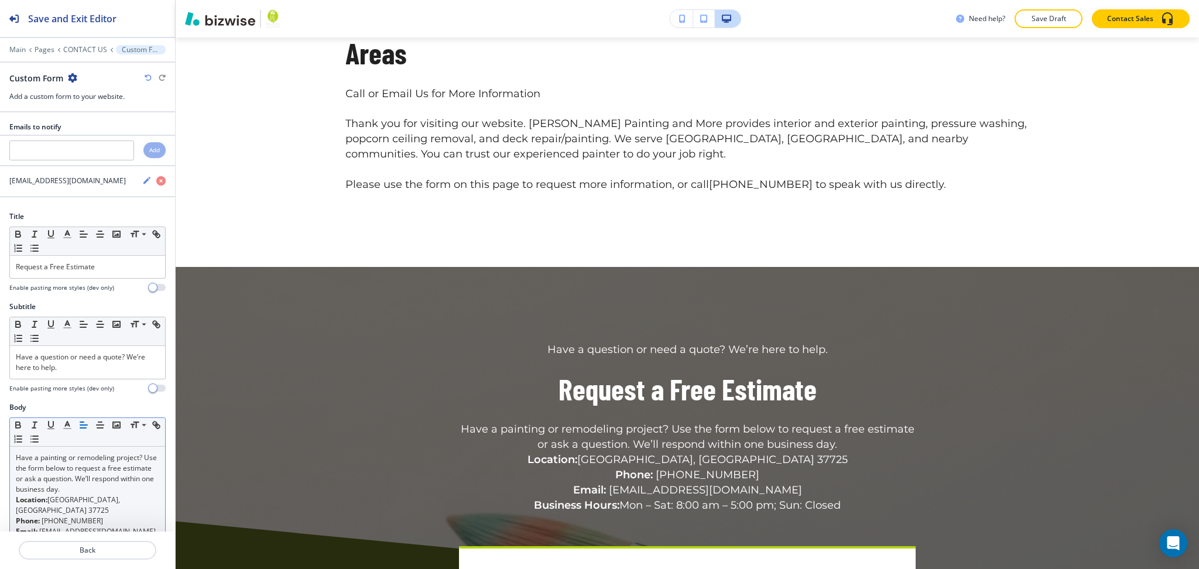
click at [98, 516] on p "Phone: (423) 415-2010" at bounding box center [87, 521] width 143 height 11
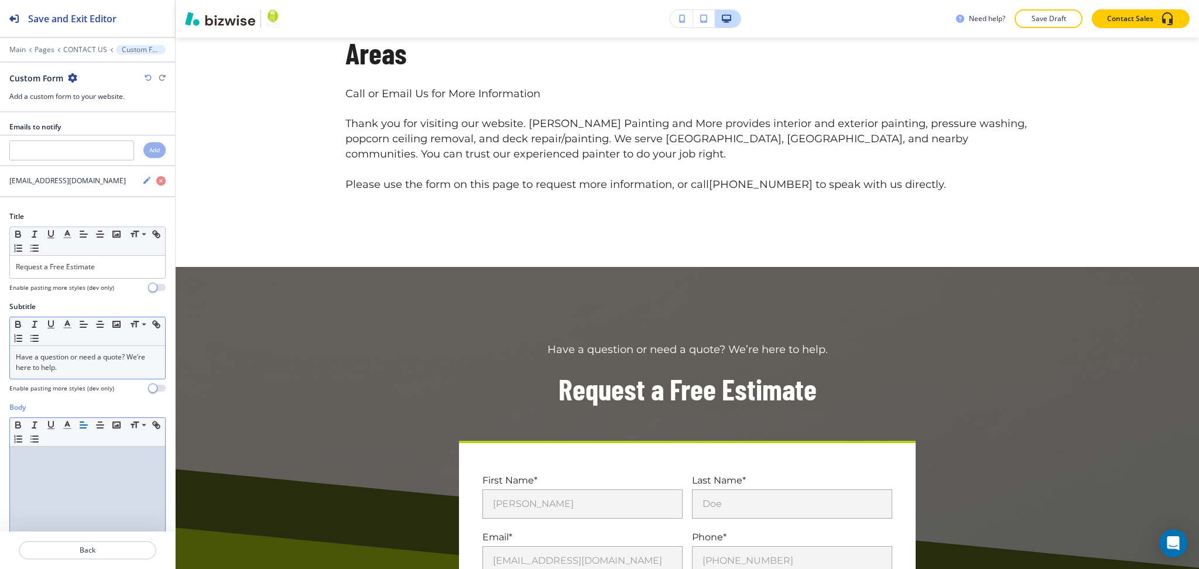
click at [107, 355] on p "Have a question or need a quote? We’re here to help." at bounding box center [87, 362] width 143 height 21
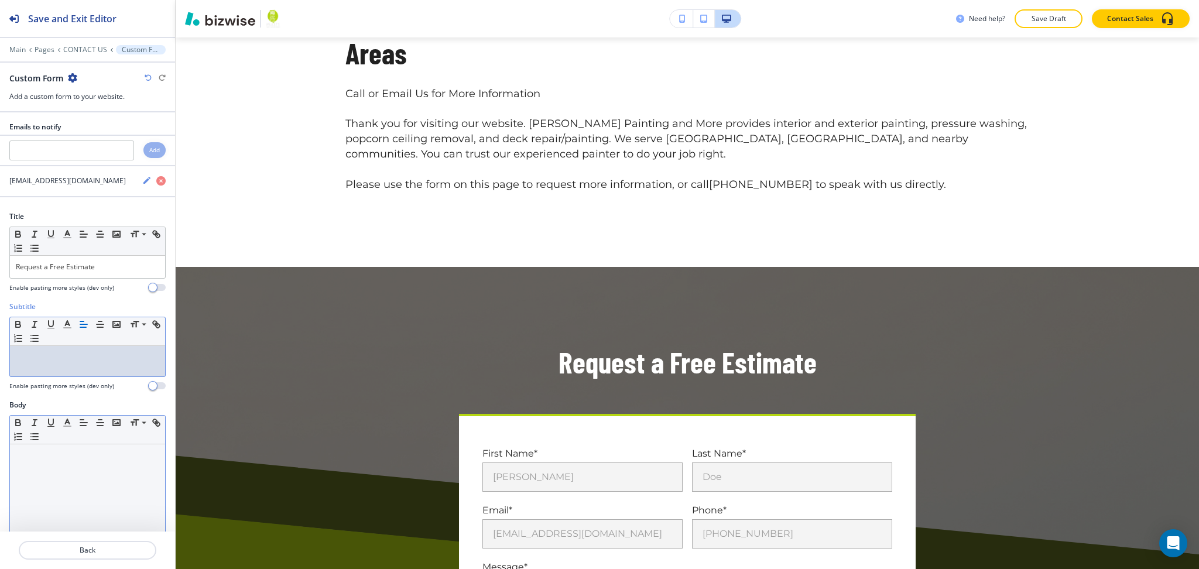
click at [92, 483] on div at bounding box center [87, 520] width 155 height 152
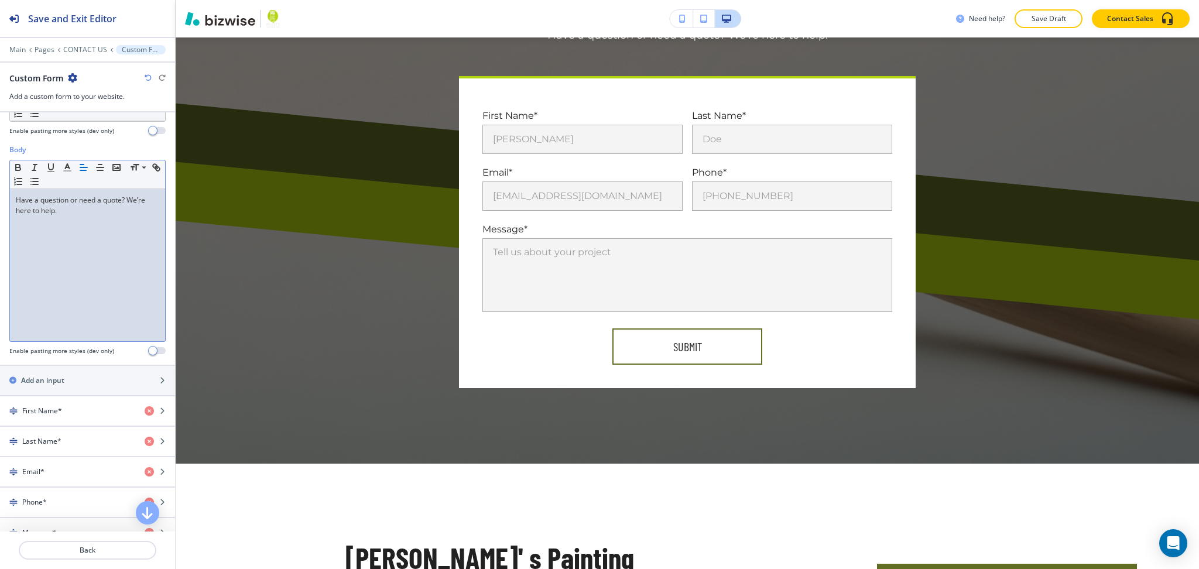
scroll to position [545, 0]
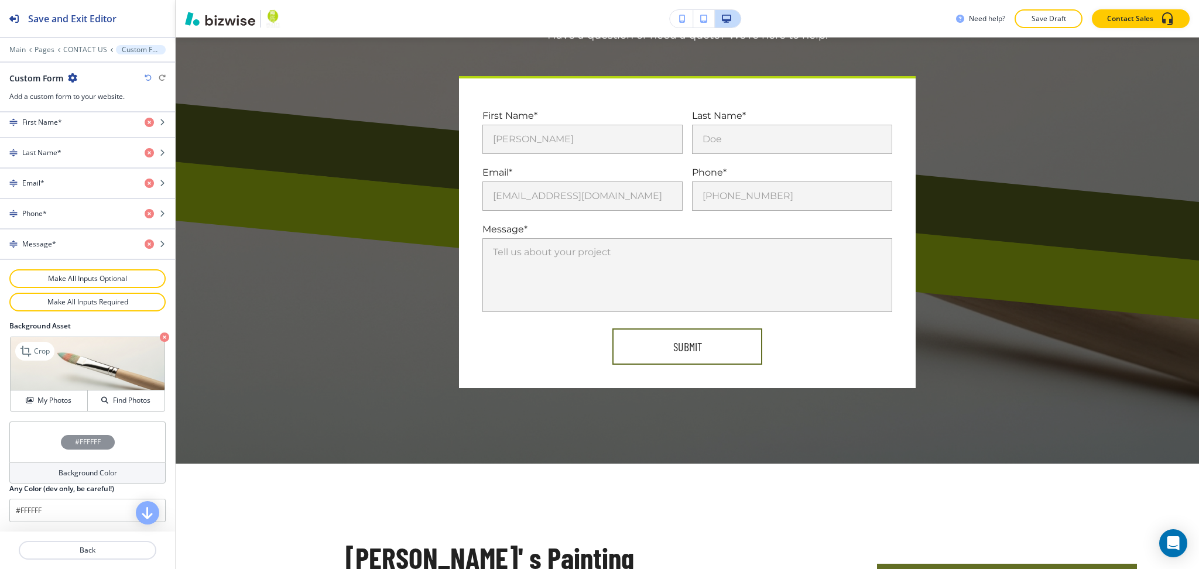
click at [160, 338] on icon "button" at bounding box center [164, 337] width 9 height 9
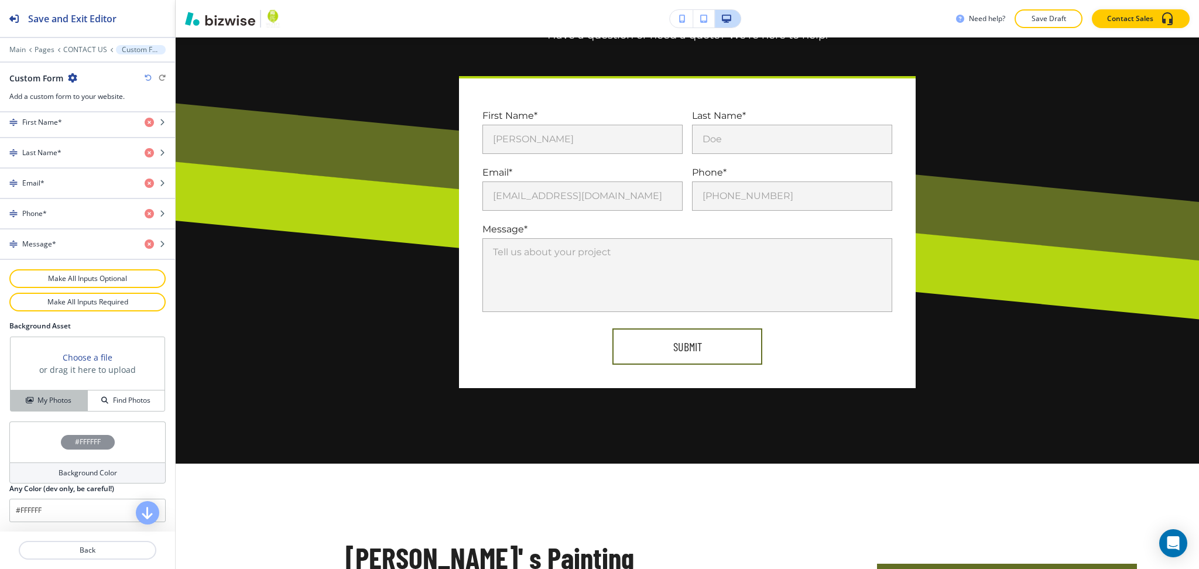
click at [52, 406] on button "My Photos" at bounding box center [49, 401] width 77 height 20
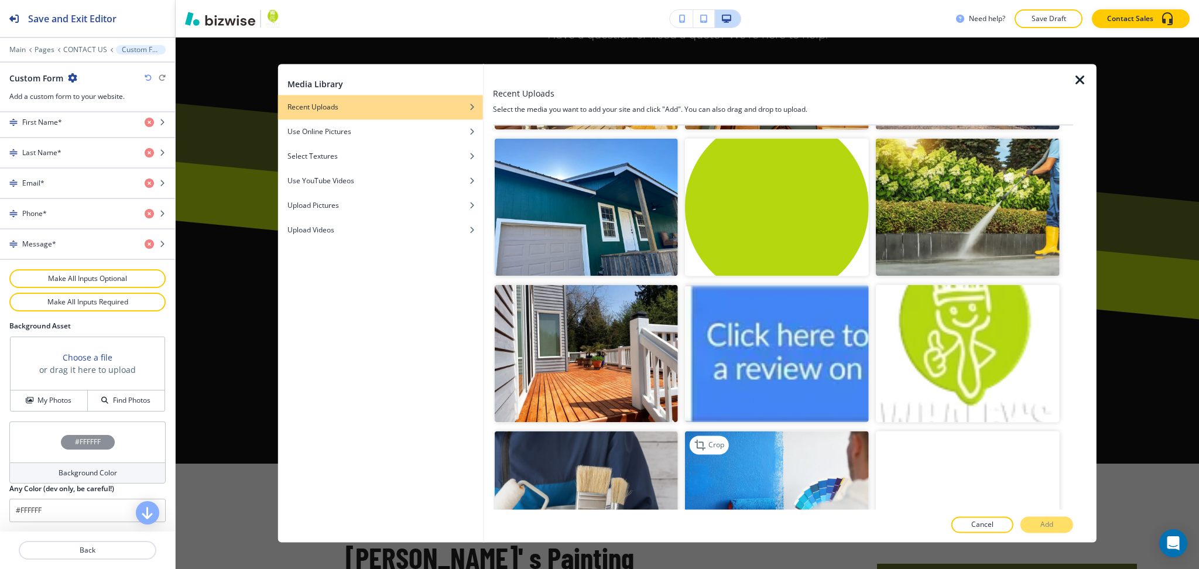
scroll to position [12741, 0]
click at [611, 432] on img "button" at bounding box center [586, 501] width 184 height 138
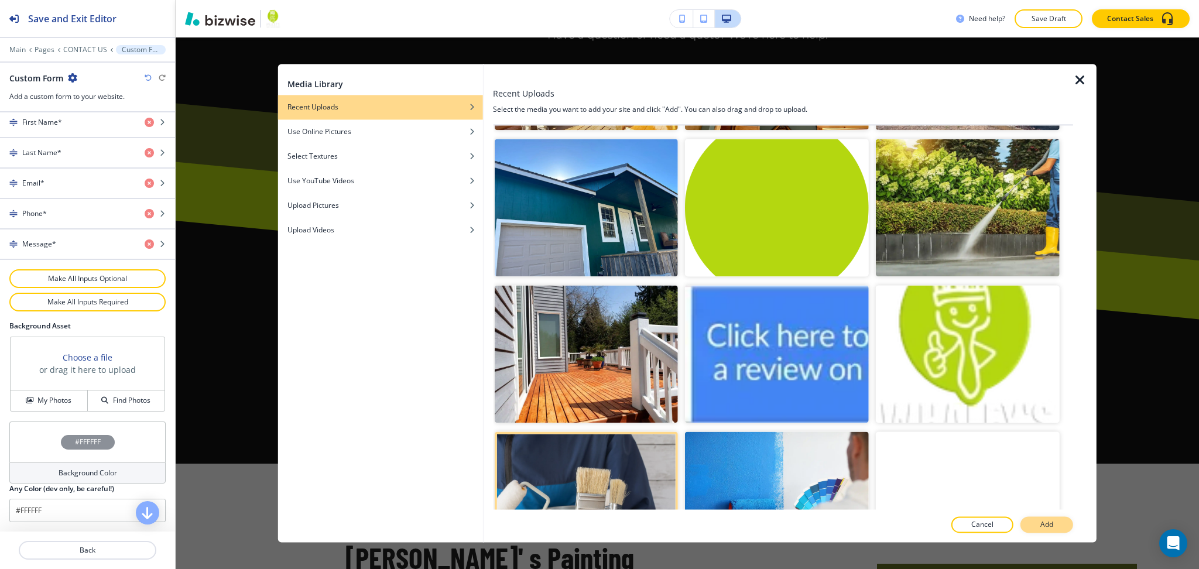
click at [1045, 525] on p "Add" at bounding box center [1046, 525] width 13 height 11
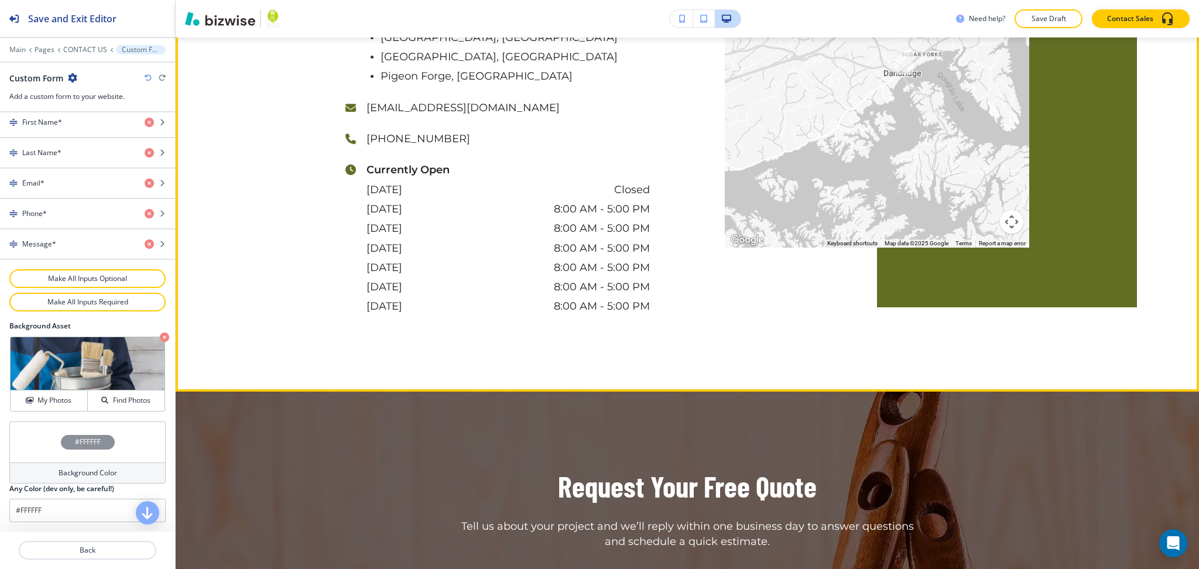
scroll to position [1741, 0]
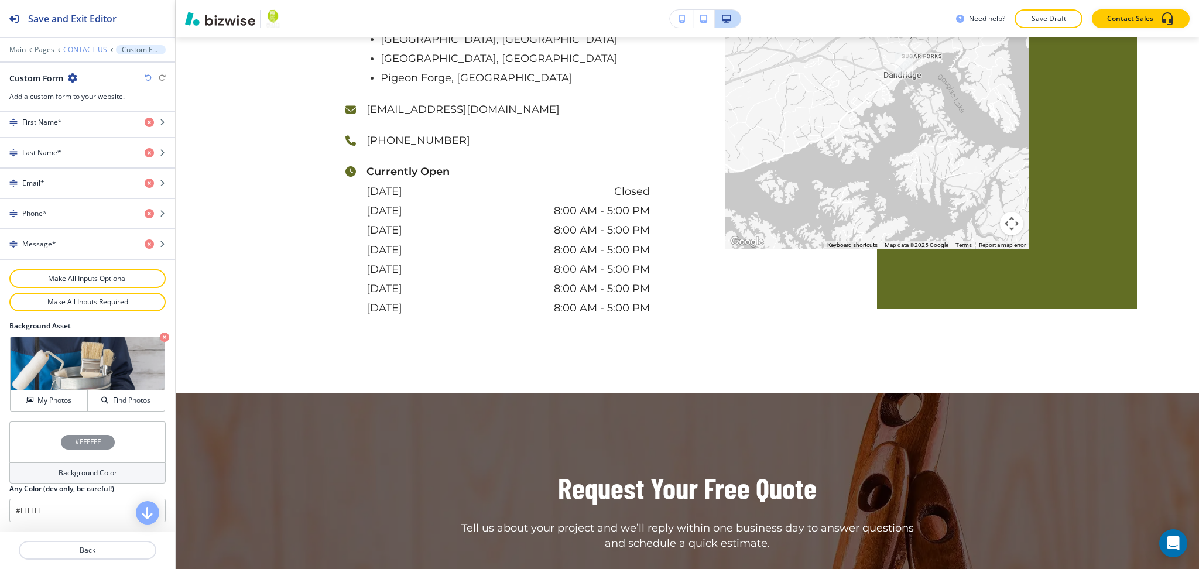
click at [91, 46] on p "CONTACT US" at bounding box center [85, 50] width 44 height 8
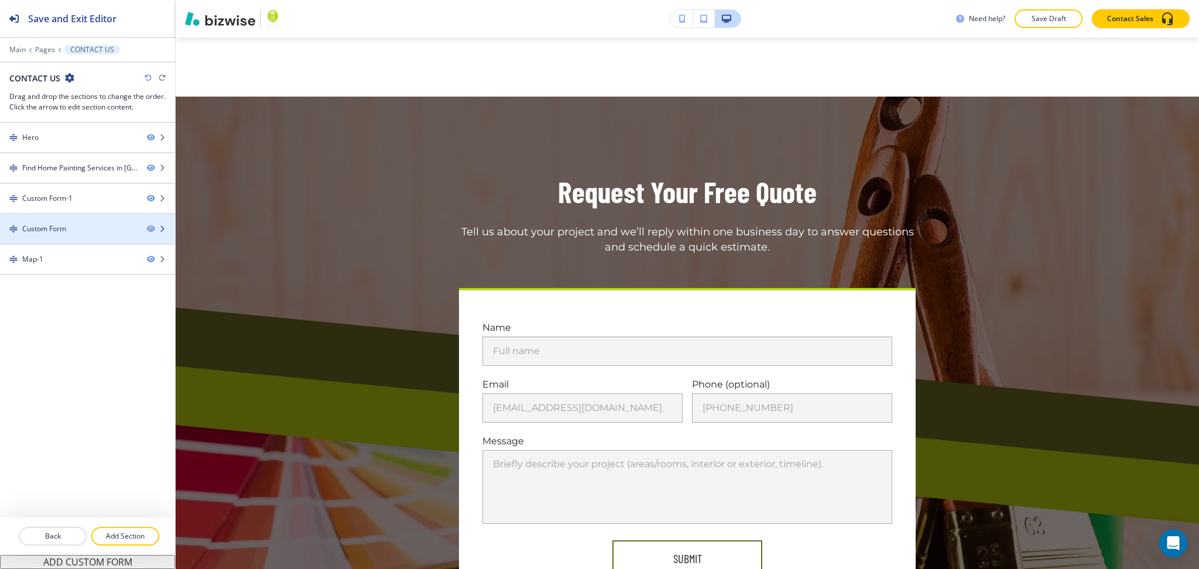
click at [68, 231] on div "Custom Form" at bounding box center [69, 229] width 138 height 11
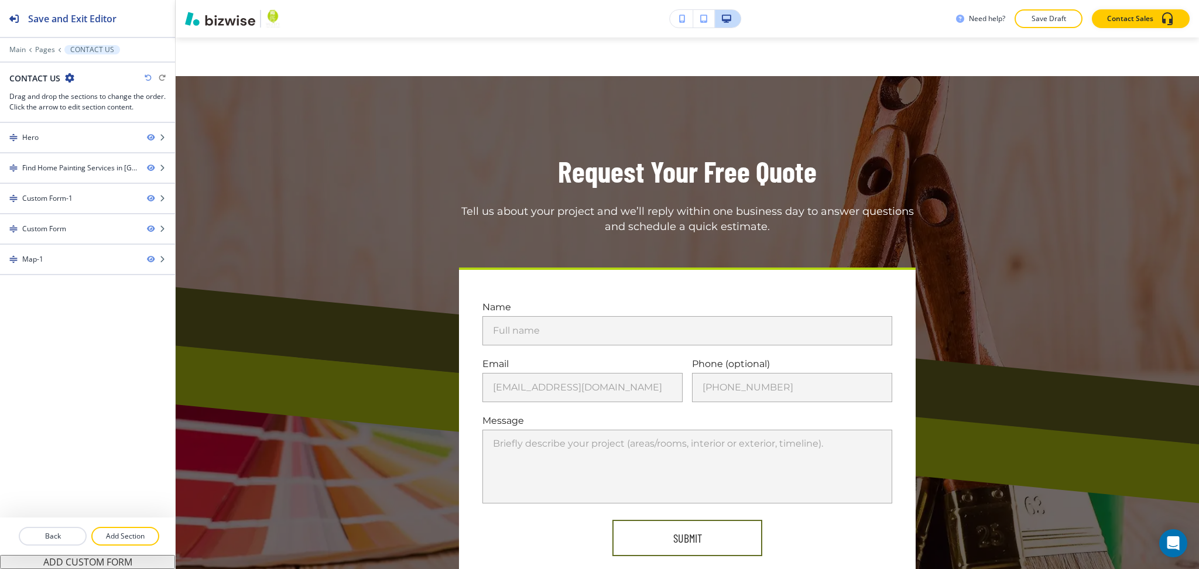
click at [71, 80] on icon "button" at bounding box center [69, 77] width 9 height 9
click at [66, 232] on div "Custom Form" at bounding box center [44, 229] width 44 height 11
click at [66, 220] on div at bounding box center [87, 218] width 175 height 9
click at [48, 227] on div "Custom Form" at bounding box center [44, 229] width 44 height 11
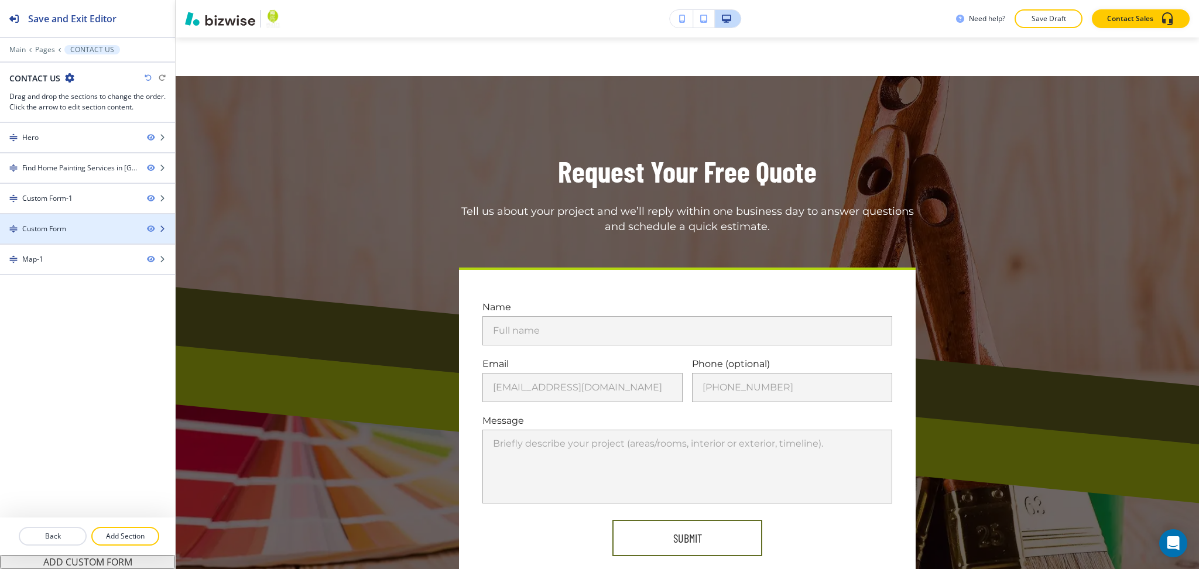
click at [48, 226] on div "Custom Form" at bounding box center [44, 229] width 44 height 11
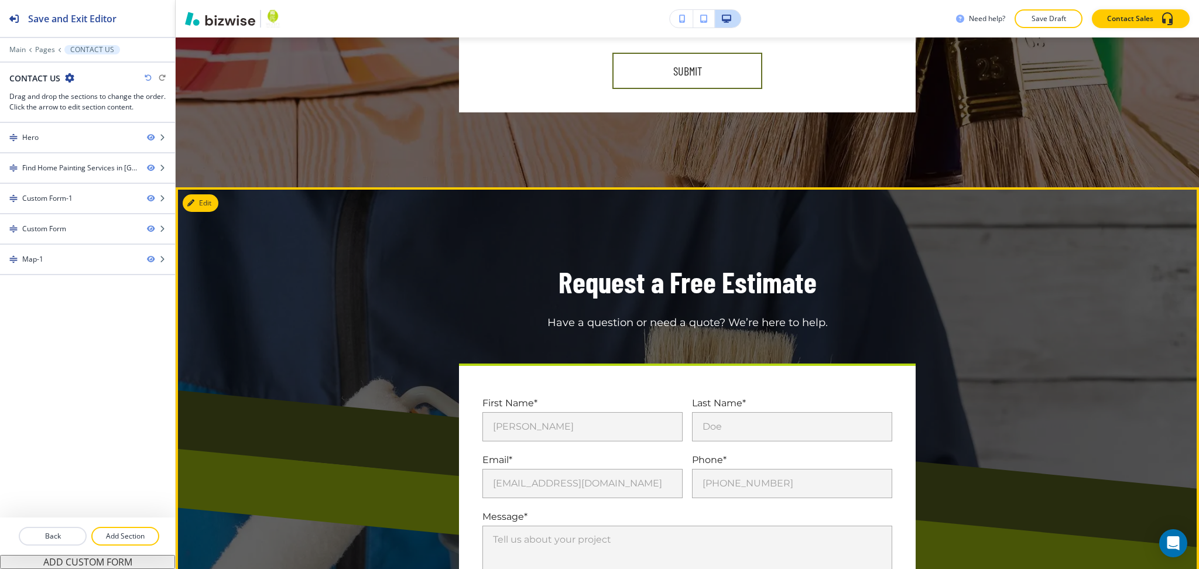
scroll to position [1262, 0]
click at [207, 194] on button "Edit This Section" at bounding box center [222, 203] width 79 height 18
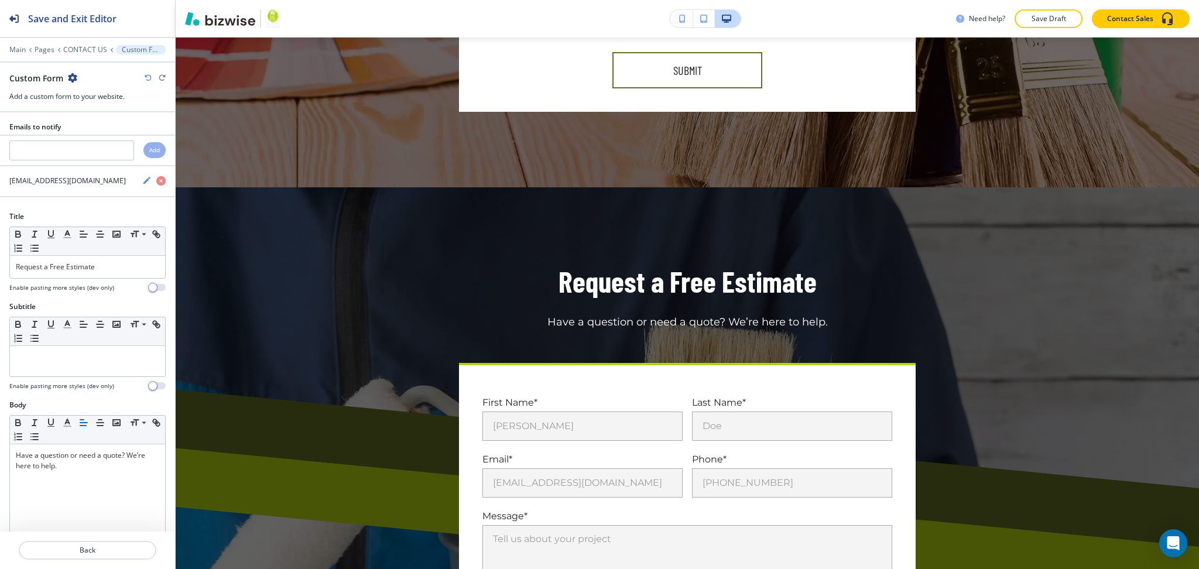
click at [74, 77] on icon "button" at bounding box center [72, 77] width 9 height 9
click at [101, 141] on p "Delete Section" at bounding box center [105, 139] width 60 height 11
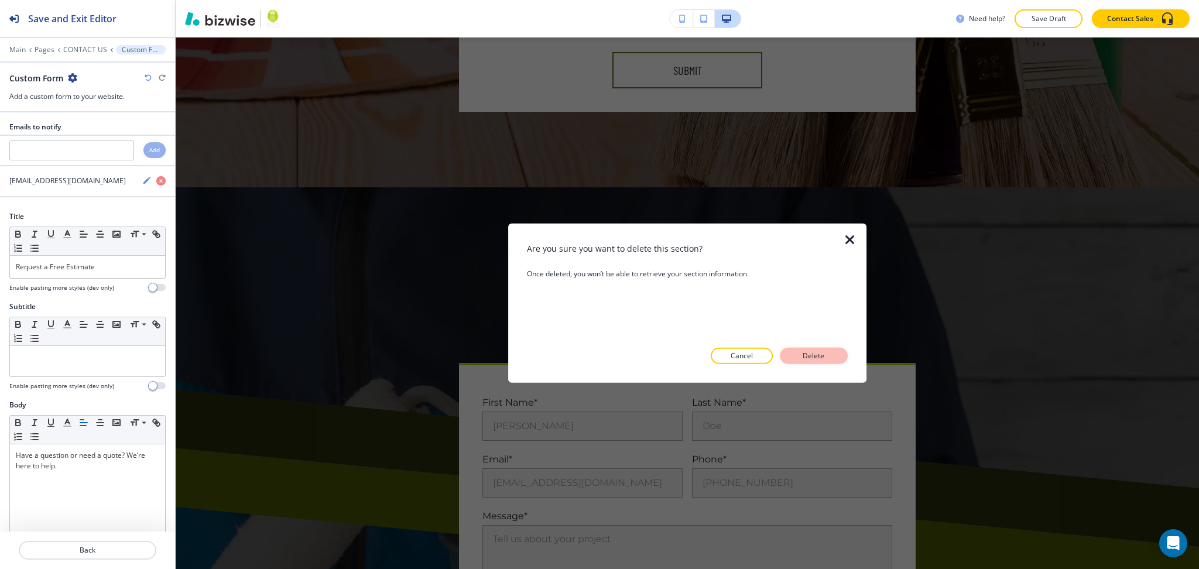
click at [806, 357] on p "Delete" at bounding box center [814, 356] width 28 height 11
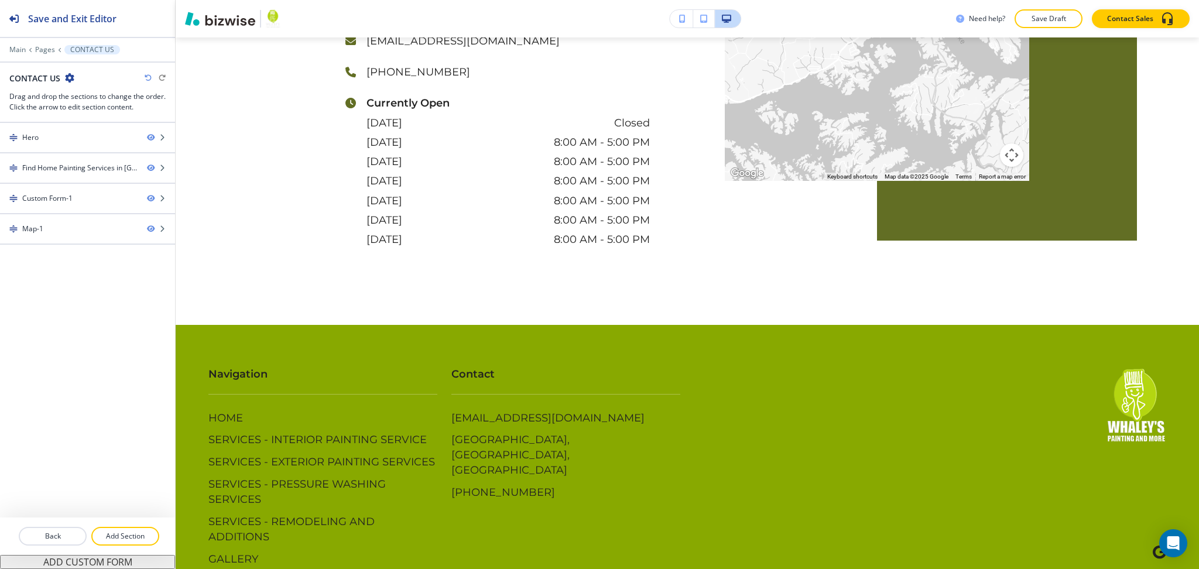
scroll to position [0, 0]
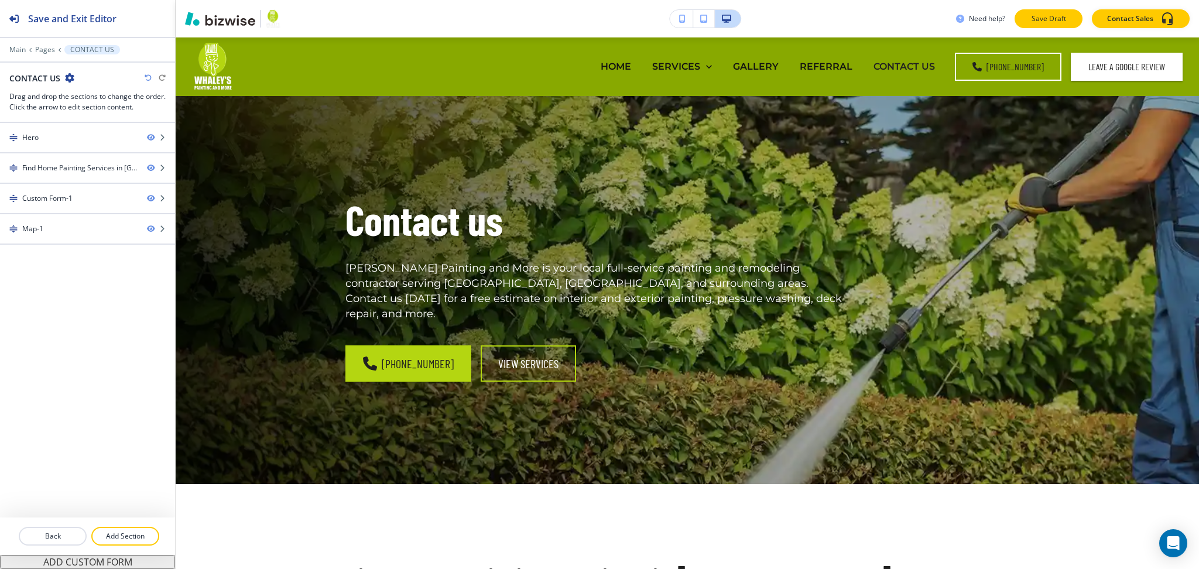
click at [1046, 25] on button "Save Draft" at bounding box center [1049, 18] width 68 height 19
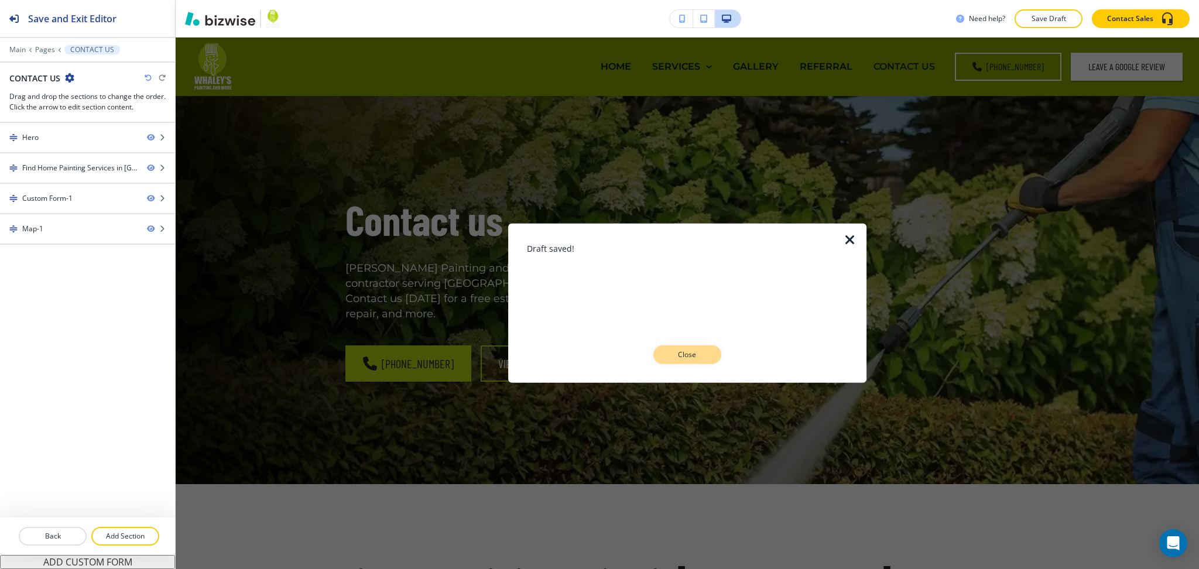
click at [712, 359] on button "Close" at bounding box center [687, 354] width 68 height 19
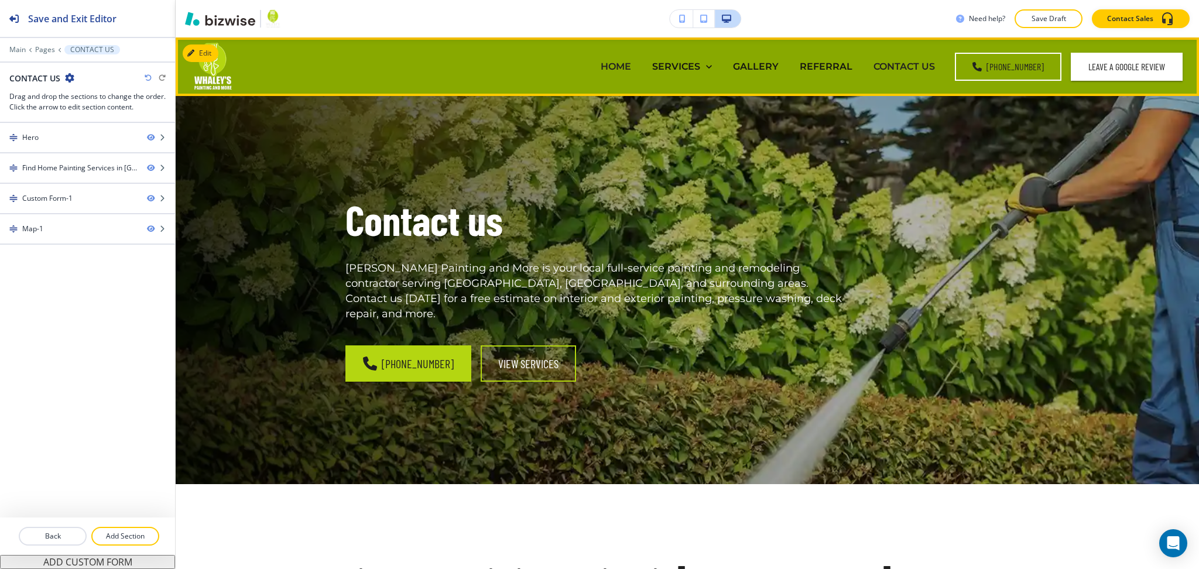
click at [614, 69] on p "HOME" at bounding box center [616, 66] width 30 height 13
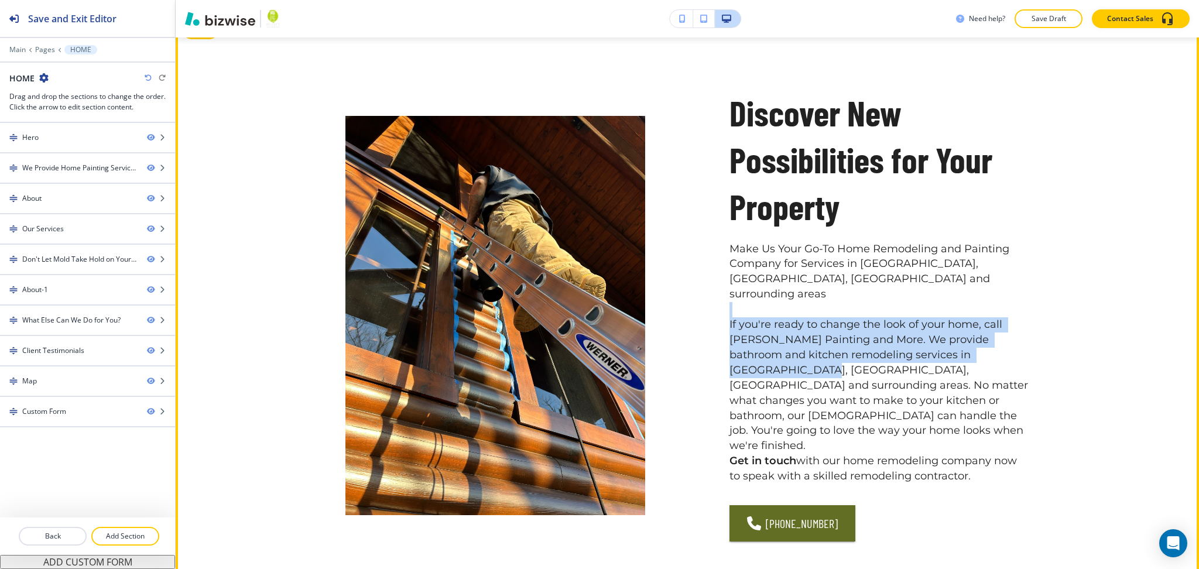
drag, startPoint x: 662, startPoint y: 283, endPoint x: 670, endPoint y: 281, distance: 8.4
click at [670, 282] on div "Discover New Possibilities for Your Property Make Us Your Go-To Home Remodeling…" at bounding box center [688, 316] width 1024 height 602
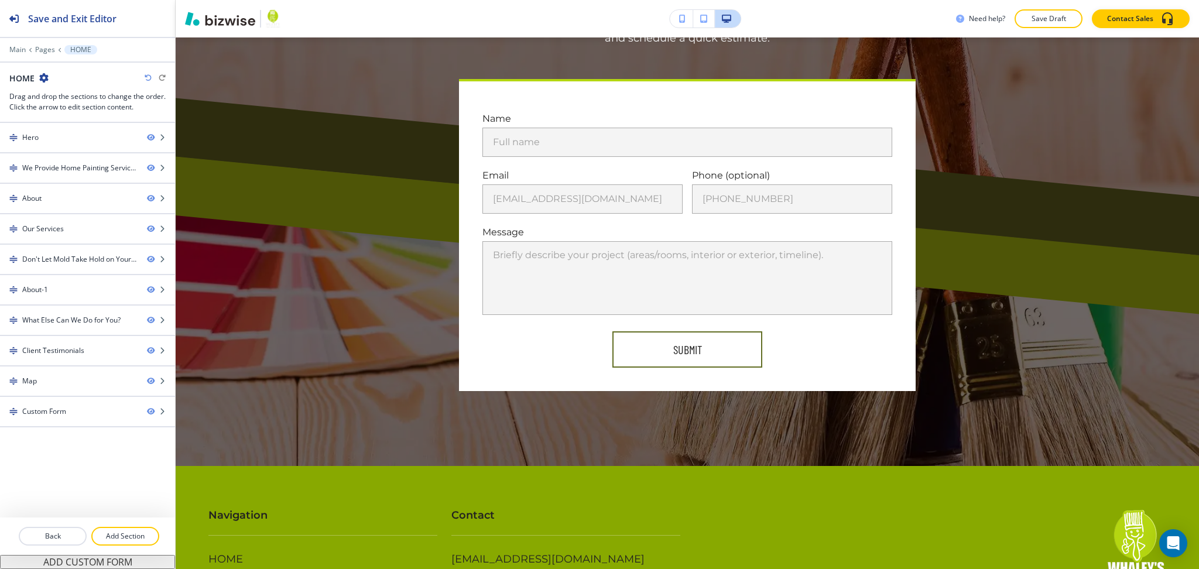
scroll to position [4651, 0]
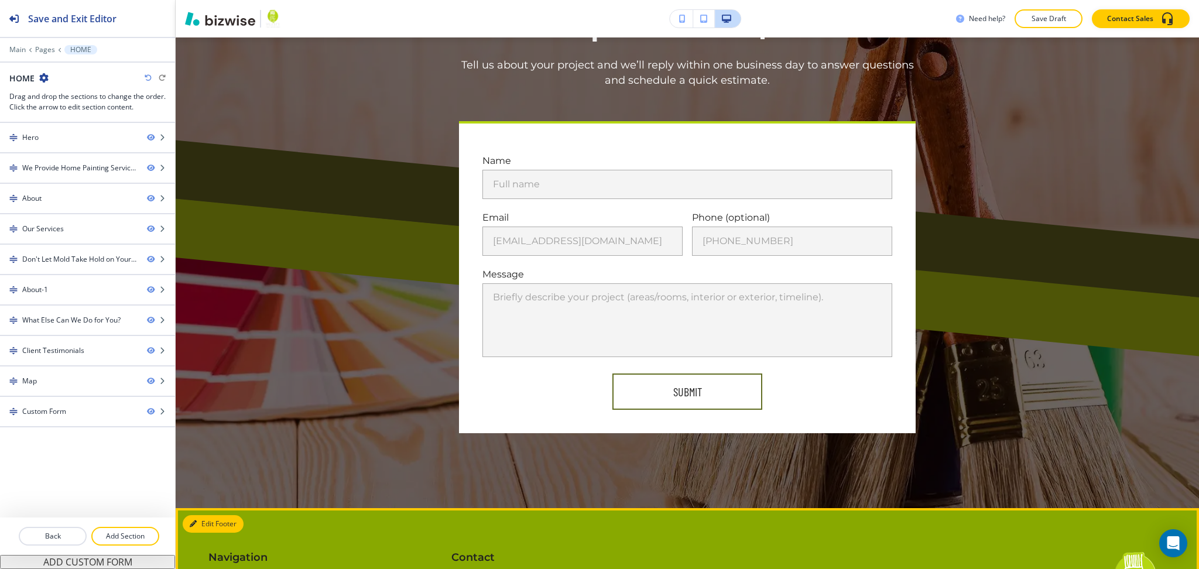
click at [193, 515] on button "Edit Footer" at bounding box center [213, 524] width 61 height 18
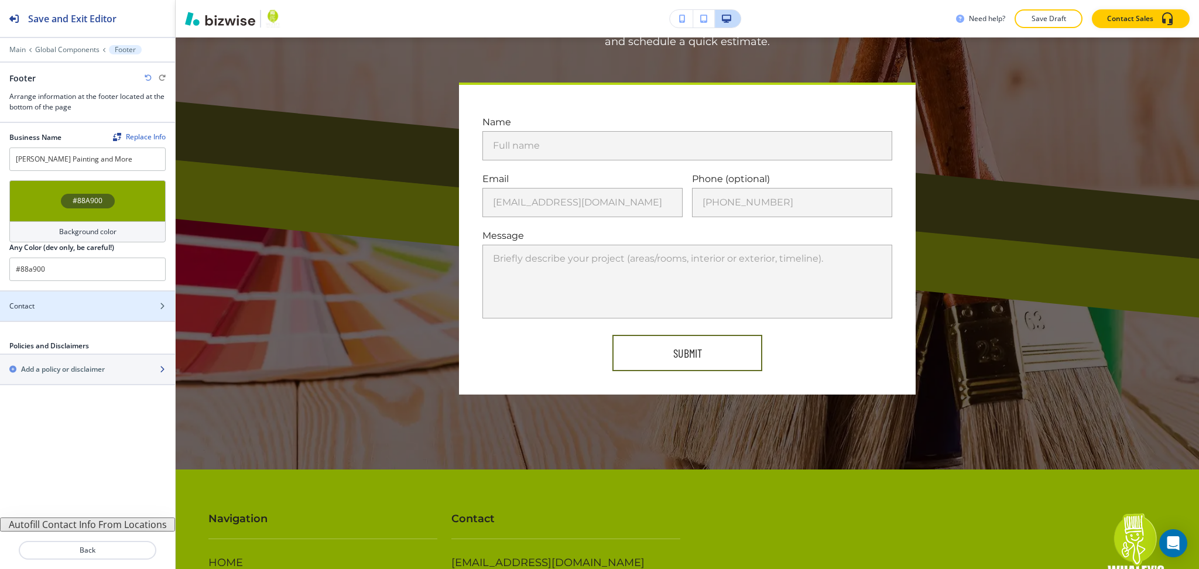
scroll to position [4694, 0]
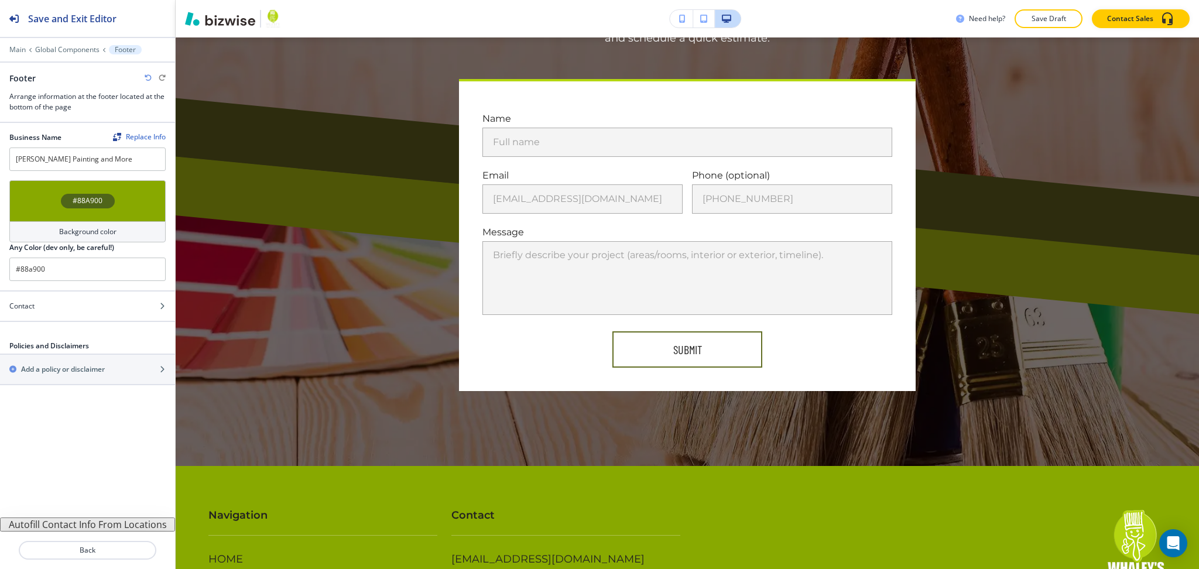
click at [121, 234] on div "Background color" at bounding box center [87, 231] width 156 height 21
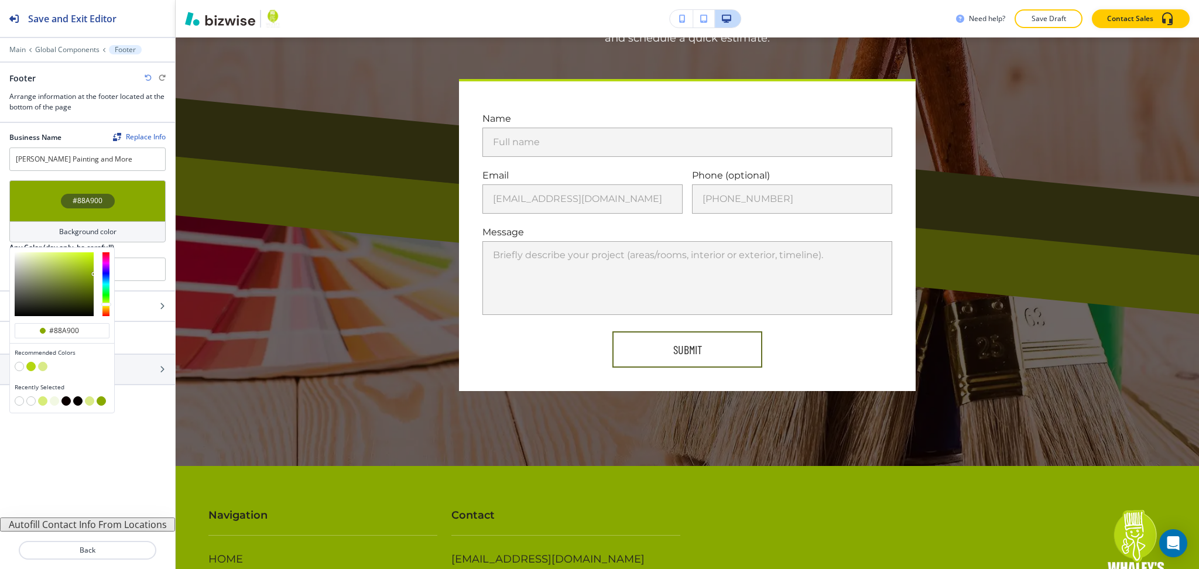
click at [52, 402] on button "button" at bounding box center [54, 400] width 9 height 9
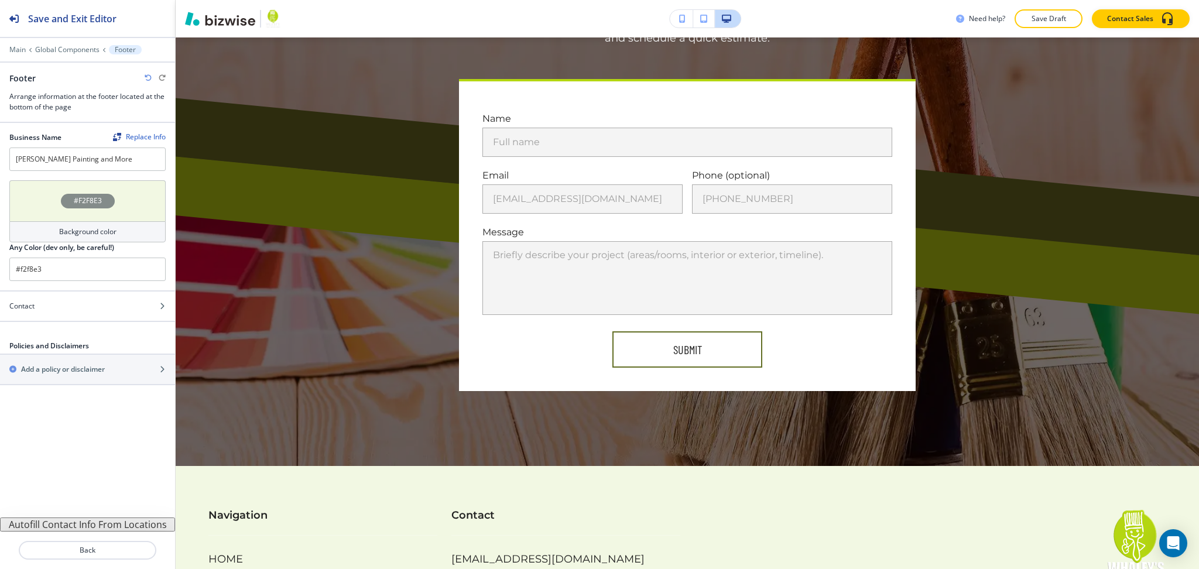
click at [125, 232] on div "Background color" at bounding box center [87, 231] width 156 height 21
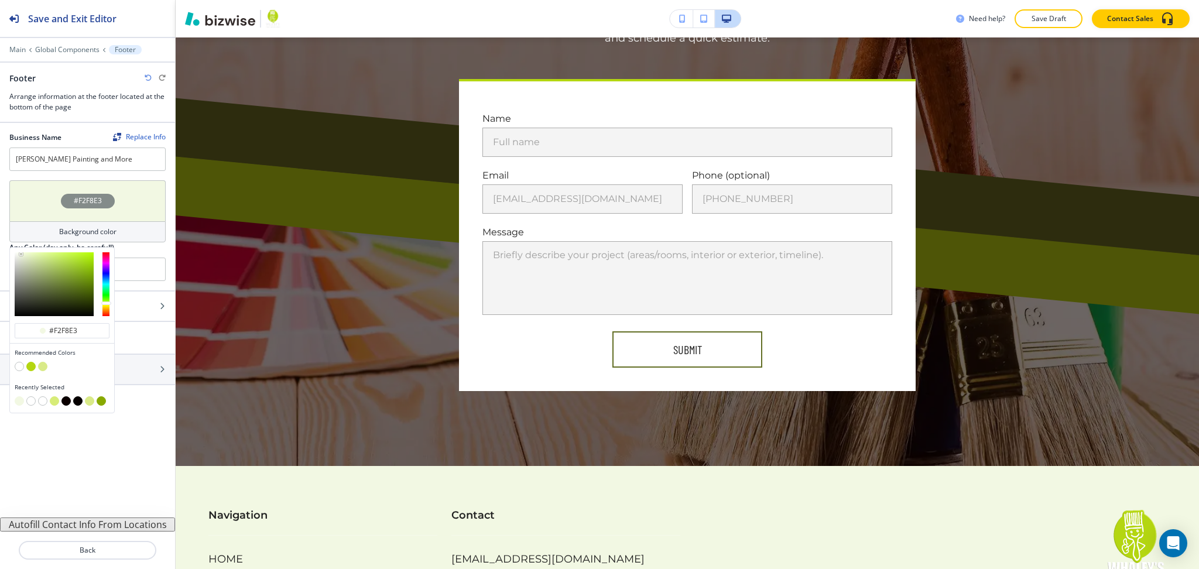
click at [52, 402] on button "button" at bounding box center [54, 400] width 9 height 9
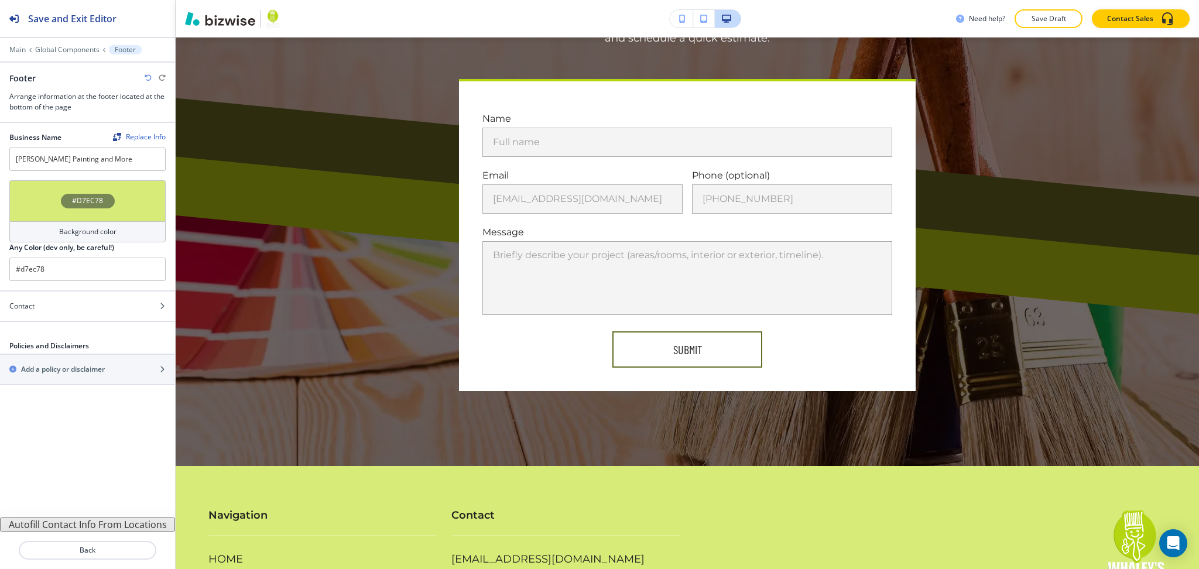
click at [67, 239] on div "Background color" at bounding box center [87, 231] width 156 height 21
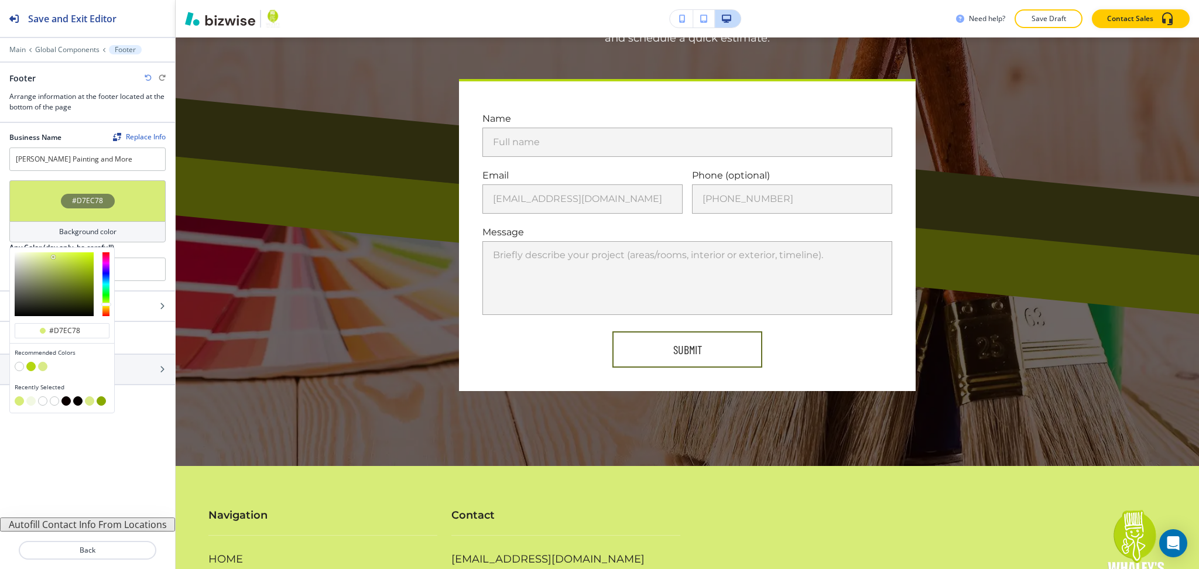
click at [103, 398] on button "button" at bounding box center [101, 400] width 9 height 9
type input "#88a900"
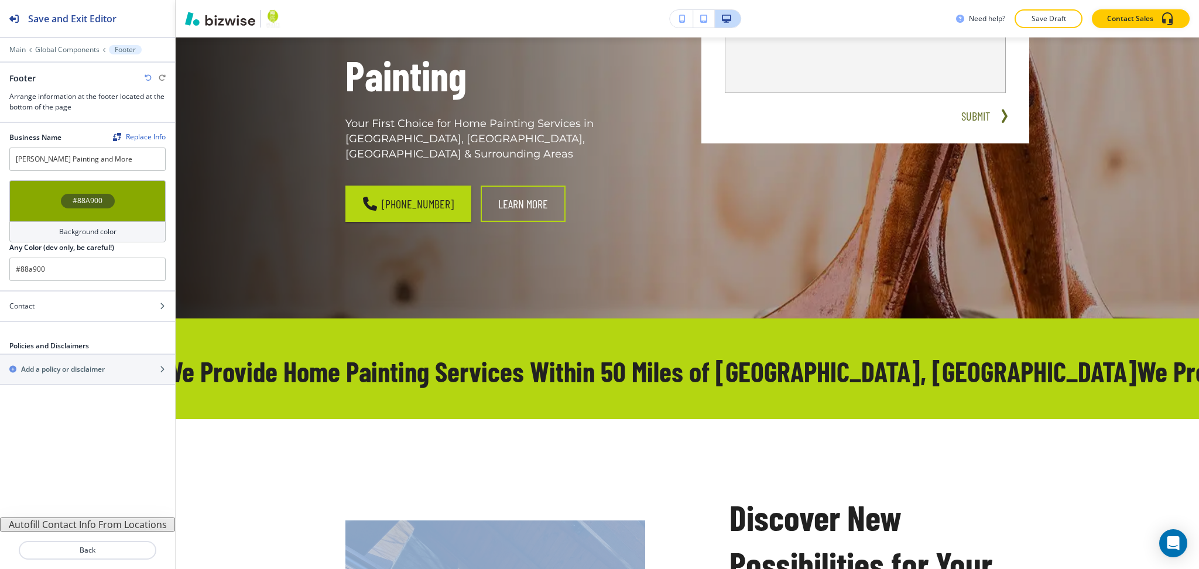
scroll to position [0, 0]
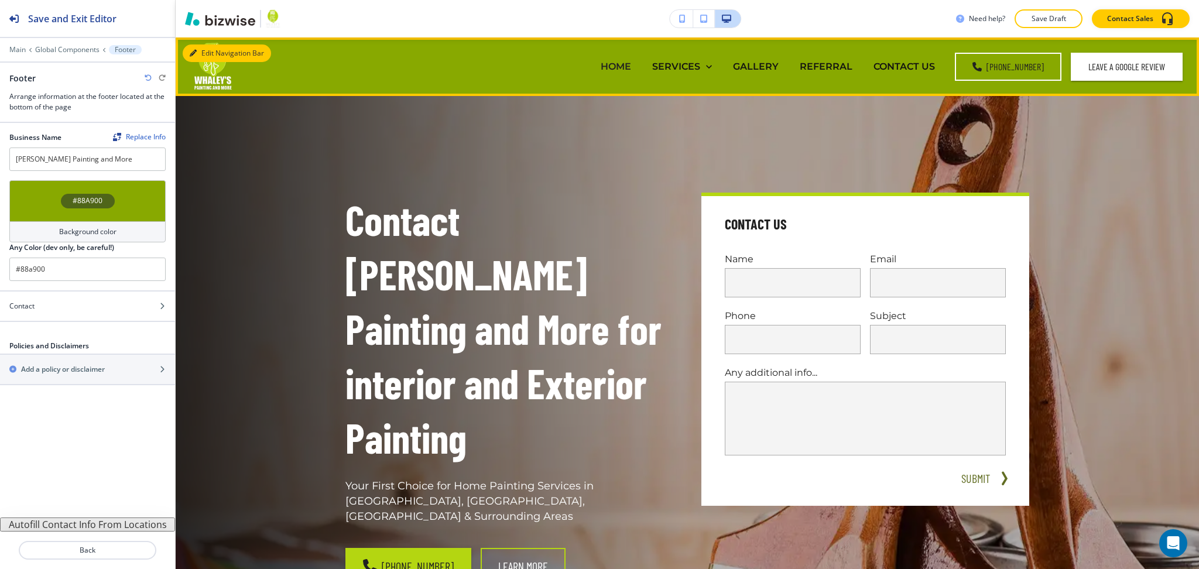
click at [207, 47] on button "Edit Navigation Bar" at bounding box center [227, 54] width 88 height 18
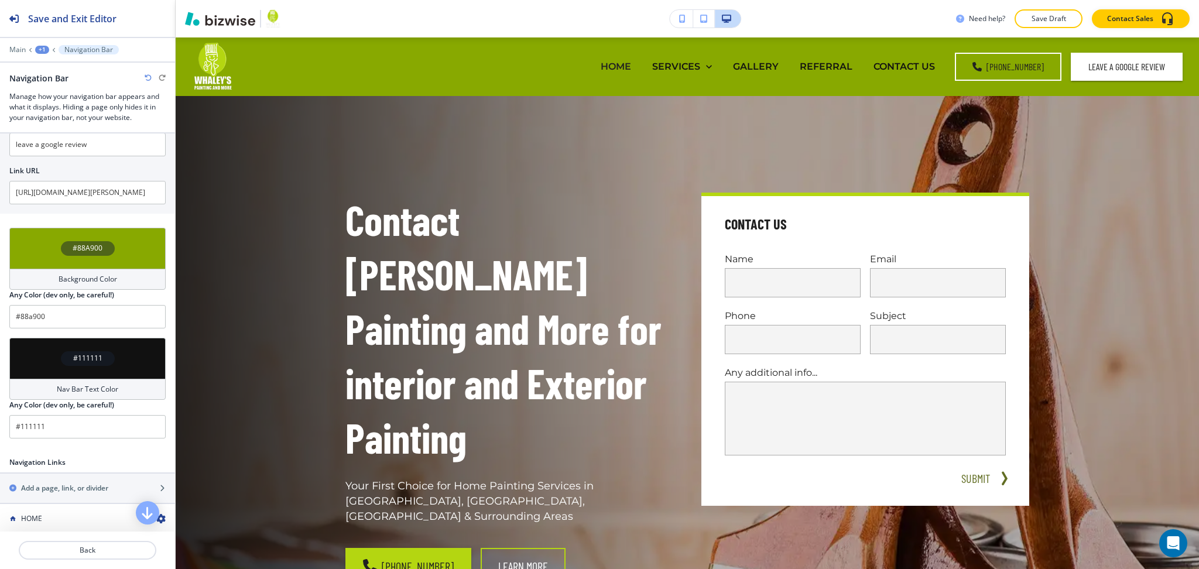
scroll to position [403, 0]
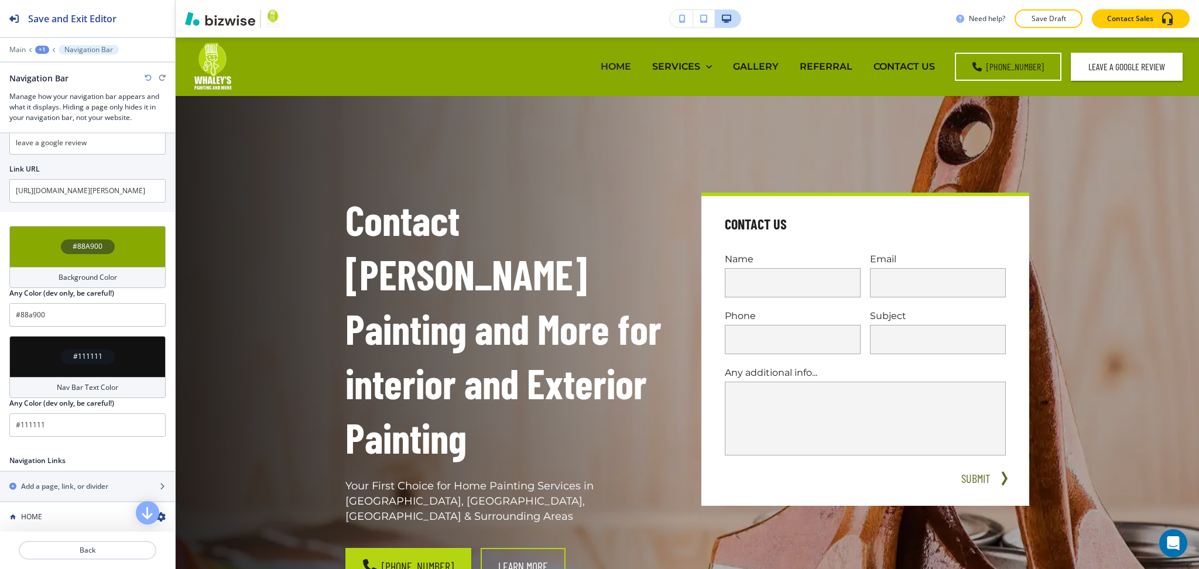
click at [87, 389] on h4 "Nav Bar Text Color" at bounding box center [87, 387] width 61 height 11
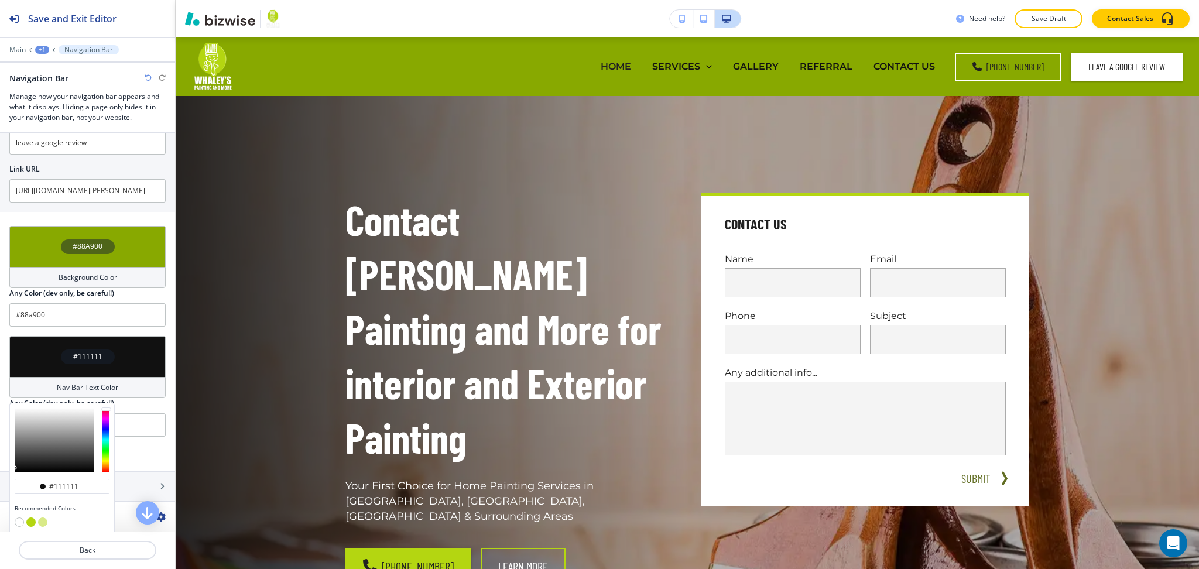
click at [19, 522] on button "button" at bounding box center [19, 522] width 9 height 9
type input "#FFFFFF"
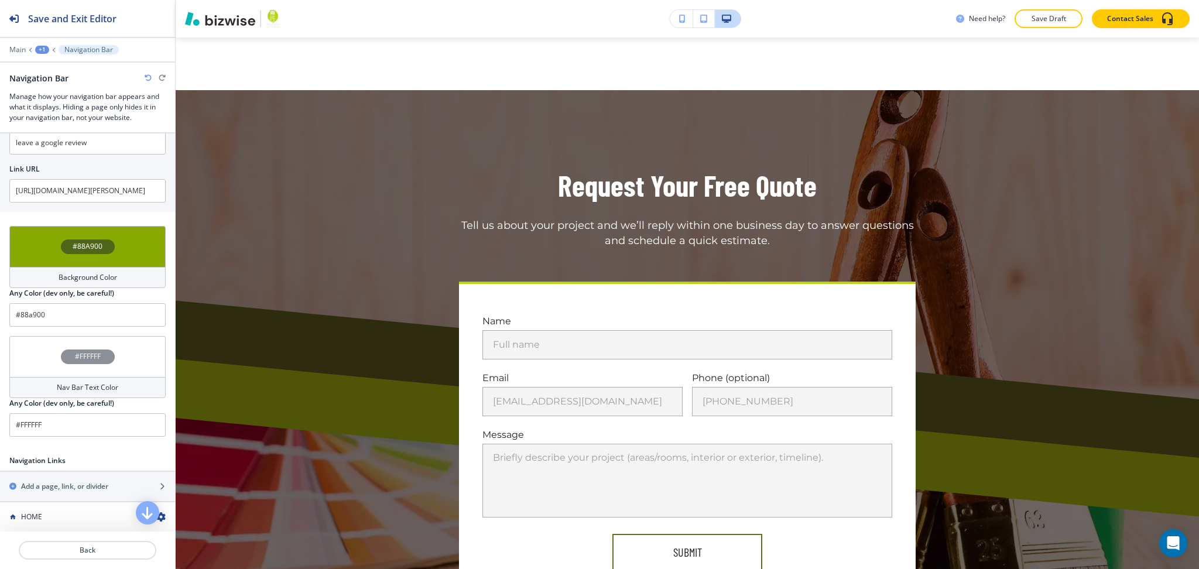
scroll to position [4694, 0]
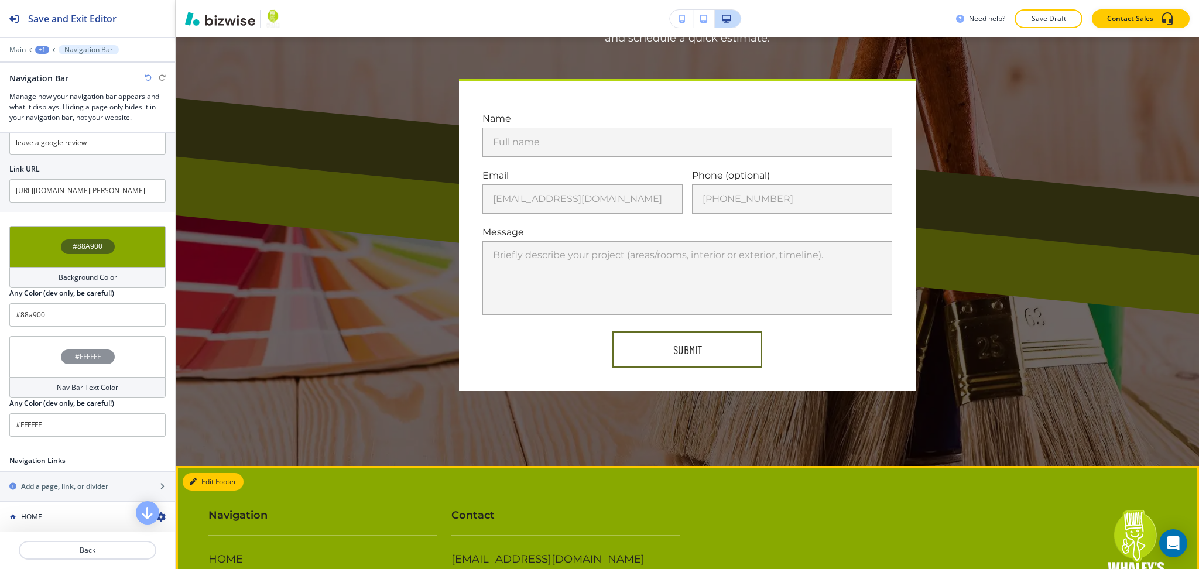
click at [204, 473] on button "Edit Footer" at bounding box center [213, 482] width 61 height 18
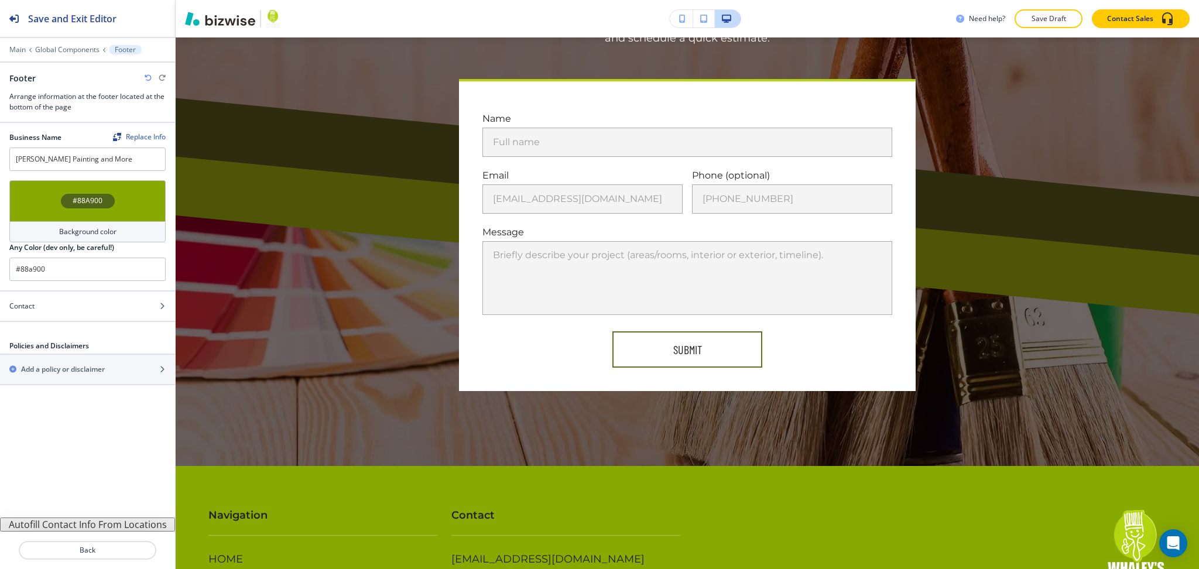
click at [87, 230] on h4 "Background color" at bounding box center [87, 232] width 57 height 11
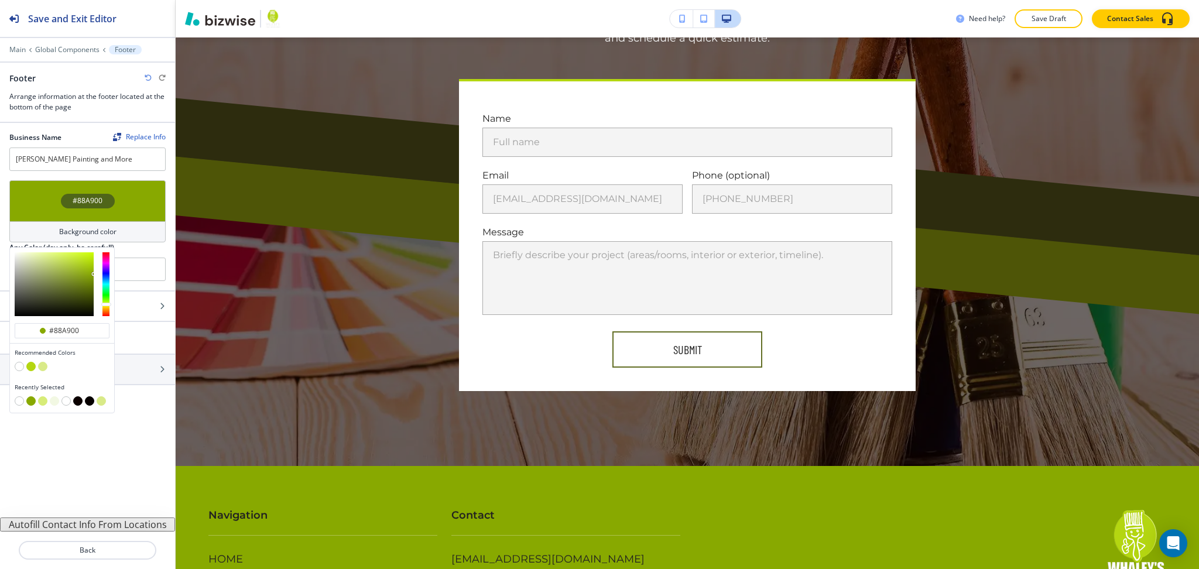
type input "#86a506"
click at [91, 275] on div at bounding box center [54, 284] width 79 height 64
type input "#86a506"
type input "#7a9705"
click at [91, 279] on div at bounding box center [54, 284] width 79 height 64
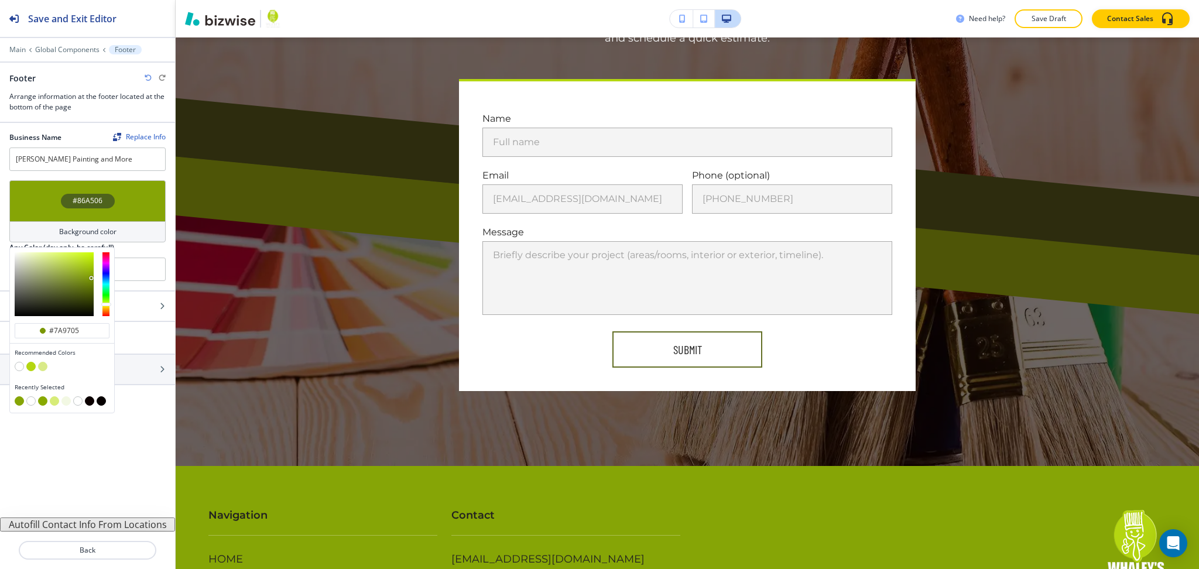
type input "#7a9705"
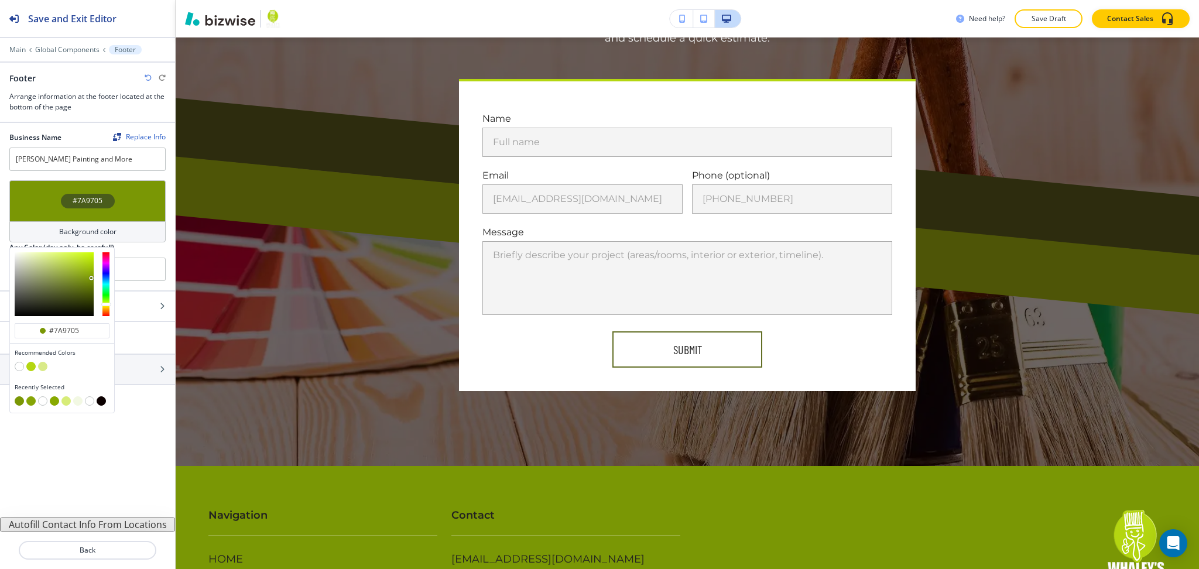
type input "#6f8904"
click at [91, 282] on div at bounding box center [54, 284] width 79 height 64
type input "#6f8904"
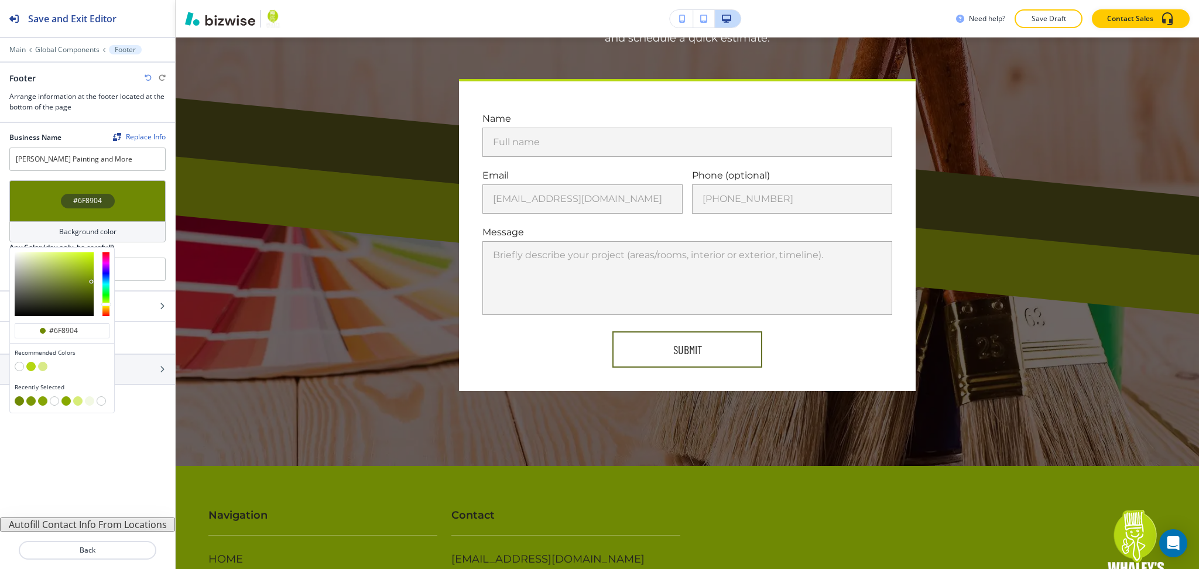
type input "#677f03"
click at [92, 285] on div at bounding box center [54, 284] width 79 height 64
type input "#677f03"
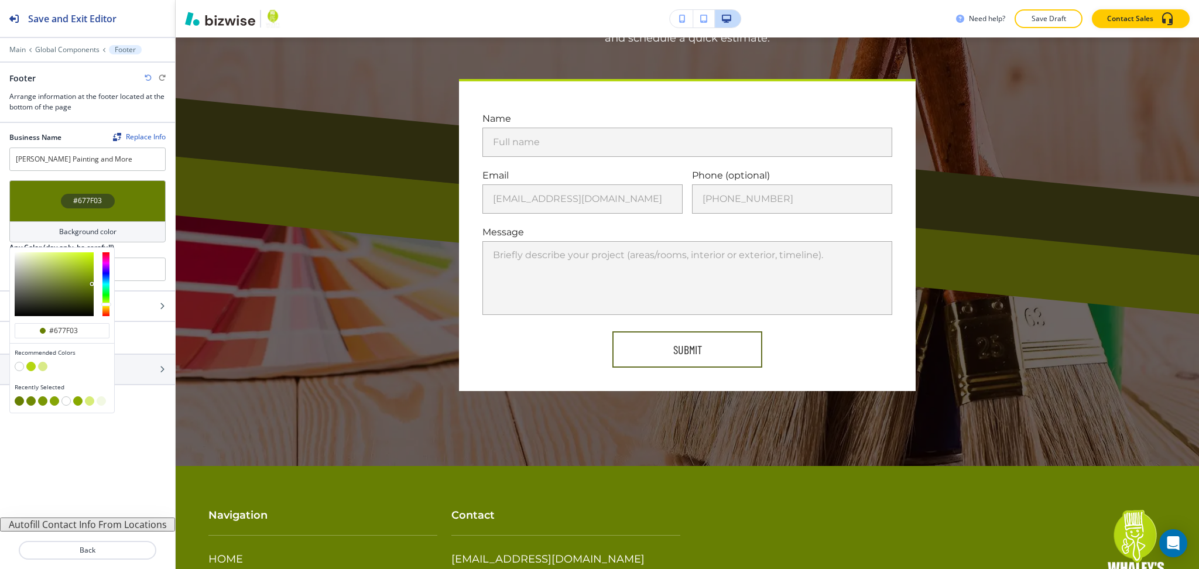
type input "#a3c31e"
click at [81, 268] on div at bounding box center [54, 284] width 79 height 64
type input "#a3c31e"
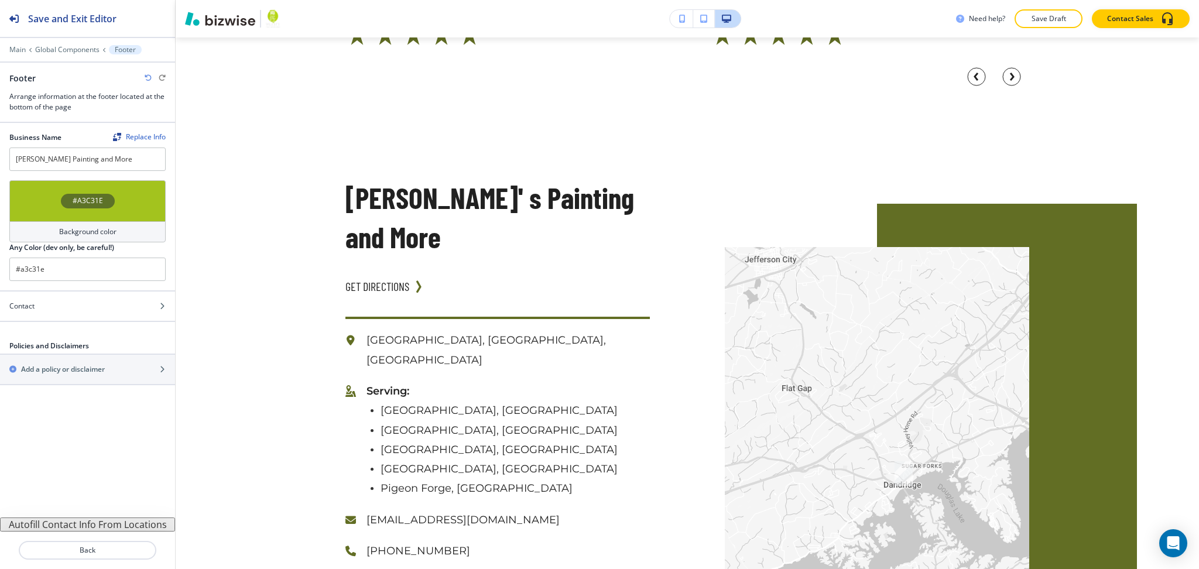
scroll to position [3470, 0]
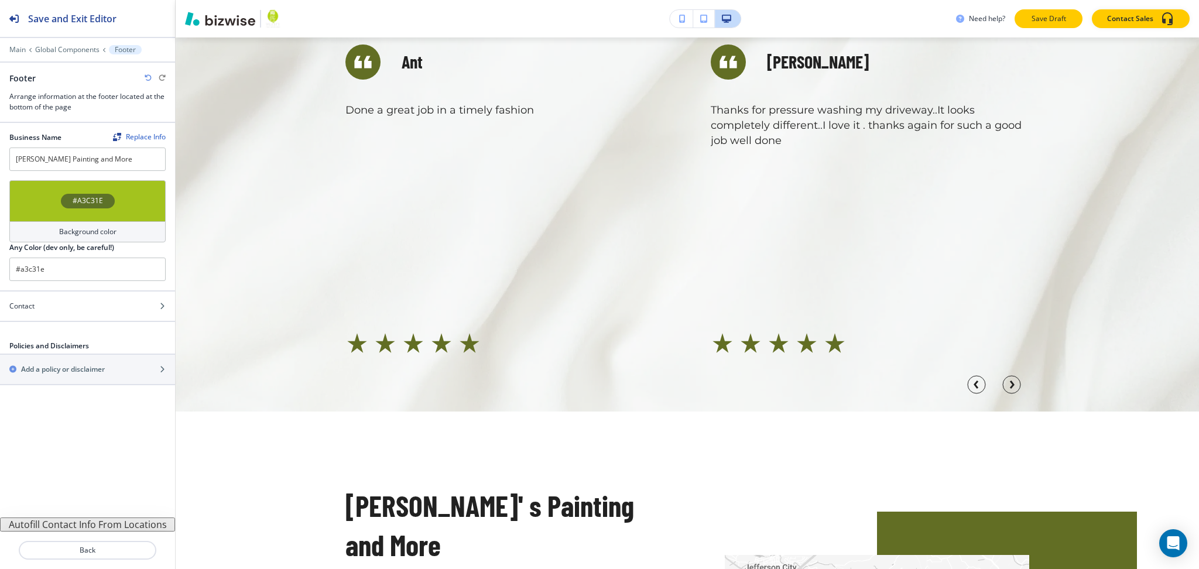
click at [1035, 15] on p "Save Draft" at bounding box center [1048, 18] width 37 height 11
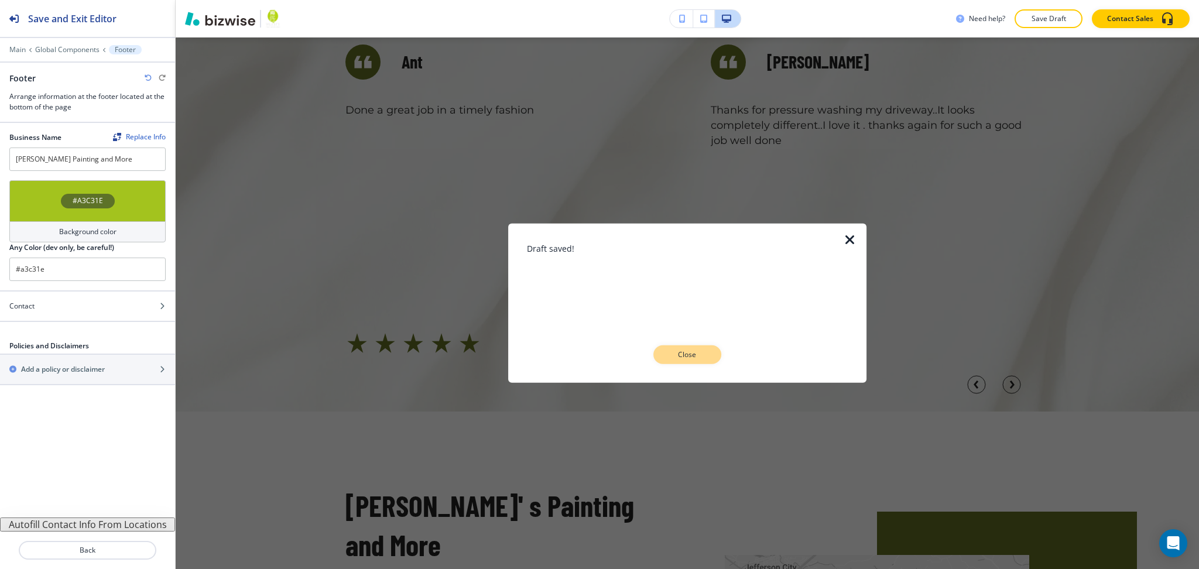
click at [686, 360] on button "Close" at bounding box center [687, 354] width 68 height 19
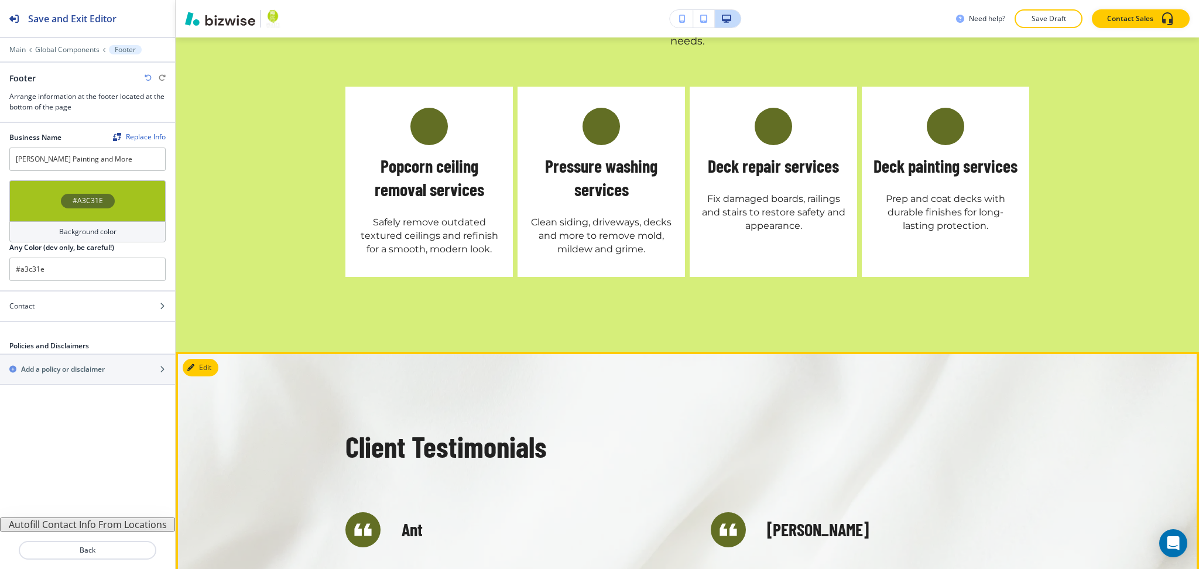
scroll to position [3001, 0]
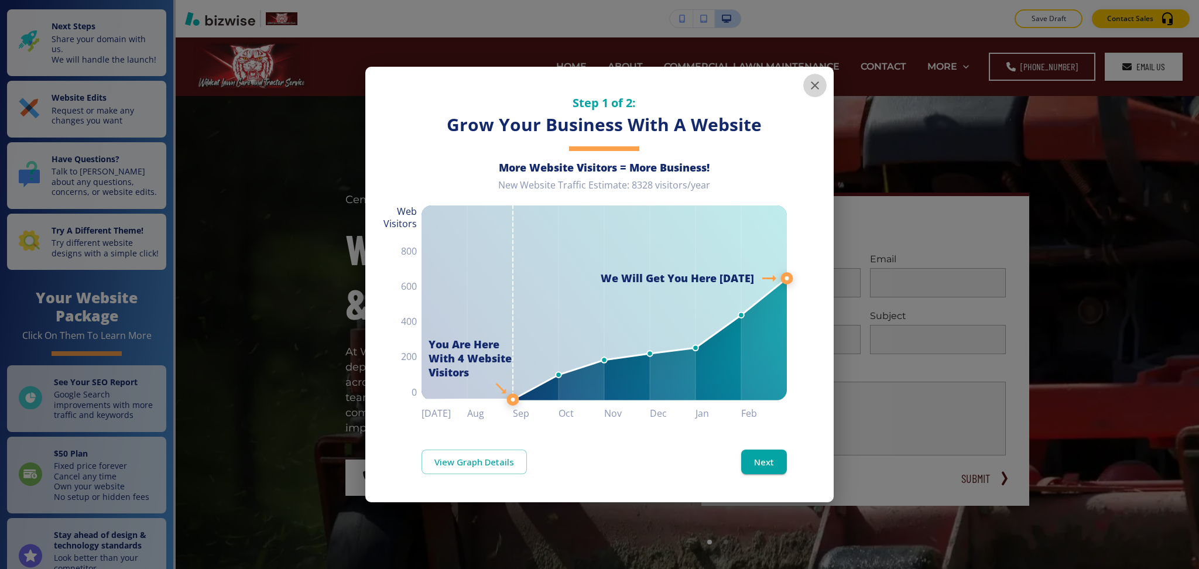
click at [808, 86] on icon "button" at bounding box center [815, 85] width 14 height 14
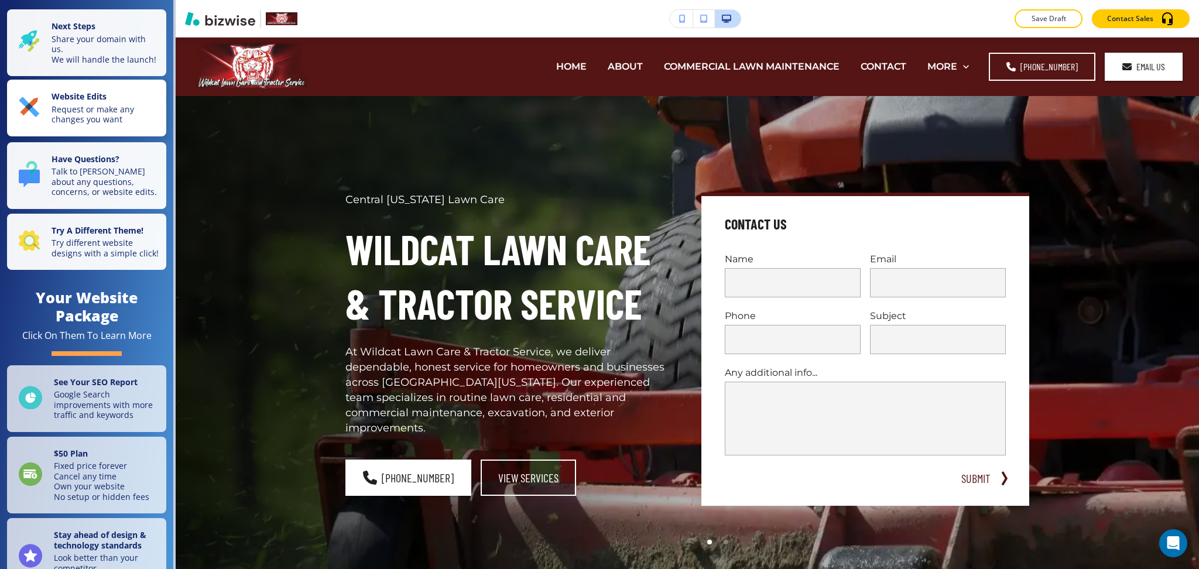
click at [71, 102] on strong "Website Edits" at bounding box center [79, 96] width 55 height 11
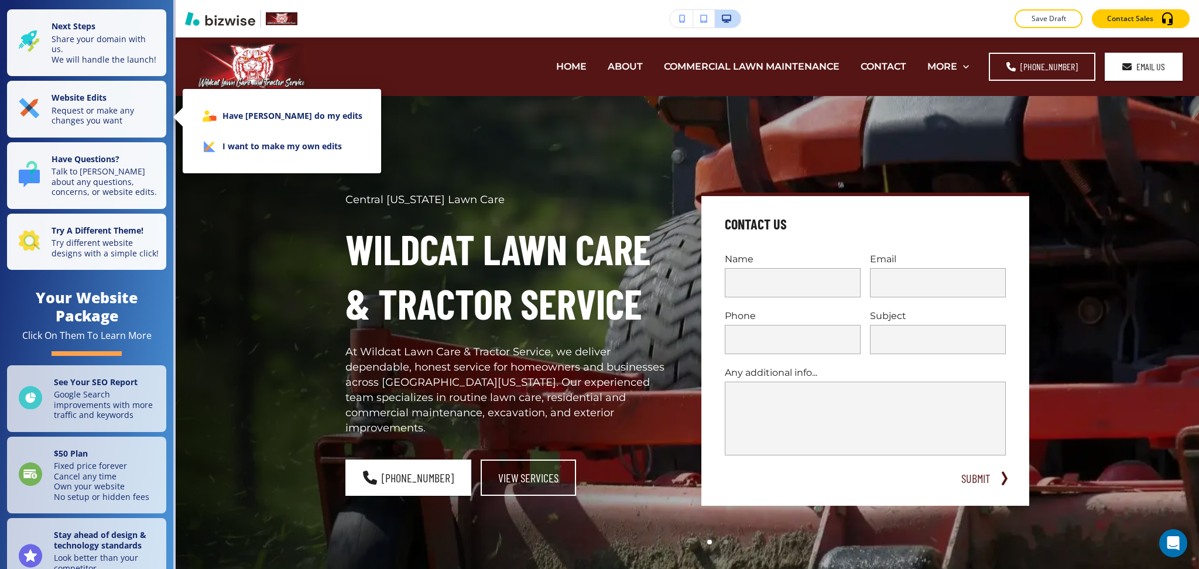
click at [244, 154] on li "I want to make my own edits" at bounding box center [282, 146] width 180 height 30
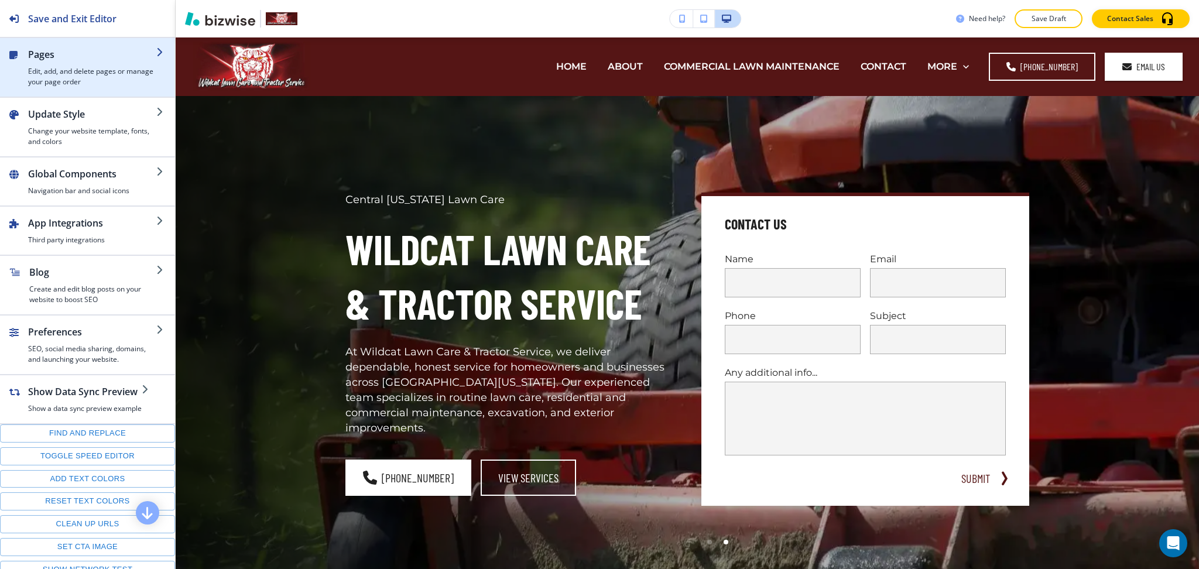
click at [77, 85] on h4 "Edit, add, and delete pages or manage your page order" at bounding box center [92, 76] width 128 height 21
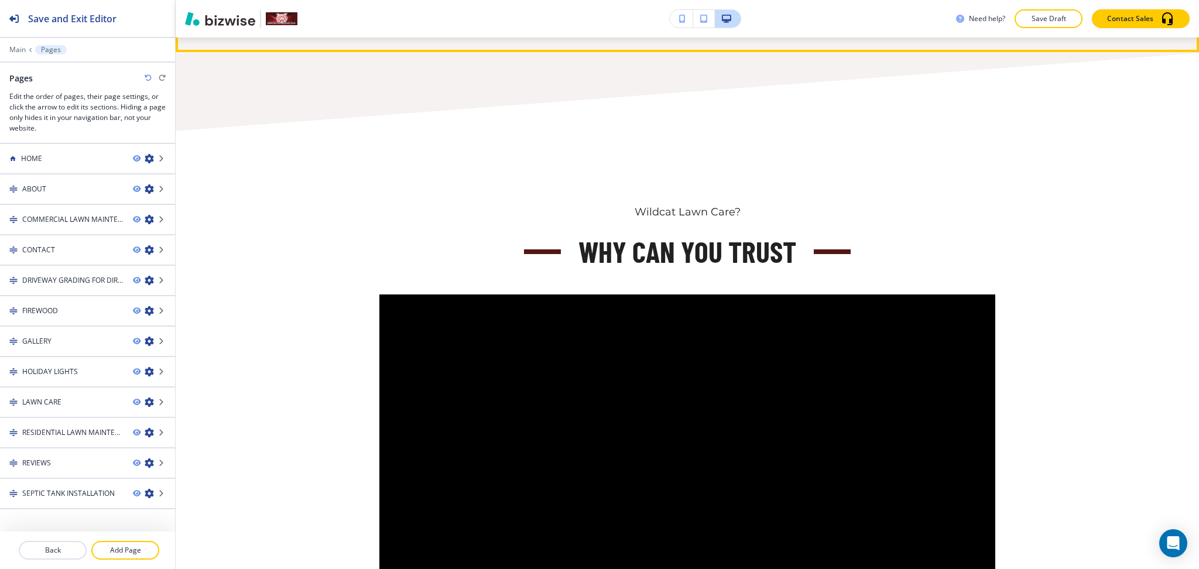
scroll to position [2648, 0]
